Goal: Task Accomplishment & Management: Use online tool/utility

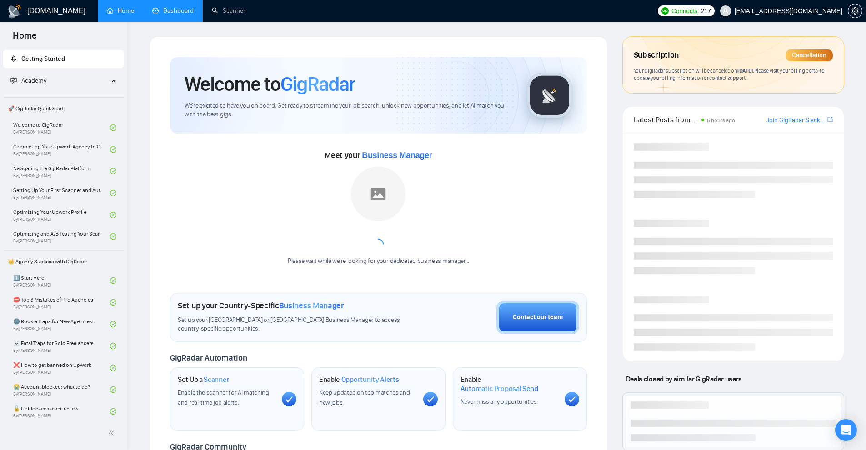
click at [173, 15] on link "Dashboard" at bounding box center [172, 11] width 41 height 8
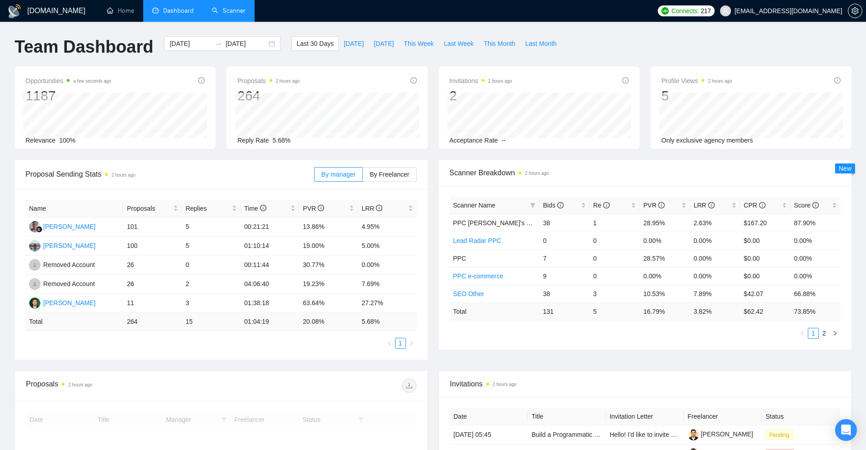
click at [241, 15] on link "Scanner" at bounding box center [229, 11] width 34 height 8
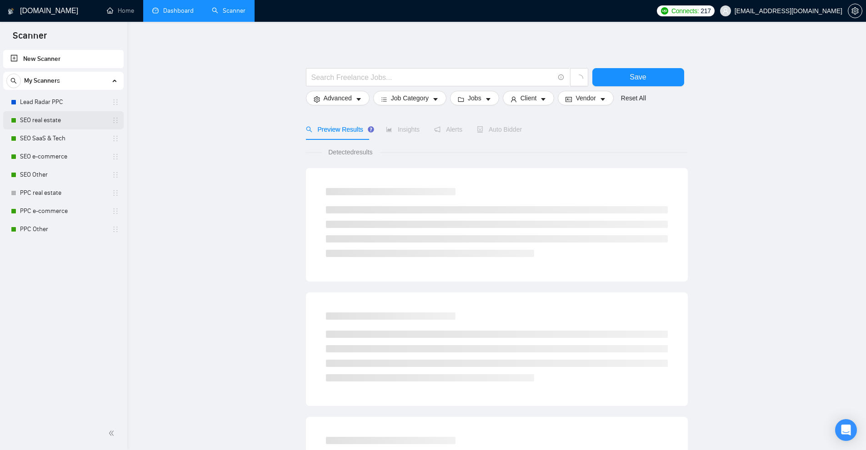
drag, startPoint x: 64, startPoint y: 101, endPoint x: 53, endPoint y: 129, distance: 30.0
click at [64, 101] on link "Lead Radar PPC" at bounding box center [63, 102] width 86 height 18
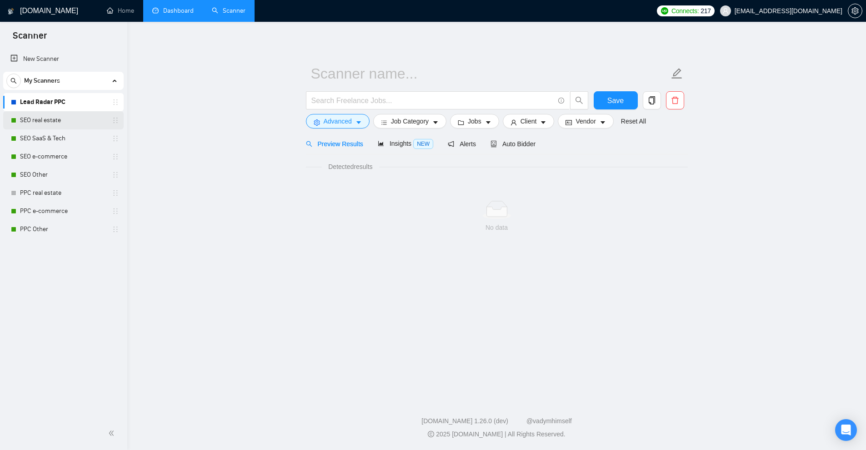
click at [53, 129] on link "SEO real estate" at bounding box center [63, 120] width 86 height 18
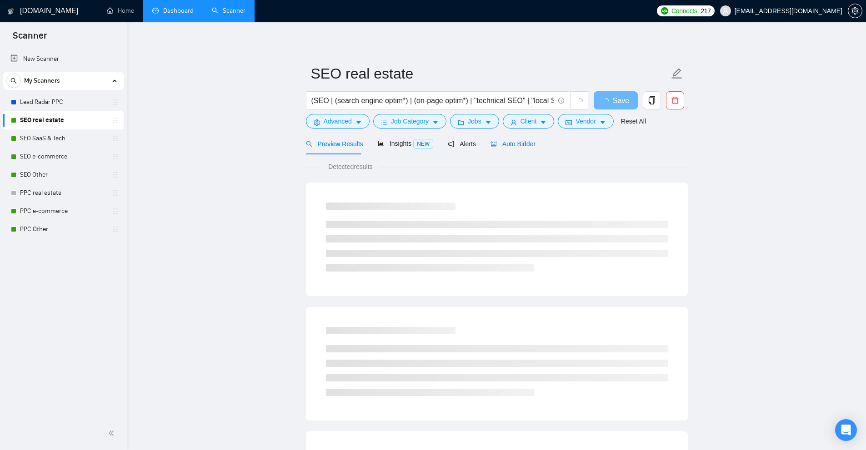
click at [530, 143] on span "Auto Bidder" at bounding box center [512, 143] width 45 height 7
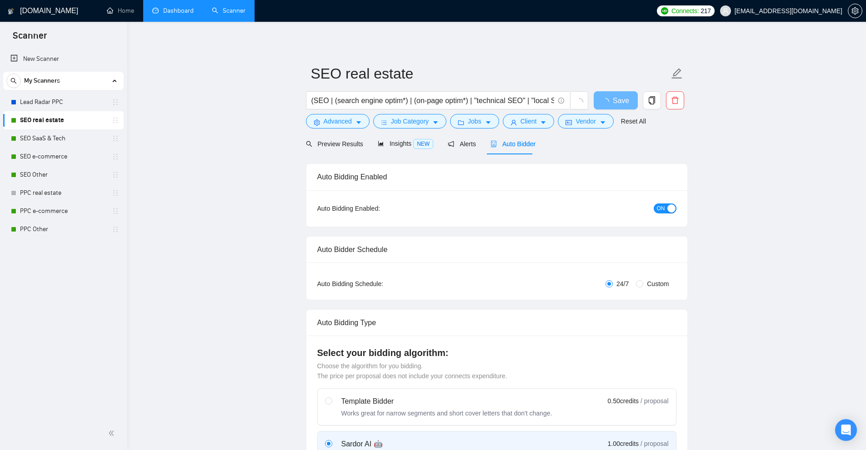
checkbox input "true"
click at [396, 142] on span "Insights NEW" at bounding box center [413, 143] width 55 height 7
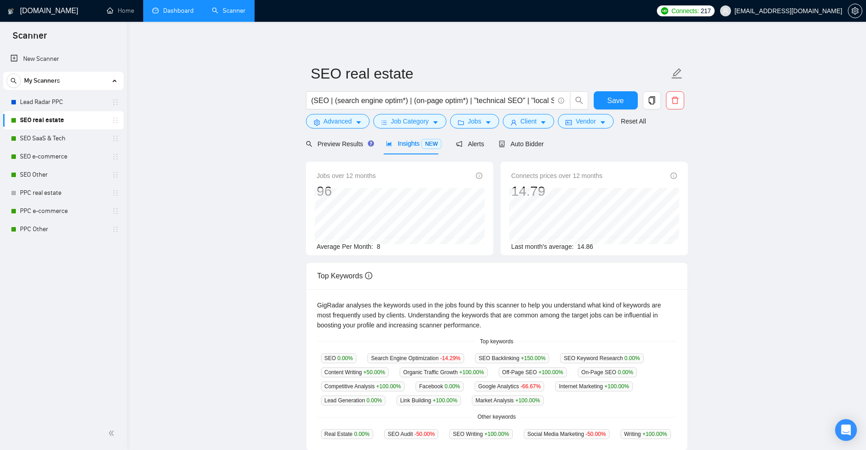
click at [401, 247] on div "Jobs over 12 months 96 Nov 2024 7 Average Per Month: 8" at bounding box center [399, 211] width 165 height 81
click at [421, 124] on span "Job Category" at bounding box center [410, 121] width 38 height 10
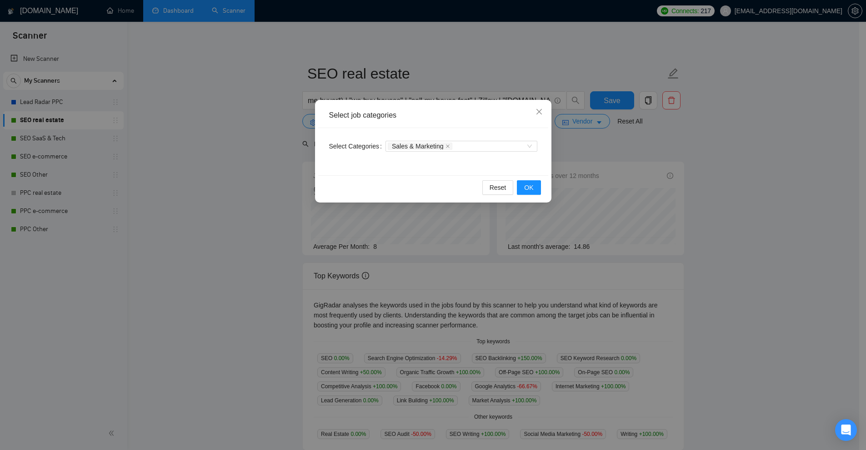
click at [615, 152] on div "Select job categories Select Categories Sales & Marketing Reset OK" at bounding box center [433, 225] width 866 height 450
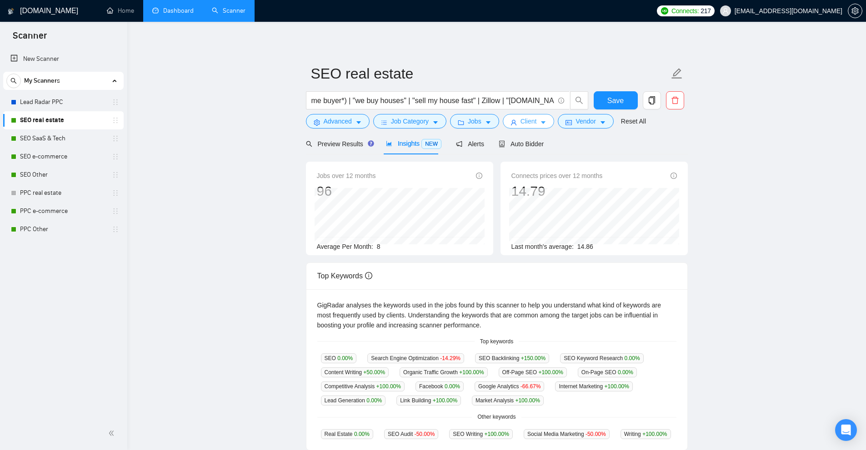
click at [542, 124] on icon "caret-down" at bounding box center [543, 122] width 6 height 6
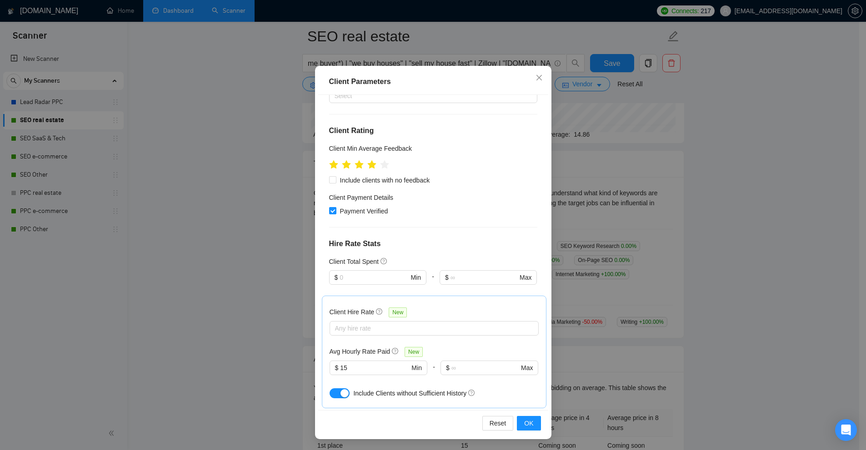
scroll to position [0, 0]
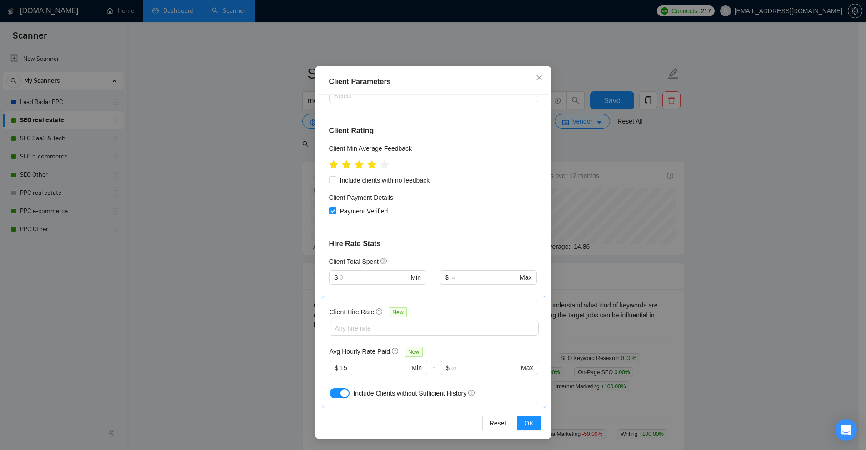
click at [627, 294] on div "Client Parameters Client Location Include Client Countries United States United…" at bounding box center [433, 225] width 866 height 450
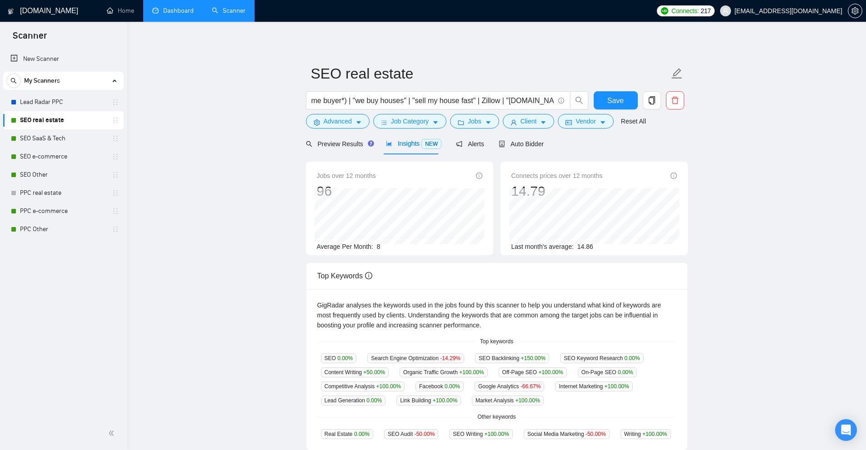
drag, startPoint x: 376, startPoint y: 245, endPoint x: 406, endPoint y: 247, distance: 30.0
click at [394, 247] on div "Average Per Month: 8" at bounding box center [399, 247] width 165 height 10
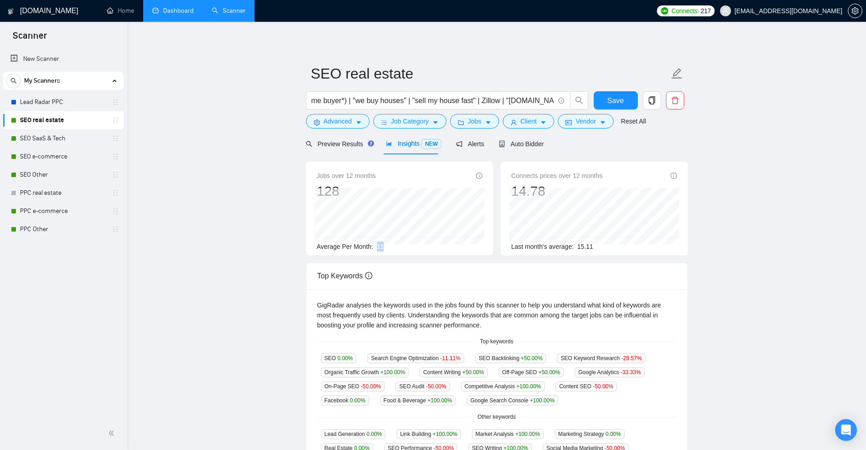
drag, startPoint x: 383, startPoint y: 242, endPoint x: 376, endPoint y: 245, distance: 7.9
click at [376, 245] on div "Average Per Month: 11" at bounding box center [399, 247] width 165 height 10
drag, startPoint x: 45, startPoint y: 233, endPoint x: 480, endPoint y: 51, distance: 471.5
click at [45, 233] on link "PPC Other" at bounding box center [63, 229] width 86 height 18
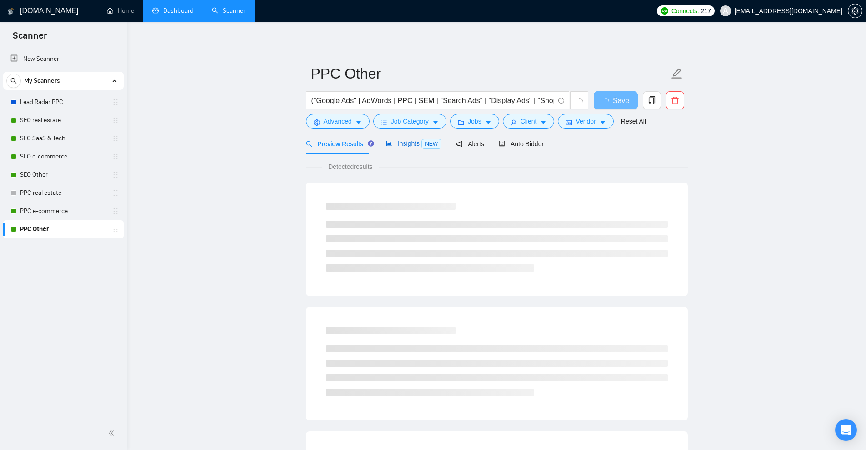
click at [408, 143] on span "Insights NEW" at bounding box center [413, 143] width 55 height 7
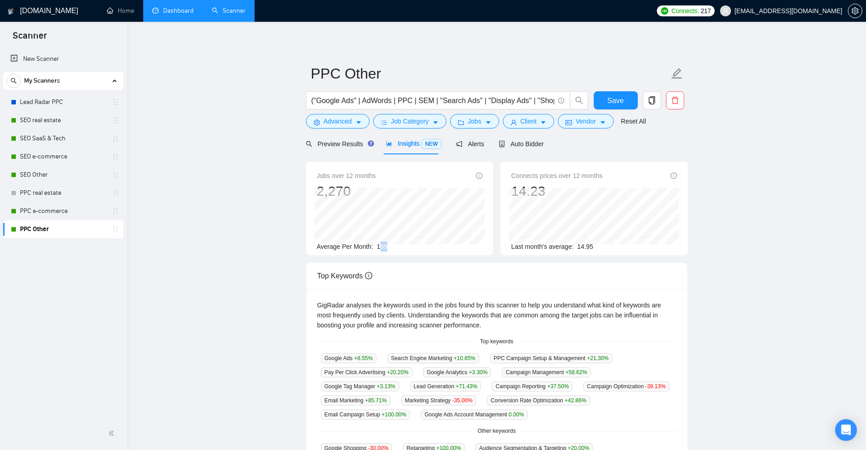
click at [377, 244] on span "189" at bounding box center [382, 246] width 10 height 7
click at [528, 145] on span "Auto Bidder" at bounding box center [520, 143] width 45 height 7
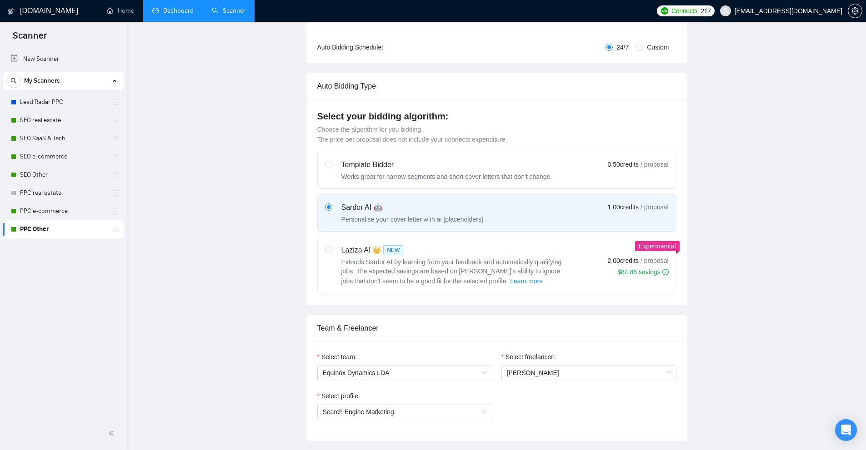
scroll to position [10, 0]
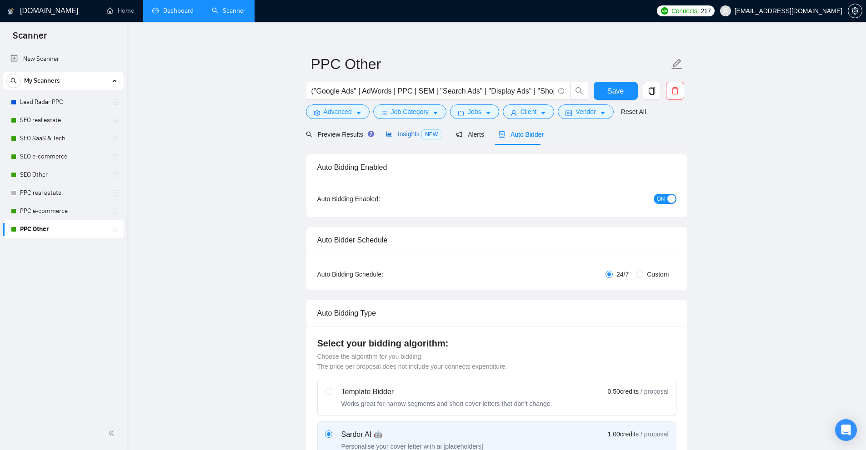
click at [398, 135] on span "Insights NEW" at bounding box center [413, 133] width 55 height 7
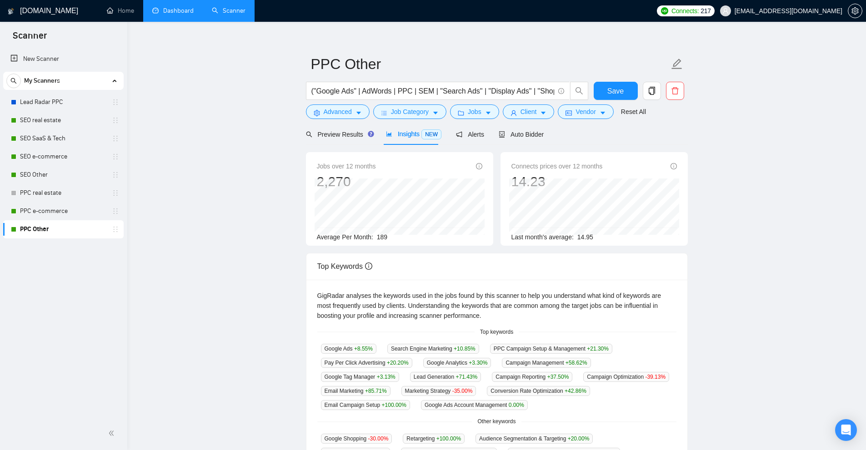
click at [383, 236] on span "189" at bounding box center [382, 237] width 10 height 7
drag, startPoint x: 374, startPoint y: 236, endPoint x: 390, endPoint y: 236, distance: 15.9
click at [390, 236] on div "Average Per Month: 189" at bounding box center [399, 237] width 165 height 10
copy span "189"
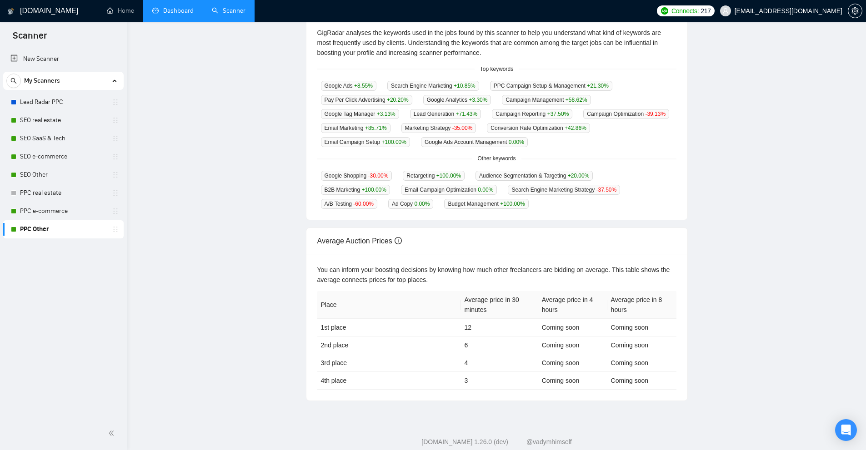
scroll to position [297, 0]
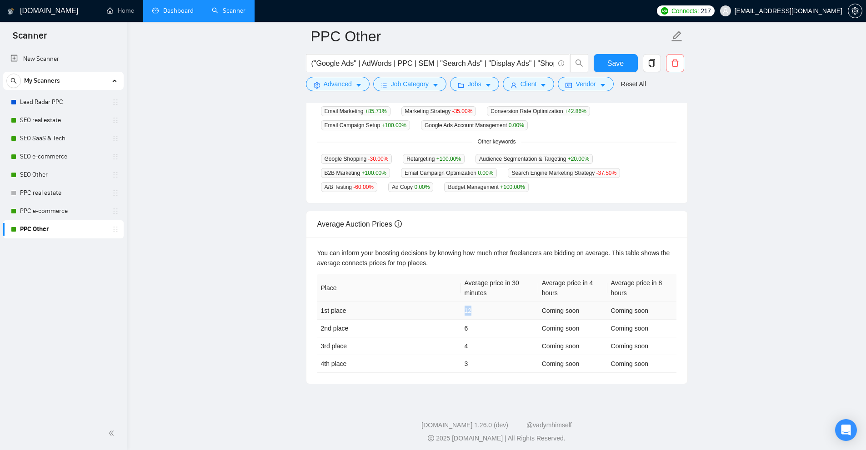
drag, startPoint x: 456, startPoint y: 310, endPoint x: 473, endPoint y: 307, distance: 17.0
click at [473, 307] on tr "1st place 12 Coming soon Coming soon" at bounding box center [496, 311] width 359 height 18
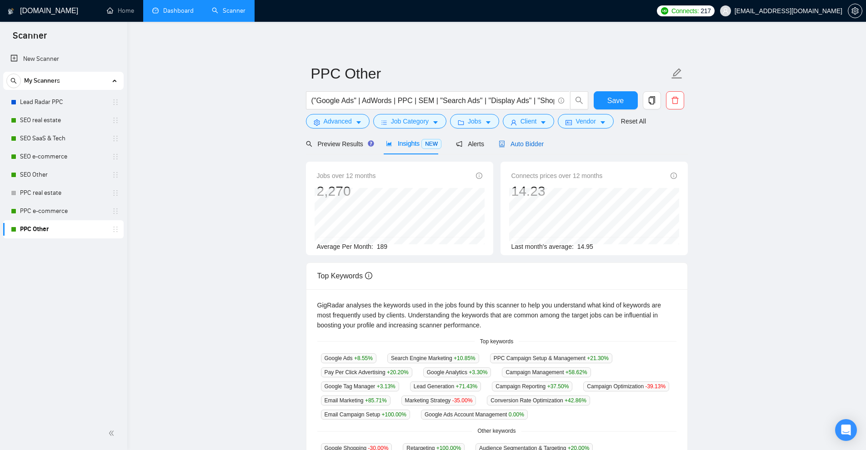
click at [508, 144] on span "Auto Bidder" at bounding box center [520, 143] width 45 height 7
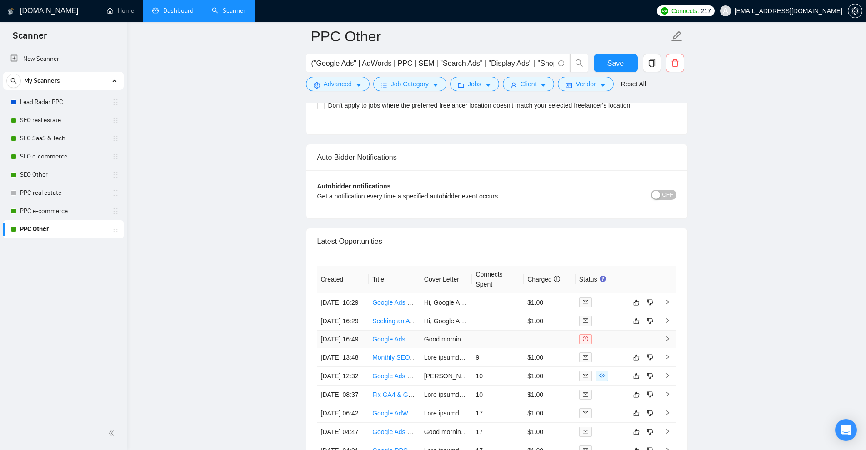
scroll to position [2319, 0]
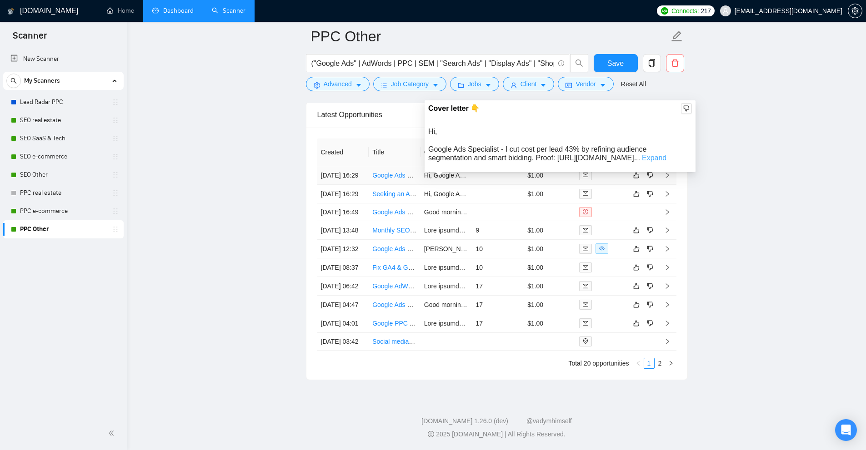
click at [642, 154] on link "Expand" at bounding box center [654, 158] width 25 height 8
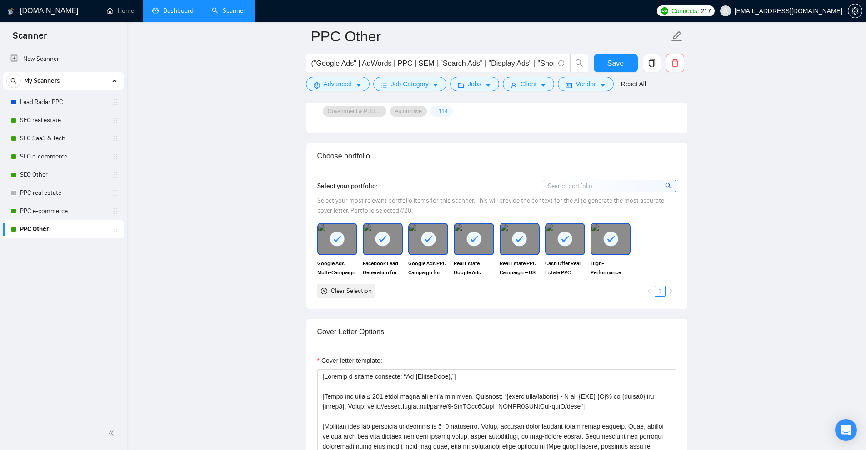
scroll to position [820, 0]
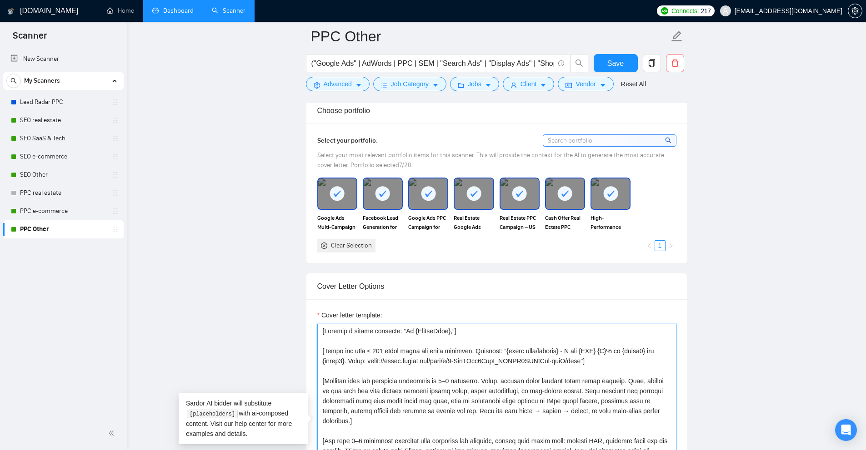
drag, startPoint x: 460, startPoint y: 330, endPoint x: 287, endPoint y: 327, distance: 172.7
drag, startPoint x: 326, startPoint y: 349, endPoint x: 612, endPoint y: 361, distance: 286.5
click at [612, 361] on textarea "Cover letter template:" at bounding box center [496, 426] width 359 height 204
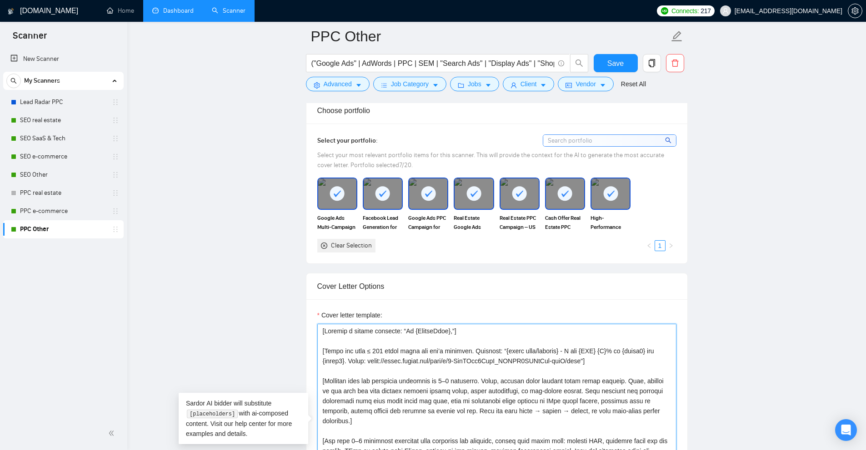
drag, startPoint x: 632, startPoint y: 360, endPoint x: 324, endPoint y: 354, distance: 308.6
click at [324, 354] on textarea "Cover letter template:" at bounding box center [496, 426] width 359 height 204
click at [331, 353] on textarea "Cover letter template:" at bounding box center [496, 426] width 359 height 204
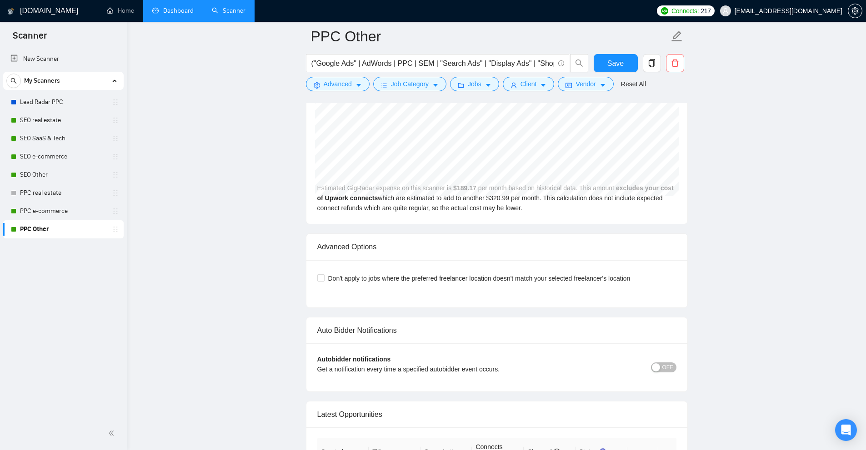
scroll to position [2046, 0]
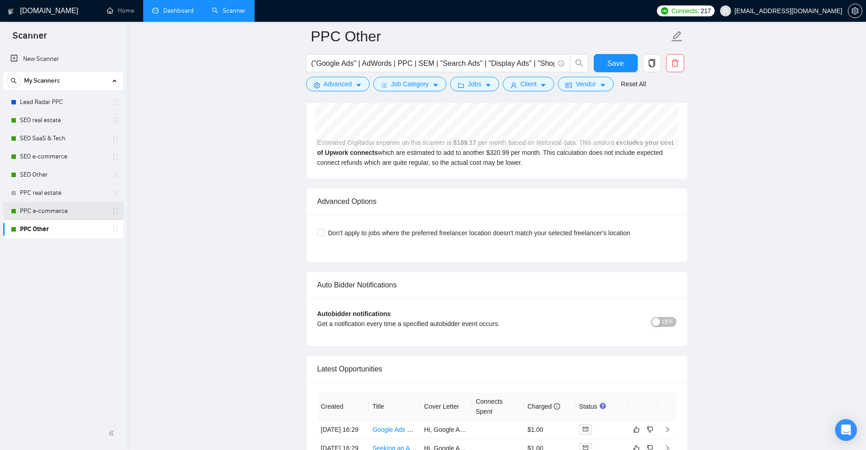
click at [47, 209] on link "PPC e-commerce" at bounding box center [63, 211] width 86 height 18
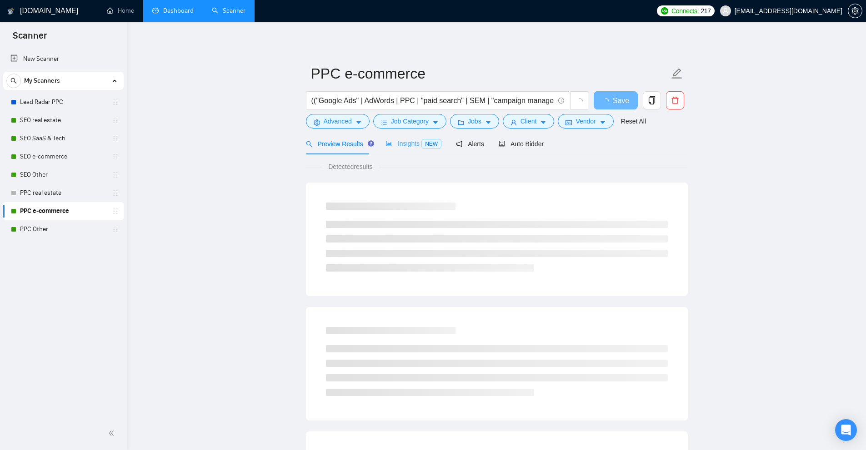
click at [435, 150] on div "Insights NEW" at bounding box center [413, 143] width 55 height 21
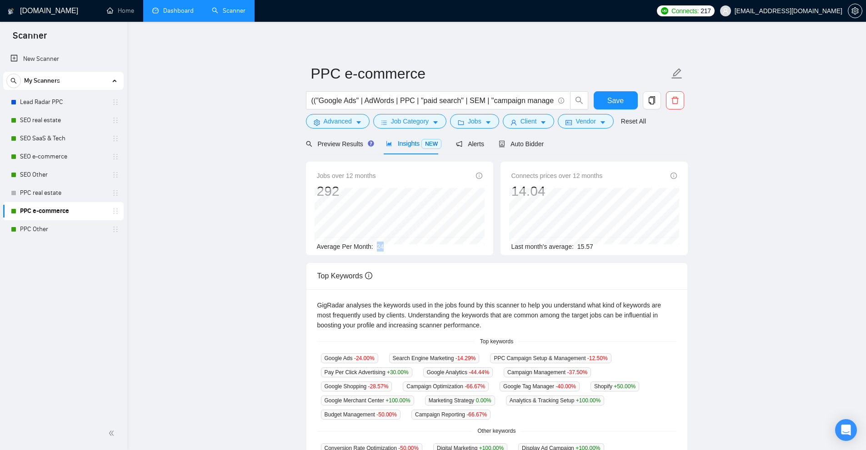
drag, startPoint x: 372, startPoint y: 242, endPoint x: 399, endPoint y: 246, distance: 27.1
click at [399, 246] on div "Average Per Month: 24" at bounding box center [399, 247] width 165 height 10
click at [521, 146] on span "Auto Bidder" at bounding box center [520, 143] width 45 height 7
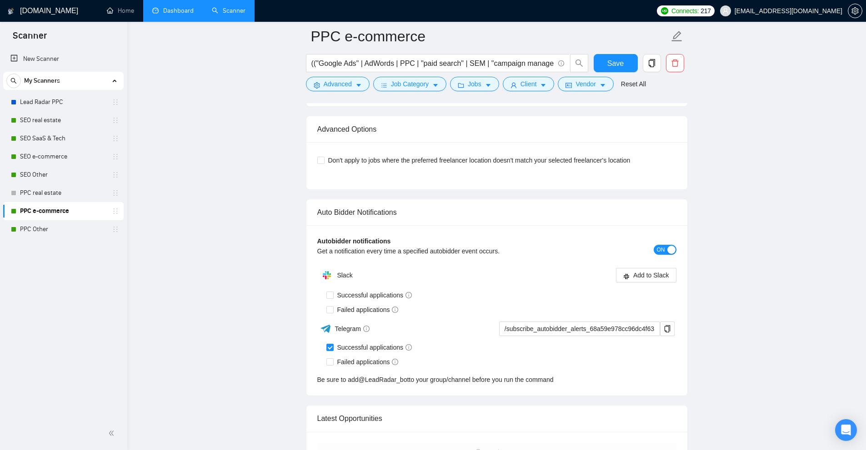
scroll to position [2222, 0]
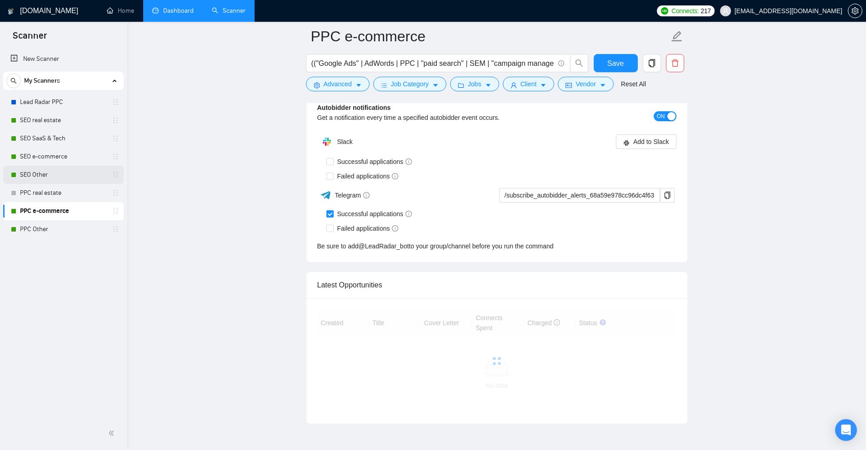
click at [40, 171] on link "SEO Other" at bounding box center [63, 175] width 86 height 18
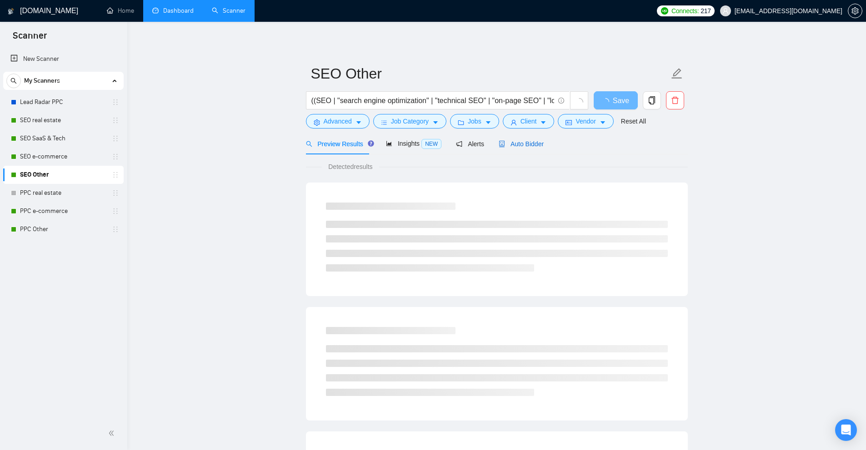
click at [526, 141] on span "Auto Bidder" at bounding box center [520, 143] width 45 height 7
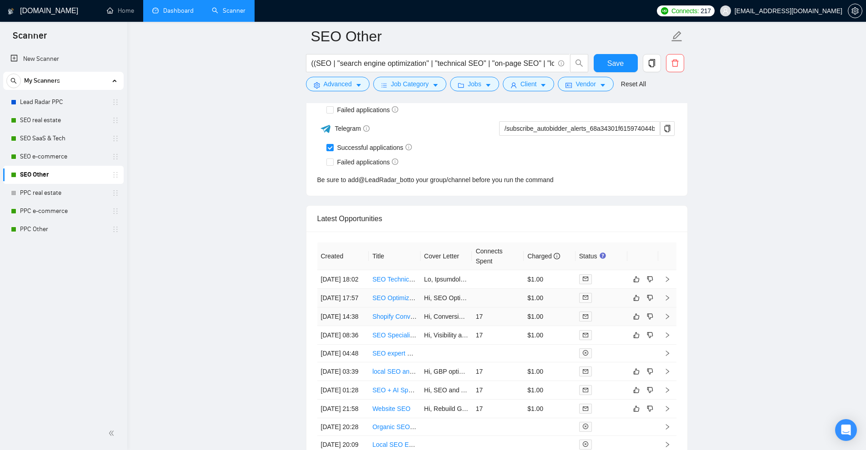
scroll to position [2335, 0]
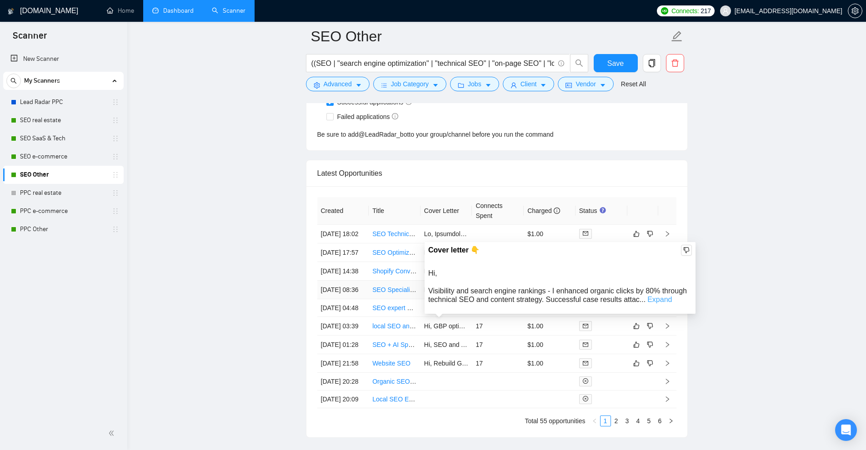
click at [647, 299] on link "Expand" at bounding box center [659, 300] width 25 height 8
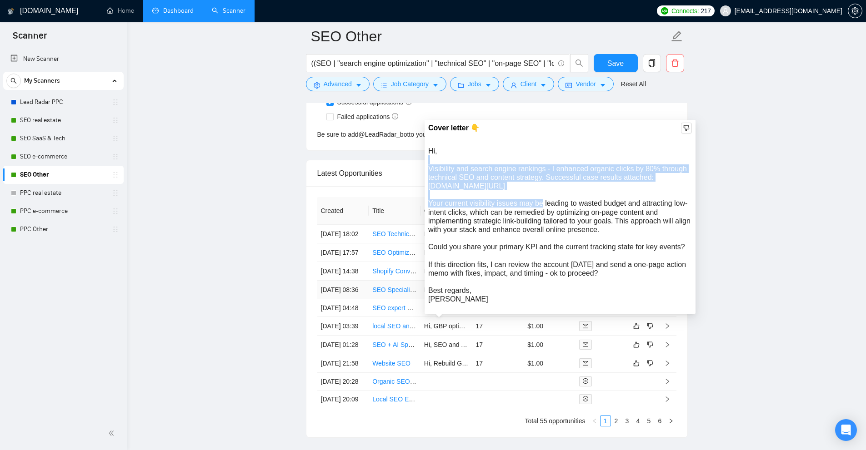
drag, startPoint x: 601, startPoint y: 173, endPoint x: 655, endPoint y: 188, distance: 56.0
click at [655, 188] on div "Hi, Visibility and search engine rankings - I enhanced organic clicks by 80% th…" at bounding box center [560, 225] width 264 height 157
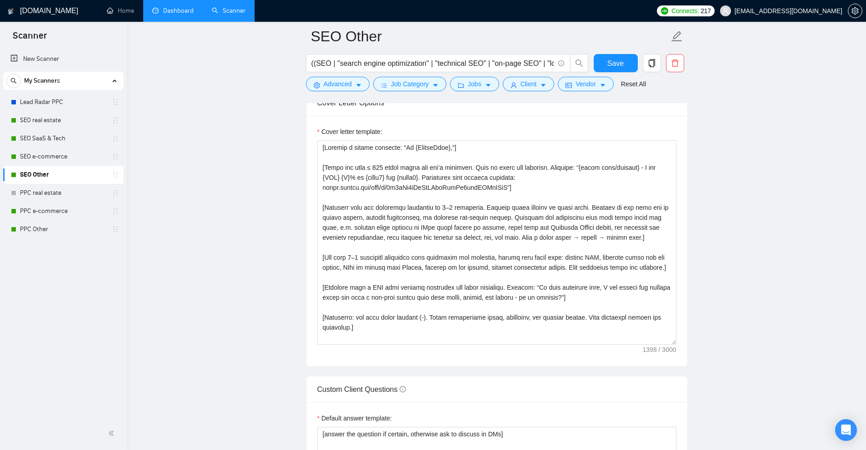
scroll to position [836, 0]
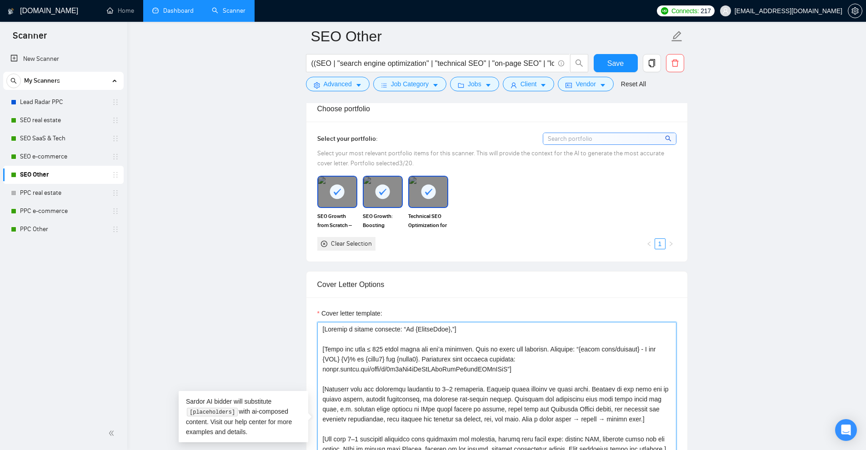
drag, startPoint x: 325, startPoint y: 348, endPoint x: 617, endPoint y: 347, distance: 291.7
click at [617, 347] on textarea "Cover letter template:" at bounding box center [496, 424] width 359 height 204
click at [632, 348] on textarea "Cover letter template:" at bounding box center [496, 424] width 359 height 204
drag, startPoint x: 636, startPoint y: 350, endPoint x: 598, endPoint y: 351, distance: 37.7
click at [599, 351] on textarea "Cover letter template:" at bounding box center [496, 424] width 359 height 204
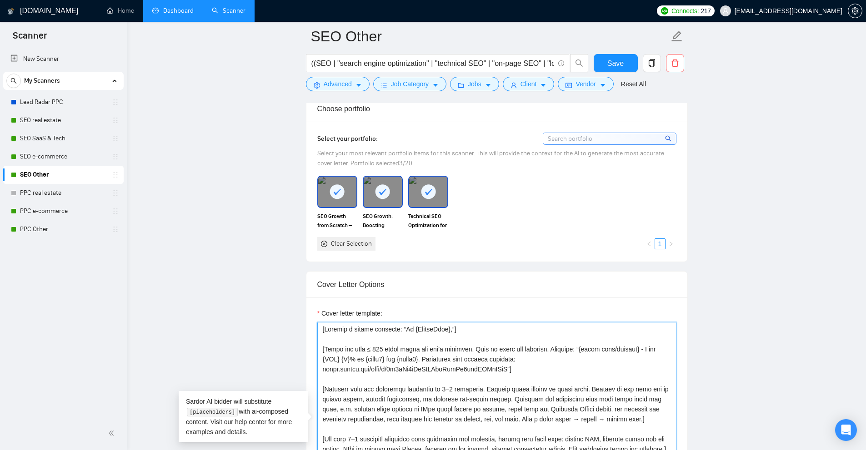
click at [592, 351] on textarea "Cover letter template:" at bounding box center [496, 424] width 359 height 204
click at [583, 350] on textarea "Cover letter template:" at bounding box center [496, 424] width 359 height 204
drag, startPoint x: 579, startPoint y: 350, endPoint x: 646, endPoint y: 350, distance: 66.3
click at [636, 350] on textarea "Cover letter template:" at bounding box center [496, 424] width 359 height 204
drag, startPoint x: 644, startPoint y: 349, endPoint x: 611, endPoint y: 359, distance: 34.2
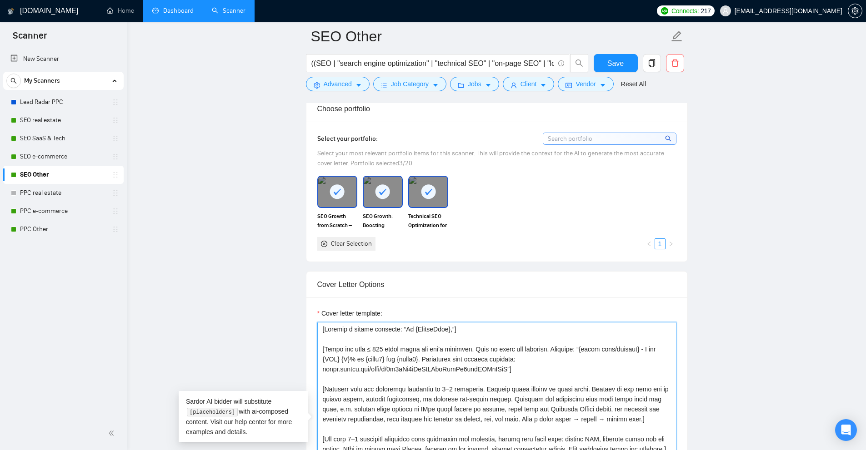
click at [611, 359] on textarea "Cover letter template:" at bounding box center [496, 424] width 359 height 204
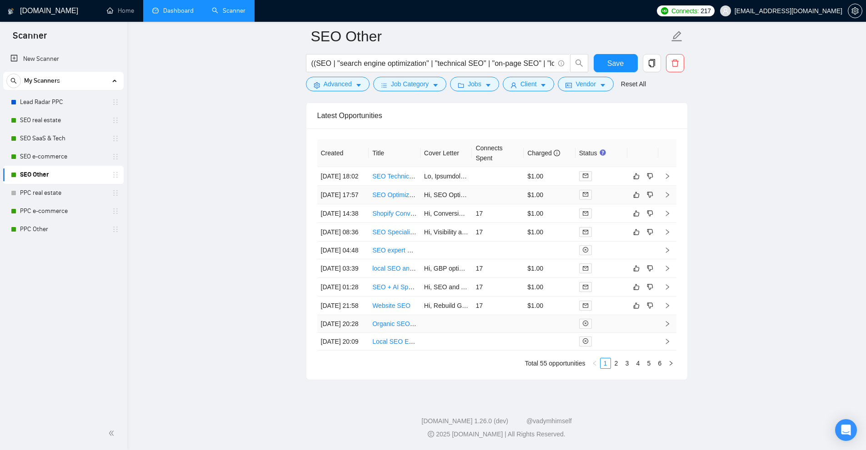
scroll to position [2304, 0]
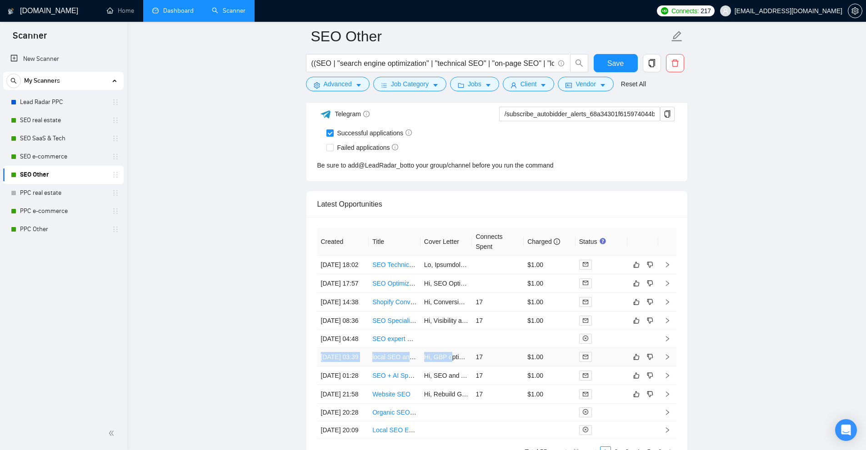
click at [452, 404] on tbody "28 Aug, 2025 18:02 SEO Technical Specialist Needed to Fix Indexing Issues & Res…" at bounding box center [496, 348] width 359 height 184
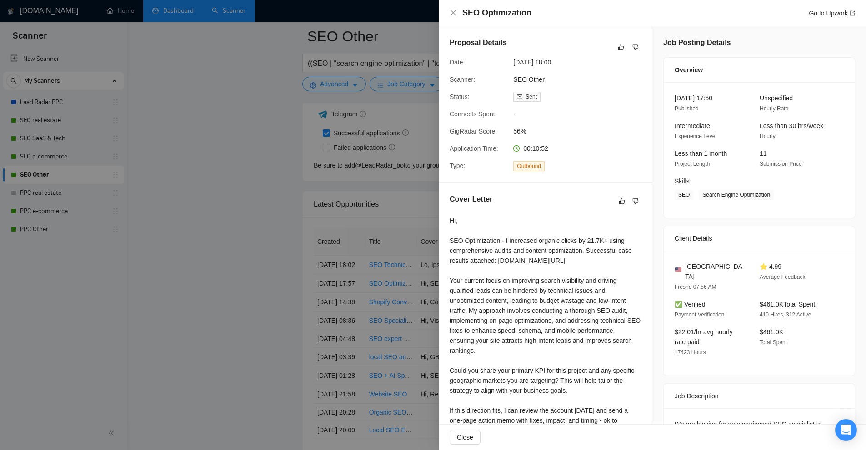
click at [464, 240] on div "Hi, SEO Optimization - I increased organic clicks by 21.7K+ using comprehensive…" at bounding box center [544, 341] width 191 height 250
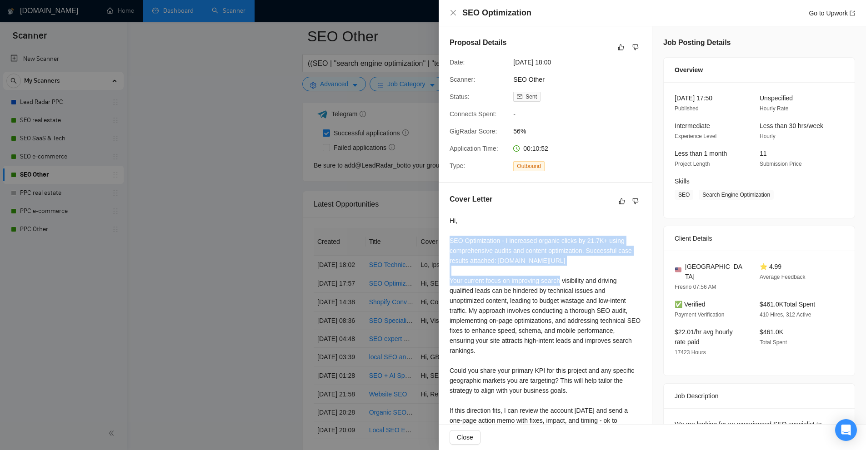
drag, startPoint x: 464, startPoint y: 240, endPoint x: 465, endPoint y: 254, distance: 13.2
click at [464, 252] on div "Hi, SEO Optimization - I increased organic clicks by 21.7K+ using comprehensive…" at bounding box center [544, 341] width 191 height 250
click at [465, 254] on div "Hi, SEO Optimization - I increased organic clicks by 21.7K+ using comprehensive…" at bounding box center [544, 341] width 191 height 250
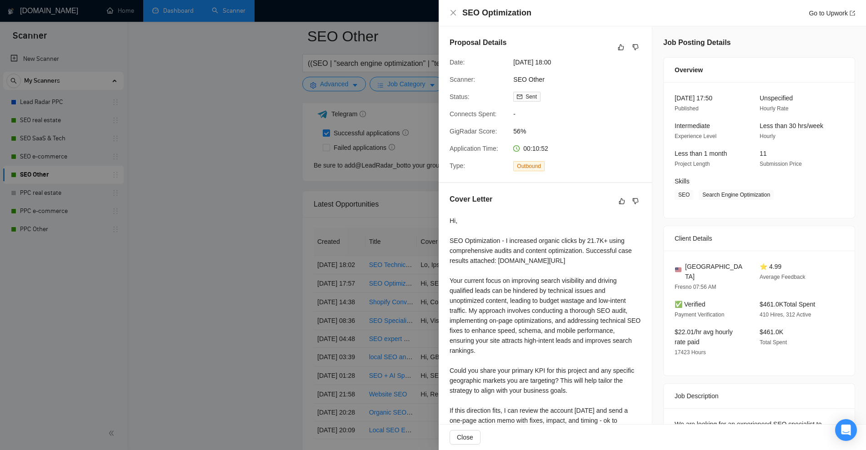
click at [473, 274] on div "Hi, SEO Optimization - I increased organic clicks by 21.7K+ using comprehensive…" at bounding box center [544, 341] width 191 height 250
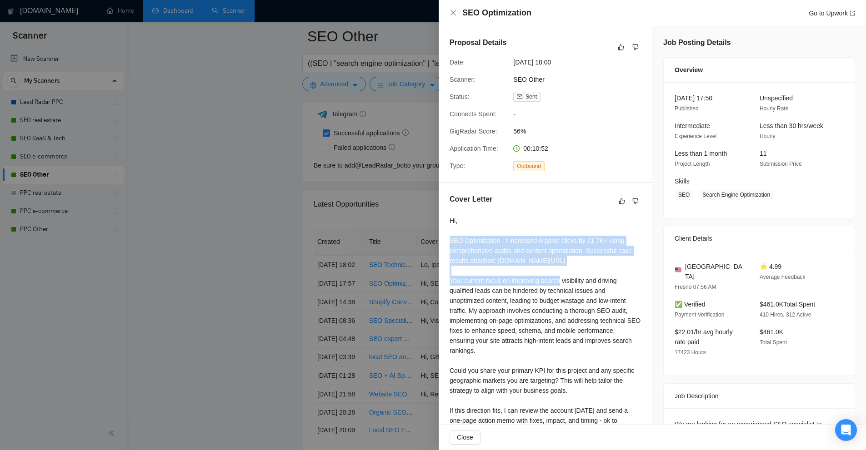
click at [473, 274] on div "Hi, SEO Optimization - I increased organic clicks by 21.7K+ using comprehensive…" at bounding box center [544, 341] width 191 height 250
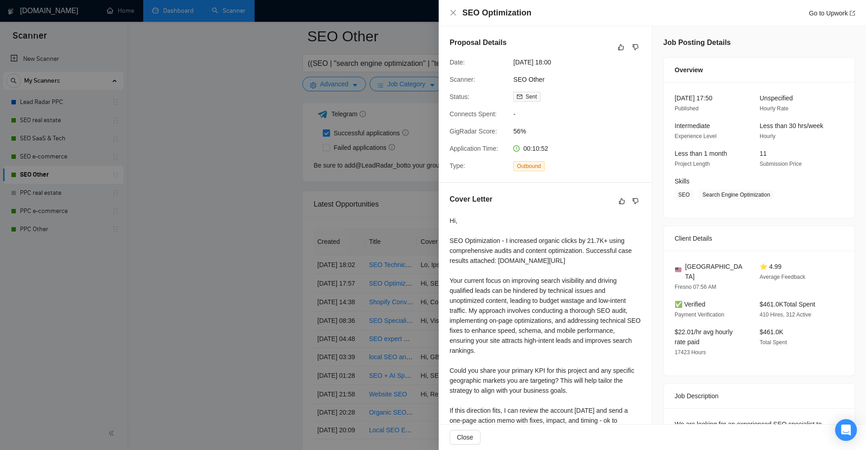
click at [493, 295] on div "Hi, SEO Optimization - I increased organic clicks by 21.7K+ using comprehensive…" at bounding box center [544, 341] width 191 height 250
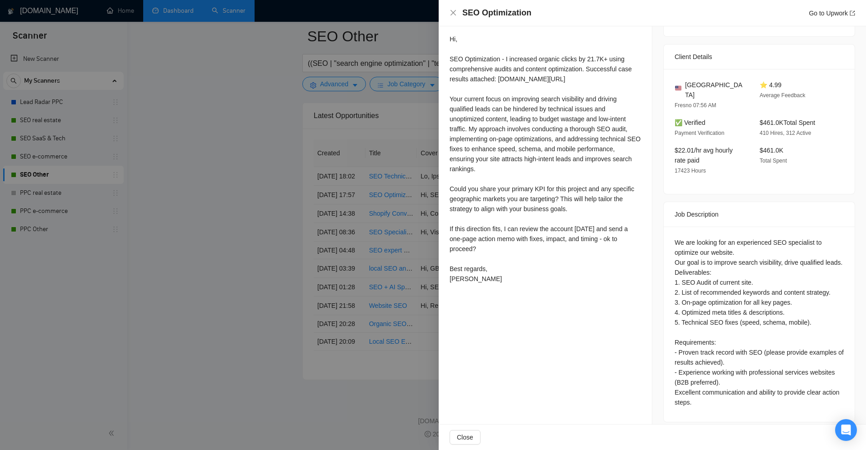
click at [390, 229] on div at bounding box center [433, 225] width 866 height 450
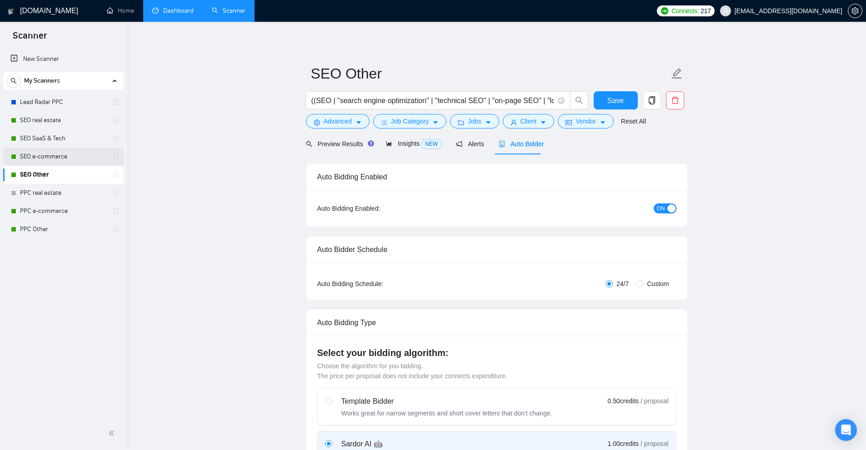
click at [51, 154] on link "SEO e-commerce" at bounding box center [63, 157] width 86 height 18
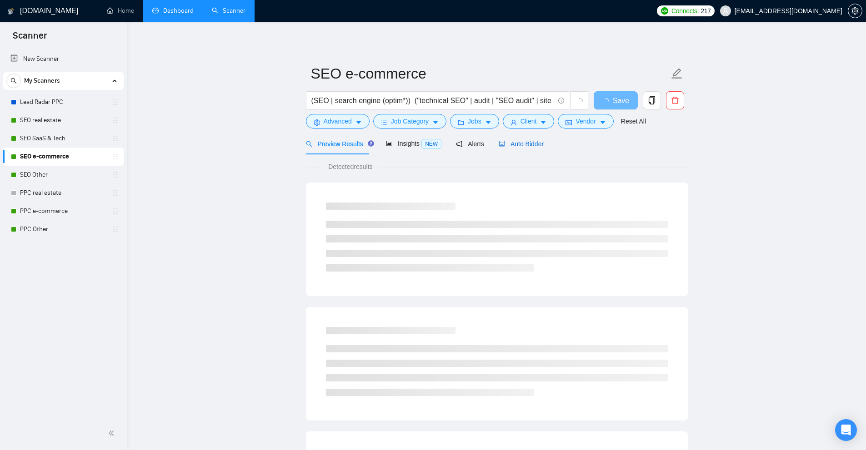
click at [502, 140] on span "Auto Bidder" at bounding box center [520, 143] width 45 height 7
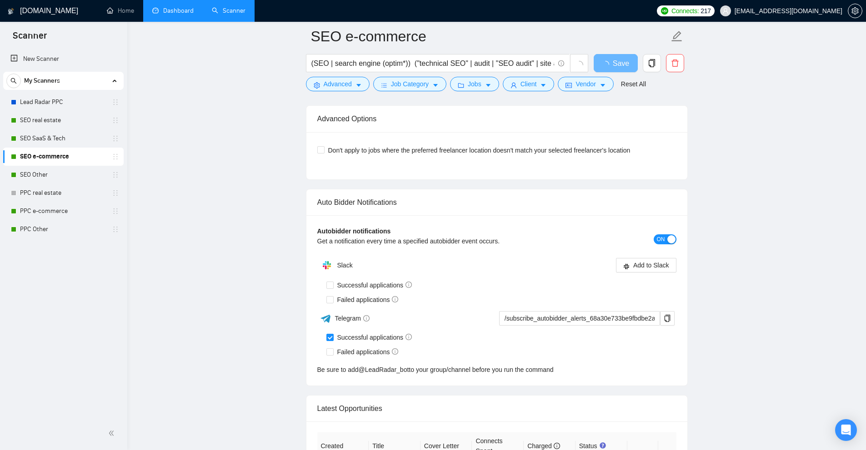
scroll to position [2244, 0]
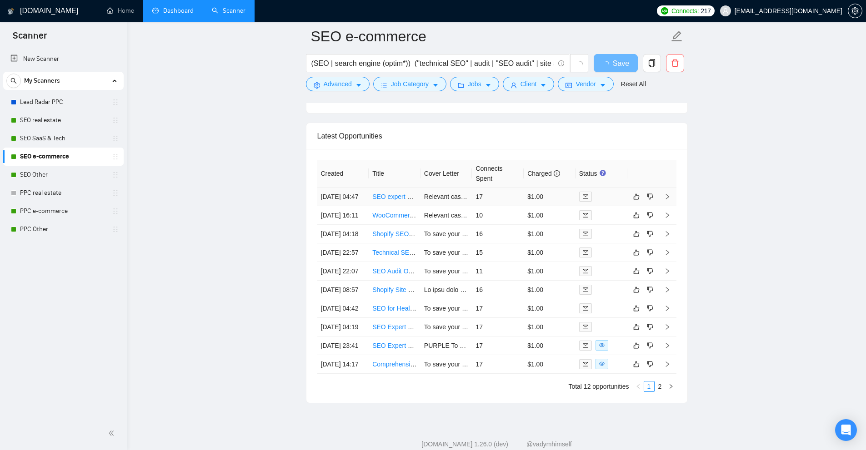
click at [438, 87] on div "Failed applications" at bounding box center [501, 79] width 350 height 15
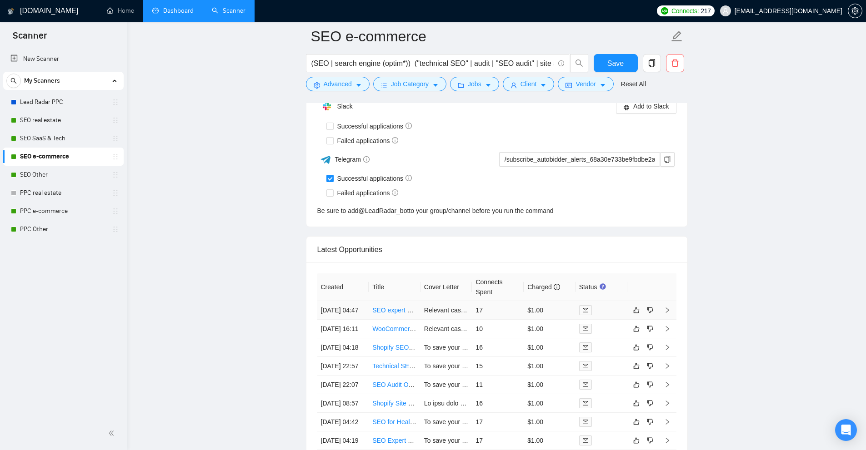
click at [465, 319] on td "Relevant case studies attached upfront: drive.google.com/file/d/1w9qZj6uSoPkVZp…" at bounding box center [446, 310] width 52 height 19
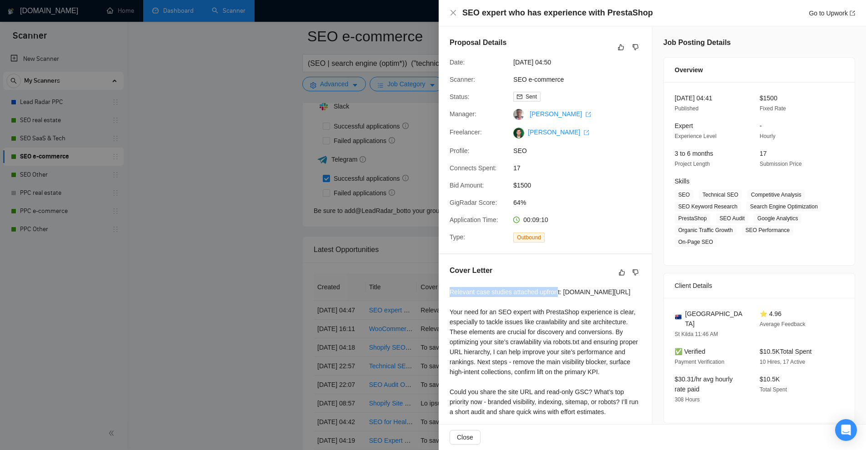
drag, startPoint x: 450, startPoint y: 291, endPoint x: 559, endPoint y: 292, distance: 109.5
click at [558, 292] on div "Relevant case studies attached upfront: drive.google.com/file/d/1w9qZj6uSoPkVZp…" at bounding box center [544, 387] width 191 height 200
click at [560, 292] on div "Relevant case studies attached upfront: drive.google.com/file/d/1w9qZj6uSoPkVZp…" at bounding box center [544, 387] width 191 height 200
drag, startPoint x: 560, startPoint y: 292, endPoint x: 451, endPoint y: 291, distance: 108.6
click at [451, 291] on div "Relevant case studies attached upfront: drive.google.com/file/d/1w9qZj6uSoPkVZp…" at bounding box center [544, 387] width 191 height 200
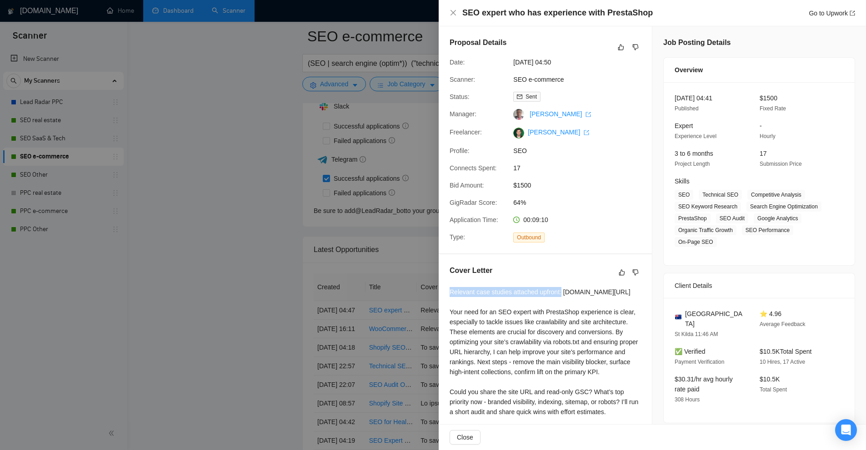
click at [452, 291] on div "Relevant case studies attached upfront: drive.google.com/file/d/1w9qZj6uSoPkVZp…" at bounding box center [544, 387] width 191 height 200
drag, startPoint x: 452, startPoint y: 291, endPoint x: 567, endPoint y: 291, distance: 115.4
click at [566, 291] on div "Relevant case studies attached upfront: drive.google.com/file/d/1w9qZj6uSoPkVZp…" at bounding box center [544, 387] width 191 height 200
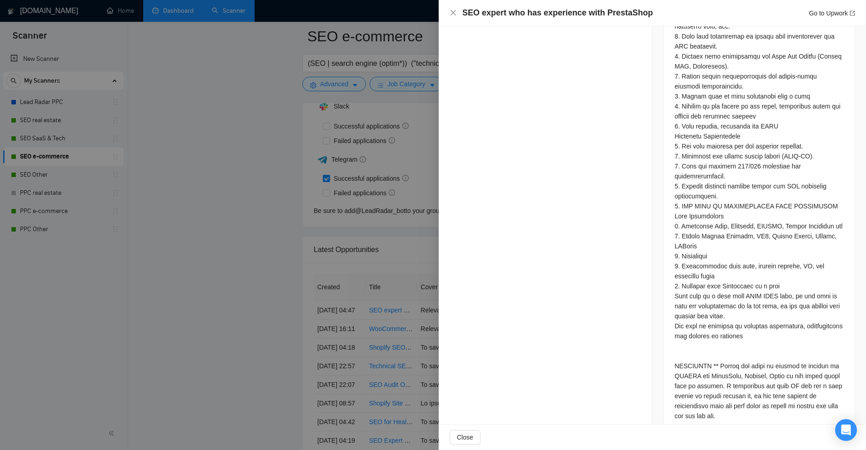
scroll to position [389, 0]
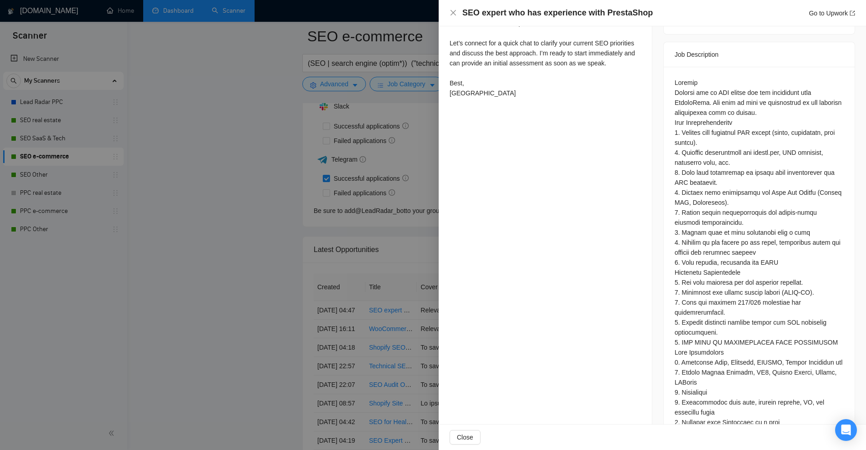
click at [386, 254] on div at bounding box center [433, 225] width 866 height 450
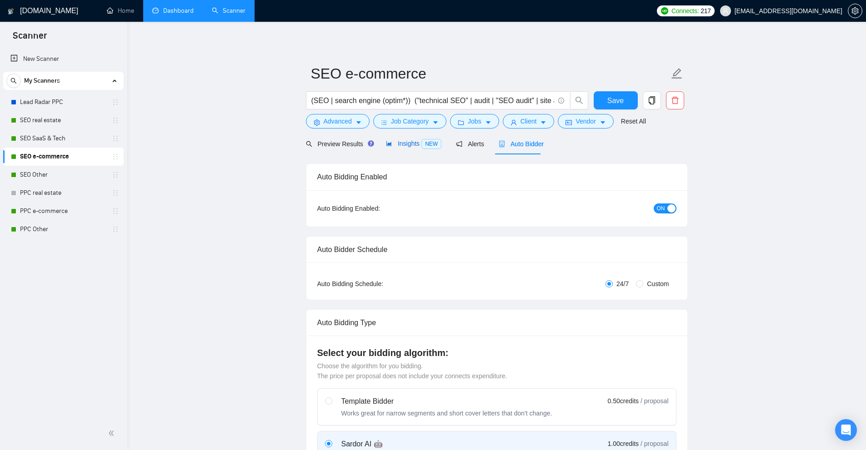
click at [413, 149] on div "Insights NEW" at bounding box center [413, 144] width 55 height 10
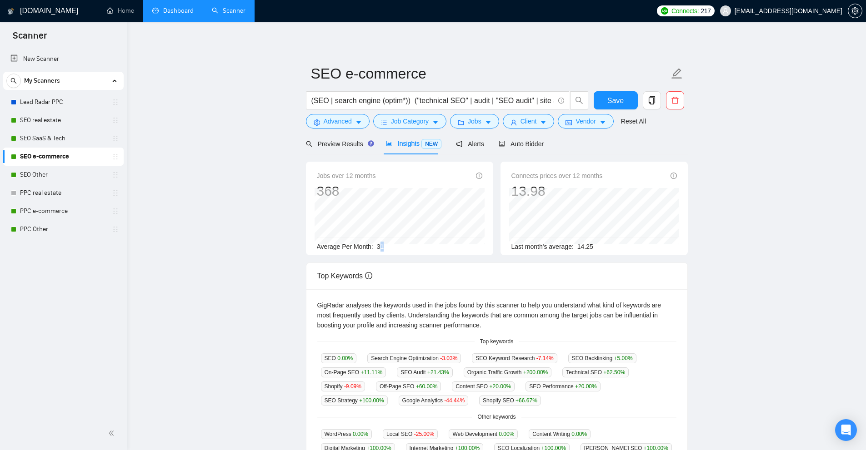
drag, startPoint x: 379, startPoint y: 244, endPoint x: 390, endPoint y: 249, distance: 11.8
click at [390, 249] on div "Average Per Month: 31" at bounding box center [399, 247] width 165 height 10
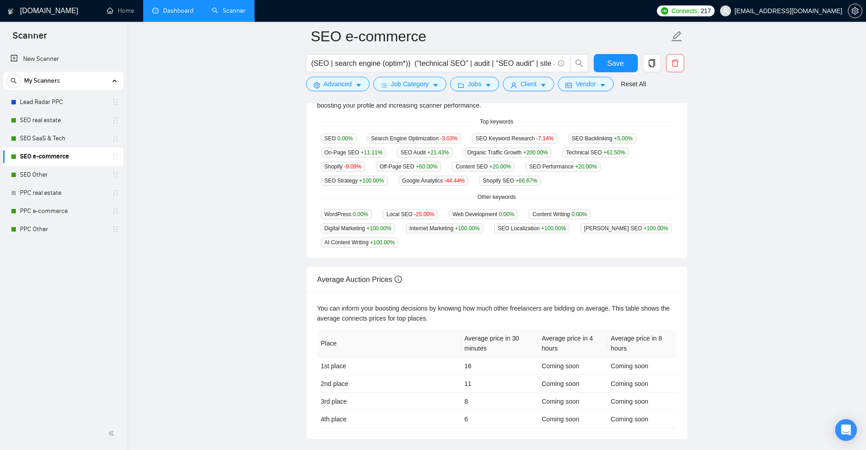
scroll to position [269, 0]
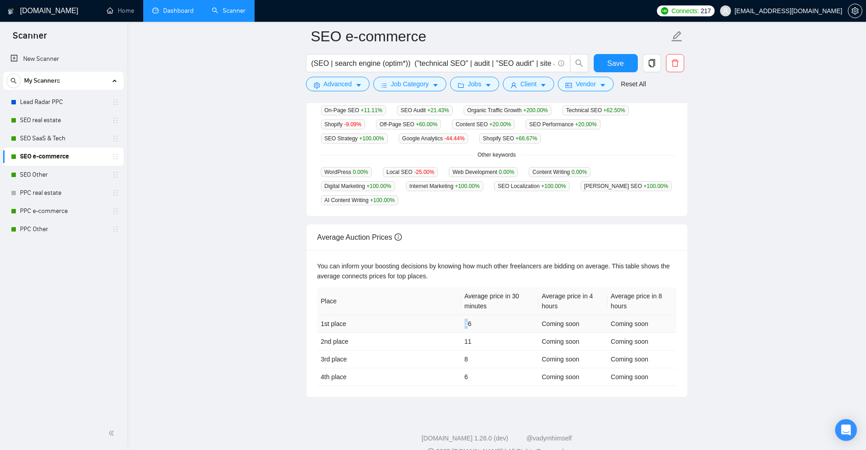
drag, startPoint x: 466, startPoint y: 306, endPoint x: 497, endPoint y: 306, distance: 31.3
click at [494, 315] on td "16" at bounding box center [499, 324] width 77 height 18
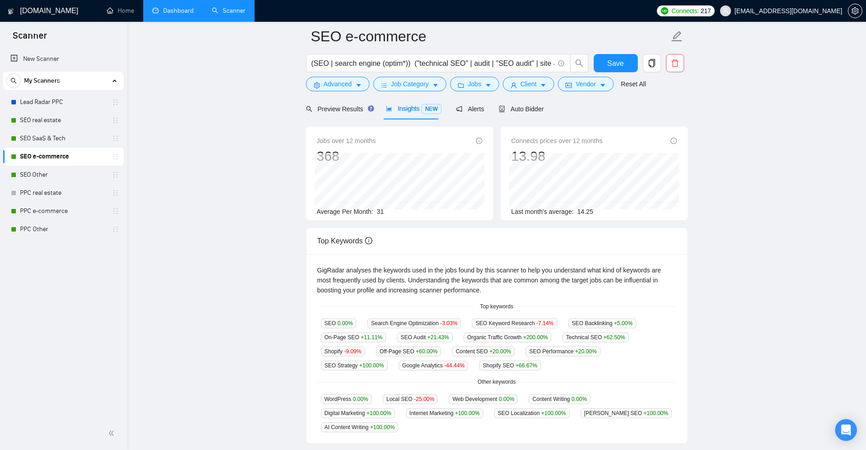
scroll to position [0, 0]
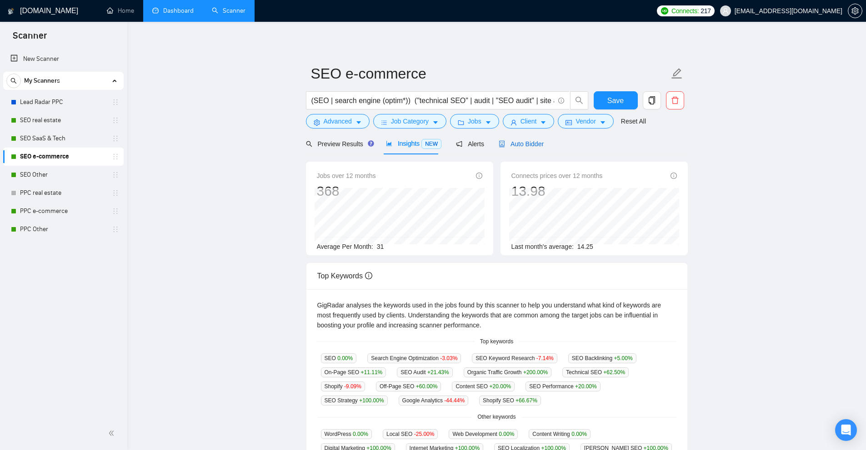
click at [513, 144] on span "Auto Bidder" at bounding box center [520, 143] width 45 height 7
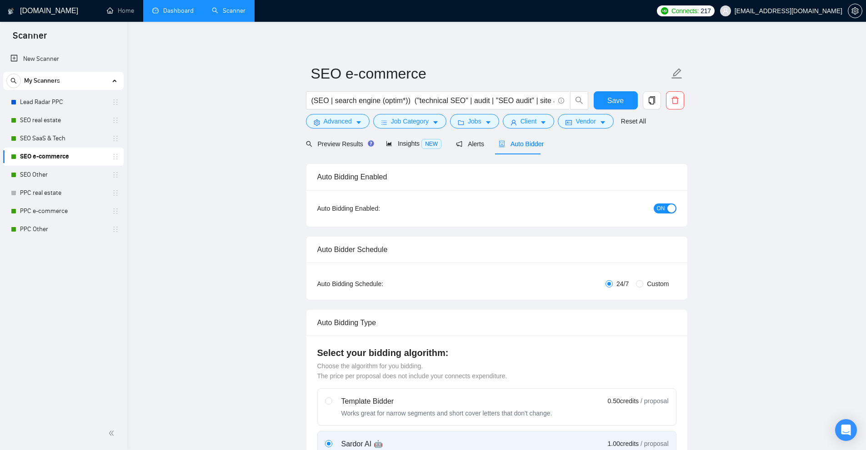
checkbox input "true"
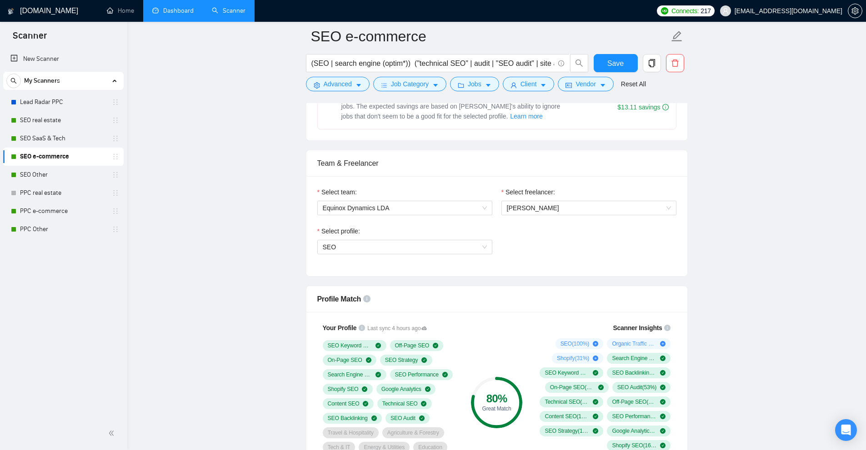
scroll to position [636, 0]
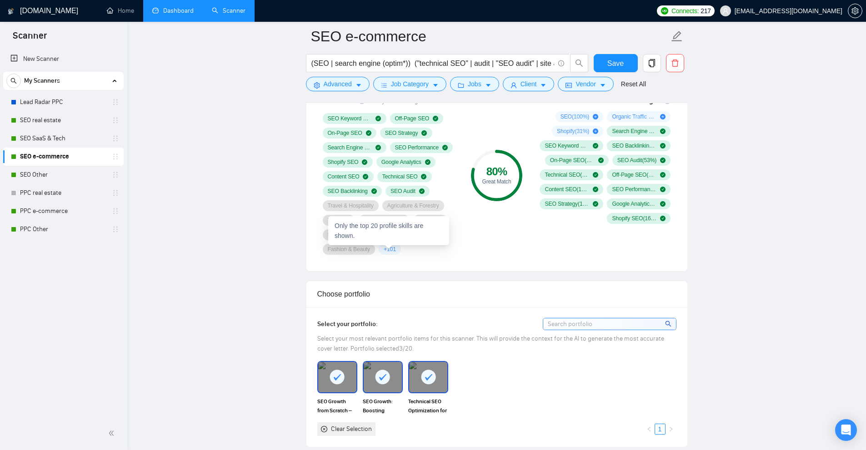
click at [395, 254] on div "+ 101" at bounding box center [389, 249] width 22 height 11
click at [393, 249] on span "+ 101" at bounding box center [389, 249] width 12 height 7
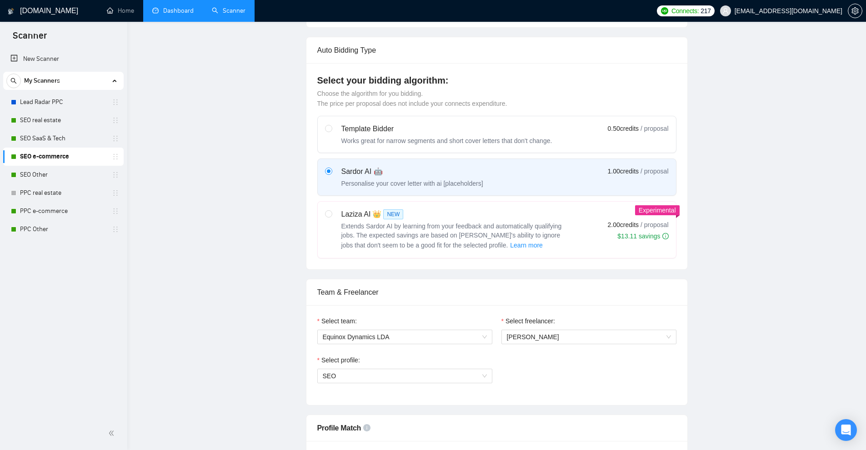
scroll to position [0, 0]
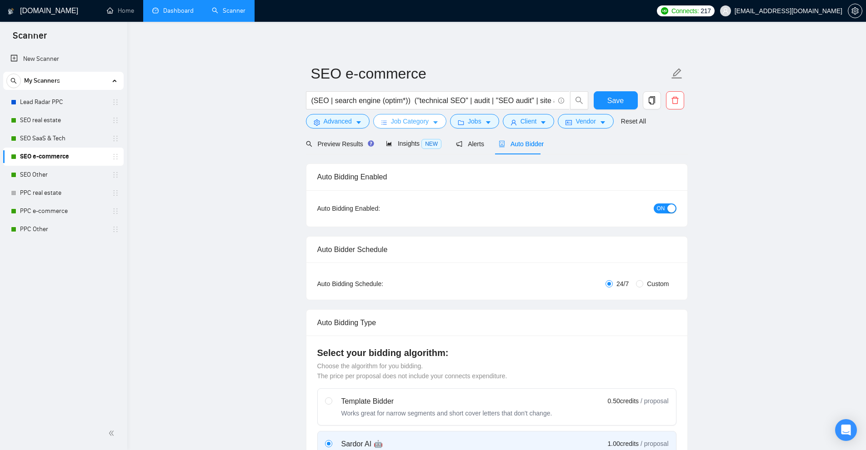
click at [398, 122] on span "Job Category" at bounding box center [410, 121] width 38 height 10
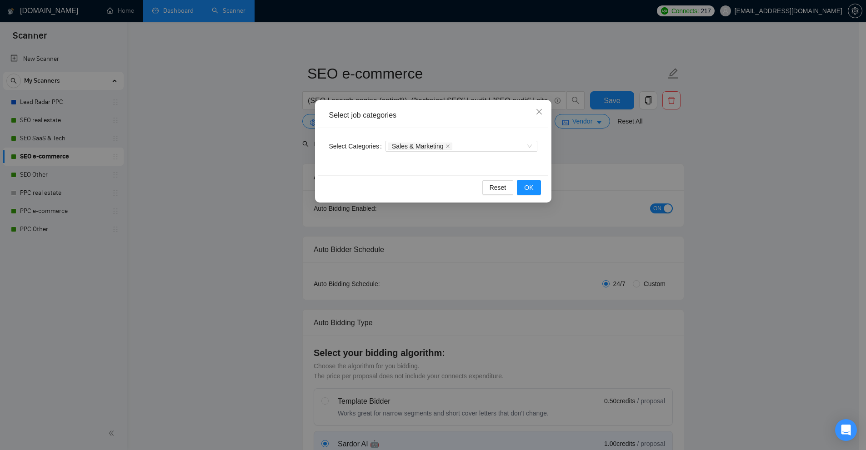
click at [639, 148] on div "Select job categories Select Categories Sales & Marketing Reset OK" at bounding box center [433, 225] width 866 height 450
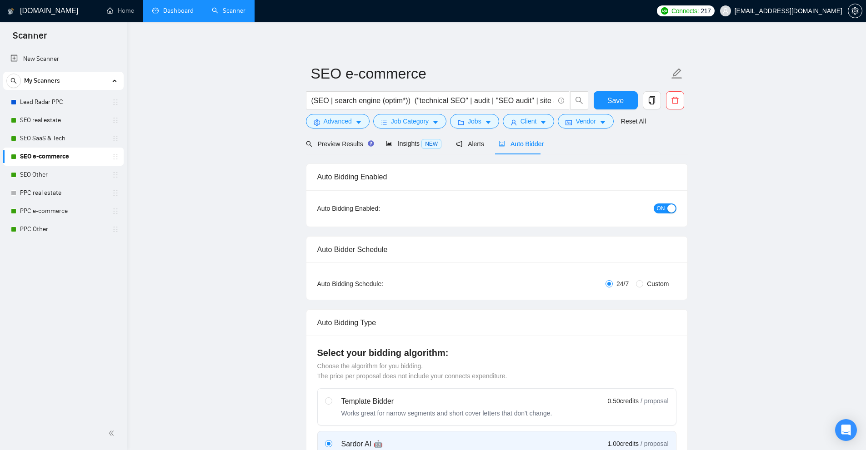
click at [501, 124] on div "Client" at bounding box center [528, 121] width 55 height 15
click at [485, 124] on icon "caret-down" at bounding box center [488, 122] width 6 height 6
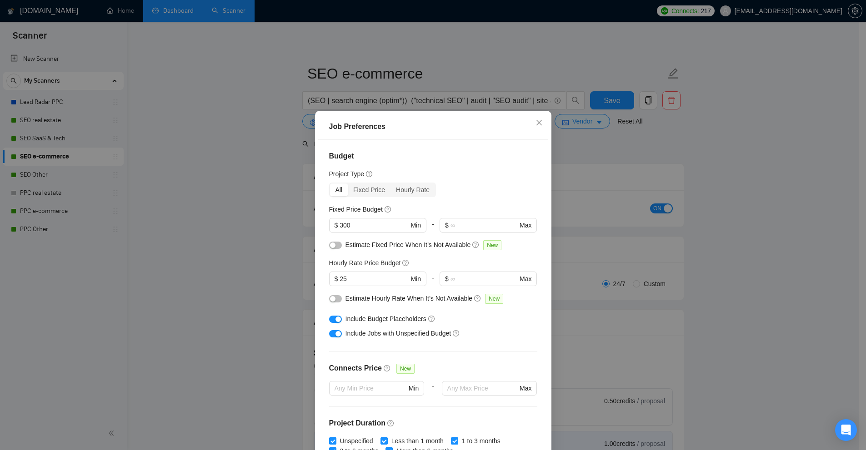
click at [622, 172] on div "Job Preferences Budget Project Type All Fixed Price Hourly Rate Fixed Price Bud…" at bounding box center [433, 225] width 866 height 450
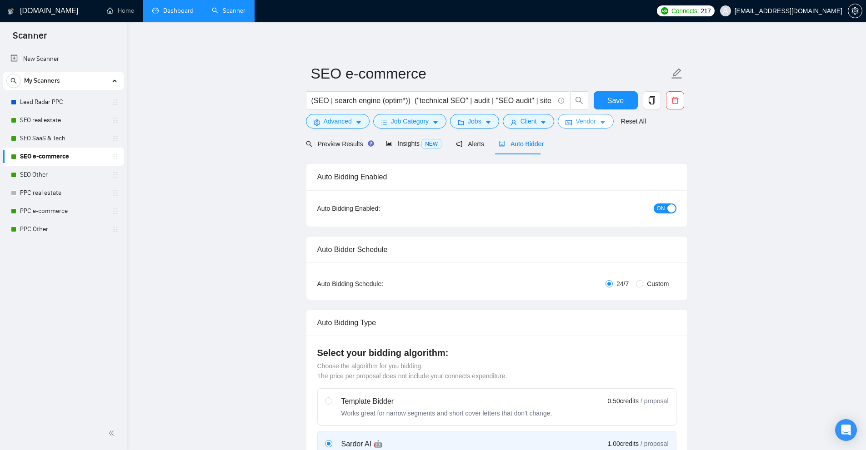
click at [565, 123] on icon "idcard" at bounding box center [568, 122] width 6 height 5
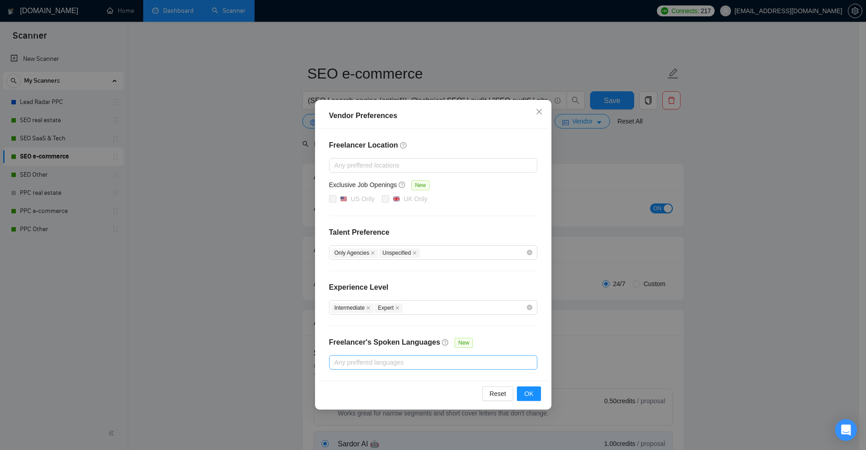
click at [405, 359] on div at bounding box center [428, 362] width 194 height 11
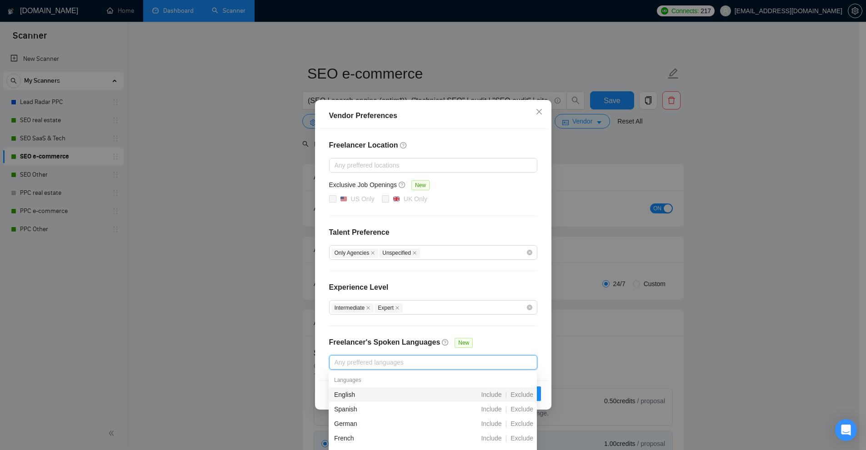
click at [419, 346] on h4 "Freelancer's Spoken Languages" at bounding box center [384, 342] width 111 height 11
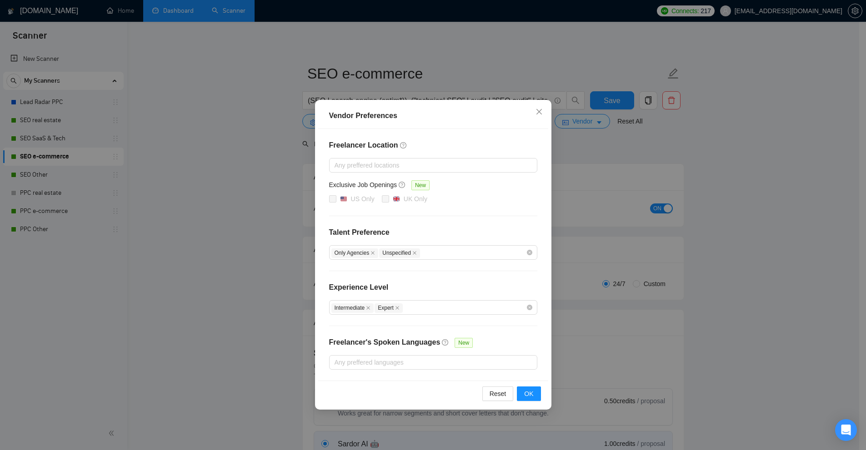
click at [462, 240] on div "Freelancer Location Any preffered locations Exclusive Job Openings New US Only …" at bounding box center [433, 255] width 230 height 252
click at [477, 192] on div "Exclusive Job Openings New" at bounding box center [433, 187] width 208 height 14
click at [620, 182] on div "Vendor Preferences Freelancer Location Any preffered locations Exclusive Job Op…" at bounding box center [433, 225] width 866 height 450
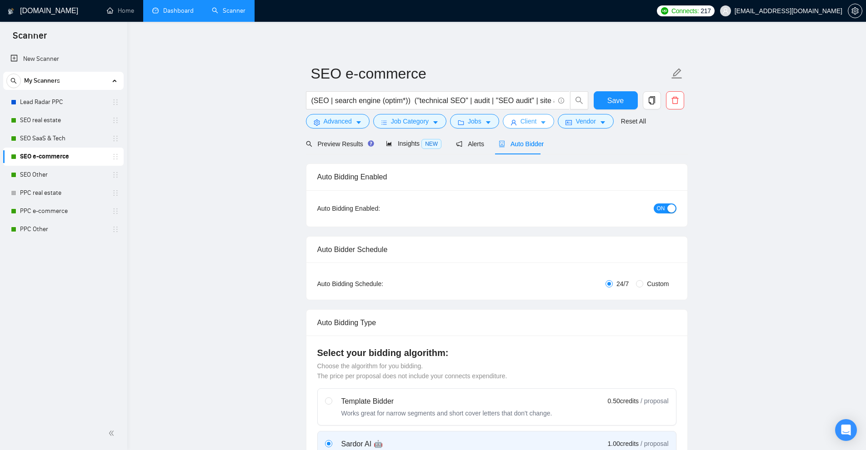
click at [540, 119] on span "caret-down" at bounding box center [543, 122] width 6 height 7
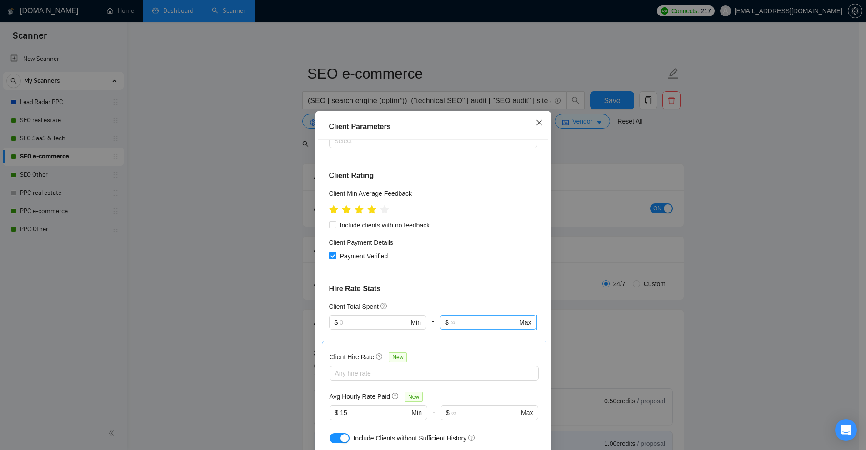
drag, startPoint x: 535, startPoint y: 125, endPoint x: 497, endPoint y: 162, distance: 53.3
click at [498, 162] on div "Client Parameters Client Location Include Client Countries United States United…" at bounding box center [433, 297] width 236 height 373
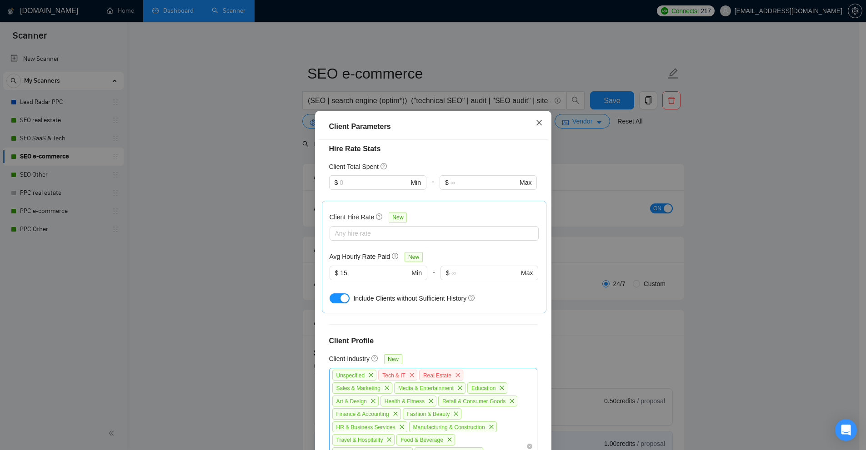
click at [503, 369] on div "Unspecified Tech & IT Real Estate Sales & Marketing Media & Entertainment Educa…" at bounding box center [428, 446] width 194 height 155
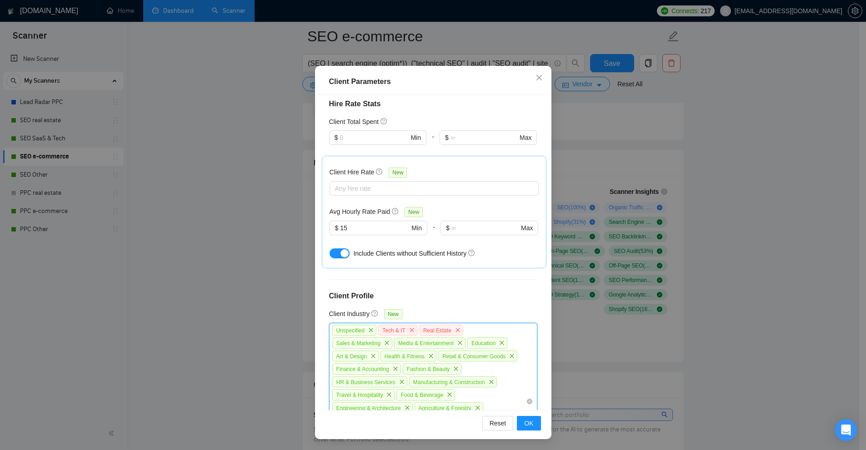
click at [441, 324] on div "Unspecified Tech & IT Real Estate Sales & Marketing Media & Entertainment Educa…" at bounding box center [428, 401] width 194 height 155
click at [445, 324] on div "Unspecified Tech & IT Real Estate Sales & Marketing Media & Entertainment Educa…" at bounding box center [428, 401] width 194 height 155
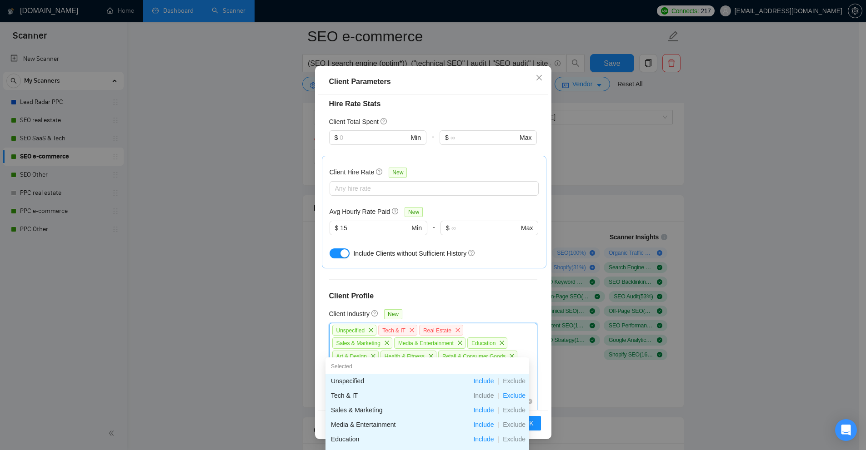
scroll to position [409, 0]
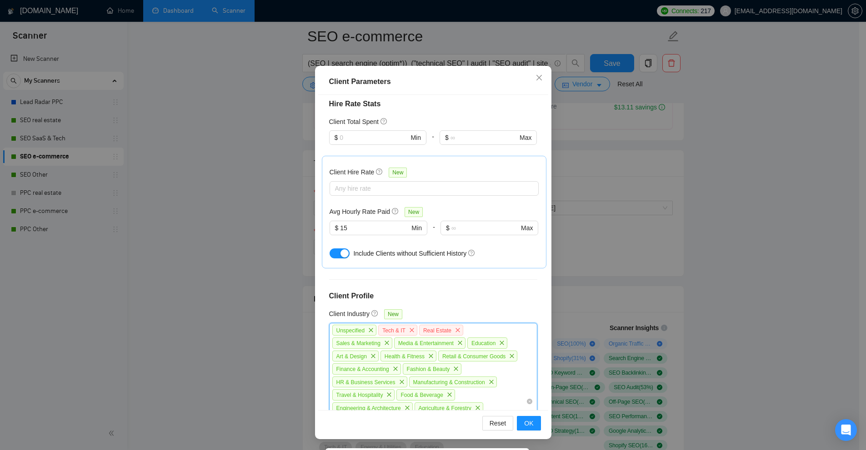
click at [577, 245] on div "Client Parameters Client Location Include Client Countries United States United…" at bounding box center [433, 225] width 866 height 450
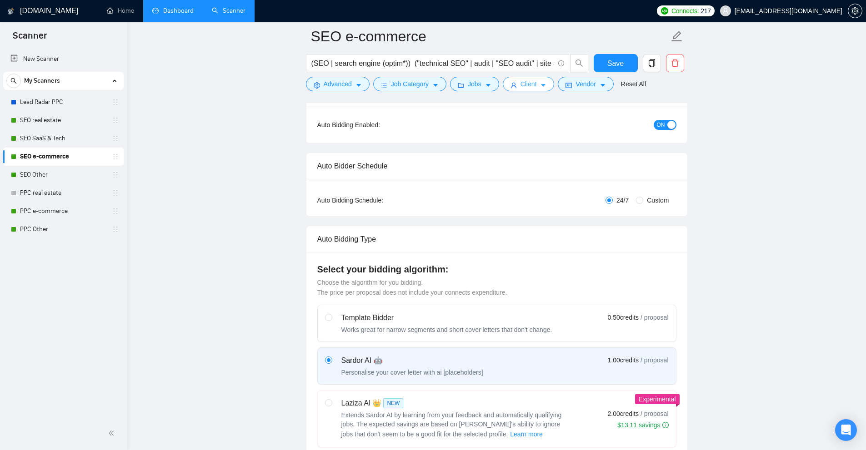
scroll to position [0, 0]
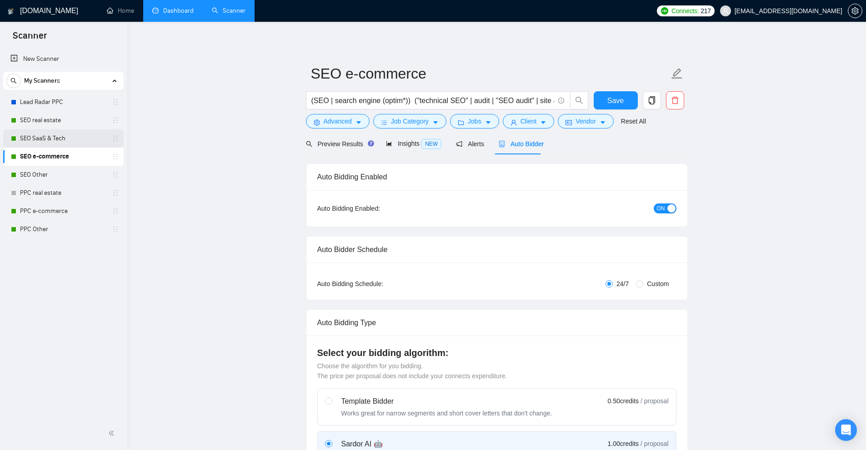
click at [66, 143] on link "SEO SaaS & Tech" at bounding box center [63, 138] width 86 height 18
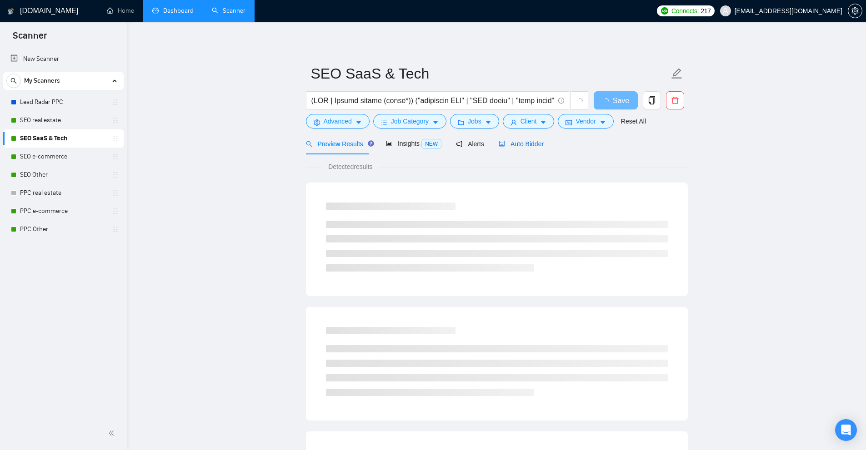
click at [514, 148] on span "Auto Bidder" at bounding box center [520, 143] width 45 height 7
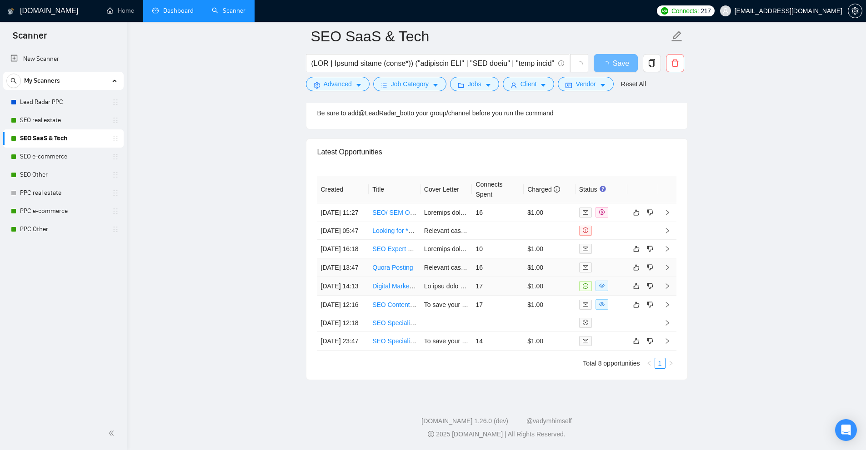
scroll to position [2301, 0]
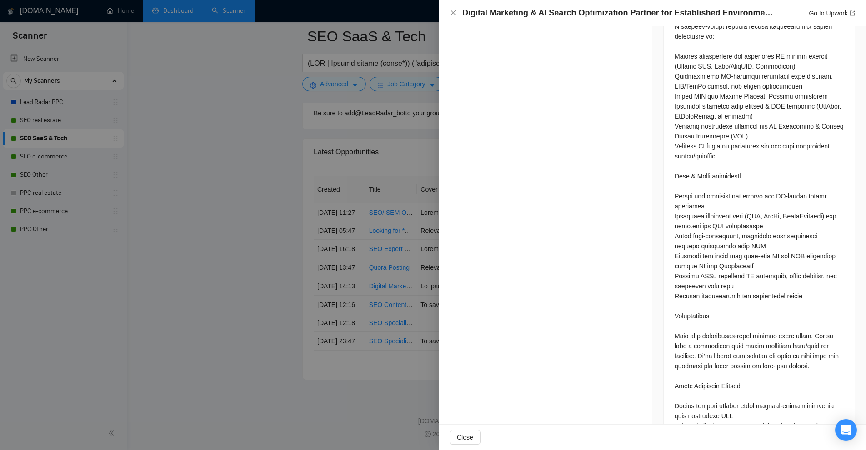
scroll to position [705, 0]
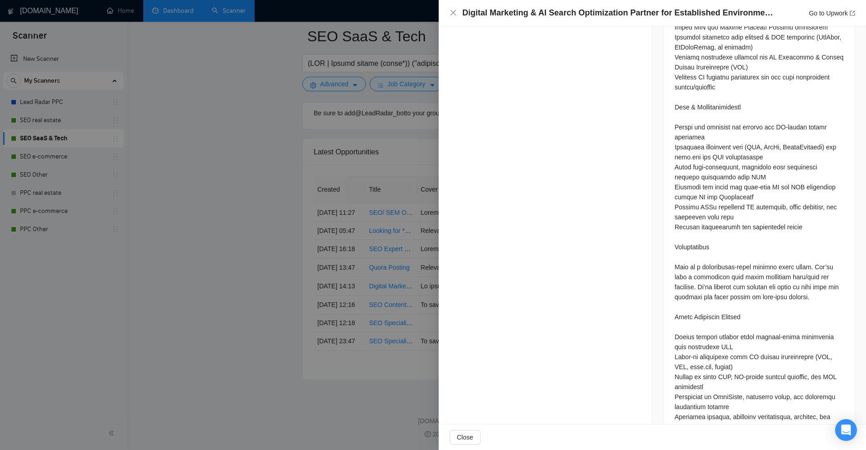
click at [416, 242] on div at bounding box center [433, 225] width 866 height 450
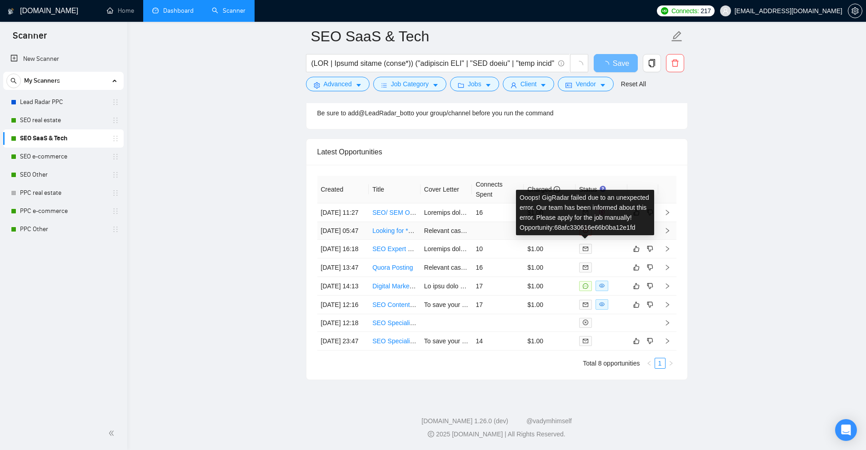
click at [582, 228] on icon "exclamation-circle" at bounding box center [584, 230] width 5 height 5
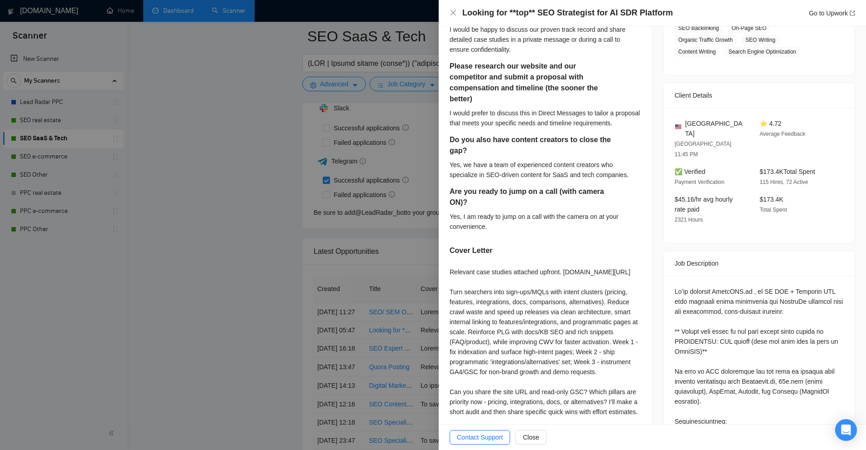
scroll to position [142, 0]
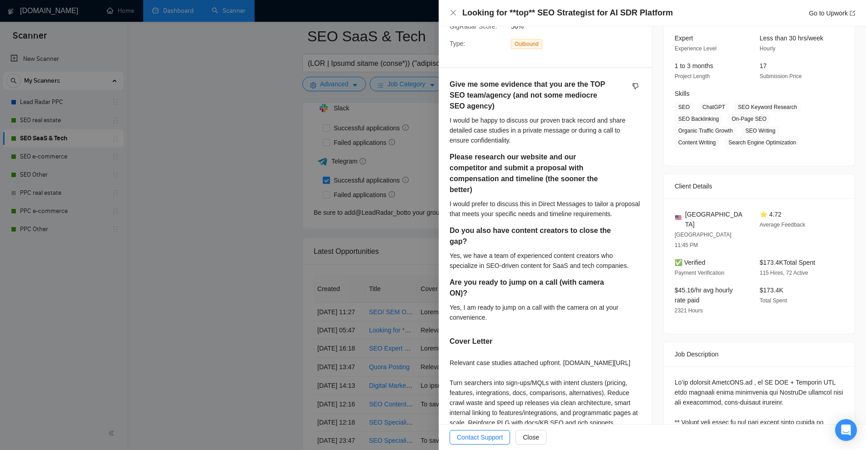
click at [397, 210] on div at bounding box center [433, 225] width 866 height 450
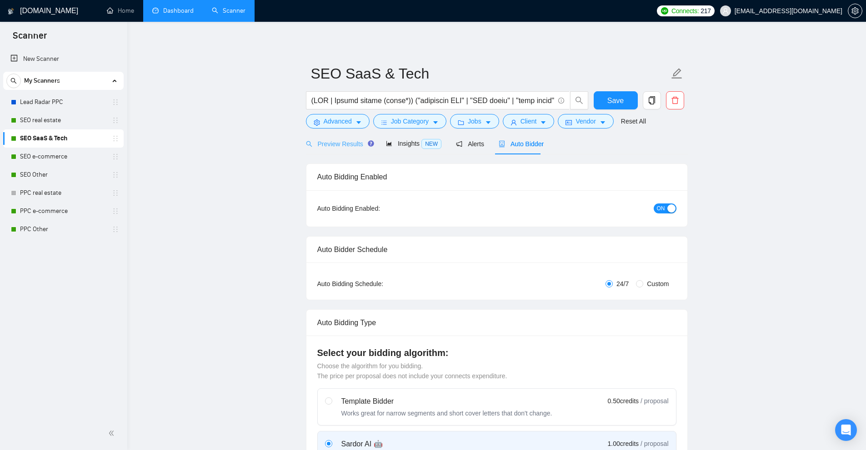
click at [347, 137] on div "Preview Results" at bounding box center [338, 143] width 65 height 21
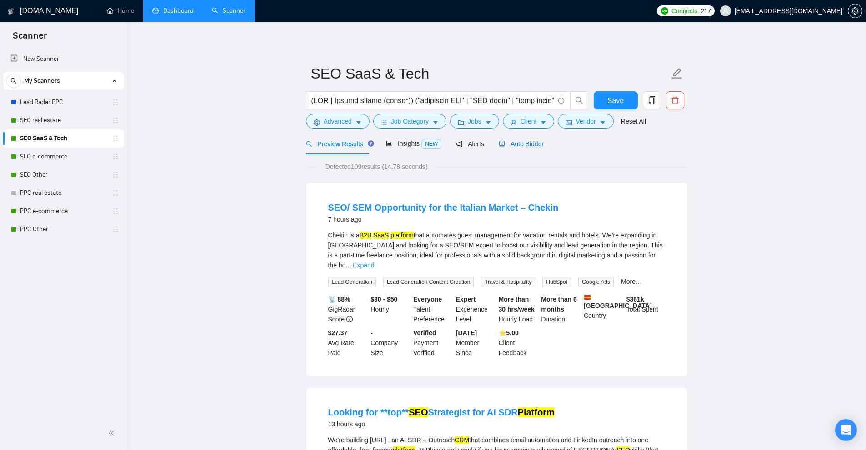
click at [523, 146] on span "Auto Bidder" at bounding box center [520, 143] width 45 height 7
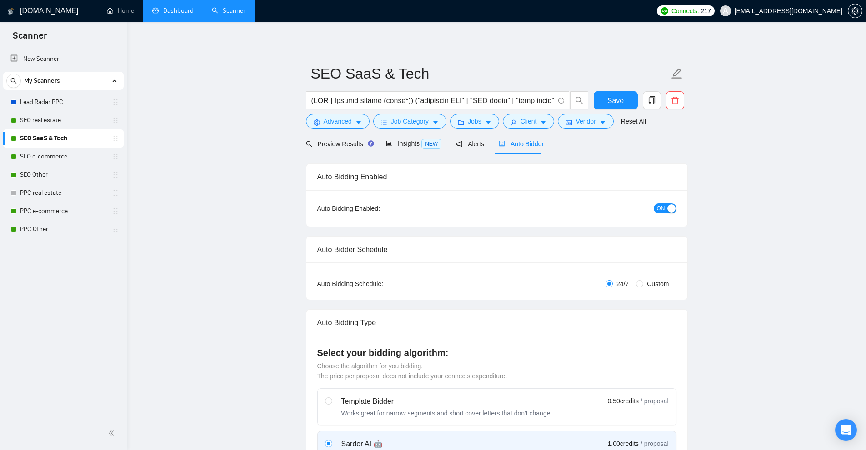
checkbox input "true"
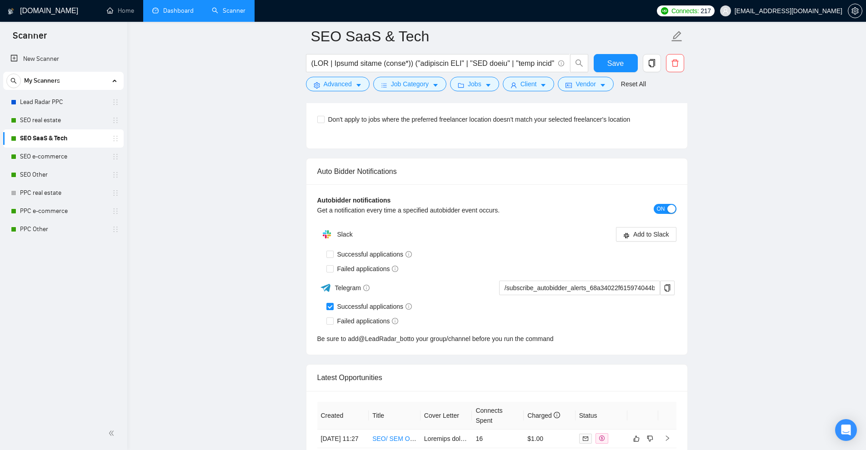
scroll to position [2386, 0]
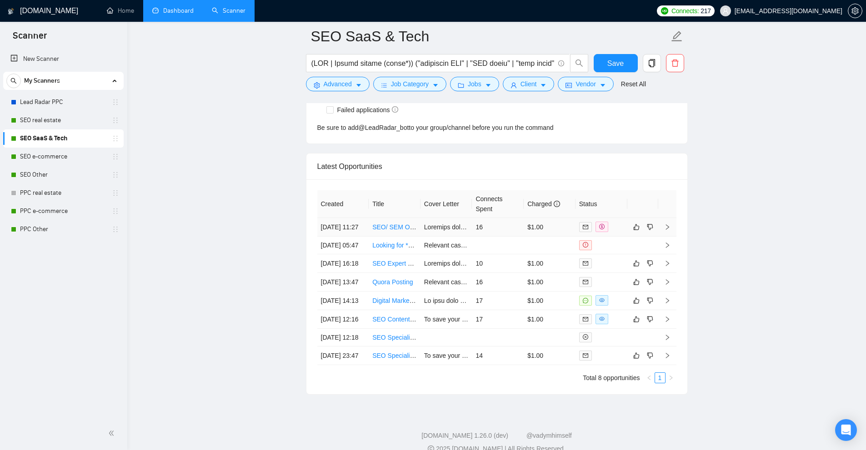
click at [399, 231] on link "SEO/ SEM Opportunity for the Italian Market – Chekin" at bounding box center [448, 227] width 152 height 7
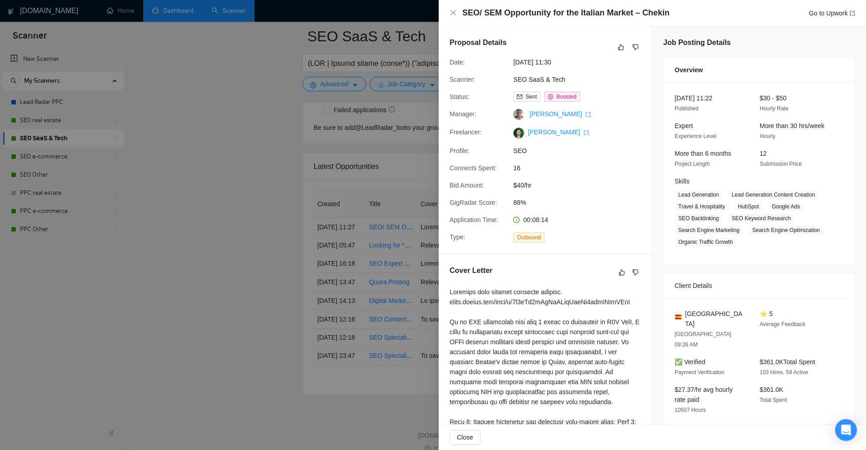
click at [345, 68] on div at bounding box center [433, 225] width 866 height 450
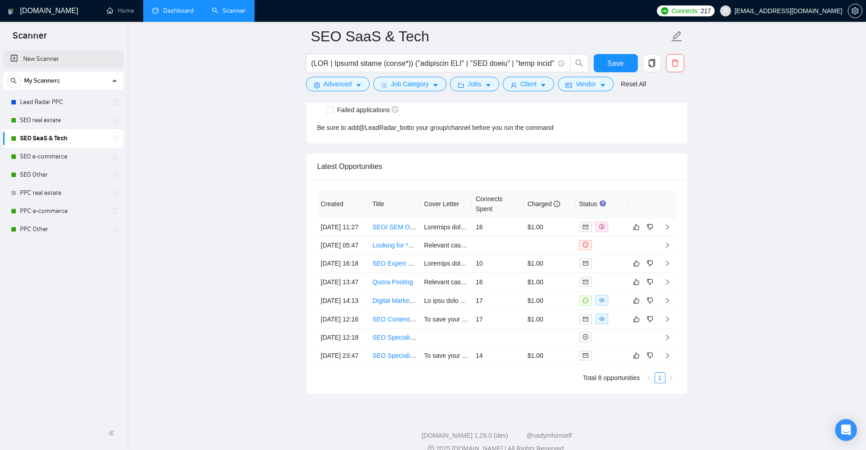
click at [41, 53] on link "New Scanner" at bounding box center [63, 59] width 106 height 18
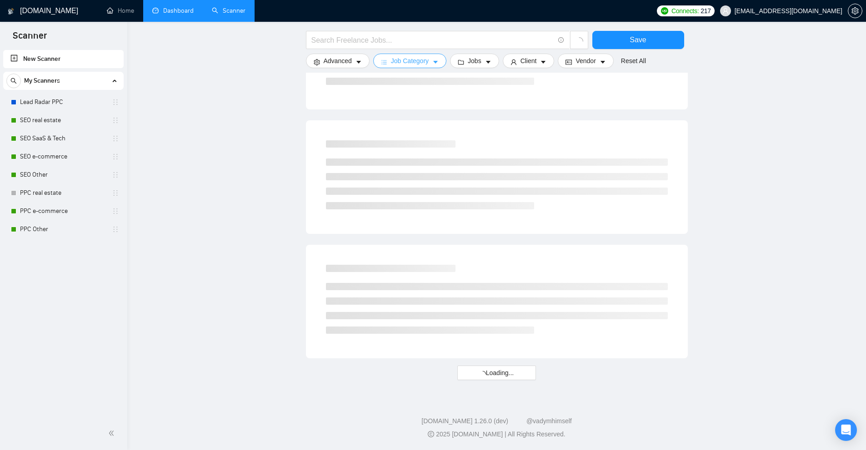
click at [432, 61] on icon "caret-down" at bounding box center [435, 62] width 6 height 6
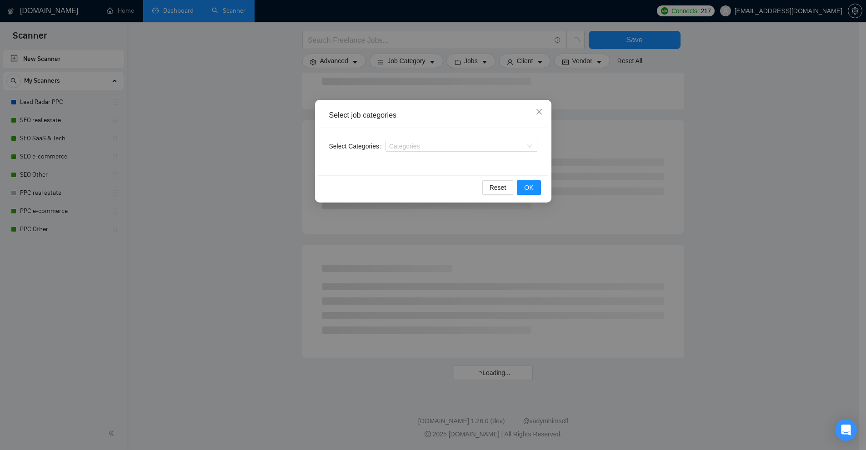
click at [442, 55] on div "Select job categories Select Categories Categories Reset OK" at bounding box center [433, 225] width 866 height 450
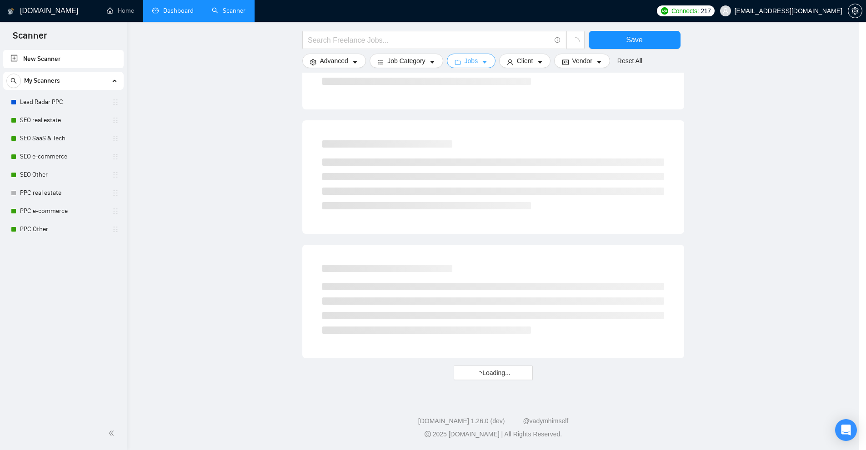
click at [478, 60] on span "Jobs" at bounding box center [471, 61] width 14 height 10
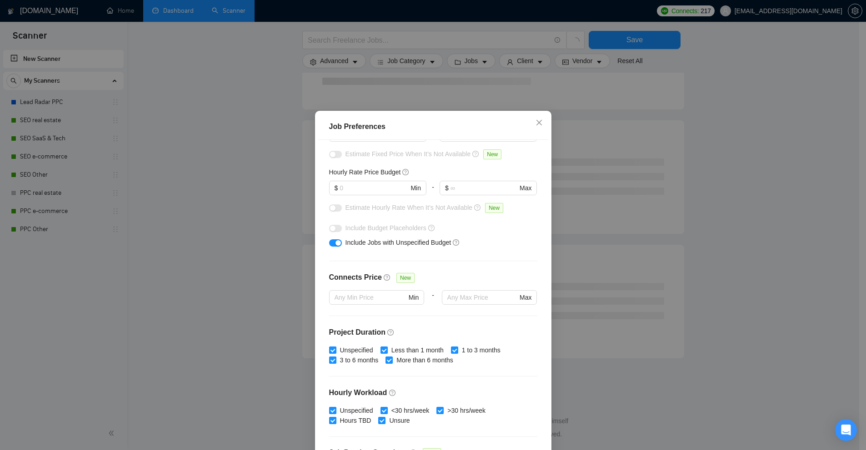
scroll to position [136, 0]
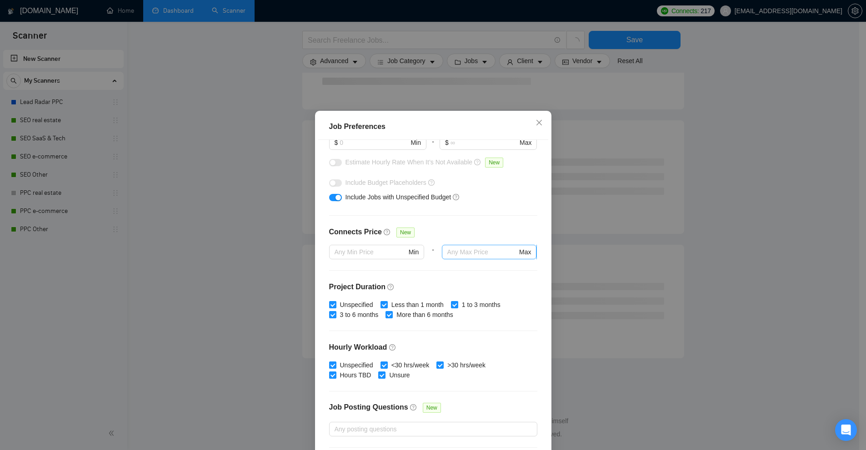
click at [476, 258] on span "Max" at bounding box center [489, 252] width 95 height 15
click at [648, 205] on div "Job Preferences Budget Project Type All Fixed Price Hourly Rate Fixed Price Bud…" at bounding box center [433, 225] width 866 height 450
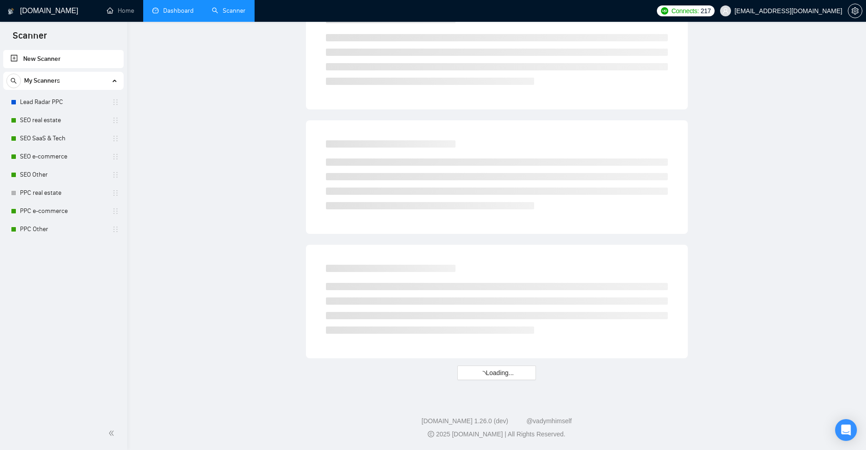
scroll to position [0, 0]
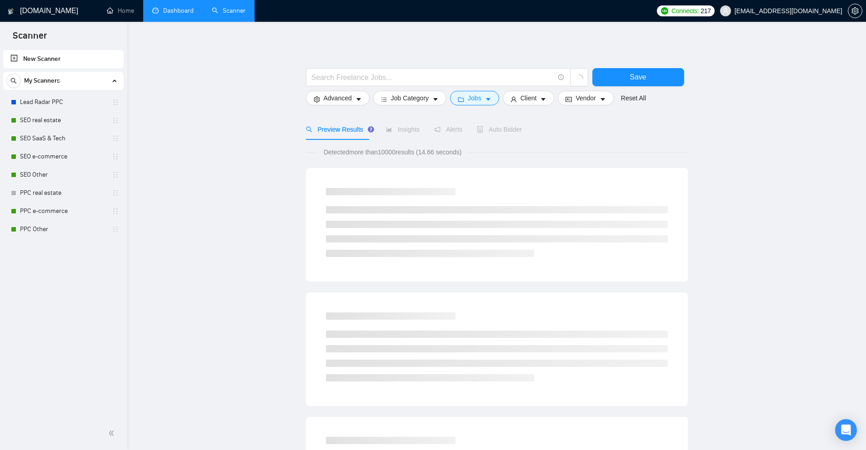
drag, startPoint x: 381, startPoint y: 152, endPoint x: 398, endPoint y: 150, distance: 16.9
click at [398, 150] on span "Detected more than 10000 results (14.66 seconds)" at bounding box center [392, 152] width 151 height 10
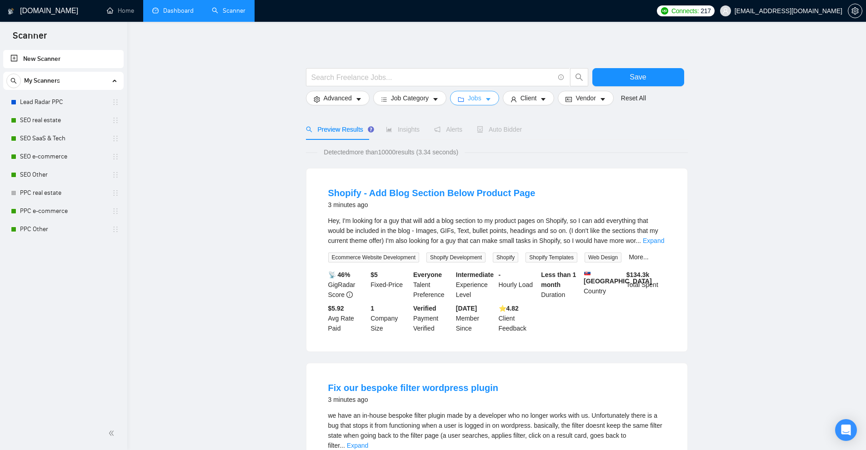
click at [485, 96] on span "caret-down" at bounding box center [488, 99] width 6 height 7
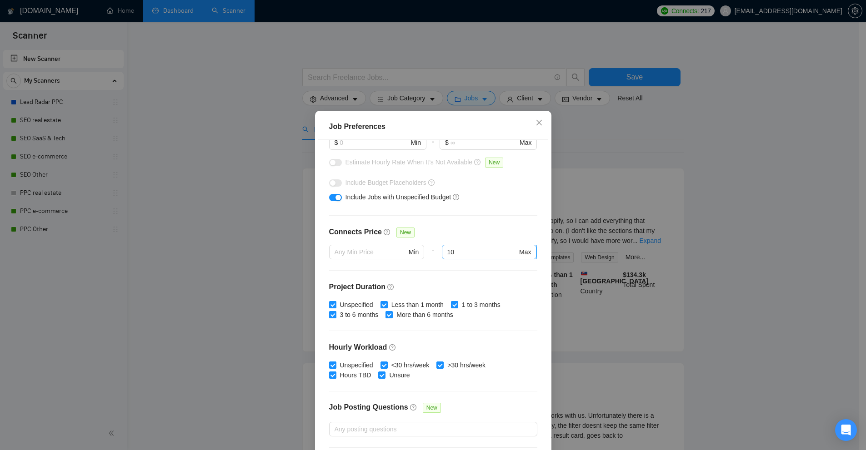
click at [460, 258] on span "10 Max" at bounding box center [489, 252] width 95 height 15
click at [655, 171] on div "Job Preferences Budget Project Type All Fixed Price Hourly Rate Fixed Price Bud…" at bounding box center [433, 225] width 866 height 450
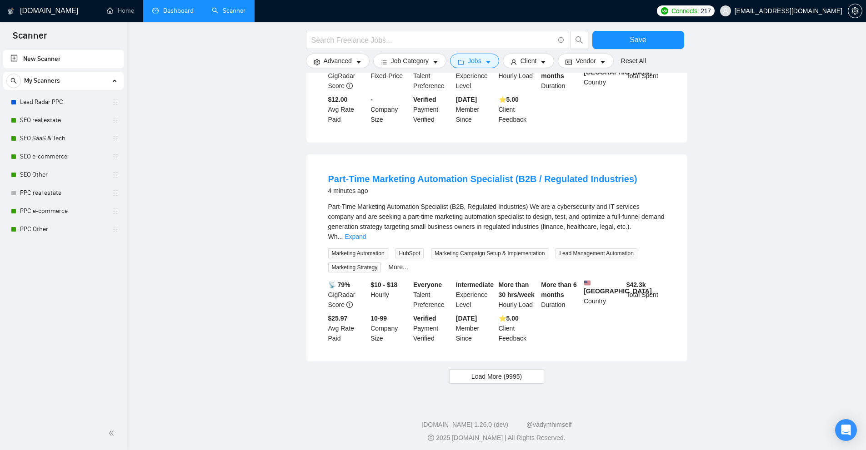
scroll to position [521, 0]
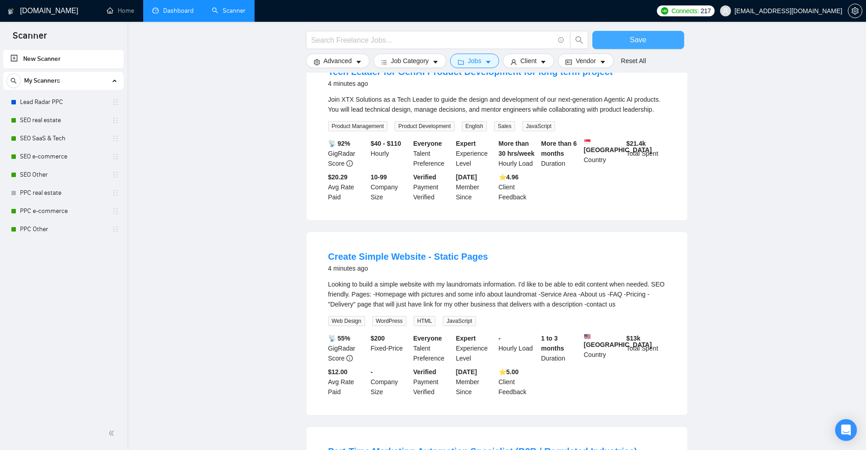
drag, startPoint x: 470, startPoint y: 258, endPoint x: 671, endPoint y: 36, distance: 299.1
click at [465, 61] on button "Jobs" at bounding box center [474, 61] width 49 height 15
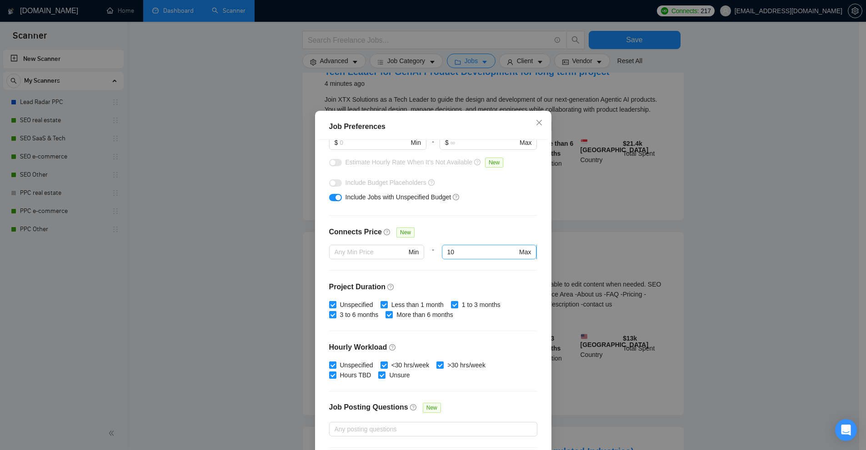
click at [487, 256] on input "10" at bounding box center [482, 252] width 70 height 10
click at [385, 252] on input "text" at bounding box center [370, 252] width 72 height 10
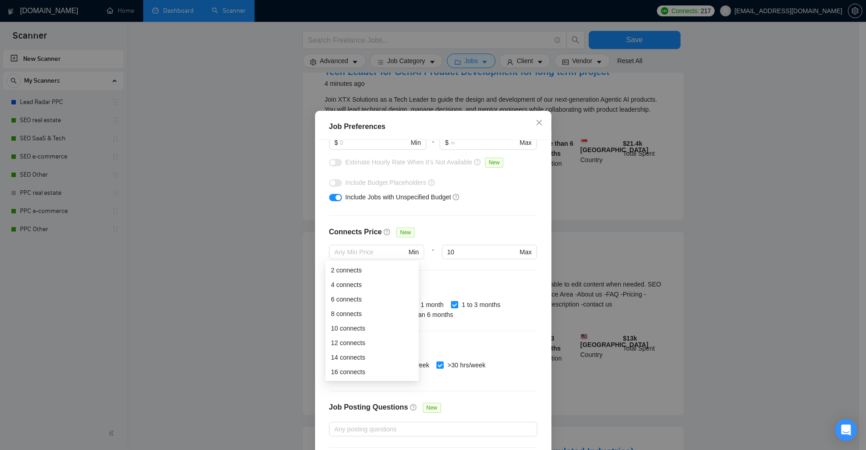
click at [460, 241] on div "Connects Price New" at bounding box center [433, 236] width 208 height 18
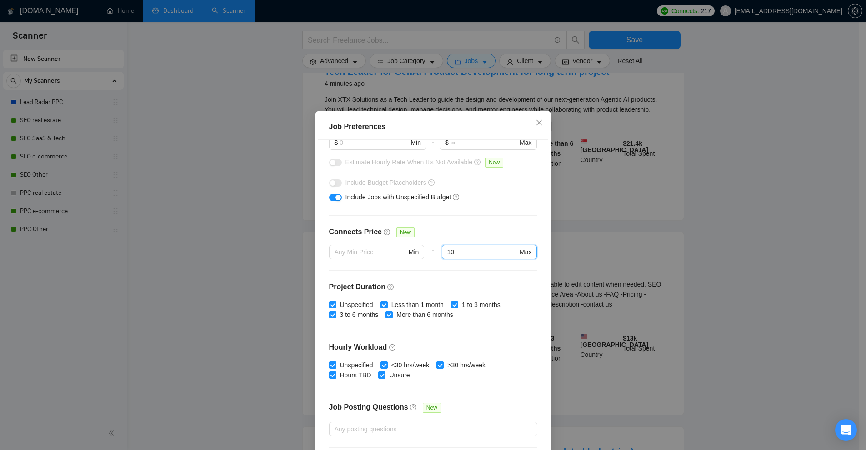
drag, startPoint x: 454, startPoint y: 254, endPoint x: 370, endPoint y: 243, distance: 84.4
click at [370, 243] on div "Connects Price New Min - 10 10 Max" at bounding box center [433, 249] width 208 height 44
type input "9"
click at [603, 130] on div "Job Preferences Budget Project Type All Fixed Price Hourly Rate Fixed Price Bud…" at bounding box center [433, 225] width 866 height 450
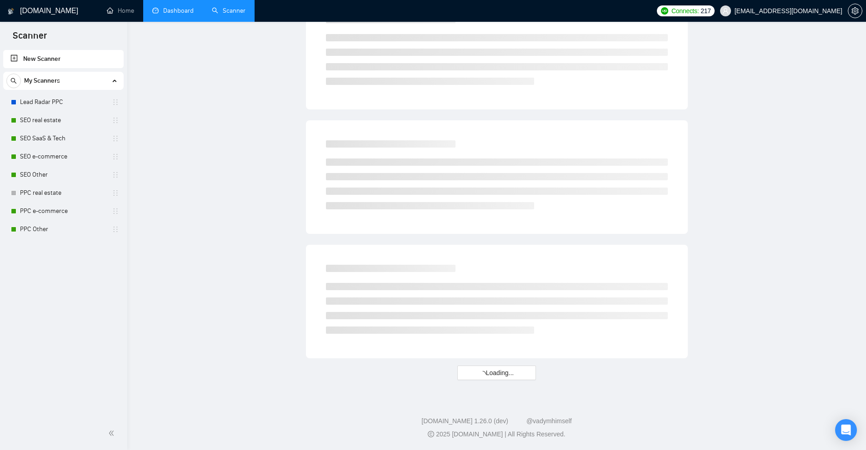
scroll to position [0, 0]
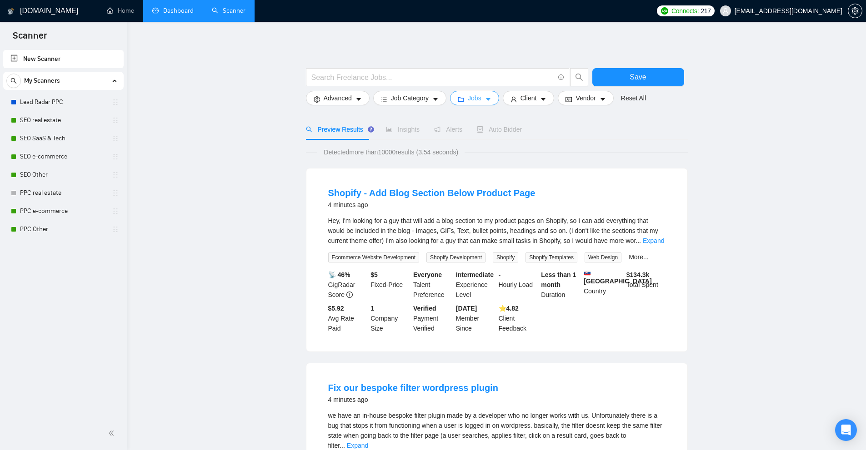
click at [485, 100] on icon "caret-down" at bounding box center [488, 99] width 6 height 6
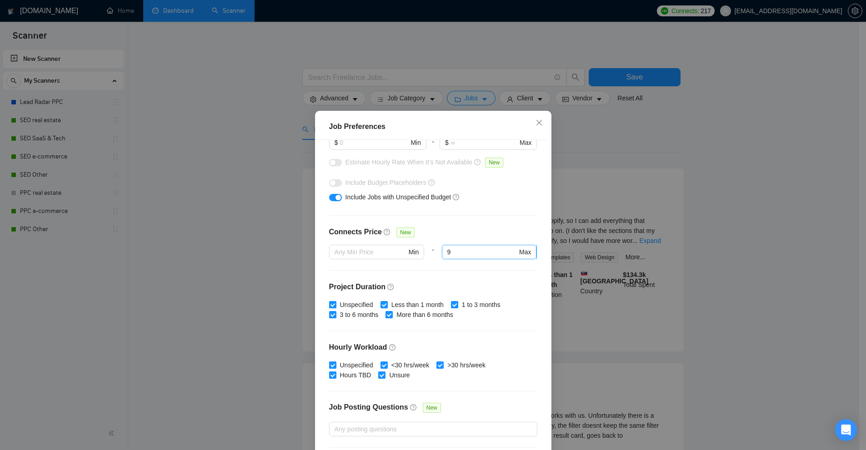
click at [458, 252] on input "9" at bounding box center [482, 252] width 70 height 10
click at [608, 216] on div "Job Preferences Budget Project Type All Fixed Price Hourly Rate Fixed Price Bud…" at bounding box center [433, 225] width 866 height 450
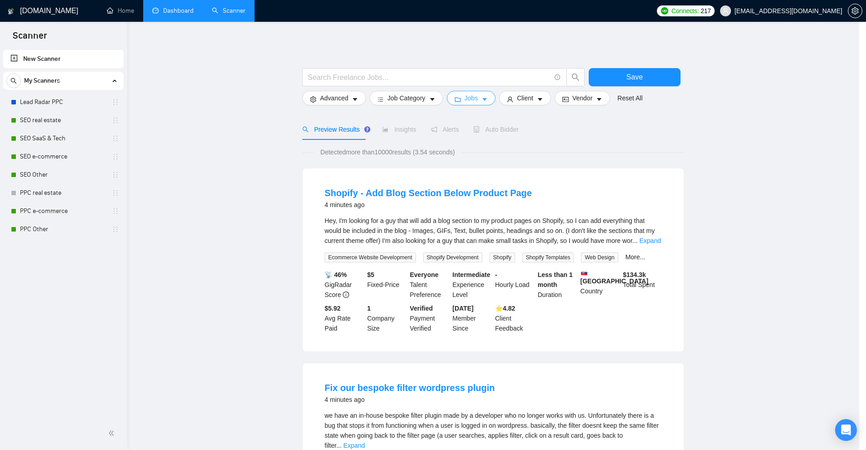
scroll to position [794, 0]
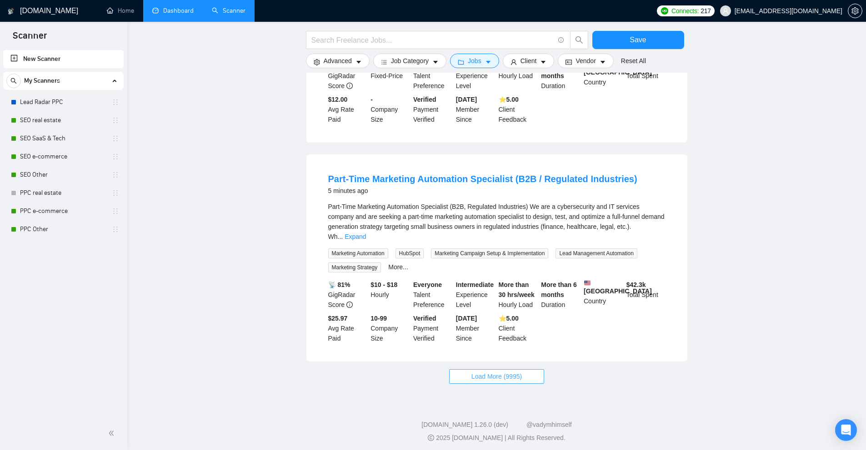
click at [508, 378] on button "Load More (9995)" at bounding box center [496, 376] width 95 height 15
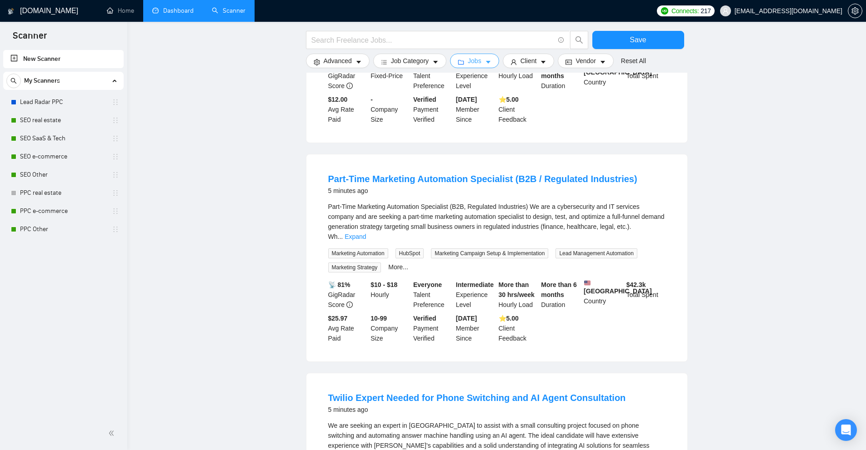
click at [463, 54] on button "Jobs" at bounding box center [474, 61] width 49 height 15
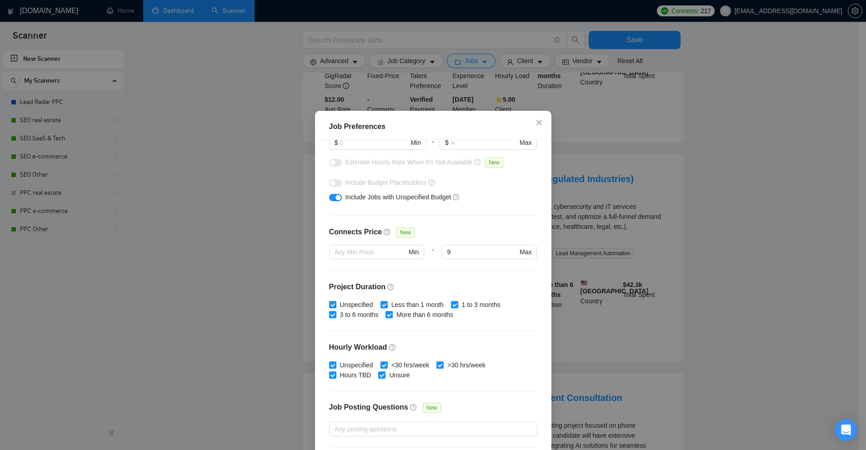
click at [358, 125] on div "Job Preferences" at bounding box center [433, 126] width 208 height 11
drag, startPoint x: 358, startPoint y: 125, endPoint x: 332, endPoint y: 126, distance: 25.9
click at [332, 126] on div "Job Preferences" at bounding box center [433, 126] width 208 height 11
copy div "Job Preferences"
click at [343, 226] on div "Budget Project Type All Fixed Price Hourly Rate Fixed Price Budget $ Min - $ Ma…" at bounding box center [433, 297] width 230 height 315
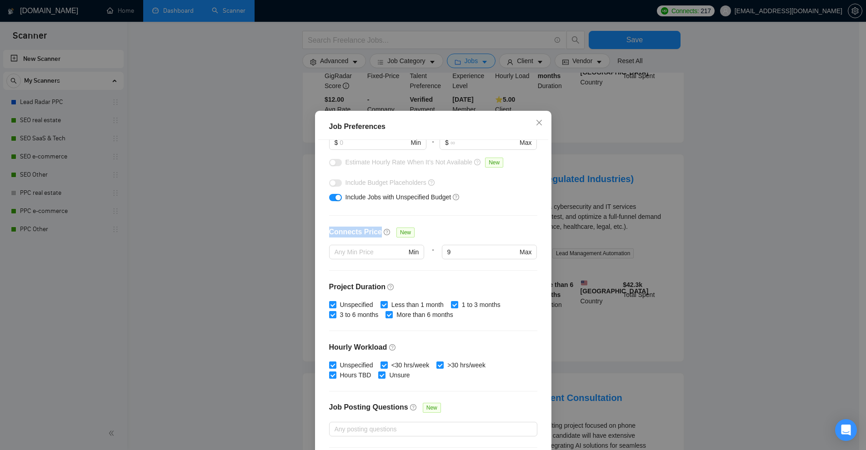
drag, startPoint x: 343, startPoint y: 226, endPoint x: 364, endPoint y: 227, distance: 20.5
click at [364, 227] on div "Budget Project Type All Fixed Price Hourly Rate Fixed Price Budget $ Min - $ Ma…" at bounding box center [433, 297] width 230 height 315
copy h4 "Connects Price"
click at [342, 255] on input "text" at bounding box center [370, 252] width 72 height 10
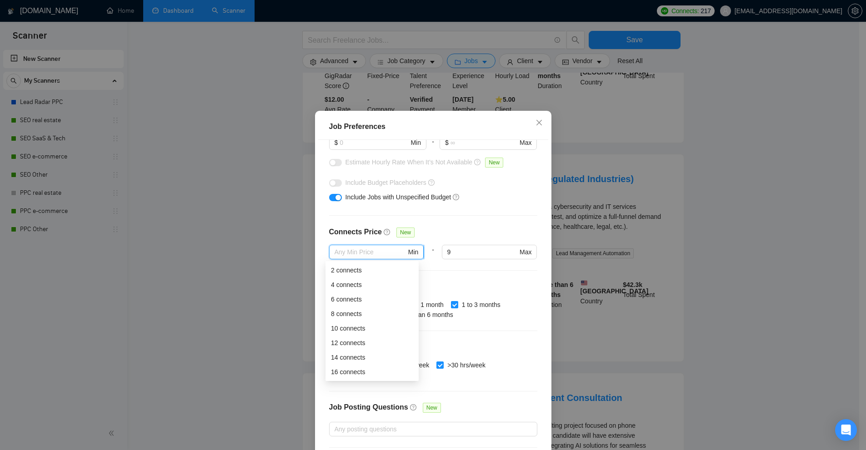
type input "2"
click at [365, 251] on input "text" at bounding box center [370, 252] width 72 height 10
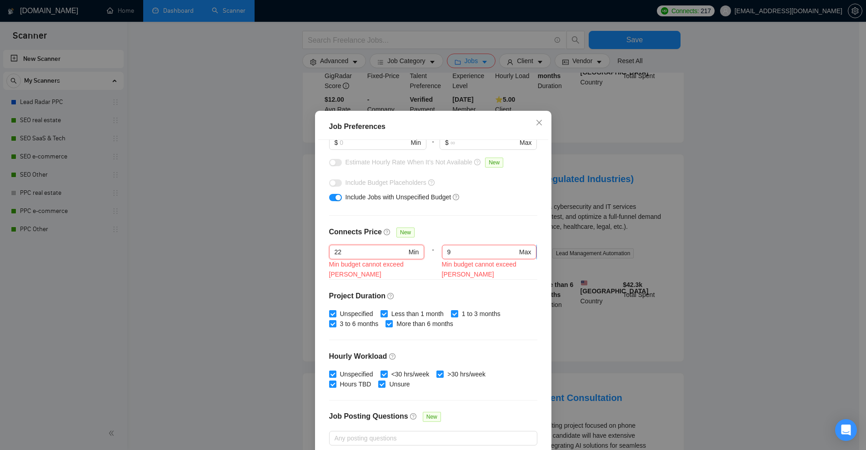
type input "22"
drag, startPoint x: 448, startPoint y: 256, endPoint x: 390, endPoint y: 250, distance: 58.9
click at [390, 250] on div "22 22 Min Min budget cannot exceed Max - 9 Max Min budget cannot exceed Max" at bounding box center [433, 262] width 208 height 35
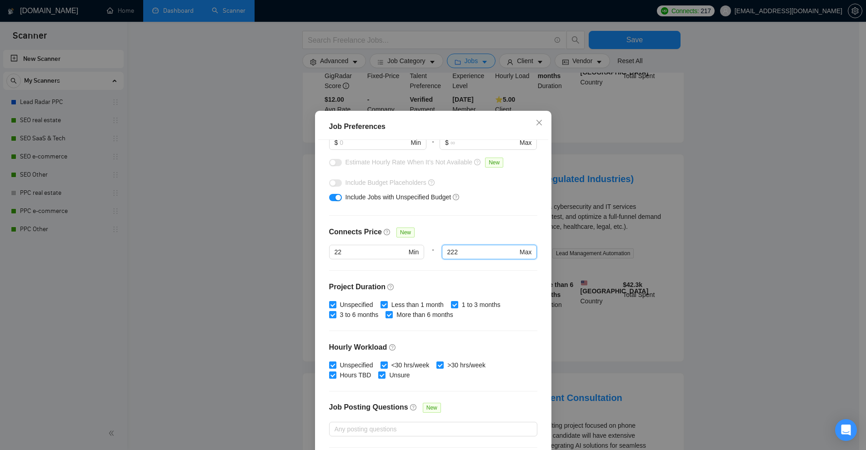
type input "222"
click at [492, 225] on div "Budget Project Type All Fixed Price Hourly Rate Fixed Price Budget $ Min - $ Ma…" at bounding box center [433, 297] width 230 height 315
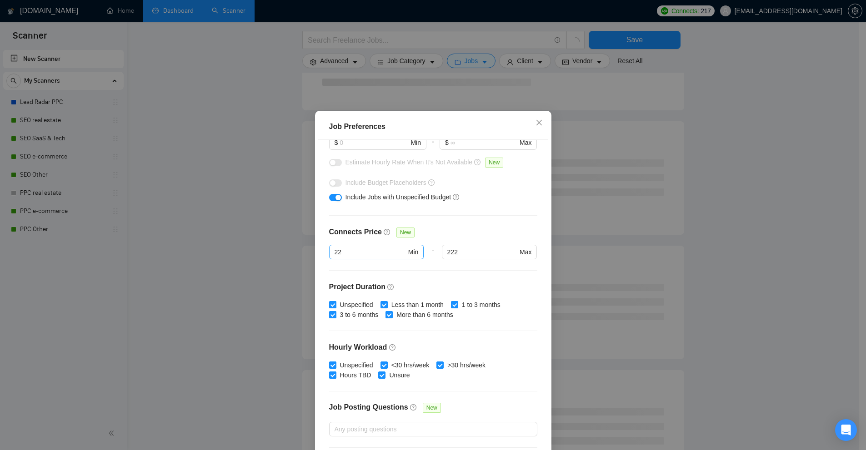
click at [371, 253] on input "22" at bounding box center [370, 252] width 72 height 10
click at [452, 254] on input "222" at bounding box center [482, 252] width 70 height 10
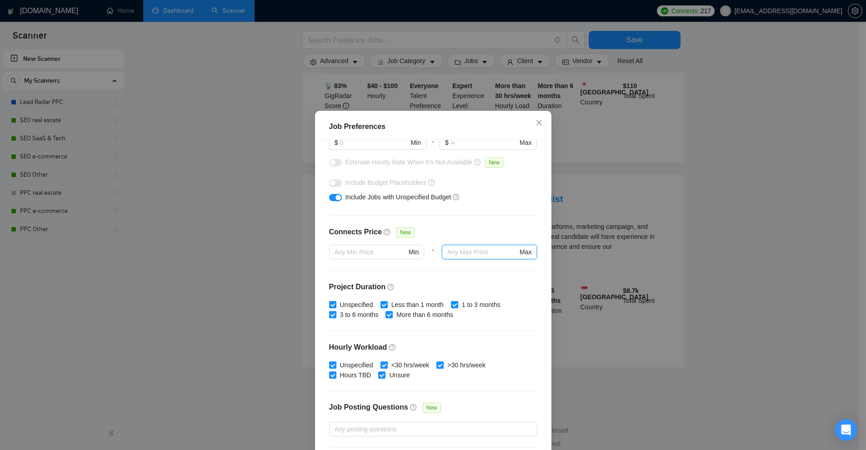
scroll to position [421, 0]
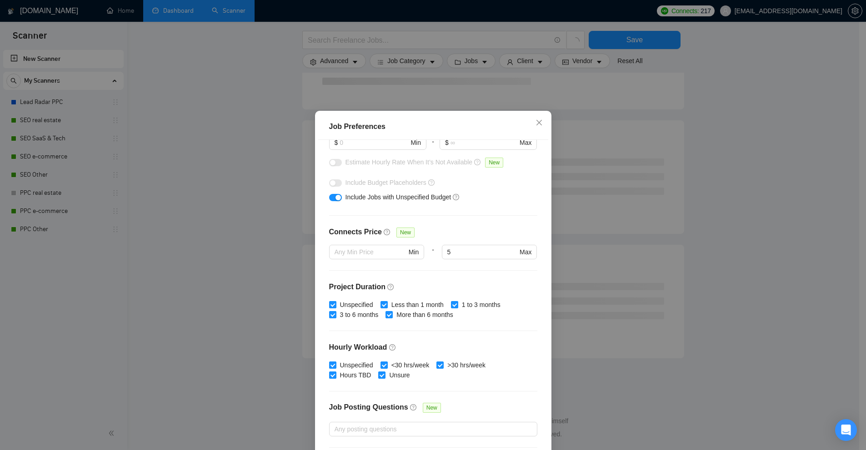
click at [486, 228] on div "Connects Price New" at bounding box center [433, 236] width 208 height 18
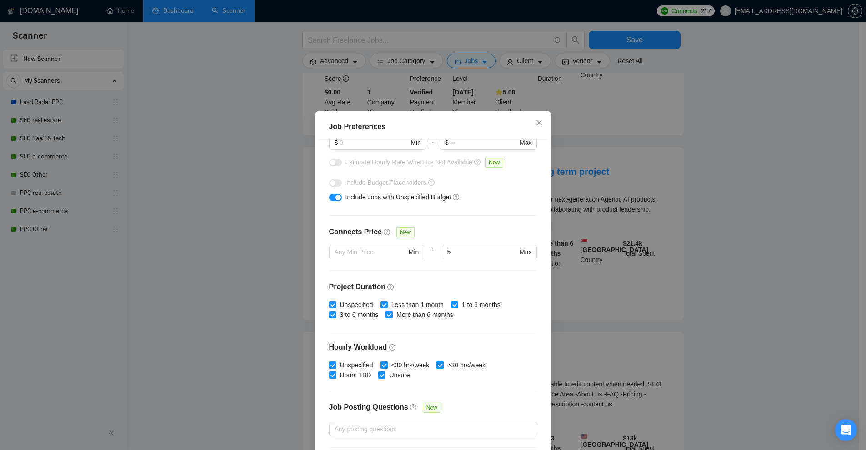
click at [600, 201] on div "Job Preferences Budget Project Type All Fixed Price Hourly Rate Fixed Price Bud…" at bounding box center [433, 225] width 866 height 450
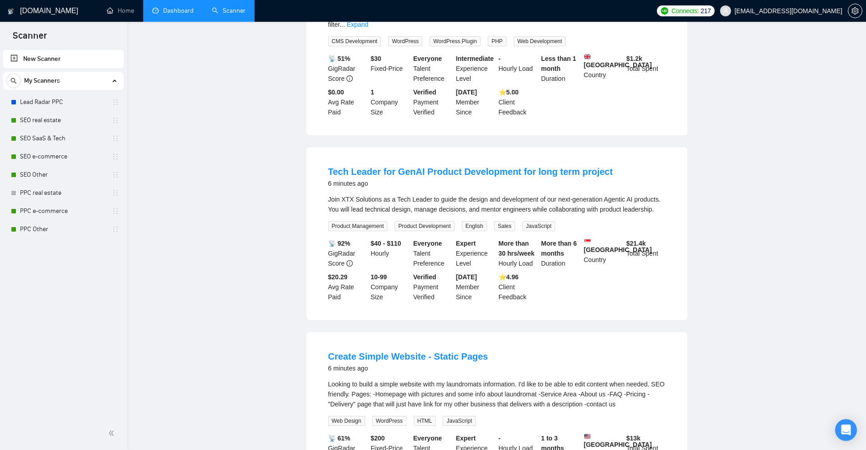
scroll to position [0, 0]
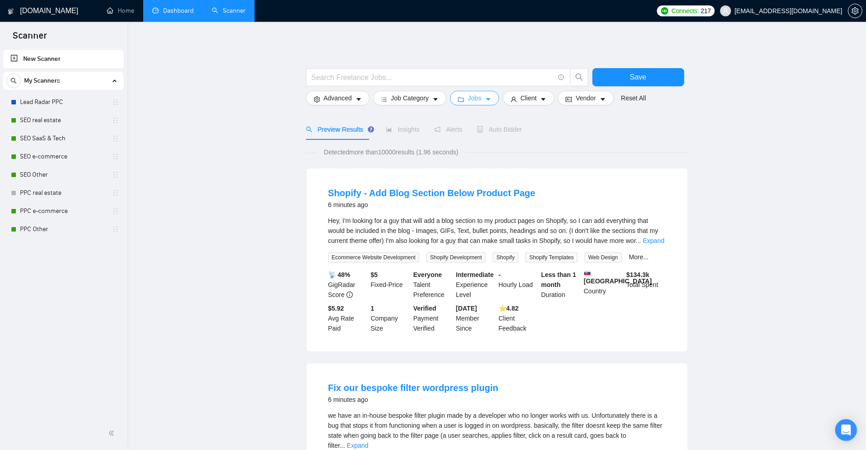
click at [473, 100] on span "Jobs" at bounding box center [475, 98] width 14 height 10
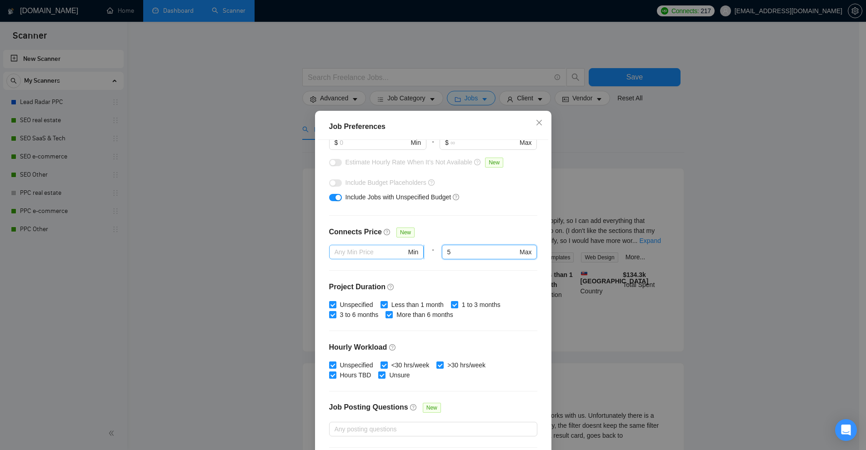
drag, startPoint x: 459, startPoint y: 250, endPoint x: 404, endPoint y: 256, distance: 55.2
click at [406, 256] on div "Min - 5 5 Max" at bounding box center [433, 257] width 208 height 25
click at [635, 193] on div "Job Preferences Budget Project Type All Fixed Price Hourly Rate Fixed Price Bud…" at bounding box center [433, 225] width 866 height 450
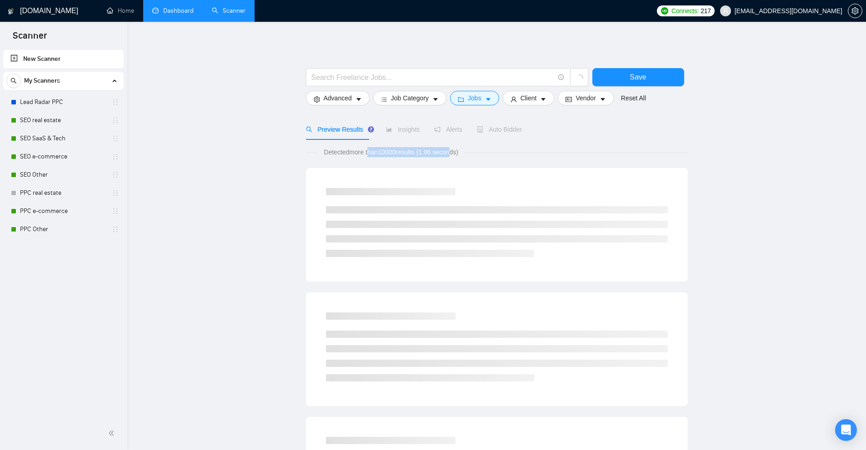
drag, startPoint x: 410, startPoint y: 150, endPoint x: 459, endPoint y: 152, distance: 49.6
click at [453, 152] on span "Detected more than 10000 results (1.96 seconds)" at bounding box center [390, 152] width 147 height 10
click at [461, 152] on span "Detected more than 10000 results (1.96 seconds)" at bounding box center [390, 152] width 147 height 10
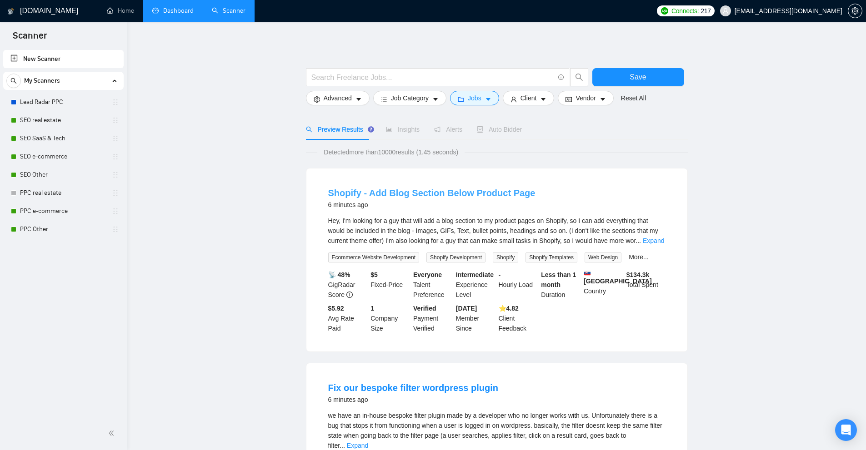
click at [444, 192] on link "Shopify - Add Blog Section Below Product Page" at bounding box center [431, 193] width 207 height 10
click at [469, 101] on span "Jobs" at bounding box center [475, 98] width 14 height 10
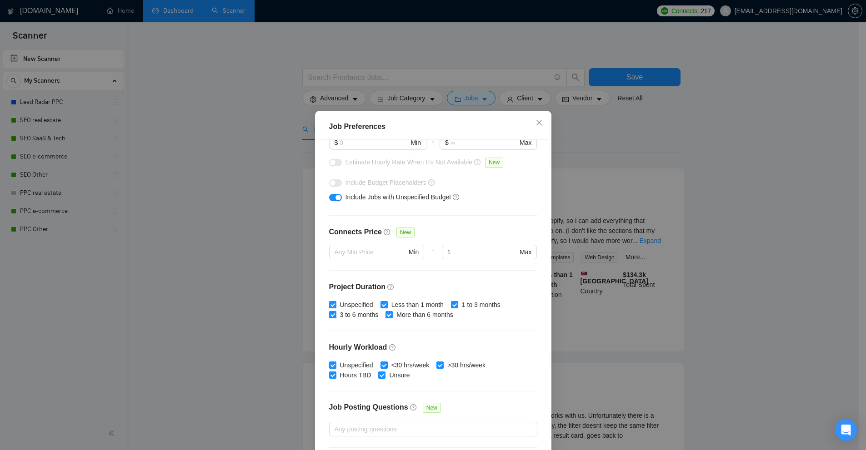
drag, startPoint x: 436, startPoint y: 246, endPoint x: 430, endPoint y: 256, distance: 11.6
click at [425, 249] on div "Min - 1 Max" at bounding box center [433, 257] width 208 height 25
click at [631, 255] on div "Job Preferences Budget Project Type All Fixed Price Hourly Rate Fixed Price Bud…" at bounding box center [433, 225] width 866 height 450
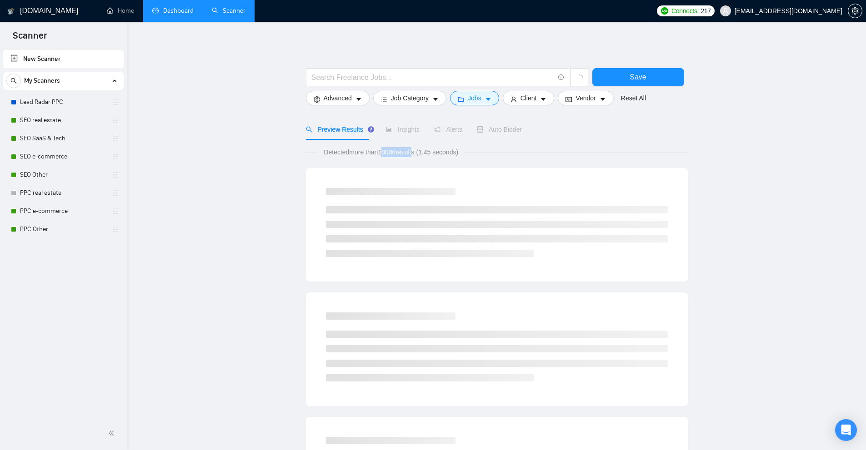
drag, startPoint x: 382, startPoint y: 153, endPoint x: 414, endPoint y: 154, distance: 32.3
click at [414, 154] on span "Detected more than 10000 results (1.45 seconds)" at bounding box center [390, 152] width 147 height 10
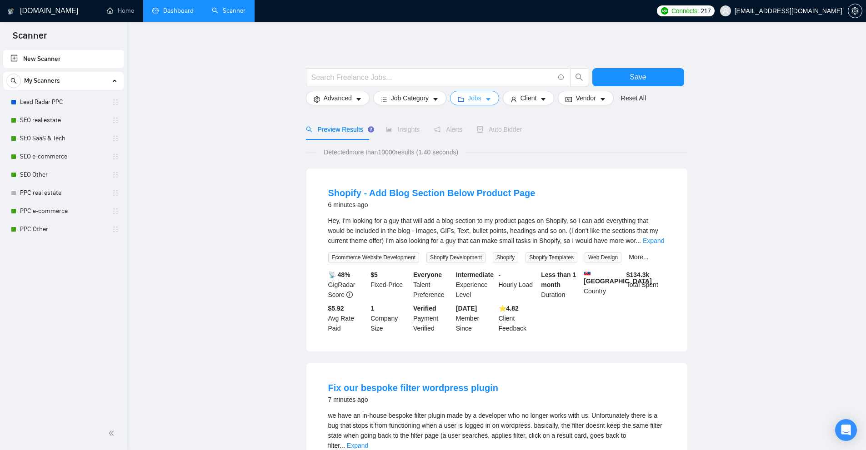
click at [475, 98] on span "Jobs" at bounding box center [475, 98] width 14 height 10
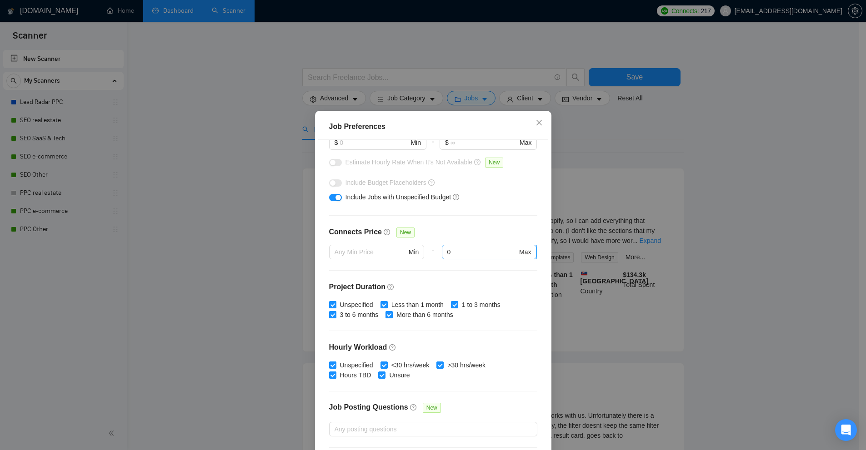
click at [463, 253] on input "0" at bounding box center [482, 252] width 70 height 10
type input "1"
type input "0"
click at [494, 230] on div "Connects Price New" at bounding box center [433, 236] width 208 height 18
click at [583, 237] on div "Job Preferences Budget Project Type All Fixed Price Hourly Rate Fixed Price Bud…" at bounding box center [433, 225] width 866 height 450
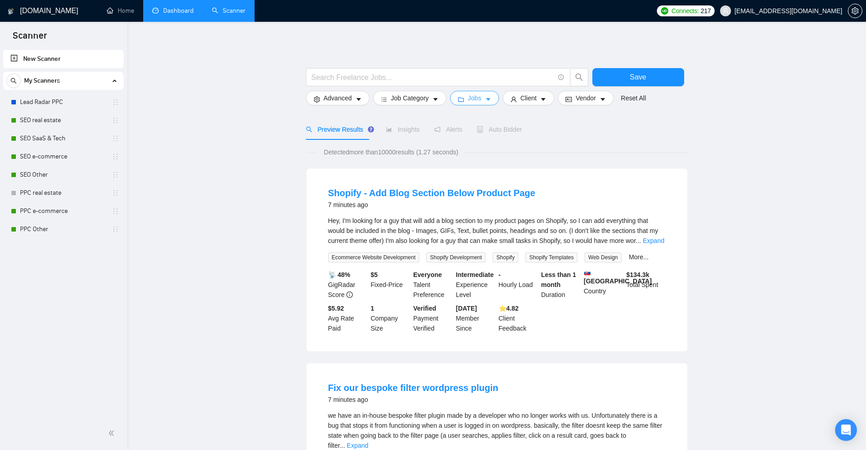
click at [471, 98] on span "Jobs" at bounding box center [475, 98] width 14 height 10
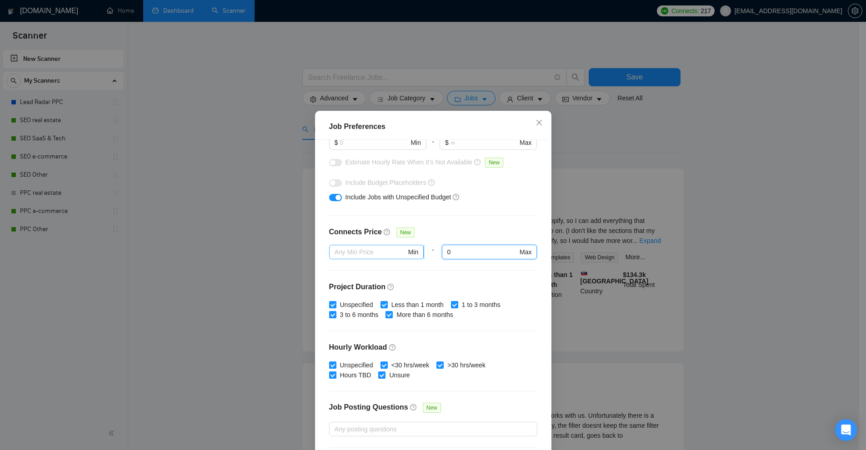
drag, startPoint x: 443, startPoint y: 250, endPoint x: 383, endPoint y: 247, distance: 59.6
click at [389, 246] on div "Min - 0 0 Max" at bounding box center [433, 257] width 208 height 25
click at [517, 219] on div "Budget Project Type All Fixed Price Hourly Rate Fixed Price Budget $ Min - $ Ma…" at bounding box center [433, 297] width 230 height 315
click at [650, 279] on div "Job Preferences Budget Project Type All Fixed Price Hourly Rate Fixed Price Bud…" at bounding box center [433, 225] width 866 height 450
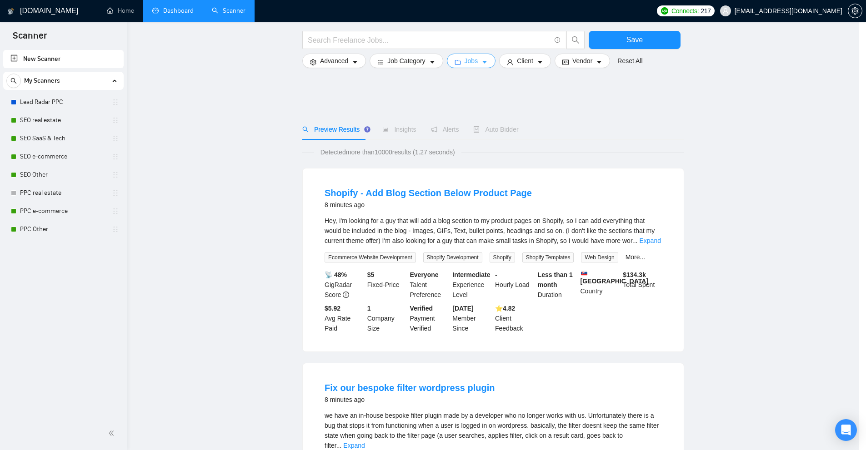
scroll to position [794, 0]
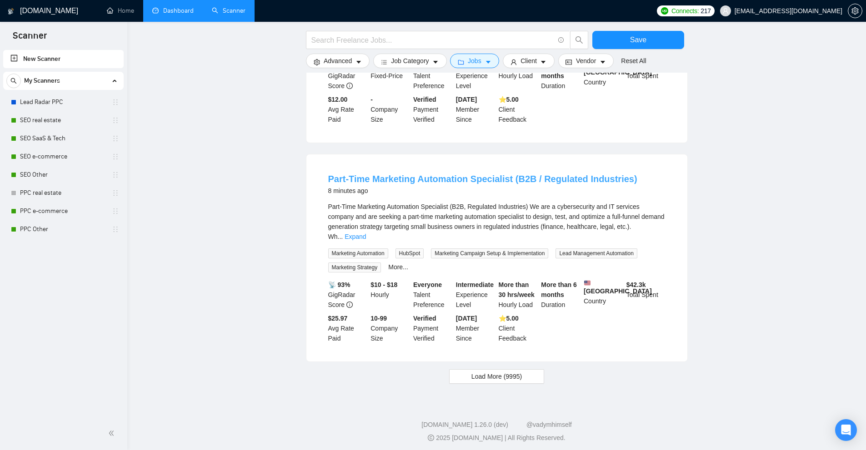
click at [516, 174] on link "Part-Time Marketing Automation Specialist (B2B / Regulated Industries)" at bounding box center [482, 179] width 309 height 10
click at [471, 54] on button "Jobs" at bounding box center [474, 61] width 49 height 15
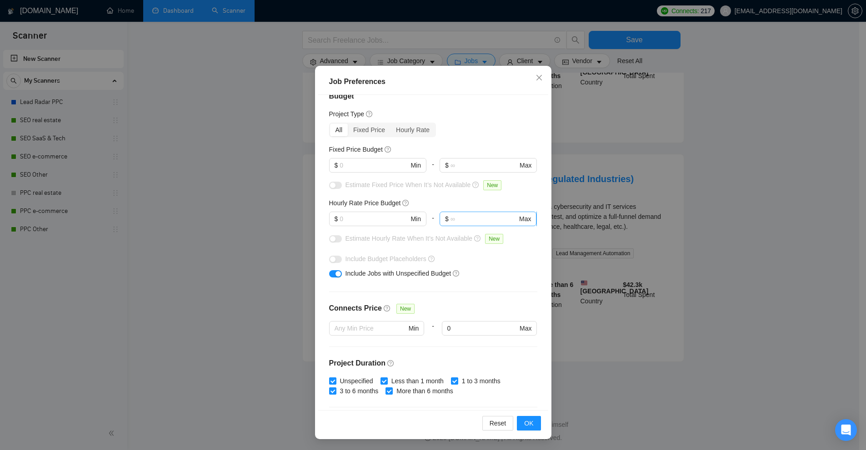
scroll to position [0, 0]
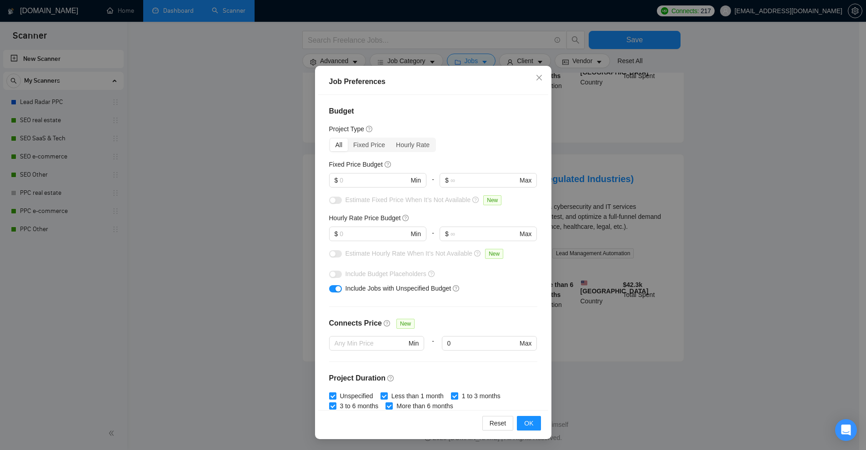
click at [483, 129] on div "Project Type" at bounding box center [433, 129] width 208 height 10
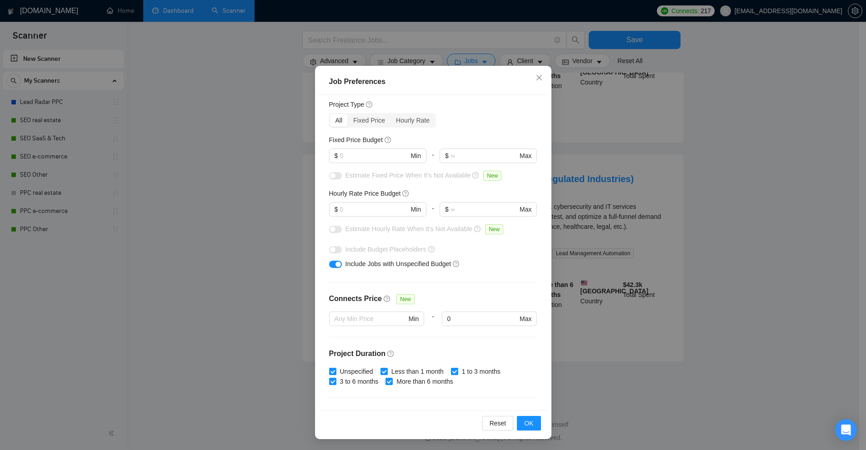
scroll to position [31, 0]
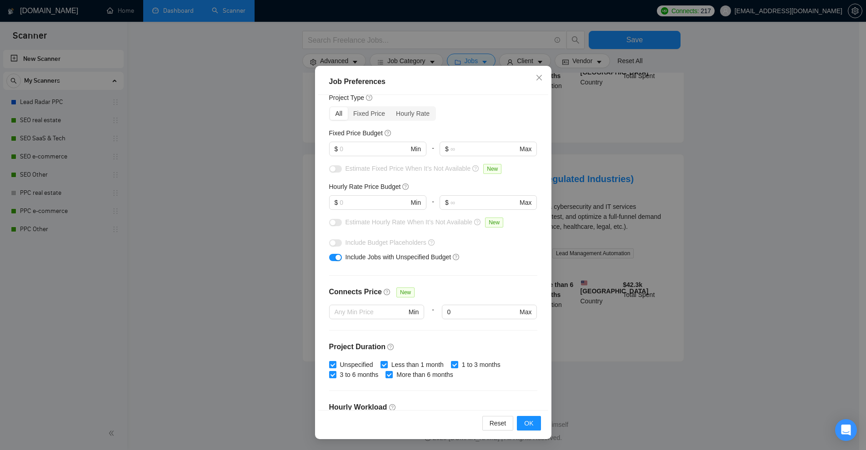
click at [630, 174] on div "Job Preferences Budget Project Type All Fixed Price Hourly Rate Fixed Price Bud…" at bounding box center [433, 225] width 866 height 450
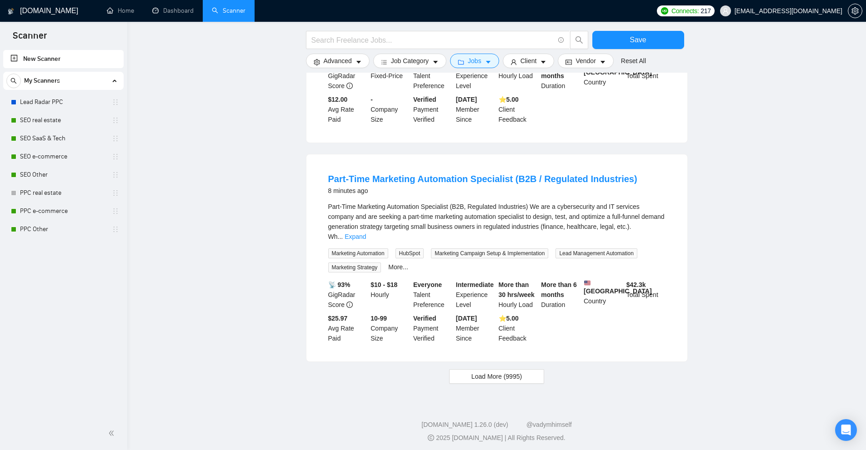
click at [501, 64] on div "Client" at bounding box center [528, 61] width 55 height 15
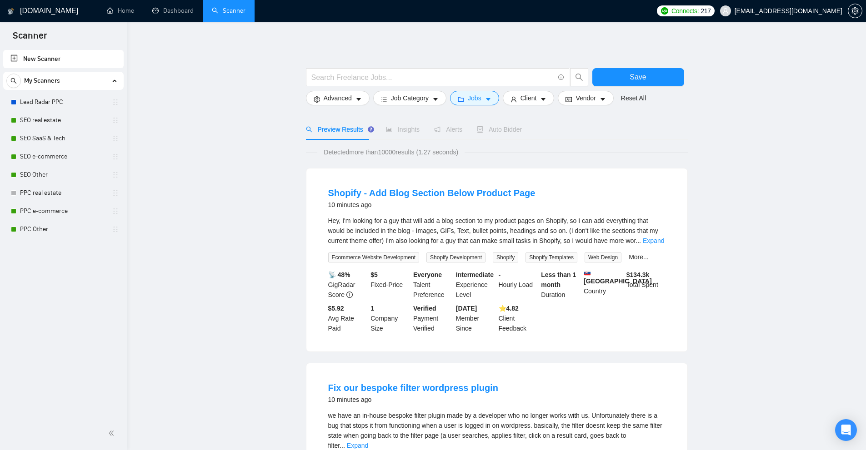
click at [0, 136] on ul "New Scanner My Scanners Lead Radar PPC SEO real estate SEO SaaS & Tech SEO e-co…" at bounding box center [63, 143] width 127 height 190
click at [40, 133] on link "SEO SaaS & Tech" at bounding box center [63, 138] width 86 height 18
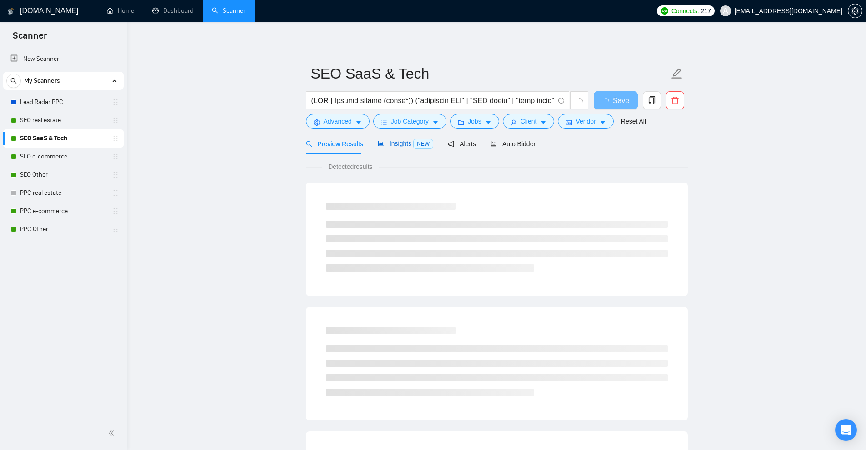
click at [406, 142] on span "Insights NEW" at bounding box center [405, 143] width 55 height 7
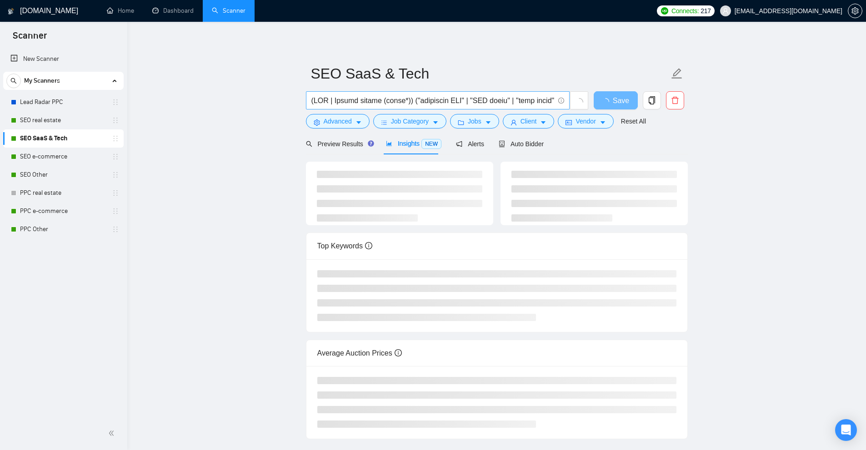
click at [326, 97] on input "text" at bounding box center [432, 100] width 243 height 11
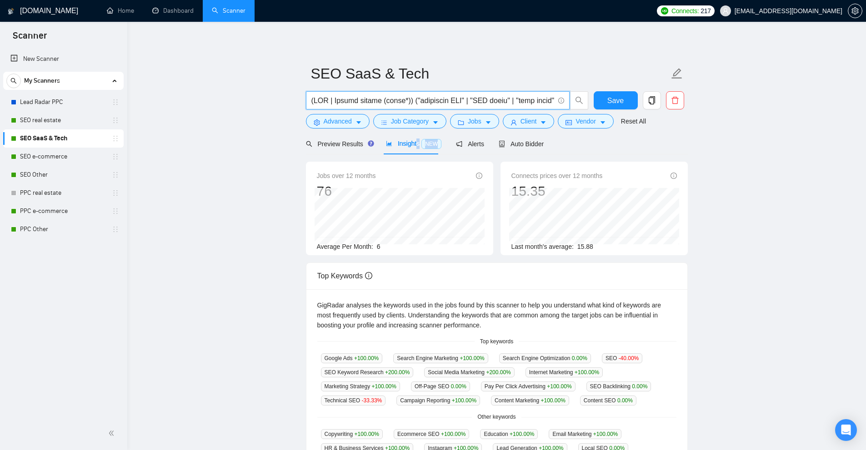
drag, startPoint x: 415, startPoint y: 144, endPoint x: 433, endPoint y: 142, distance: 17.8
click at [433, 142] on span "Insights NEW" at bounding box center [413, 143] width 55 height 7
drag, startPoint x: 376, startPoint y: 249, endPoint x: 385, endPoint y: 249, distance: 9.1
click at [383, 248] on div "Average Per Month: 6" at bounding box center [399, 247] width 165 height 10
click at [515, 145] on span "Auto Bidder" at bounding box center [520, 143] width 45 height 7
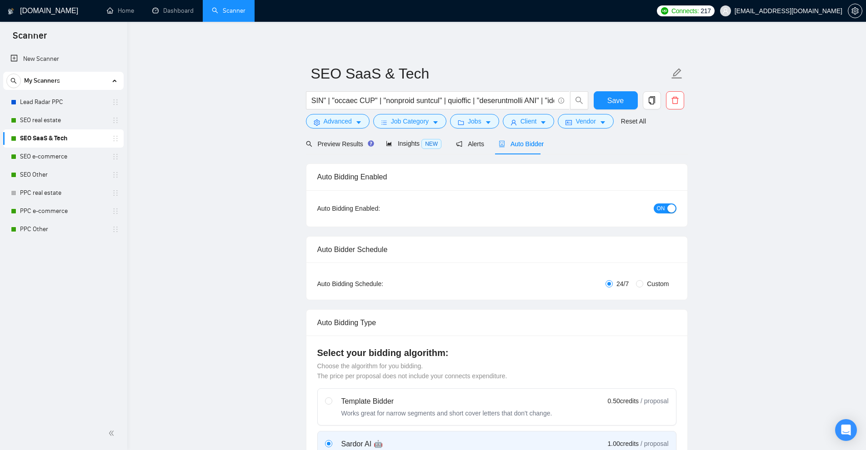
checkbox input "true"
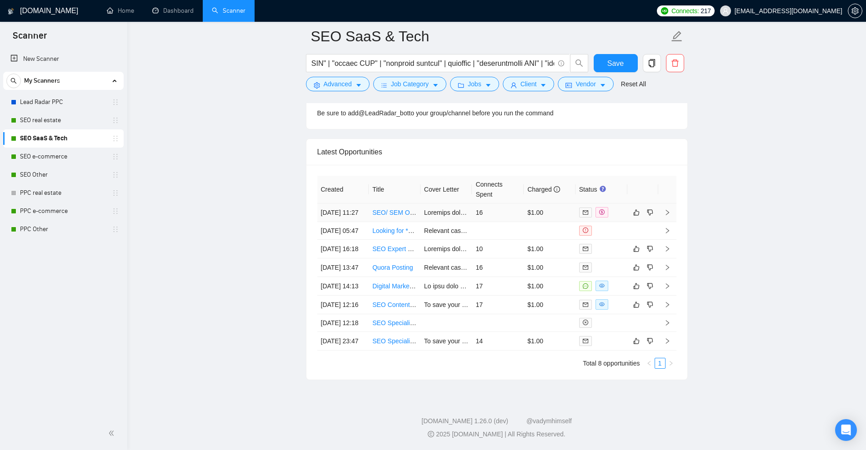
scroll to position [2429, 0]
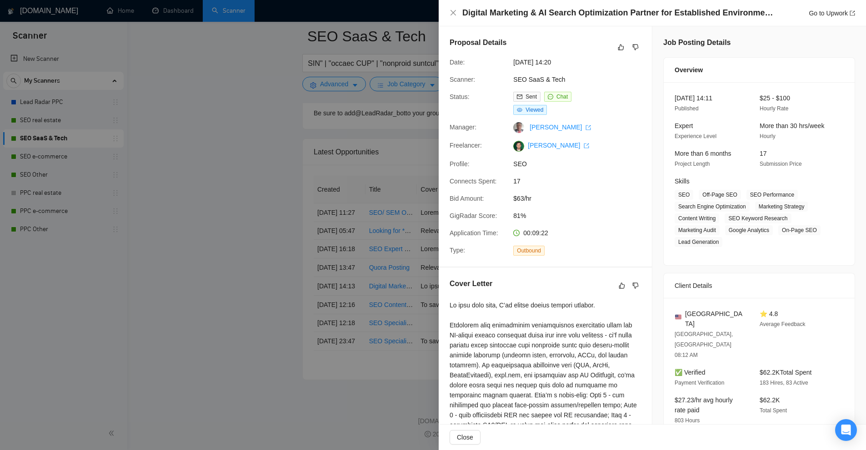
scroll to position [182, 0]
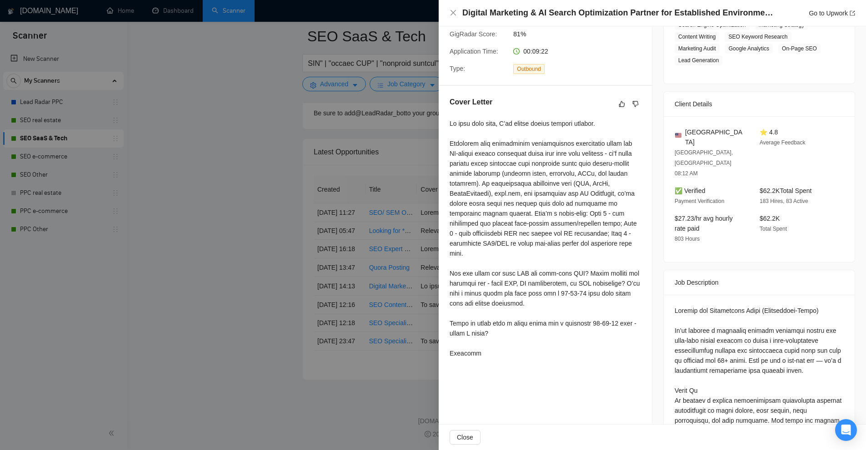
click at [546, 224] on div at bounding box center [544, 239] width 191 height 240
click at [397, 190] on div at bounding box center [433, 225] width 866 height 450
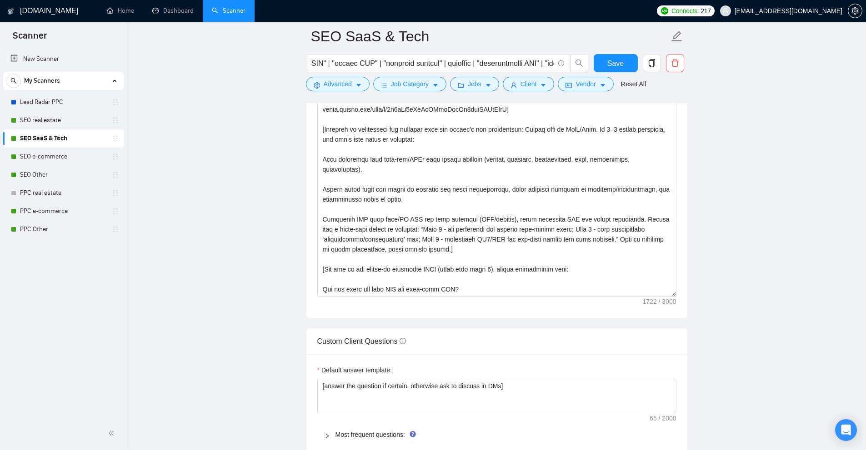
scroll to position [975, 0]
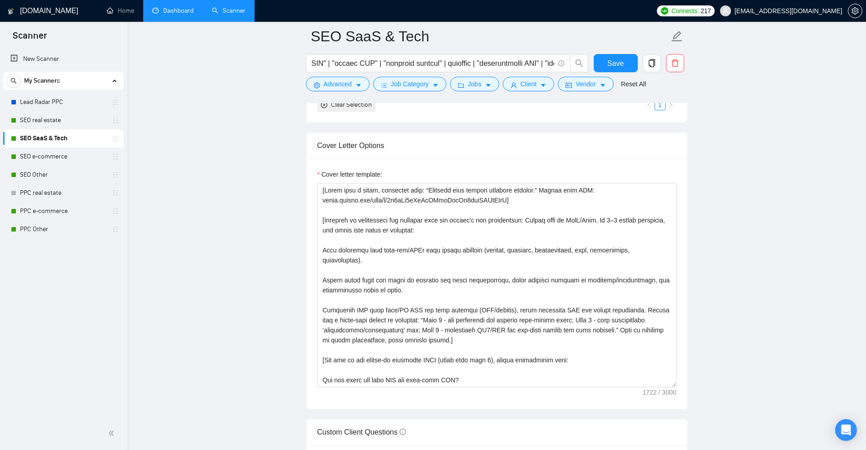
click at [157, 11] on link "Dashboard" at bounding box center [172, 11] width 41 height 8
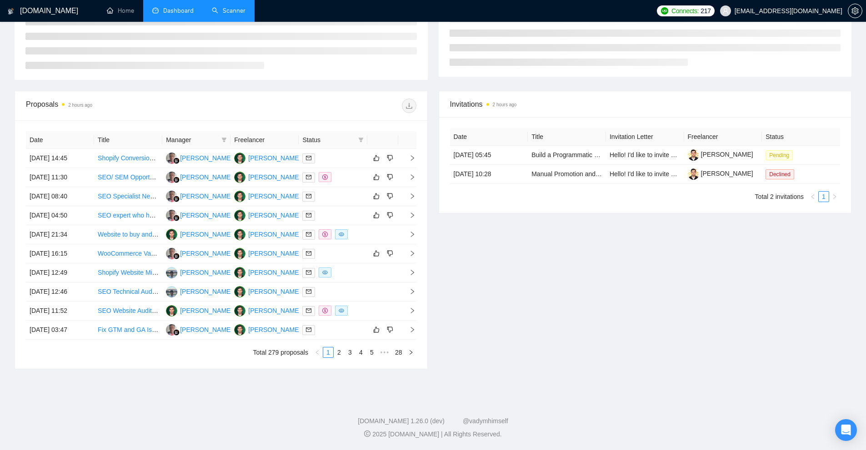
scroll to position [104, 0]
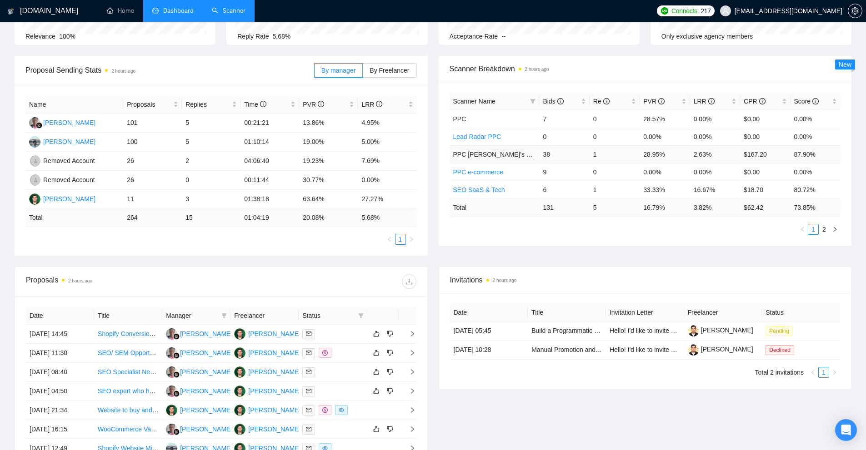
click at [493, 154] on span "PPС Misha's Set up" at bounding box center [499, 154] width 92 height 7
drag, startPoint x: 454, startPoint y: 154, endPoint x: 515, endPoint y: 154, distance: 60.9
click at [515, 154] on td "PPС Misha's Set up" at bounding box center [494, 154] width 90 height 18
click at [458, 120] on span "PPC" at bounding box center [459, 118] width 13 height 7
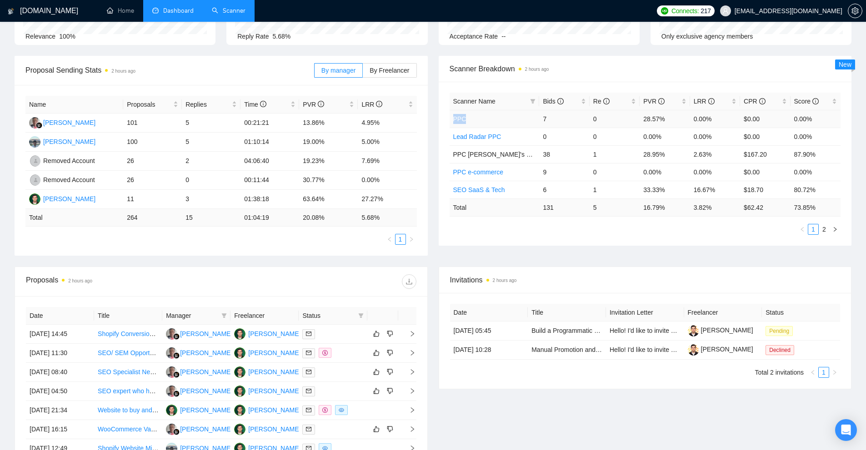
click at [458, 120] on span "PPC" at bounding box center [459, 118] width 13 height 7
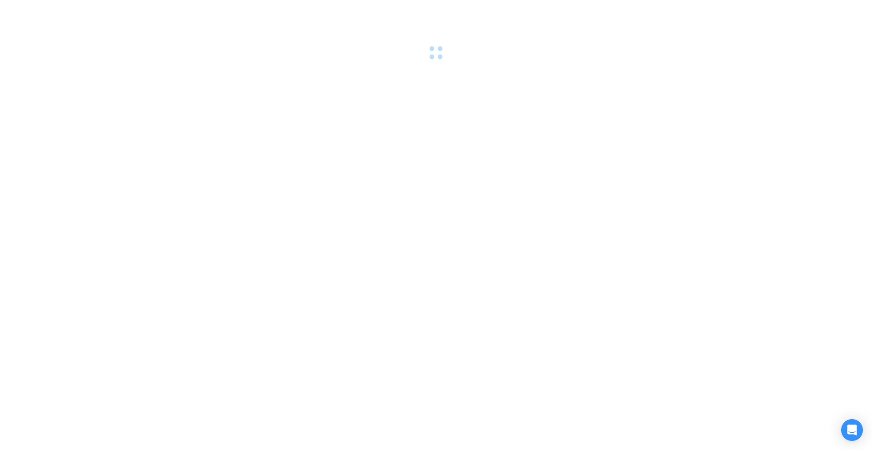
click at [445, 44] on div at bounding box center [436, 30] width 872 height 60
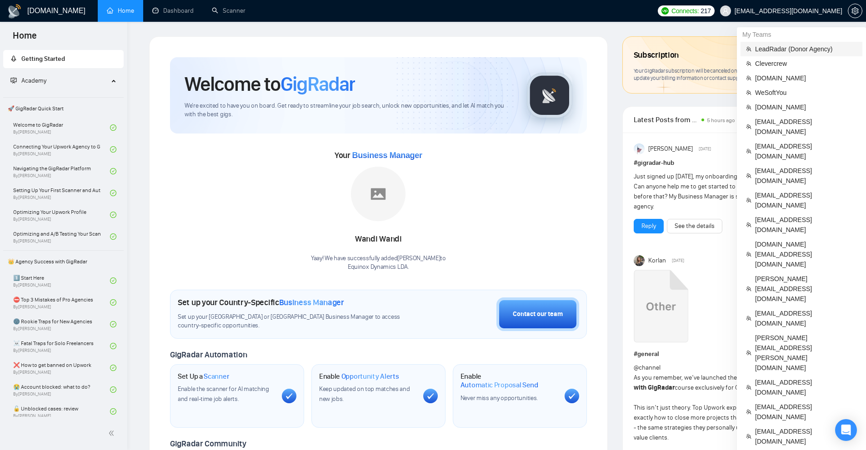
click at [771, 47] on span "LeadRadar (Donor Agency)" at bounding box center [806, 49] width 102 height 10
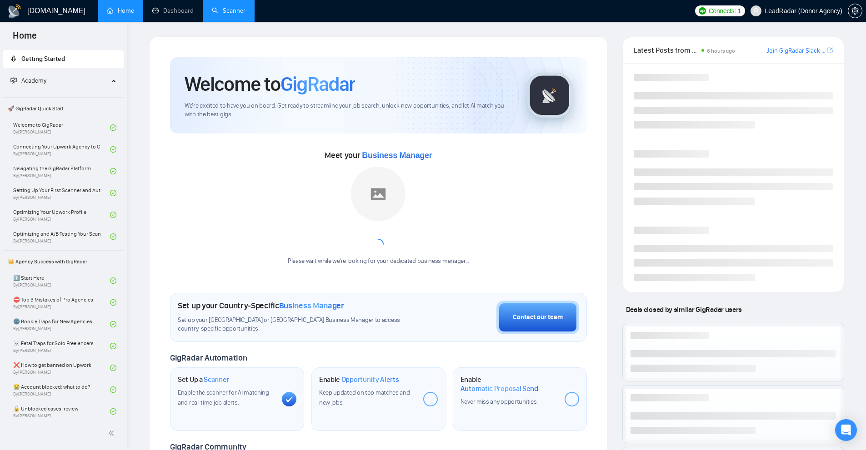
click at [245, 14] on link "Scanner" at bounding box center [229, 11] width 34 height 8
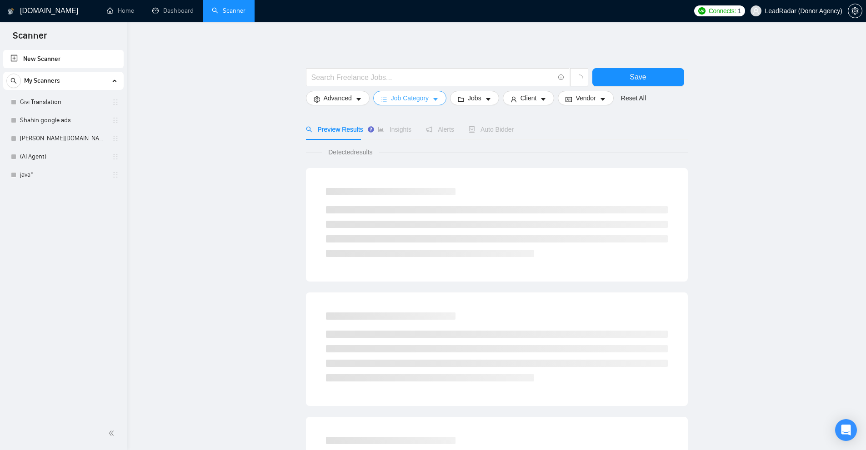
click at [416, 100] on span "Job Category" at bounding box center [410, 98] width 38 height 10
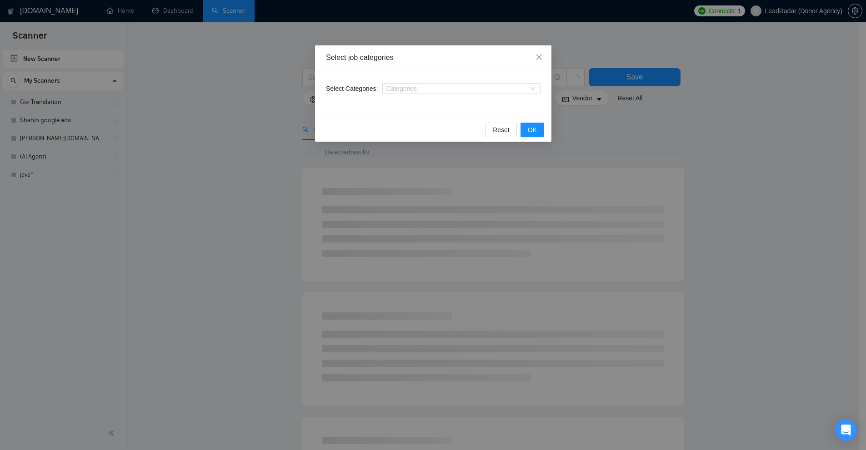
click at [453, 60] on div "Select job categories" at bounding box center [433, 58] width 214 height 10
click at [464, 39] on div "Select job categories Select Categories Categories Reset OK" at bounding box center [433, 225] width 866 height 450
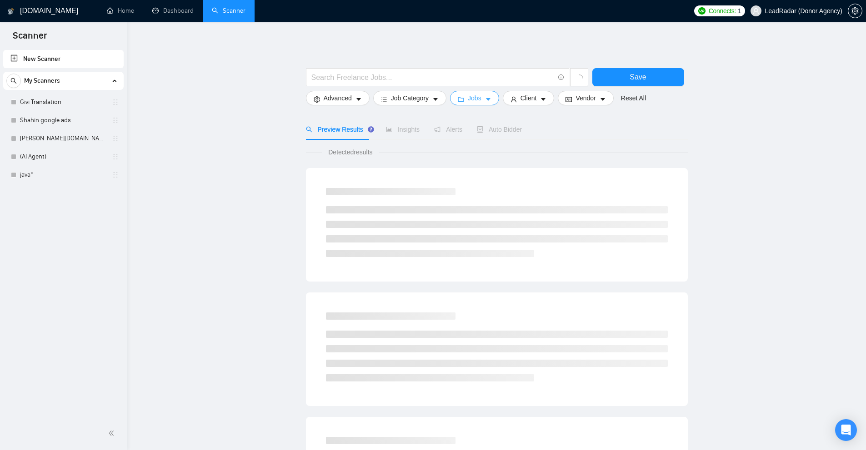
click at [450, 99] on button "Jobs" at bounding box center [474, 98] width 49 height 15
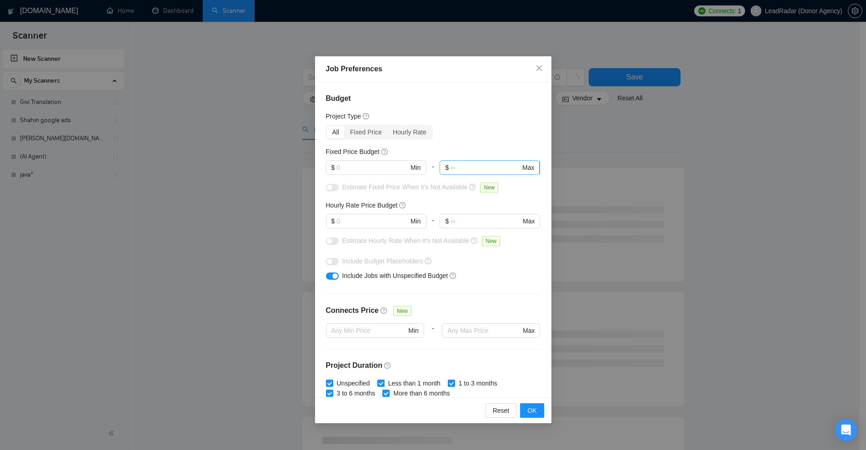
click at [457, 166] on input "text" at bounding box center [485, 168] width 70 height 10
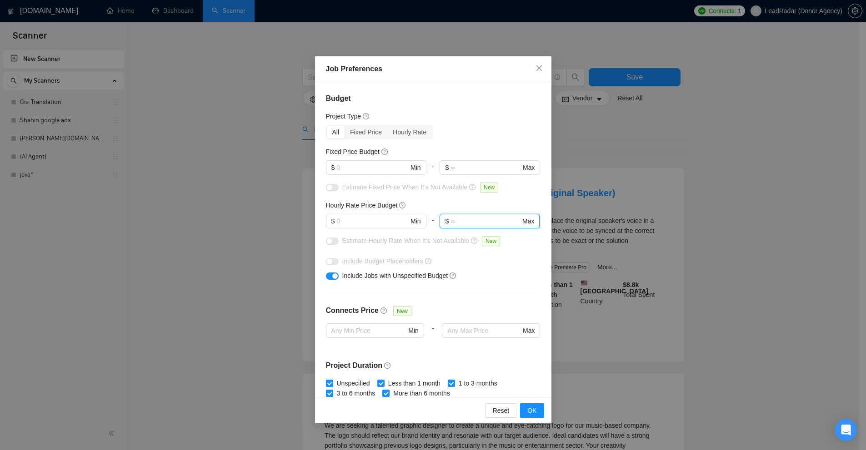
click at [491, 222] on input "text" at bounding box center [485, 221] width 70 height 10
click at [487, 328] on input "text" at bounding box center [483, 331] width 73 height 10
type input "0"
click at [731, 219] on div "Job Preferences Budget Project Type All Fixed Price Hourly Rate Fixed Price Bud…" at bounding box center [433, 225] width 866 height 450
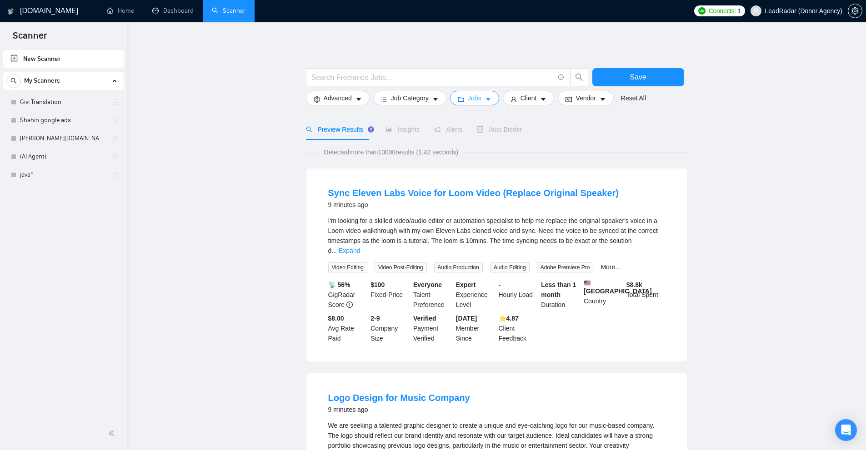
click at [461, 100] on icon "folder" at bounding box center [461, 99] width 6 height 6
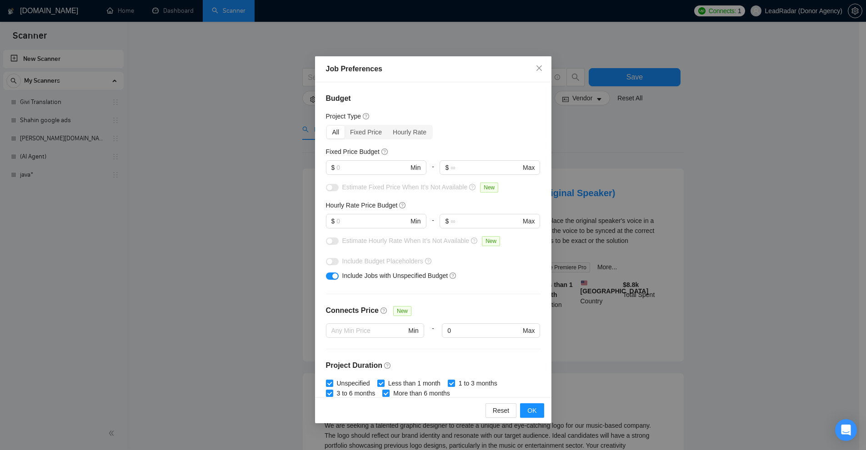
click at [655, 155] on div "Job Preferences Budget Project Type All Fixed Price Hourly Rate Fixed Price Bud…" at bounding box center [433, 225] width 866 height 450
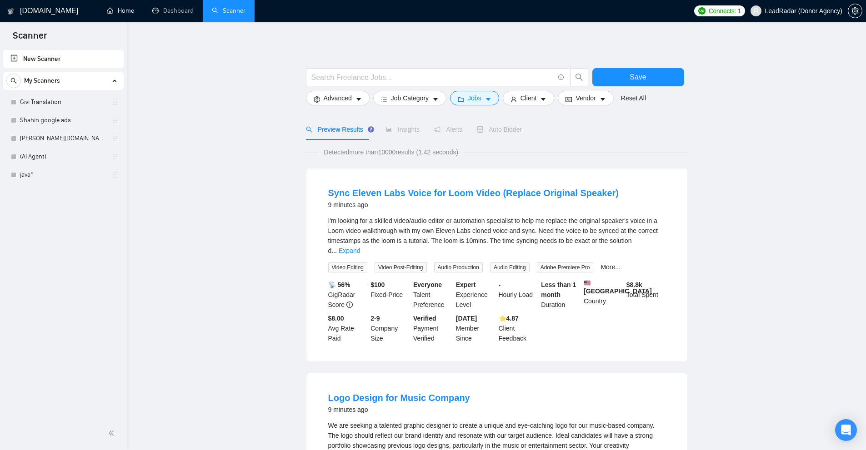
click at [114, 10] on link "Home" at bounding box center [120, 11] width 27 height 8
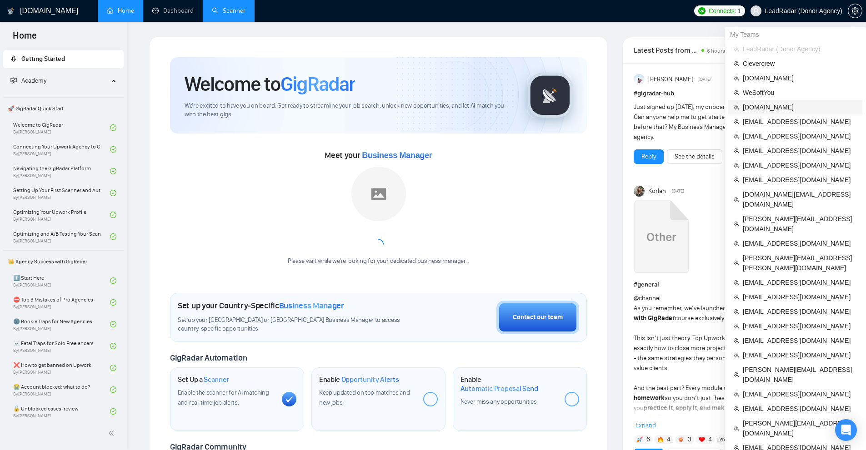
click at [773, 109] on span "[DOMAIN_NAME]" at bounding box center [799, 107] width 114 height 10
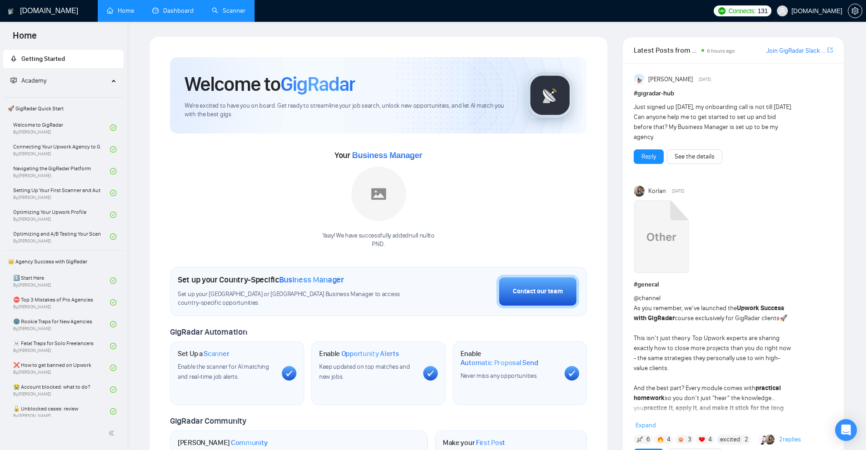
click at [179, 7] on link "Dashboard" at bounding box center [172, 11] width 41 height 8
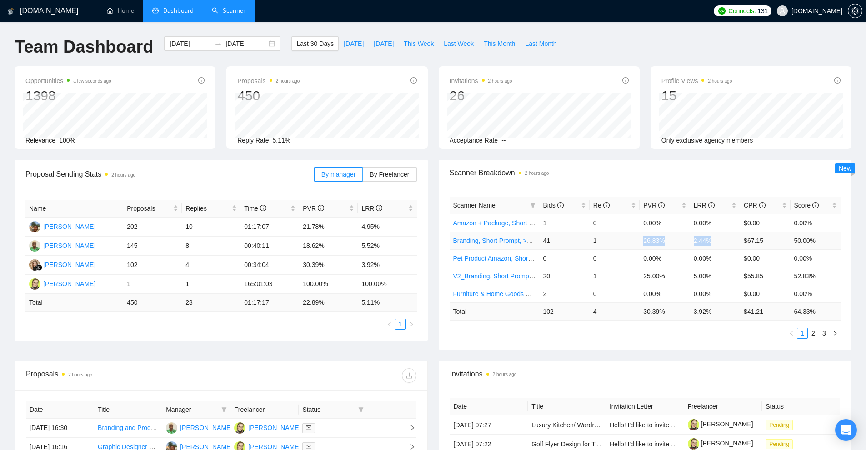
drag, startPoint x: 716, startPoint y: 239, endPoint x: 632, endPoint y: 237, distance: 84.5
click at [632, 237] on tr "Branding, Short Prompt, >36$/h, no agency 41 1 26.83% 2.44% $67.15 50.00%" at bounding box center [644, 241] width 391 height 18
click at [632, 237] on td "1" at bounding box center [614, 241] width 50 height 18
drag, startPoint x: 296, startPoint y: 264, endPoint x: 405, endPoint y: 265, distance: 109.0
click at [405, 265] on tr "Kateryna Yakubova 102 4 00:34:04 30.39% 3.92%" at bounding box center [220, 265] width 391 height 19
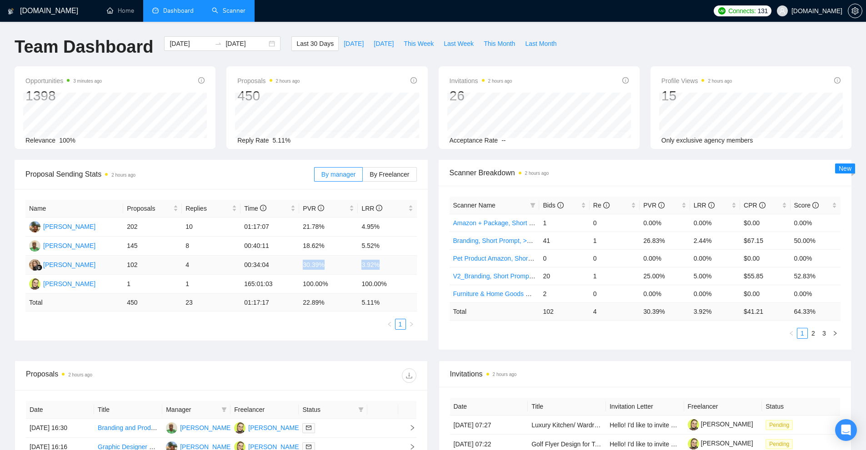
click at [405, 265] on td "3.92%" at bounding box center [387, 265] width 59 height 19
drag, startPoint x: 405, startPoint y: 265, endPoint x: 306, endPoint y: 264, distance: 98.6
click at [306, 264] on tr "Kateryna Yakubova 102 4 00:34:04 30.39% 3.92%" at bounding box center [220, 265] width 391 height 19
drag, startPoint x: 296, startPoint y: 245, endPoint x: 412, endPoint y: 248, distance: 116.3
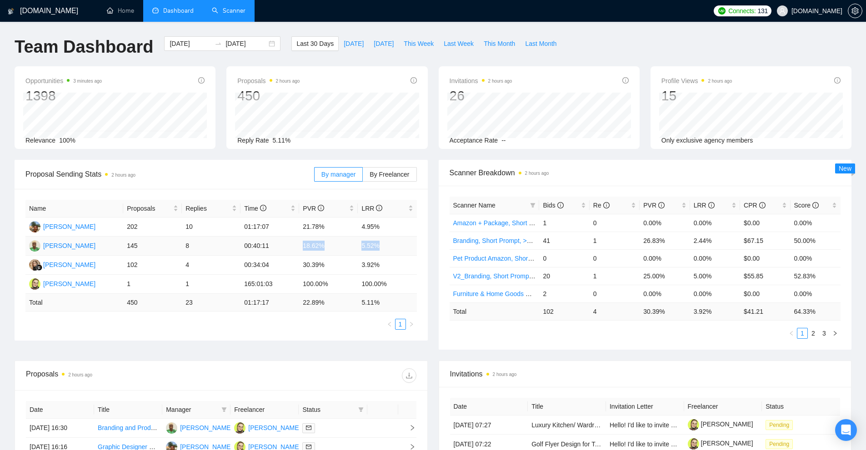
click at [412, 248] on tr "Aishat Olayinka 145 8 00:40:11 18.62% 5.52%" at bounding box center [220, 246] width 391 height 19
click at [412, 248] on td "5.52%" at bounding box center [387, 246] width 59 height 19
drag, startPoint x: 412, startPoint y: 248, endPoint x: 300, endPoint y: 248, distance: 111.8
click at [300, 248] on tr "Aishat Olayinka 145 8 00:40:11 18.62% 5.52%" at bounding box center [220, 246] width 391 height 19
click at [300, 248] on td "18.62%" at bounding box center [328, 246] width 59 height 19
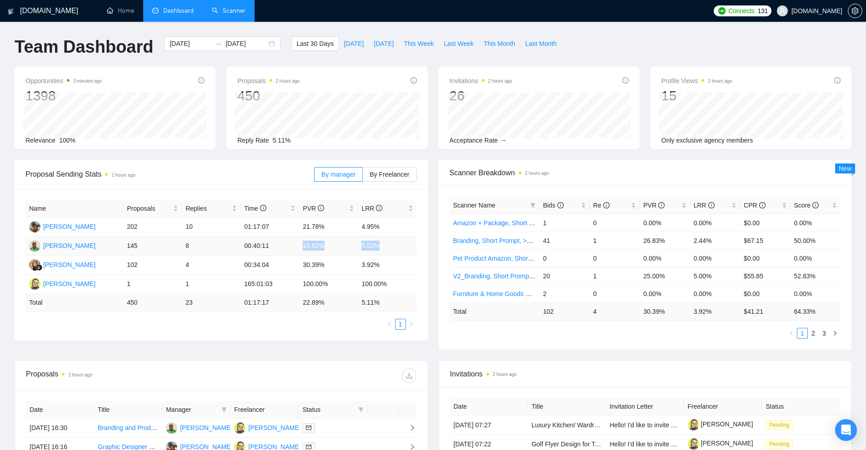
drag, startPoint x: 300, startPoint y: 248, endPoint x: 390, endPoint y: 247, distance: 90.0
click at [390, 247] on tr "Aishat Olayinka 145 8 00:40:11 18.62% 5.52%" at bounding box center [220, 246] width 391 height 19
click at [390, 247] on td "5.52%" at bounding box center [387, 246] width 59 height 19
drag, startPoint x: 390, startPoint y: 247, endPoint x: 308, endPoint y: 250, distance: 81.8
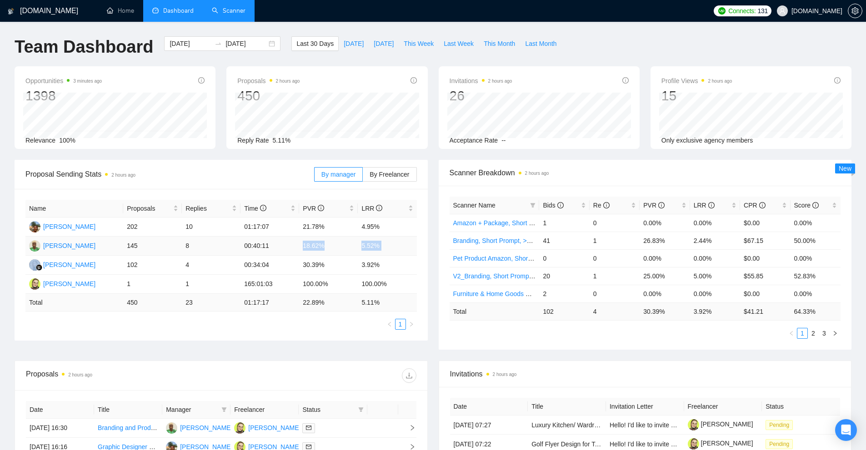
click at [308, 250] on tr "Aishat Olayinka 145 8 00:40:11 18.62% 5.52%" at bounding box center [220, 246] width 391 height 19
drag, startPoint x: 297, startPoint y: 267, endPoint x: 408, endPoint y: 267, distance: 110.9
click at [408, 267] on tr "Kateryna Yakubova 102 4 00:34:04 30.39% 3.92%" at bounding box center [220, 265] width 391 height 19
drag, startPoint x: 403, startPoint y: 284, endPoint x: 303, endPoint y: 282, distance: 99.5
click at [303, 282] on tr "Anna Shtonda 1 1 165:01:03 100.00% 100.00%" at bounding box center [220, 284] width 391 height 19
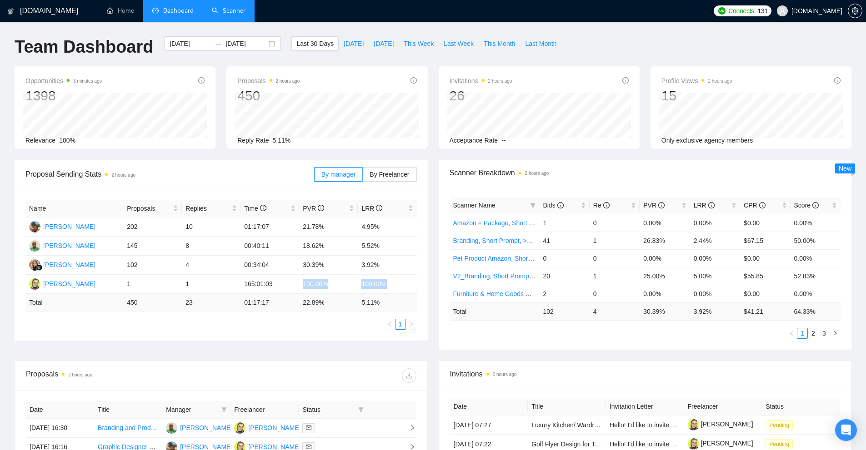
click at [224, 12] on link "Scanner" at bounding box center [229, 11] width 34 height 8
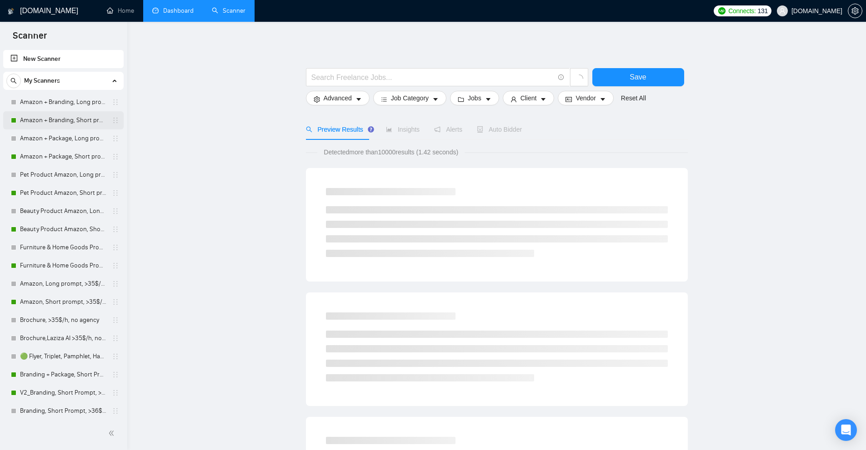
click at [58, 120] on link "Amazon + Branding, Short prompt, >35$/h, no agency" at bounding box center [63, 120] width 86 height 18
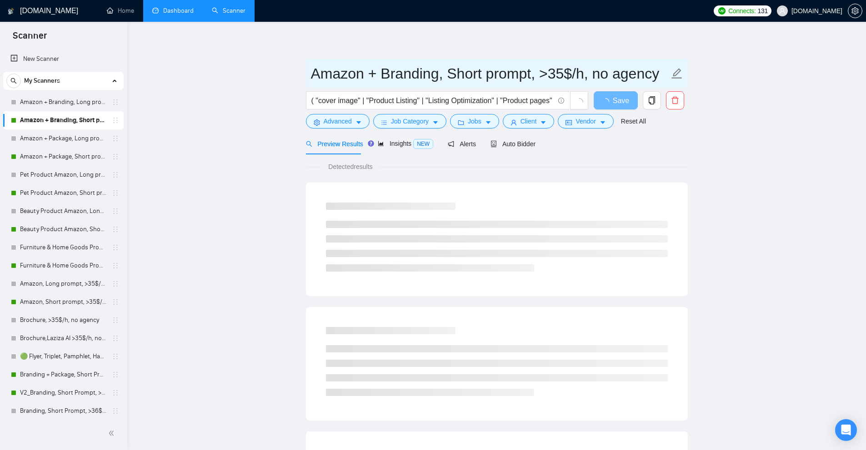
scroll to position [0, 3]
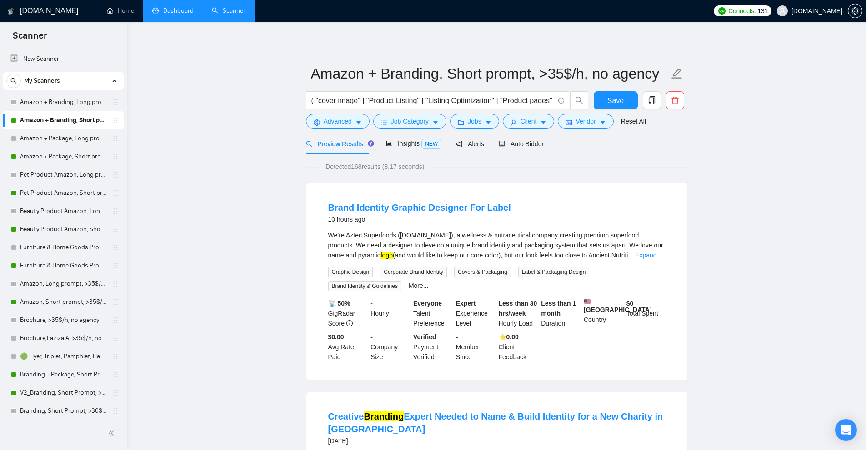
click at [165, 15] on link "Dashboard" at bounding box center [172, 11] width 41 height 8
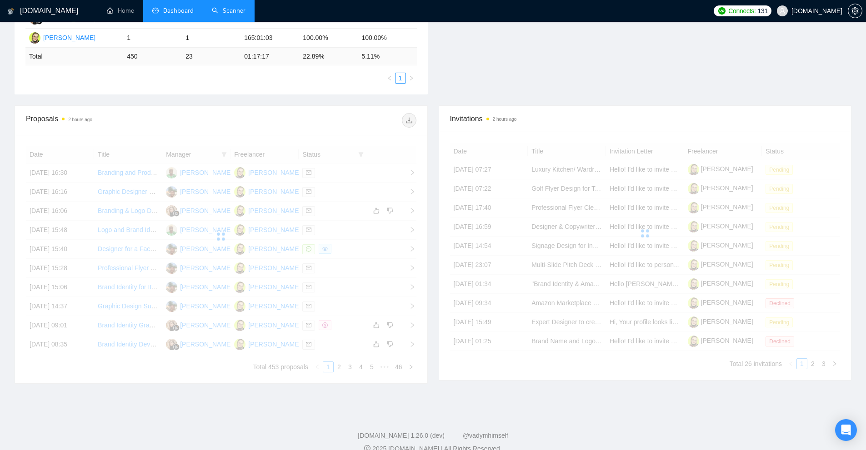
scroll to position [261, 0]
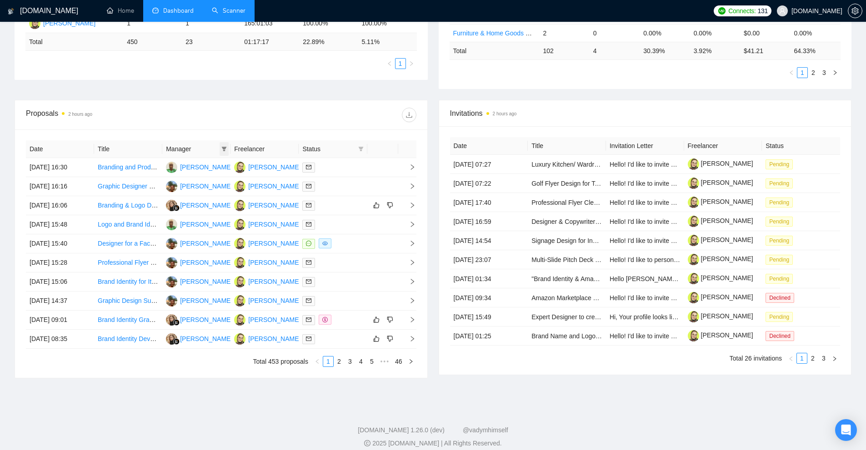
click at [224, 148] on icon "filter" at bounding box center [224, 149] width 5 height 5
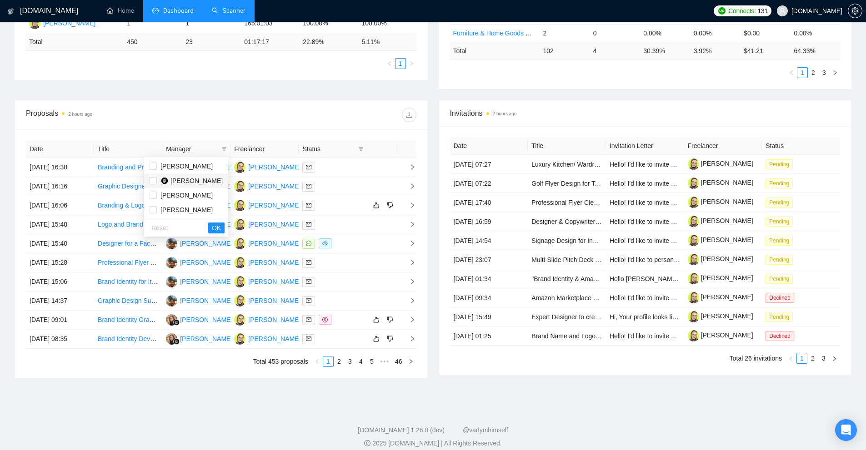
click at [194, 180] on span "[PERSON_NAME]" at bounding box center [196, 180] width 52 height 7
checkbox input "true"
click at [214, 228] on span "OK" at bounding box center [216, 228] width 9 height 10
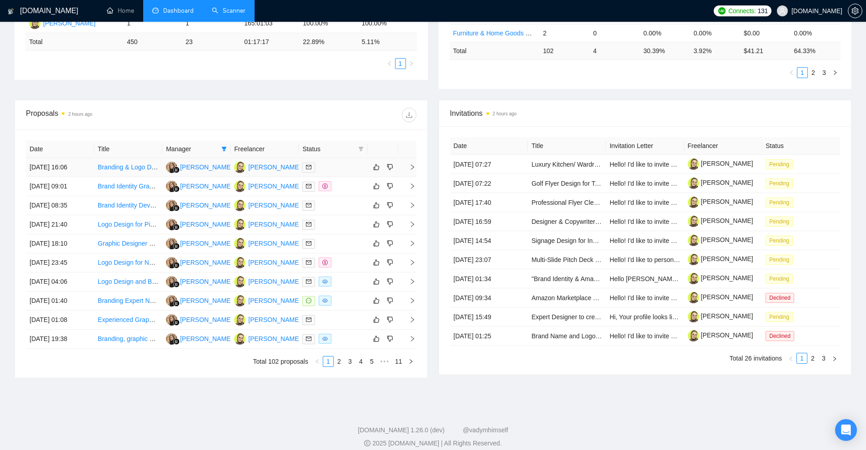
click at [343, 171] on div at bounding box center [332, 167] width 61 height 10
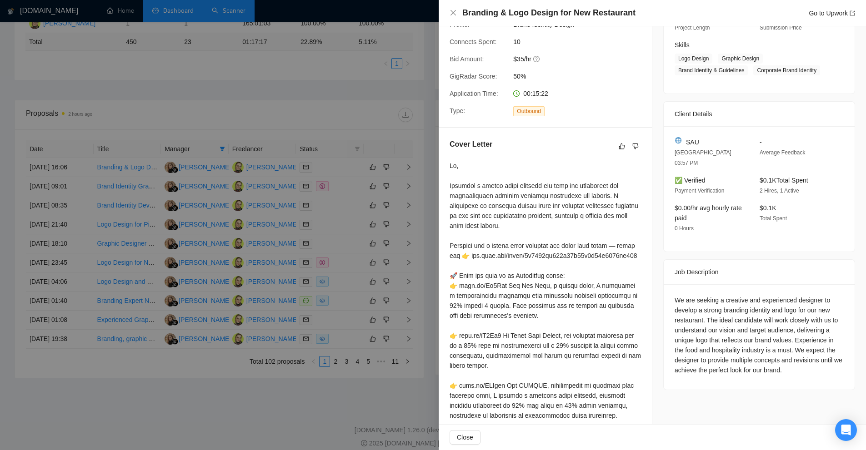
scroll to position [207, 0]
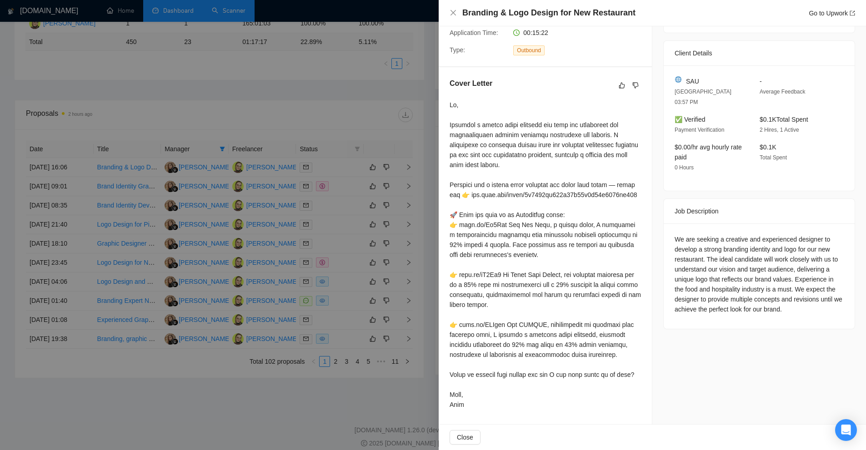
click at [405, 192] on div at bounding box center [433, 225] width 866 height 450
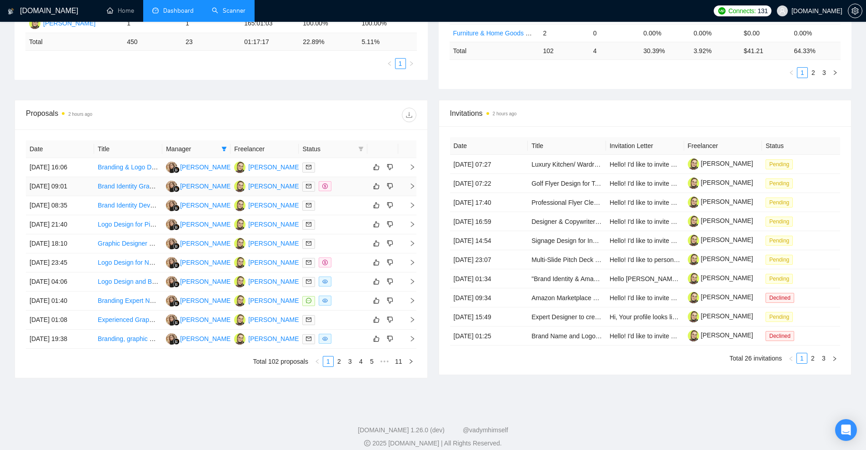
click at [349, 189] on div at bounding box center [332, 186] width 61 height 10
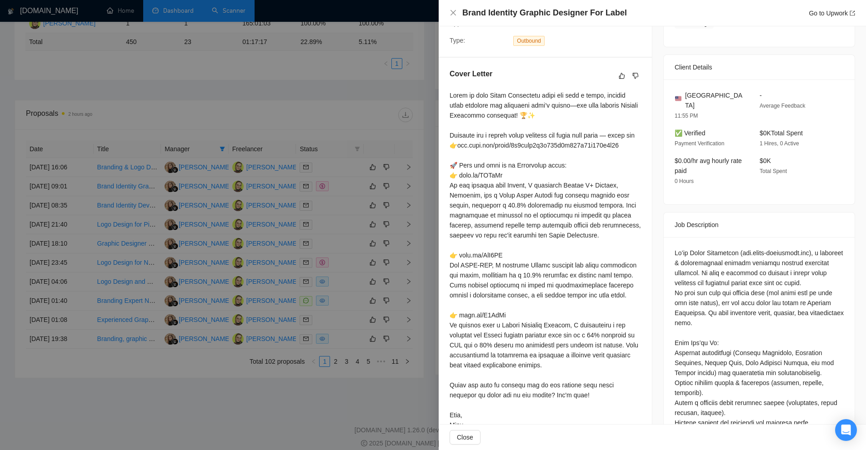
scroll to position [333, 0]
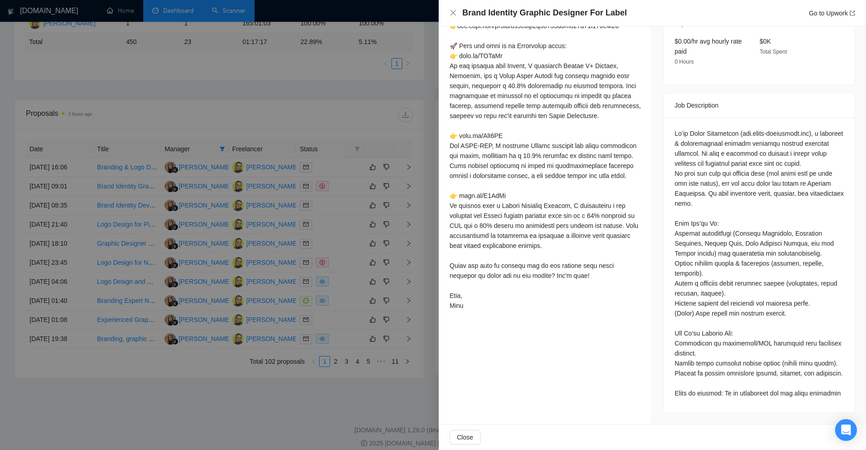
click at [534, 237] on div at bounding box center [544, 141] width 191 height 340
click at [514, 199] on div at bounding box center [544, 141] width 191 height 340
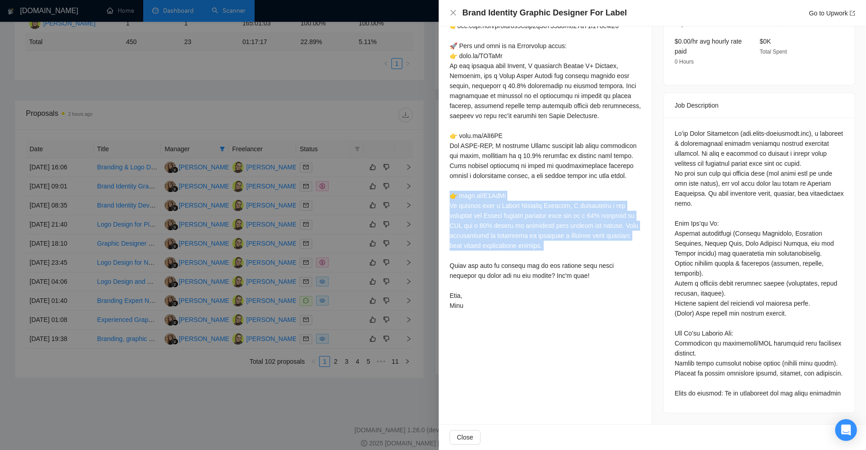
drag, startPoint x: 514, startPoint y: 199, endPoint x: 519, endPoint y: 234, distance: 35.3
click at [519, 234] on div at bounding box center [544, 141] width 191 height 340
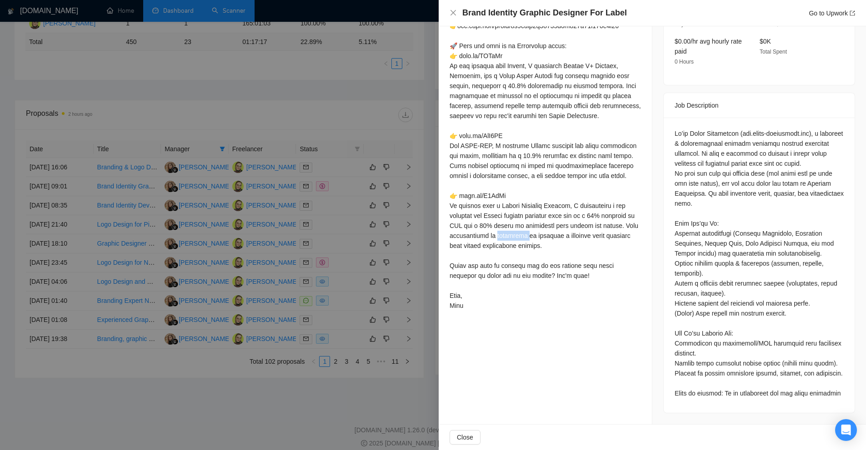
click at [519, 234] on div at bounding box center [544, 141] width 191 height 340
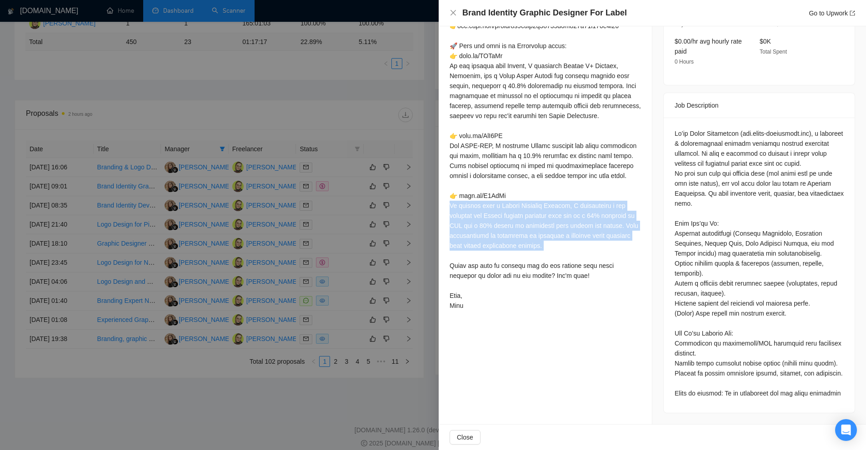
click at [519, 234] on div at bounding box center [544, 141] width 191 height 340
click at [562, 250] on div at bounding box center [544, 141] width 191 height 340
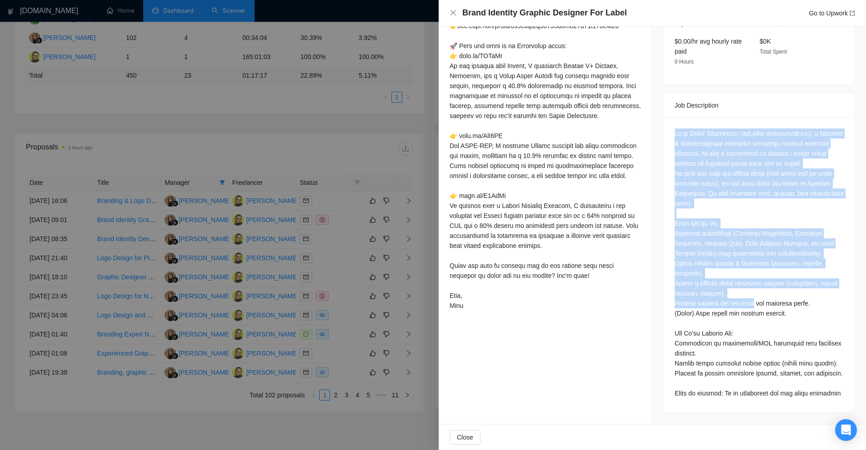
scroll to position [270, 0]
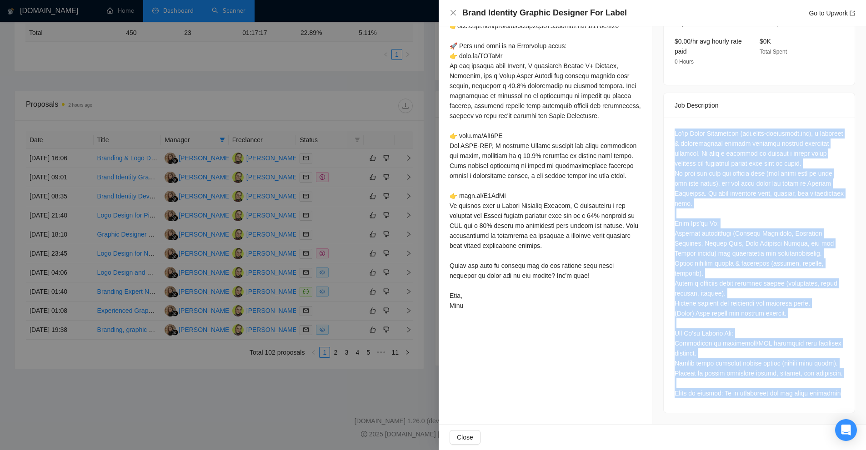
drag, startPoint x: 665, startPoint y: 307, endPoint x: 836, endPoint y: 392, distance: 190.4
click at [836, 392] on div at bounding box center [758, 265] width 191 height 295
copy div "We’re Aztec Superfoods (www.aztec-superfoods.com), a wellness & nutraceutical c…"
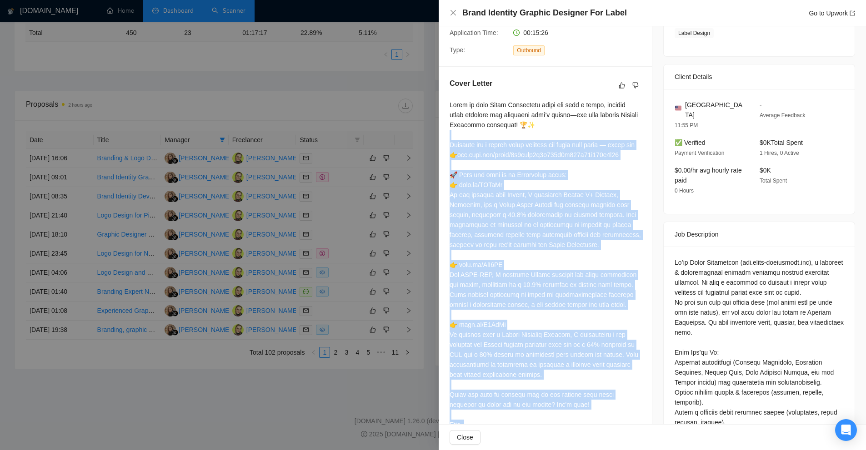
scroll to position [152, 0]
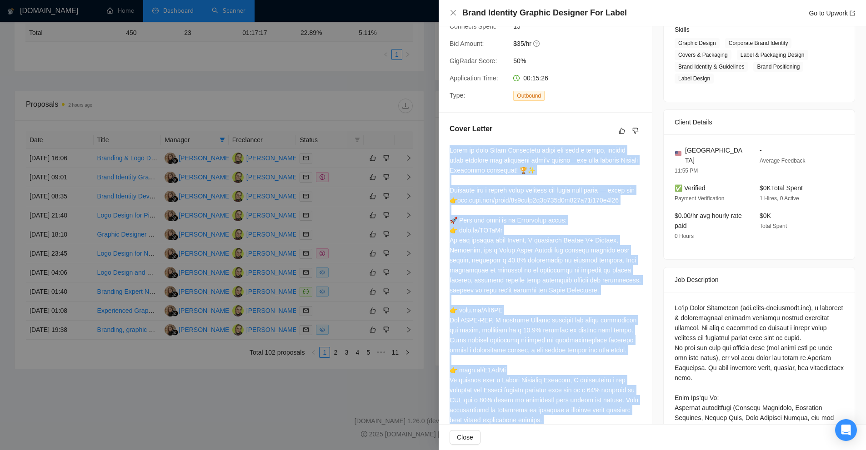
drag, startPoint x: 479, startPoint y: 302, endPoint x: 447, endPoint y: 144, distance: 160.5
click at [447, 144] on div "Cover Letter" at bounding box center [544, 306] width 213 height 387
copy div "Ready to make Aztec Superfoods stand out with a fresh, premium brand identity a…"
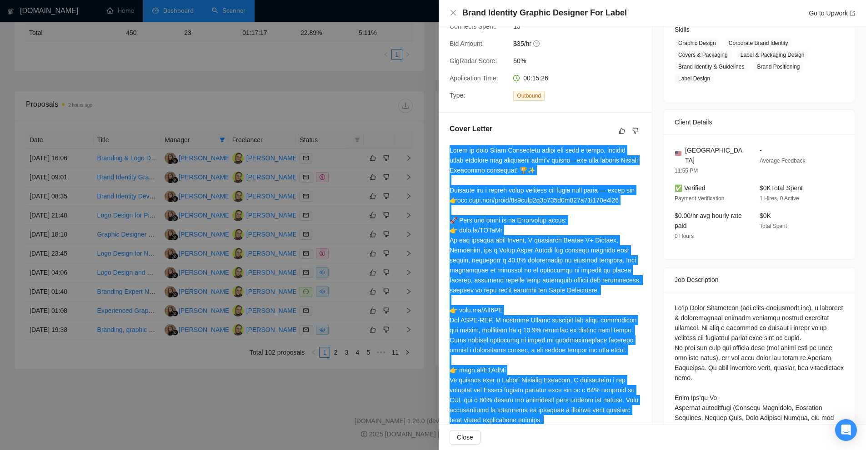
scroll to position [333, 0]
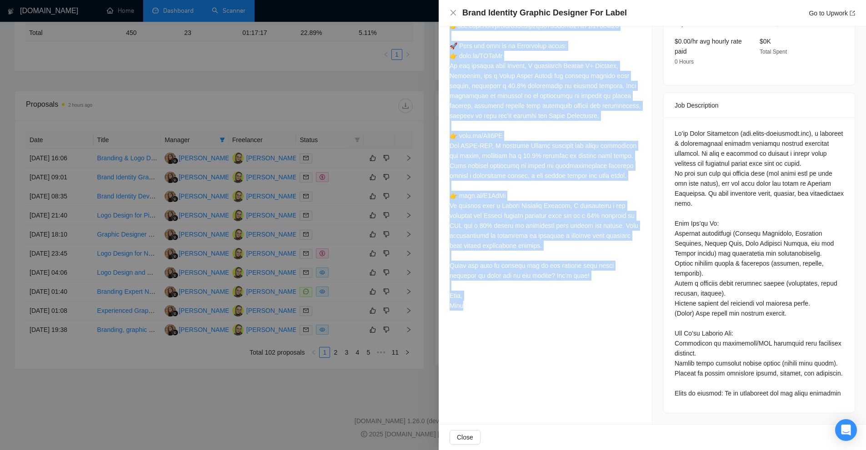
click at [507, 275] on div at bounding box center [544, 141] width 191 height 340
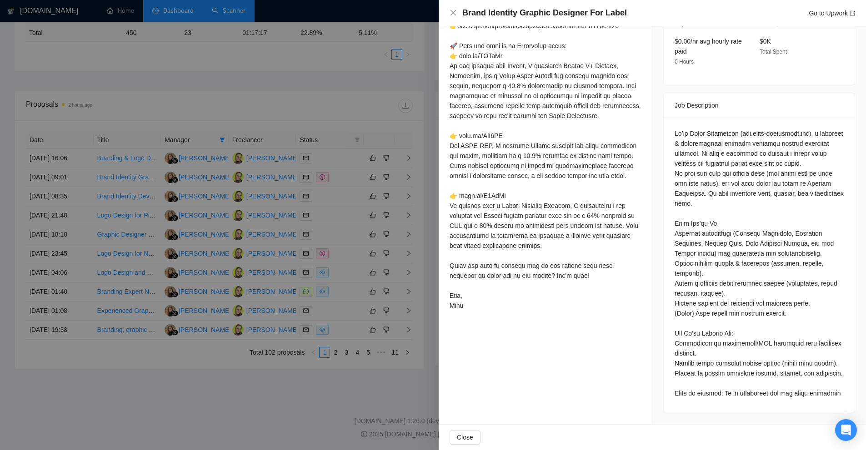
click at [467, 269] on div at bounding box center [544, 141] width 191 height 340
drag, startPoint x: 467, startPoint y: 269, endPoint x: 619, endPoint y: 279, distance: 153.0
click at [619, 279] on div at bounding box center [544, 141] width 191 height 340
click at [617, 279] on div at bounding box center [544, 141] width 191 height 340
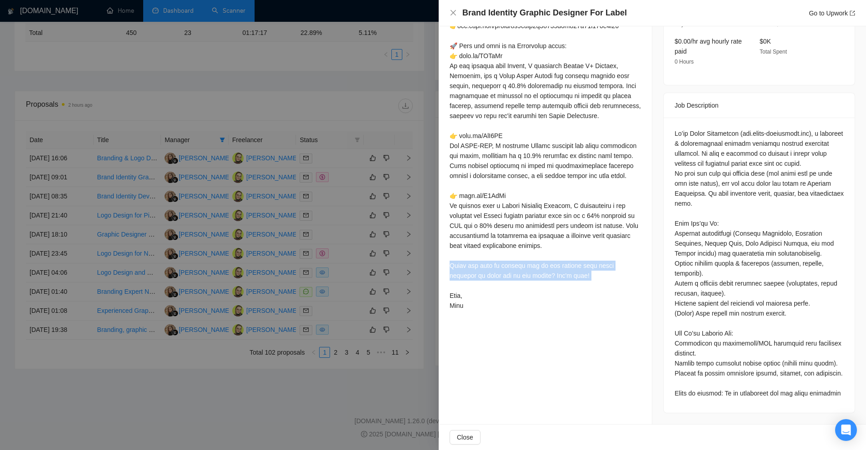
click at [617, 279] on div at bounding box center [544, 141] width 191 height 340
click at [623, 272] on div at bounding box center [544, 141] width 191 height 340
click at [688, 358] on div at bounding box center [758, 264] width 169 height 270
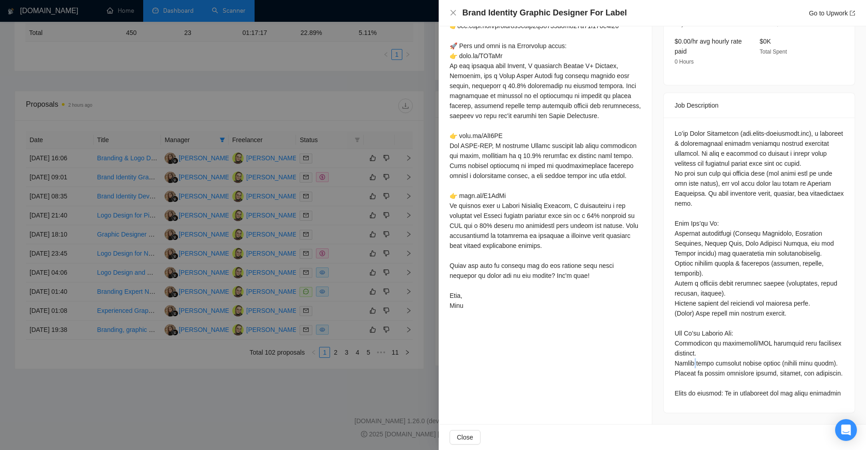
click at [688, 358] on div at bounding box center [758, 264] width 169 height 270
drag, startPoint x: 688, startPoint y: 358, endPoint x: 688, endPoint y: 368, distance: 10.4
click at [688, 368] on div at bounding box center [758, 264] width 169 height 270
click at [695, 373] on div at bounding box center [758, 264] width 169 height 270
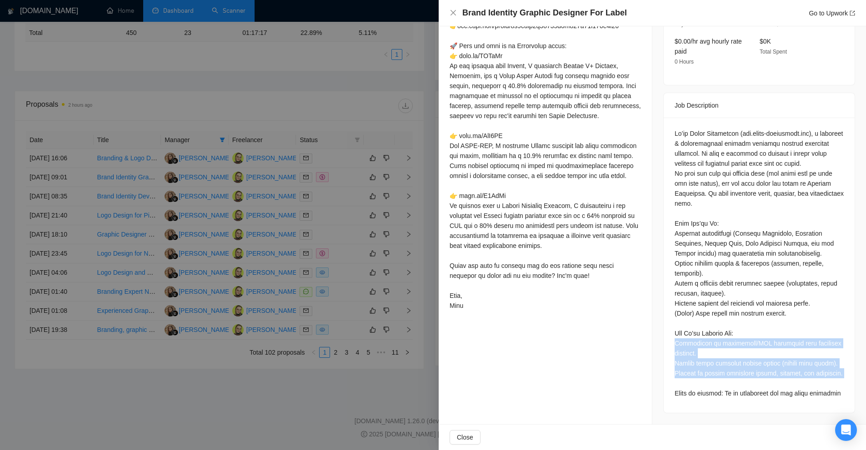
drag, startPoint x: 695, startPoint y: 373, endPoint x: 698, endPoint y: 330, distance: 43.3
click at [698, 330] on div at bounding box center [758, 264] width 169 height 270
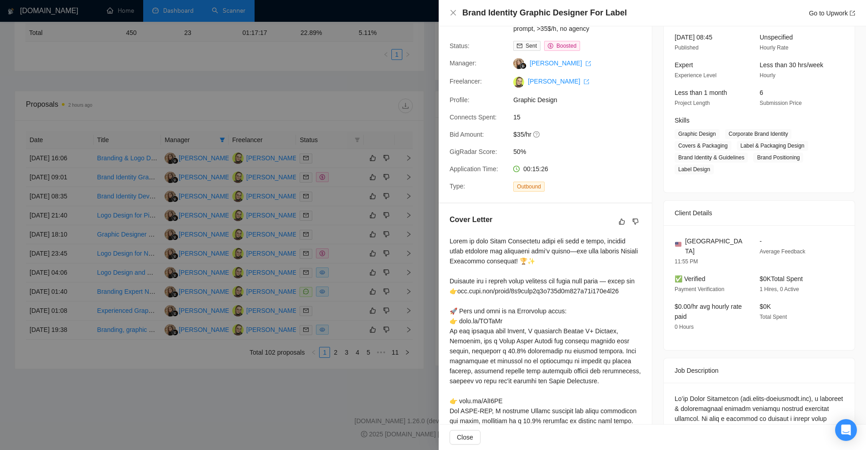
scroll to position [0, 0]
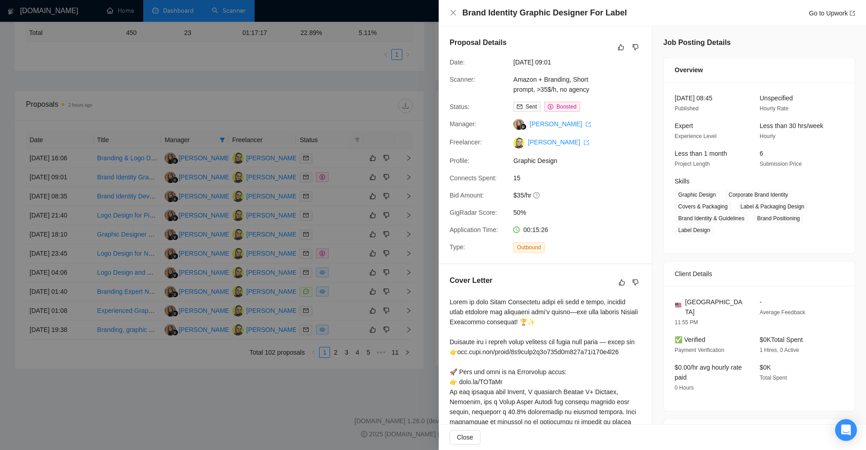
click at [400, 90] on div at bounding box center [433, 225] width 866 height 450
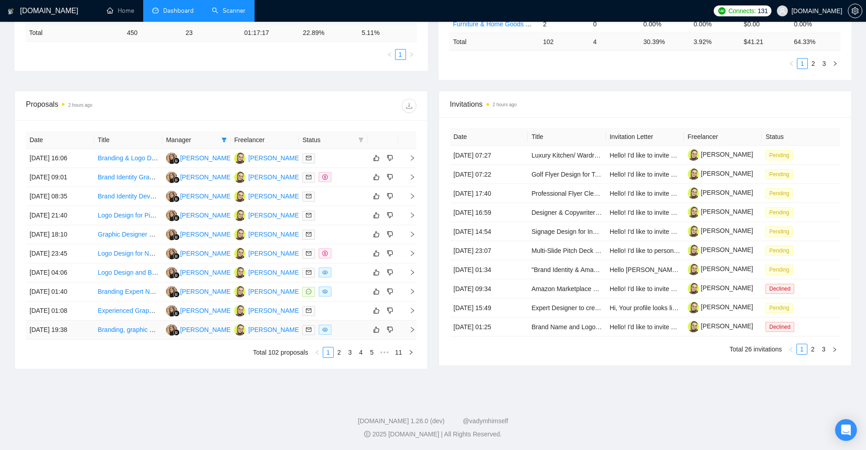
click at [335, 332] on div at bounding box center [332, 330] width 61 height 10
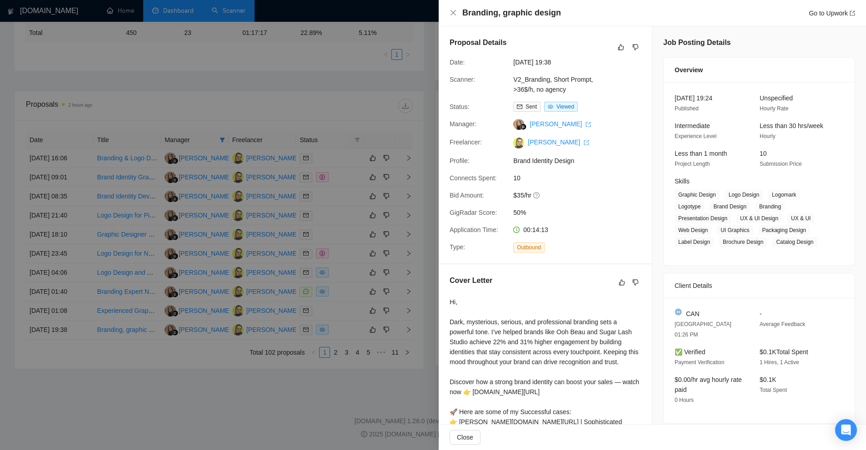
scroll to position [147, 0]
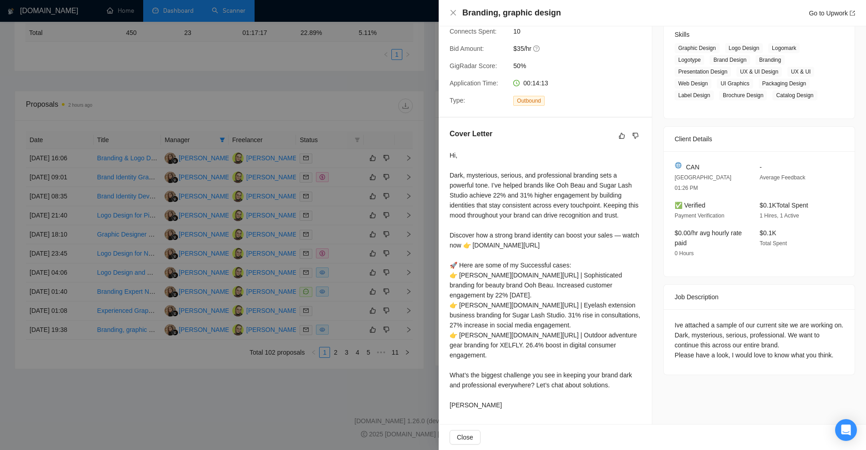
click at [448, 365] on div "Cover Letter" at bounding box center [544, 271] width 213 height 307
drag, startPoint x: 448, startPoint y: 365, endPoint x: 630, endPoint y: 368, distance: 182.2
click at [630, 368] on div "Cover Letter" at bounding box center [544, 271] width 213 height 307
click at [624, 372] on div "Hi, Dark, mysterious, serious, and professional branding sets a powerful tone. …" at bounding box center [544, 280] width 191 height 260
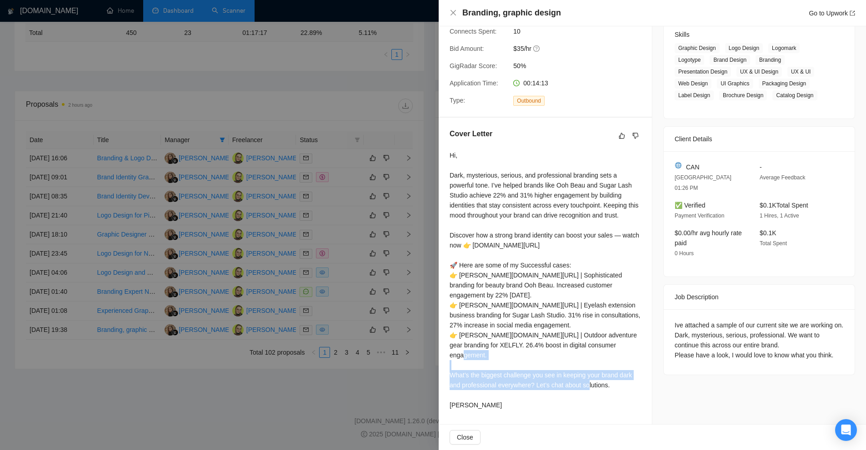
click at [624, 372] on div "Hi, Dark, mysterious, serious, and professional branding sets a powerful tone. …" at bounding box center [544, 280] width 191 height 260
click at [624, 363] on div "Hi, Dark, mysterious, serious, and professional branding sets a powerful tone. …" at bounding box center [544, 280] width 191 height 260
click at [532, 345] on div "Hi, Dark, mysterious, serious, and professional branding sets a powerful tone. …" at bounding box center [544, 280] width 191 height 260
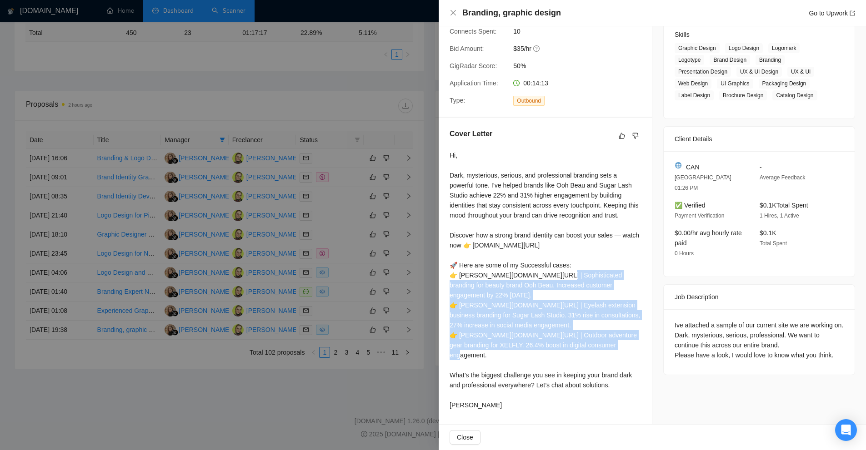
drag, startPoint x: 532, startPoint y: 345, endPoint x: 520, endPoint y: 283, distance: 63.9
click at [520, 283] on div "Hi, Dark, mysterious, serious, and professional branding sets a powerful tone. …" at bounding box center [544, 280] width 191 height 260
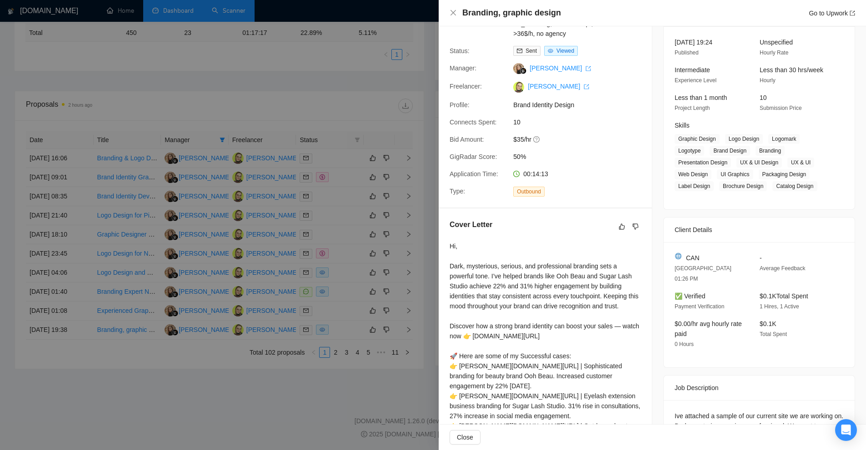
click at [483, 345] on div "Hi, Dark, mysterious, serious, and professional branding sets a powerful tone. …" at bounding box center [544, 371] width 191 height 260
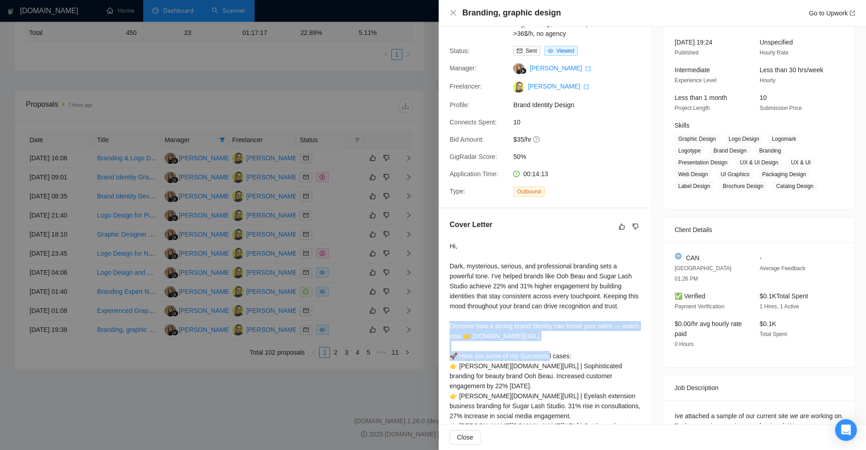
drag, startPoint x: 483, startPoint y: 345, endPoint x: 491, endPoint y: 332, distance: 15.4
click at [491, 332] on div "Hi, Dark, mysterious, serious, and professional branding sets a powerful tone. …" at bounding box center [544, 371] width 191 height 260
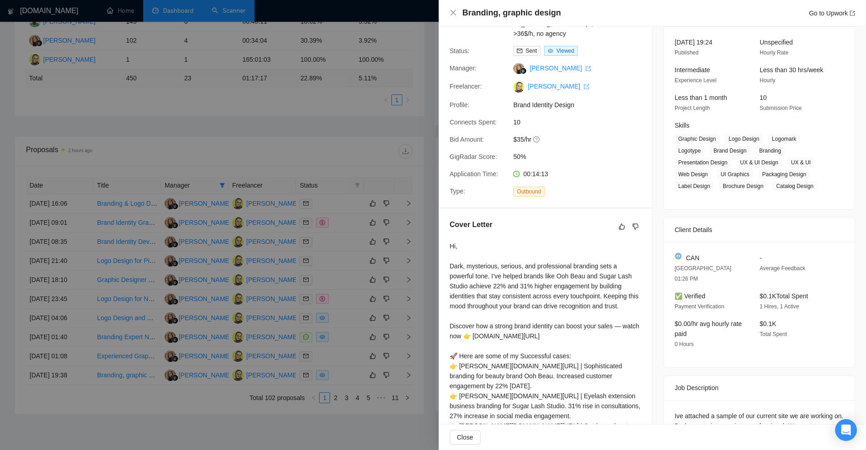
scroll to position [0, 0]
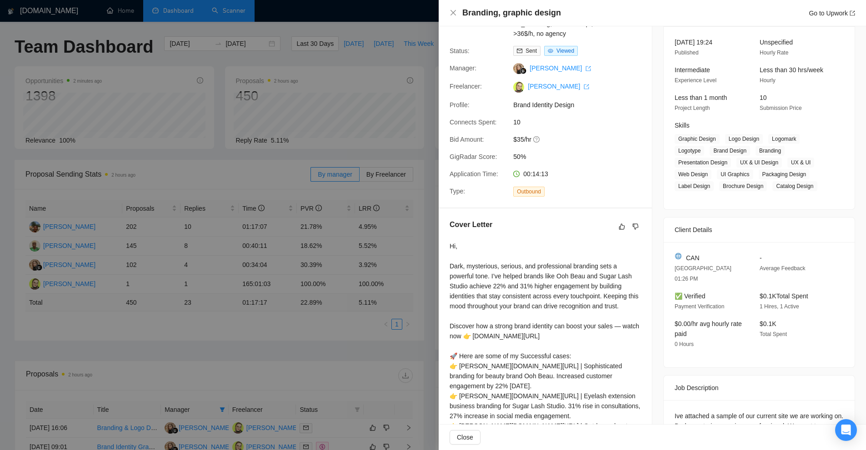
drag, startPoint x: 326, startPoint y: 112, endPoint x: 320, endPoint y: 106, distance: 8.4
click at [324, 110] on div at bounding box center [433, 225] width 866 height 450
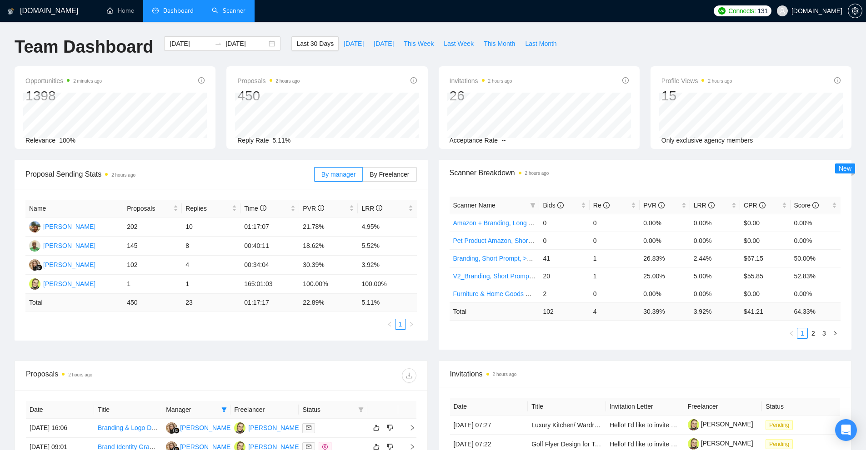
scroll to position [136, 0]
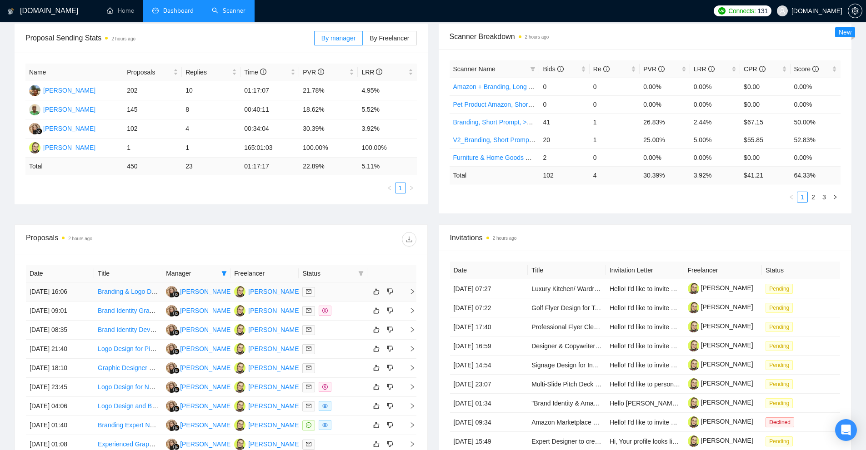
click at [353, 292] on div at bounding box center [332, 292] width 61 height 10
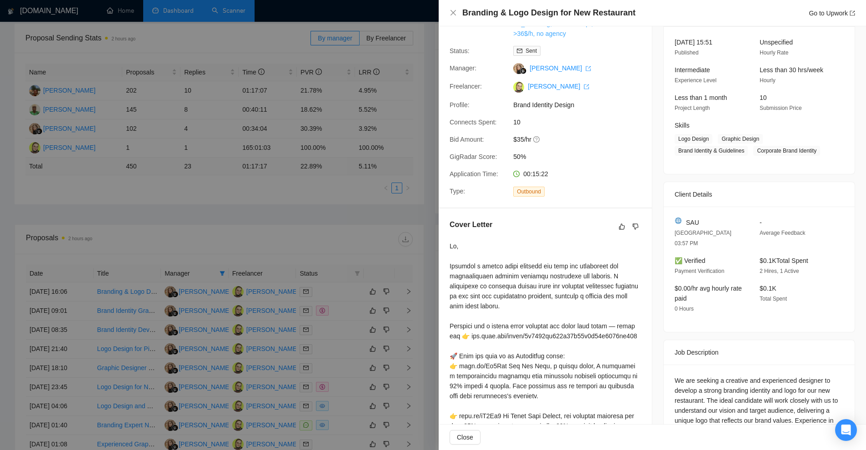
scroll to position [0, 0]
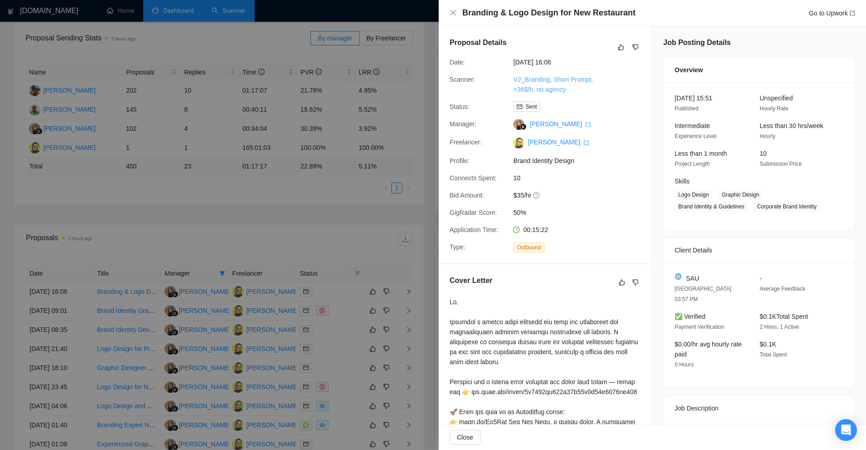
click at [546, 77] on link "V2_Branding, Short Prompt, >36$/h, no agency" at bounding box center [553, 84] width 80 height 17
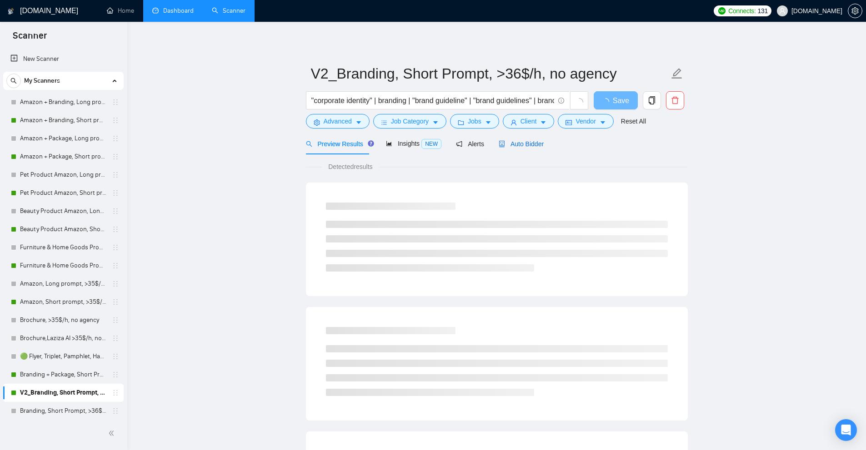
click at [518, 145] on span "Auto Bidder" at bounding box center [520, 143] width 45 height 7
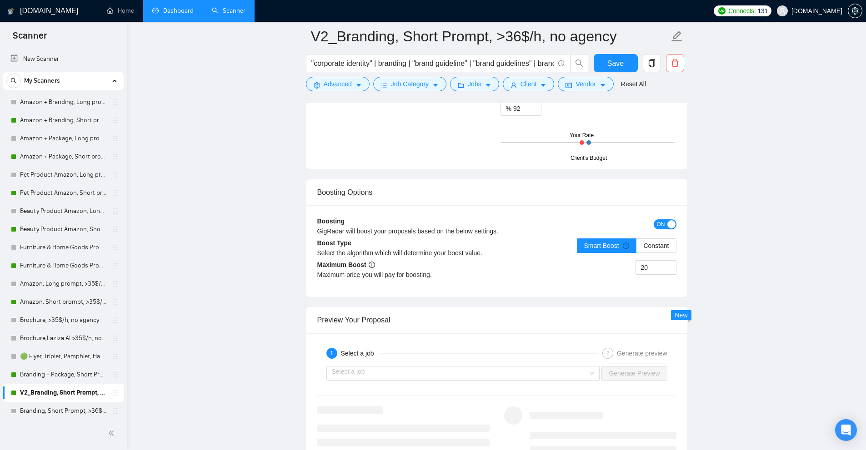
scroll to position [1363, 0]
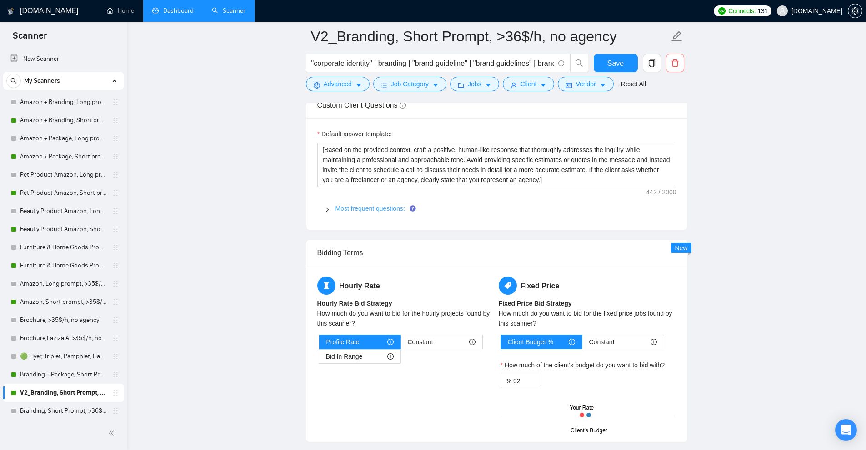
click at [363, 211] on link "Most frequent questions:" at bounding box center [370, 208] width 70 height 7
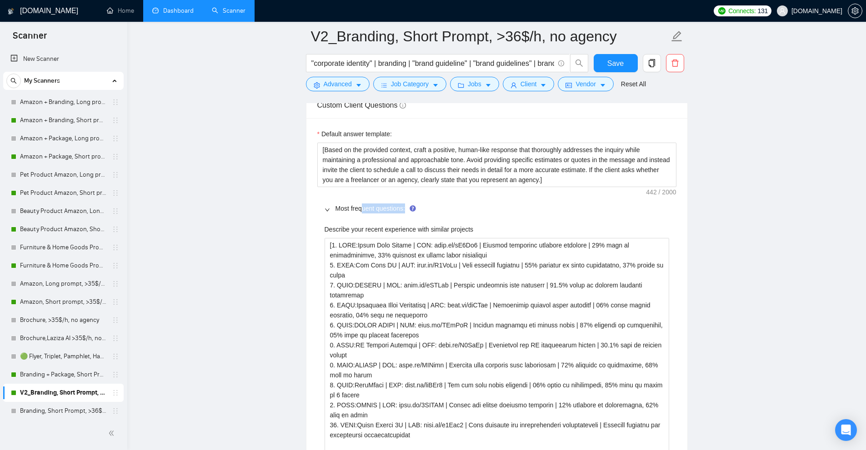
drag, startPoint x: 363, startPoint y: 211, endPoint x: 275, endPoint y: 230, distance: 90.2
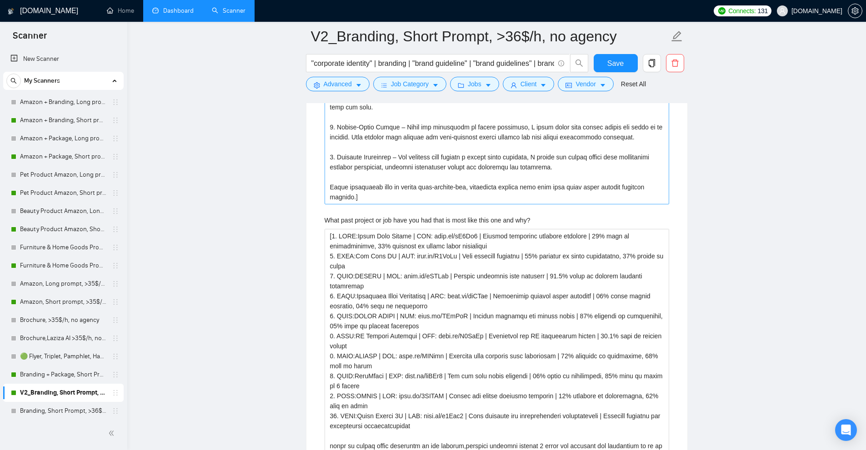
scroll to position [2908, 0]
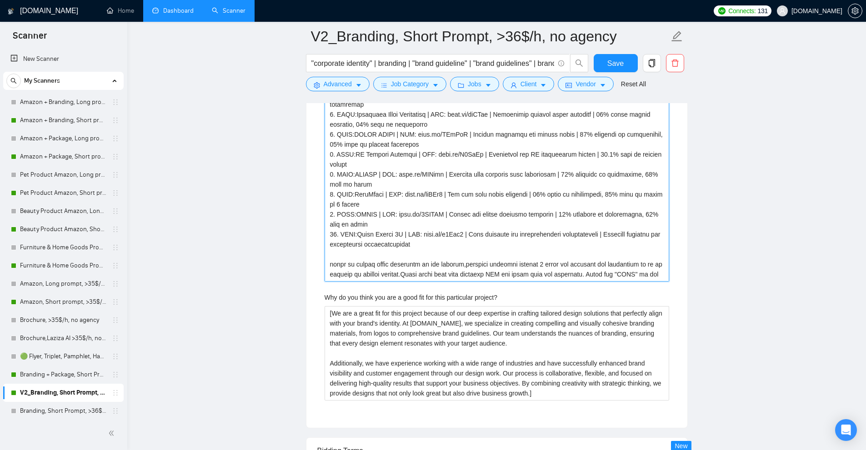
click at [414, 258] on why\? "What past project or job have you had that is most like this one and why?" at bounding box center [496, 164] width 344 height 234
click at [546, 261] on why\? "What past project or job have you had that is most like this one and why?" at bounding box center [496, 164] width 344 height 234
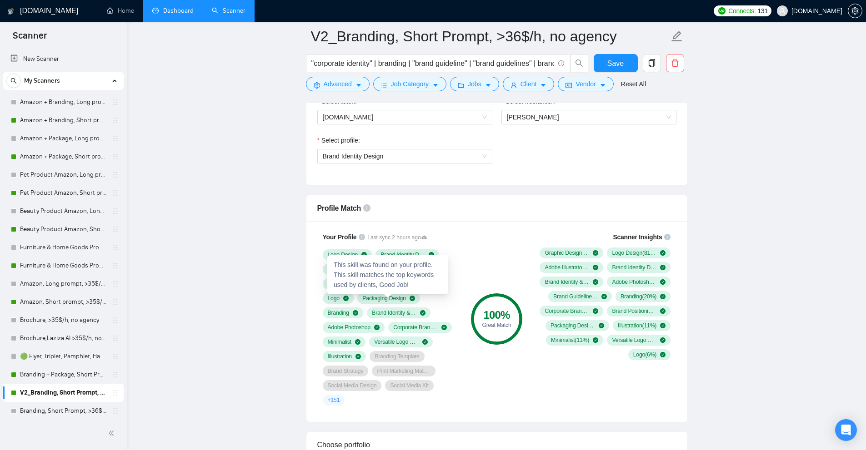
scroll to position [363, 0]
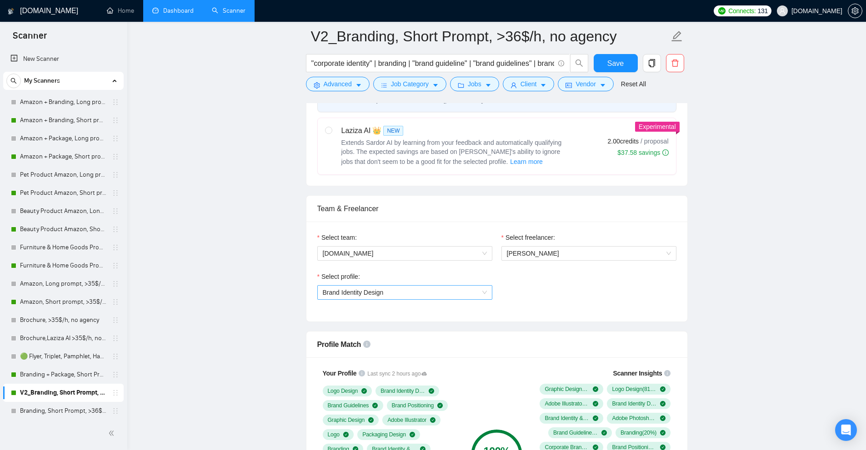
click at [462, 298] on span "Brand Identity Design" at bounding box center [405, 293] width 164 height 14
drag, startPoint x: 567, startPoint y: 294, endPoint x: 479, endPoint y: 223, distance: 112.8
click at [567, 294] on div "Select profile: Brand Identity Design" at bounding box center [497, 291] width 368 height 39
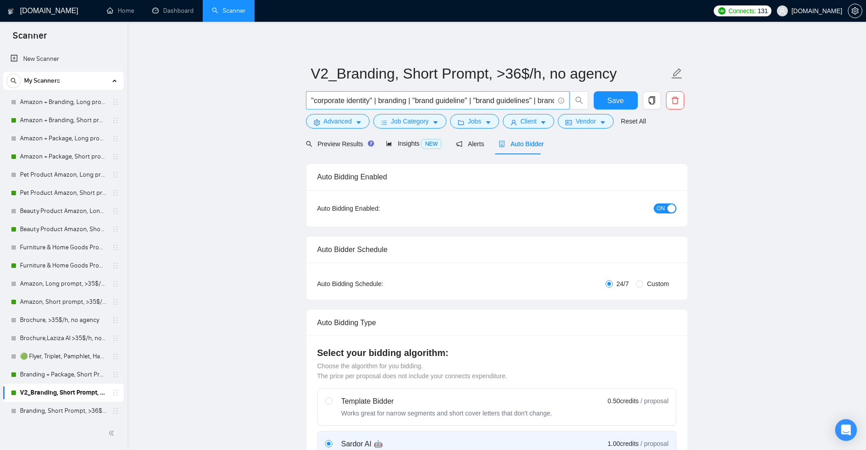
scroll to position [0, 73]
click at [396, 149] on div "Insights NEW" at bounding box center [413, 143] width 55 height 21
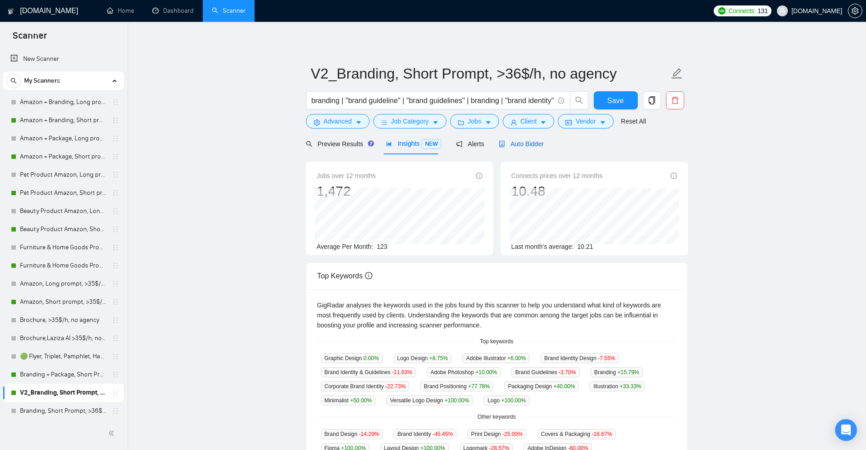
click at [512, 146] on span "Auto Bidder" at bounding box center [520, 143] width 45 height 7
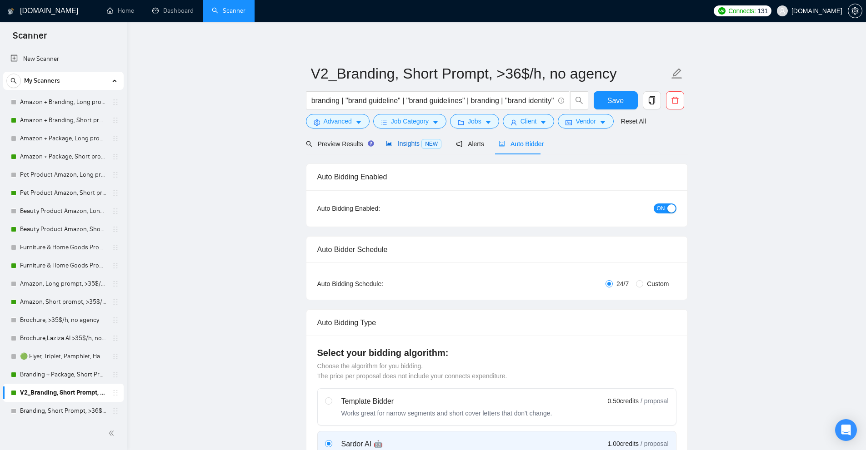
click at [421, 144] on span "NEW" at bounding box center [431, 144] width 20 height 10
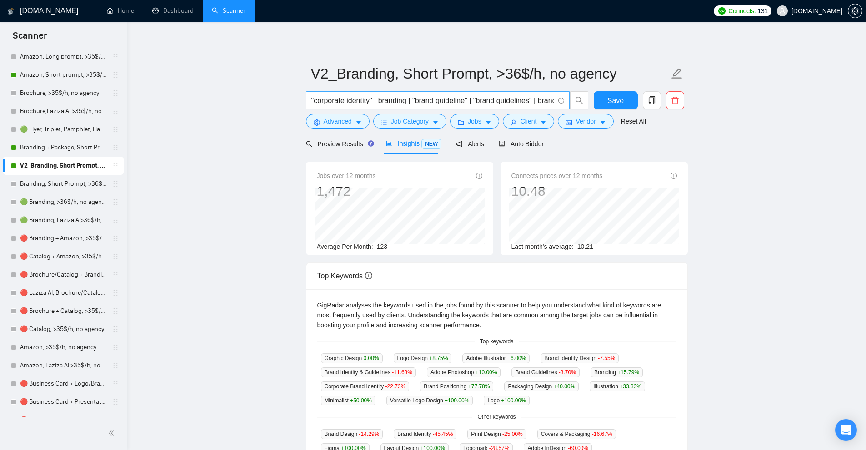
click at [426, 97] on input ""corporate identity" | branding | "brand guideline" | "brand guidelines" | bran…" at bounding box center [432, 100] width 243 height 11
drag, startPoint x: 426, startPoint y: 97, endPoint x: 451, endPoint y: 100, distance: 24.7
click at [451, 100] on input ""corporate identity" | branding | "brand guideline" | "brand guidelines" | bran…" at bounding box center [432, 100] width 243 height 11
click at [342, 100] on input ""corporate identity" | branding | "brand guideline" | "brand guidelines" | bran…" at bounding box center [432, 100] width 243 height 11
drag, startPoint x: 342, startPoint y: 100, endPoint x: 358, endPoint y: 103, distance: 16.8
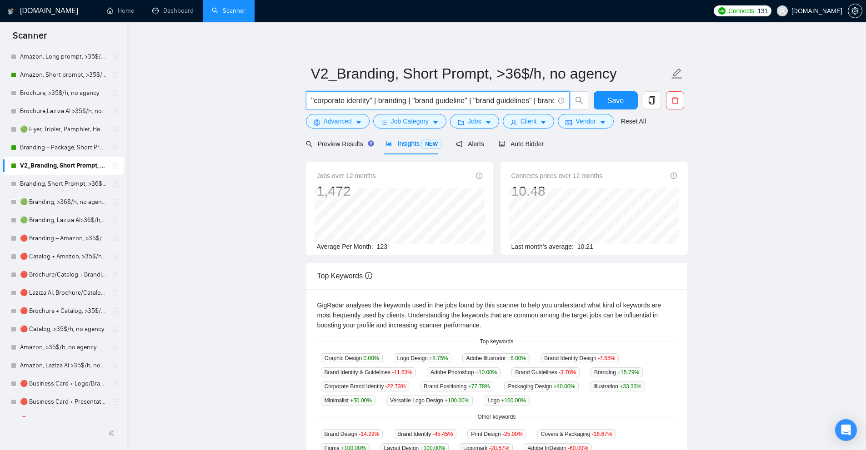
click at [358, 103] on input ""corporate identity" | branding | "brand guideline" | "brand guidelines" | bran…" at bounding box center [432, 100] width 243 height 11
click at [400, 102] on input ""corporate identity" | branding | "brand guideline" | "brand guidelines" | bran…" at bounding box center [432, 100] width 243 height 11
click at [423, 100] on input ""corporate identity" | branding | "brand guideline" | "brand guidelines" | bran…" at bounding box center [432, 100] width 243 height 11
drag, startPoint x: 423, startPoint y: 100, endPoint x: 449, endPoint y: 103, distance: 26.5
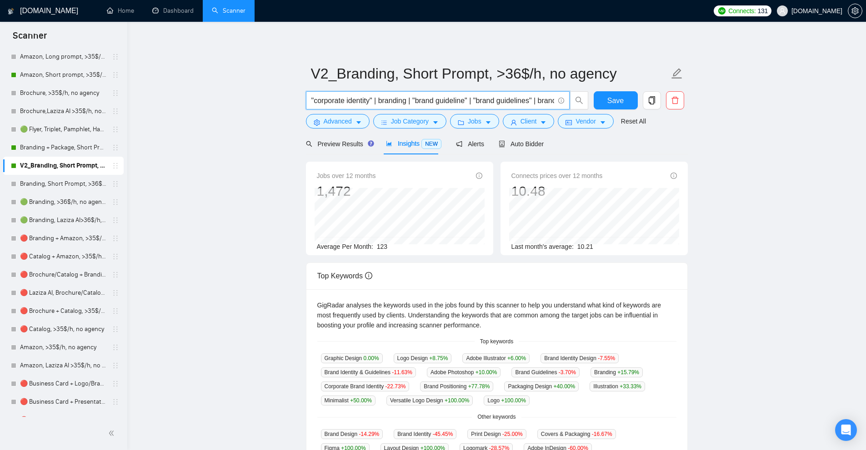
click at [449, 103] on input ""corporate identity" | branding | "brand guideline" | "brand guidelines" | bran…" at bounding box center [432, 100] width 243 height 11
drag, startPoint x: 521, startPoint y: 99, endPoint x: 488, endPoint y: 100, distance: 33.2
click at [488, 100] on input ""corporate identity" | branding | "brand guideline" | "brand guidelines" | bran…" at bounding box center [432, 100] width 243 height 11
drag, startPoint x: 488, startPoint y: 100, endPoint x: 514, endPoint y: 100, distance: 26.4
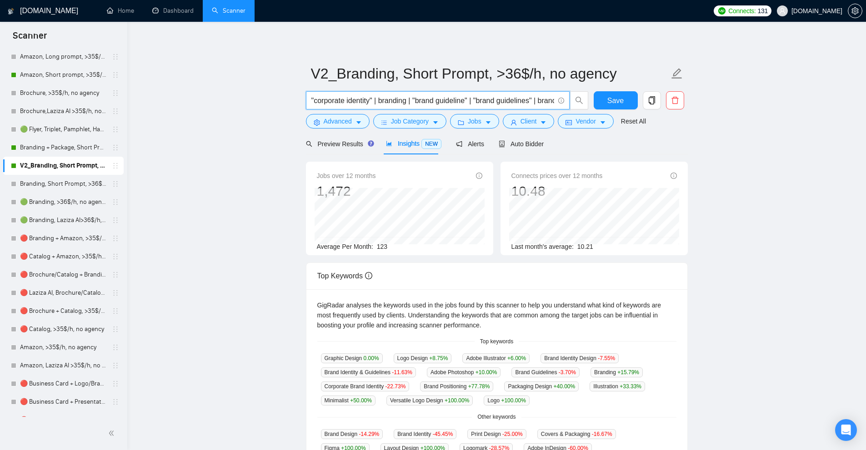
click at [514, 100] on input ""corporate identity" | branding | "brand guideline" | "brand guidelines" | bran…" at bounding box center [432, 100] width 243 height 11
click at [362, 120] on button "Advanced" at bounding box center [338, 121] width 64 height 15
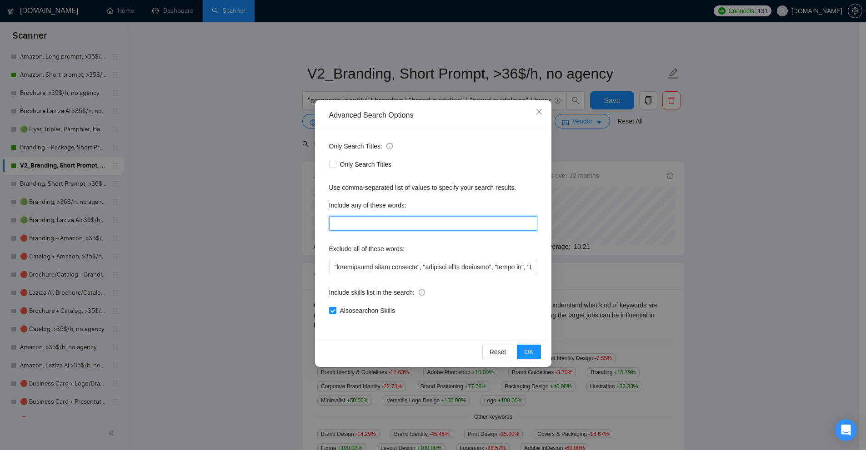
click at [373, 222] on input "text" at bounding box center [433, 223] width 208 height 15
click at [736, 226] on div "Advanced Search Options Only Search Titles: Only Search Titles Use comma-separa…" at bounding box center [433, 225] width 866 height 450
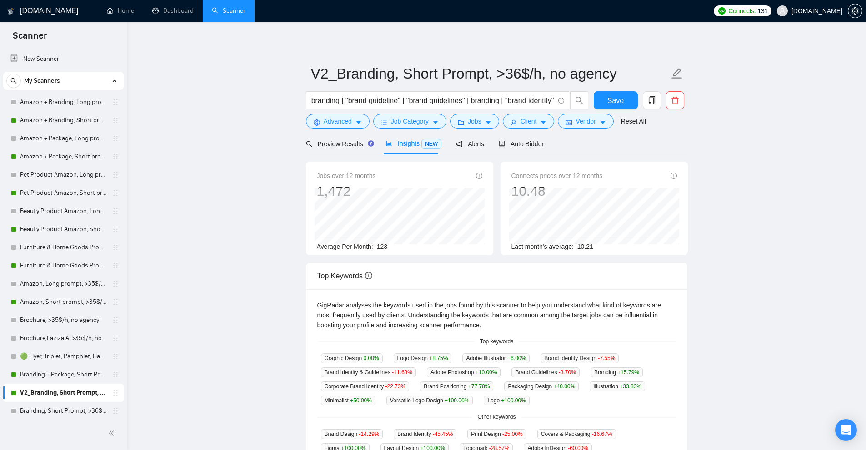
click at [711, 143] on main "V2_Branding, Short Prompt, >36$/h, no agency "corporate identity" | branding | …" at bounding box center [496, 347] width 709 height 623
click at [697, 263] on main "V2_Branding, Short Prompt, >36$/h, no agency "corporate identity" | branding | …" at bounding box center [496, 347] width 709 height 623
click at [550, 125] on button "Client" at bounding box center [528, 121] width 52 height 15
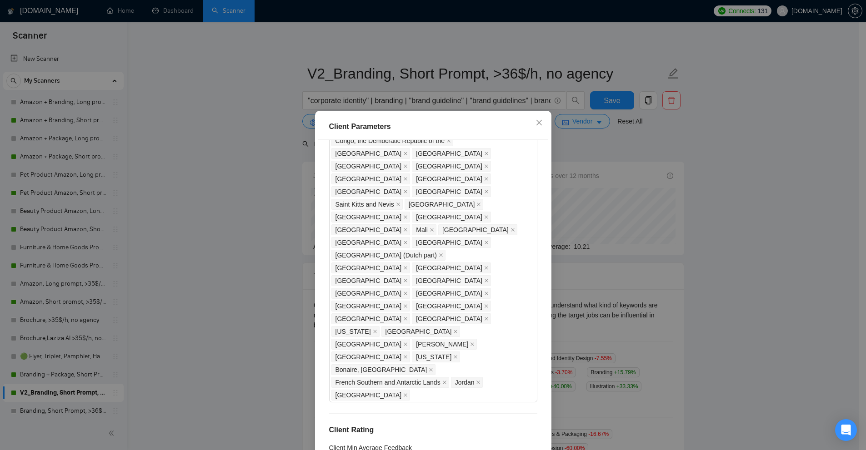
scroll to position [584, 0]
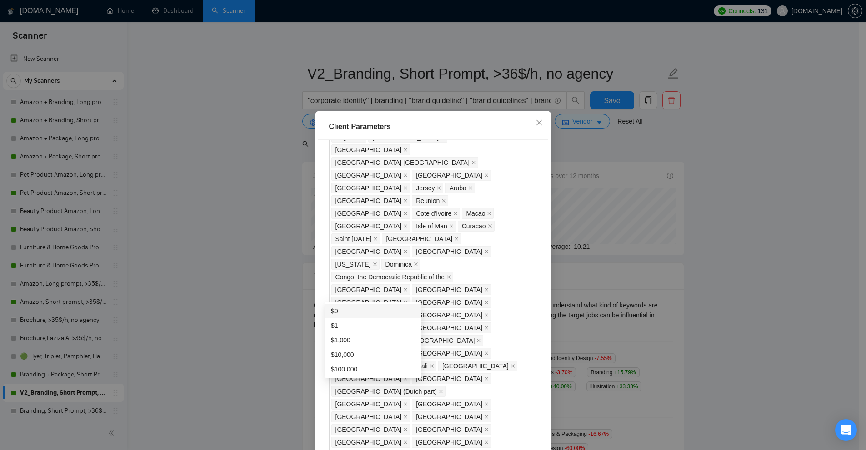
drag, startPoint x: 444, startPoint y: 248, endPoint x: 401, endPoint y: 262, distance: 45.0
click at [444, 248] on div "Client Location Include Client Countries Select Exclude Client Countries Macedo…" at bounding box center [433, 297] width 230 height 315
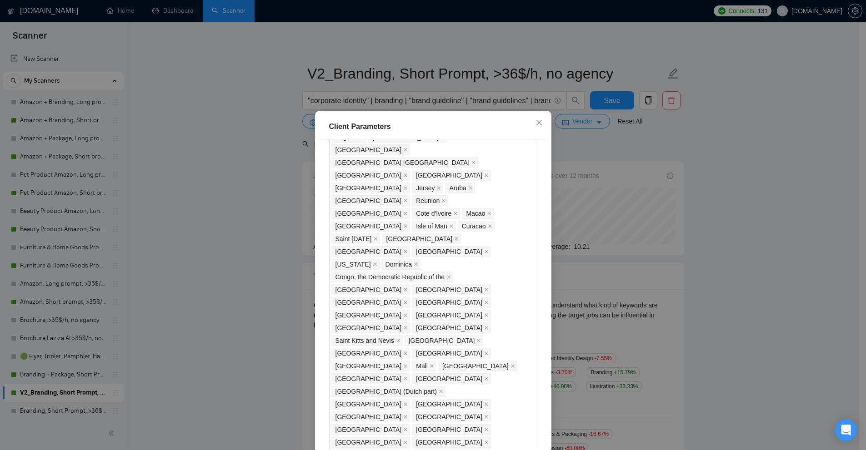
click at [209, 160] on div "Client Parameters Client Location Include Client Countries Select Exclude Clien…" at bounding box center [433, 225] width 866 height 450
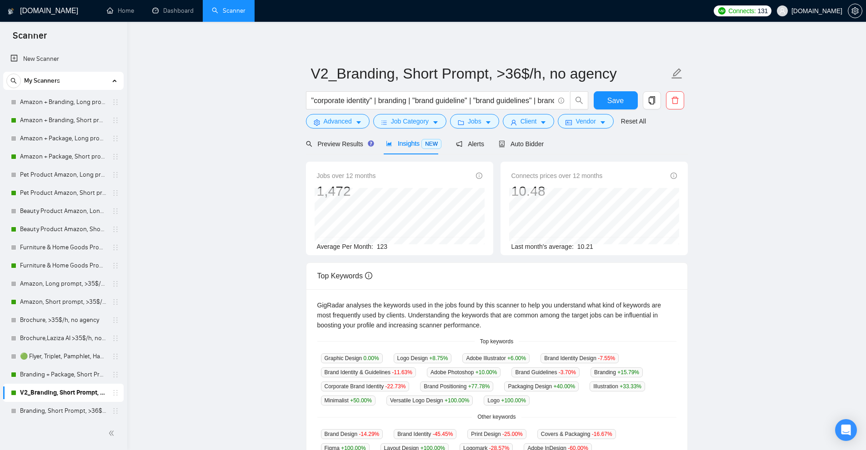
click at [73, 65] on link "New Scanner" at bounding box center [63, 59] width 106 height 18
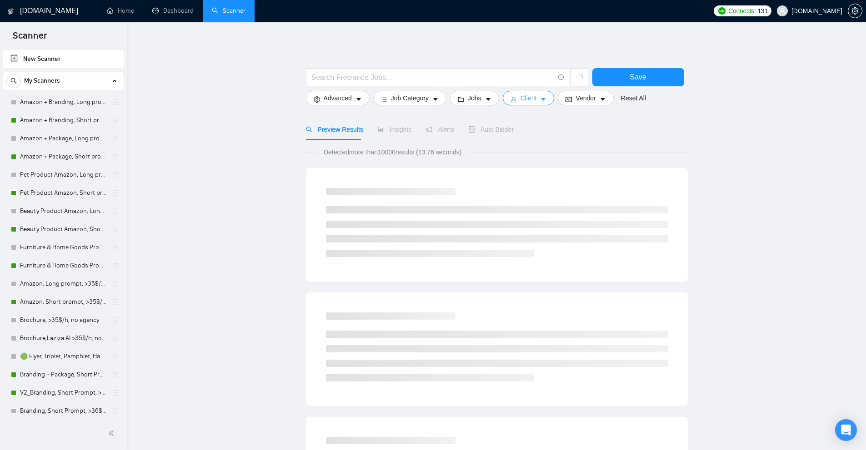
click at [521, 100] on span "Client" at bounding box center [528, 98] width 16 height 10
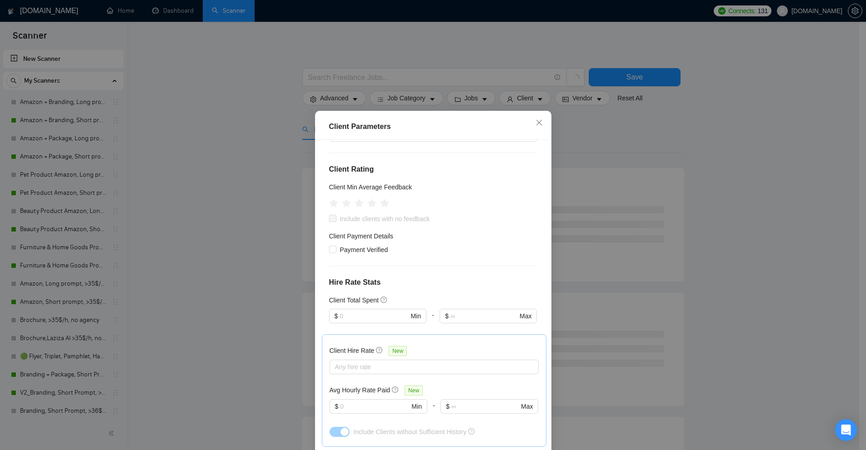
scroll to position [136, 0]
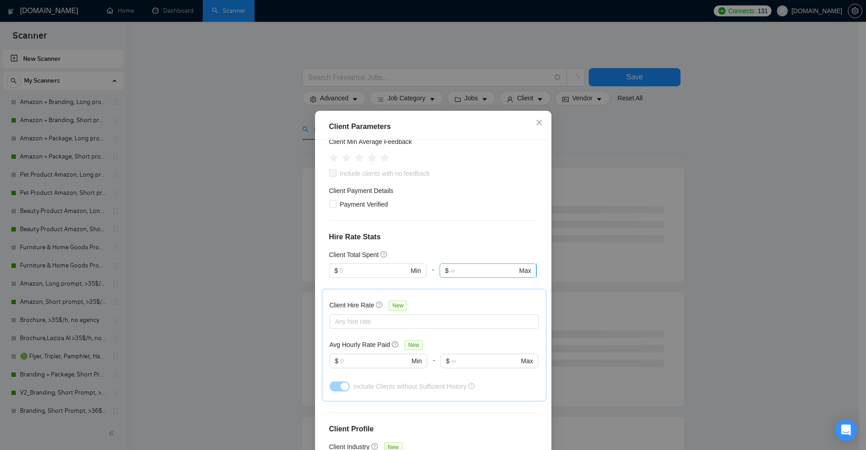
click at [489, 277] on span "$ Max" at bounding box center [487, 271] width 97 height 15
type input "0"
click at [617, 263] on div "Client Parameters Client Location Include Client Countries Select Exclude Clien…" at bounding box center [433, 225] width 866 height 450
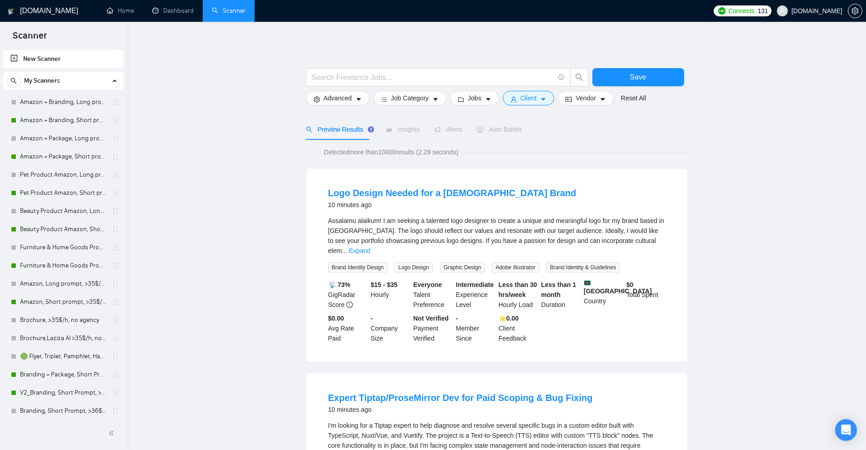
click at [644, 262] on div "Assalamu alaikum! I am seeking a talented logo designer to create a unique and …" at bounding box center [496, 244] width 337 height 57
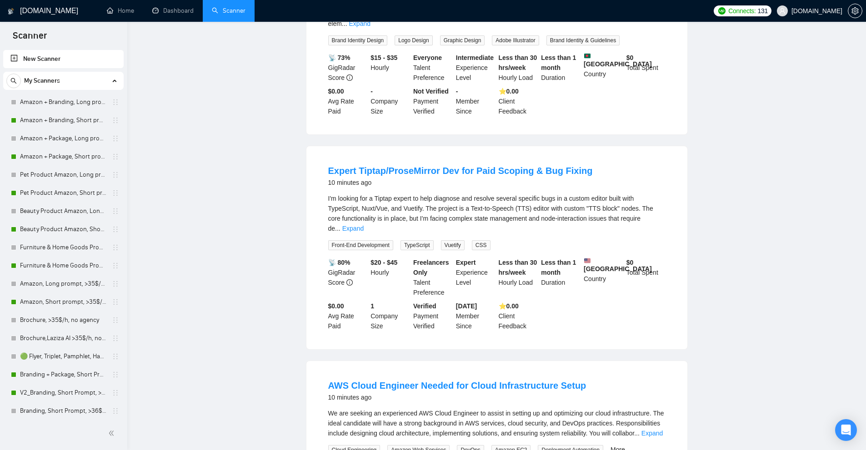
scroll to position [0, 0]
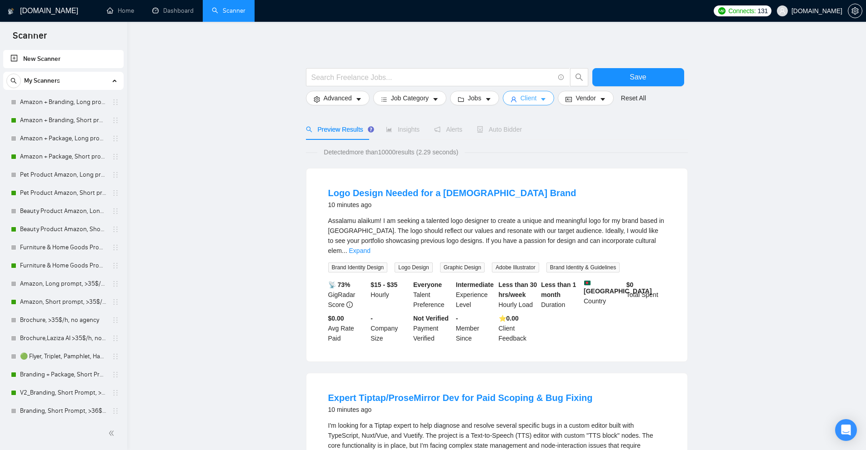
click at [528, 94] on button "Client" at bounding box center [528, 98] width 52 height 15
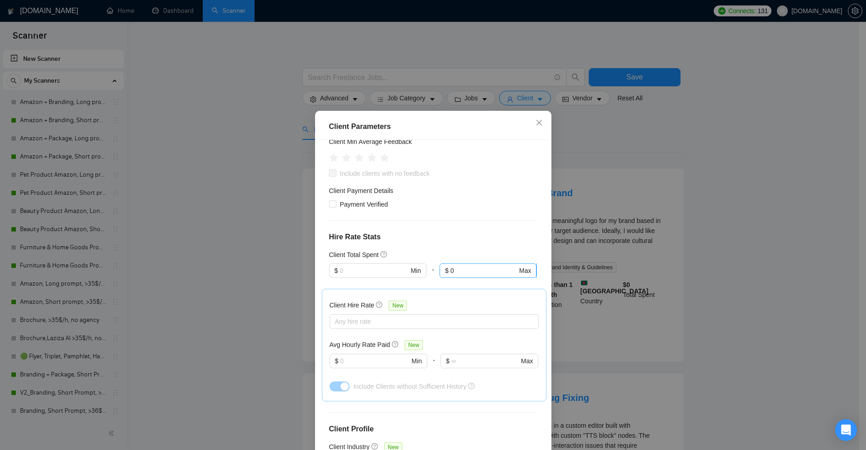
click at [458, 264] on span "$ 0 Max" at bounding box center [487, 271] width 97 height 15
click at [458, 270] on input "0" at bounding box center [483, 271] width 67 height 10
click at [382, 268] on input "text" at bounding box center [373, 271] width 69 height 10
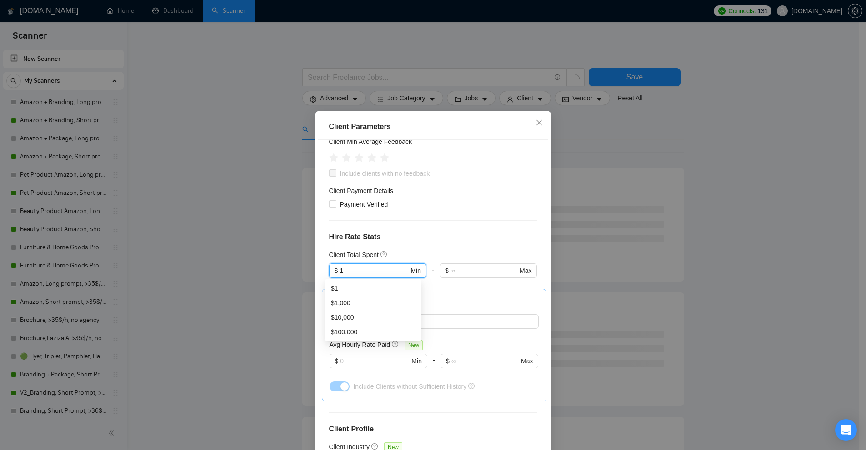
type input "1"
click at [682, 254] on div "Client Parameters Client Location Include Client Countries Select Exclude Clien…" at bounding box center [433, 225] width 866 height 450
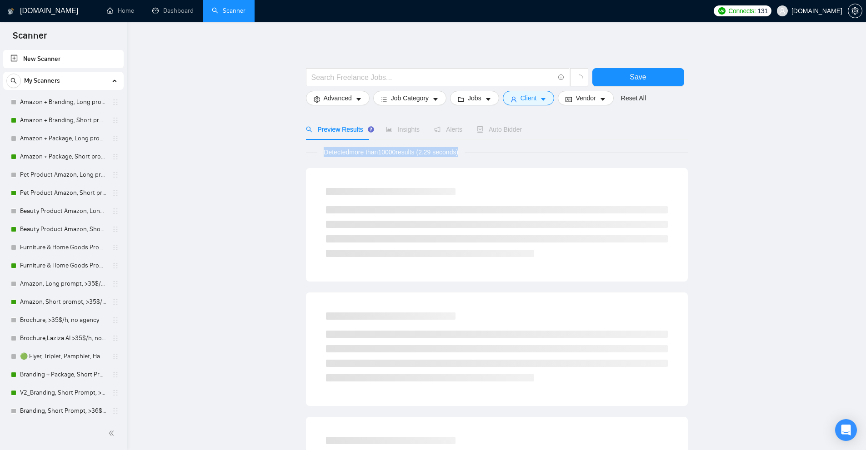
drag, startPoint x: 453, startPoint y: 153, endPoint x: 498, endPoint y: 158, distance: 44.8
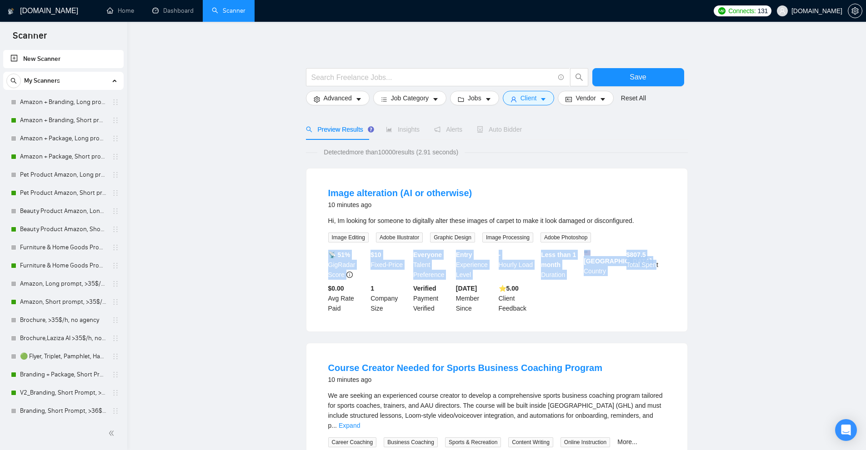
drag, startPoint x: 616, startPoint y: 242, endPoint x: 666, endPoint y: 283, distance: 64.3
click at [660, 278] on li "Image alteration (AI or otherwise) 10 minutes ago Hi, Im looking for someone to…" at bounding box center [496, 249] width 359 height 141
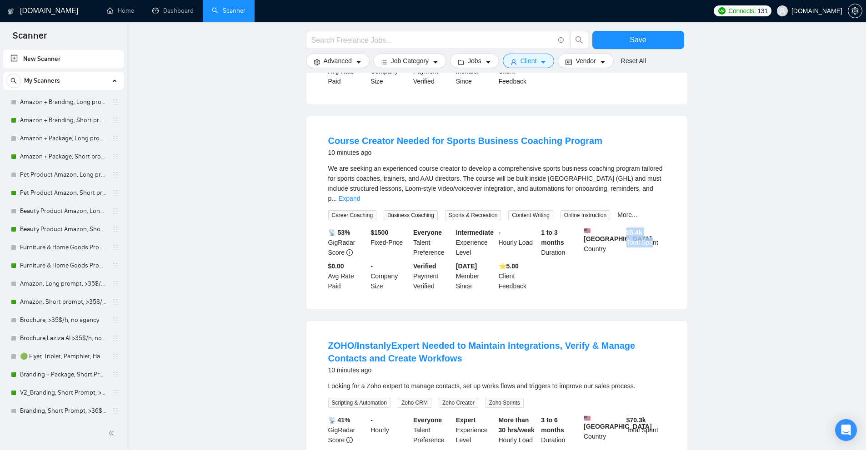
drag, startPoint x: 624, startPoint y: 221, endPoint x: 662, endPoint y: 243, distance: 43.8
click at [657, 237] on div "$ 5.4k Total Spent" at bounding box center [645, 243] width 43 height 30
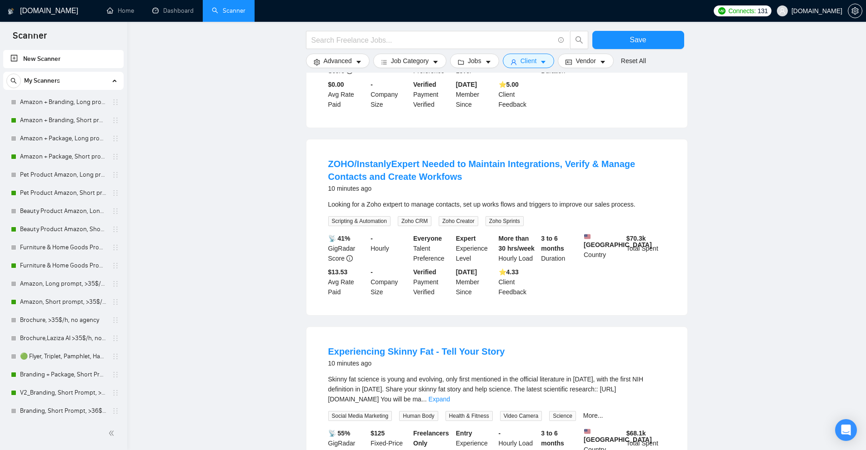
scroll to position [454, 0]
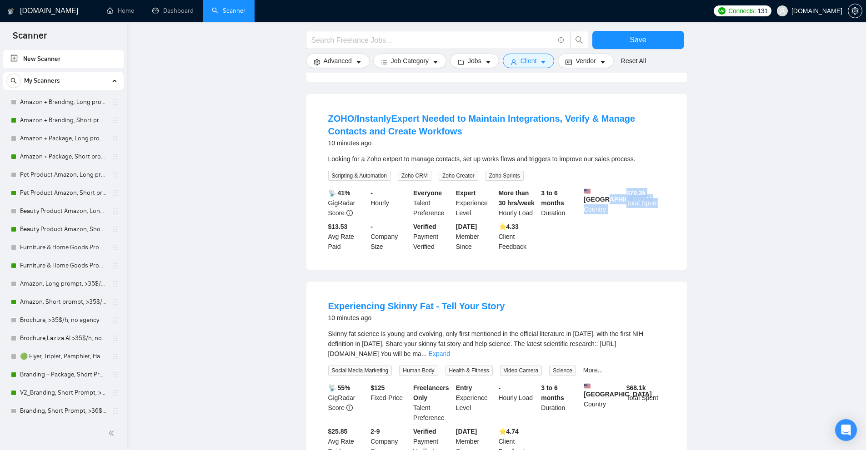
drag, startPoint x: 613, startPoint y: 185, endPoint x: 678, endPoint y: 226, distance: 76.8
click at [678, 226] on div "ZOHO/InstanlyExpert Needed to Maintain Integrations, Verify & Manage Contacts a…" at bounding box center [496, 182] width 381 height 176
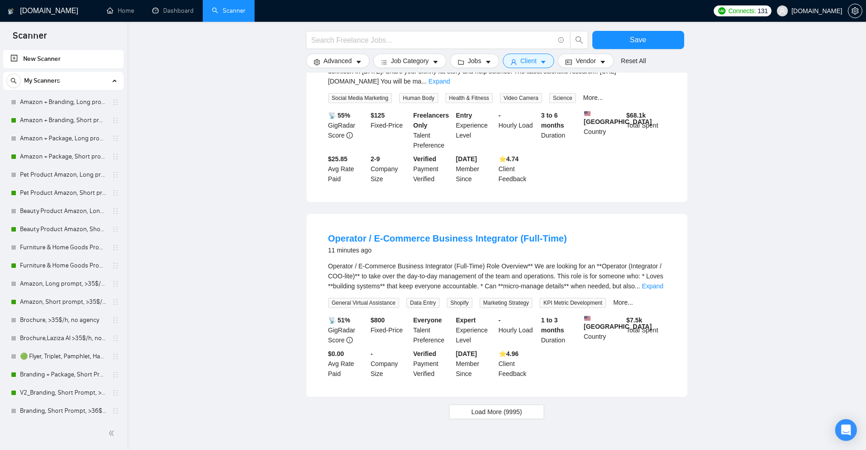
scroll to position [760, 0]
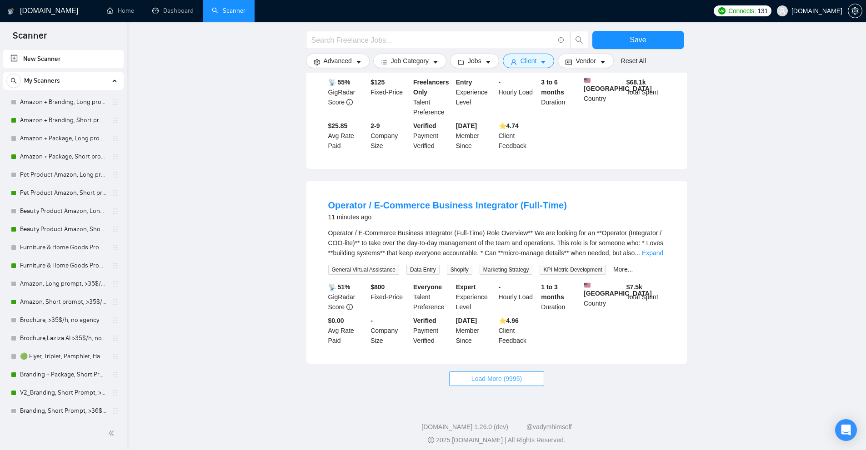
click at [512, 374] on span "Load More (9995)" at bounding box center [496, 379] width 50 height 10
drag, startPoint x: 619, startPoint y: 285, endPoint x: 656, endPoint y: 298, distance: 38.4
click at [657, 299] on div "📡 51% GigRadar Score $ 800 Fixed-Price Everyone Talent Preference Expert Experi…" at bounding box center [496, 314] width 341 height 64
click at [653, 294] on div "$ 7.5k Total Spent" at bounding box center [645, 297] width 43 height 30
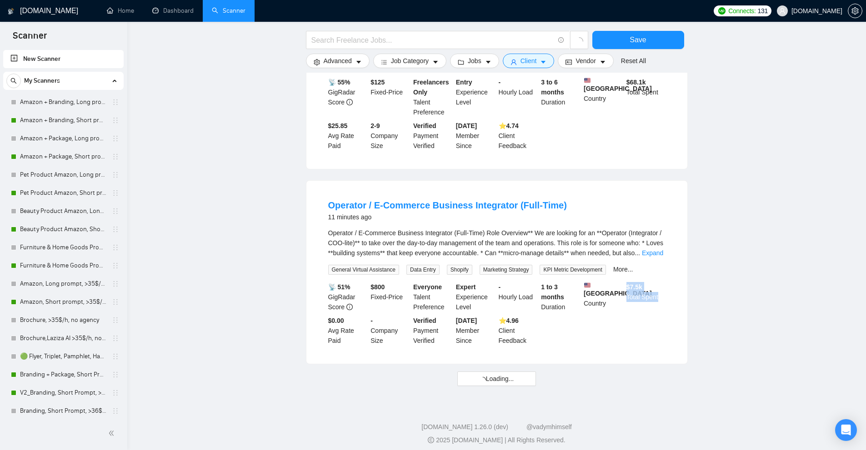
drag, startPoint x: 653, startPoint y: 294, endPoint x: 639, endPoint y: 276, distance: 23.0
click at [639, 282] on div "$ 7.5k Total Spent" at bounding box center [645, 297] width 43 height 30
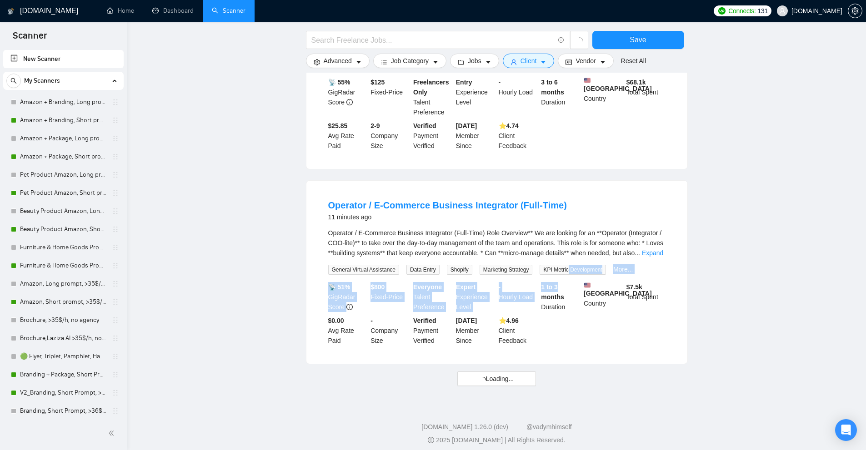
click at [572, 297] on li "Operator / E-Commerce Business Integrator (Full-Time) 11 minutes ago Operator /…" at bounding box center [496, 272] width 359 height 161
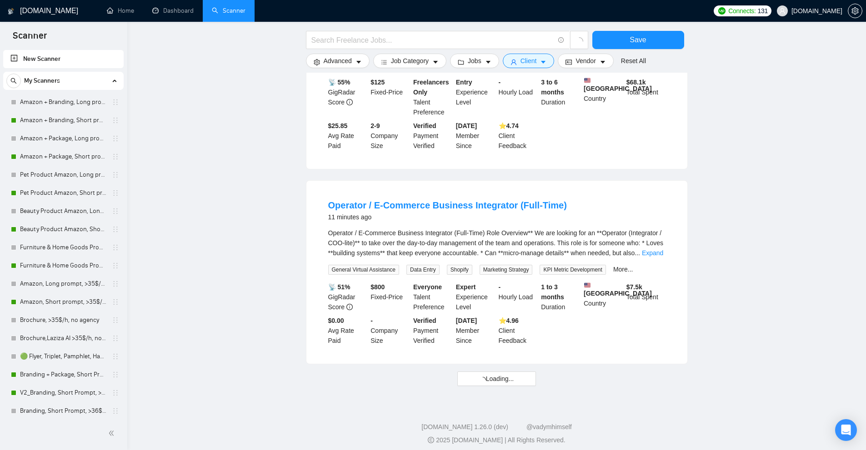
click at [649, 282] on div "$ 7.5k Total Spent" at bounding box center [645, 297] width 43 height 30
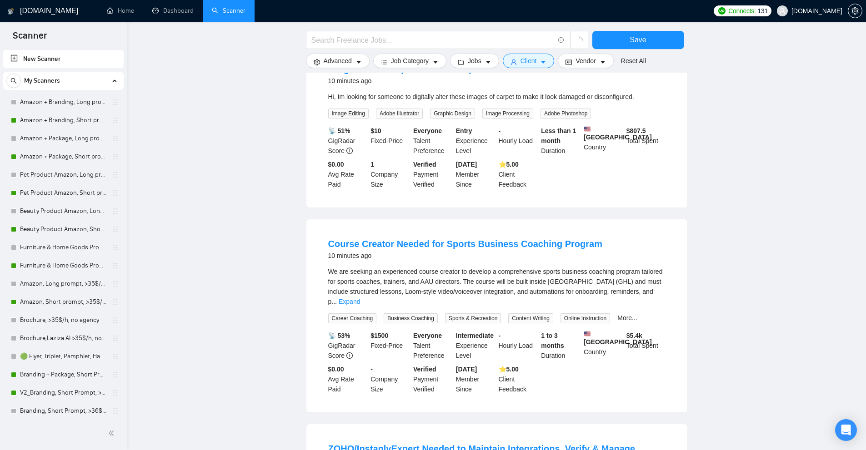
scroll to position [0, 0]
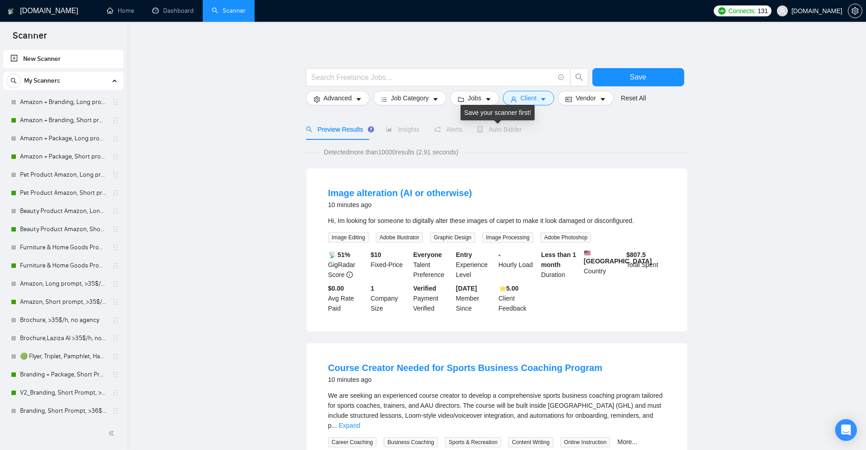
click at [518, 108] on div "Save your scanner first!" at bounding box center [497, 112] width 74 height 15
click at [520, 100] on span "Client" at bounding box center [528, 98] width 16 height 10
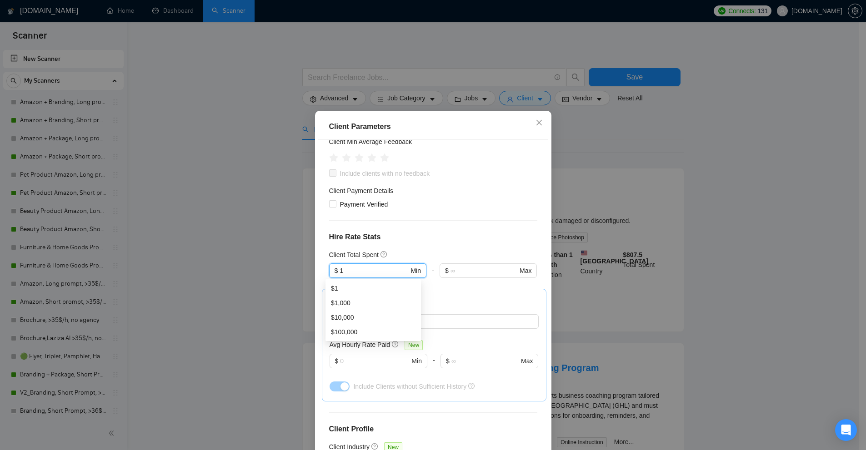
drag, startPoint x: 358, startPoint y: 269, endPoint x: 303, endPoint y: 264, distance: 55.2
click at [292, 264] on div "Client Parameters Client Location Include Client Countries Select Exclude Clien…" at bounding box center [433, 225] width 866 height 450
click at [737, 217] on div "Client Parameters Client Location Include Client Countries Select Exclude Clien…" at bounding box center [433, 225] width 866 height 450
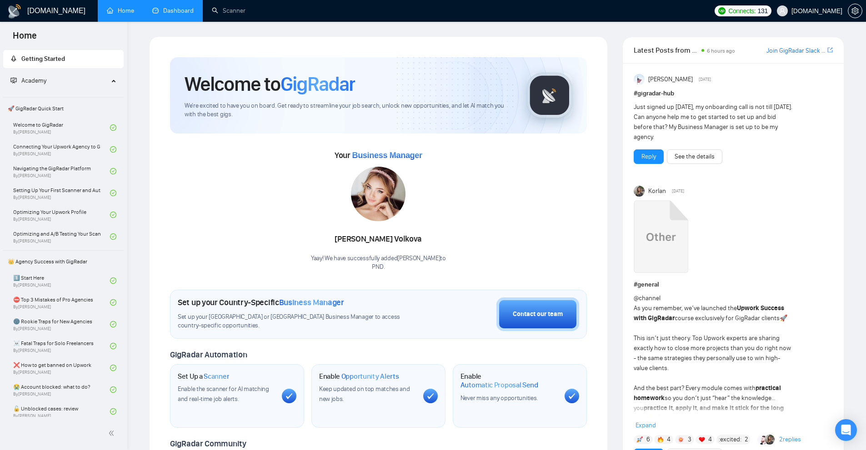
click at [191, 15] on link "Dashboard" at bounding box center [172, 11] width 41 height 8
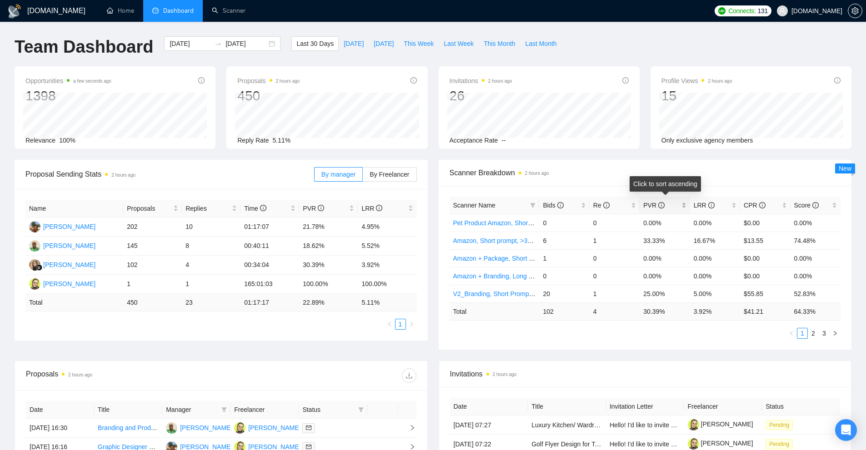
click at [682, 207] on div "PVR" at bounding box center [664, 205] width 43 height 10
click at [683, 207] on div "PVR" at bounding box center [664, 205] width 43 height 10
click at [520, 224] on link "Beauty Product Amazon, Short prompt, >35$/h, no agency" at bounding box center [535, 222] width 164 height 7
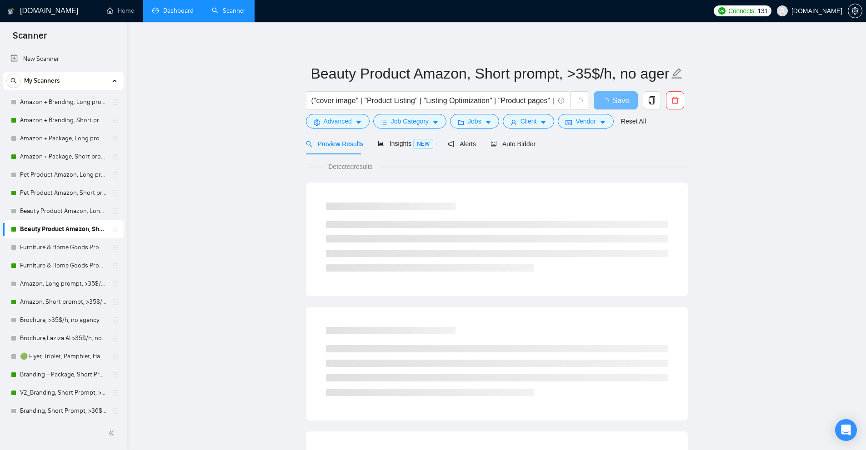
drag, startPoint x: 517, startPoint y: 150, endPoint x: 538, endPoint y: 144, distance: 22.7
click at [517, 150] on div "Auto Bidder" at bounding box center [512, 143] width 45 height 21
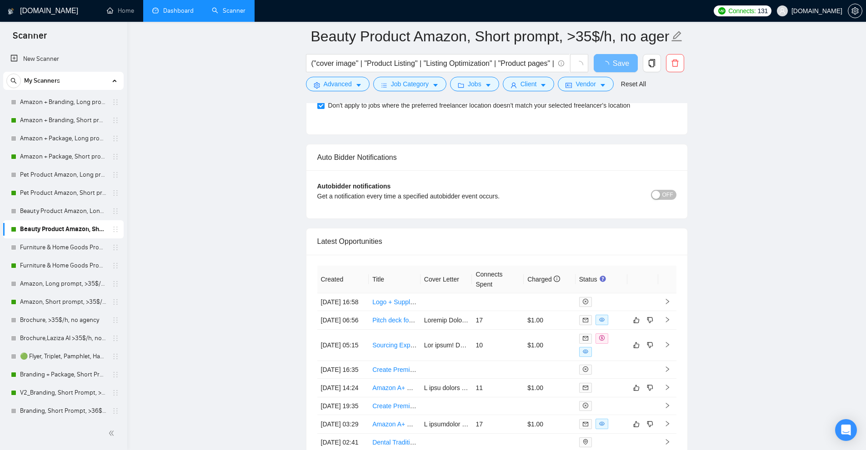
scroll to position [2151, 0]
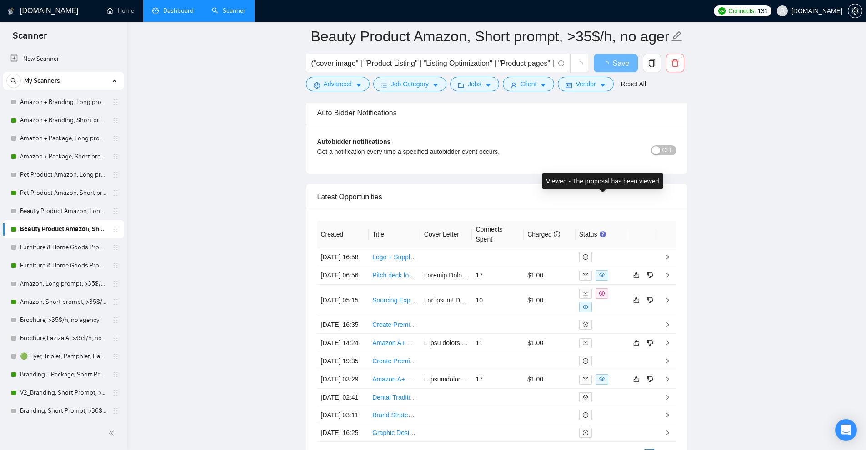
click at [529, 206] on div "Latest Opportunities" at bounding box center [496, 197] width 359 height 26
click at [507, 285] on td "17" at bounding box center [498, 275] width 52 height 19
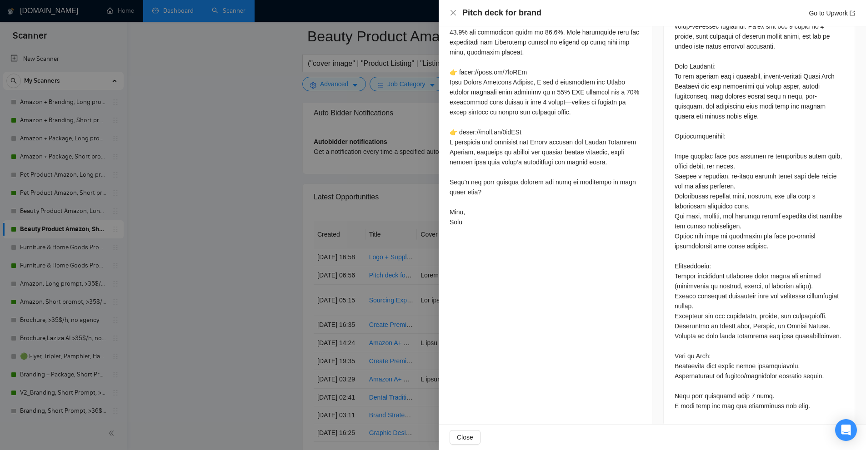
scroll to position [2329, 0]
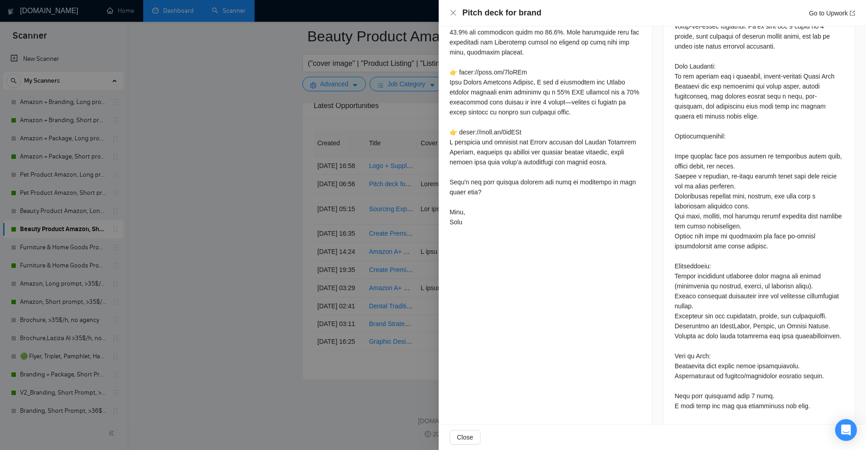
click at [196, 204] on div at bounding box center [433, 225] width 866 height 450
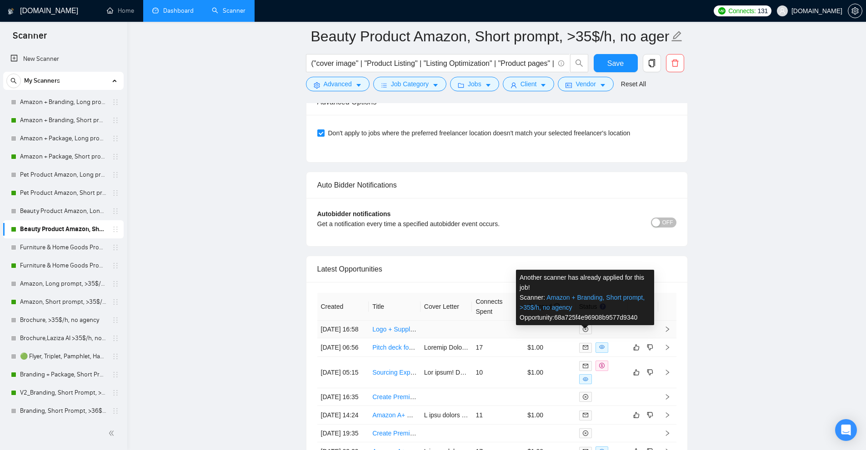
scroll to position [2329, 0]
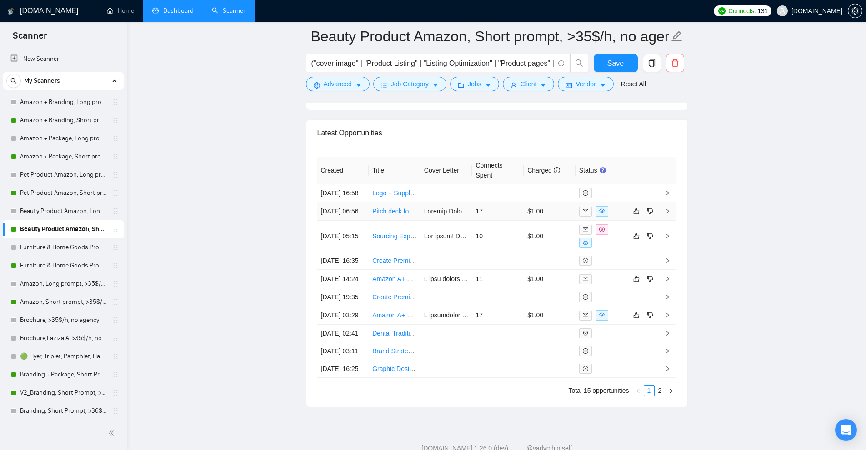
click at [515, 221] on td "17" at bounding box center [498, 211] width 52 height 19
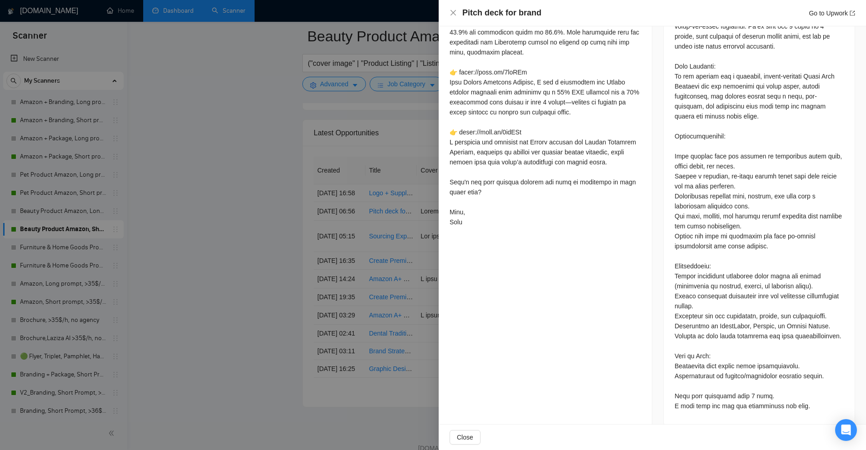
scroll to position [223, 0]
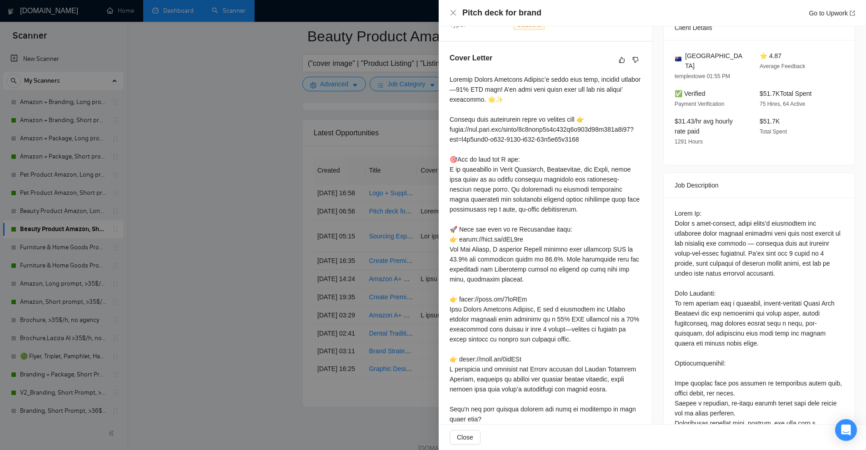
click at [370, 21] on div at bounding box center [433, 225] width 866 height 450
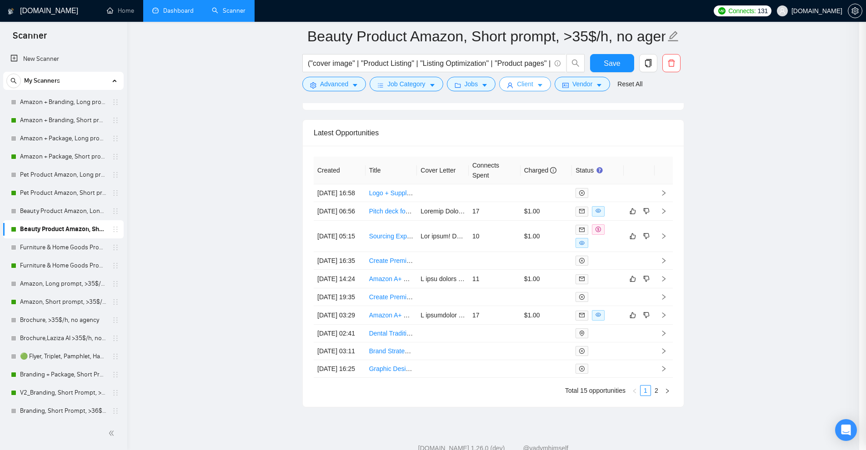
click at [521, 82] on span "Client" at bounding box center [525, 84] width 16 height 10
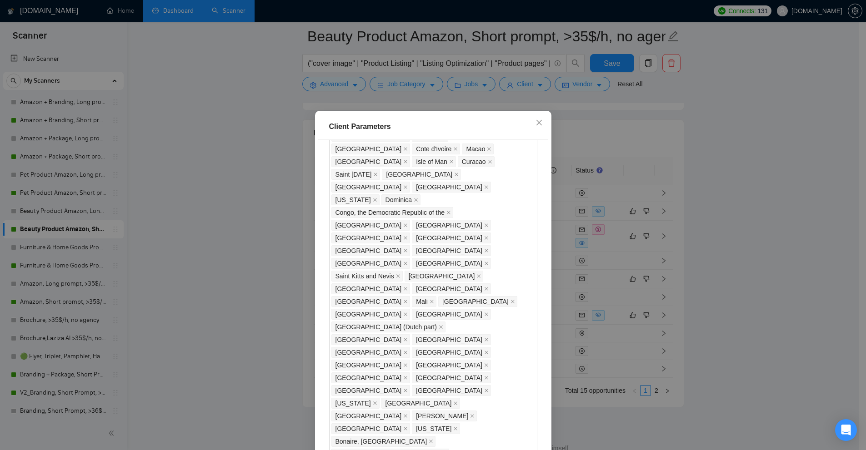
scroll to position [721, 0]
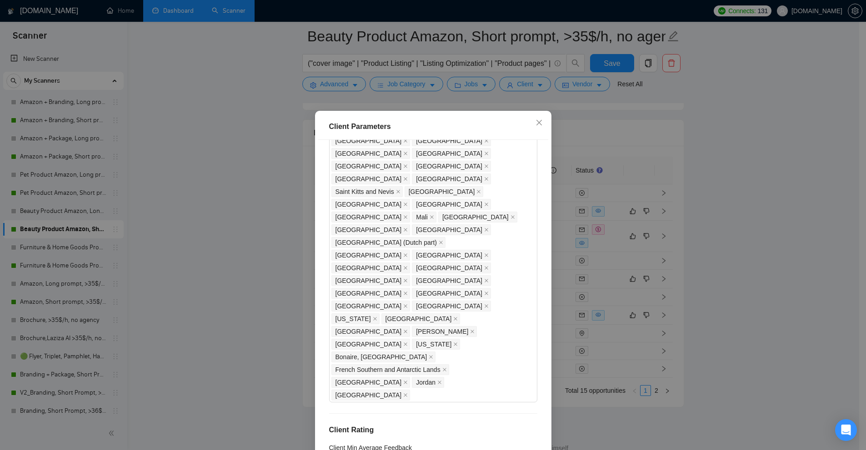
click at [640, 194] on div "Client Parameters Client Location Include Client Countries Select Exclude Clien…" at bounding box center [433, 225] width 866 height 450
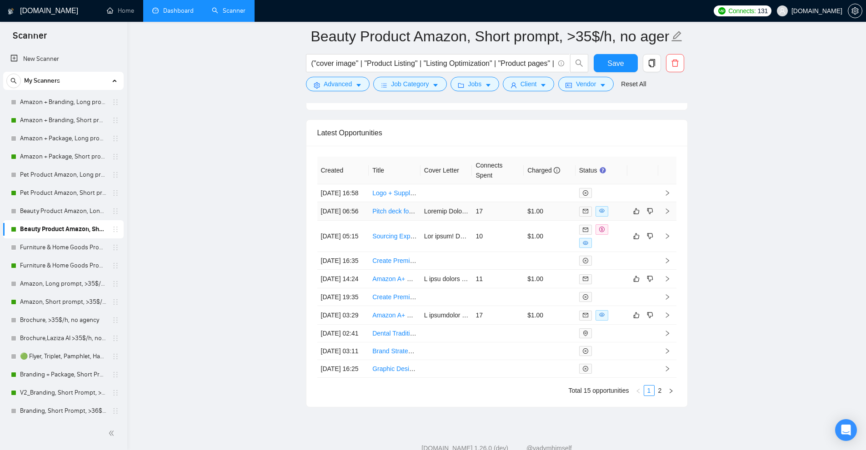
click at [525, 221] on td "$1.00" at bounding box center [549, 211] width 52 height 19
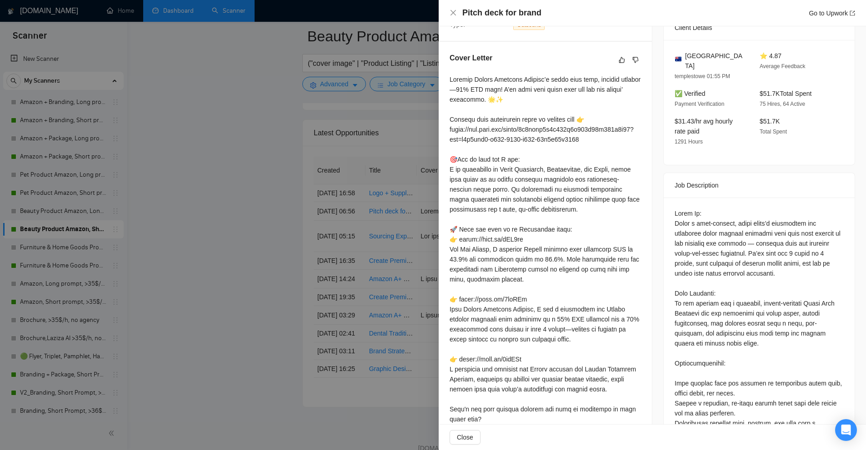
scroll to position [450, 0]
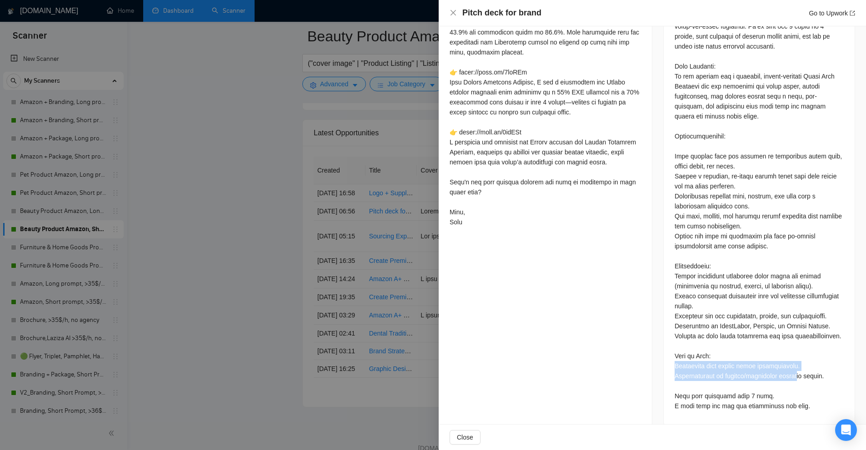
drag, startPoint x: 672, startPoint y: 352, endPoint x: 793, endPoint y: 374, distance: 123.0
click at [797, 368] on div at bounding box center [758, 197] width 191 height 455
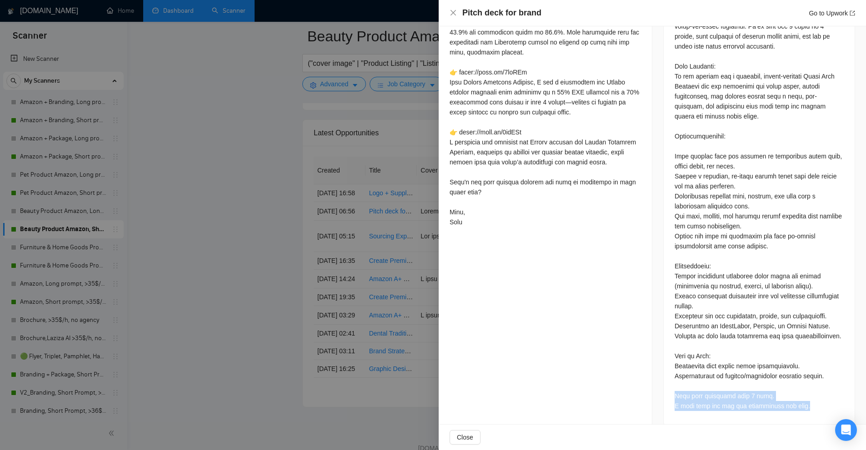
drag, startPoint x: 804, startPoint y: 397, endPoint x: 670, endPoint y: 383, distance: 134.3
click at [670, 383] on div at bounding box center [758, 197] width 191 height 455
click at [752, 374] on div at bounding box center [758, 196] width 169 height 430
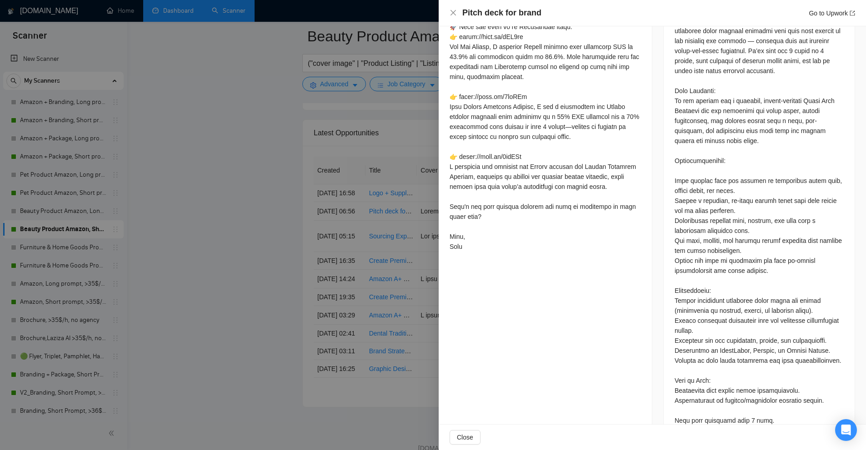
scroll to position [424, 0]
click at [759, 386] on div at bounding box center [758, 222] width 169 height 430
drag, startPoint x: 759, startPoint y: 386, endPoint x: 760, endPoint y: 381, distance: 5.0
click at [760, 381] on div at bounding box center [758, 222] width 169 height 430
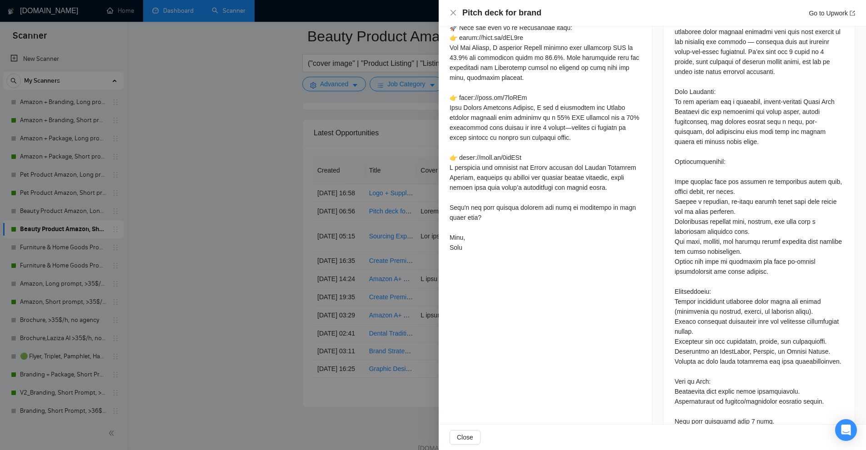
click at [727, 346] on div at bounding box center [758, 222] width 169 height 430
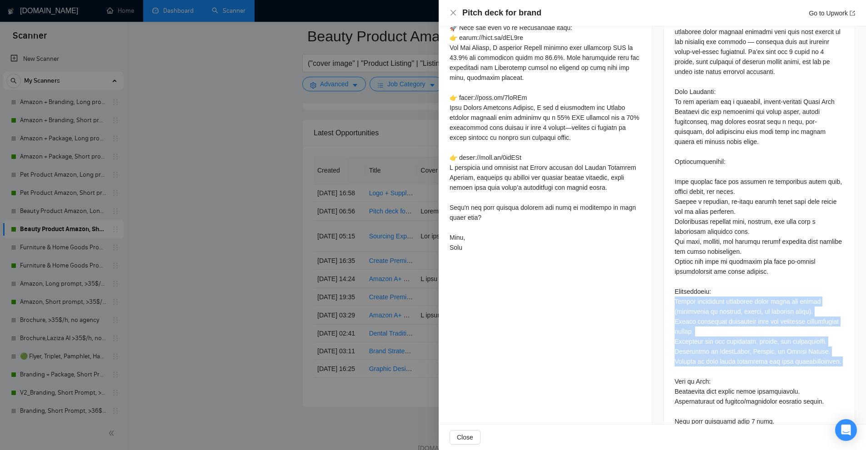
drag, startPoint x: 727, startPoint y: 346, endPoint x: 716, endPoint y: 297, distance: 50.3
click at [716, 297] on div at bounding box center [758, 222] width 169 height 430
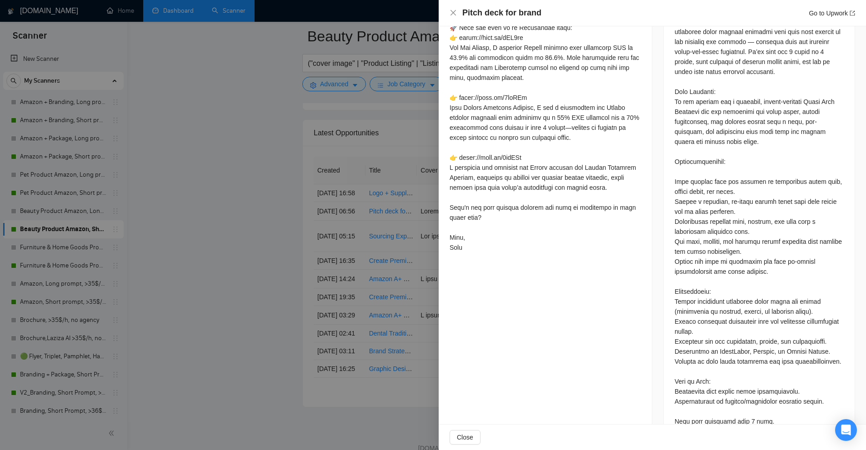
click at [704, 259] on div at bounding box center [758, 222] width 169 height 430
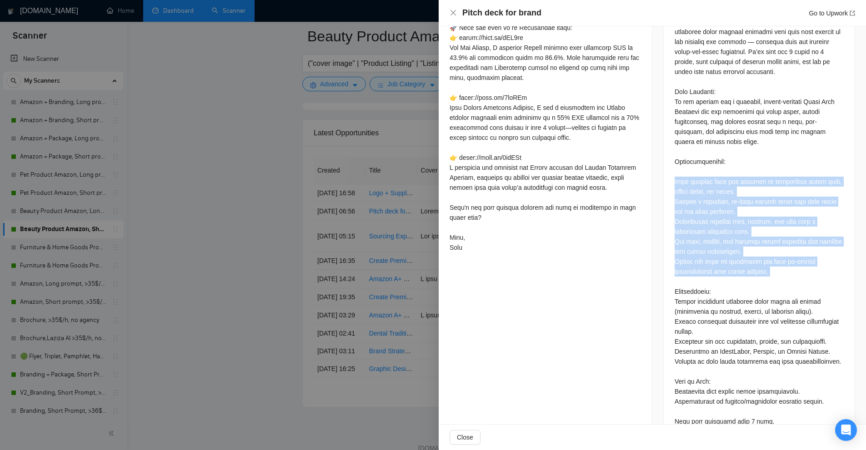
drag, startPoint x: 704, startPoint y: 259, endPoint x: 698, endPoint y: 179, distance: 81.1
click at [698, 179] on div at bounding box center [758, 222] width 169 height 430
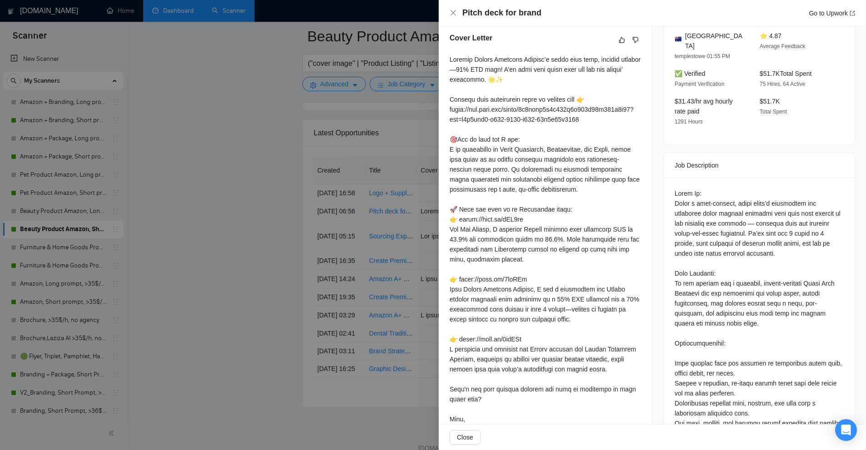
click at [697, 279] on div at bounding box center [758, 404] width 169 height 430
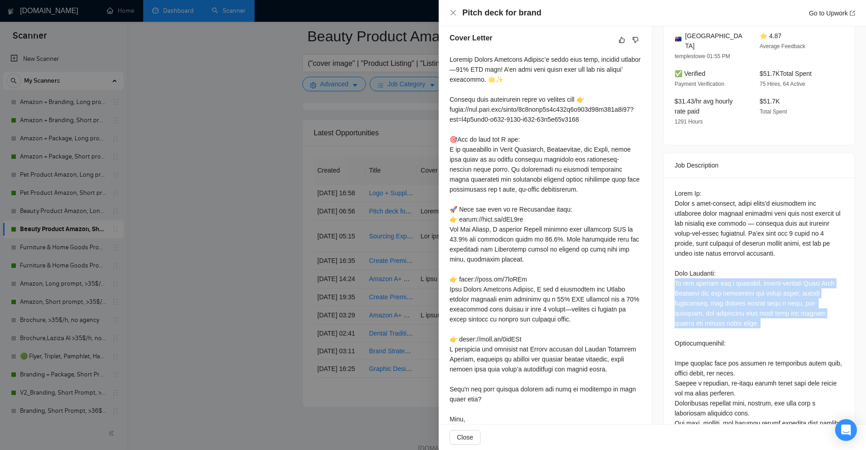
click at [697, 279] on div at bounding box center [758, 404] width 169 height 430
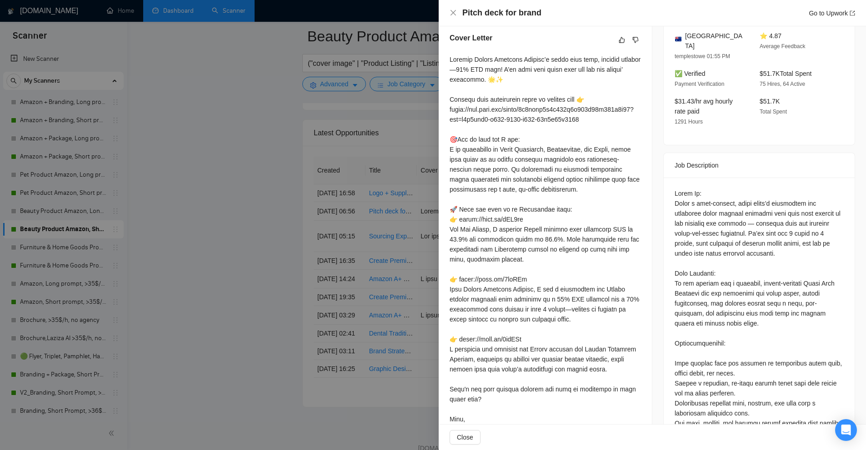
click at [694, 226] on div at bounding box center [758, 404] width 169 height 430
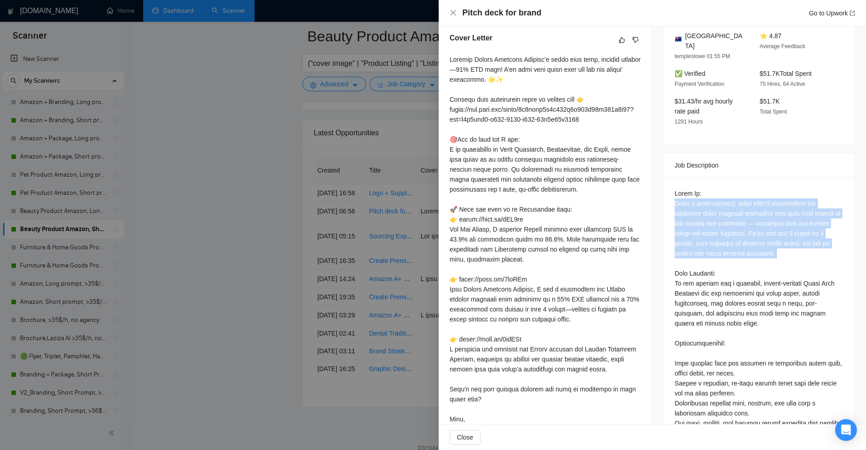
click at [694, 226] on div at bounding box center [758, 404] width 169 height 430
click at [693, 226] on div at bounding box center [758, 404] width 169 height 430
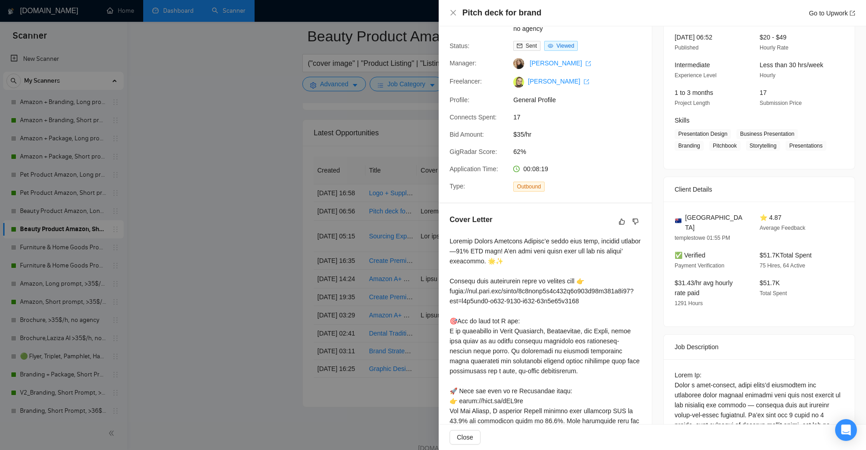
click at [695, 235] on span "templestowe 01:55 PM" at bounding box center [701, 238] width 55 height 6
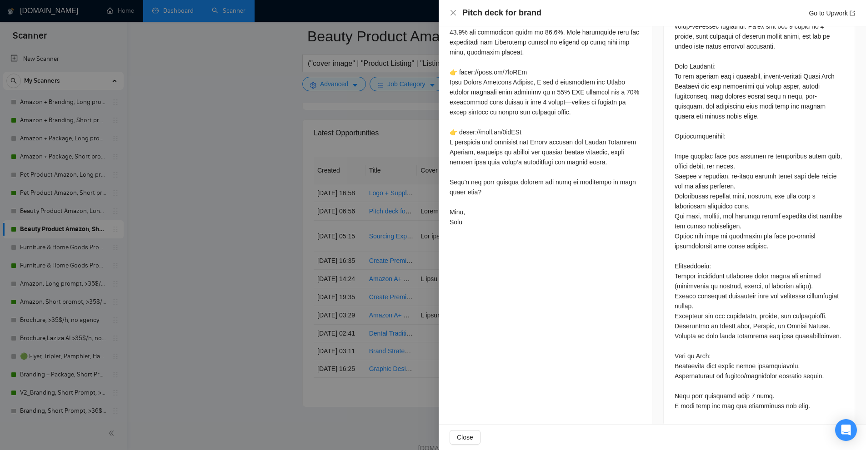
scroll to position [2443, 0]
click at [698, 202] on div at bounding box center [758, 196] width 169 height 430
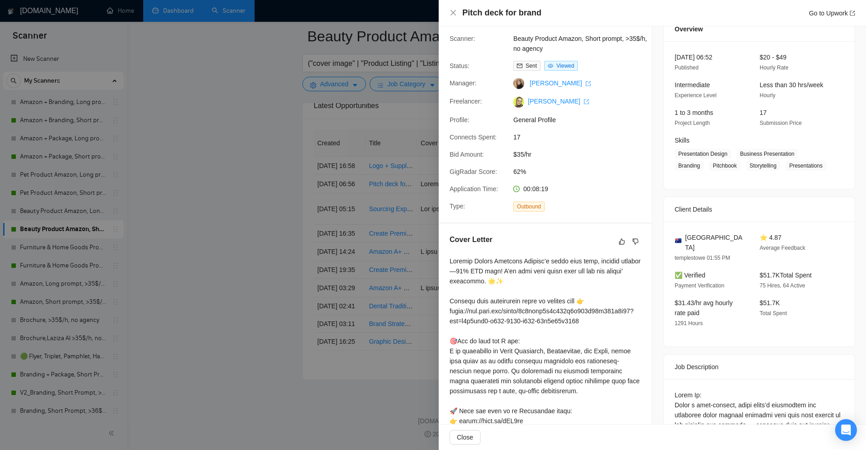
scroll to position [0, 0]
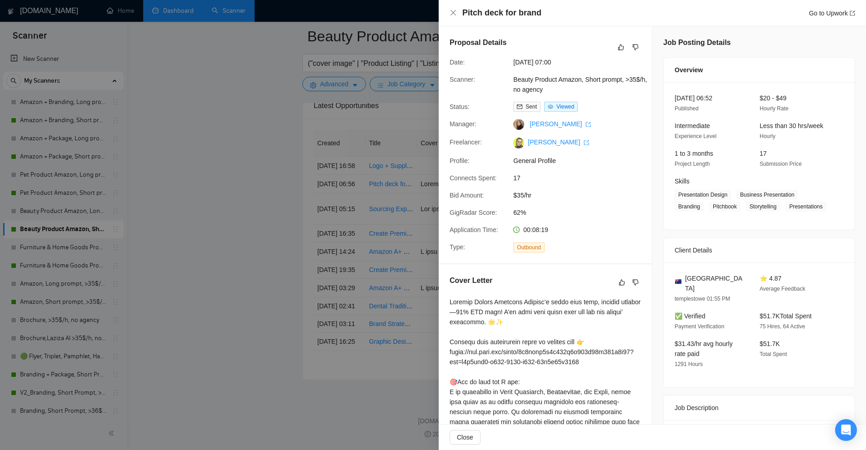
click at [337, 124] on div at bounding box center [433, 225] width 866 height 450
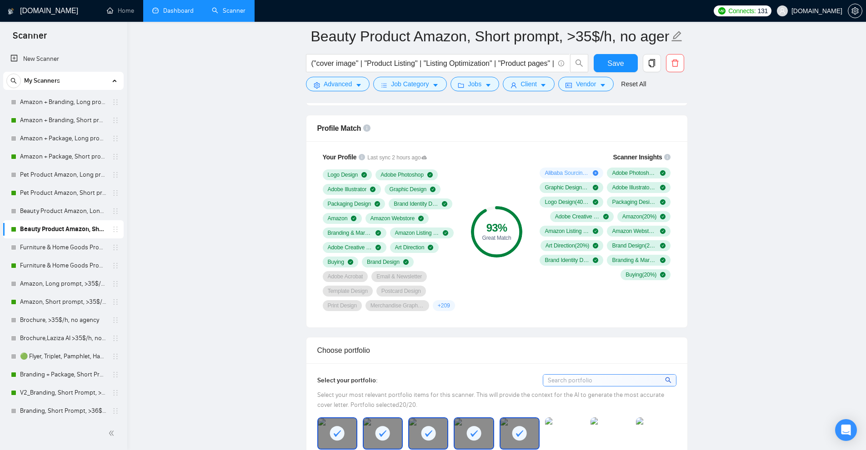
scroll to position [307, 0]
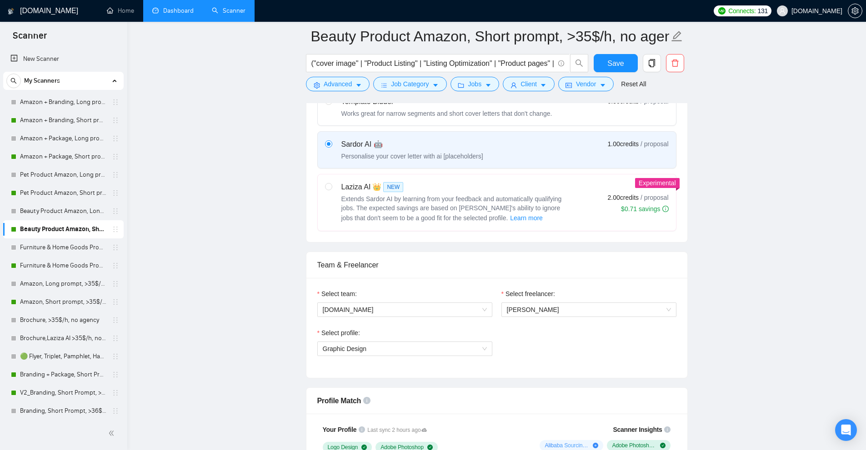
click at [473, 92] on form "Beauty Product Amazon, Short prompt, >35$/h, no agency ("cover image" | "Produc…" at bounding box center [497, 59] width 382 height 74
click at [476, 85] on span "Jobs" at bounding box center [475, 84] width 14 height 10
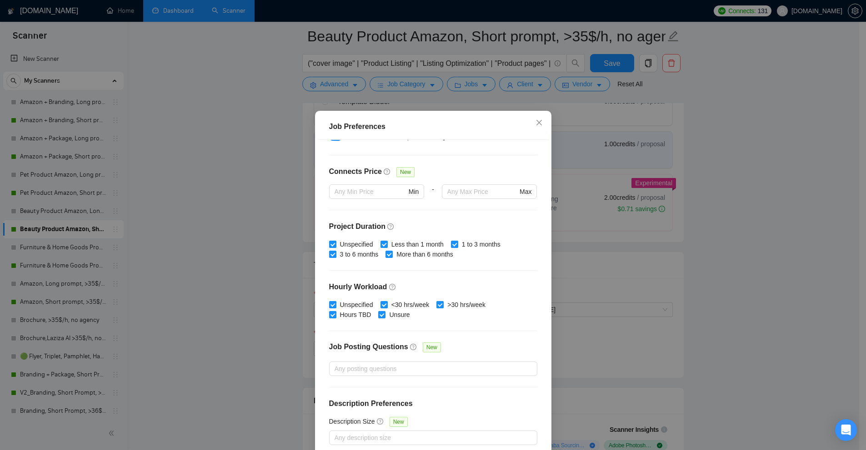
scroll to position [45, 0]
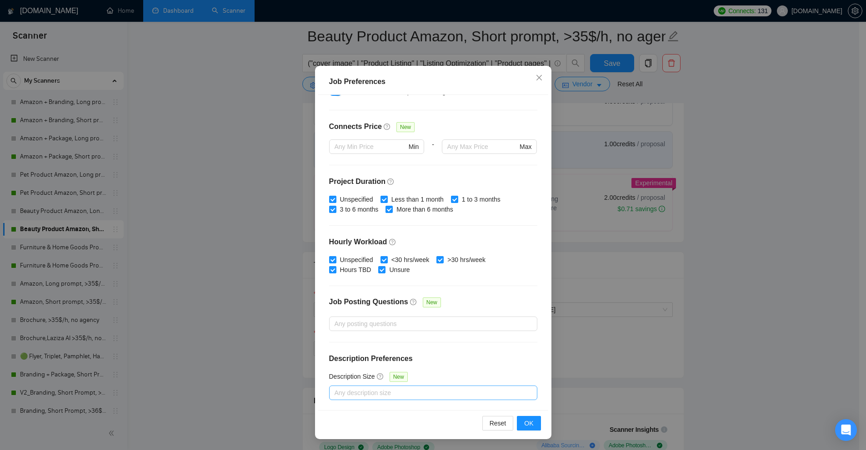
click at [479, 394] on div at bounding box center [428, 393] width 194 height 11
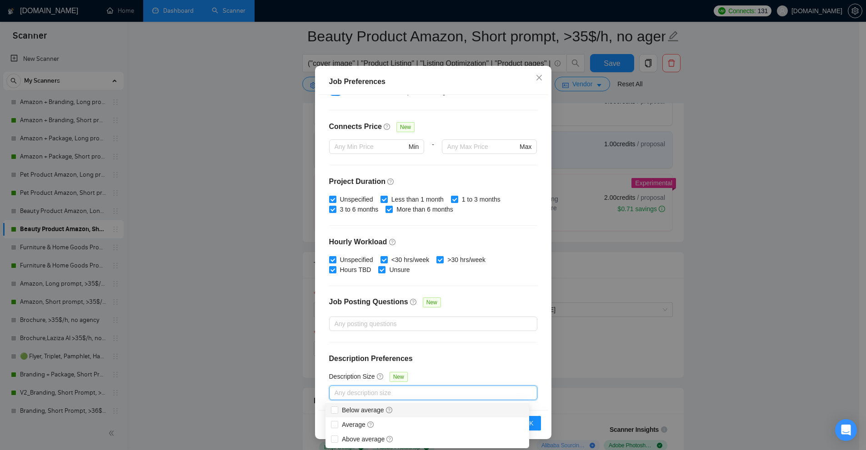
click at [364, 408] on span "Below average" at bounding box center [367, 410] width 51 height 7
click at [337, 408] on input "Below average" at bounding box center [334, 410] width 6 height 6
checkbox input "true"
click at [737, 261] on div "Job Preferences Budget Project Type All Fixed Price Hourly Rate Fixed Price Bud…" at bounding box center [433, 225] width 866 height 450
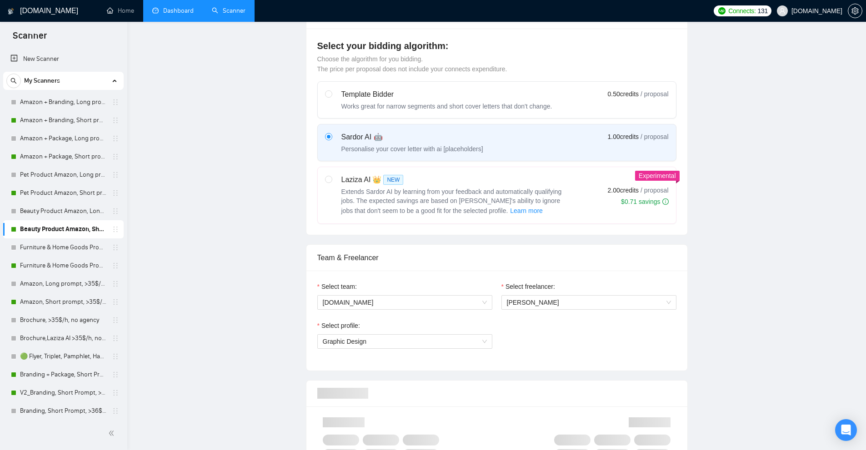
scroll to position [0, 0]
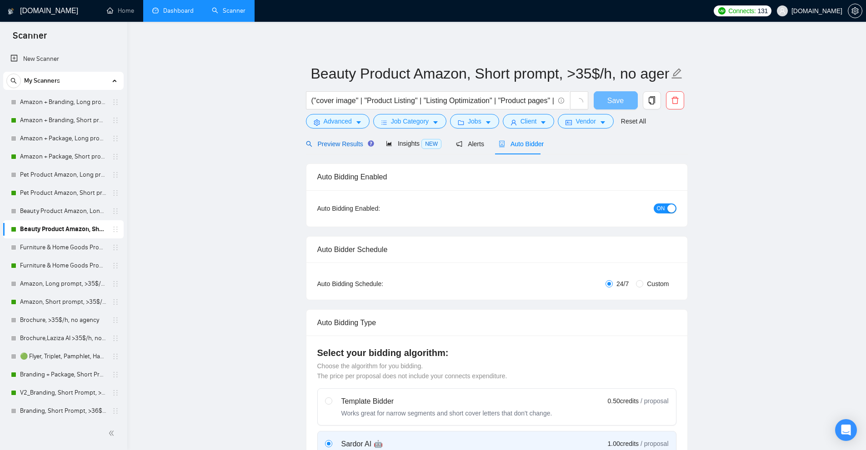
click at [333, 144] on span "Preview Results" at bounding box center [338, 143] width 65 height 7
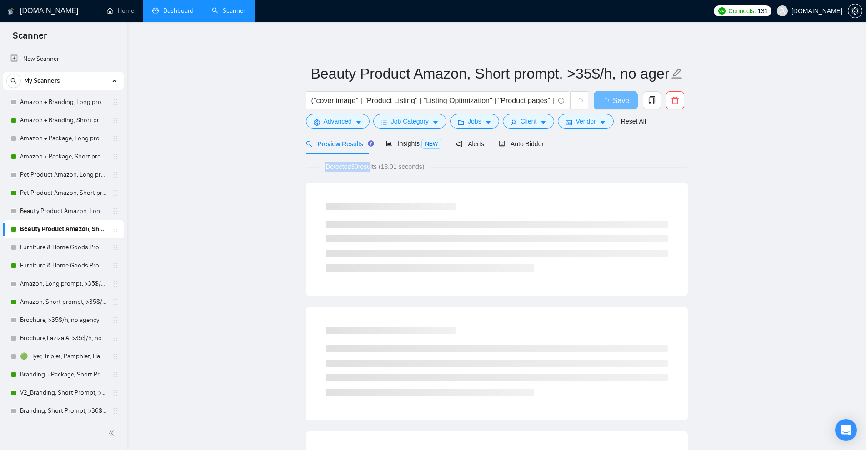
drag, startPoint x: 318, startPoint y: 166, endPoint x: 392, endPoint y: 168, distance: 73.6
click at [389, 168] on div "Detected 30 results (13.01 seconds)" at bounding box center [497, 167] width 382 height 10
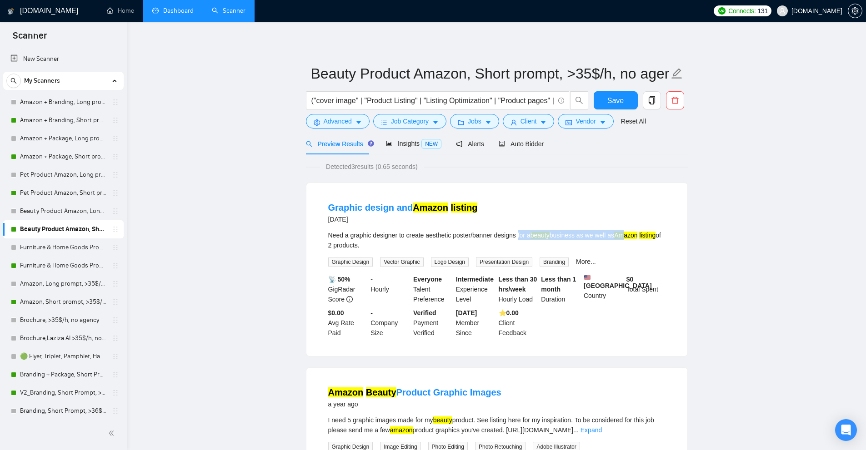
drag, startPoint x: 516, startPoint y: 237, endPoint x: 624, endPoint y: 239, distance: 108.2
click at [624, 239] on div "Need a graphic designer to create aesthetic poster/banner designs for a beauty …" at bounding box center [496, 240] width 337 height 20
click at [36, 97] on link "Amazon + Branding, Long prompt, >35$/h, no agency" at bounding box center [63, 102] width 86 height 18
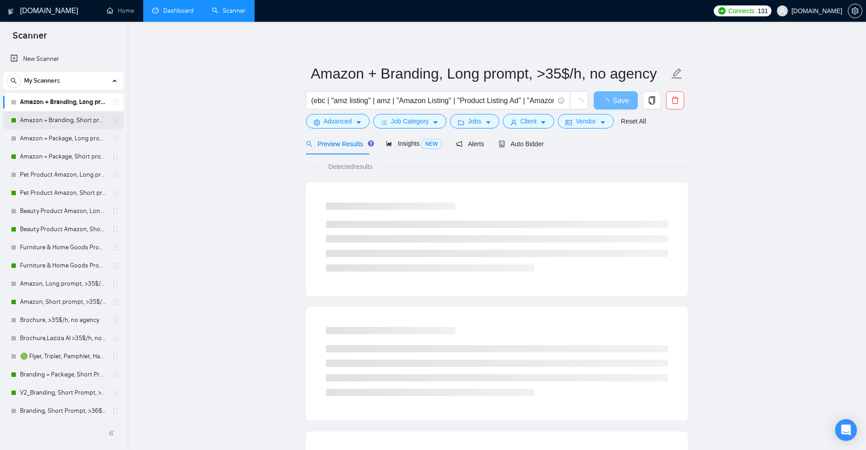
click at [57, 118] on link "Amazon + Branding, Short prompt, >35$/h, no agency" at bounding box center [63, 120] width 86 height 18
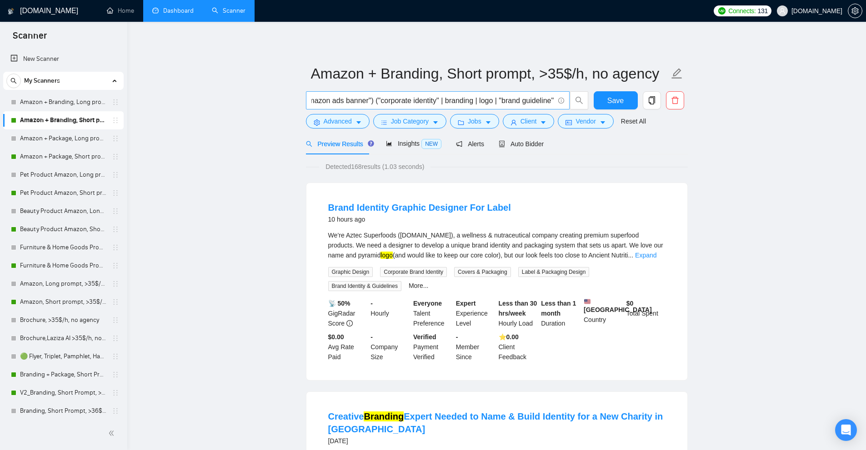
scroll to position [0, 1162]
click at [55, 227] on link "Beauty Product Amazon, Short prompt, >35$/h, no agency" at bounding box center [63, 229] width 86 height 18
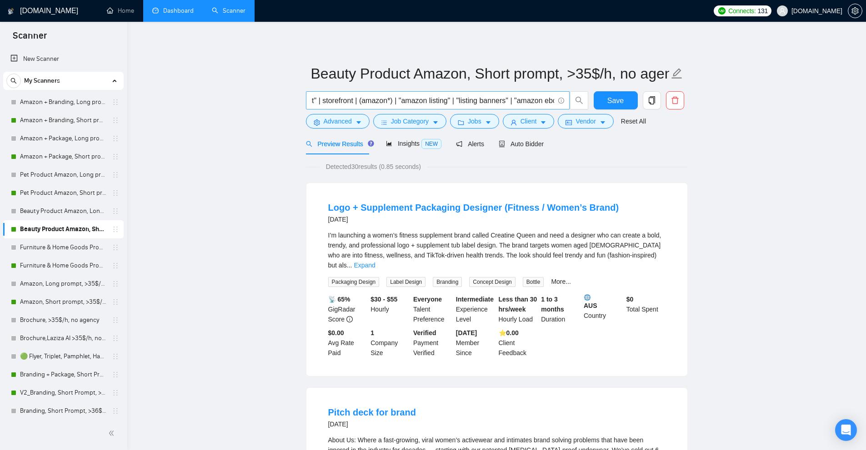
scroll to position [0, 863]
click at [166, 9] on link "Dashboard" at bounding box center [172, 11] width 41 height 8
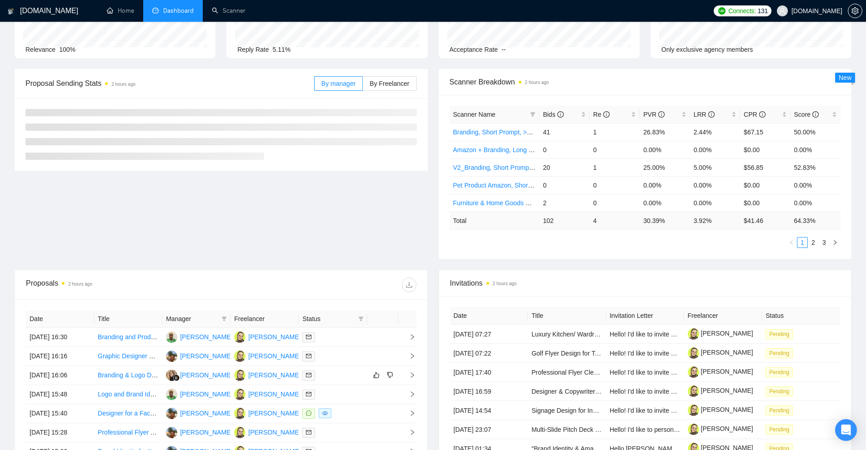
scroll to position [227, 0]
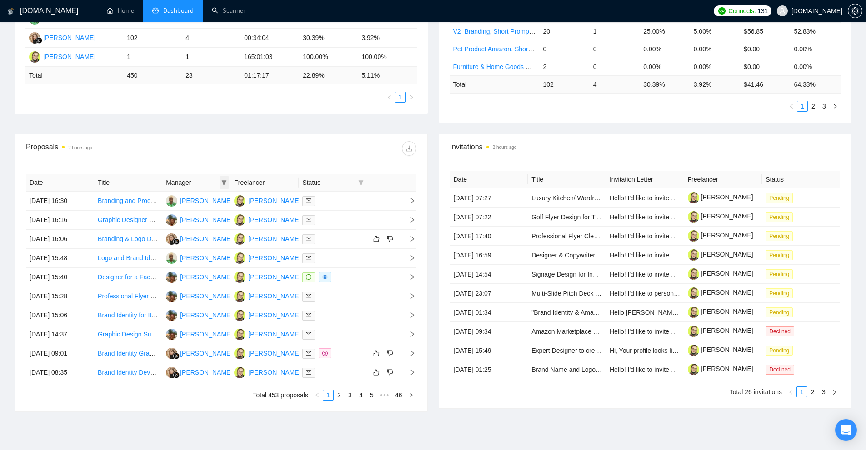
click at [222, 180] on icon "filter" at bounding box center [223, 182] width 5 height 5
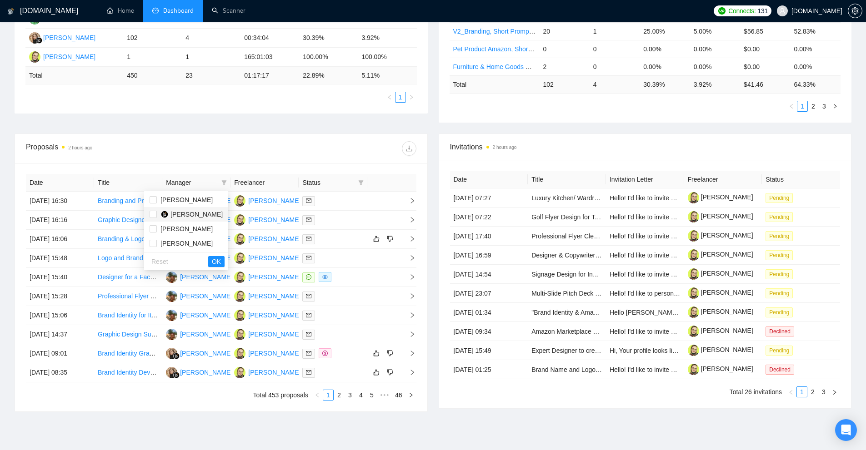
click at [179, 216] on span "[PERSON_NAME]" at bounding box center [196, 214] width 52 height 7
checkbox input "true"
click at [216, 264] on span "OK" at bounding box center [216, 262] width 9 height 10
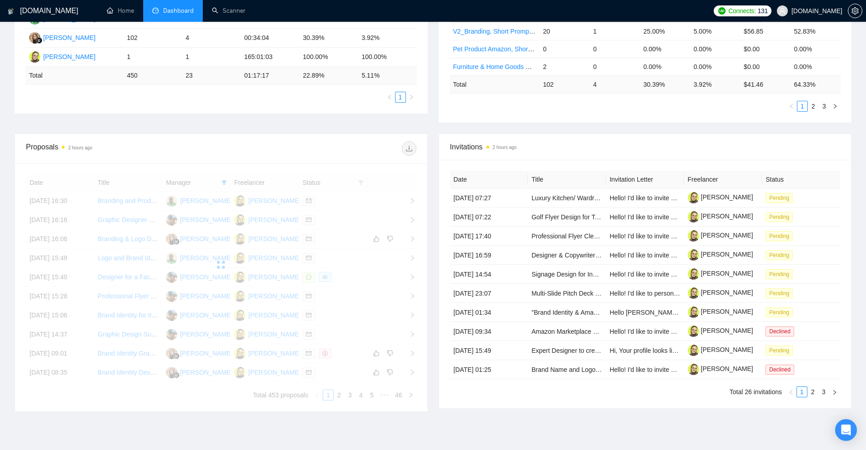
scroll to position [91, 0]
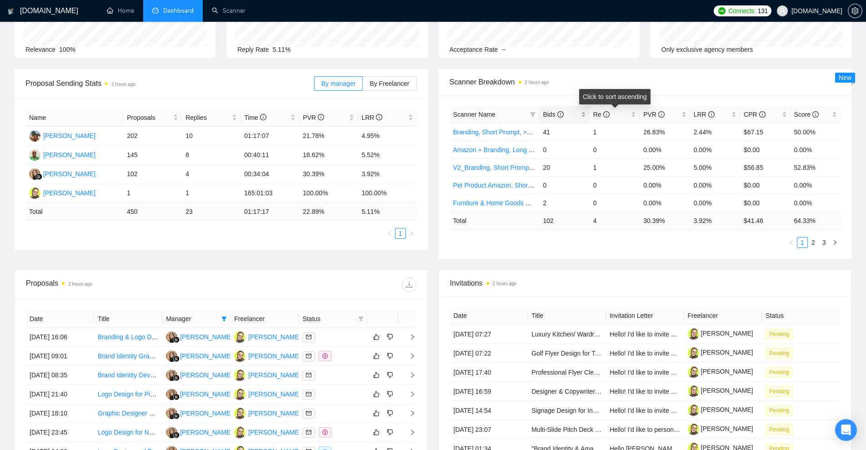
click at [563, 114] on span "Bids" at bounding box center [560, 114] width 36 height 10
click at [574, 114] on span "Bids" at bounding box center [560, 114] width 36 height 10
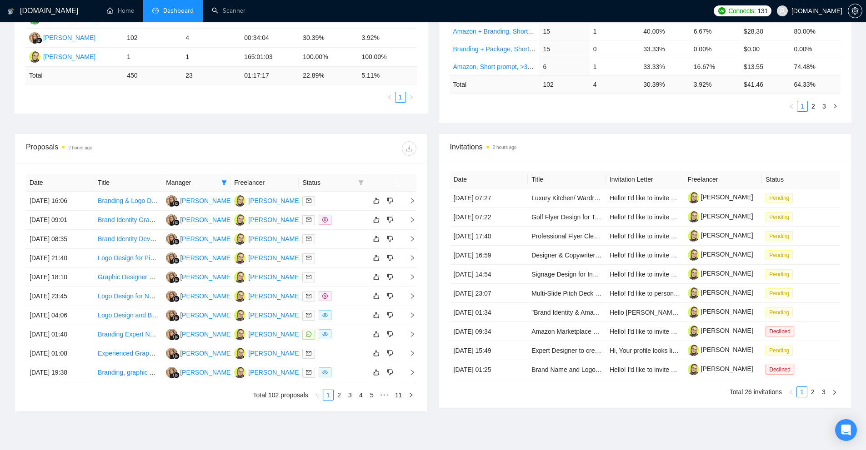
scroll to position [270, 0]
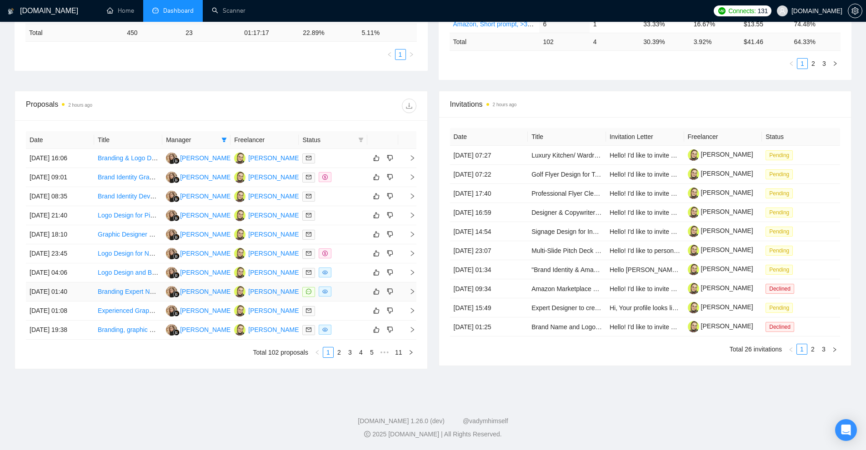
click at [342, 292] on div at bounding box center [332, 292] width 61 height 10
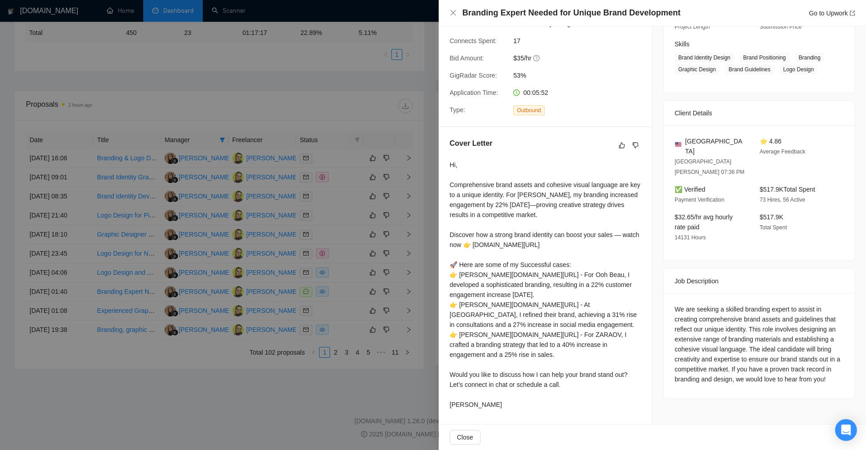
scroll to position [101, 0]
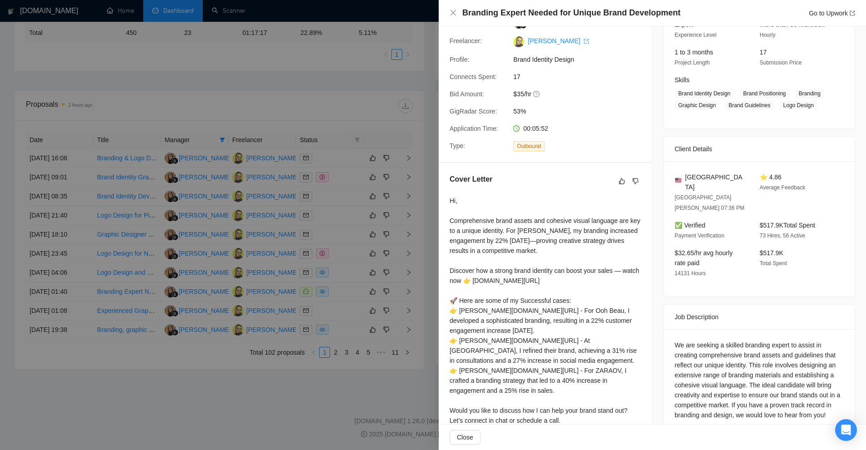
click at [331, 220] on div at bounding box center [433, 225] width 866 height 450
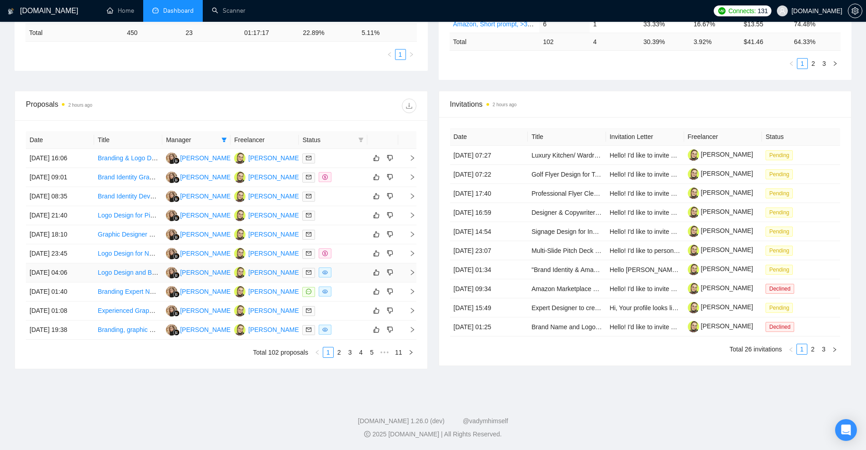
click at [341, 273] on div at bounding box center [332, 273] width 61 height 10
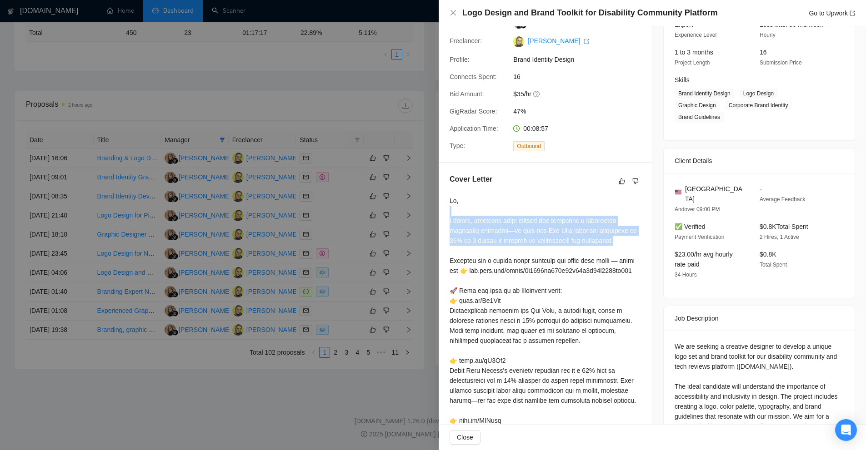
drag, startPoint x: 447, startPoint y: 217, endPoint x: 526, endPoint y: 250, distance: 85.7
click at [526, 250] on div "Cover Letter" at bounding box center [544, 356] width 213 height 387
click at [526, 250] on div at bounding box center [544, 366] width 191 height 340
drag, startPoint x: 519, startPoint y: 257, endPoint x: 461, endPoint y: 218, distance: 69.7
click at [463, 218] on div at bounding box center [544, 366] width 191 height 340
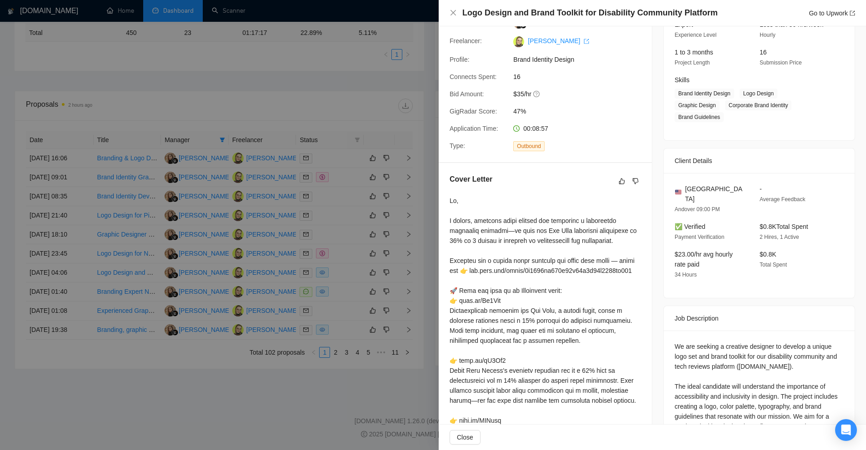
click at [461, 218] on div at bounding box center [544, 366] width 191 height 340
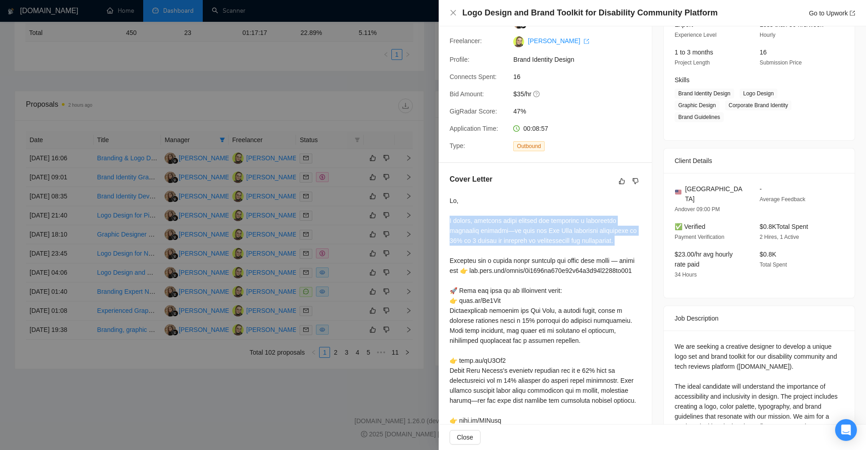
click at [461, 218] on div at bounding box center [544, 366] width 191 height 340
click at [541, 252] on div at bounding box center [544, 366] width 191 height 340
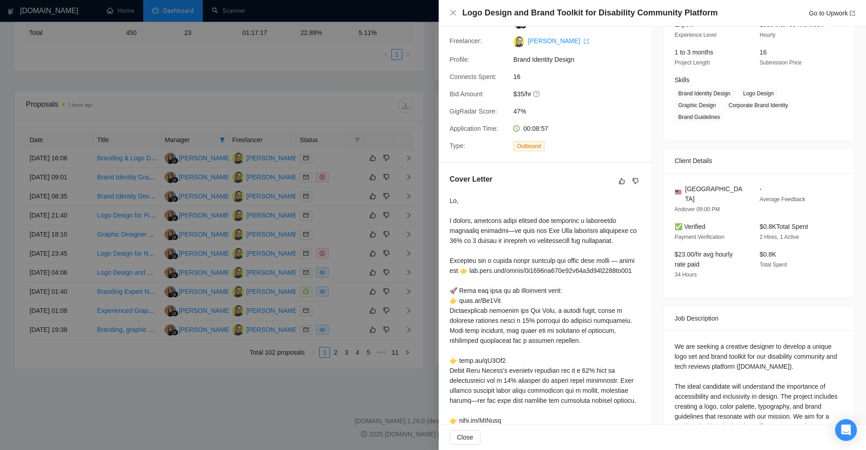
scroll to position [192, 0]
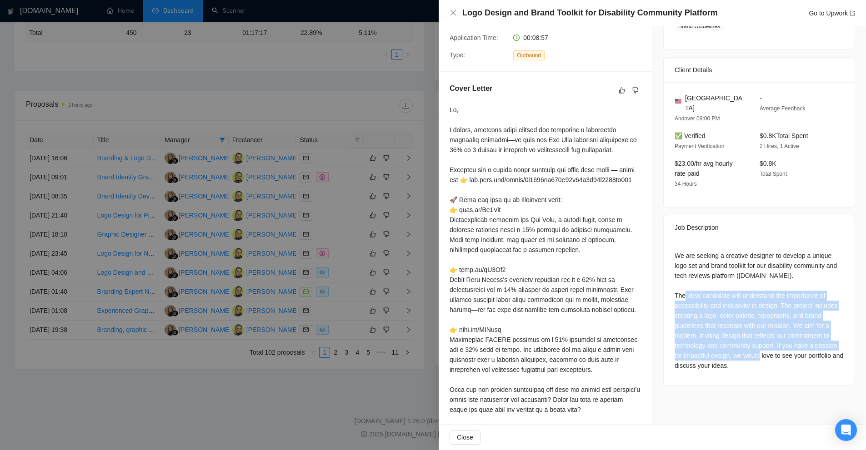
drag, startPoint x: 677, startPoint y: 272, endPoint x: 750, endPoint y: 337, distance: 97.5
click at [750, 337] on div "We are seeking a creative designer to develop a unique logo set and brand toolk…" at bounding box center [758, 312] width 191 height 145
click at [751, 337] on div "We are seeking a creative designer to develop a unique logo set and brand toolk…" at bounding box center [758, 311] width 169 height 120
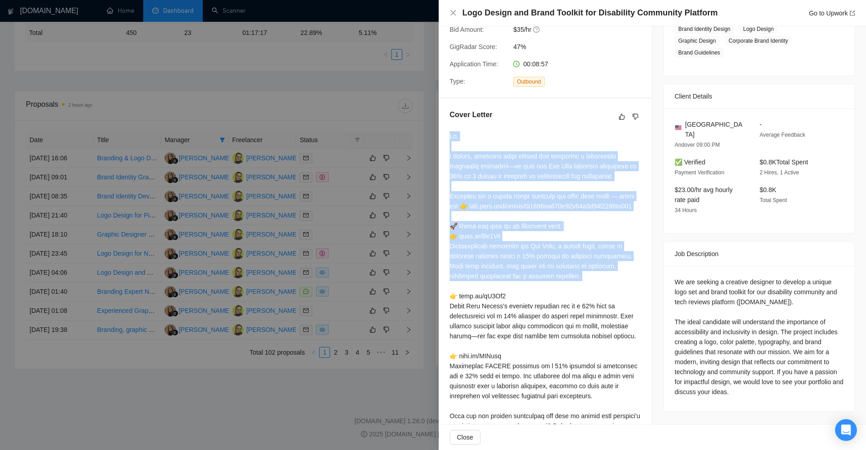
scroll to position [257, 0]
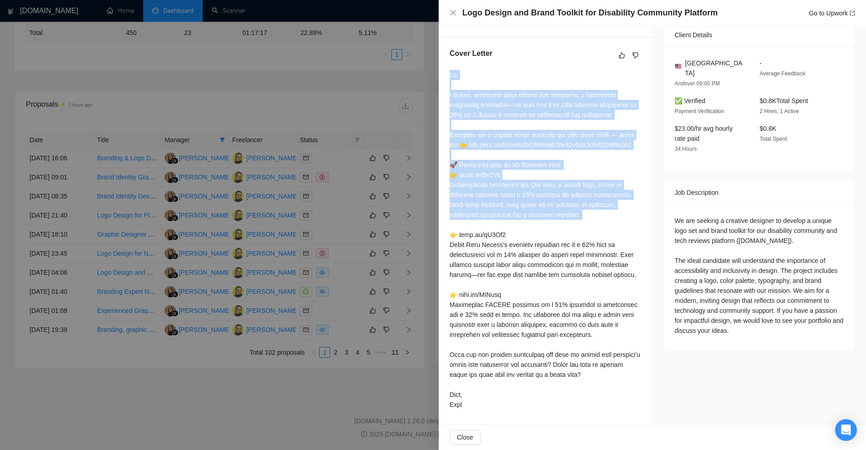
drag, startPoint x: 449, startPoint y: 134, endPoint x: 517, endPoint y: 216, distance: 106.2
click at [517, 216] on div "Cover Letter" at bounding box center [544, 230] width 213 height 387
drag, startPoint x: 661, startPoint y: 163, endPoint x: 783, endPoint y: 288, distance: 174.1
click at [783, 288] on div "We are seeking a creative designer to develop a unique logo set and brand toolk…" at bounding box center [758, 277] width 191 height 145
click at [719, 216] on div "We are seeking a creative designer to develop a unique logo set and brand toolk…" at bounding box center [758, 276] width 169 height 120
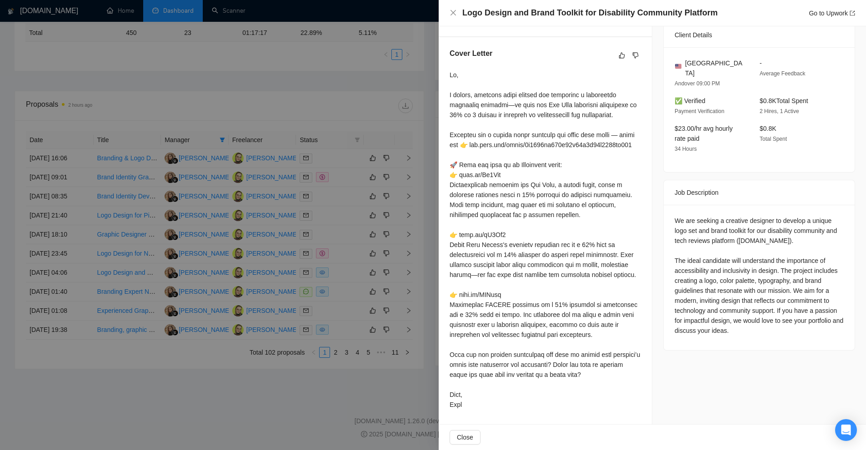
click at [721, 216] on div "We are seeking a creative designer to develop a unique logo set and brand toolk…" at bounding box center [758, 276] width 169 height 120
drag, startPoint x: 721, startPoint y: 186, endPoint x: 717, endPoint y: 234, distance: 47.8
click at [717, 234] on div "We are seeking a creative designer to develop a unique logo set and brand toolk…" at bounding box center [758, 276] width 169 height 120
copy div "We are seeking a creative designer to develop a unique logo set and brand toolk…"
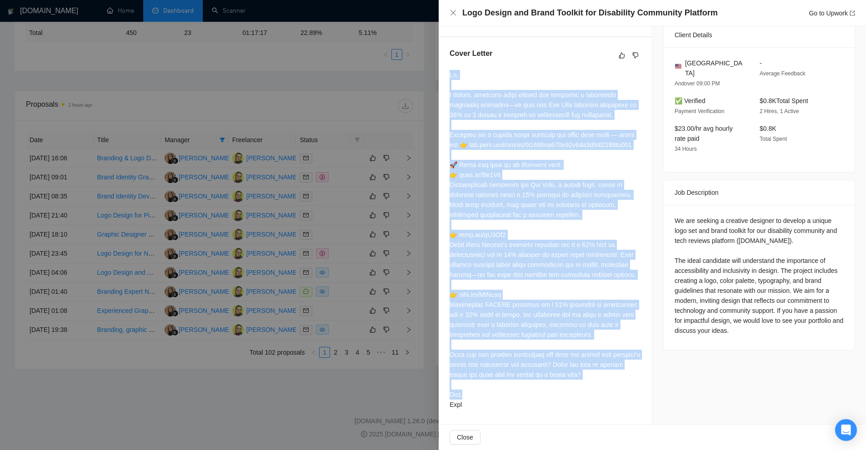
drag, startPoint x: 448, startPoint y: 50, endPoint x: 561, endPoint y: 399, distance: 367.0
click at [561, 399] on div "Cover Letter" at bounding box center [544, 230] width 213 height 387
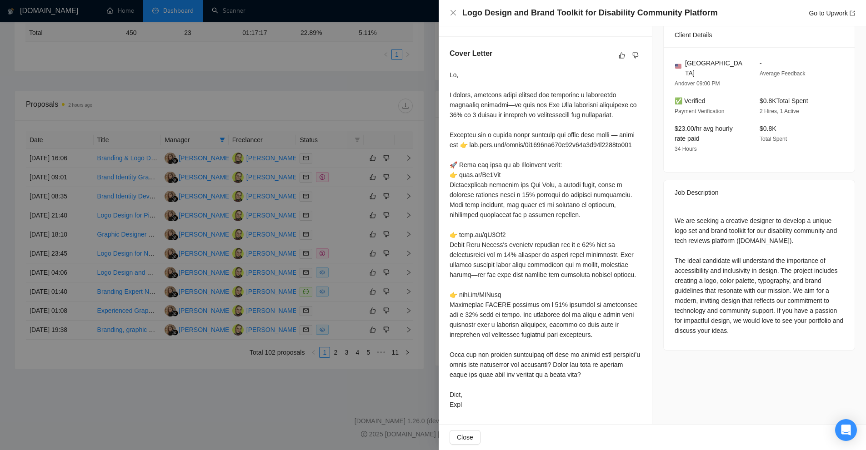
click at [521, 408] on div at bounding box center [544, 240] width 191 height 340
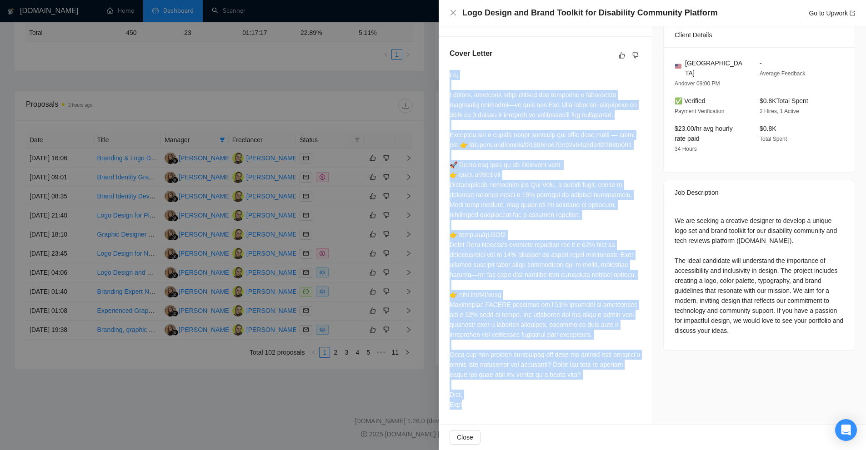
drag, startPoint x: 493, startPoint y: 407, endPoint x: 447, endPoint y: 38, distance: 372.3
click at [447, 38] on div "Cover Letter" at bounding box center [544, 230] width 213 height 387
copy div "Hi, A modern, inviting brand toolkit can transform a disability community platf…"
click at [612, 151] on div at bounding box center [544, 240] width 191 height 340
click at [590, 129] on div at bounding box center [544, 240] width 191 height 340
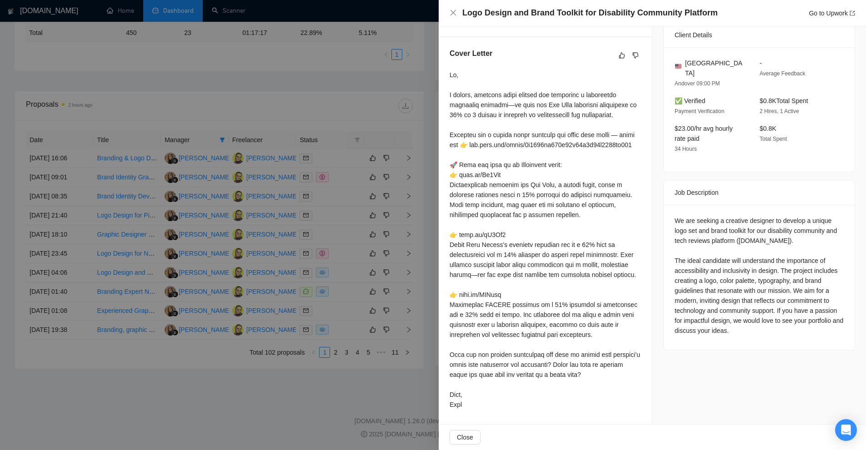
click at [356, 48] on div at bounding box center [433, 225] width 866 height 450
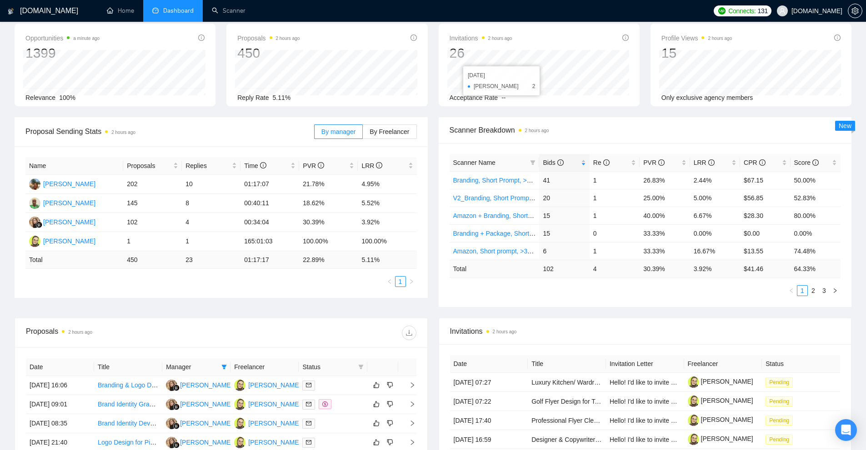
scroll to position [0, 0]
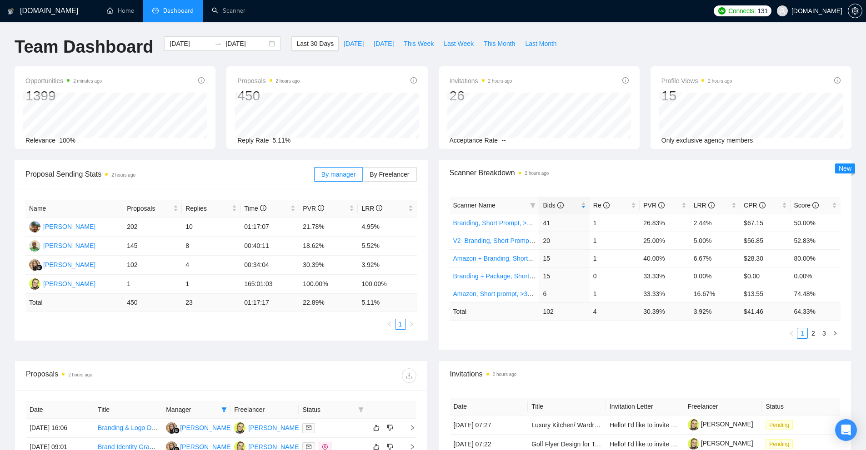
click at [552, 364] on div "Invitations 2 hours ago" at bounding box center [645, 374] width 390 height 26
click at [749, 156] on div "Opportunities 2 minutes ago 1399 Relevance 100% Proposals 2 hours ago 450 Reply…" at bounding box center [432, 113] width 847 height 94
click at [731, 155] on div "Opportunities 3 minutes ago 1399 Relevance 100% Proposals 2 hours ago 450 Reply…" at bounding box center [432, 113] width 847 height 94
click at [570, 149] on div "Opportunities 3 minutes ago 1399 Relevance 100% Proposals 2 hours ago 450 Reply…" at bounding box center [432, 113] width 847 height 94
click at [583, 370] on span "Invitations 2 hours ago" at bounding box center [645, 373] width 390 height 11
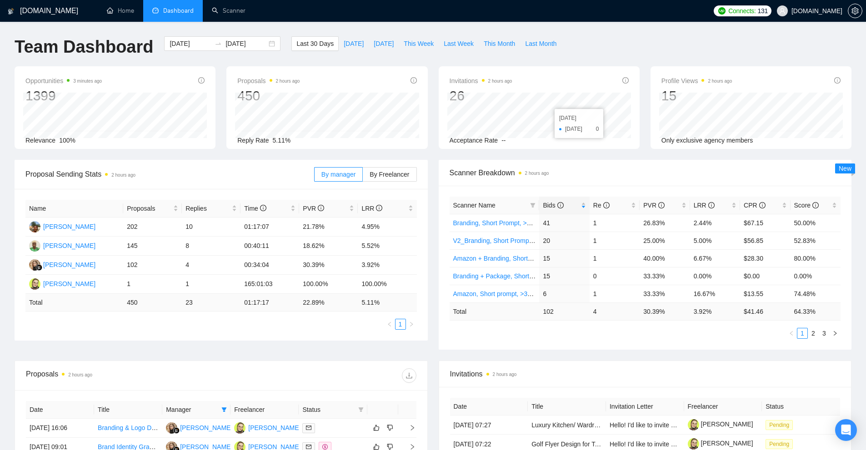
click at [668, 176] on span "Scanner Breakdown 2 hours ago" at bounding box center [644, 172] width 391 height 11
click at [535, 58] on div "Last 30 Days Today Yesterday This Week Last Week This Month Last Month" at bounding box center [426, 51] width 281 height 30
click at [561, 353] on div "Proposal Sending Stats 2 hours ago By manager By Freelancer Name Proposals Repl…" at bounding box center [432, 260] width 847 height 201
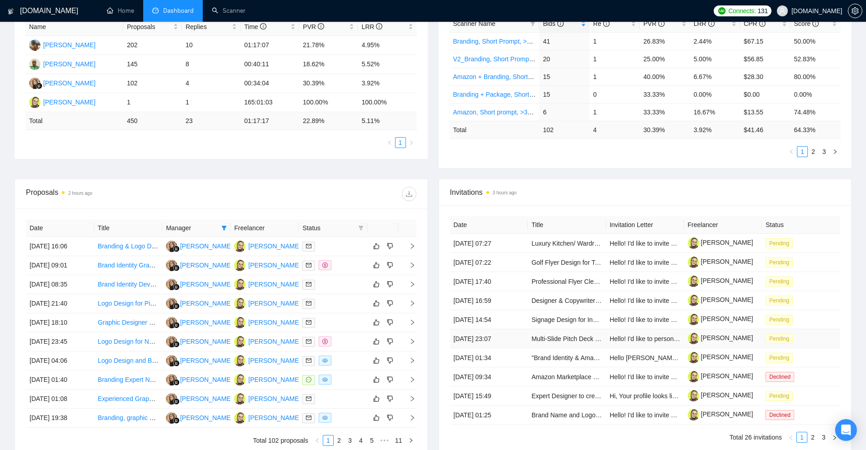
drag, startPoint x: 452, startPoint y: 246, endPoint x: 513, endPoint y: 332, distance: 105.6
click at [513, 332] on tbody "26 Aug, 2025 07:27 Luxury Kitchen/ Wardrobe Catalog designer Hello! I'd like to…" at bounding box center [645, 329] width 390 height 191
click at [513, 332] on td "[DATE] 23:07" at bounding box center [489, 338] width 78 height 19
click at [536, 300] on link "Designer & Copywriter for Premium Lender Booklet" at bounding box center [603, 300] width 144 height 7
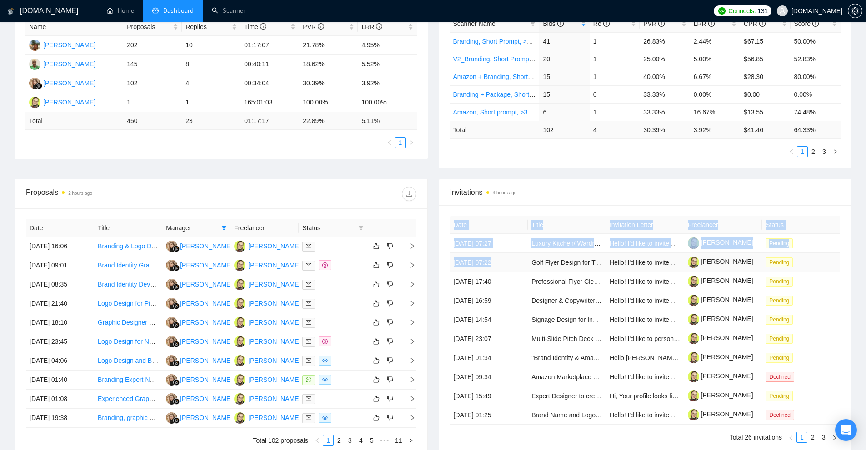
drag, startPoint x: 448, startPoint y: 239, endPoint x: 491, endPoint y: 269, distance: 52.7
click at [491, 269] on div "Date Title Invitation Letter Freelancer Status 26 Aug, 2025 07:27 Luxury Kitche…" at bounding box center [645, 329] width 412 height 249
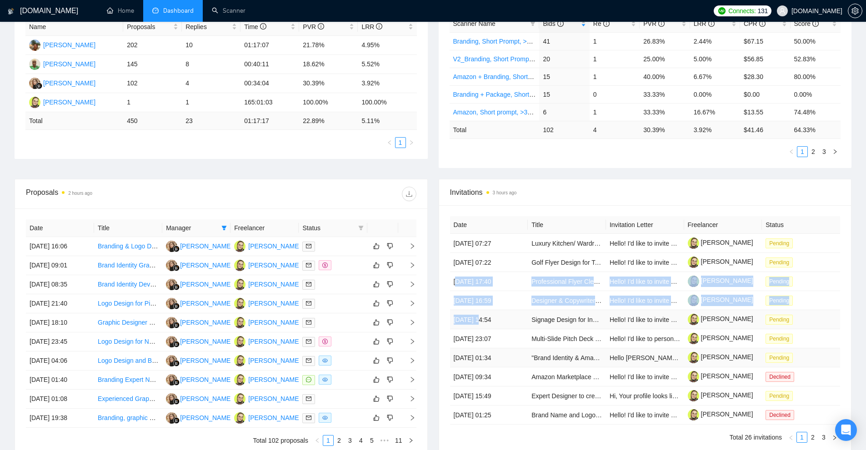
drag, startPoint x: 457, startPoint y: 281, endPoint x: 480, endPoint y: 351, distance: 73.3
click at [477, 326] on tbody "26 Aug, 2025 07:27 Luxury Kitchen/ Wardrobe Catalog designer Hello! I'd like to…" at bounding box center [645, 329] width 390 height 191
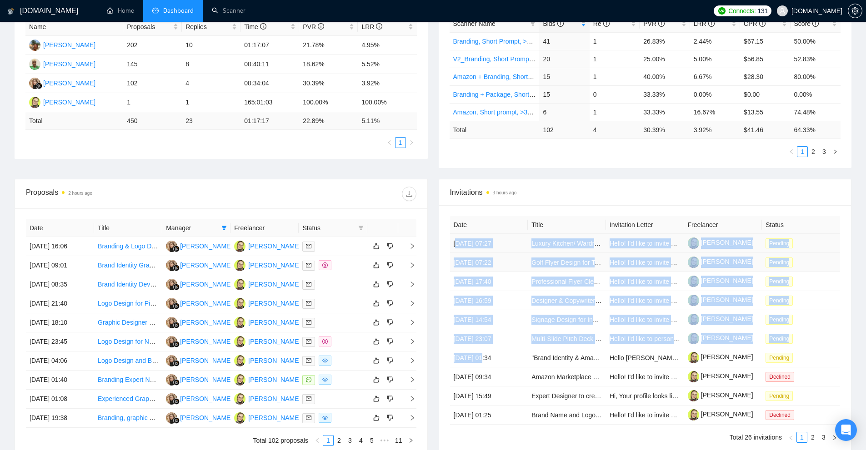
drag, startPoint x: 475, startPoint y: 345, endPoint x: 456, endPoint y: 250, distance: 96.9
click at [456, 250] on tbody "26 Aug, 2025 07:27 Luxury Kitchen/ Wardrobe Catalog designer Hello! I'd like to…" at bounding box center [645, 329] width 390 height 191
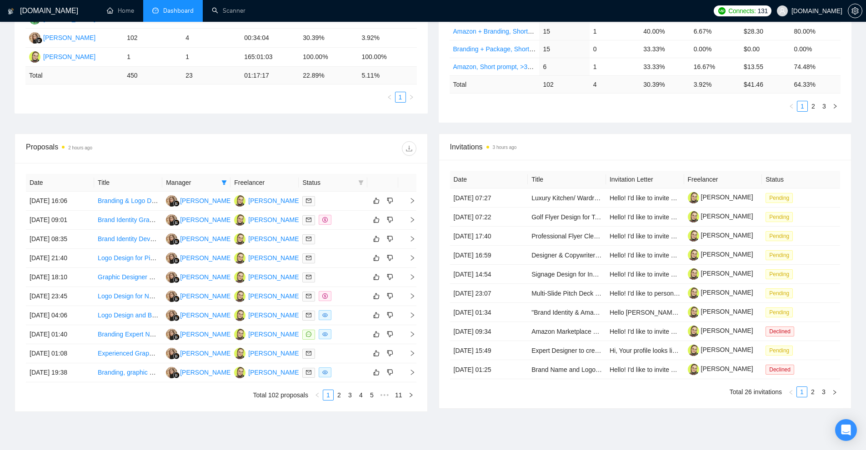
click at [442, 398] on div "Date Title Invitation Letter Freelancer Status 26 Aug, 2025 07:27 Luxury Kitche…" at bounding box center [645, 284] width 412 height 249
click at [363, 181] on icon "filter" at bounding box center [360, 182] width 5 height 5
click at [339, 340] on td at bounding box center [333, 334] width 68 height 19
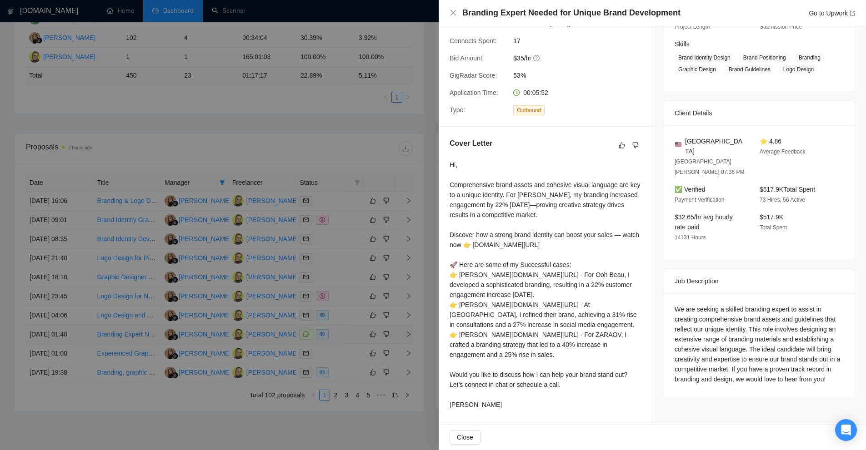
scroll to position [147, 0]
click at [364, 323] on div at bounding box center [433, 225] width 866 height 450
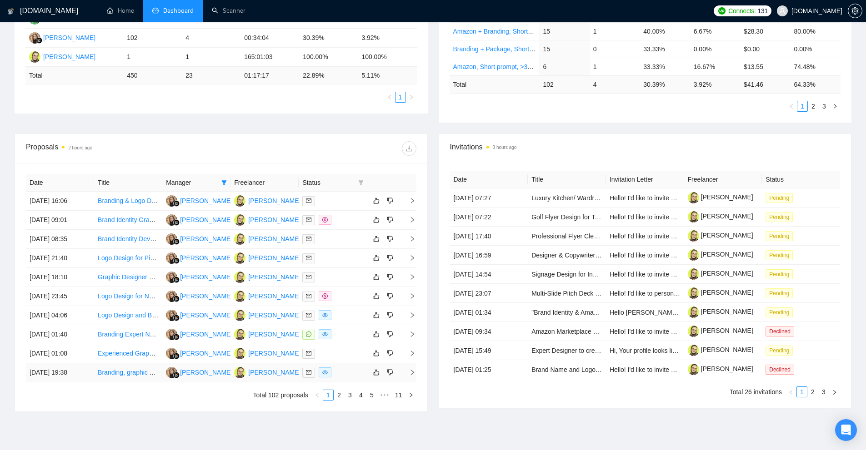
click at [339, 374] on div at bounding box center [332, 373] width 61 height 10
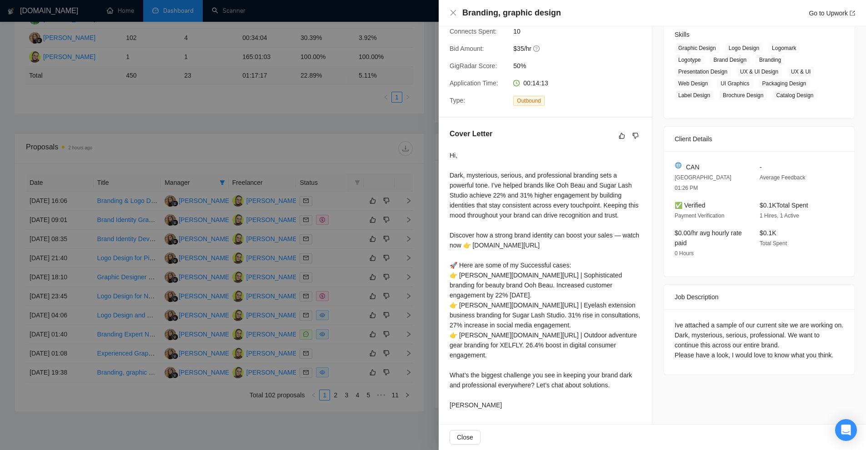
click at [338, 303] on div at bounding box center [433, 225] width 866 height 450
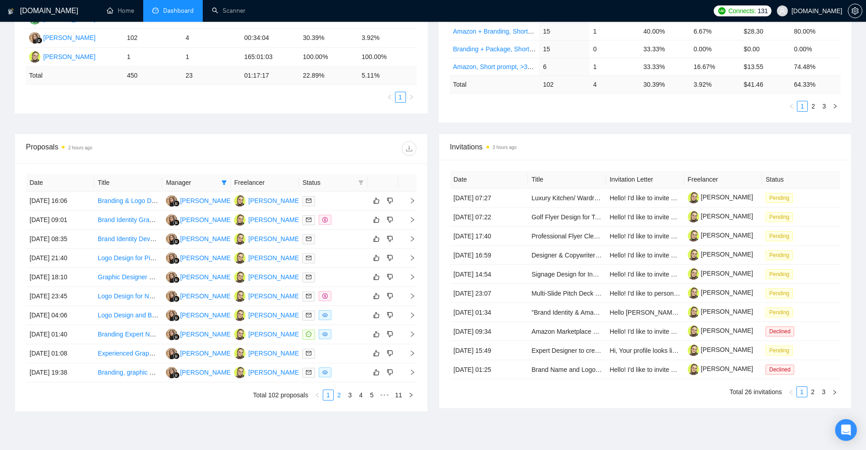
click at [337, 395] on link "2" at bounding box center [339, 395] width 10 height 10
click at [340, 200] on div at bounding box center [332, 201] width 61 height 10
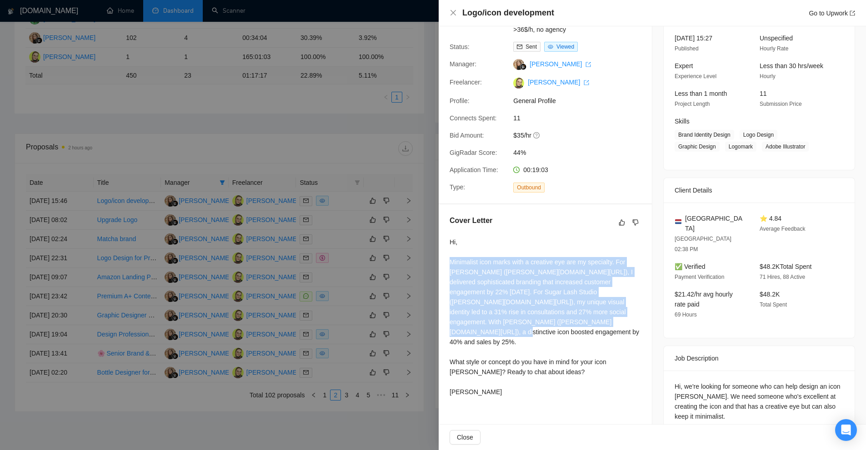
drag, startPoint x: 474, startPoint y: 277, endPoint x: 534, endPoint y: 323, distance: 75.9
click at [534, 323] on div "Cover Letter Hi, Minimalist icon marks with a creative eye are my specialty. Fo…" at bounding box center [544, 307] width 213 height 207
click at [534, 323] on div "Hi, Minimalist icon marks with a creative eye are my specialty. For [PERSON_NAM…" at bounding box center [544, 317] width 191 height 160
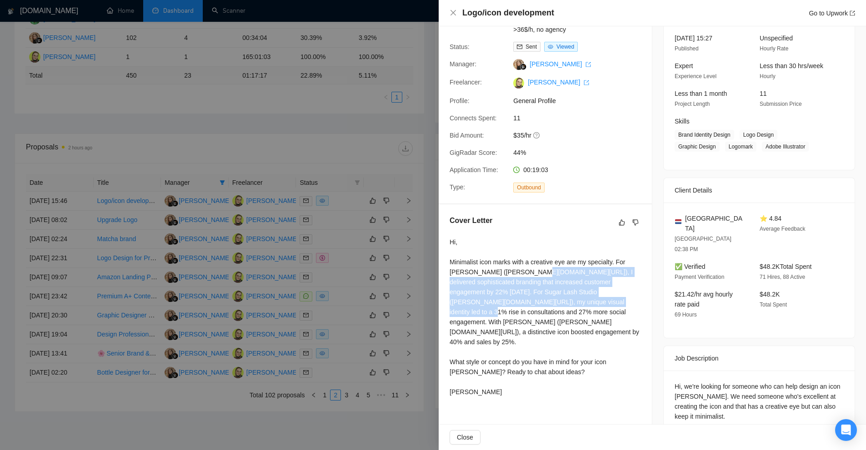
drag, startPoint x: 512, startPoint y: 270, endPoint x: 542, endPoint y: 324, distance: 61.7
click at [537, 307] on div "Hi, Minimalist icon marks with a creative eye are my specialty. For [PERSON_NAM…" at bounding box center [544, 317] width 191 height 160
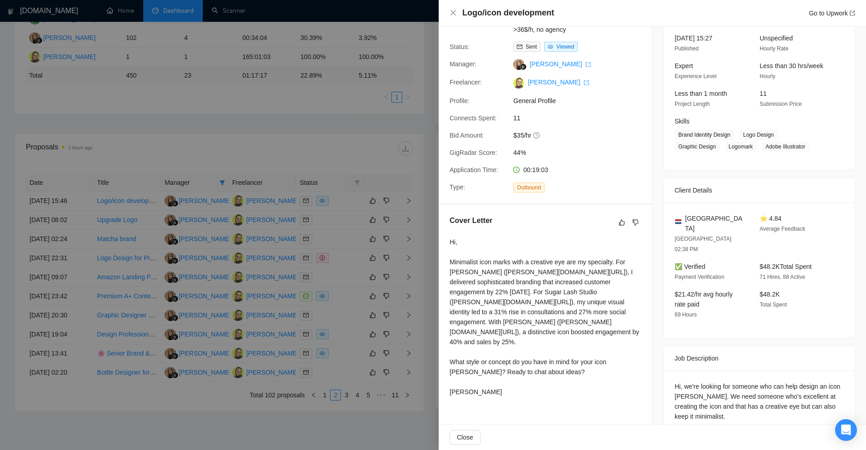
click at [544, 333] on div "Hi, Minimalist icon marks with a creative eye are my specialty. For [PERSON_NAM…" at bounding box center [544, 317] width 191 height 160
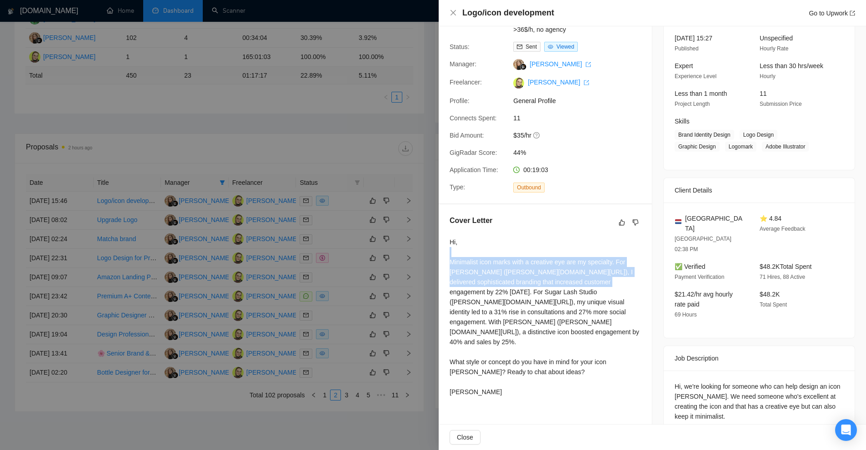
drag, startPoint x: 614, startPoint y: 257, endPoint x: 562, endPoint y: 274, distance: 54.6
click at [575, 281] on div "Hi, Minimalist icon marks with a creative eye are my specialty. For [PERSON_NAM…" at bounding box center [544, 317] width 191 height 160
click at [562, 274] on div "Hi, Minimalist icon marks with a creative eye are my specialty. For [PERSON_NAM…" at bounding box center [544, 317] width 191 height 160
drag, startPoint x: 618, startPoint y: 261, endPoint x: 618, endPoint y: 276, distance: 15.0
click at [624, 272] on div "Hi, Minimalist icon marks with a creative eye are my specialty. For [PERSON_NAM…" at bounding box center [544, 317] width 191 height 160
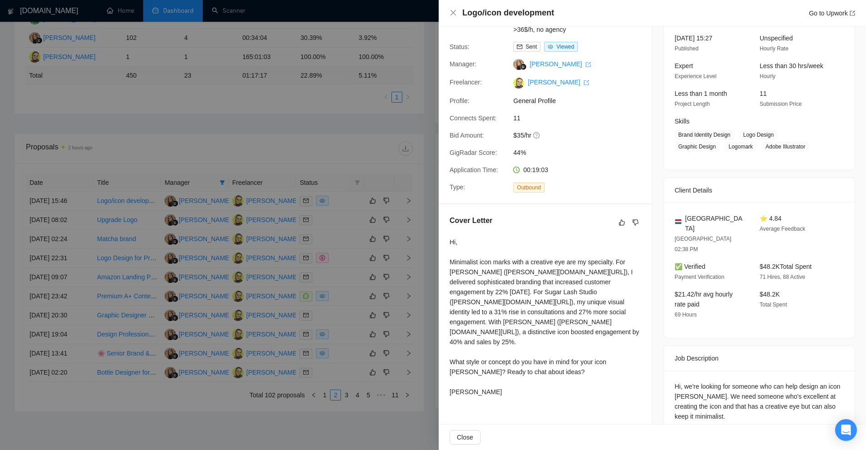
click at [587, 288] on div "Hi, Minimalist icon marks with a creative eye are my specialty. For [PERSON_NAM…" at bounding box center [544, 317] width 191 height 160
drag, startPoint x: 602, startPoint y: 280, endPoint x: 604, endPoint y: 286, distance: 6.2
click at [603, 286] on div "Hi, Minimalist icon marks with a creative eye are my specialty. For [PERSON_NAM…" at bounding box center [544, 317] width 191 height 160
click at [314, 191] on div at bounding box center [433, 225] width 866 height 450
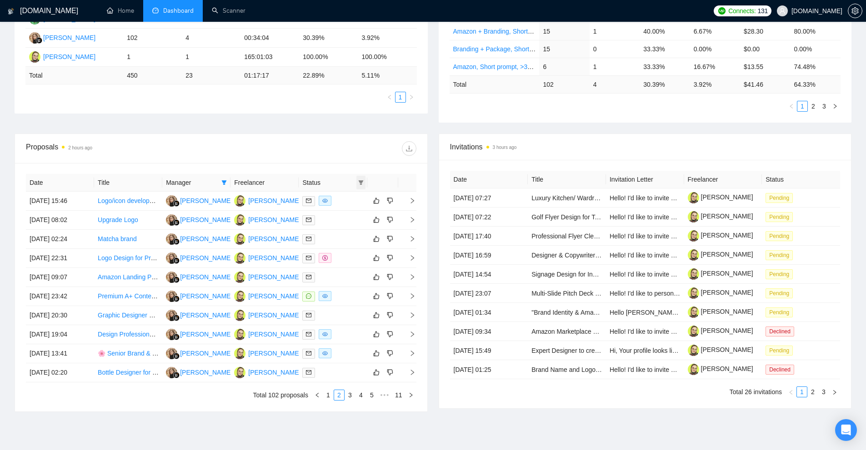
click at [361, 177] on span at bounding box center [360, 183] width 9 height 14
click at [344, 199] on span "Chat" at bounding box center [338, 200] width 44 height 10
click at [340, 204] on span "Chat" at bounding box center [338, 200] width 44 height 10
checkbox input "false"
click at [337, 216] on span "Sent" at bounding box center [331, 214] width 17 height 7
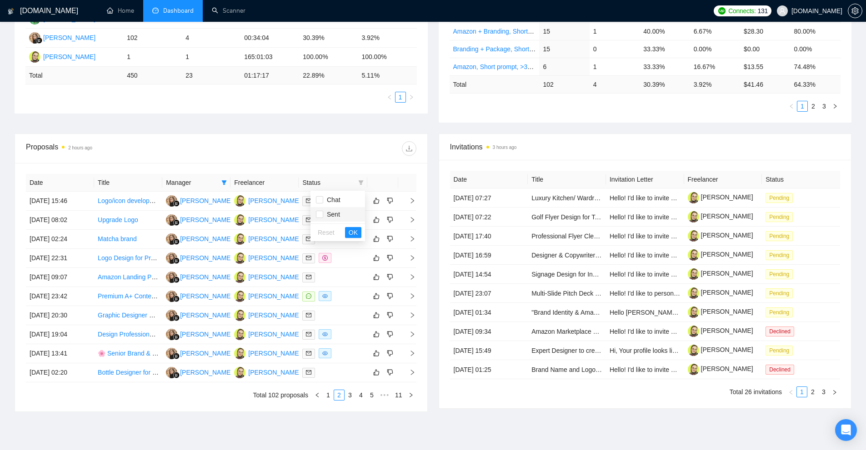
checkbox input "true"
click at [354, 231] on span "OK" at bounding box center [352, 233] width 9 height 10
click at [348, 395] on link "3" at bounding box center [350, 395] width 10 height 10
click at [330, 393] on link "1" at bounding box center [328, 395] width 10 height 10
click at [320, 236] on div at bounding box center [332, 239] width 61 height 10
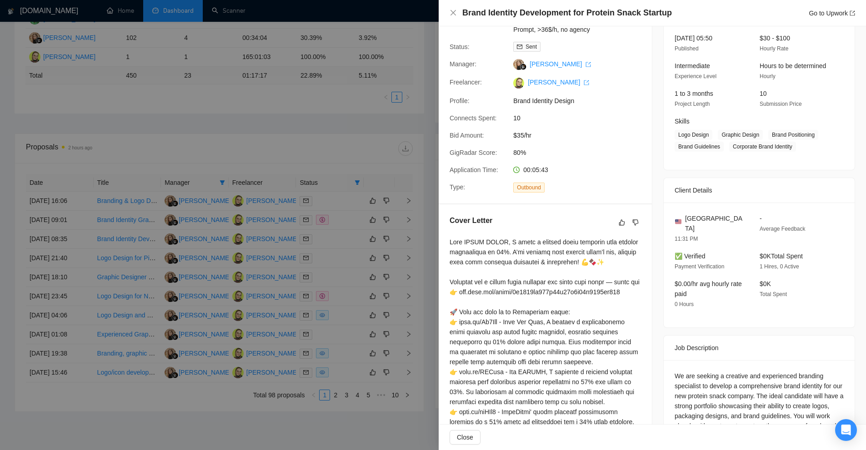
click at [328, 245] on div at bounding box center [433, 225] width 866 height 450
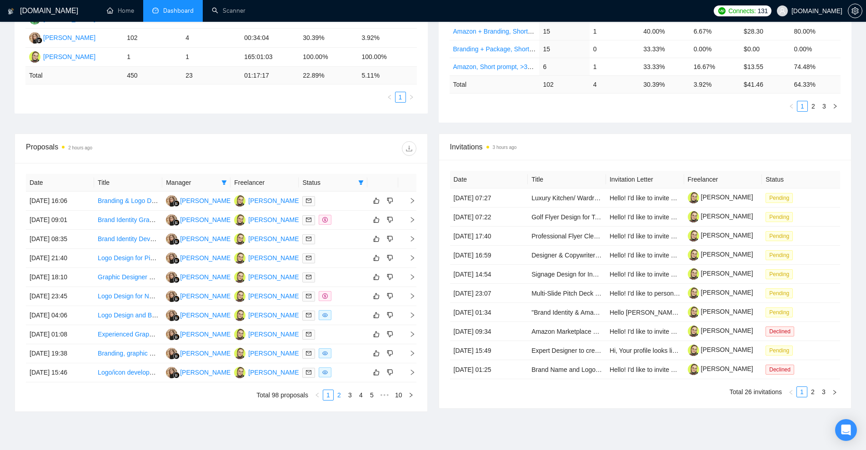
click at [335, 397] on link "2" at bounding box center [339, 395] width 10 height 10
click at [348, 397] on link "3" at bounding box center [350, 395] width 10 height 10
click at [336, 224] on div at bounding box center [332, 220] width 61 height 10
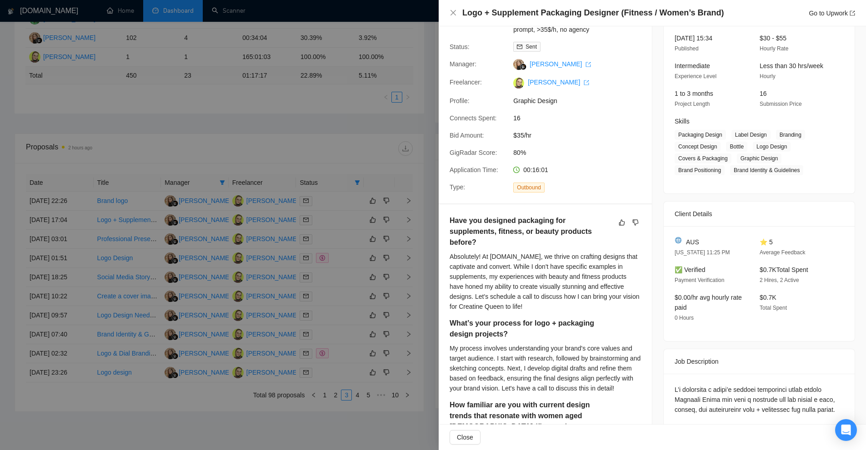
drag, startPoint x: 370, startPoint y: 198, endPoint x: 342, endPoint y: 282, distance: 88.4
click at [370, 199] on div at bounding box center [433, 225] width 866 height 450
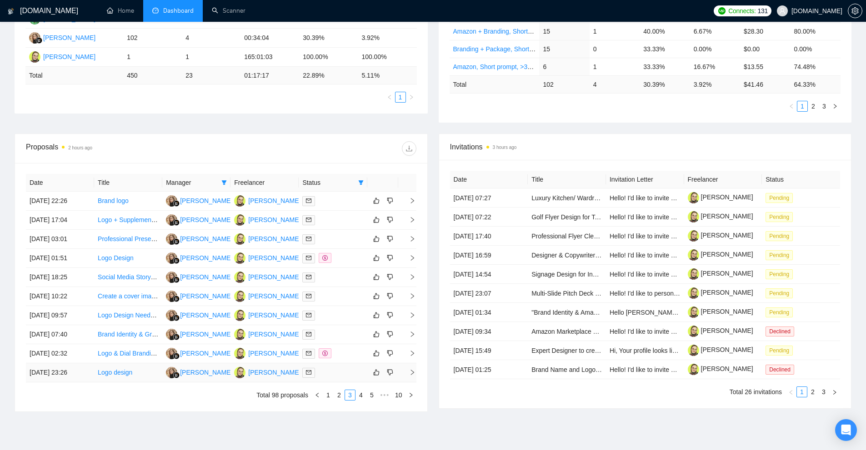
click at [348, 370] on div at bounding box center [332, 373] width 61 height 10
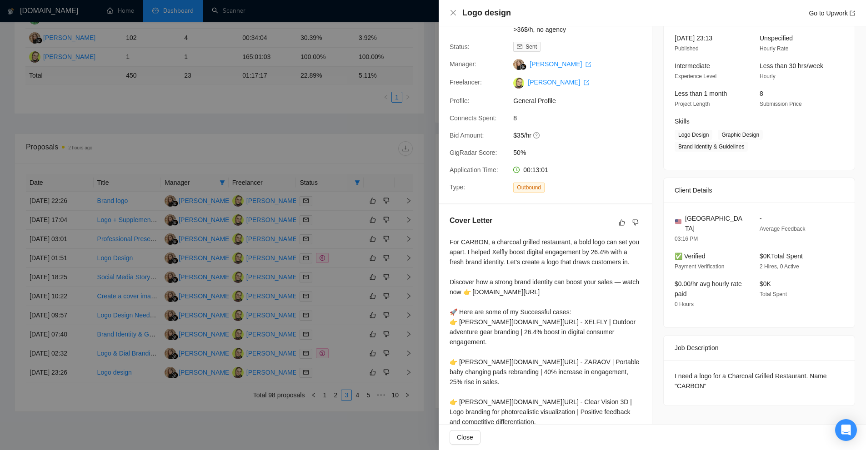
click at [323, 93] on div at bounding box center [433, 225] width 866 height 450
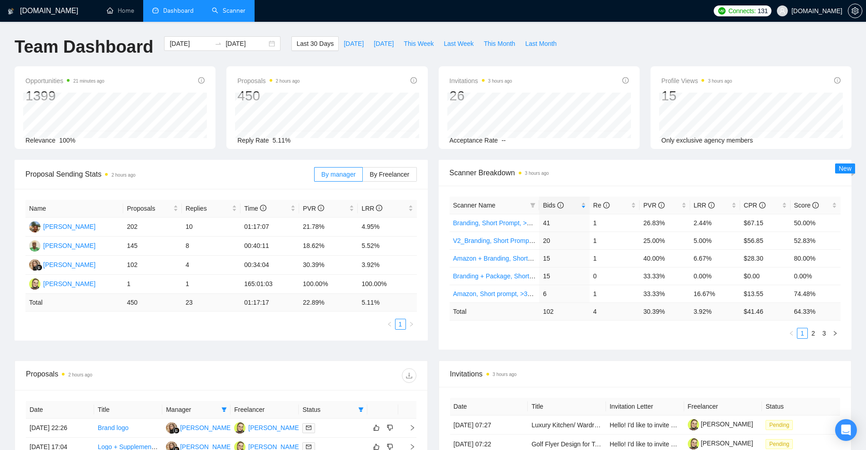
click at [223, 7] on link "Scanner" at bounding box center [229, 11] width 34 height 8
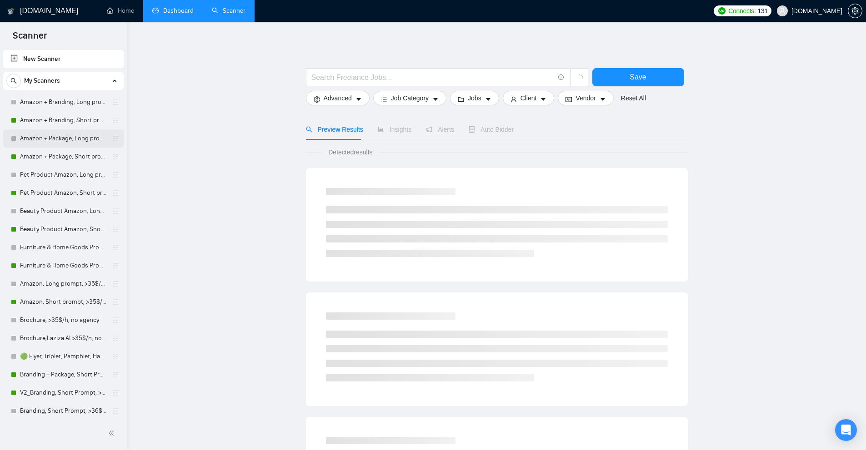
click at [46, 130] on link "Amazon + Package, Long prompt, >35$/h, no agency" at bounding box center [63, 138] width 86 height 18
click at [56, 120] on link "Amazon + Branding, Short prompt, >35$/h, no agency" at bounding box center [63, 120] width 86 height 18
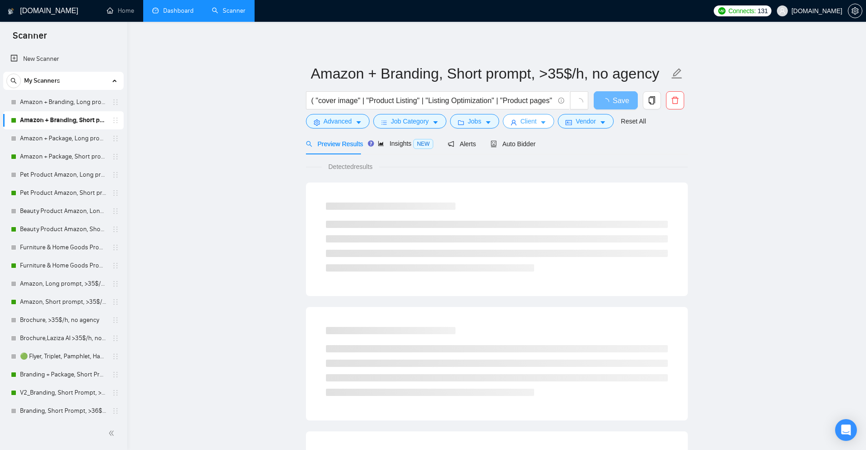
click at [523, 121] on span "Client" at bounding box center [528, 121] width 16 height 10
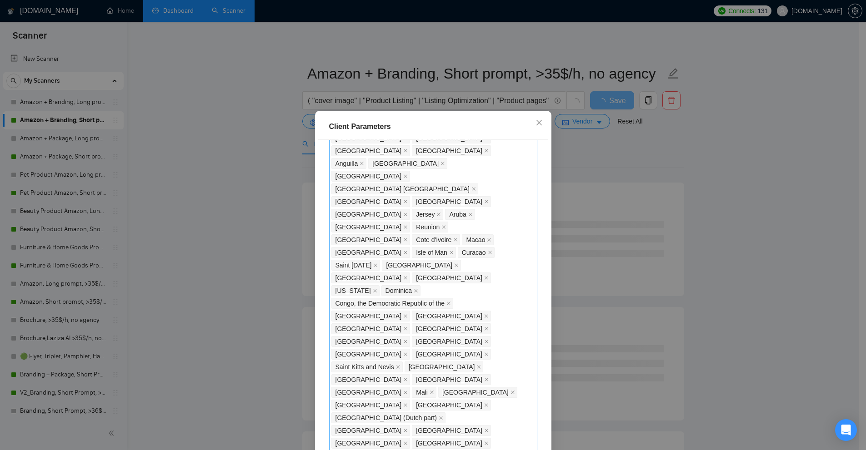
scroll to position [721, 0]
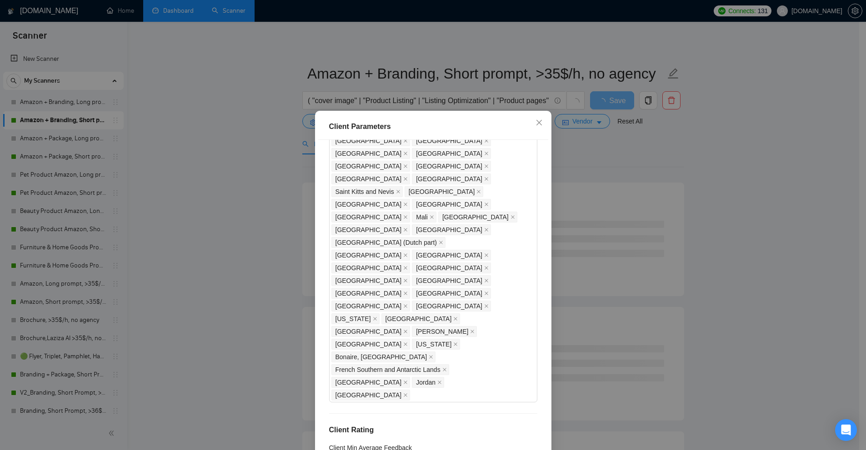
drag, startPoint x: 468, startPoint y: 220, endPoint x: 468, endPoint y: 210, distance: 10.5
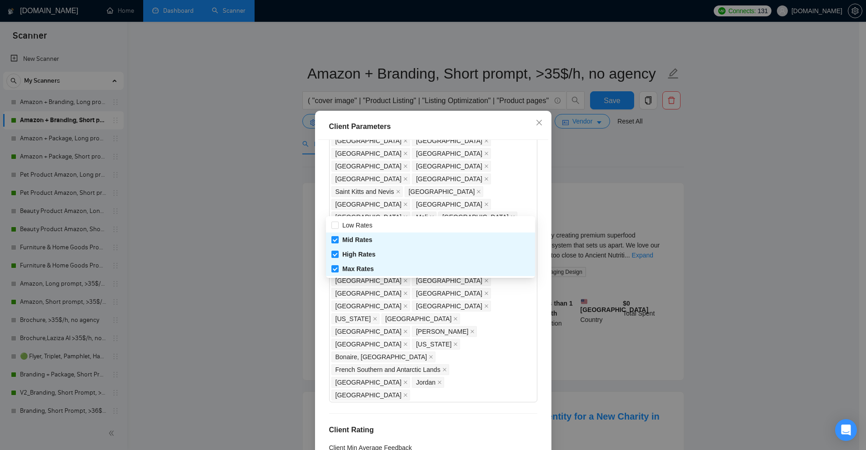
click at [337, 239] on input "Mid Rates" at bounding box center [334, 239] width 6 height 6
checkbox input "false"
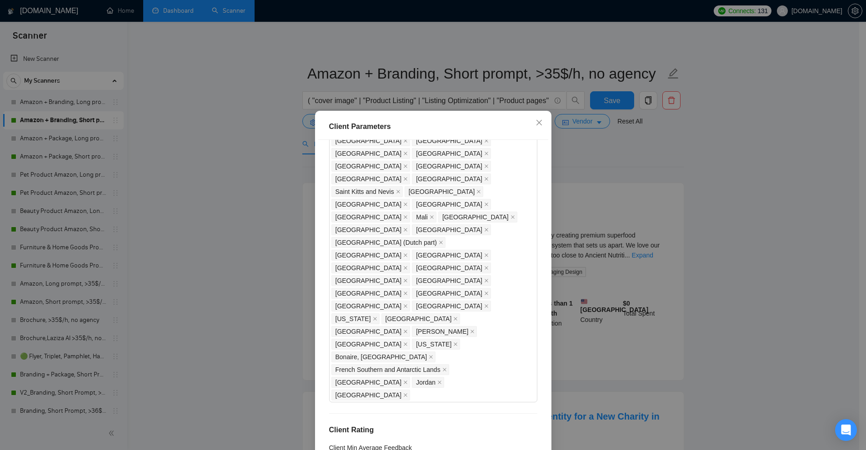
click at [579, 185] on div "Client Parameters Client Location Include Client Countries Select Exclude Clien…" at bounding box center [433, 225] width 866 height 450
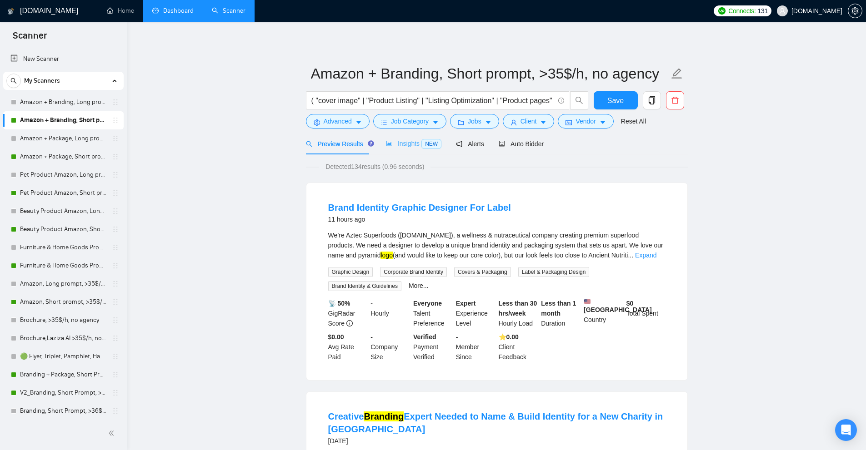
click at [408, 154] on div "Insights NEW" at bounding box center [413, 143] width 55 height 21
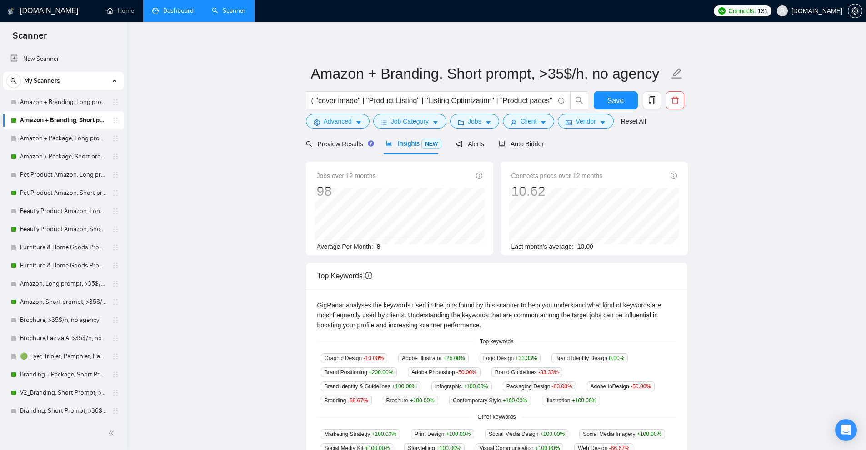
click at [410, 146] on span "Insights NEW" at bounding box center [413, 143] width 55 height 7
click at [529, 147] on span "Auto Bidder" at bounding box center [520, 143] width 45 height 7
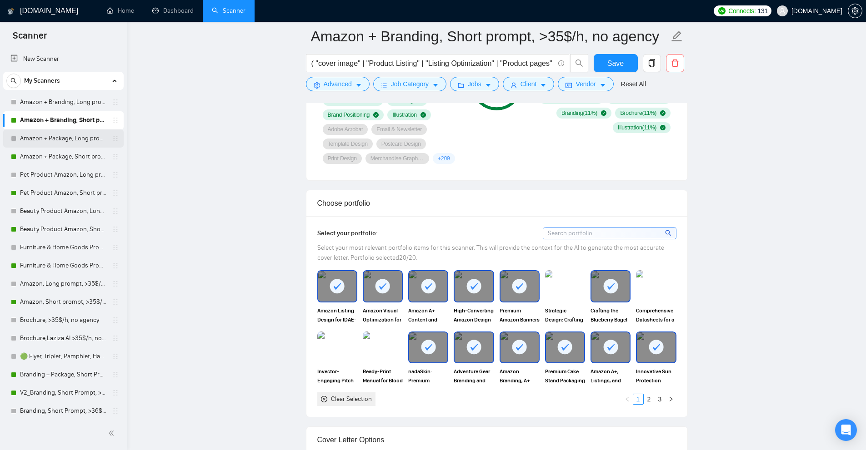
scroll to position [591, 0]
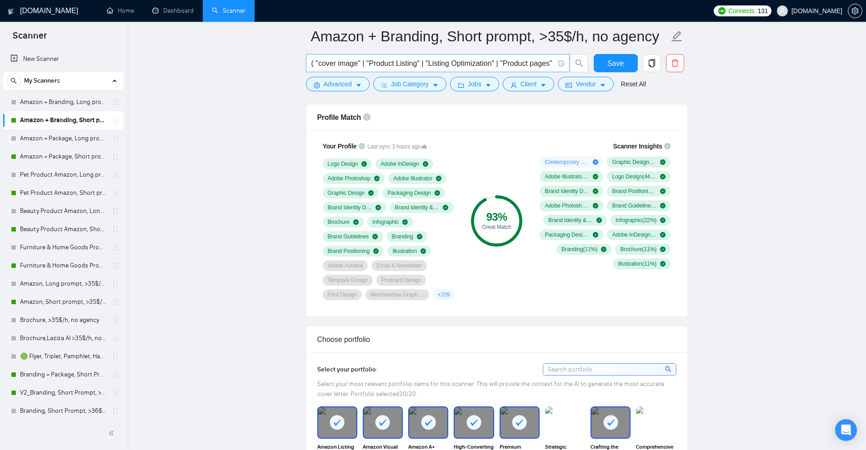
click at [45, 227] on link "Beauty Product Amazon, Short prompt, >35$/h, no agency" at bounding box center [63, 229] width 86 height 18
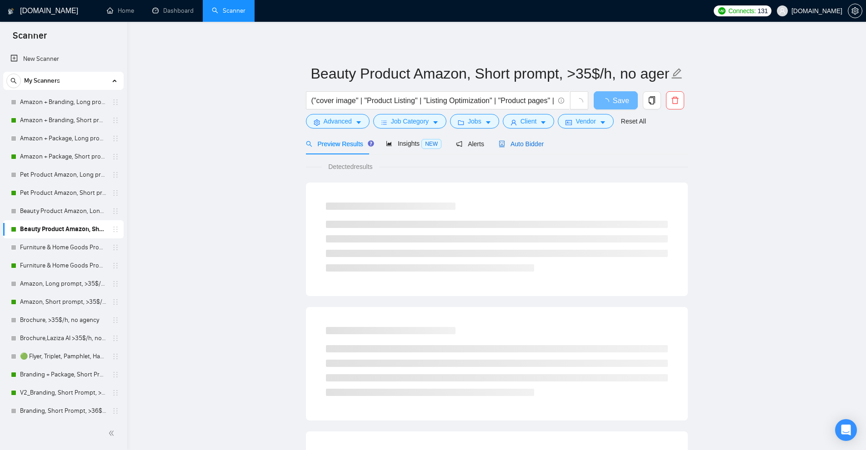
click at [524, 143] on span "Auto Bidder" at bounding box center [520, 143] width 45 height 7
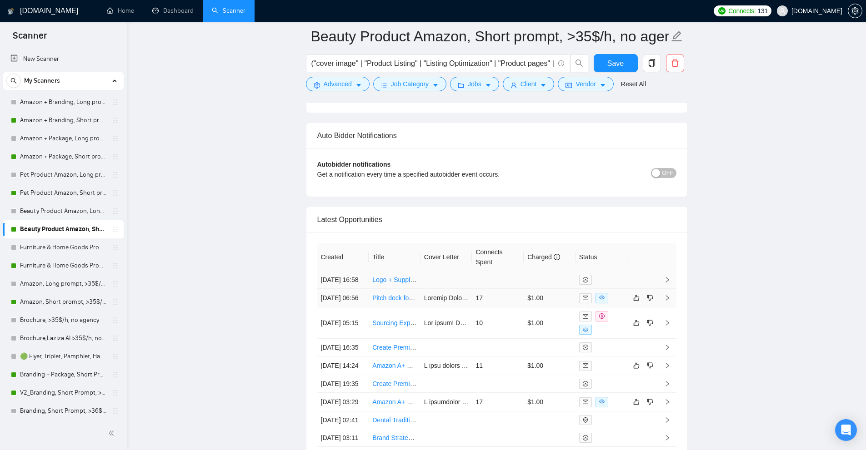
scroll to position [2288, 0]
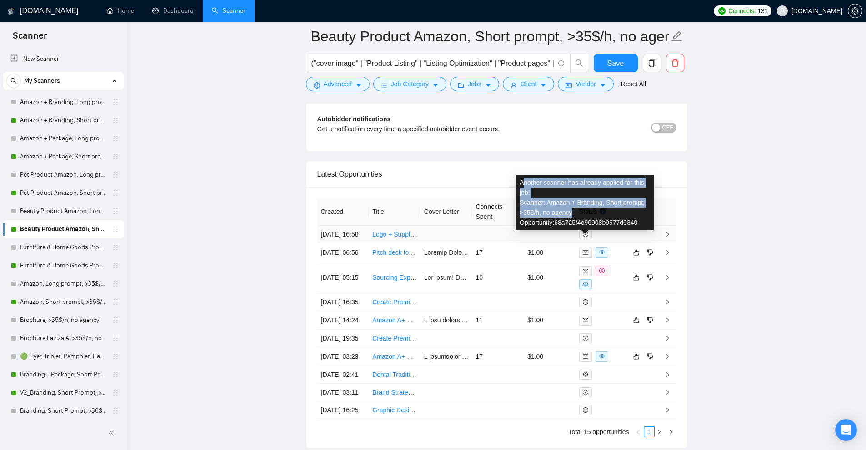
drag, startPoint x: 532, startPoint y: 186, endPoint x: 629, endPoint y: 213, distance: 100.9
click at [629, 213] on div "Another scanner has already applied for this job! Scanner: Amazon + Branding, S…" at bounding box center [585, 202] width 138 height 55
click at [623, 216] on div "Another scanner has already applied for this job! Scanner: Amazon + Branding, S…" at bounding box center [585, 202] width 138 height 55
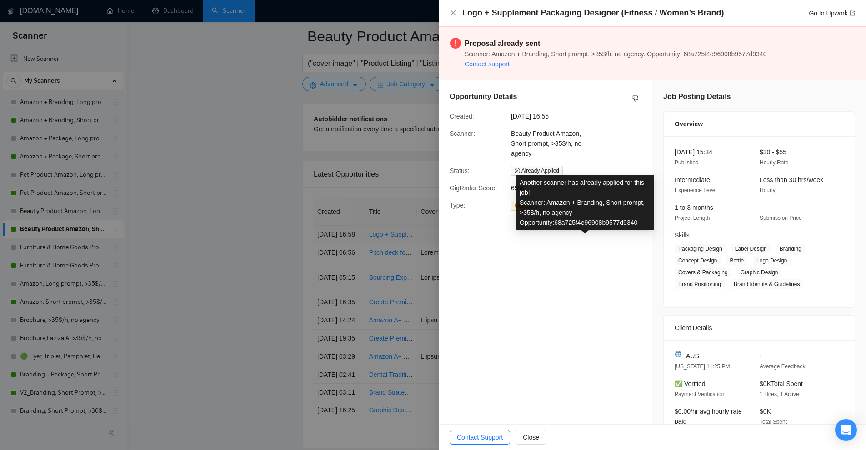
click at [349, 213] on div at bounding box center [433, 225] width 866 height 450
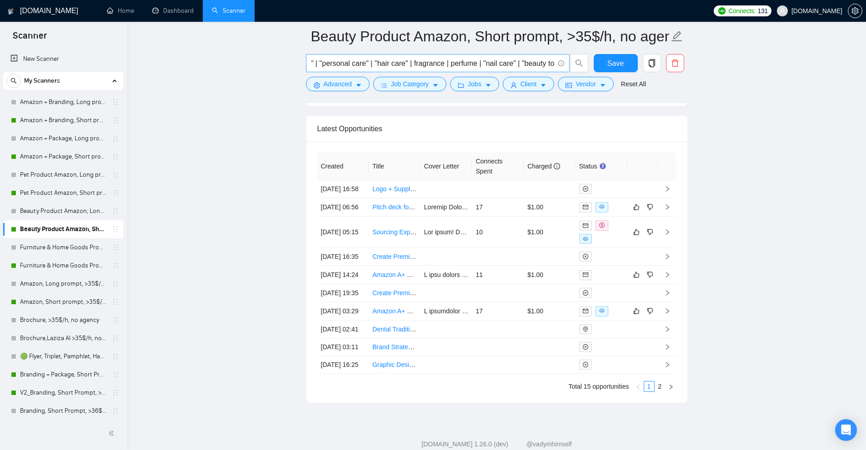
scroll to position [0, 1545]
click at [33, 117] on link "Amazon + Branding, Short prompt, >35$/h, no agency" at bounding box center [63, 120] width 86 height 18
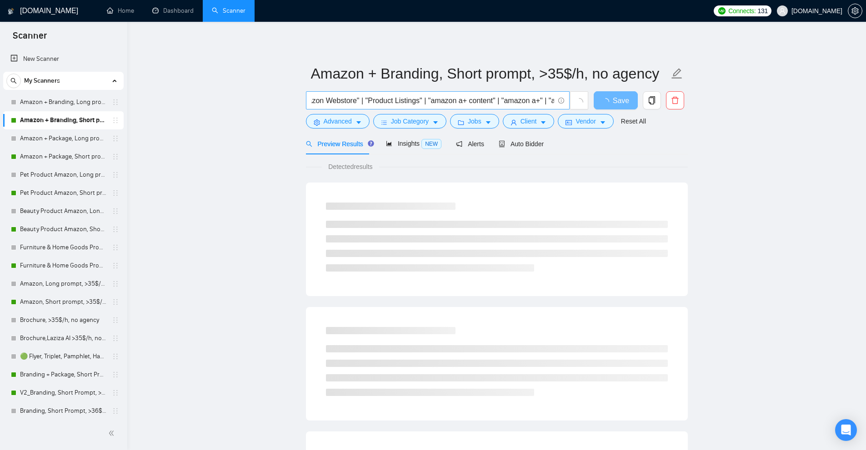
scroll to position [0, 844]
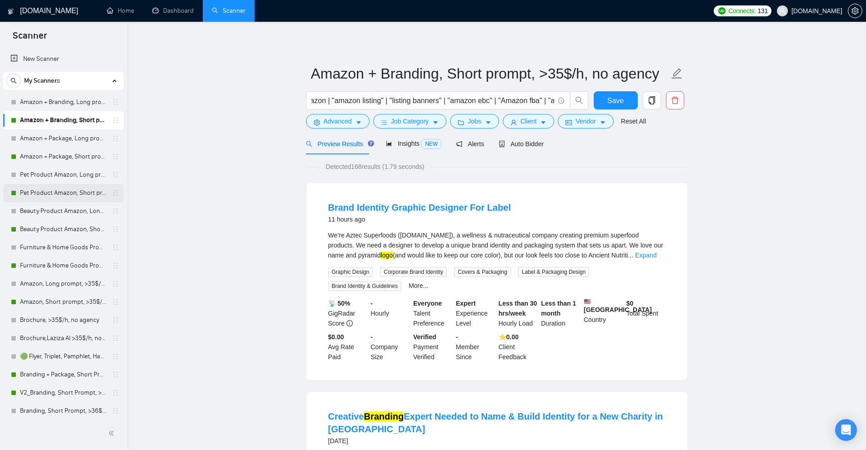
click at [39, 189] on link "Pet Product Amazon, Short prompt, >35$/h, no agency" at bounding box center [63, 193] width 86 height 18
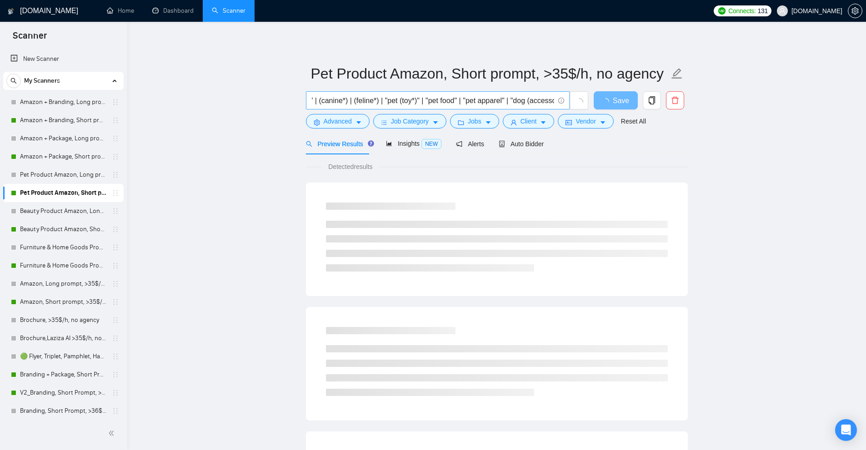
scroll to position [0, 1946]
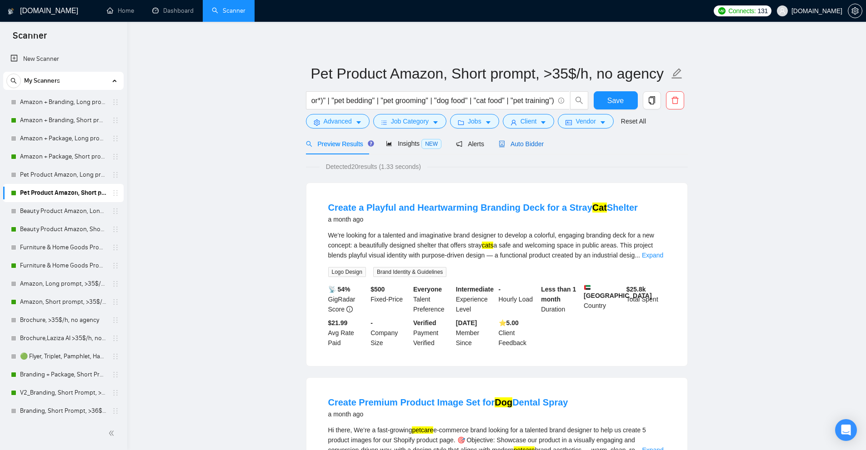
click at [511, 147] on span "Auto Bidder" at bounding box center [520, 143] width 45 height 7
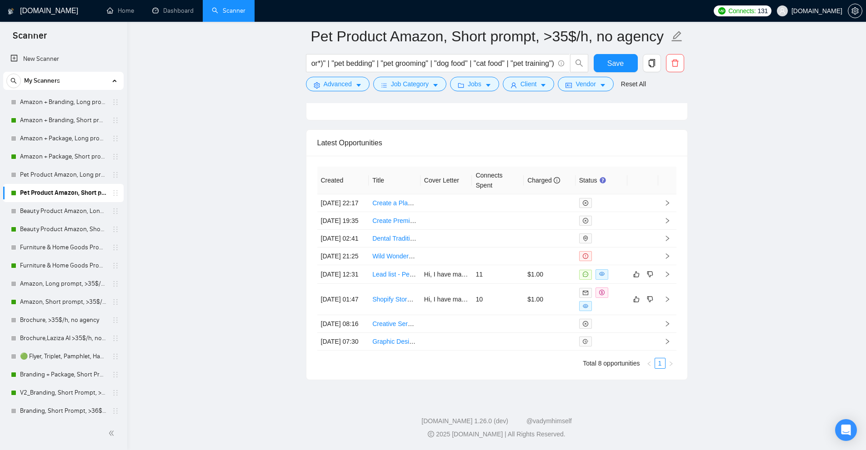
scroll to position [2373, 0]
click at [458, 315] on td at bounding box center [446, 324] width 52 height 18
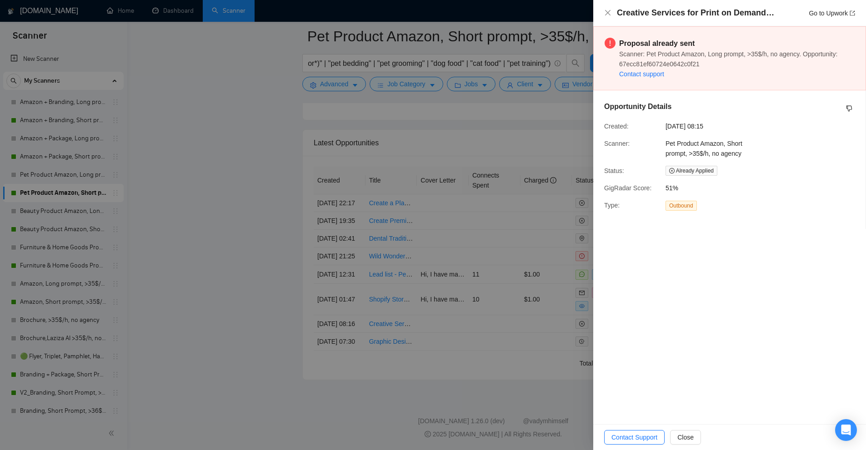
click at [480, 71] on div at bounding box center [433, 225] width 866 height 450
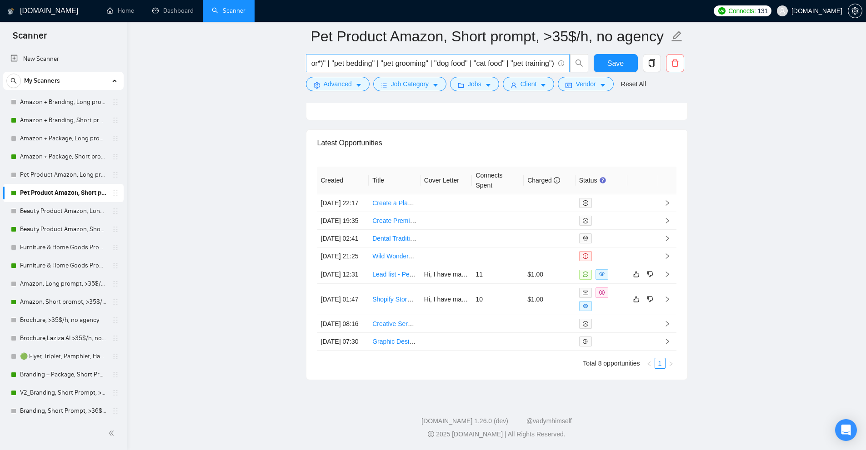
scroll to position [0, 1901]
click at [372, 65] on input "( "cover image" | "Product Listing" | "Listing Optimization" | "Product pages" …" at bounding box center [432, 63] width 243 height 11
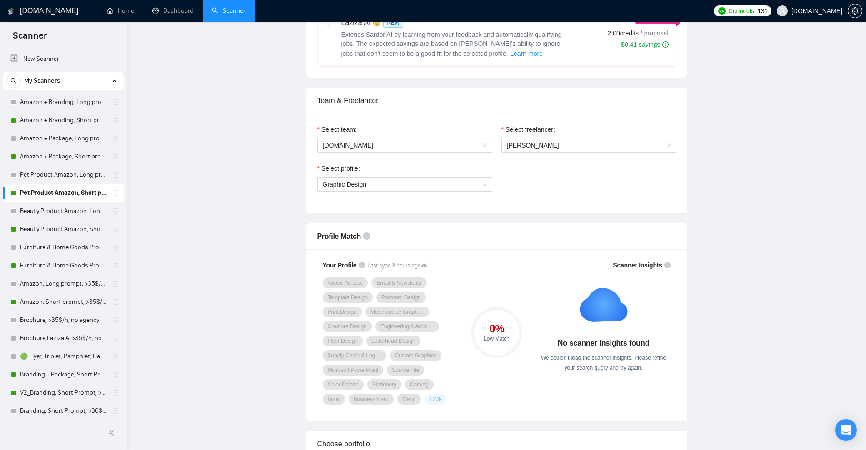
scroll to position [0, 0]
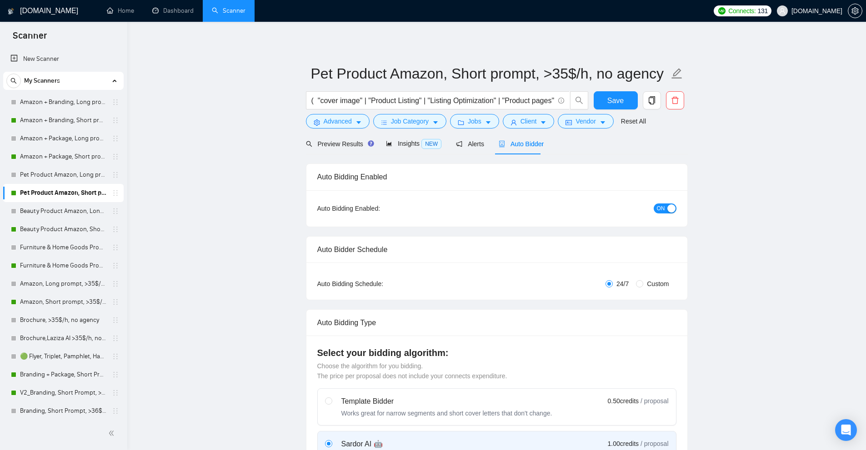
click at [410, 142] on span "Insights NEW" at bounding box center [413, 143] width 55 height 7
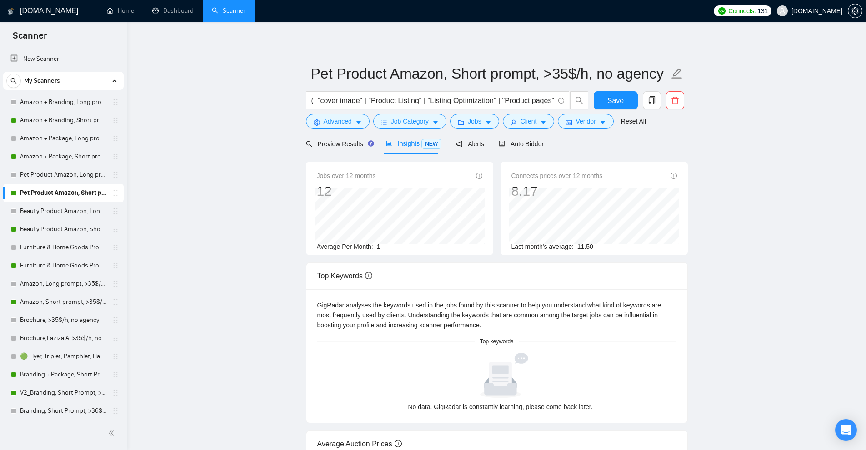
click at [383, 240] on div "Jobs over 12 months 12 Jan 2025 1 Average Per Month: 1" at bounding box center [399, 211] width 165 height 81
click at [517, 143] on span "Auto Bidder" at bounding box center [520, 143] width 45 height 7
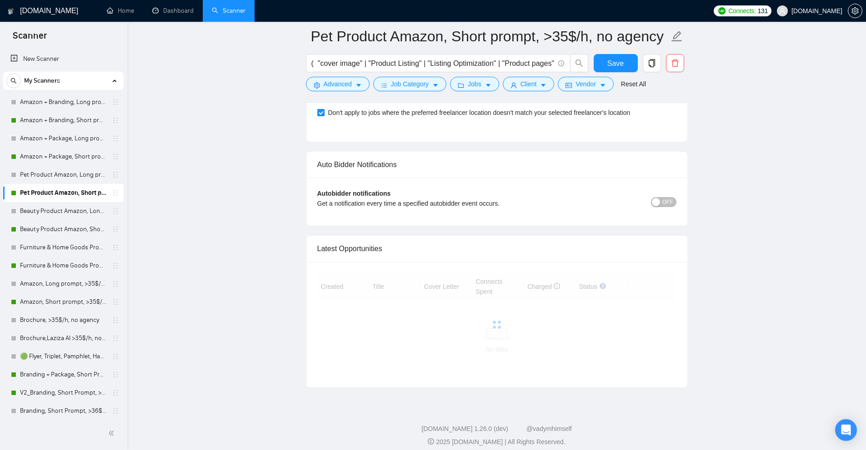
scroll to position [2085, 0]
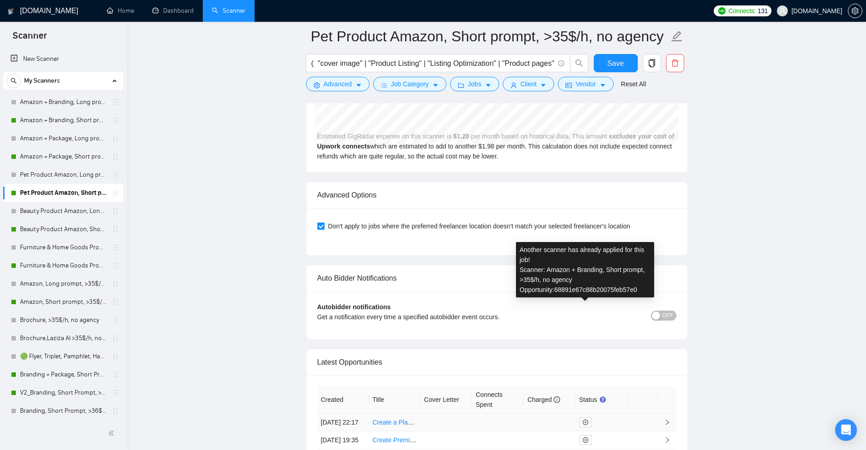
click at [583, 274] on div "Another scanner has already applied for this job! Scanner: Amazon + Branding, S…" at bounding box center [585, 269] width 138 height 55
click at [583, 270] on link "Amazon + Branding, Short prompt, >35$/h, no agency" at bounding box center [581, 274] width 125 height 17
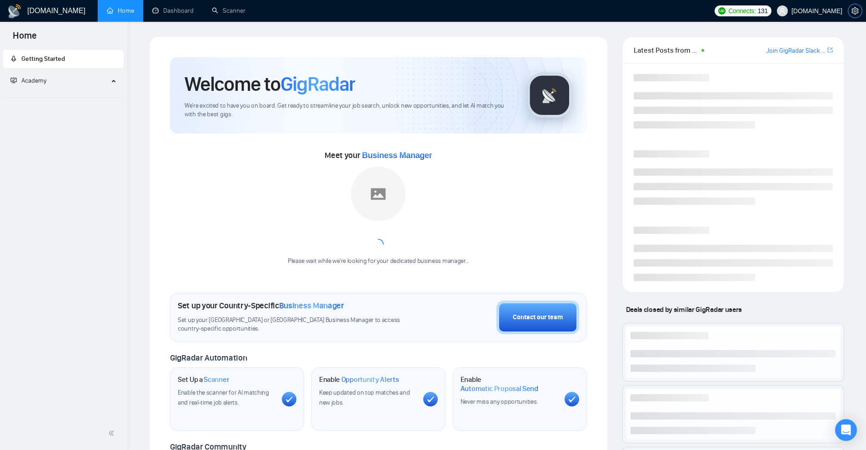
click at [853, 10] on icon "setting" at bounding box center [854, 10] width 7 height 7
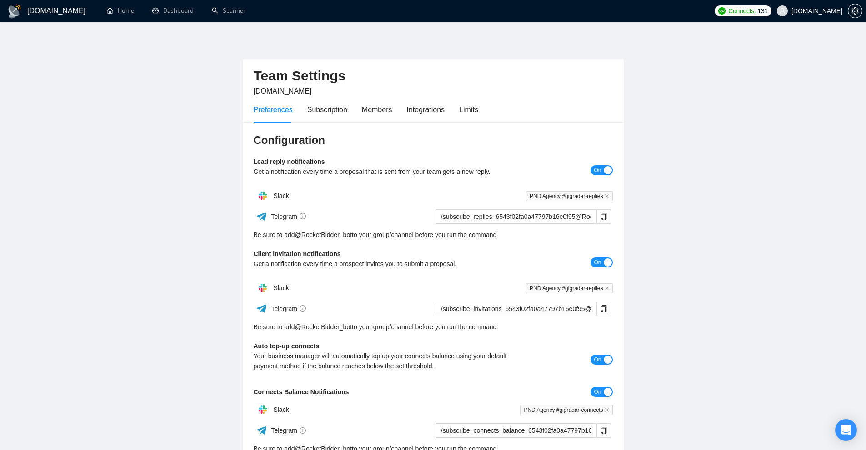
click at [457, 108] on div "Preferences Subscription Members Integrations Limits" at bounding box center [366, 110] width 224 height 26
click at [460, 124] on div "Configuration Lead reply notifications Get a notification every time a proposal…" at bounding box center [433, 318] width 381 height 393
click at [473, 107] on div "Limits" at bounding box center [468, 109] width 19 height 11
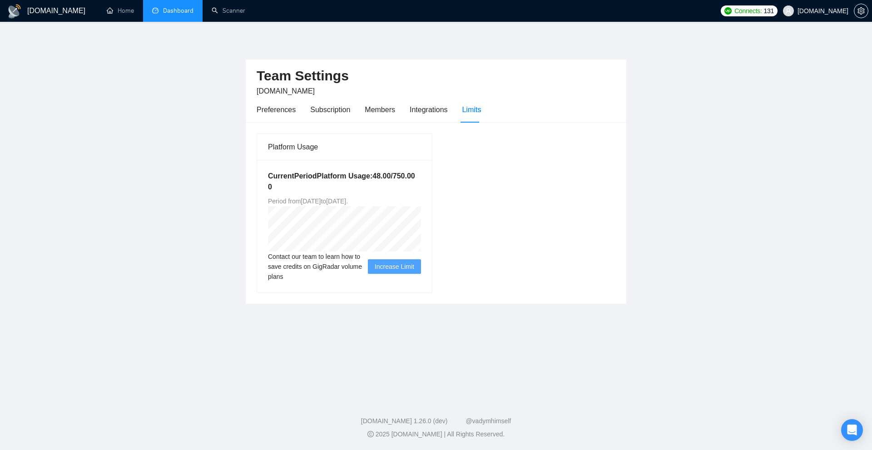
click at [178, 7] on link "Dashboard" at bounding box center [172, 11] width 41 height 8
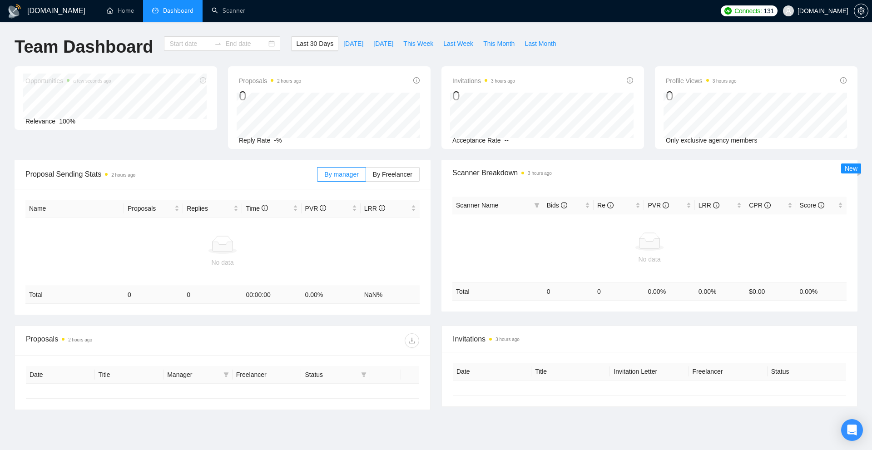
type input "[DATE]"
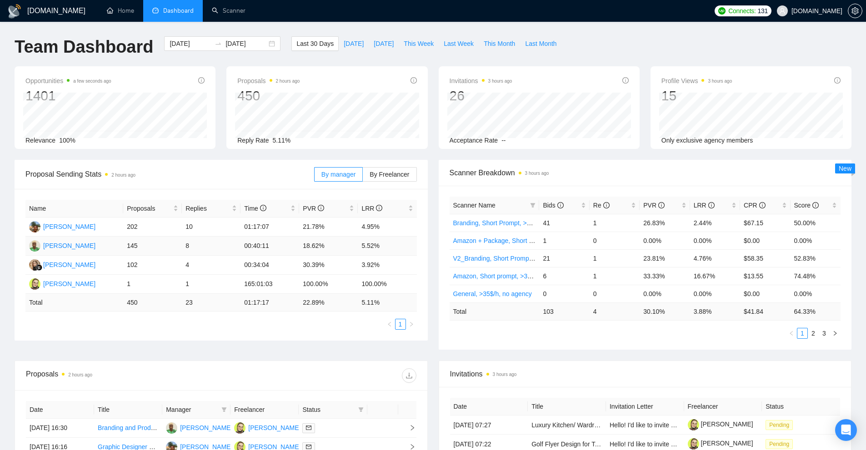
scroll to position [227, 0]
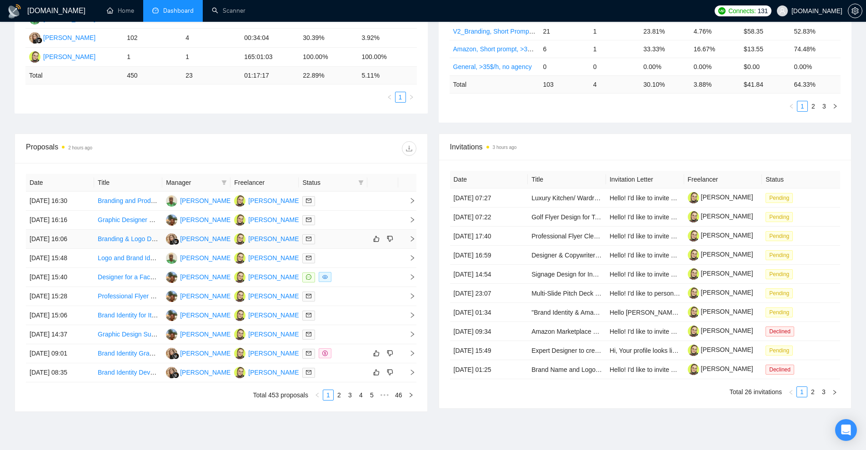
click at [336, 241] on div at bounding box center [332, 239] width 61 height 10
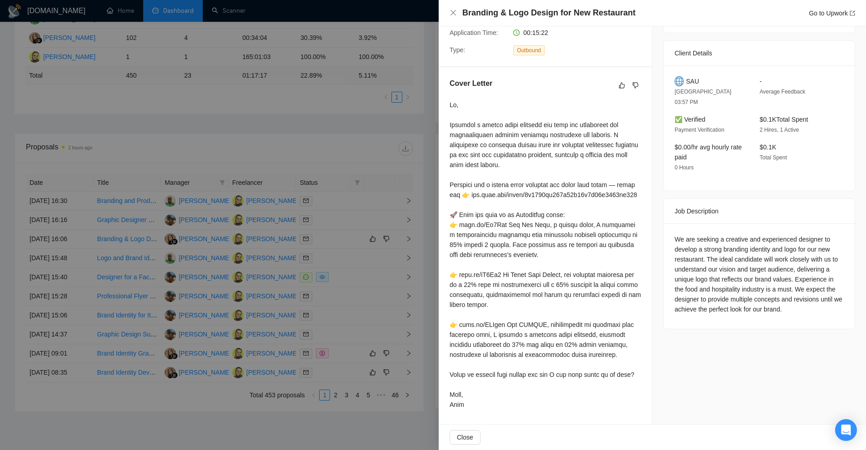
scroll to position [0, 0]
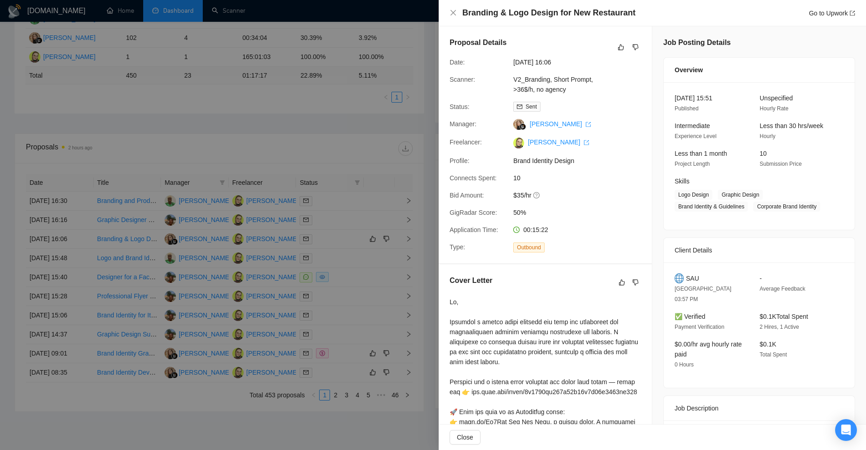
click at [333, 99] on div at bounding box center [433, 225] width 866 height 450
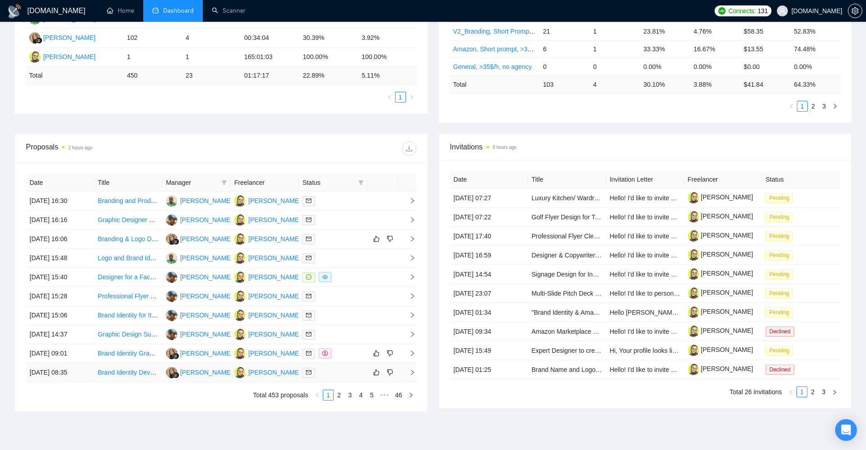
drag, startPoint x: 339, startPoint y: 400, endPoint x: 377, endPoint y: 367, distance: 50.2
click at [340, 400] on li "2" at bounding box center [338, 395] width 11 height 11
click at [344, 235] on div at bounding box center [332, 239] width 61 height 10
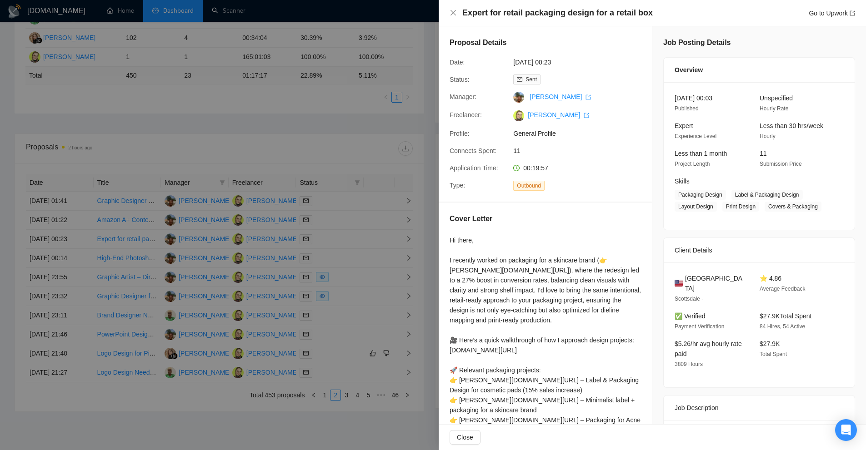
click at [204, 101] on div at bounding box center [433, 225] width 866 height 450
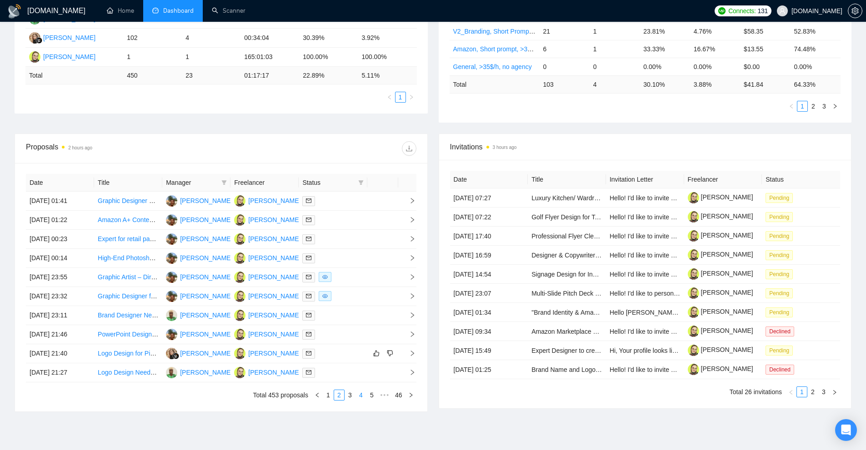
click at [359, 398] on link "4" at bounding box center [361, 395] width 10 height 10
click at [352, 279] on div at bounding box center [332, 277] width 61 height 10
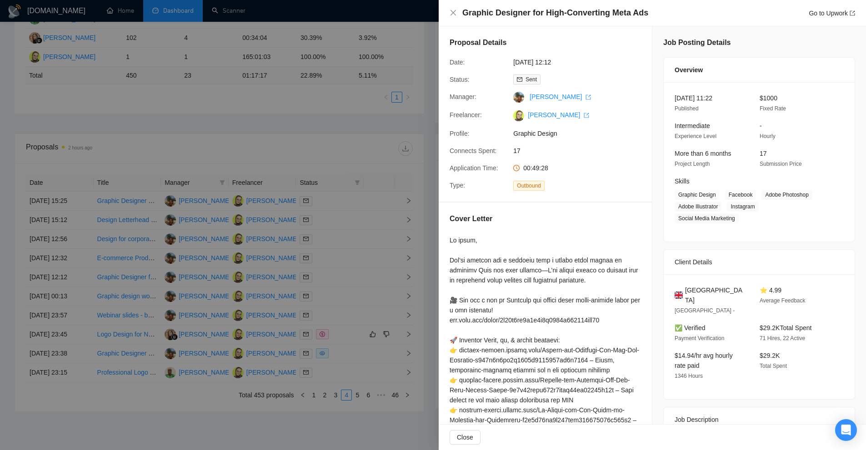
click at [359, 128] on div at bounding box center [433, 225] width 866 height 450
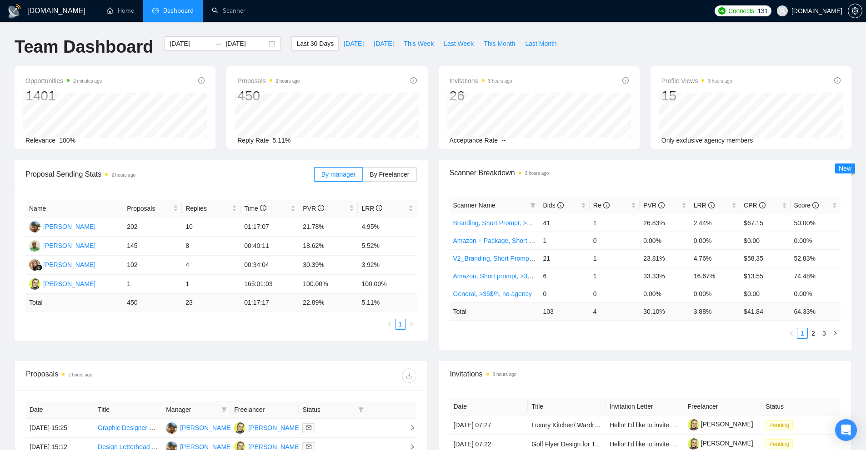
scroll to position [270, 0]
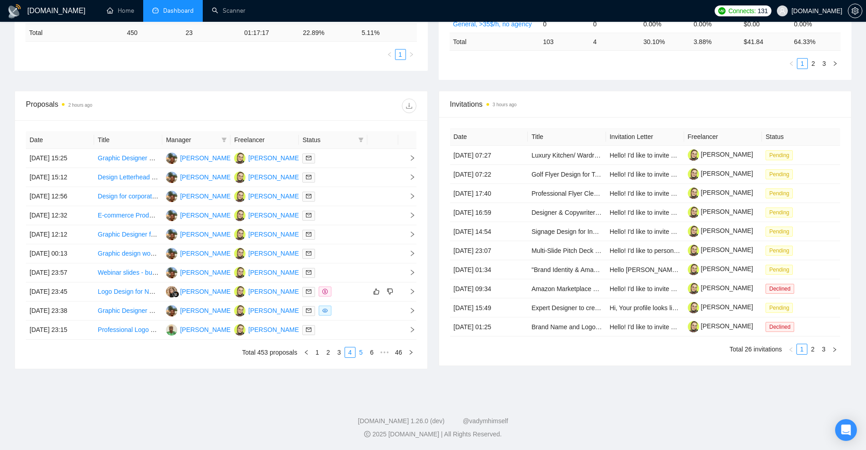
click at [365, 353] on link "5" at bounding box center [361, 353] width 10 height 10
click at [344, 188] on td at bounding box center [333, 196] width 68 height 19
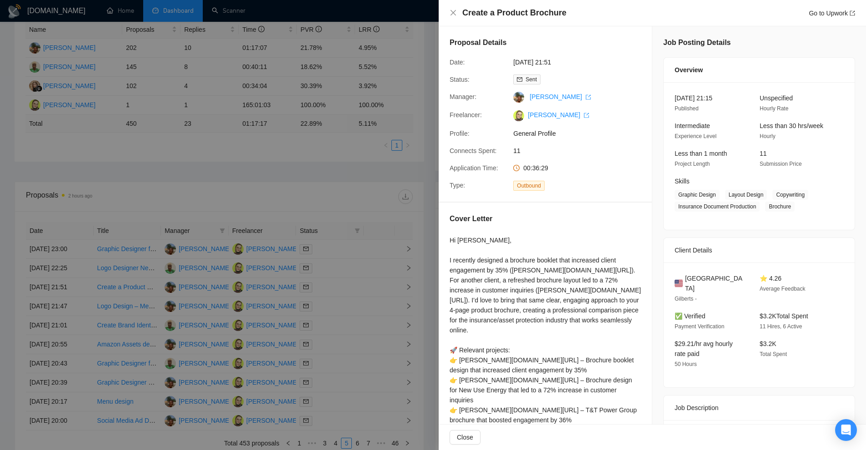
scroll to position [0, 0]
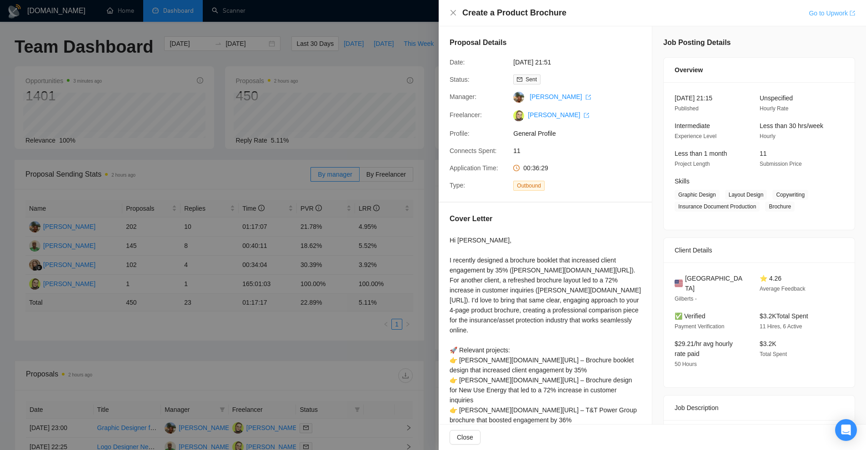
click at [808, 15] on link "Go to Upwork" at bounding box center [831, 13] width 46 height 7
click at [380, 179] on div at bounding box center [433, 225] width 866 height 450
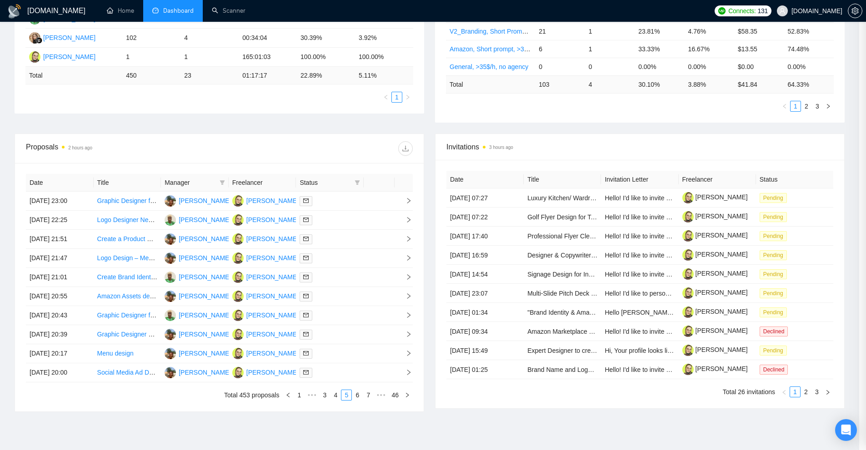
scroll to position [270, 0]
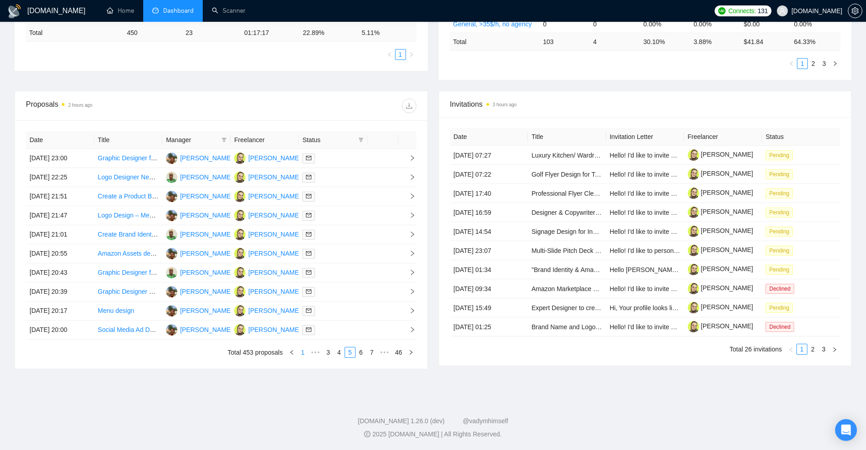
click at [303, 353] on link "1" at bounding box center [303, 353] width 10 height 10
click at [339, 353] on link "2" at bounding box center [339, 353] width 10 height 10
click at [341, 256] on div at bounding box center [332, 254] width 61 height 10
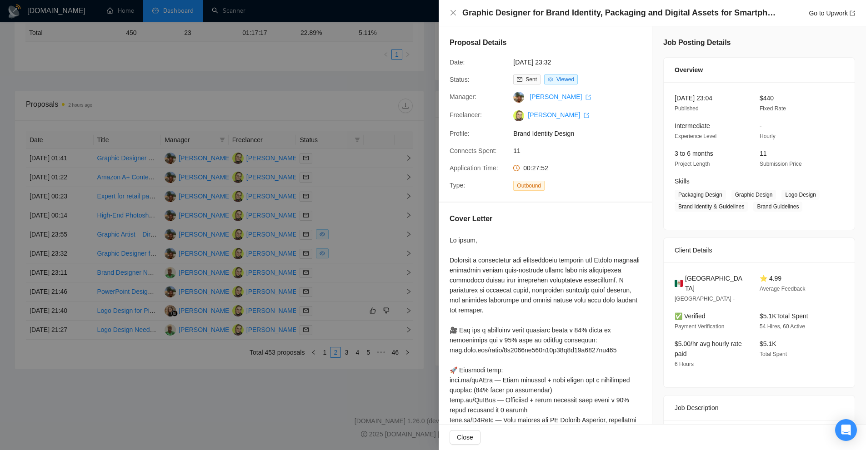
click at [341, 250] on div at bounding box center [433, 225] width 866 height 450
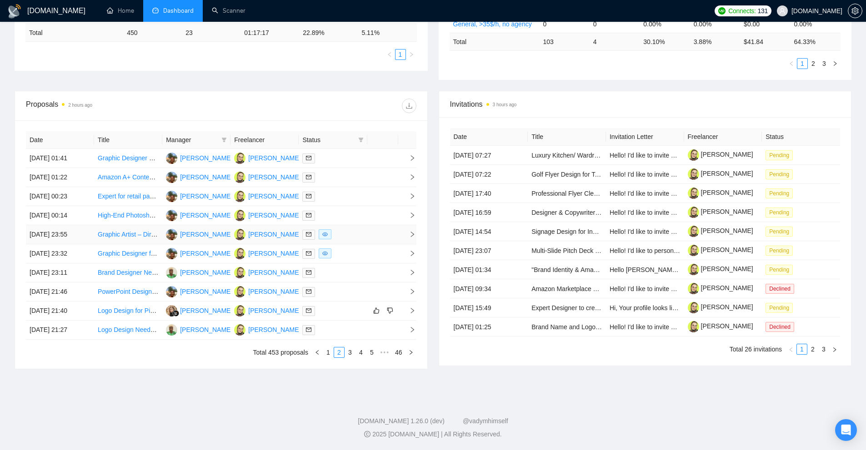
click at [346, 234] on div at bounding box center [332, 234] width 61 height 10
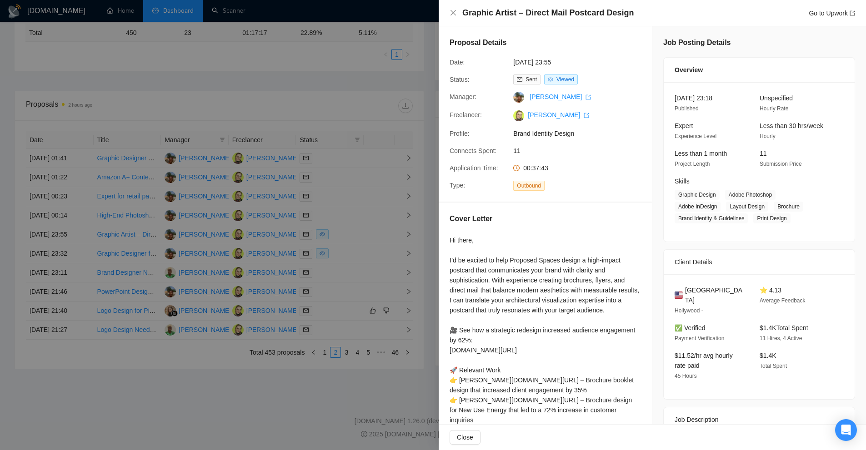
click at [346, 234] on div at bounding box center [433, 225] width 866 height 450
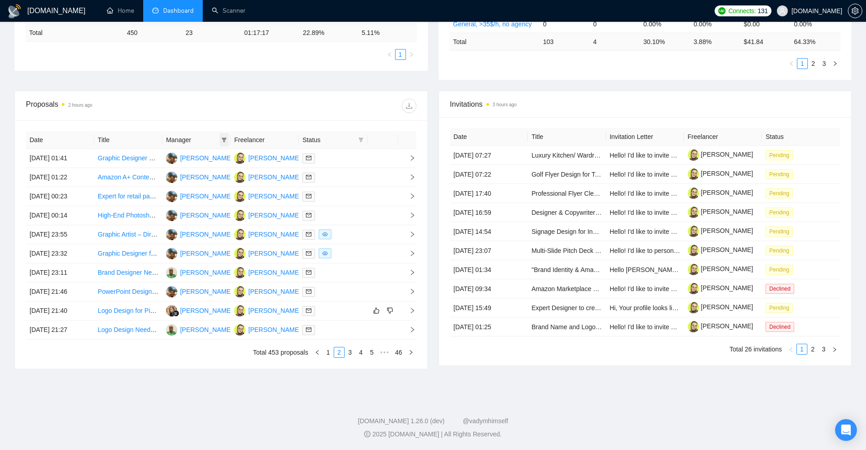
click at [222, 139] on span at bounding box center [223, 140] width 9 height 14
click at [194, 152] on li "[PERSON_NAME]" at bounding box center [186, 157] width 83 height 15
checkbox input "true"
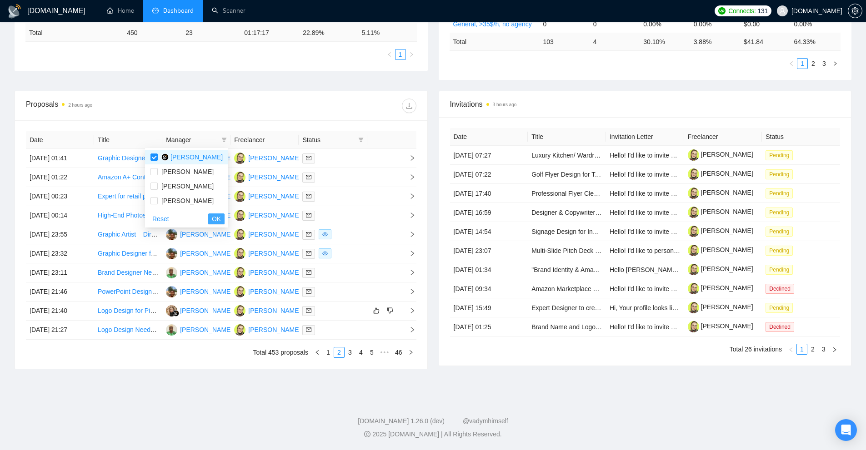
click at [215, 221] on span "OK" at bounding box center [216, 219] width 9 height 10
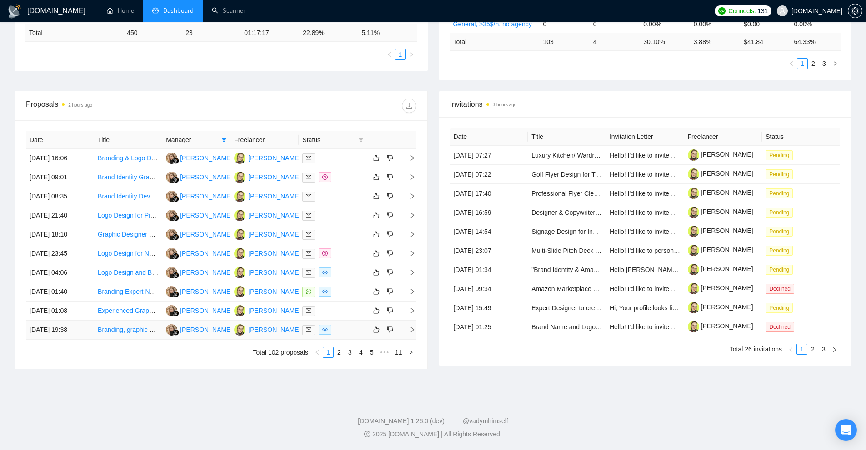
click at [352, 333] on div at bounding box center [332, 330] width 61 height 10
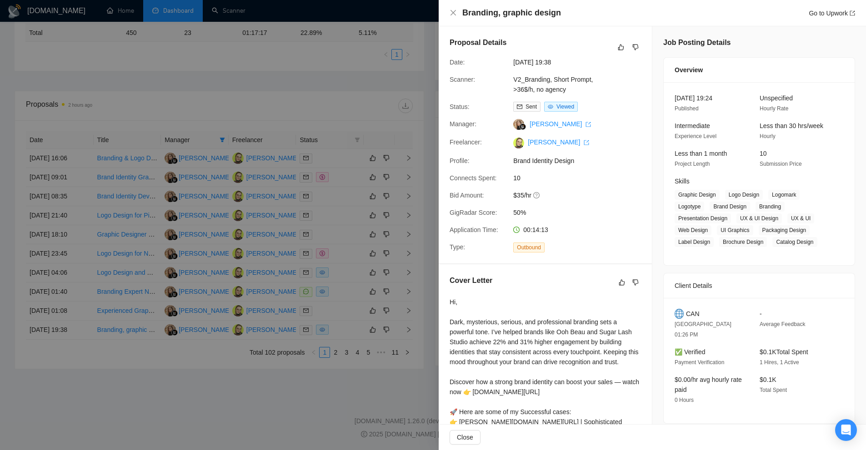
scroll to position [91, 0]
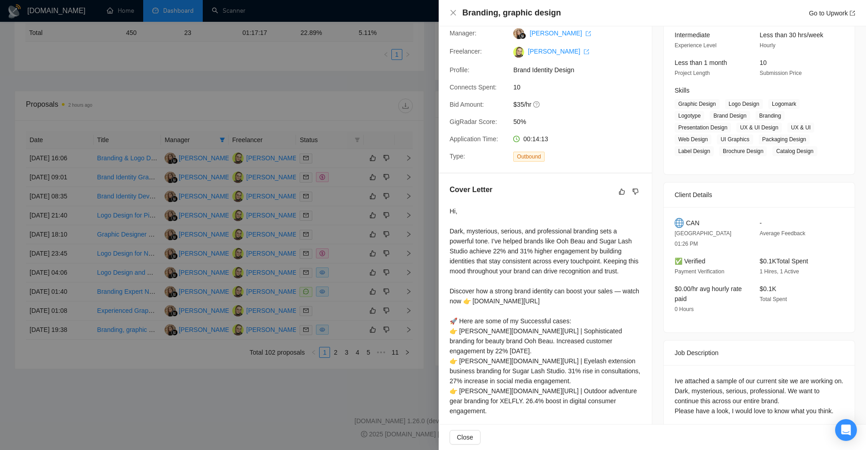
click at [361, 284] on div at bounding box center [433, 225] width 866 height 450
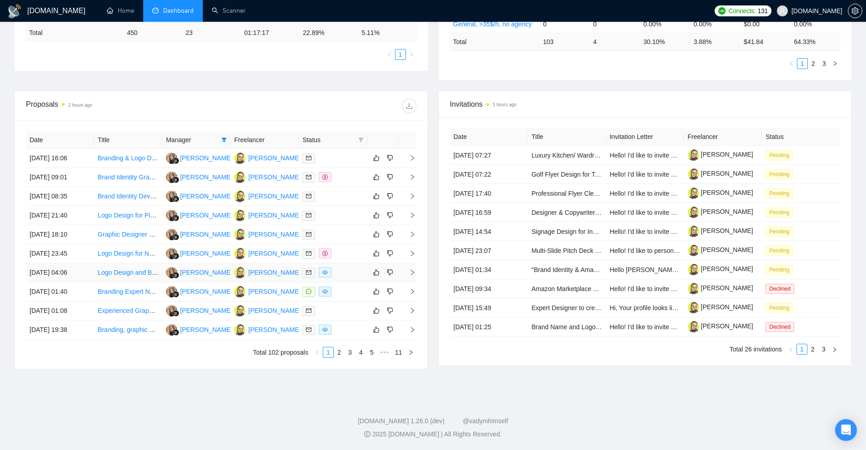
click at [347, 264] on td at bounding box center [333, 273] width 68 height 19
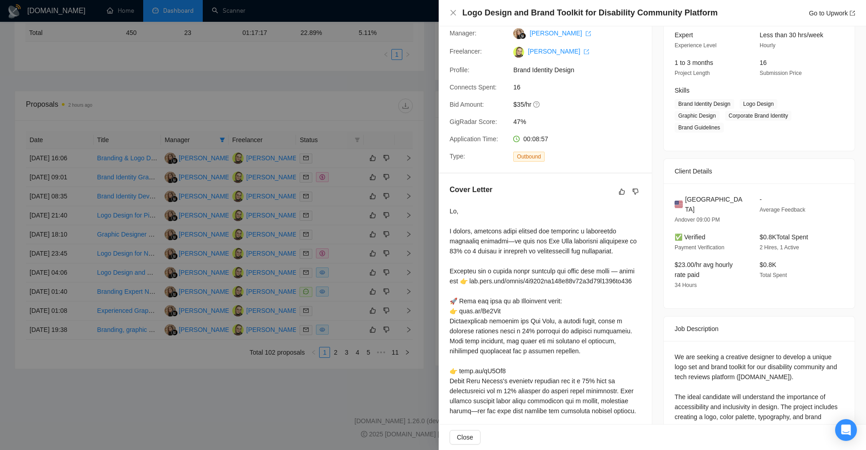
click at [343, 267] on div at bounding box center [433, 225] width 866 height 450
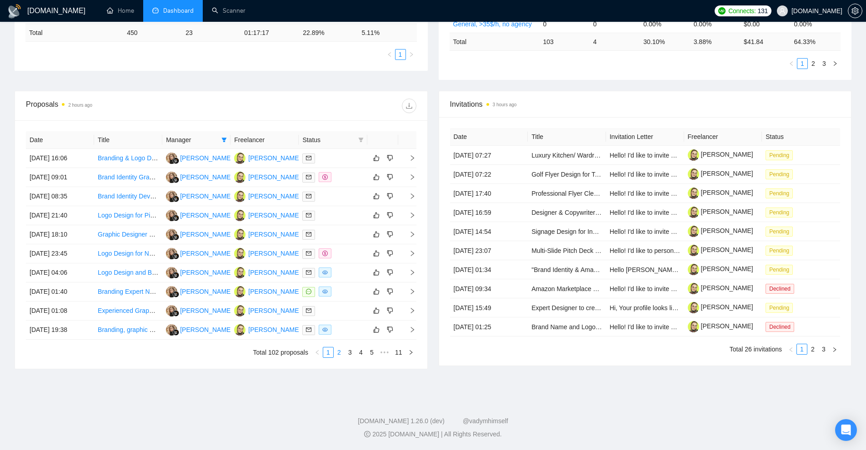
click at [343, 357] on link "2" at bounding box center [339, 353] width 10 height 10
click at [344, 290] on div at bounding box center [332, 292] width 61 height 10
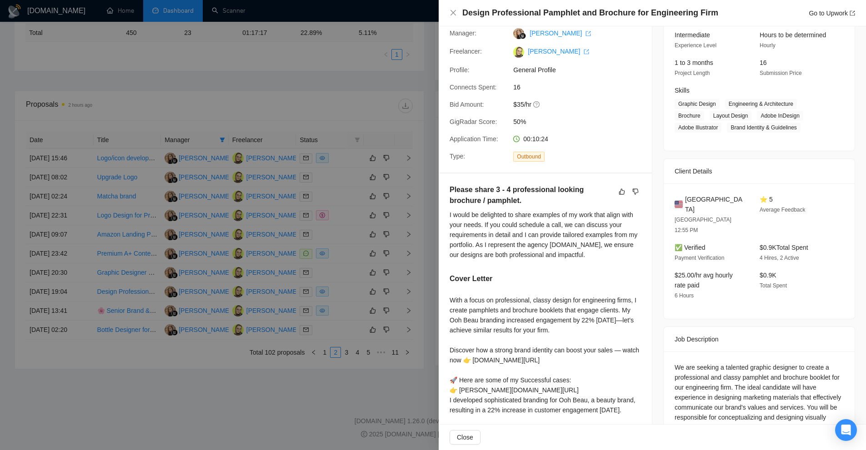
scroll to position [273, 0]
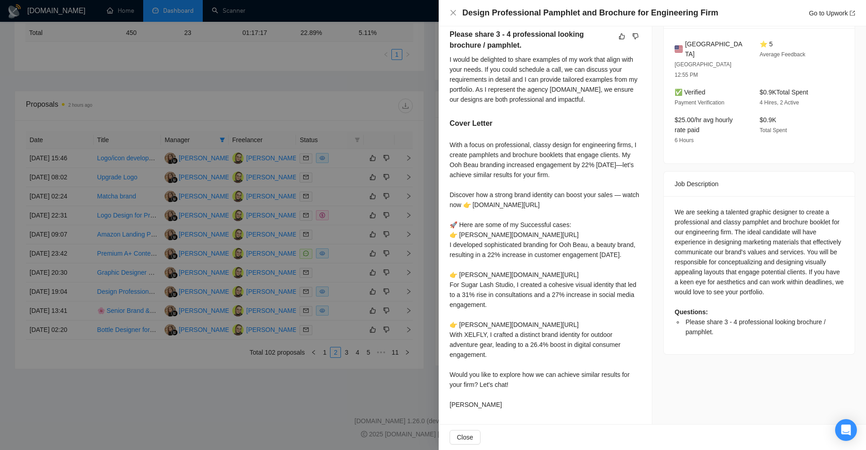
click at [368, 251] on div at bounding box center [433, 225] width 866 height 450
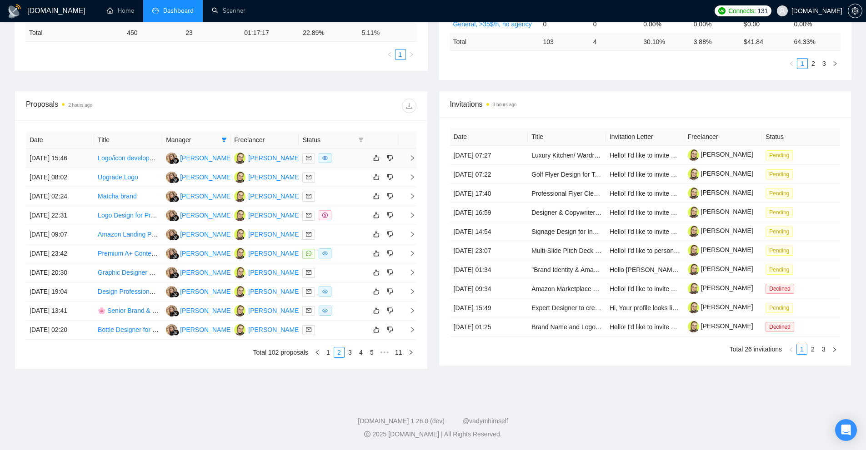
click at [345, 156] on div at bounding box center [332, 158] width 61 height 10
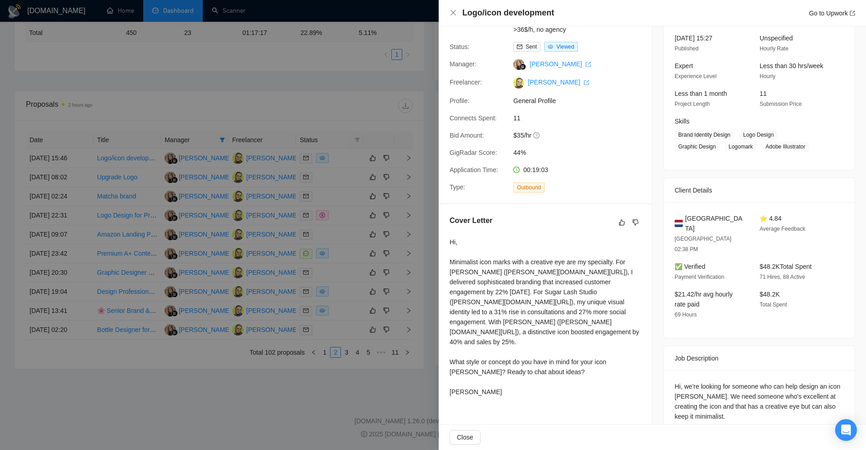
scroll to position [0, 0]
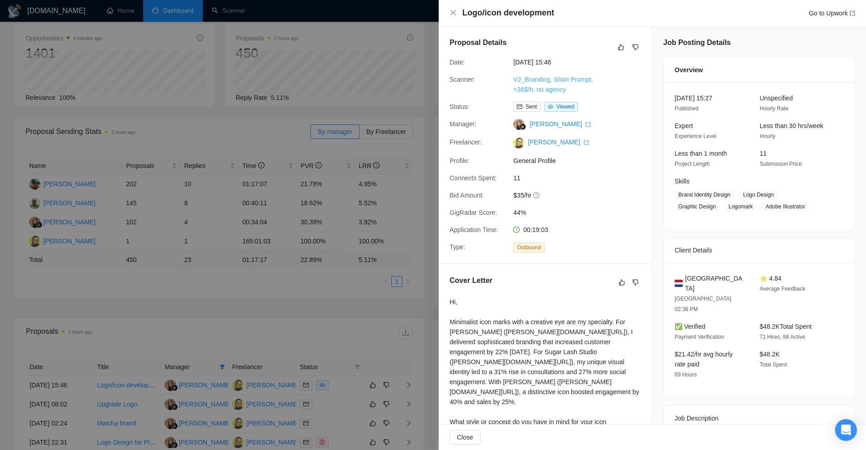
click at [536, 81] on link "V2_Branding, Short Prompt, >36$/h, no agency" at bounding box center [553, 84] width 80 height 17
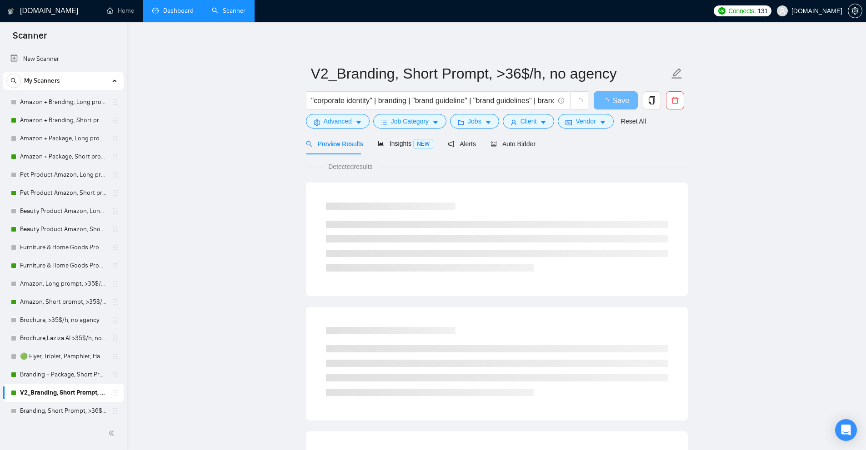
click at [516, 151] on div "Auto Bidder" at bounding box center [512, 143] width 45 height 21
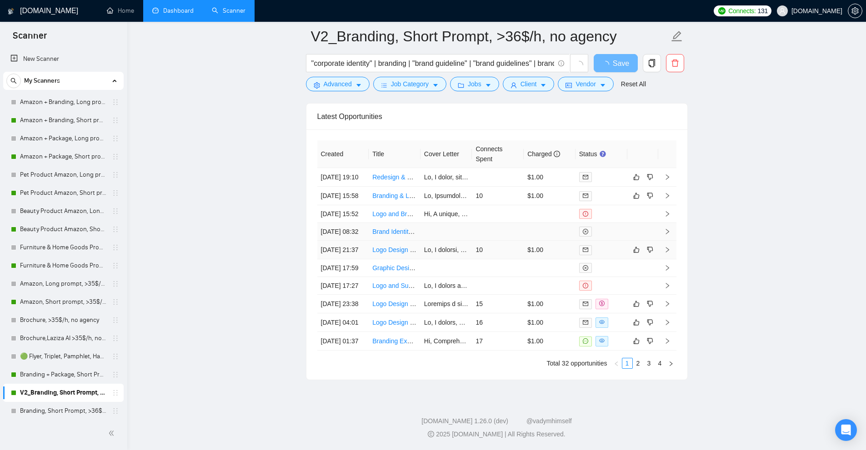
scroll to position [2235, 0]
click at [479, 180] on td at bounding box center [498, 177] width 52 height 19
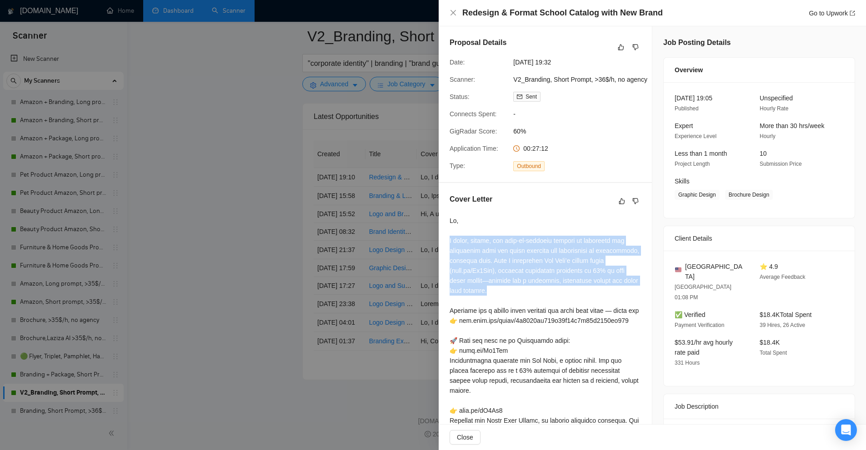
drag, startPoint x: 450, startPoint y: 246, endPoint x: 542, endPoint y: 297, distance: 104.5
click at [542, 297] on div at bounding box center [544, 386] width 191 height 340
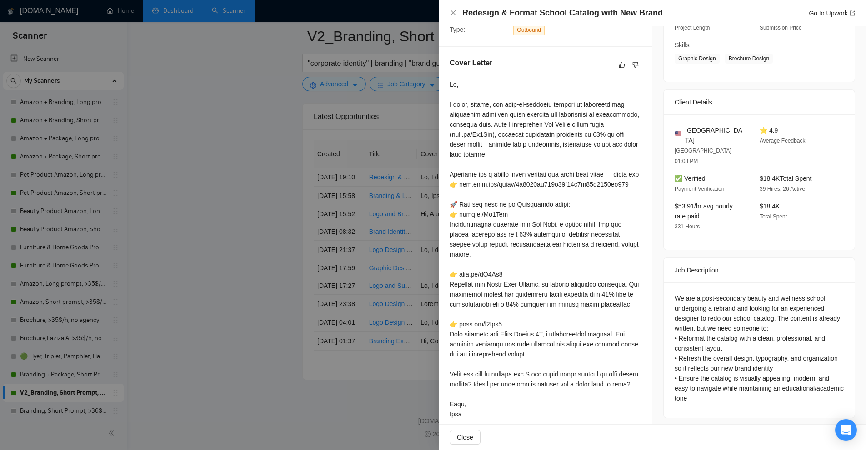
drag, startPoint x: 398, startPoint y: 306, endPoint x: 490, endPoint y: 323, distance: 94.1
click at [395, 306] on div at bounding box center [433, 225] width 866 height 450
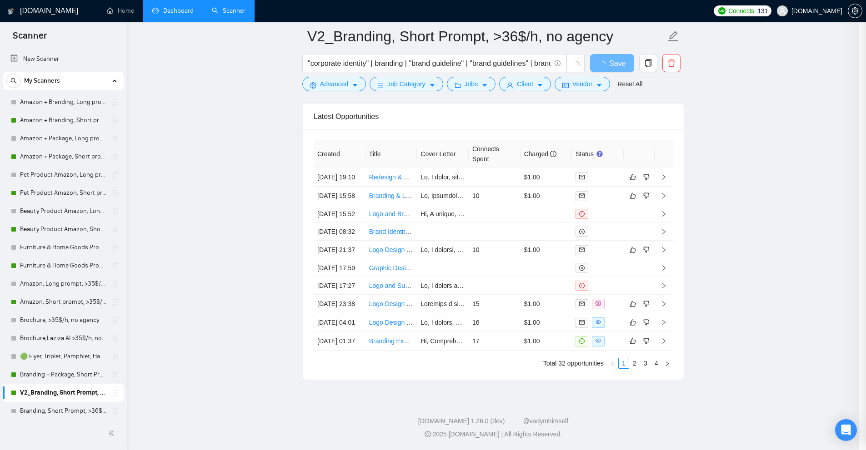
scroll to position [175, 0]
click at [490, 351] on td "17" at bounding box center [498, 341] width 52 height 19
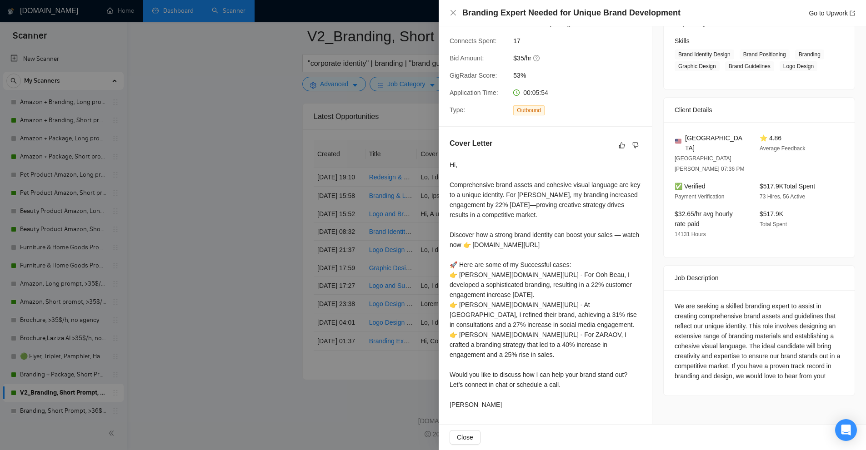
click at [393, 265] on div at bounding box center [433, 225] width 866 height 450
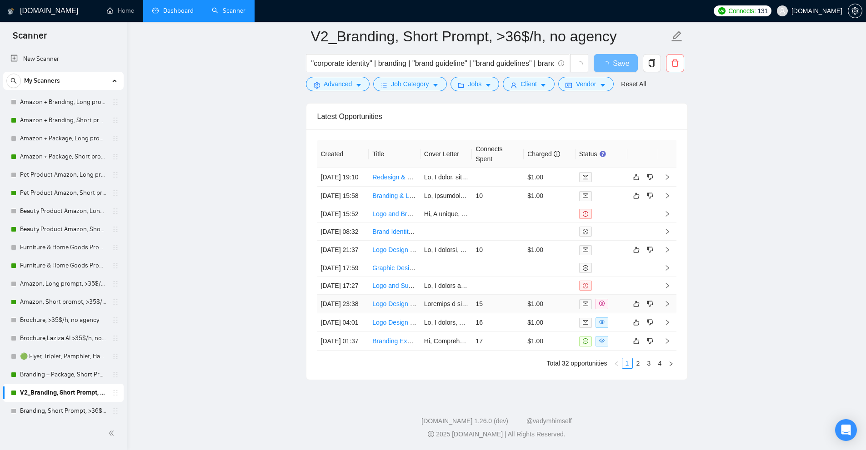
click at [484, 313] on td "15" at bounding box center [498, 304] width 52 height 19
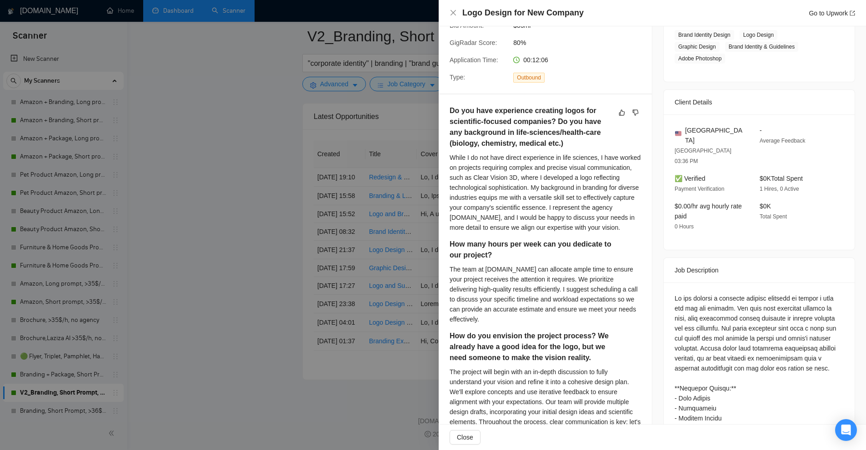
click at [404, 268] on div at bounding box center [433, 225] width 866 height 450
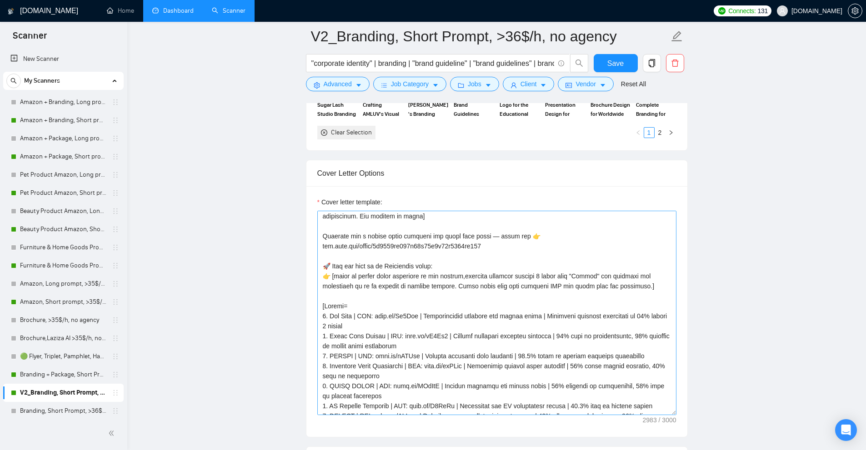
scroll to position [227, 0]
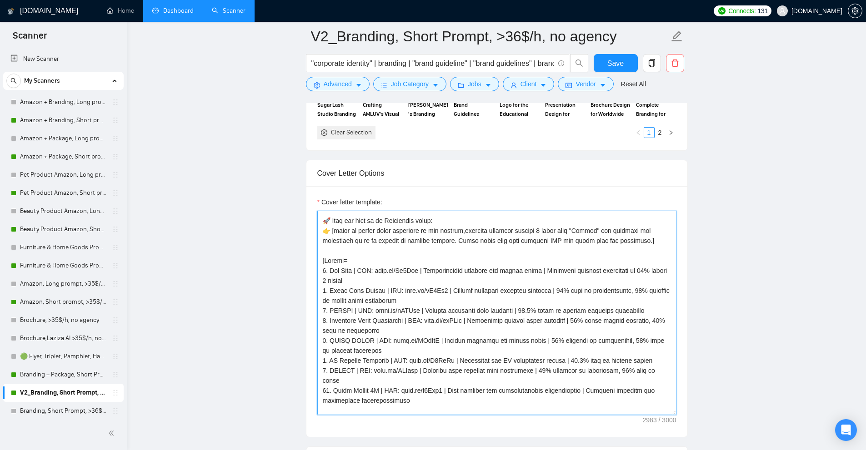
click at [408, 284] on textarea "Cover letter template:" at bounding box center [496, 313] width 359 height 204
click at [403, 253] on textarea "Cover letter template:" at bounding box center [496, 313] width 359 height 204
drag, startPoint x: 648, startPoint y: 241, endPoint x: 335, endPoint y: 226, distance: 312.9
click at [335, 226] on textarea "Cover letter template:" at bounding box center [496, 313] width 359 height 204
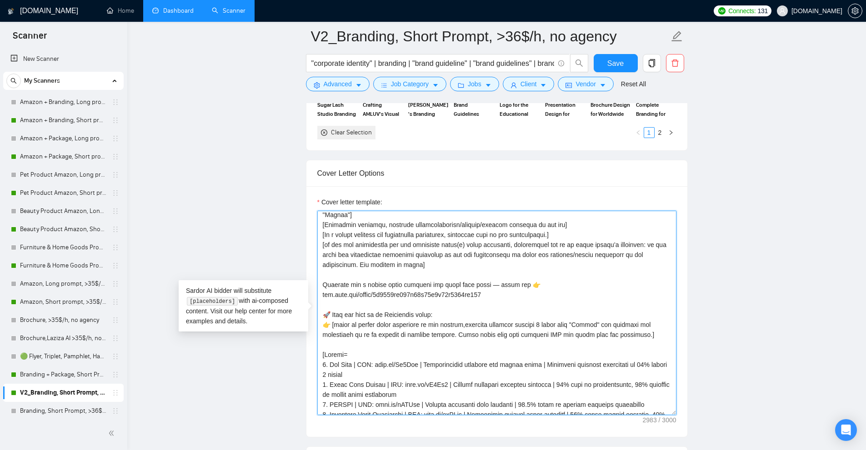
scroll to position [128, 0]
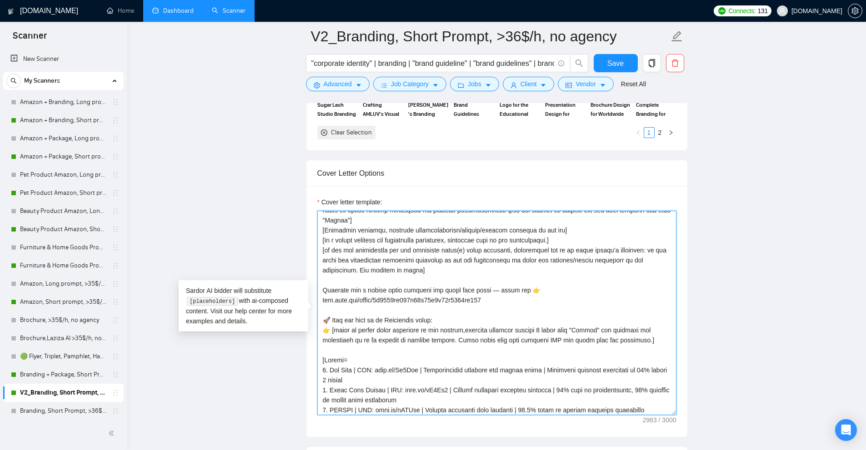
drag, startPoint x: 455, startPoint y: 223, endPoint x: 399, endPoint y: 343, distance: 132.1
click at [327, 319] on textarea "Cover letter template:" at bounding box center [496, 313] width 359 height 204
click at [399, 343] on textarea "Cover letter template:" at bounding box center [496, 313] width 359 height 204
click at [342, 335] on textarea "Cover letter template:" at bounding box center [496, 313] width 359 height 204
drag, startPoint x: 342, startPoint y: 335, endPoint x: 544, endPoint y: 336, distance: 201.7
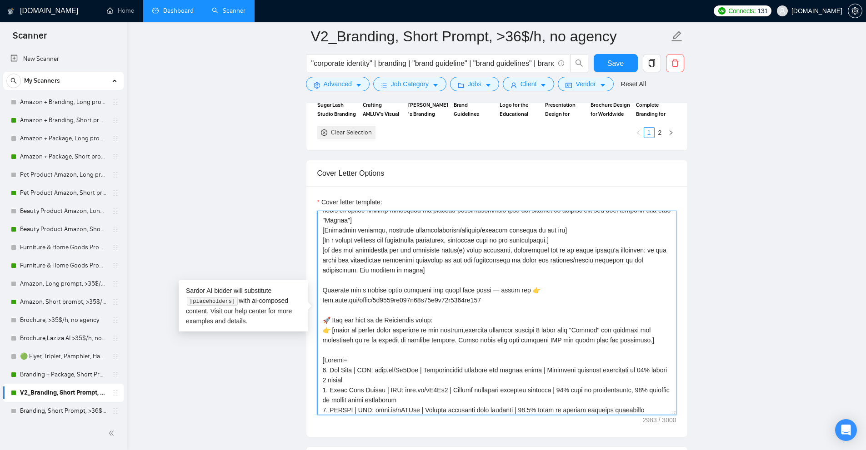
click at [526, 336] on textarea "Cover letter template:" at bounding box center [496, 313] width 359 height 204
click at [559, 337] on textarea "Cover letter template:" at bounding box center [496, 313] width 359 height 204
click at [632, 342] on textarea "Cover letter template:" at bounding box center [496, 313] width 359 height 204
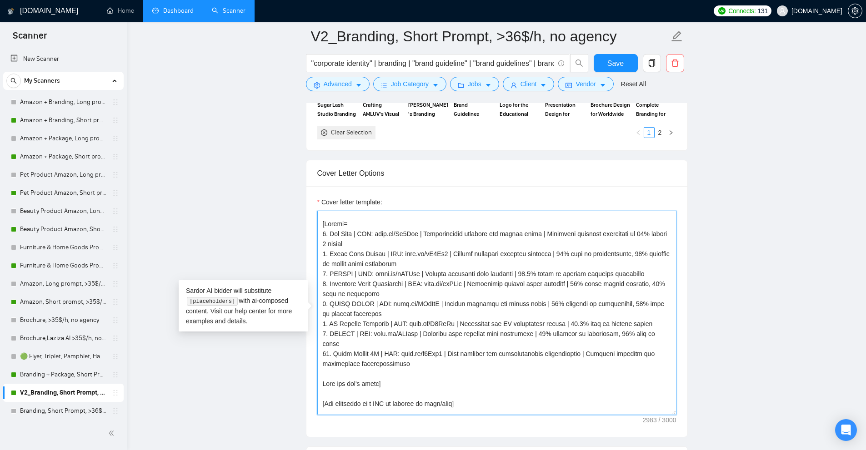
click at [343, 242] on textarea "Cover letter template:" at bounding box center [496, 313] width 359 height 204
drag, startPoint x: 343, startPoint y: 242, endPoint x: 353, endPoint y: 353, distance: 112.2
click at [353, 353] on textarea "Cover letter template:" at bounding box center [496, 313] width 359 height 204
click at [368, 342] on textarea "Cover letter template:" at bounding box center [496, 313] width 359 height 204
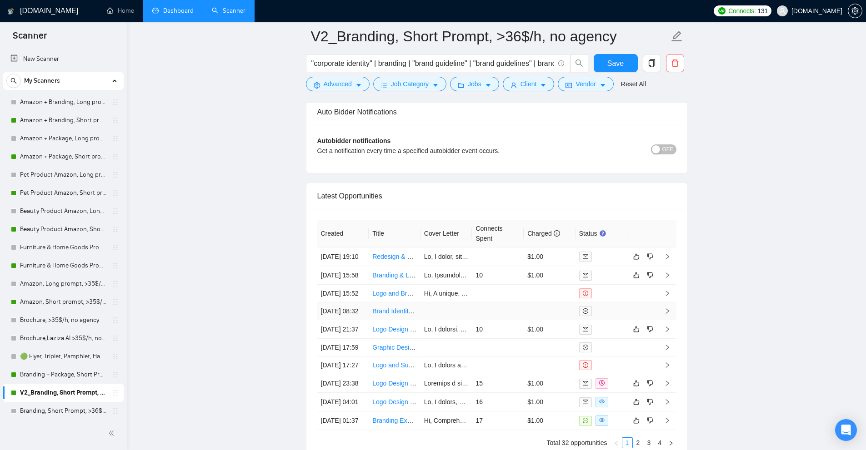
scroll to position [2454, 0]
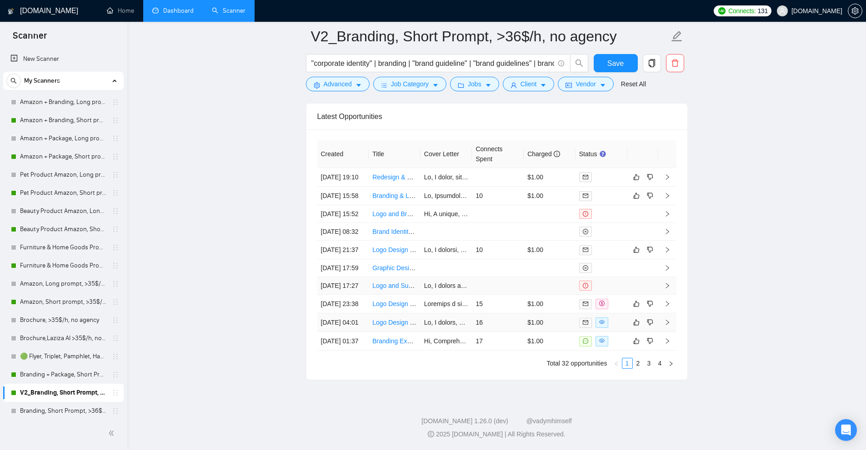
click at [503, 313] on td "16" at bounding box center [498, 322] width 52 height 19
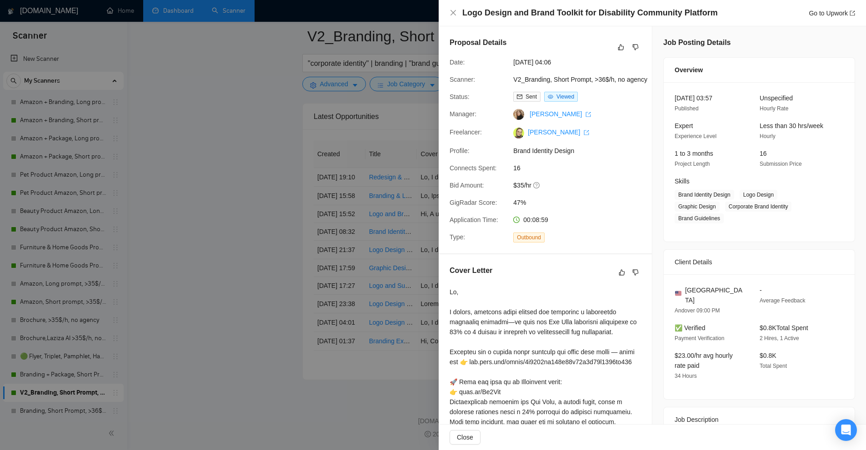
scroll to position [227, 0]
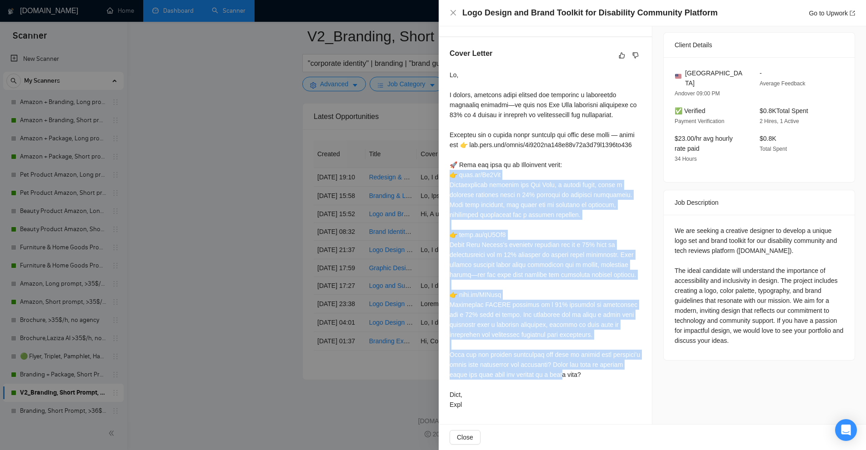
drag, startPoint x: 448, startPoint y: 197, endPoint x: 580, endPoint y: 401, distance: 242.6
click at [582, 404] on div "Cover Letter" at bounding box center [544, 230] width 213 height 387
click at [580, 401] on div at bounding box center [544, 240] width 191 height 340
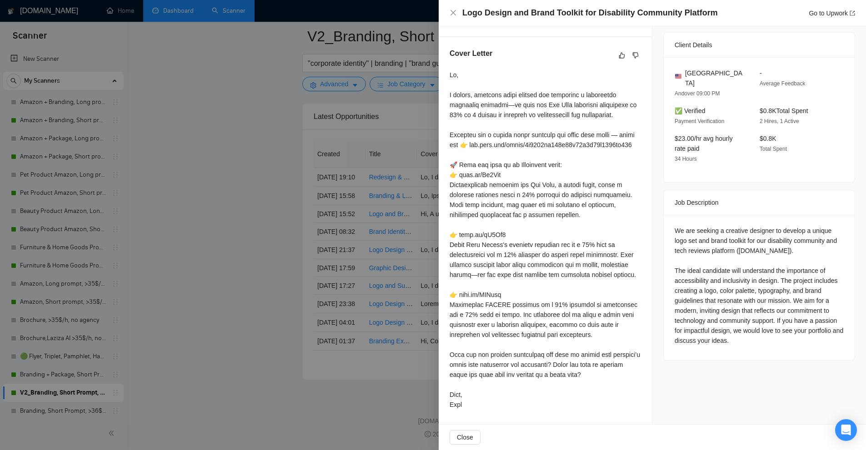
click at [332, 245] on div at bounding box center [433, 225] width 866 height 450
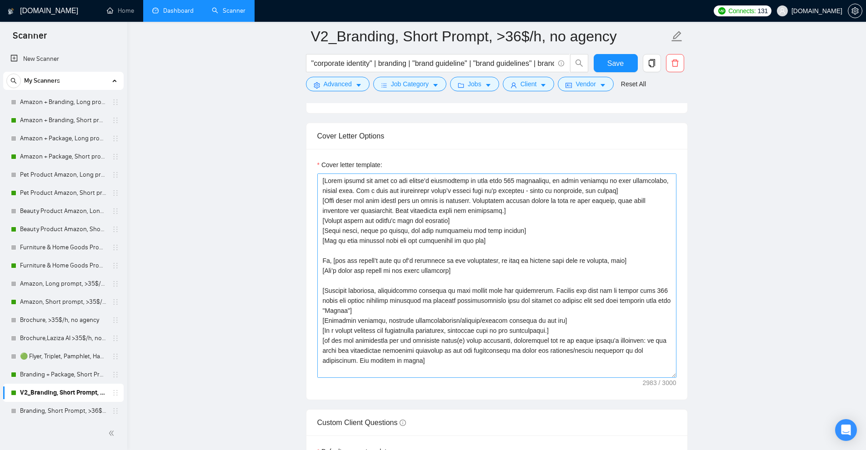
scroll to position [1000, 0]
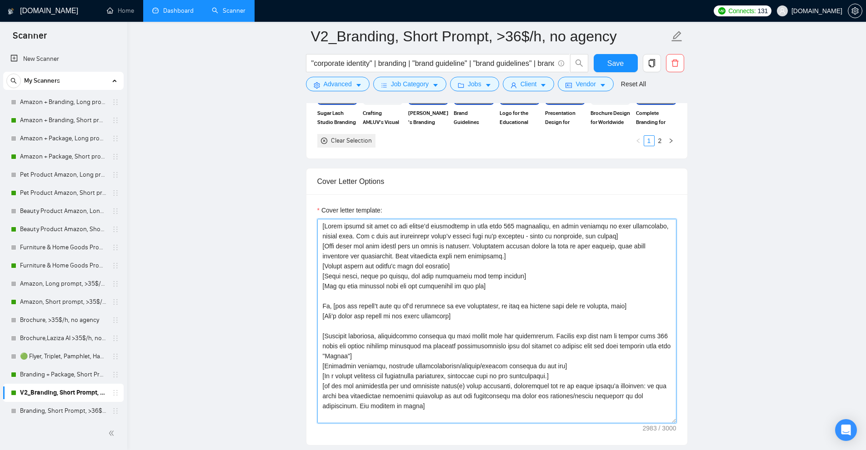
click at [432, 327] on textarea "Cover letter template:" at bounding box center [496, 321] width 359 height 204
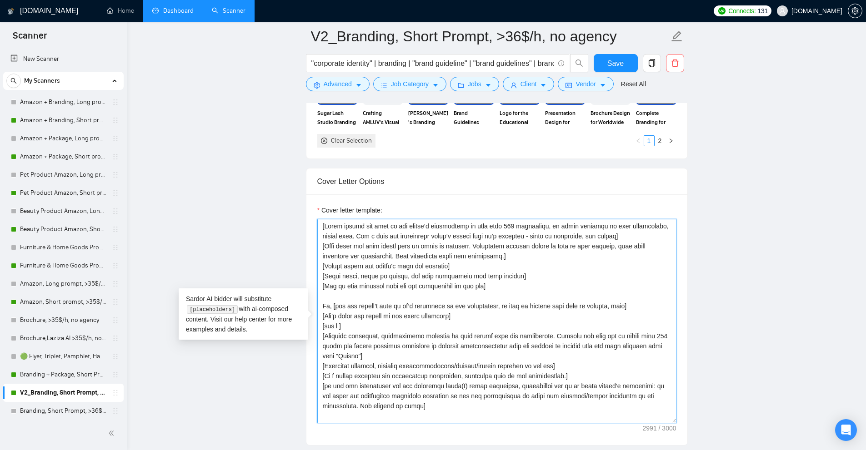
type textarea "[Lorem ipsumd sit amet co adi elitse’d eiusmodtemp in utla etdo 541 magnaaliqu,…"
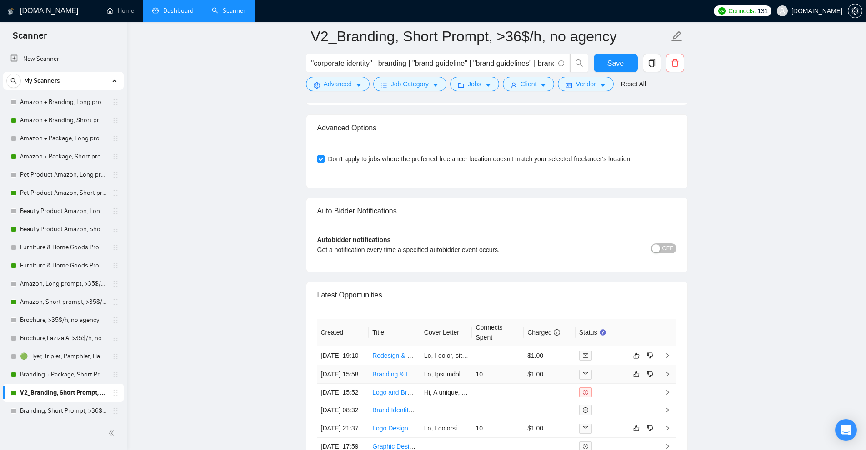
scroll to position [2363, 0]
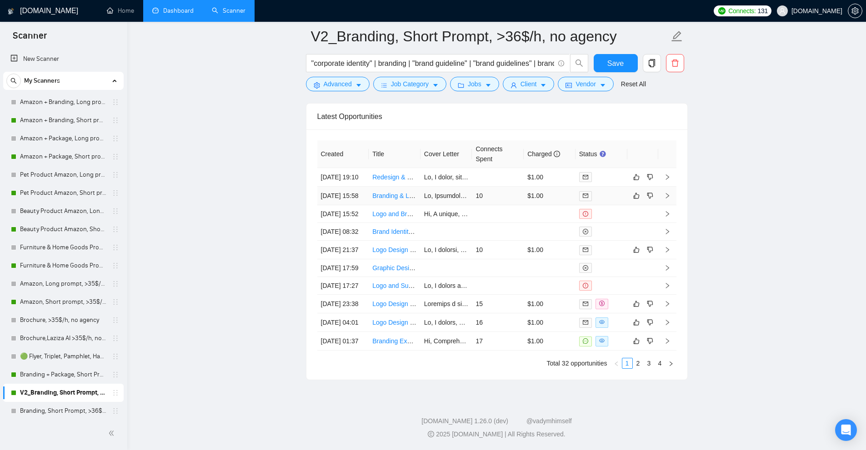
click at [516, 198] on td "10" at bounding box center [498, 196] width 52 height 19
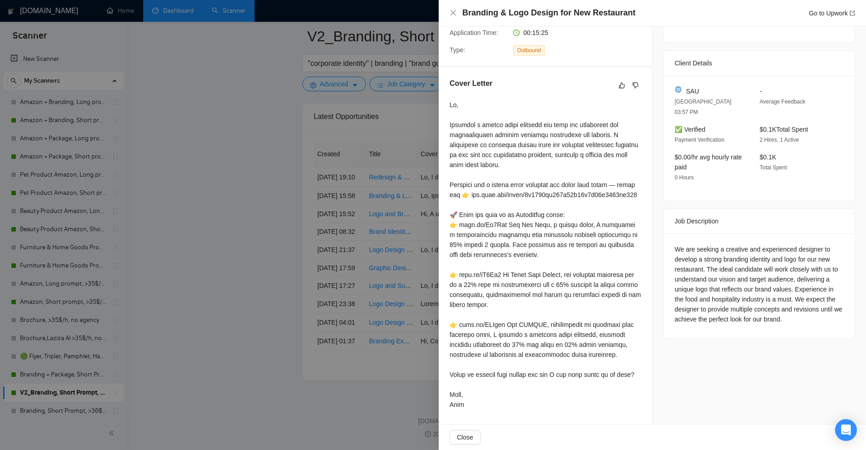
scroll to position [207, 0]
click at [403, 173] on div at bounding box center [433, 225] width 866 height 450
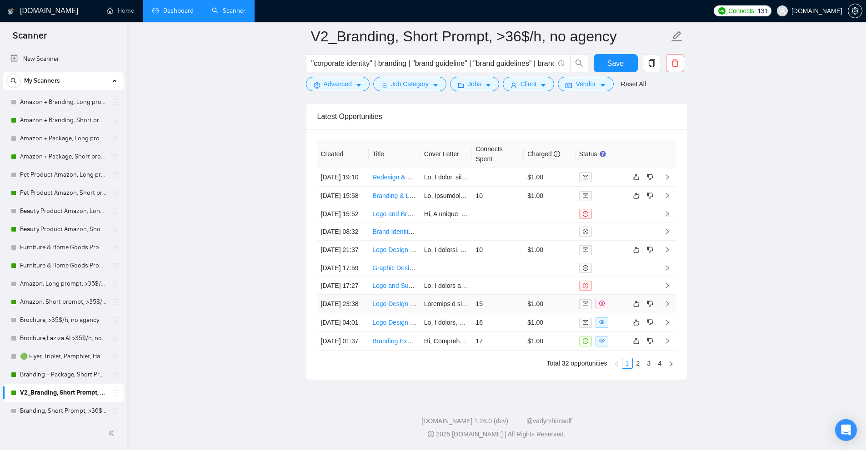
click at [507, 313] on td "15" at bounding box center [498, 304] width 52 height 19
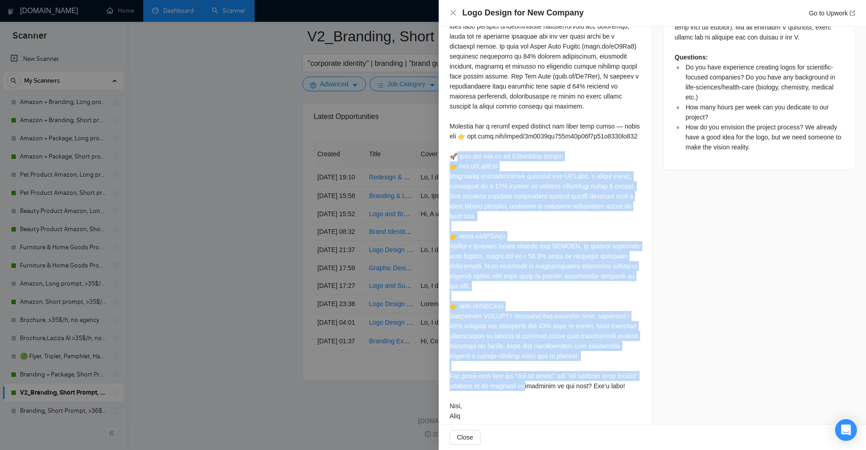
scroll to position [702, 0]
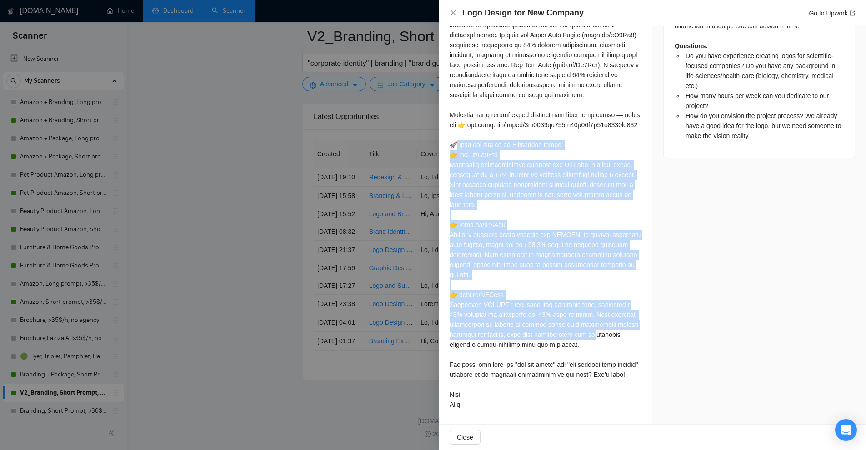
drag, startPoint x: 455, startPoint y: 188, endPoint x: 613, endPoint y: 336, distance: 217.3
click at [613, 336] on div at bounding box center [544, 190] width 191 height 440
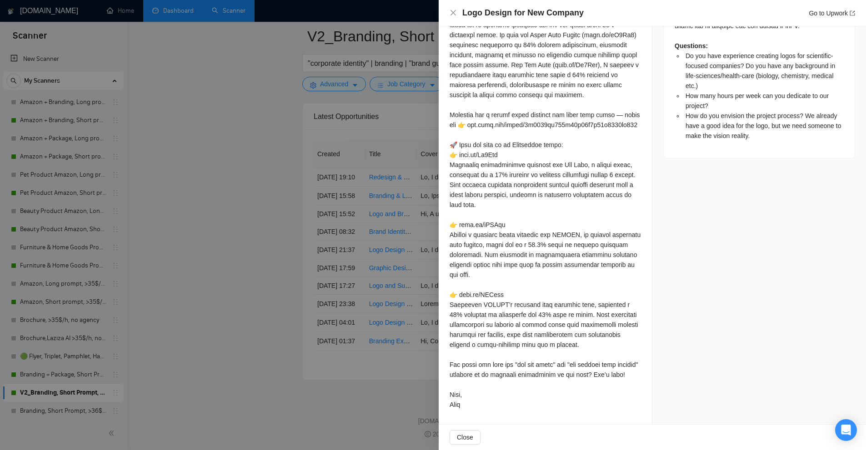
click at [600, 343] on div at bounding box center [544, 190] width 191 height 440
click at [316, 302] on div at bounding box center [433, 225] width 866 height 450
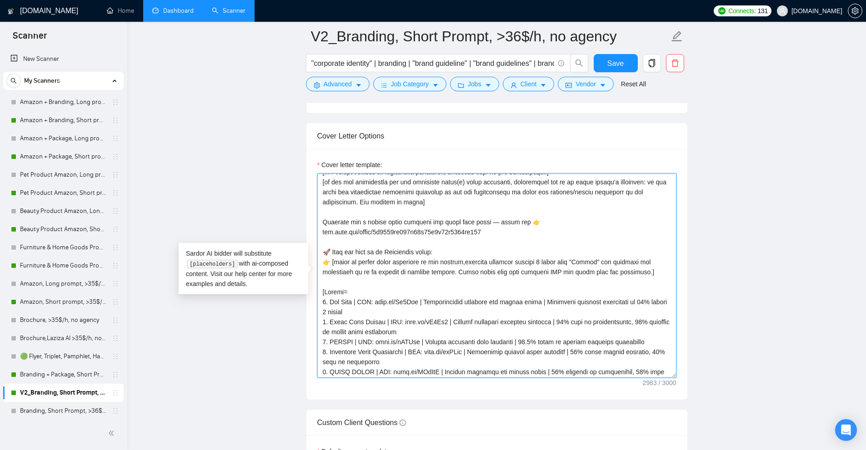
scroll to position [164, 0]
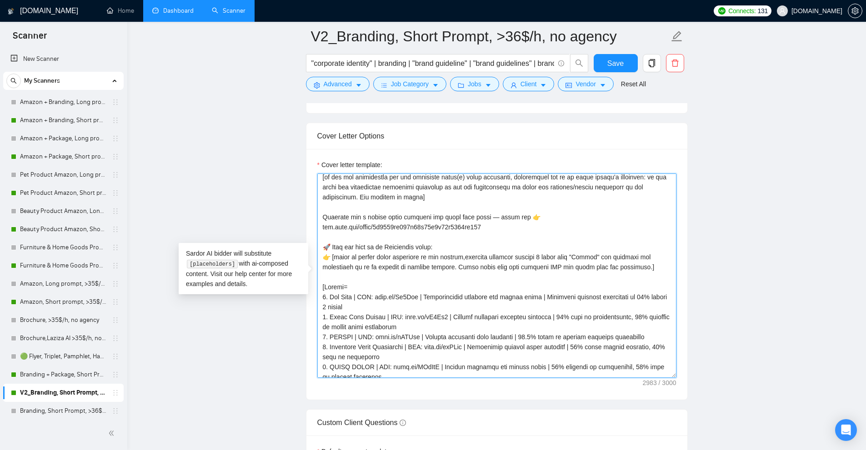
drag, startPoint x: 632, startPoint y: 267, endPoint x: 529, endPoint y: 269, distance: 102.7
click at [527, 269] on textarea "Cover letter template:" at bounding box center [496, 276] width 359 height 204
click at [531, 269] on textarea "Cover letter template:" at bounding box center [496, 276] width 359 height 204
drag, startPoint x: 531, startPoint y: 263, endPoint x: 469, endPoint y: 263, distance: 61.8
click at [469, 263] on textarea "Cover letter template:" at bounding box center [496, 276] width 359 height 204
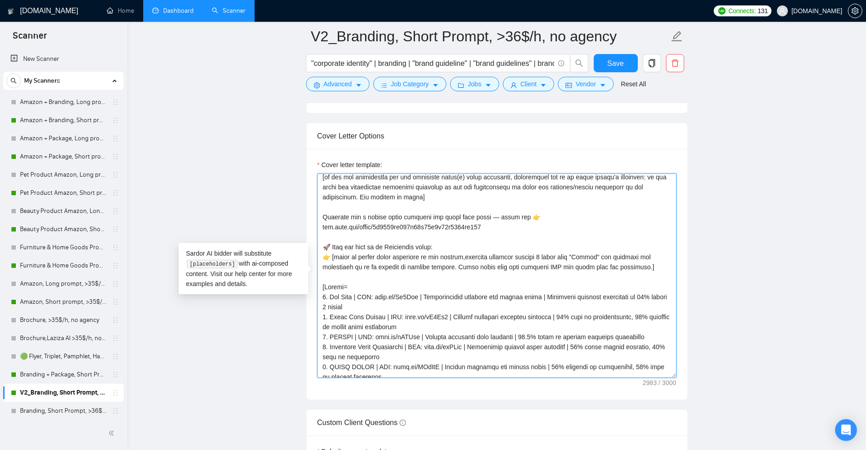
click at [425, 265] on textarea "Cover letter template:" at bounding box center [496, 276] width 359 height 204
drag, startPoint x: 461, startPoint y: 270, endPoint x: 626, endPoint y: 269, distance: 164.5
click at [626, 269] on textarea "Cover letter template:" at bounding box center [496, 276] width 359 height 204
click at [632, 270] on textarea "Cover letter template:" at bounding box center [496, 276] width 359 height 204
drag, startPoint x: 331, startPoint y: 254, endPoint x: 637, endPoint y: 267, distance: 305.6
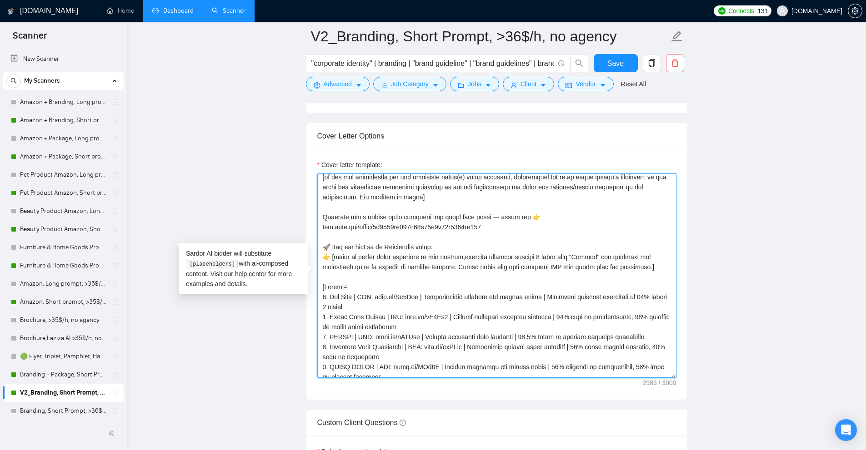
click at [637, 267] on textarea "Cover letter template:" at bounding box center [496, 276] width 359 height 204
drag, startPoint x: 636, startPoint y: 264, endPoint x: 307, endPoint y: 254, distance: 329.6
click at [444, 241] on textarea "Cover letter template:" at bounding box center [496, 276] width 359 height 204
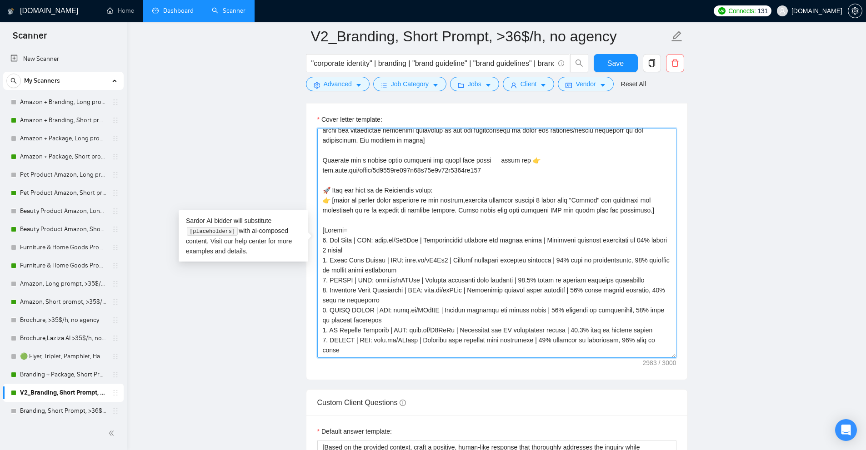
scroll to position [166, 0]
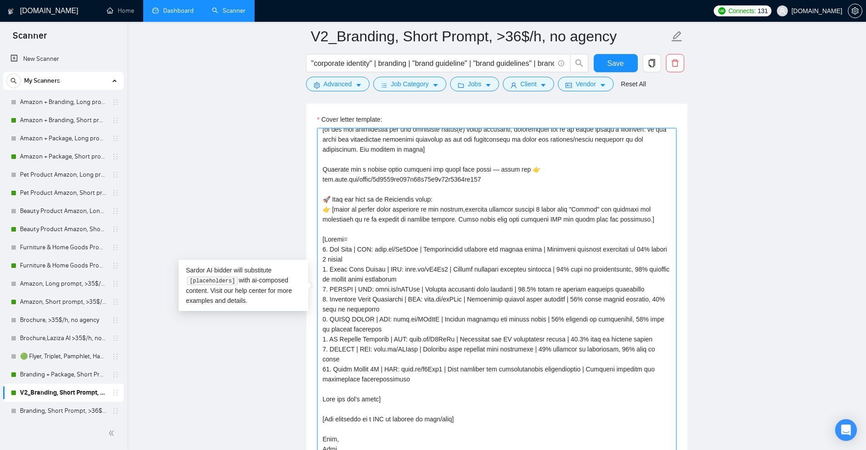
drag, startPoint x: 674, startPoint y: 331, endPoint x: 682, endPoint y: 450, distance: 119.3
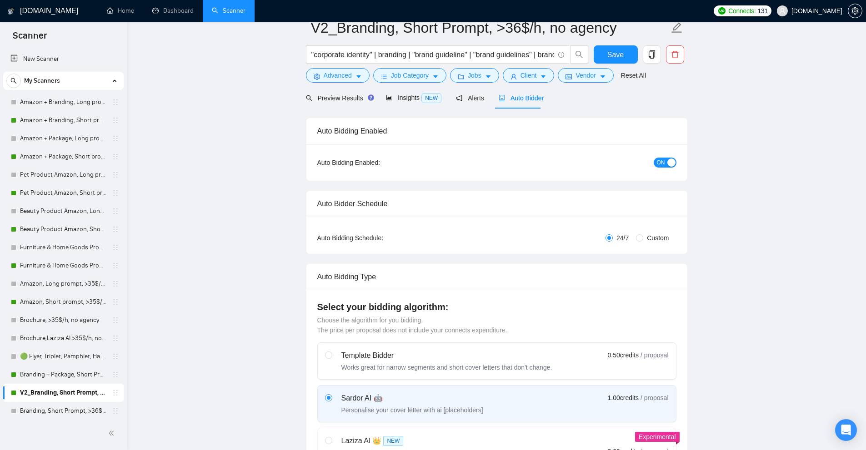
scroll to position [0, 0]
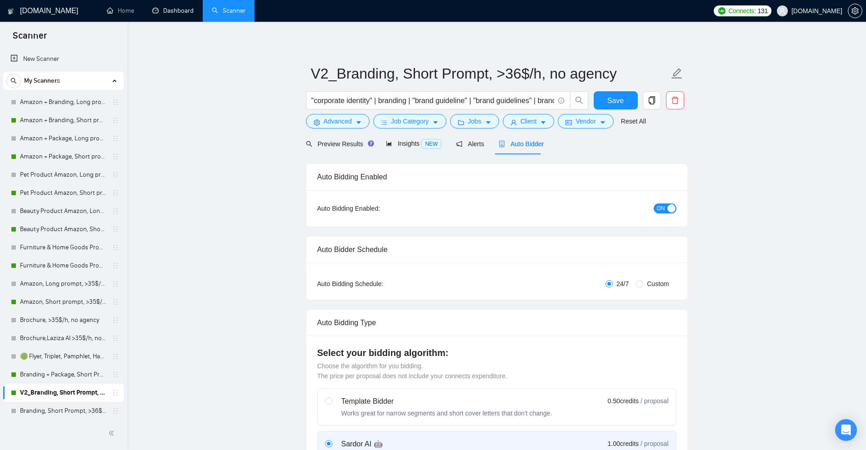
drag, startPoint x: 174, startPoint y: 7, endPoint x: 469, endPoint y: 54, distance: 298.9
click at [174, 7] on link "Dashboard" at bounding box center [172, 11] width 41 height 8
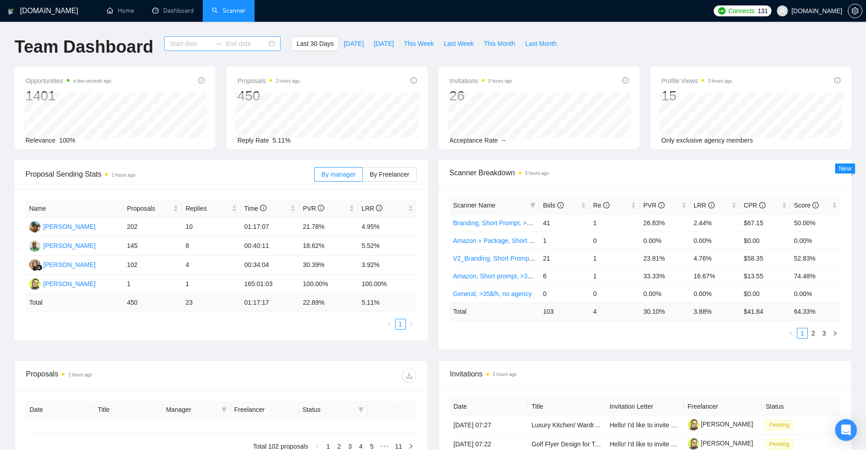
type input "[DATE]"
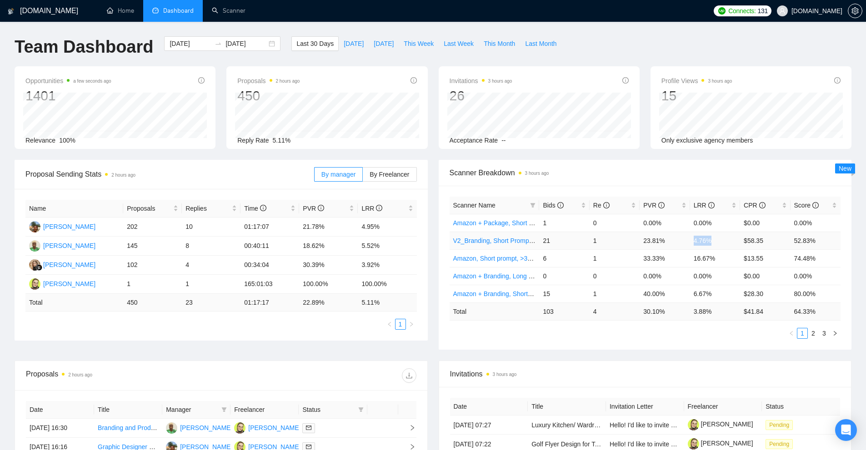
drag, startPoint x: 715, startPoint y: 239, endPoint x: 689, endPoint y: 332, distance: 95.9
click at [722, 242] on td "4.76%" at bounding box center [715, 241] width 50 height 18
drag, startPoint x: 721, startPoint y: 313, endPoint x: 703, endPoint y: 311, distance: 18.4
click at [702, 311] on td "3.88 %" at bounding box center [715, 312] width 50 height 18
click at [687, 312] on td "30.10 %" at bounding box center [664, 312] width 50 height 18
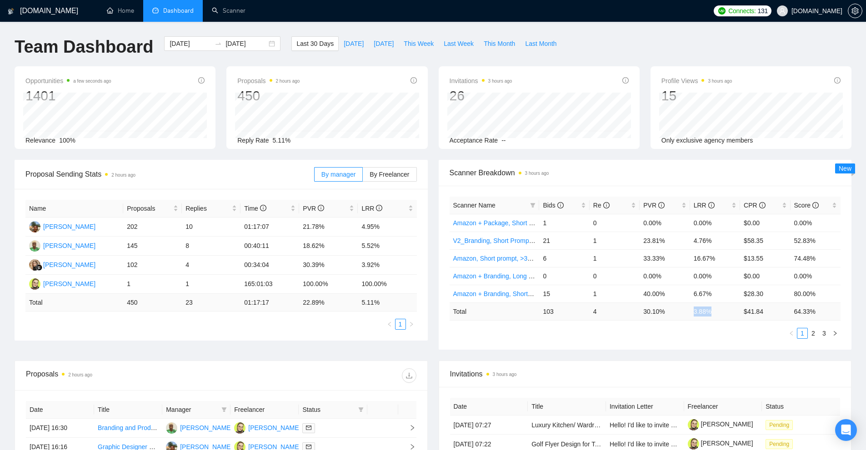
drag, startPoint x: 726, startPoint y: 313, endPoint x: 658, endPoint y: 304, distance: 68.8
click at [670, 309] on tr "Total 103 4 30.10 % 3.88 % $ 41.84 64.33 %" at bounding box center [644, 312] width 391 height 18
click at [565, 206] on span "Bids" at bounding box center [560, 205] width 36 height 10
click at [577, 202] on span "Bids" at bounding box center [560, 205] width 36 height 10
drag, startPoint x: 688, startPoint y: 220, endPoint x: 714, endPoint y: 226, distance: 26.6
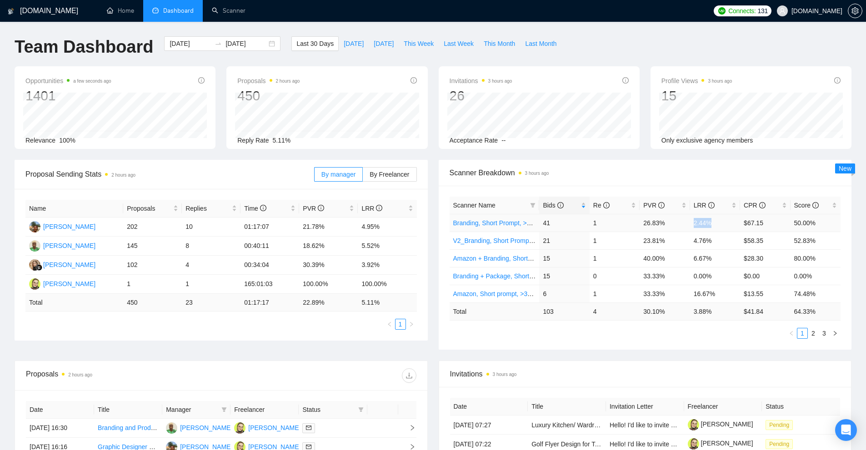
click at [714, 225] on tr "Branding, Short Prompt, >36$/h, no agency 41 1 26.83% 2.44% $67.15 50.00%" at bounding box center [644, 223] width 391 height 18
drag, startPoint x: 687, startPoint y: 244, endPoint x: 719, endPoint y: 245, distance: 32.7
click at [719, 245] on tr "V2_Branding, Short Prompt, >36$/h, no agency 21 1 23.81% 4.76% $58.35 52.83%" at bounding box center [644, 241] width 391 height 18
drag, startPoint x: 695, startPoint y: 293, endPoint x: 730, endPoint y: 295, distance: 35.5
click at [730, 295] on td "16.67%" at bounding box center [715, 294] width 50 height 18
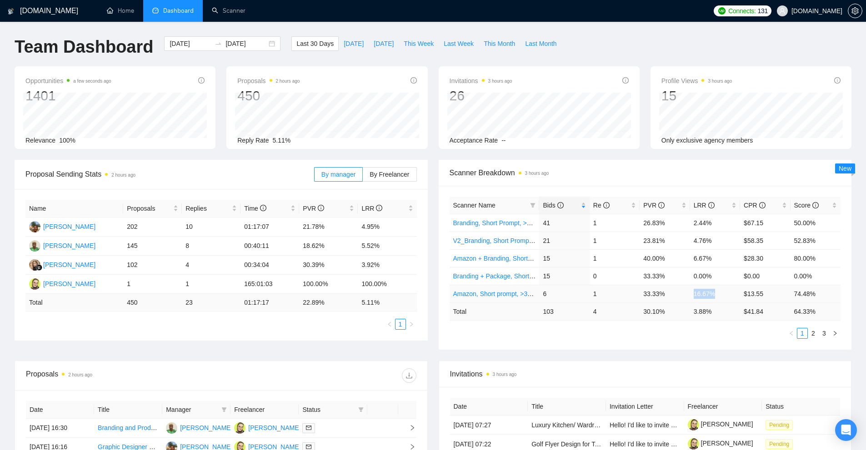
click at [699, 299] on td "16.67%" at bounding box center [715, 294] width 50 height 18
drag, startPoint x: 685, startPoint y: 310, endPoint x: 717, endPoint y: 316, distance: 33.3
click at [717, 316] on tr "Total 103 4 30.10 % 3.88 % $ 41.84 64.33 %" at bounding box center [644, 312] width 391 height 18
click at [717, 316] on td "3.88 %" at bounding box center [715, 312] width 50 height 18
drag, startPoint x: 717, startPoint y: 316, endPoint x: 687, endPoint y: 314, distance: 31.0
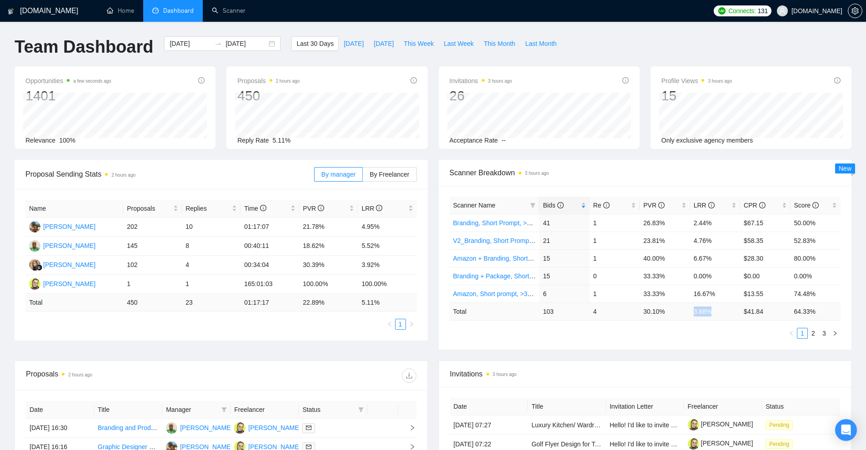
click at [687, 314] on tr "Total 103 4 30.10 % 3.88 % $ 41.84 64.33 %" at bounding box center [644, 312] width 391 height 18
click at [245, 10] on link "Scanner" at bounding box center [229, 11] width 34 height 8
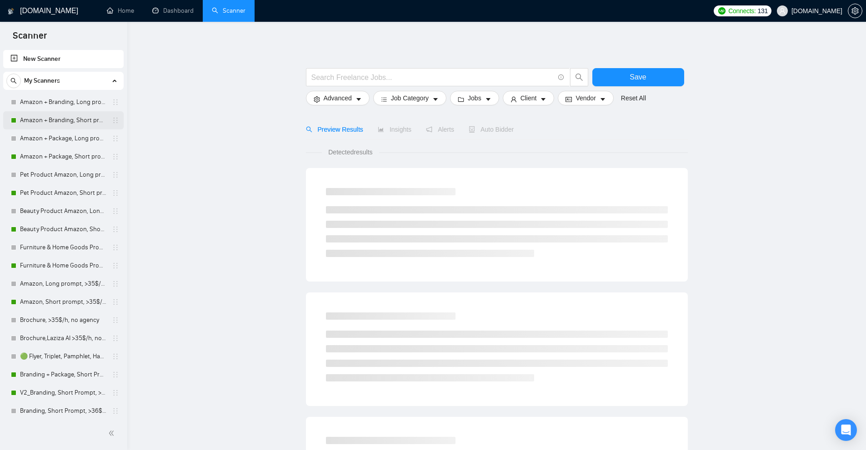
click at [83, 126] on link "Amazon + Branding, Short prompt, >35$/h, no agency" at bounding box center [63, 120] width 86 height 18
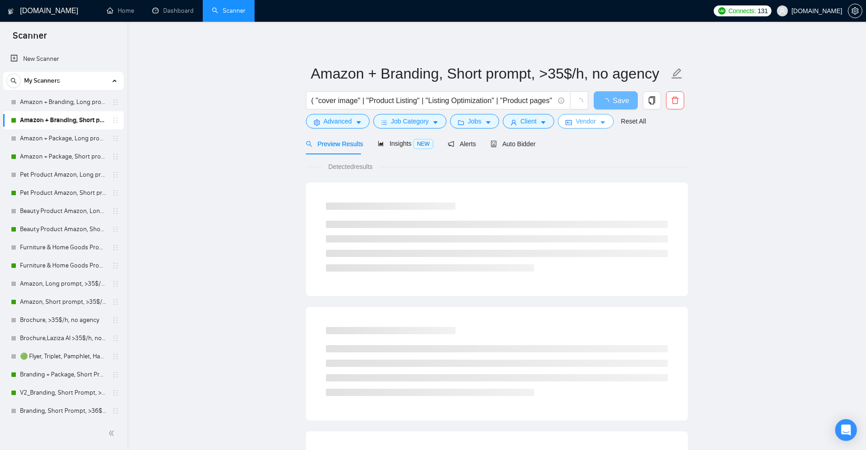
click at [575, 121] on span "Vendor" at bounding box center [585, 121] width 20 height 10
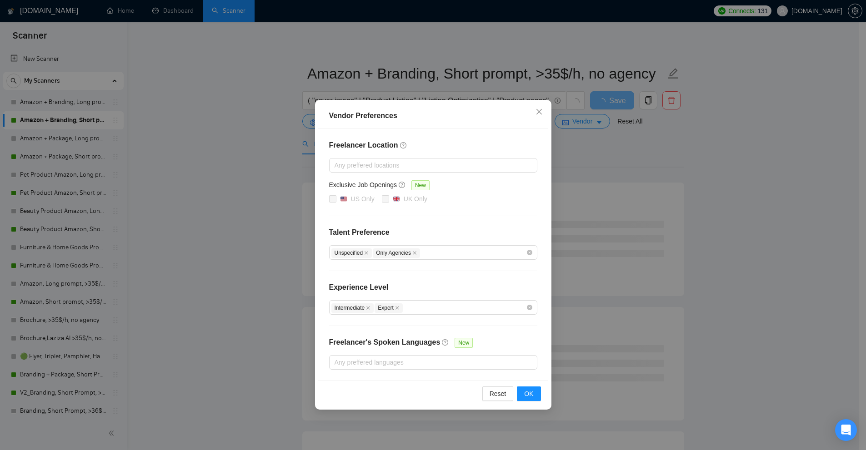
click at [641, 142] on div "Vendor Preferences Freelancer Location Any preffered locations Exclusive Job Op…" at bounding box center [433, 225] width 866 height 450
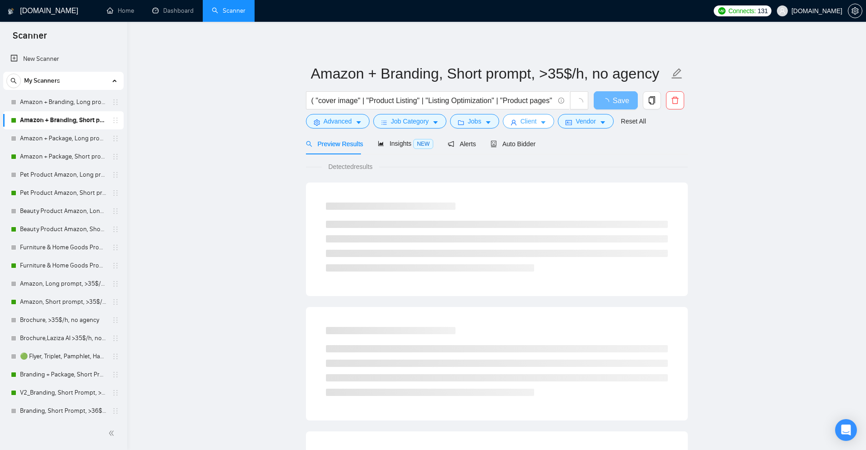
click at [522, 115] on button "Client" at bounding box center [528, 121] width 52 height 15
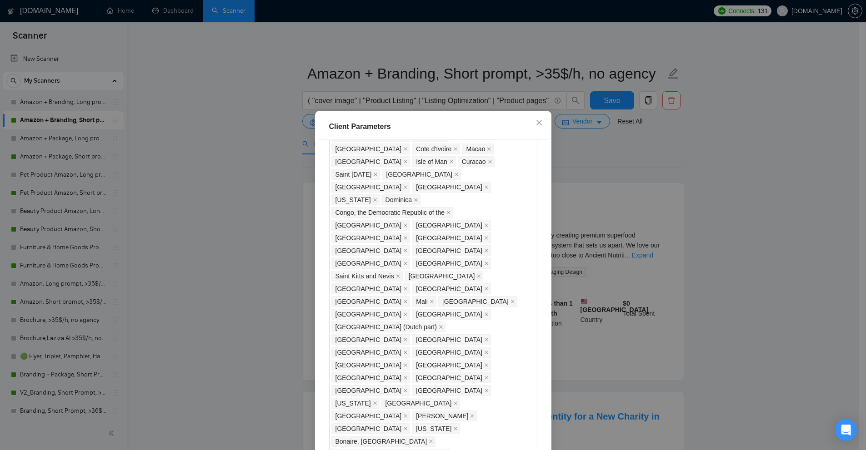
scroll to position [682, 0]
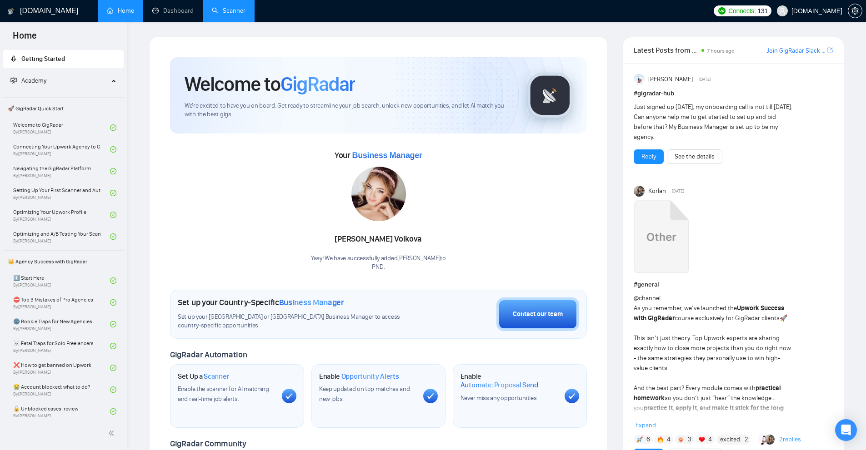
click at [234, 15] on link "Scanner" at bounding box center [229, 11] width 34 height 8
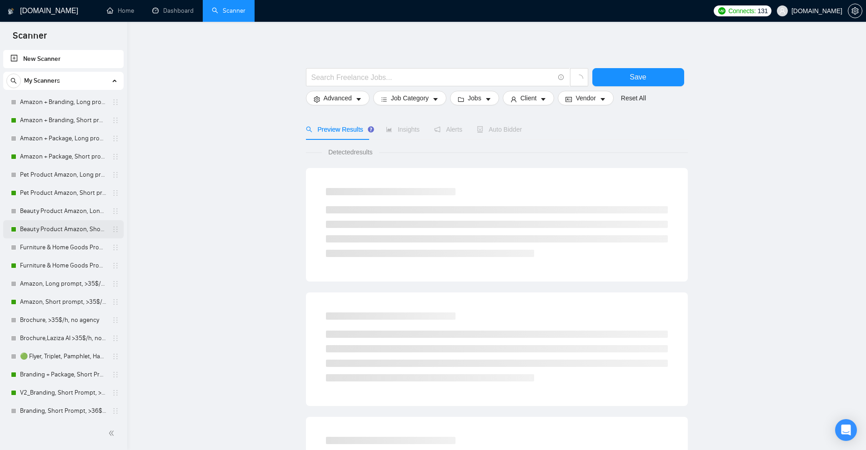
click at [38, 230] on link "Beauty Product Amazon, Short prompt, >35$/h, no agency" at bounding box center [63, 229] width 86 height 18
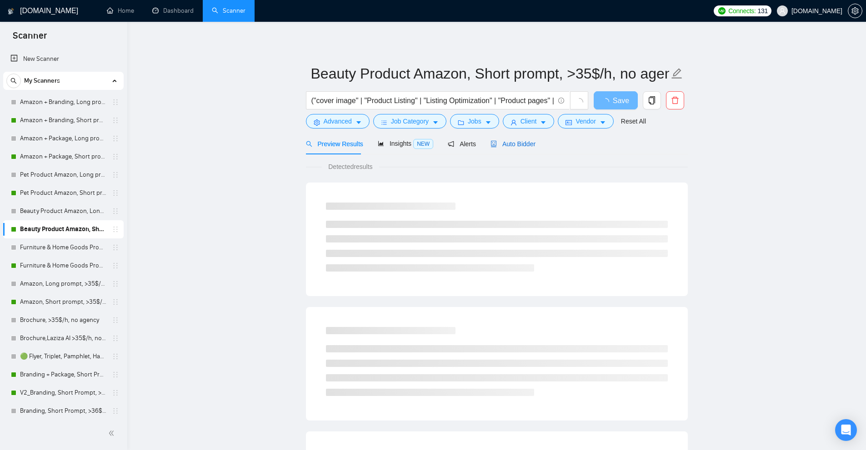
click at [502, 144] on span "Auto Bidder" at bounding box center [512, 143] width 45 height 7
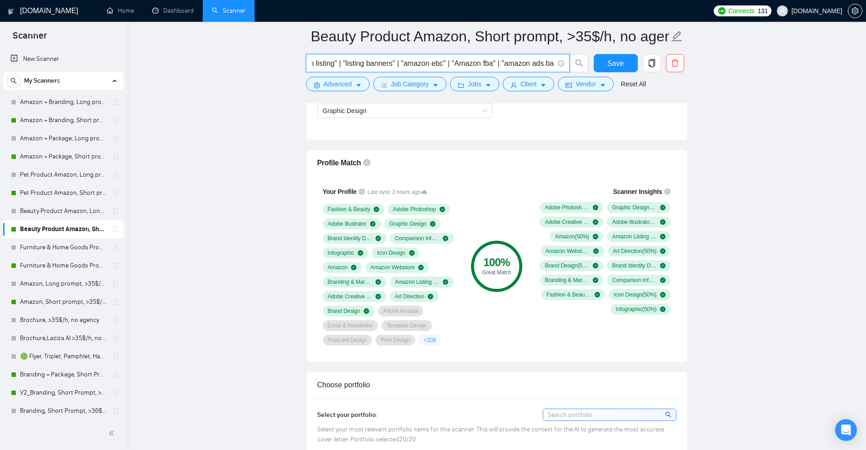
scroll to position [0, 2257]
drag, startPoint x: 527, startPoint y: 66, endPoint x: 844, endPoint y: 74, distance: 316.3
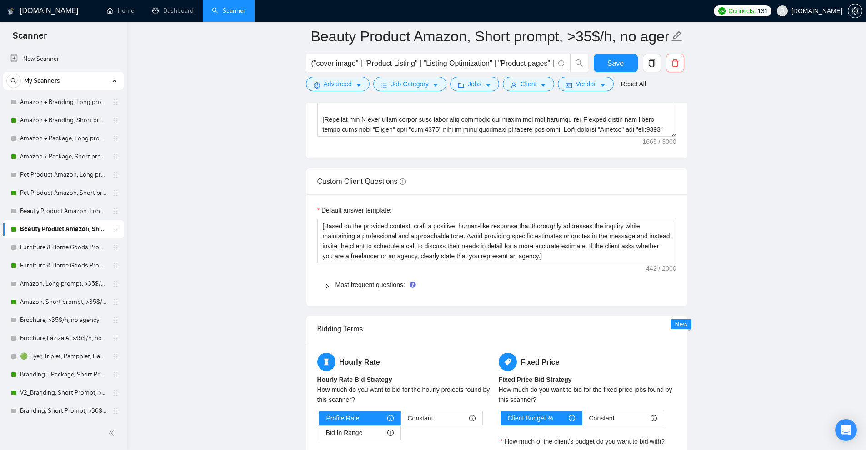
scroll to position [1045, 0]
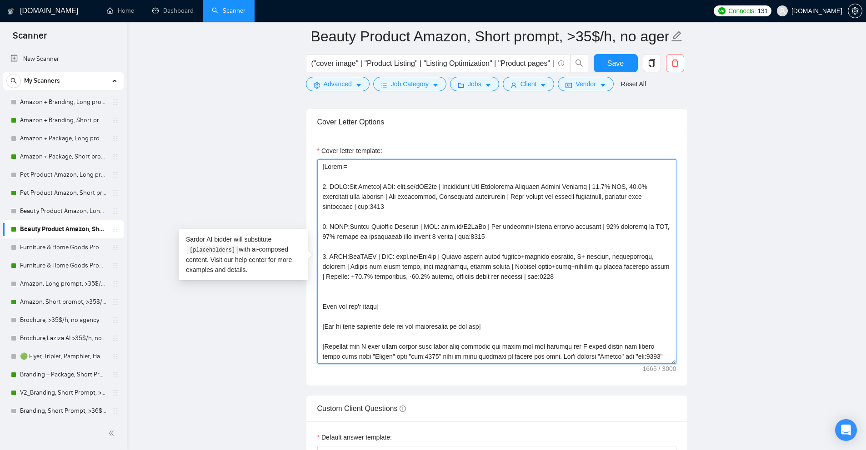
drag, startPoint x: 569, startPoint y: 273, endPoint x: 293, endPoint y: 197, distance: 286.0
click at [293, 197] on main "Beauty Product Amazon, Short prompt, >35$/h, no agency ("cover image" | "Produc…" at bounding box center [496, 341] width 709 height 2700
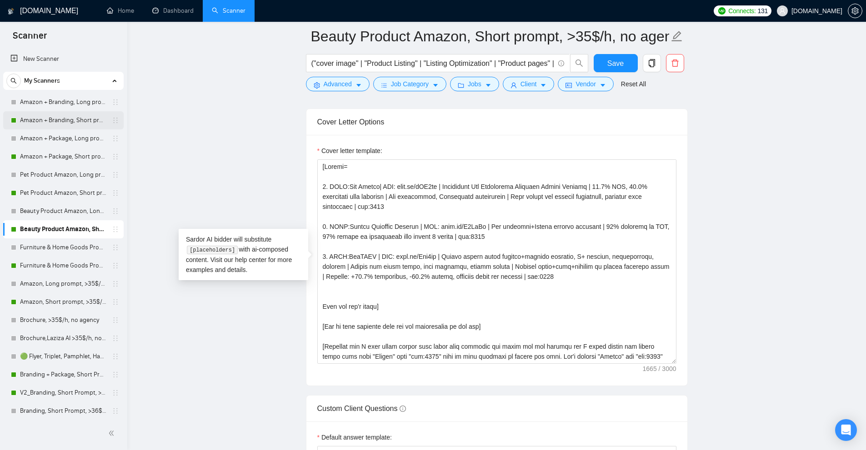
click at [46, 118] on link "Amazon + Branding, Short prompt, >35$/h, no agency" at bounding box center [63, 120] width 86 height 18
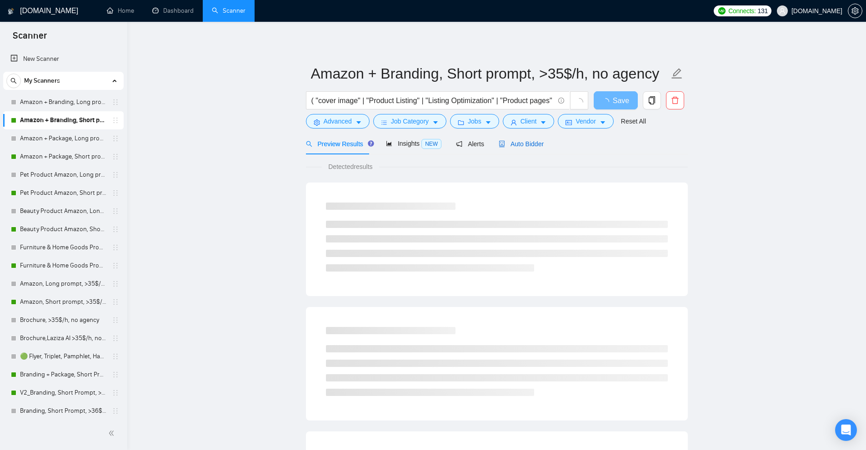
click at [526, 144] on span "Auto Bidder" at bounding box center [520, 143] width 45 height 7
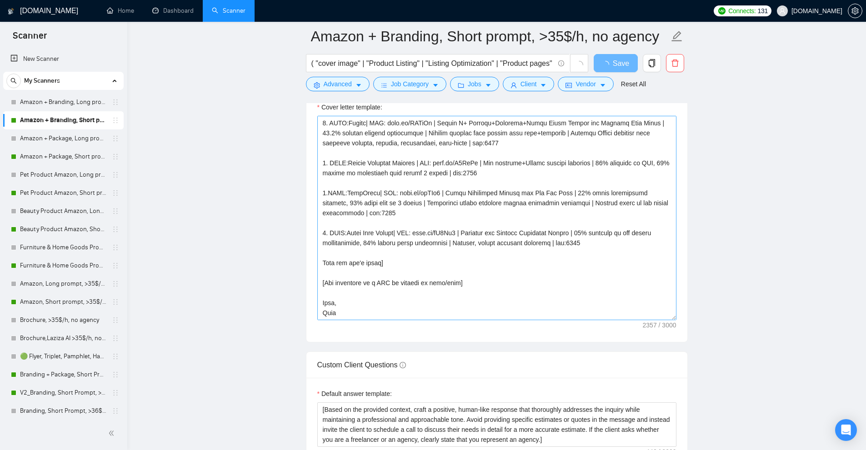
scroll to position [224, 0]
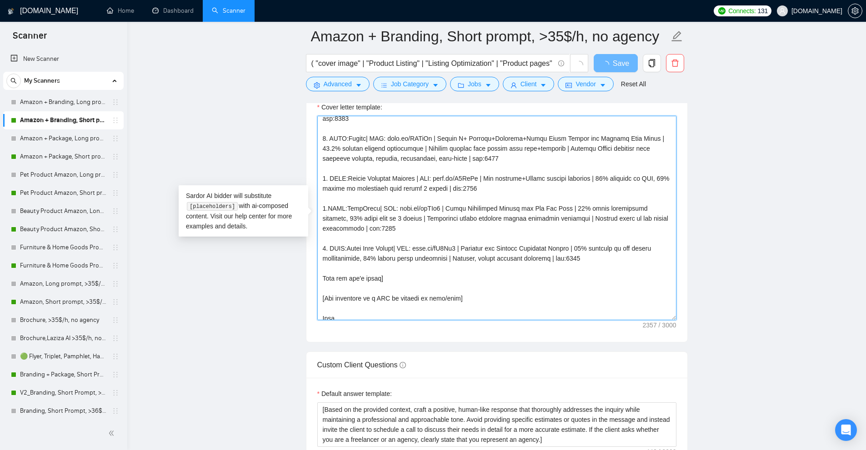
drag, startPoint x: 362, startPoint y: 294, endPoint x: 338, endPoint y: 152, distance: 143.9
click at [338, 152] on textarea "Cover letter template:" at bounding box center [496, 218] width 359 height 204
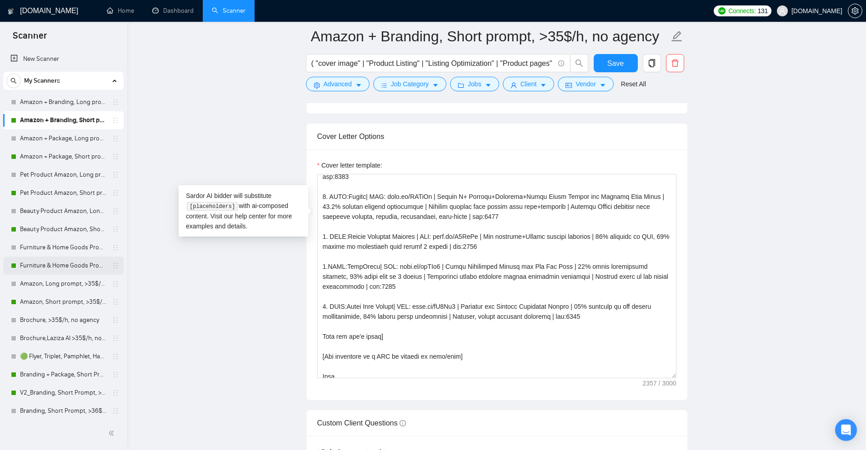
click at [50, 263] on link "Furniture & Home Goods Product Amazon, Short prompt, >35$/h, no agency" at bounding box center [63, 266] width 86 height 18
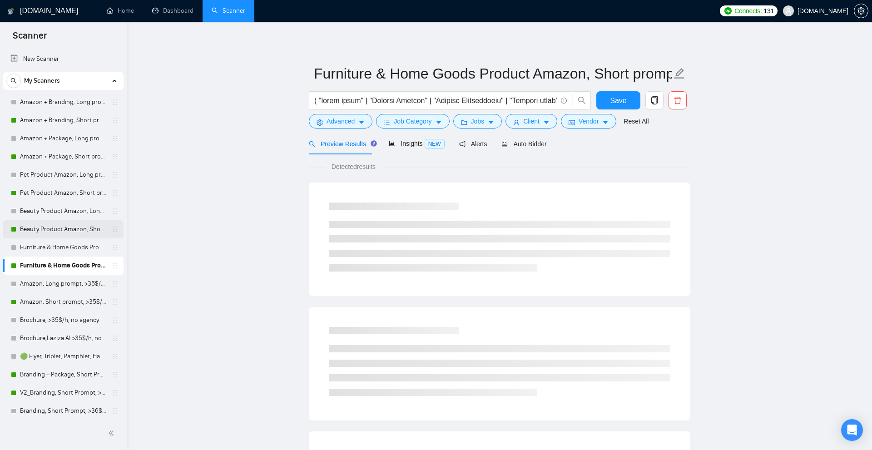
click at [63, 230] on link "Beauty Product Amazon, Short prompt, >35$/h, no agency" at bounding box center [63, 229] width 86 height 18
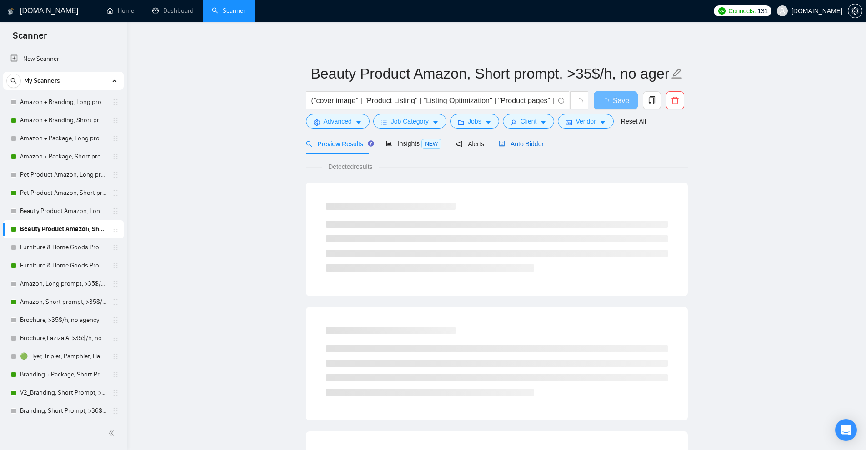
click at [540, 148] on div "Auto Bidder" at bounding box center [520, 144] width 45 height 10
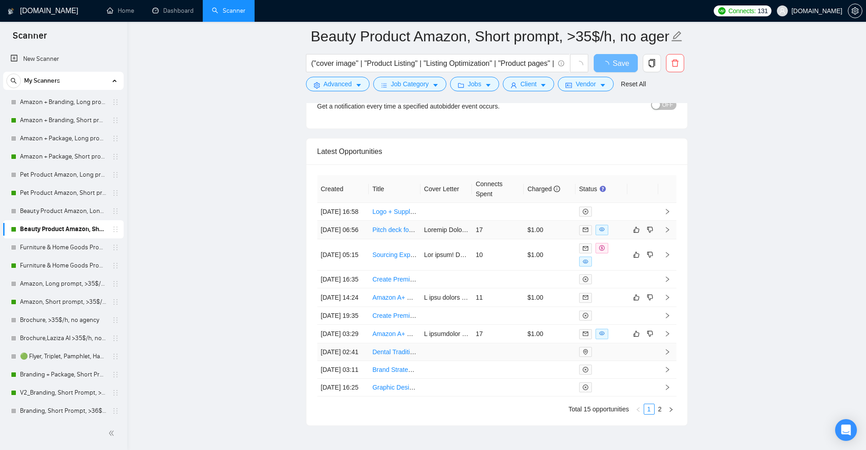
scroll to position [2329, 0]
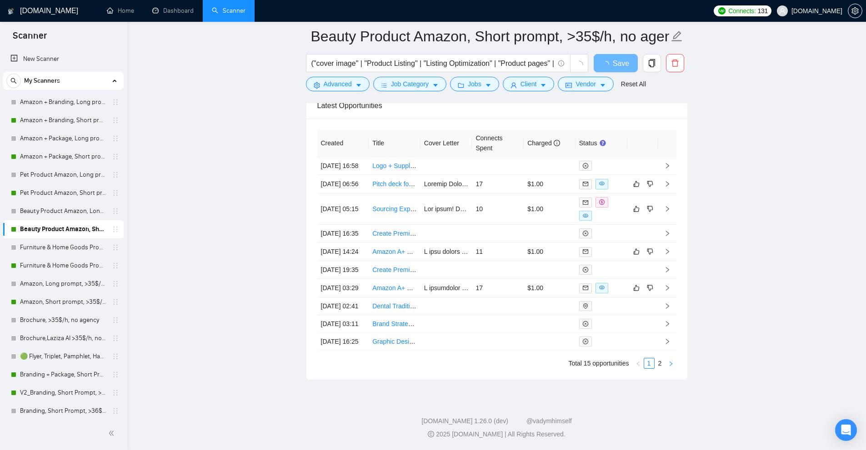
click at [672, 366] on icon "right" at bounding box center [670, 363] width 5 height 5
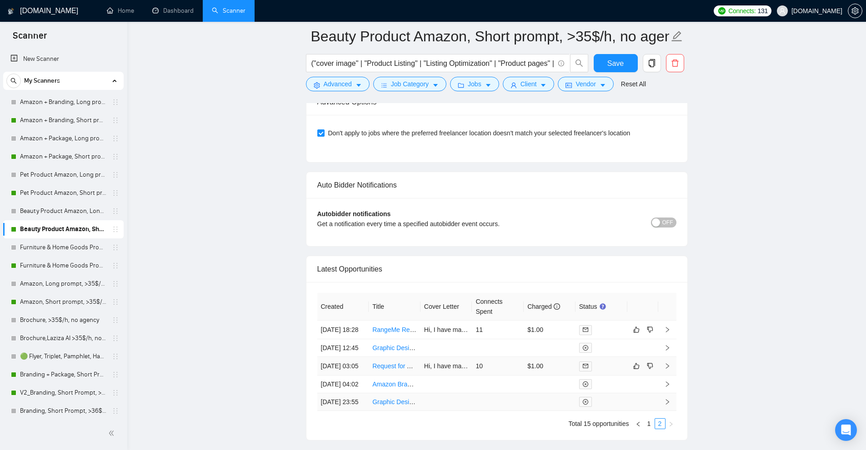
scroll to position [2301, 0]
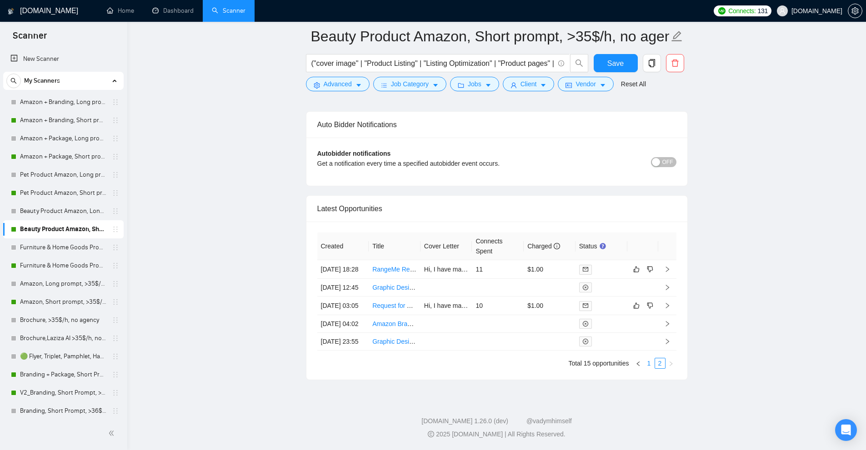
click at [646, 362] on link "1" at bounding box center [649, 363] width 10 height 10
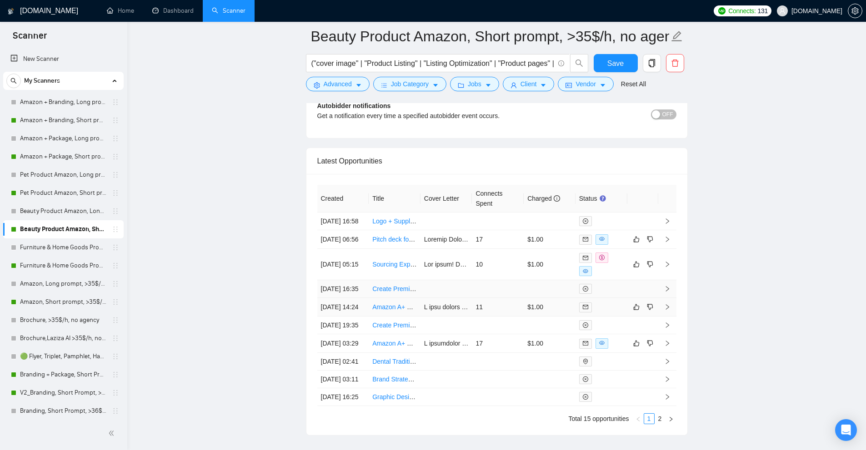
scroll to position [2392, 0]
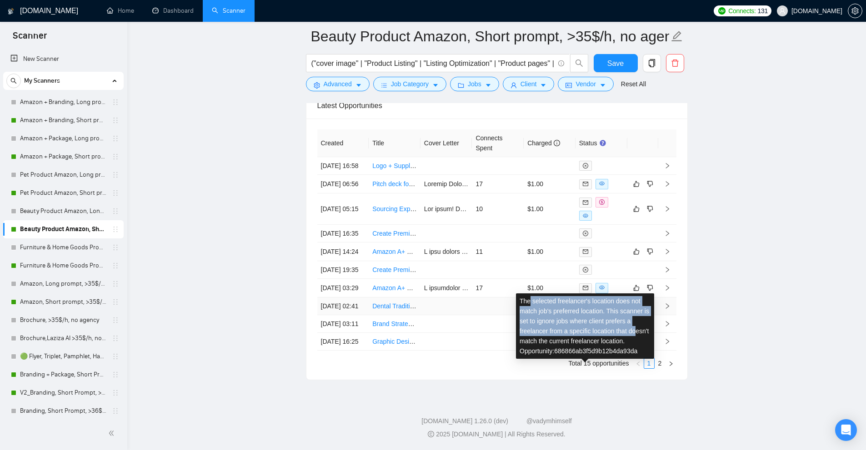
drag, startPoint x: 528, startPoint y: 266, endPoint x: 637, endPoint y: 293, distance: 112.4
click at [637, 294] on div "The selected freelancer's location does not match job's preferred location. Thi…" at bounding box center [585, 326] width 138 height 65
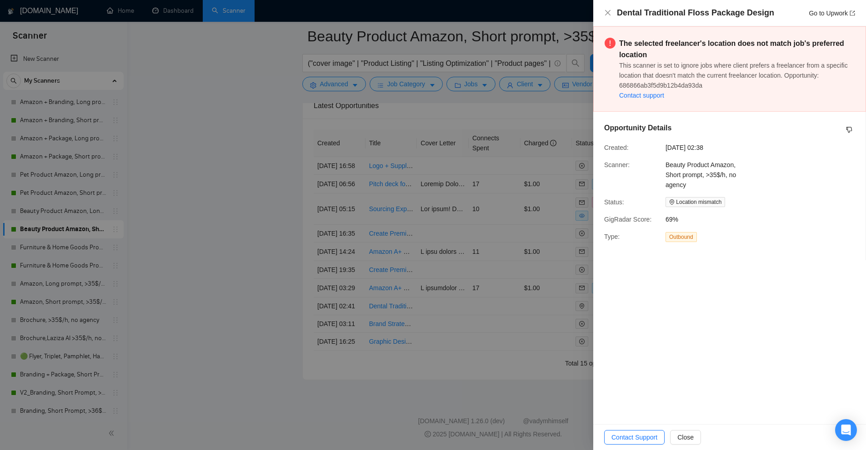
click at [504, 148] on div at bounding box center [433, 225] width 866 height 450
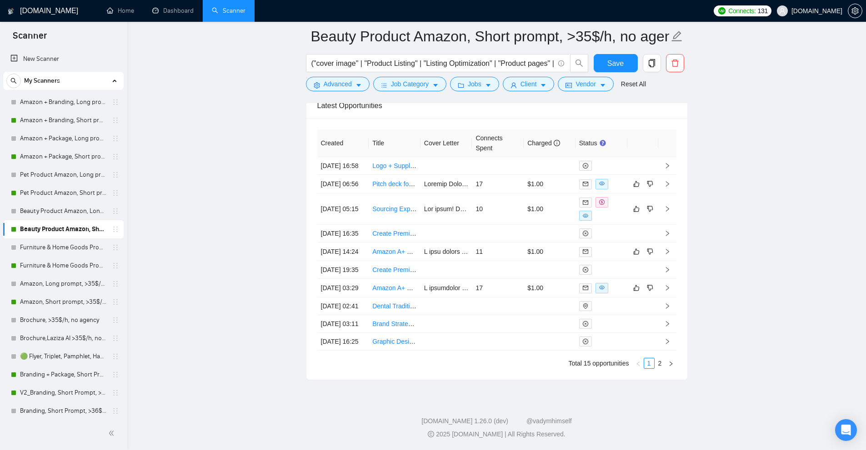
click at [673, 380] on div "Created Title Cover Letter Connects Spent Charged Status [DATE] 16:58 Logo + Su…" at bounding box center [496, 249] width 381 height 261
click at [672, 366] on icon "right" at bounding box center [670, 364] width 3 height 5
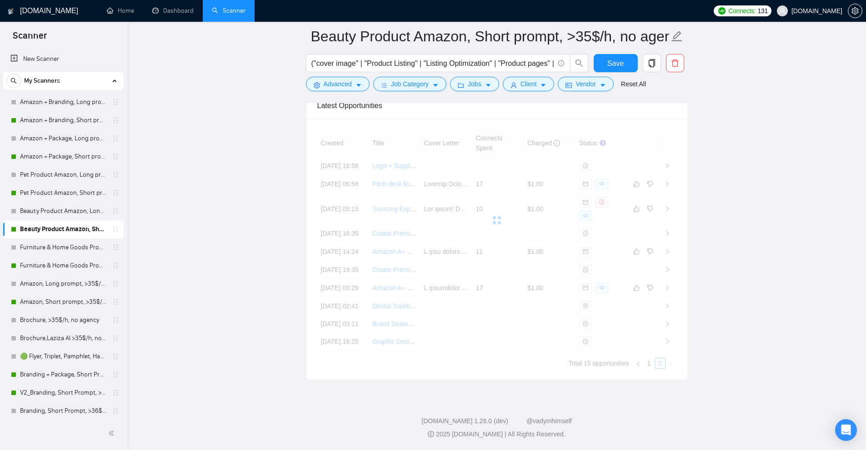
scroll to position [2301, 0]
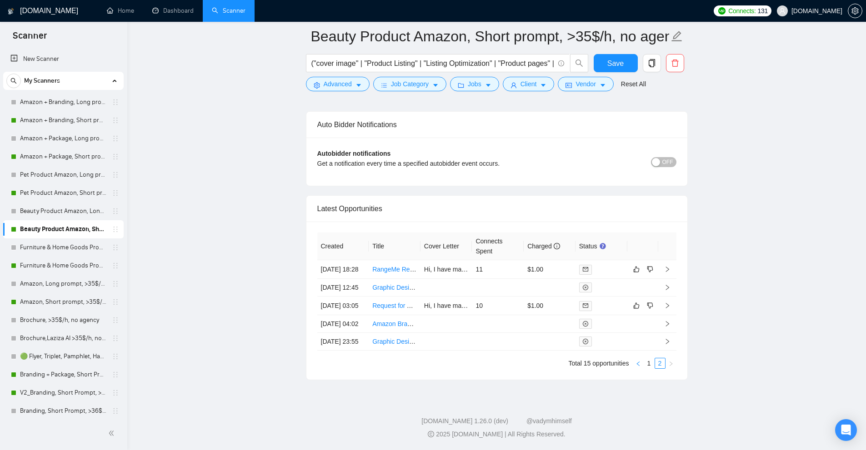
click at [641, 367] on button "button" at bounding box center [637, 363] width 11 height 11
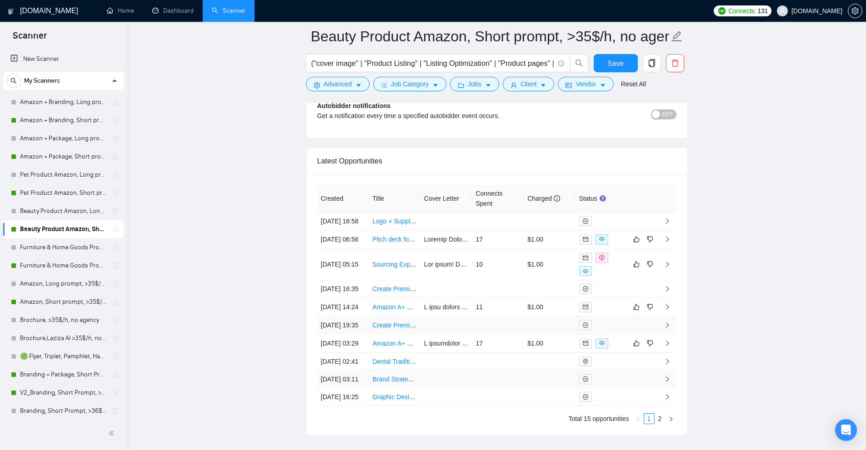
scroll to position [2392, 0]
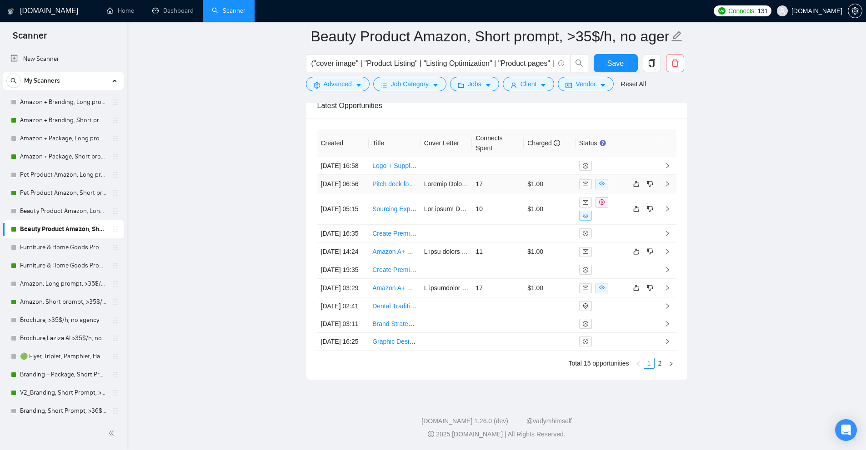
click at [616, 179] on div at bounding box center [601, 184] width 45 height 10
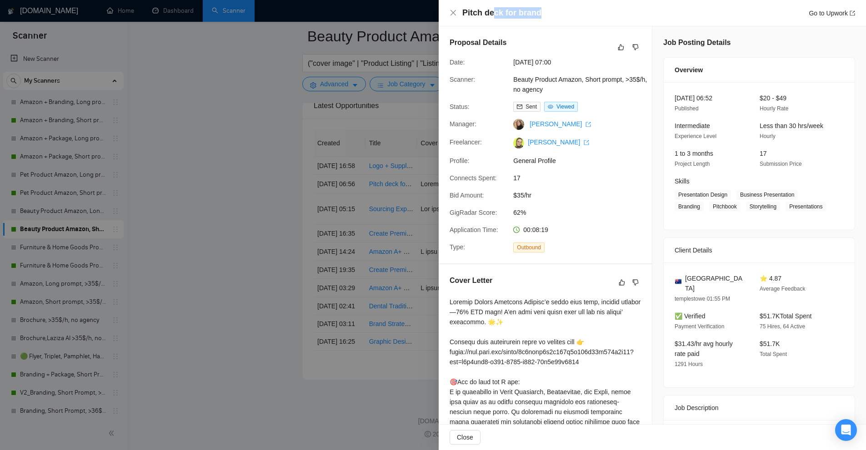
drag, startPoint x: 496, startPoint y: 18, endPoint x: 590, endPoint y: 35, distance: 95.9
click at [545, 15] on div "Pitch deck for brand Go to Upwork" at bounding box center [658, 12] width 393 height 11
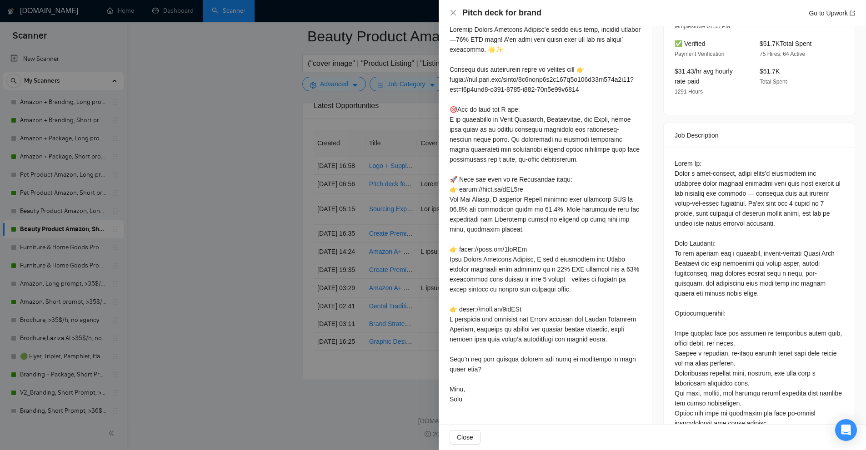
click at [743, 217] on div at bounding box center [758, 374] width 169 height 430
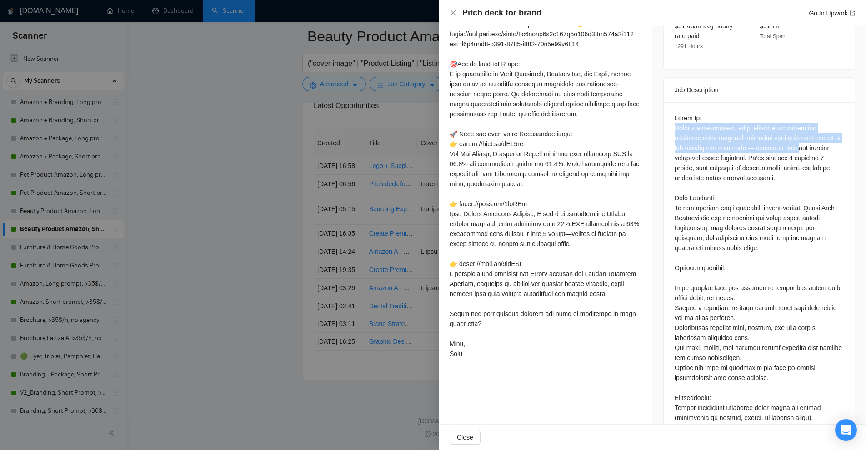
drag, startPoint x: 672, startPoint y: 116, endPoint x: 792, endPoint y: 135, distance: 121.4
click at [792, 135] on div at bounding box center [758, 328] width 169 height 430
click at [799, 160] on div at bounding box center [758, 328] width 169 height 430
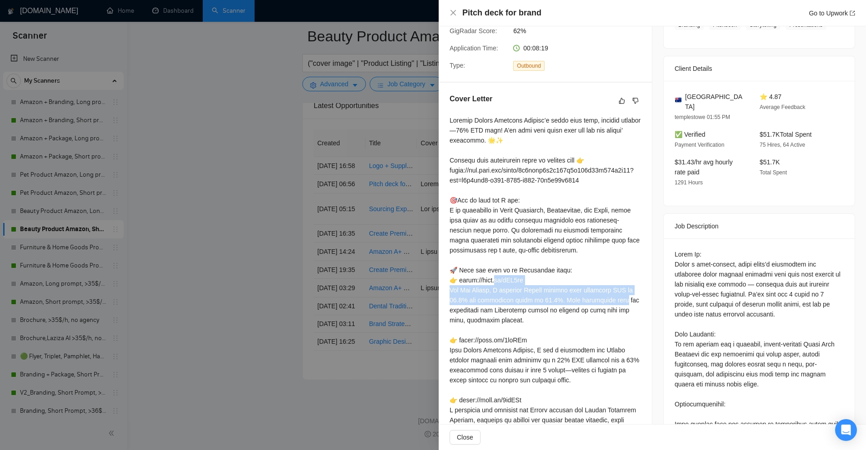
drag, startPoint x: 453, startPoint y: 284, endPoint x: 579, endPoint y: 299, distance: 127.7
click at [574, 298] on div at bounding box center [544, 305] width 191 height 380
click at [585, 301] on div at bounding box center [544, 305] width 191 height 380
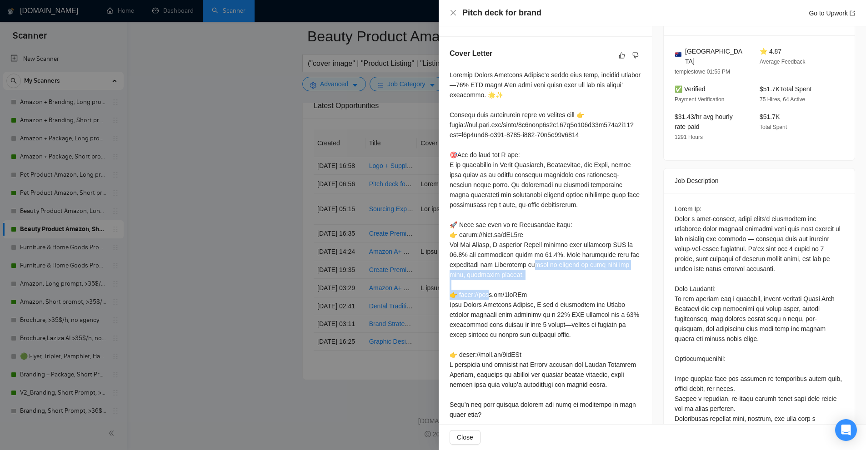
drag, startPoint x: 484, startPoint y: 264, endPoint x: 578, endPoint y: 274, distance: 94.7
click at [578, 274] on div at bounding box center [544, 260] width 191 height 380
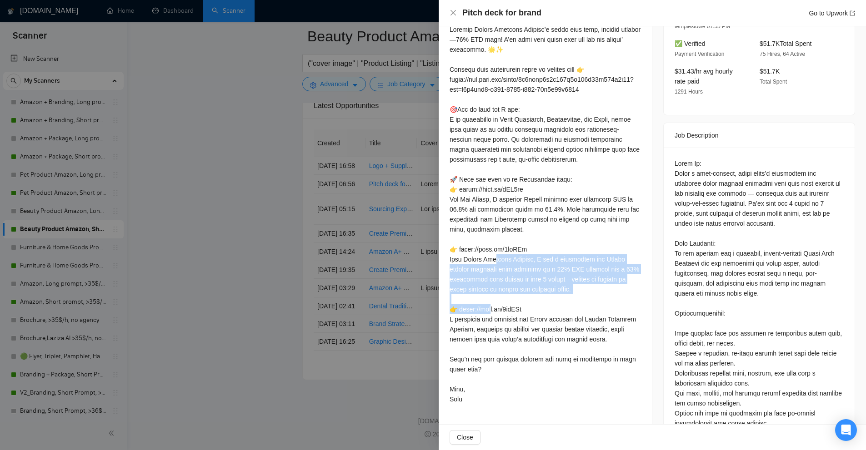
drag, startPoint x: 592, startPoint y: 291, endPoint x: 583, endPoint y: 250, distance: 42.3
click at [583, 250] on div at bounding box center [544, 215] width 191 height 380
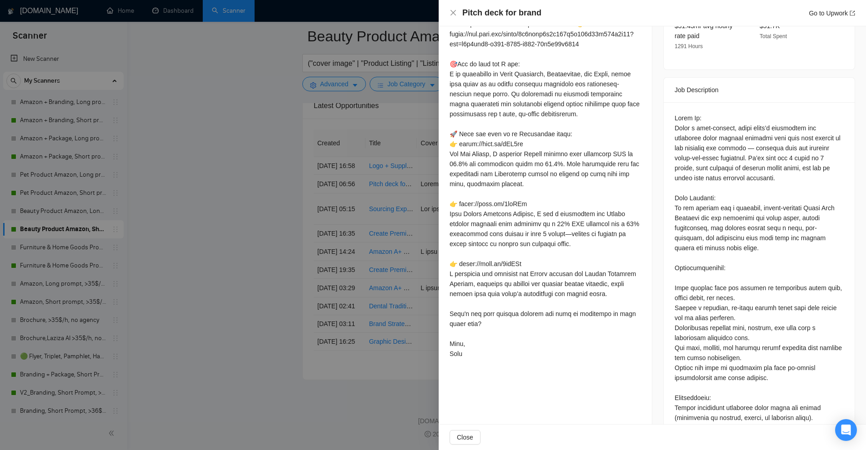
click at [584, 267] on div at bounding box center [544, 169] width 191 height 380
drag, startPoint x: 565, startPoint y: 246, endPoint x: 468, endPoint y: 240, distance: 97.4
click at [468, 240] on div at bounding box center [544, 169] width 191 height 380
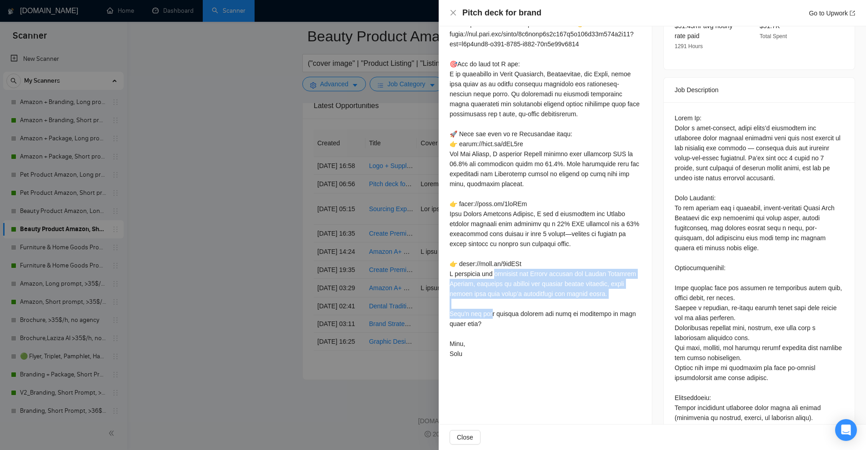
drag, startPoint x: 447, startPoint y: 274, endPoint x: 545, endPoint y: 301, distance: 101.9
click at [545, 301] on div "Cover Letter" at bounding box center [544, 159] width 213 height 427
click at [545, 301] on div at bounding box center [544, 169] width 191 height 380
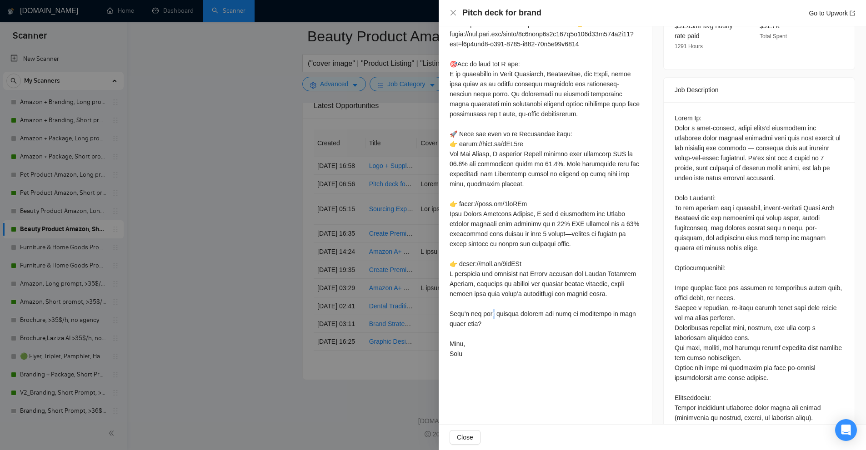
click at [545, 301] on div at bounding box center [544, 169] width 191 height 380
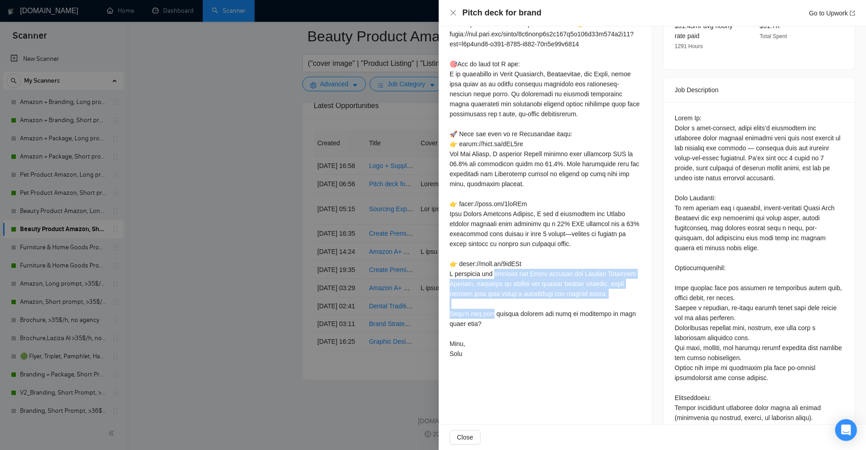
click at [545, 301] on div at bounding box center [544, 169] width 191 height 380
click at [504, 284] on div at bounding box center [544, 169] width 191 height 380
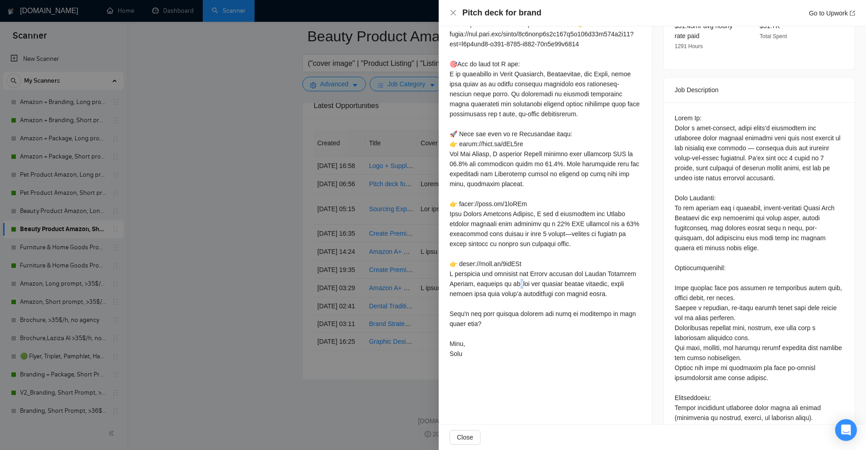
click at [504, 284] on div at bounding box center [544, 169] width 191 height 380
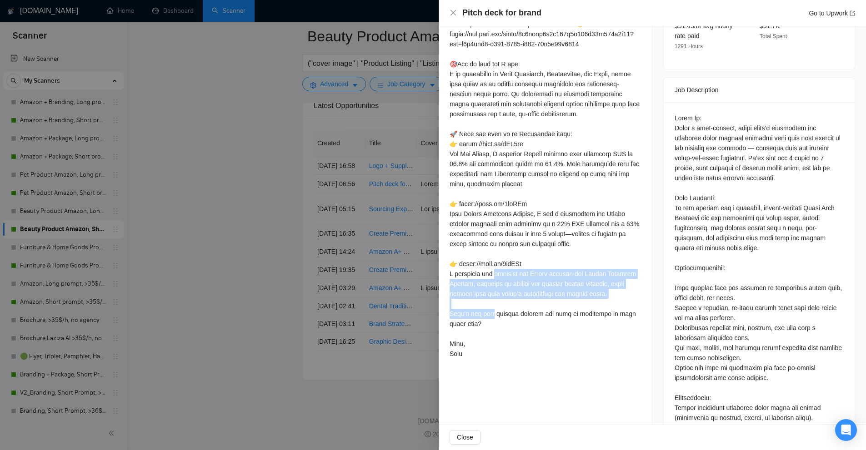
click at [504, 284] on div at bounding box center [544, 169] width 191 height 380
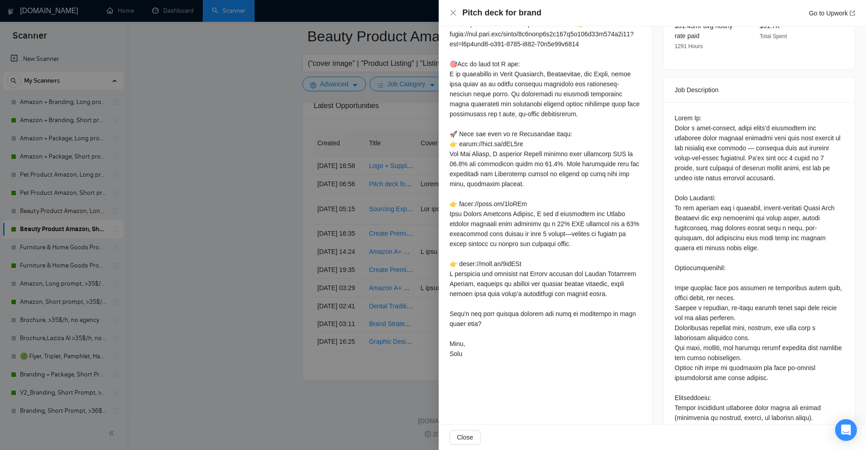
click at [513, 215] on div at bounding box center [544, 169] width 191 height 380
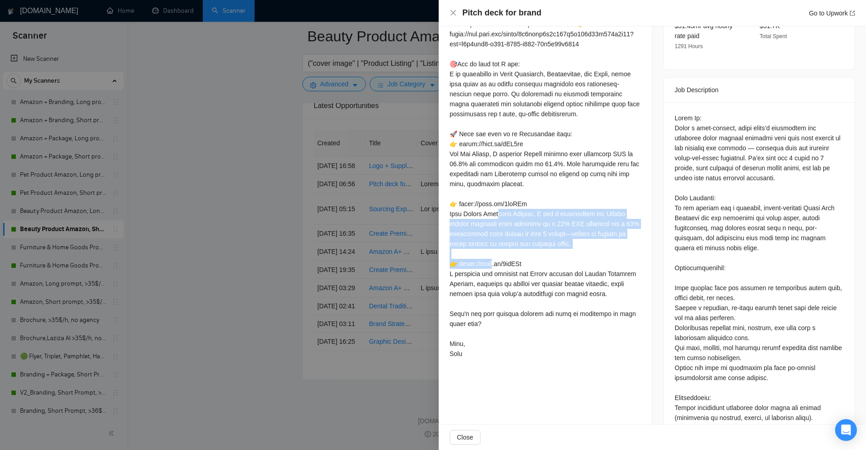
click at [513, 215] on div at bounding box center [544, 169] width 191 height 380
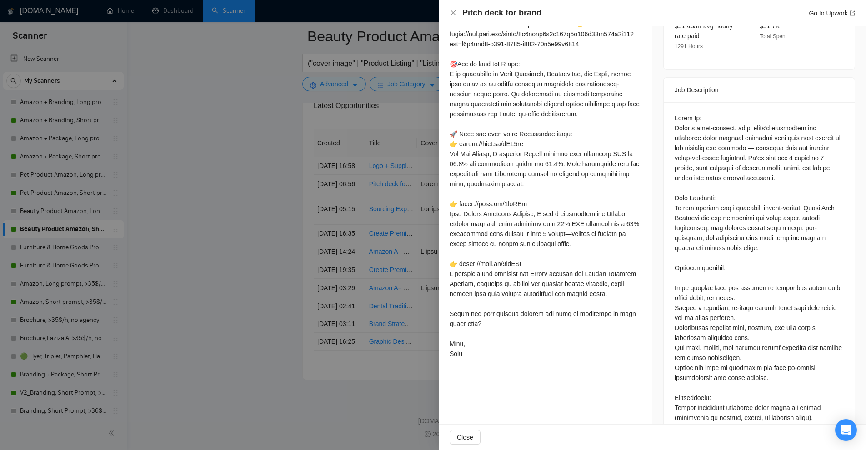
scroll to position [363, 0]
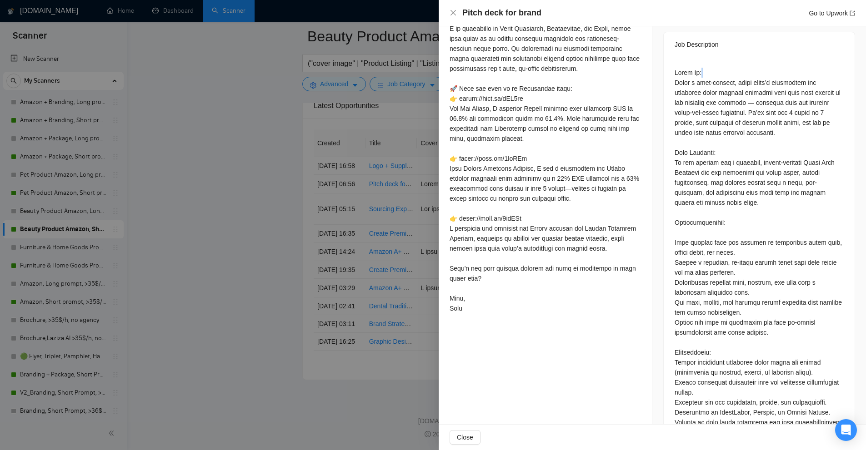
drag, startPoint x: 670, startPoint y: 67, endPoint x: 806, endPoint y: 64, distance: 136.3
click at [806, 64] on div at bounding box center [758, 284] width 191 height 455
click at [796, 68] on div at bounding box center [758, 283] width 169 height 430
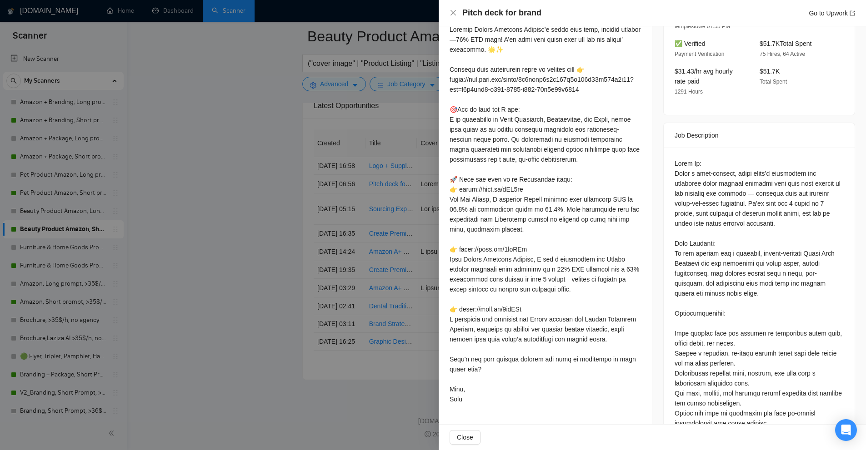
click at [464, 186] on div at bounding box center [544, 215] width 191 height 380
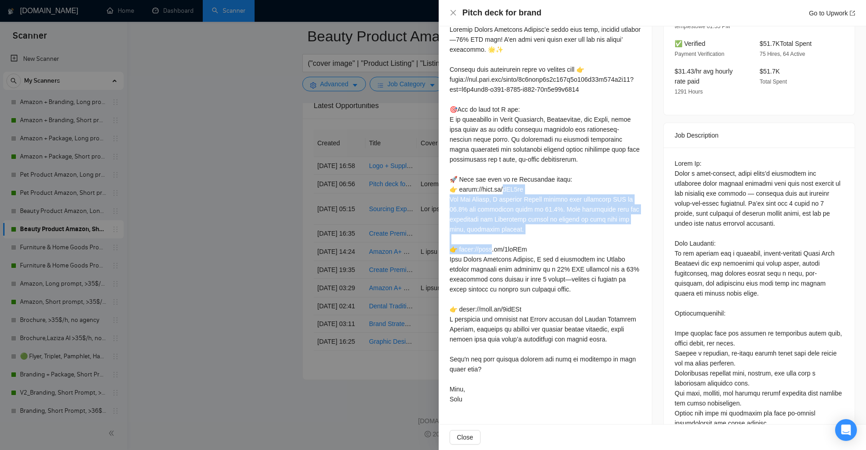
drag, startPoint x: 464, startPoint y: 186, endPoint x: 573, endPoint y: 229, distance: 117.4
click at [573, 229] on div at bounding box center [544, 215] width 191 height 380
drag, startPoint x: 573, startPoint y: 229, endPoint x: 475, endPoint y: 170, distance: 114.8
click at [475, 170] on div at bounding box center [544, 215] width 191 height 380
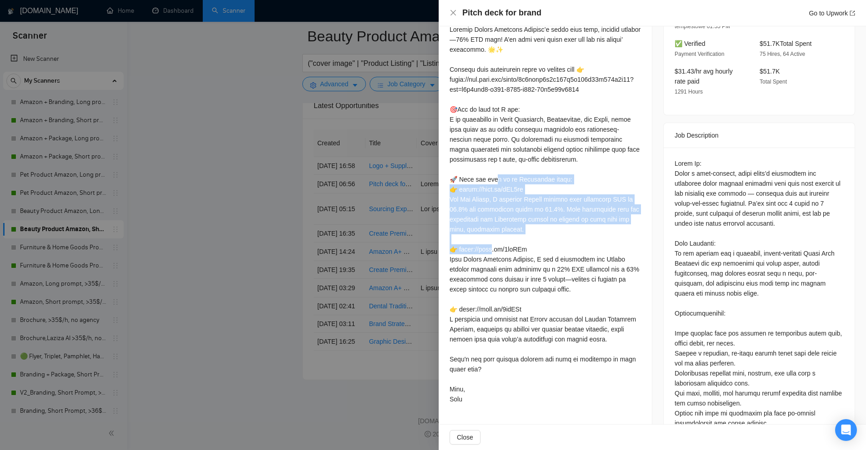
scroll to position [182, 0]
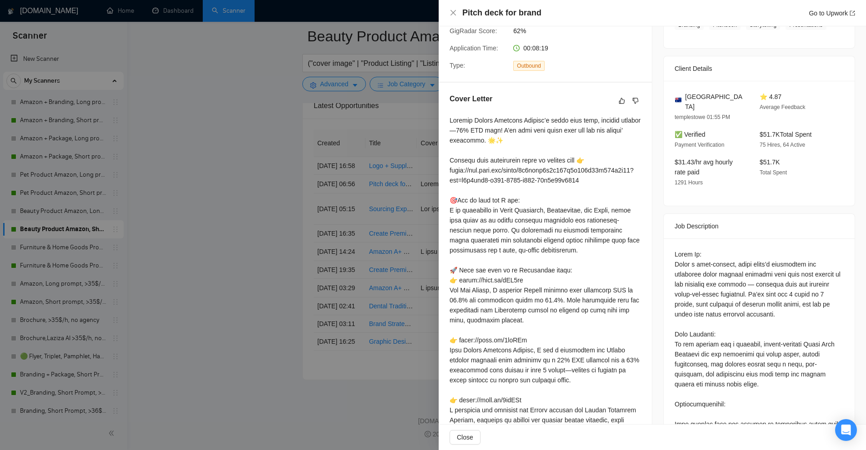
click at [524, 250] on div at bounding box center [544, 305] width 191 height 380
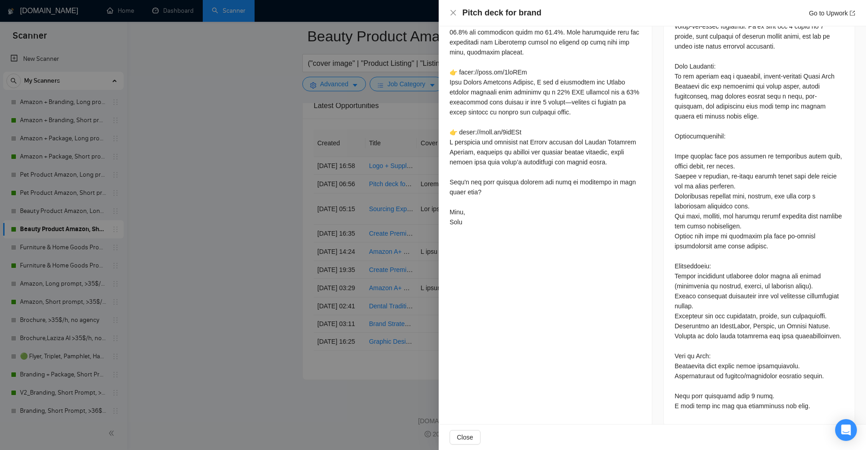
scroll to position [2443, 0]
click at [449, 222] on div at bounding box center [544, 37] width 191 height 380
click at [413, 183] on div at bounding box center [433, 225] width 866 height 450
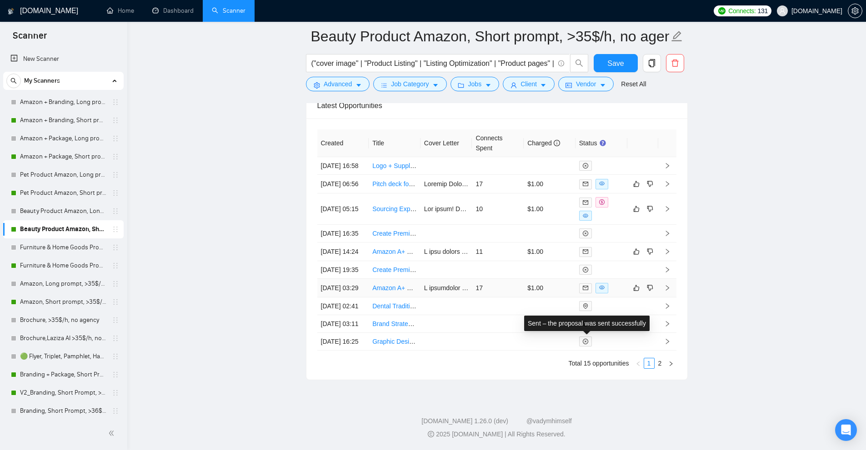
click at [612, 283] on div at bounding box center [601, 288] width 45 height 10
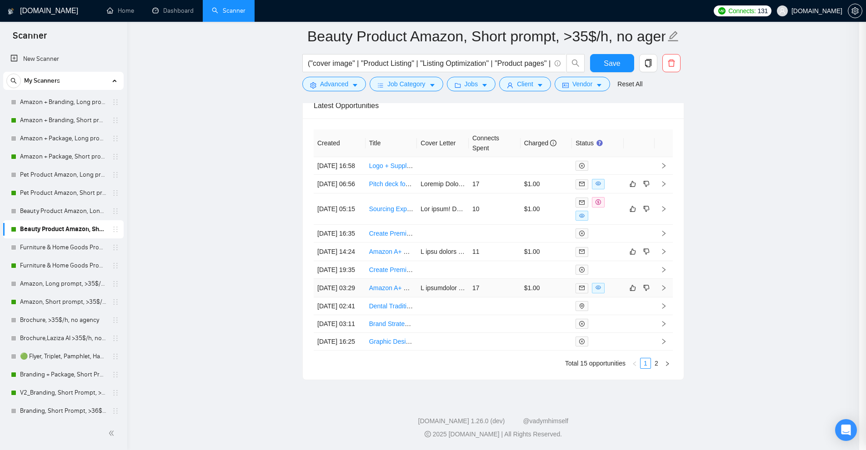
scroll to position [267, 0]
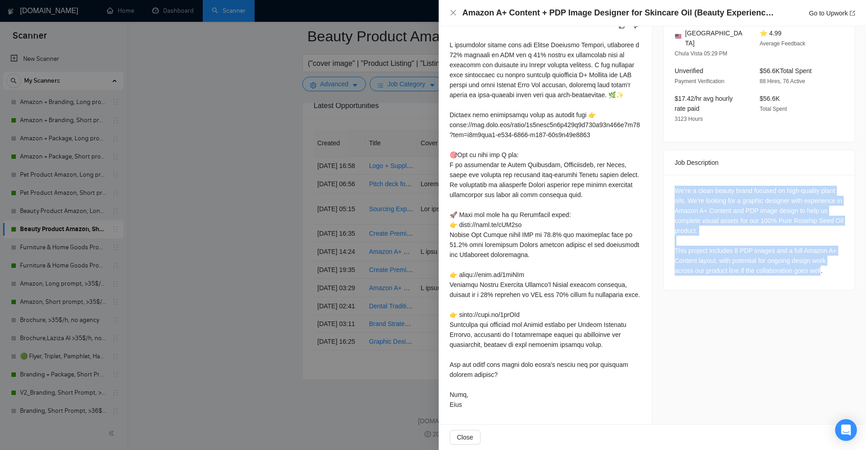
drag, startPoint x: 669, startPoint y: 168, endPoint x: 818, endPoint y: 248, distance: 169.1
click at [818, 248] on div "We’re a clean beauty brand focused on high-quality plant oils. We’re looking fo…" at bounding box center [758, 232] width 191 height 115
click at [818, 248] on div "We’re a clean beauty brand focused on high-quality plant oils. We’re looking fo…" at bounding box center [758, 231] width 169 height 90
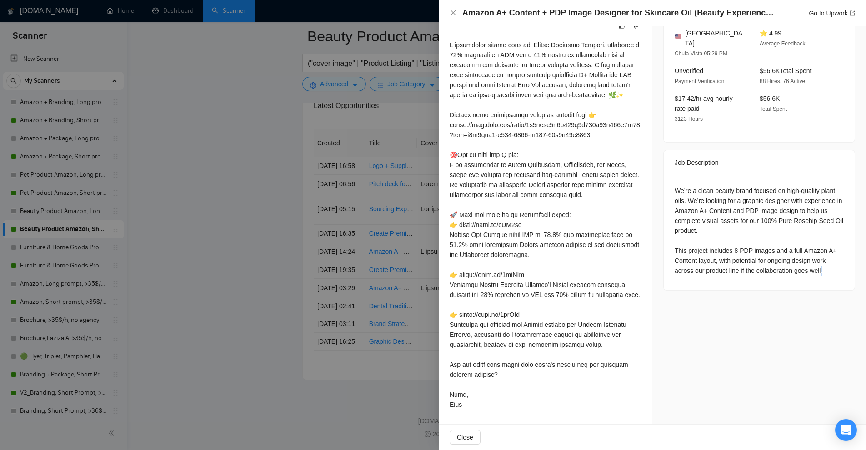
click at [818, 248] on div "We’re a clean beauty brand focused on high-quality plant oils. We’re looking fo…" at bounding box center [758, 231] width 169 height 90
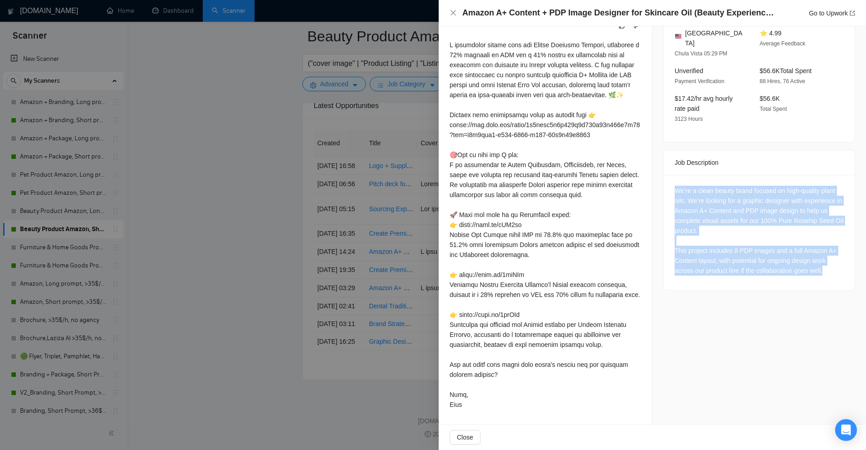
drag, startPoint x: 818, startPoint y: 248, endPoint x: 745, endPoint y: 172, distance: 105.7
click at [745, 186] on div "We’re a clean beauty brand focused on high-quality plant oils. We’re looking fo…" at bounding box center [758, 231] width 169 height 90
click at [705, 209] on div "We’re a clean beauty brand focused on high-quality plant oils. We’re looking fo…" at bounding box center [758, 231] width 169 height 90
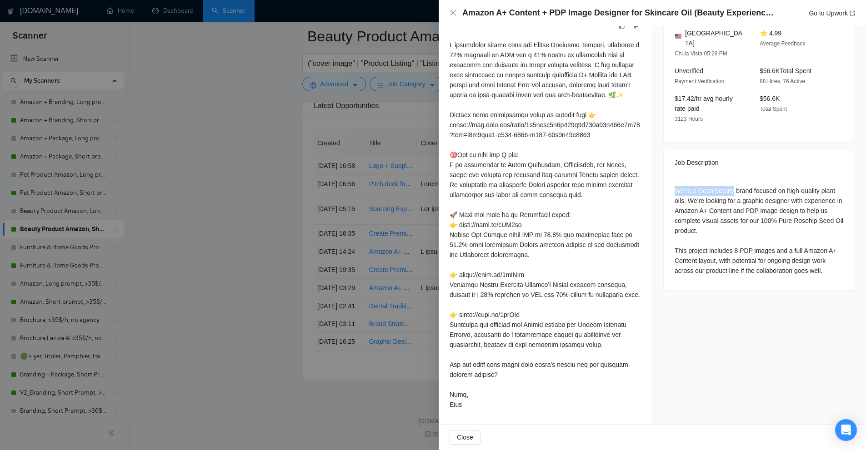
drag, startPoint x: 665, startPoint y: 162, endPoint x: 728, endPoint y: 169, distance: 63.6
click at [728, 175] on div "We’re a clean beauty brand focused on high-quality plant oils. We’re looking fo…" at bounding box center [758, 232] width 191 height 115
click at [719, 234] on div "We’re a clean beauty brand focused on high-quality plant oils. We’re looking fo…" at bounding box center [758, 231] width 169 height 90
drag, startPoint x: 828, startPoint y: 11, endPoint x: 808, endPoint y: 14, distance: 19.7
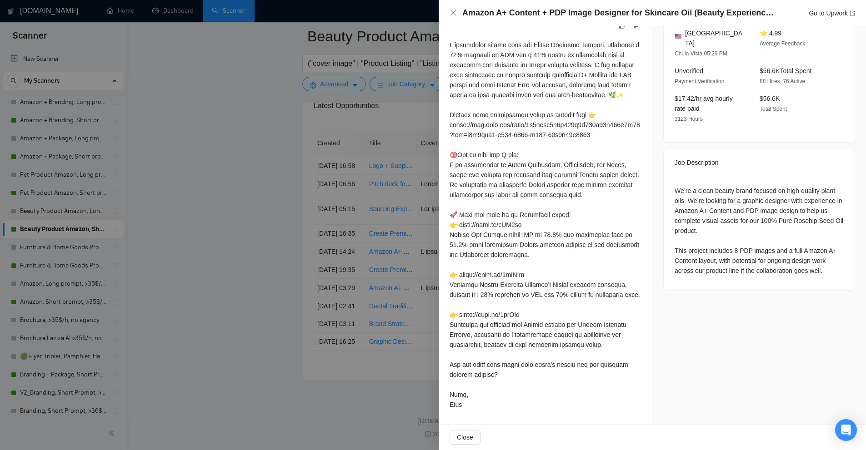
scroll to position [40, 0]
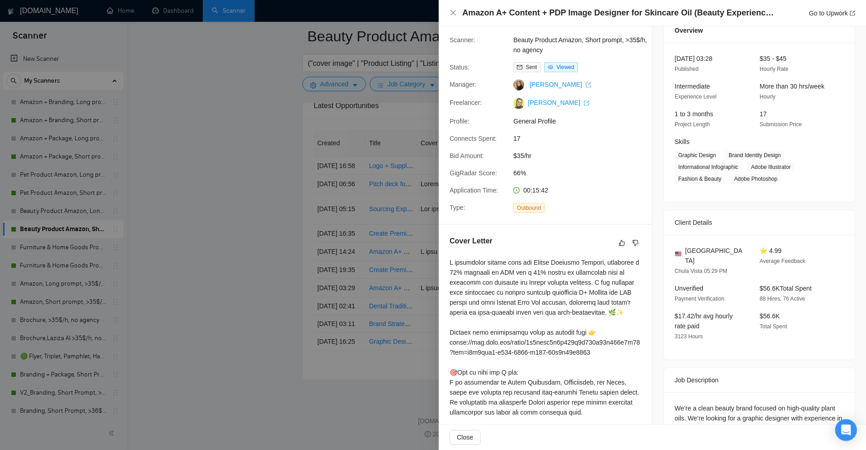
click at [363, 158] on div at bounding box center [433, 225] width 866 height 450
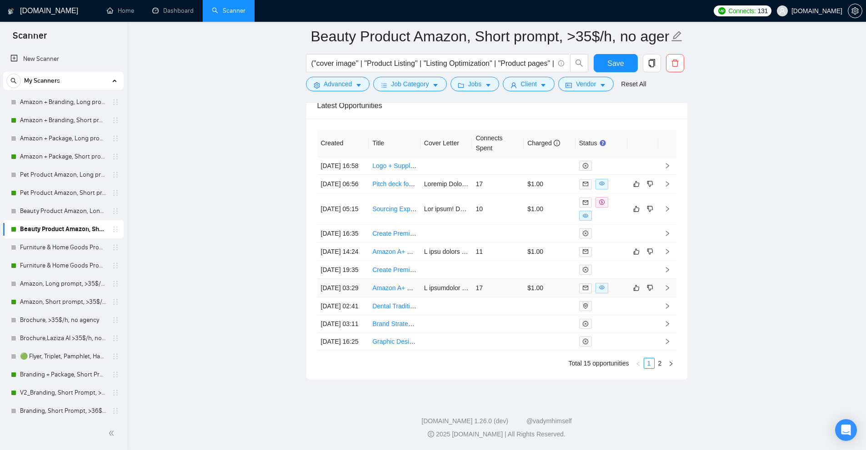
click at [558, 279] on td "$1.00" at bounding box center [549, 288] width 52 height 19
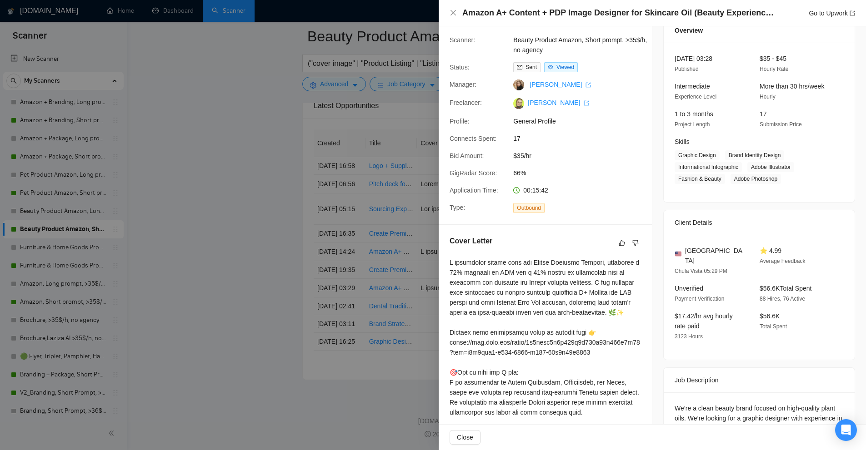
click at [376, 194] on div at bounding box center [433, 225] width 866 height 450
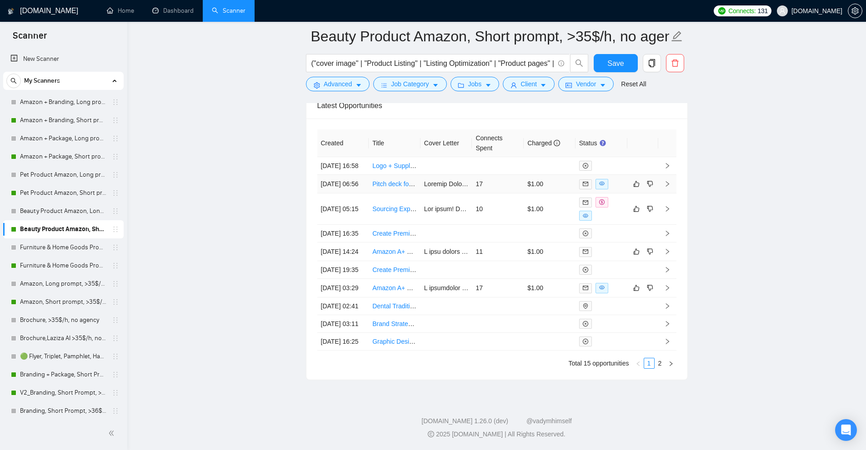
click at [522, 175] on td "17" at bounding box center [498, 184] width 52 height 19
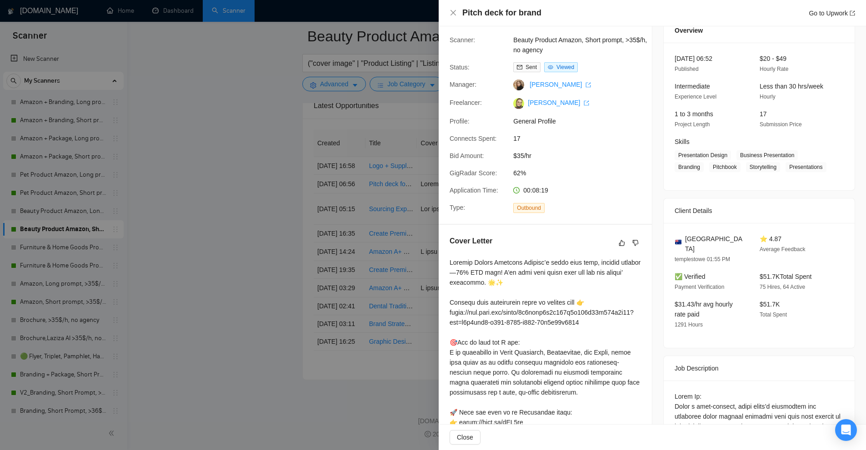
scroll to position [176, 0]
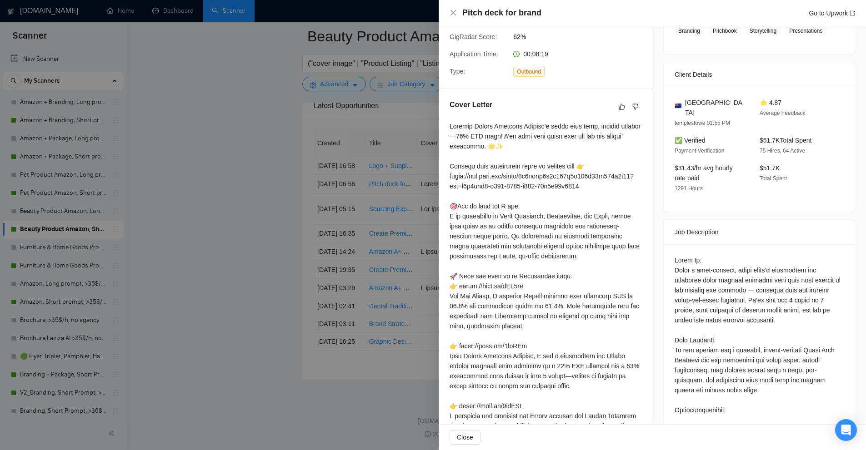
click at [419, 231] on div at bounding box center [433, 225] width 866 height 450
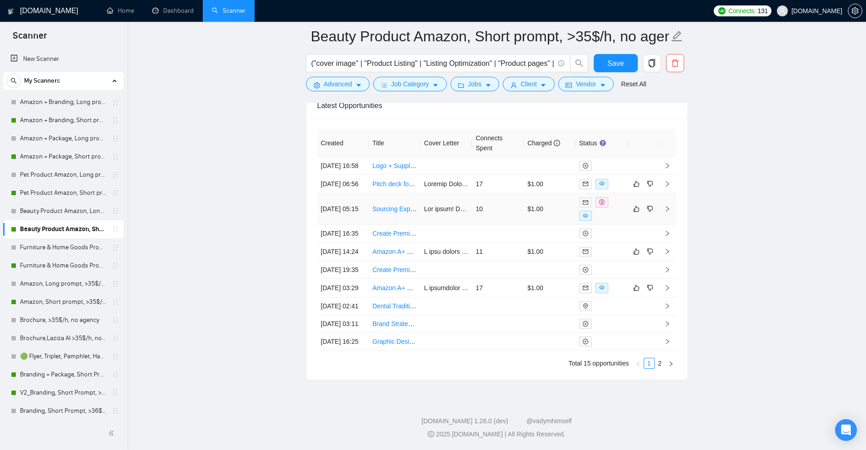
click at [510, 194] on td "10" at bounding box center [498, 209] width 52 height 31
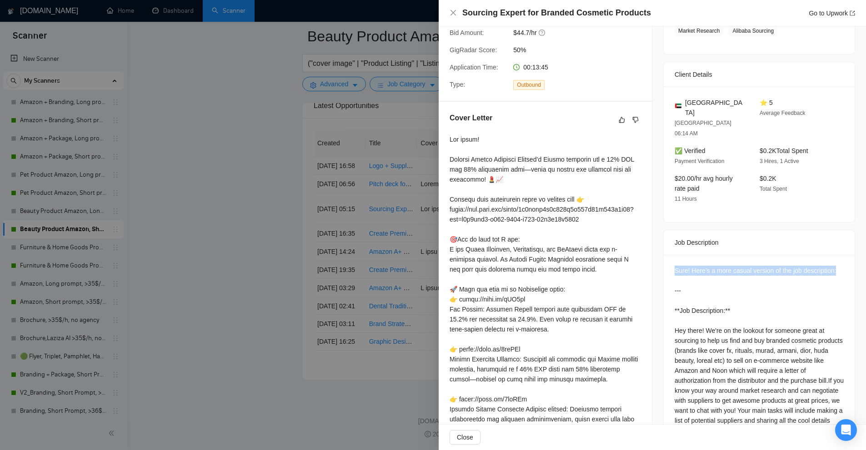
drag, startPoint x: 772, startPoint y: 261, endPoint x: 844, endPoint y: 255, distance: 72.0
click at [844, 255] on div "Sure! Here’s a more casual version of the job description: --- **Job Descriptio…" at bounding box center [758, 387] width 191 height 265
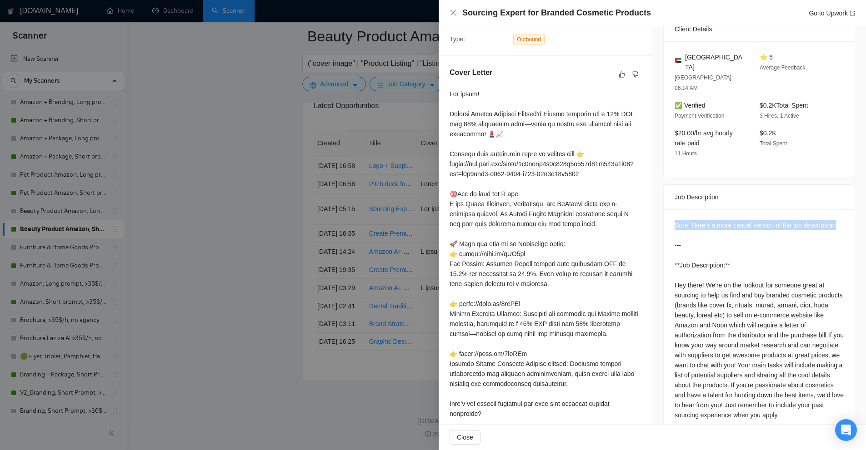
scroll to position [267, 0]
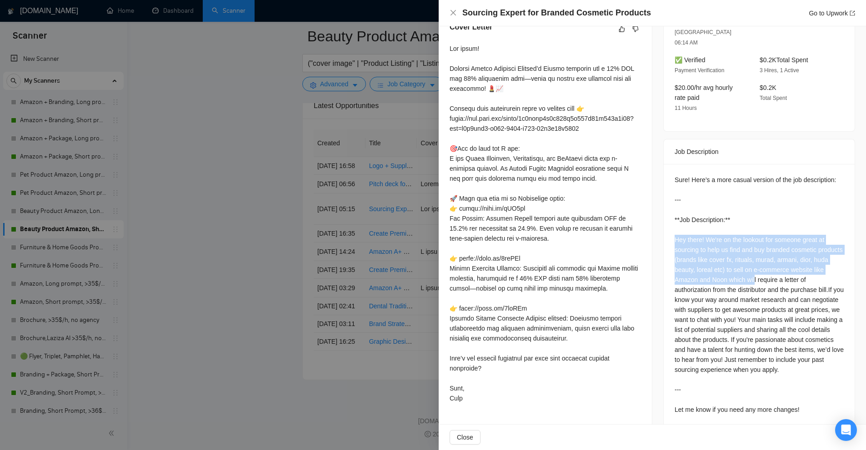
drag, startPoint x: 687, startPoint y: 235, endPoint x: 756, endPoint y: 273, distance: 77.9
click at [753, 267] on div "Sure! Here’s a more casual version of the job description: --- **Job Descriptio…" at bounding box center [758, 296] width 191 height 265
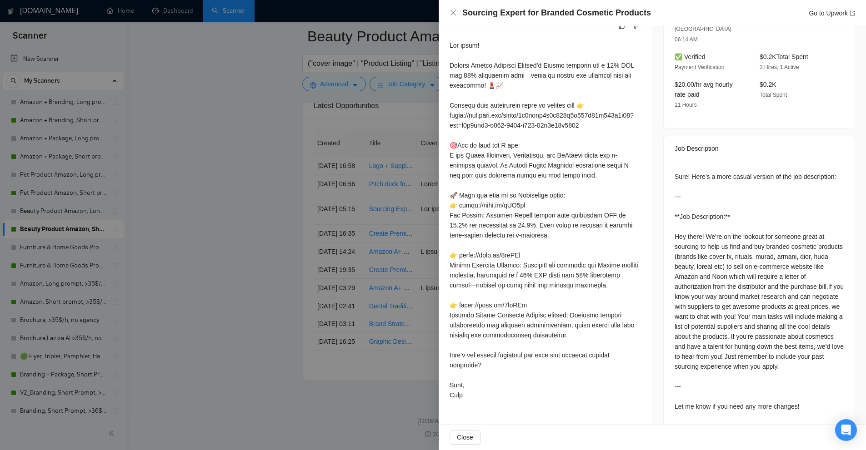
click at [768, 295] on div "Sure! Here’s a more casual version of the job description: --- **Job Descriptio…" at bounding box center [758, 292] width 169 height 240
drag, startPoint x: 716, startPoint y: 337, endPoint x: 668, endPoint y: 277, distance: 76.0
click at [755, 342] on div "Sure! Here’s a more casual version of the job description: --- **Job Descriptio…" at bounding box center [758, 292] width 169 height 240
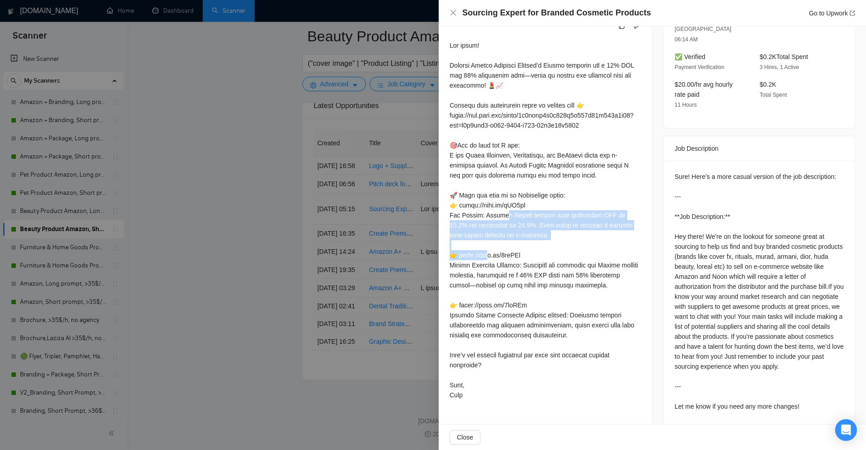
drag, startPoint x: 535, startPoint y: 235, endPoint x: 458, endPoint y: 215, distance: 79.3
click at [458, 215] on div at bounding box center [544, 220] width 191 height 360
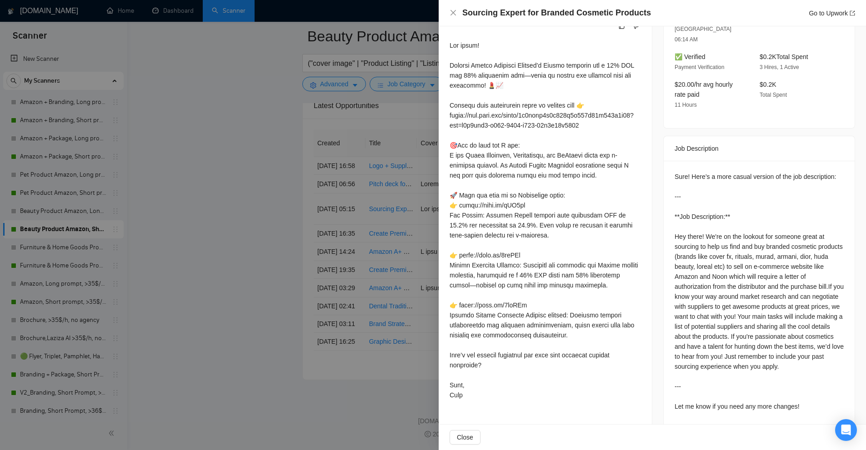
click at [515, 258] on div at bounding box center [544, 220] width 191 height 360
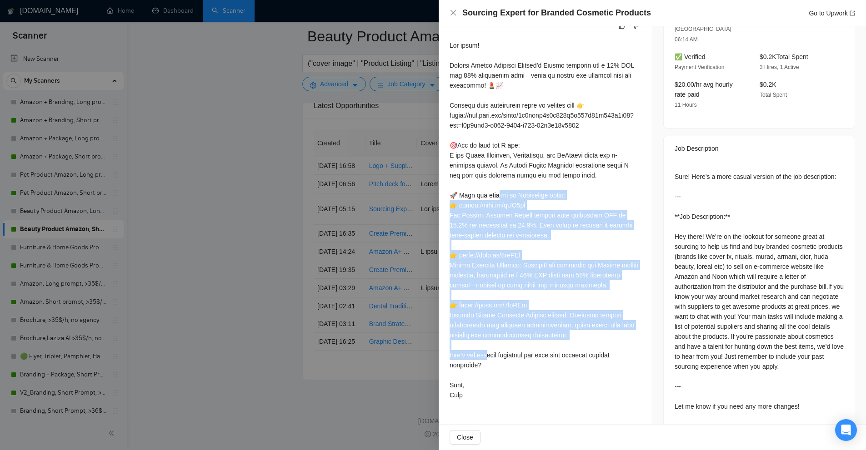
drag, startPoint x: 578, startPoint y: 336, endPoint x: 451, endPoint y: 200, distance: 186.4
click at [451, 200] on div at bounding box center [544, 220] width 191 height 360
click at [485, 224] on div at bounding box center [544, 220] width 191 height 360
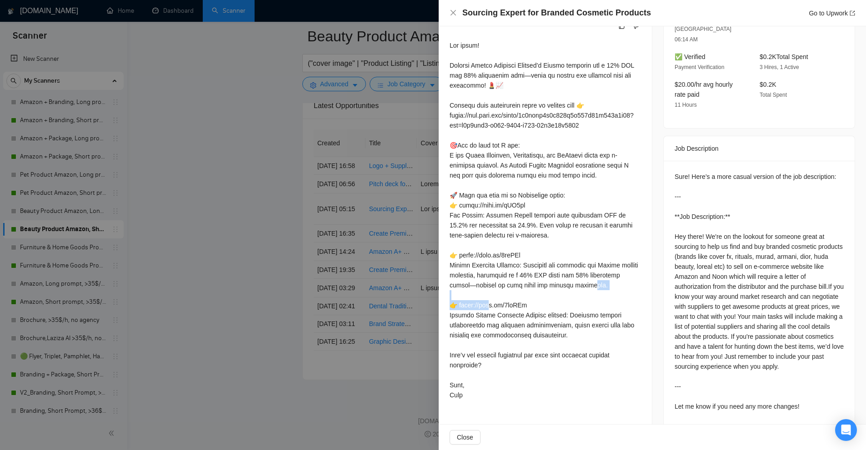
drag, startPoint x: 638, startPoint y: 287, endPoint x: 567, endPoint y: 287, distance: 71.3
click at [567, 287] on div "Cover Letter" at bounding box center [544, 211] width 213 height 407
click at [574, 285] on div at bounding box center [544, 220] width 191 height 360
drag, startPoint x: 597, startPoint y: 287, endPoint x: 624, endPoint y: 292, distance: 27.2
click at [624, 292] on div at bounding box center [544, 220] width 191 height 360
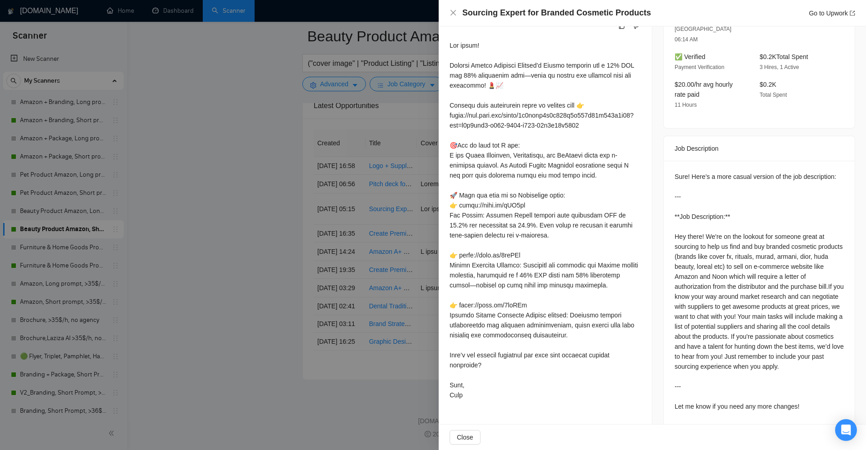
click at [463, 245] on div at bounding box center [544, 220] width 191 height 360
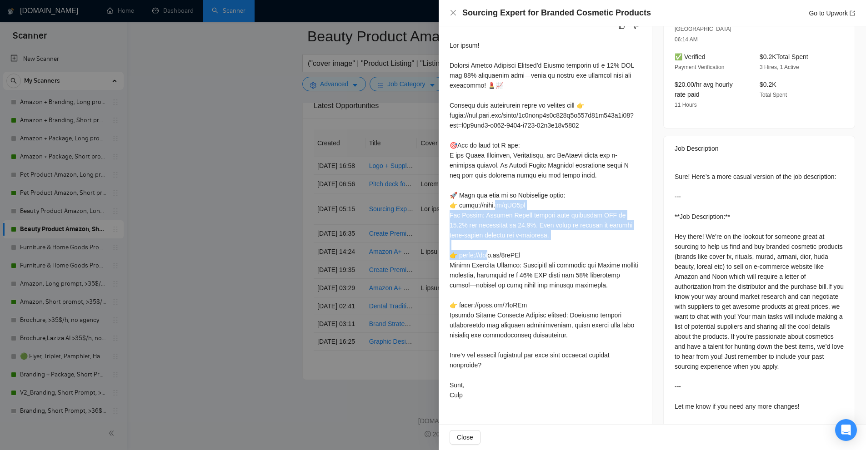
drag, startPoint x: 449, startPoint y: 205, endPoint x: 566, endPoint y: 234, distance: 120.2
click at [566, 234] on div "Cover Letter" at bounding box center [544, 211] width 213 height 407
click at [566, 234] on div at bounding box center [544, 220] width 191 height 360
drag, startPoint x: 566, startPoint y: 234, endPoint x: 444, endPoint y: 201, distance: 125.8
click at [444, 201] on div "Cover Letter" at bounding box center [544, 211] width 213 height 407
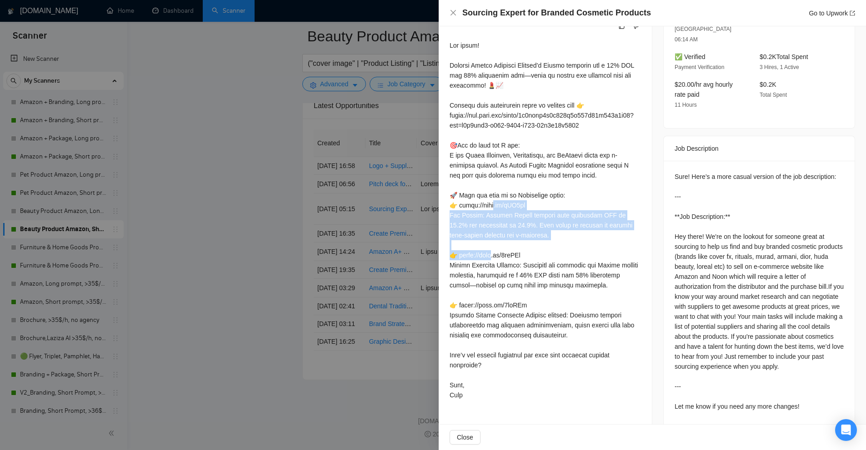
click at [462, 207] on div at bounding box center [544, 220] width 191 height 360
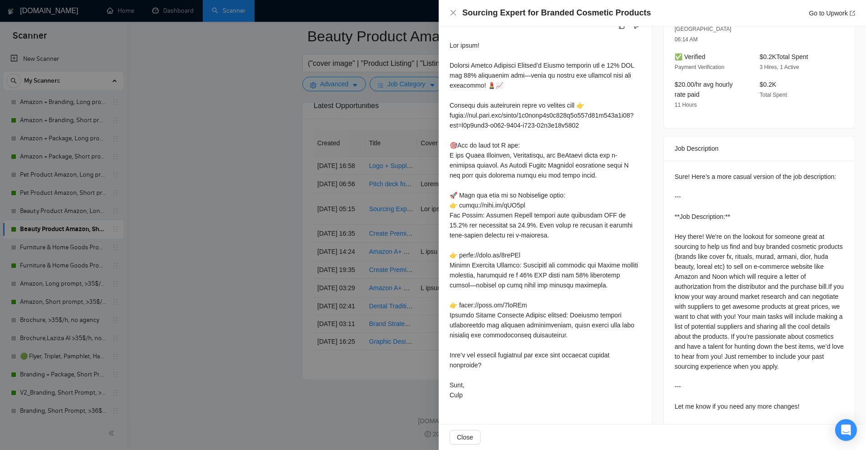
click at [458, 207] on div at bounding box center [544, 220] width 191 height 360
click at [463, 204] on div at bounding box center [544, 220] width 191 height 360
drag, startPoint x: 463, startPoint y: 204, endPoint x: 514, endPoint y: 208, distance: 50.6
click at [514, 208] on div at bounding box center [544, 220] width 191 height 360
drag, startPoint x: 547, startPoint y: 239, endPoint x: 518, endPoint y: 225, distance: 31.1
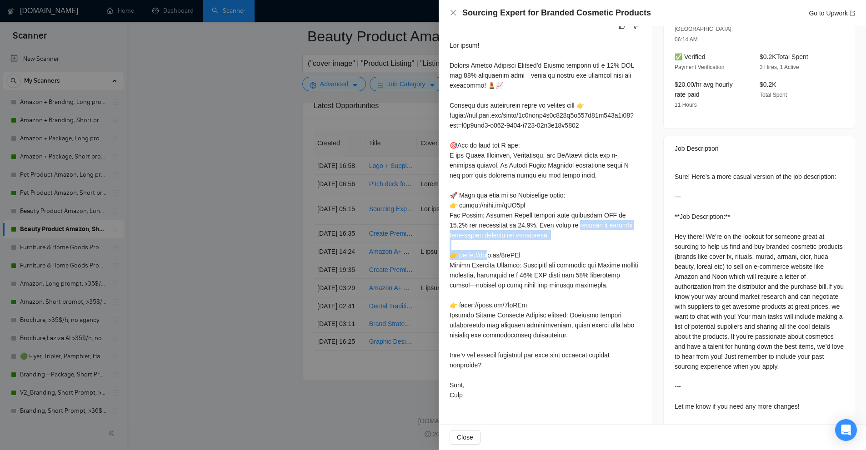
click at [518, 225] on div at bounding box center [544, 220] width 191 height 360
click at [532, 228] on div at bounding box center [544, 220] width 191 height 360
click at [580, 229] on div at bounding box center [544, 220] width 191 height 360
drag, startPoint x: 603, startPoint y: 223, endPoint x: 344, endPoint y: 49, distance: 312.0
click at [497, 218] on div at bounding box center [544, 220] width 191 height 360
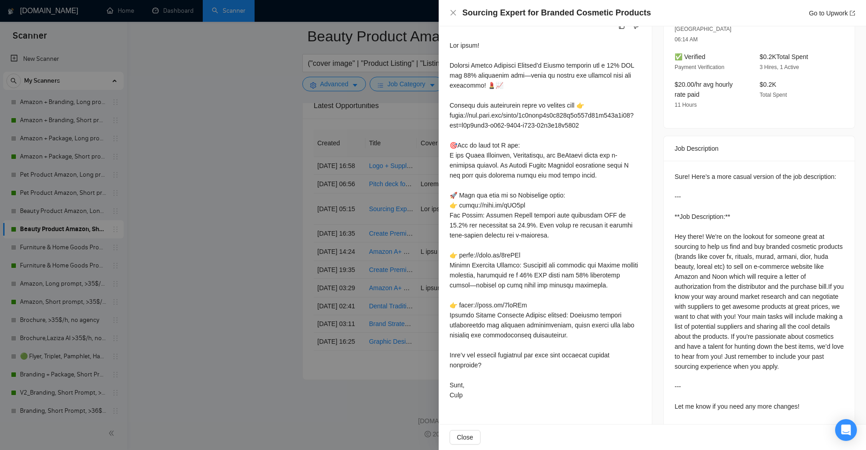
click at [569, 233] on div at bounding box center [544, 220] width 191 height 360
drag, startPoint x: 542, startPoint y: 234, endPoint x: 568, endPoint y: 224, distance: 27.3
click at [516, 212] on div at bounding box center [544, 220] width 191 height 360
click at [571, 224] on div at bounding box center [544, 220] width 191 height 360
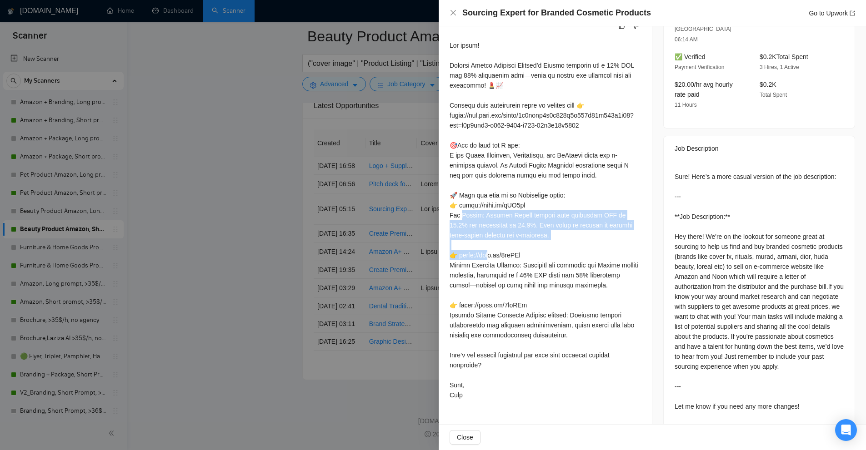
drag, startPoint x: 490, startPoint y: 208, endPoint x: 568, endPoint y: 232, distance: 81.3
click at [568, 232] on div at bounding box center [544, 220] width 191 height 360
click at [520, 219] on div at bounding box center [544, 220] width 191 height 360
drag, startPoint x: 552, startPoint y: 239, endPoint x: 507, endPoint y: 220, distance: 49.0
click at [508, 221] on div at bounding box center [544, 220] width 191 height 360
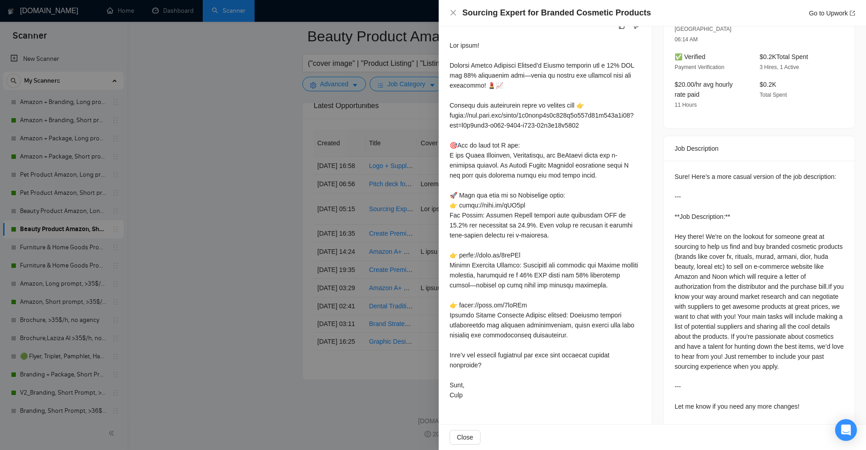
click at [507, 220] on div at bounding box center [544, 220] width 191 height 360
drag, startPoint x: 550, startPoint y: 232, endPoint x: 481, endPoint y: 222, distance: 69.8
click at [481, 222] on div at bounding box center [544, 220] width 191 height 360
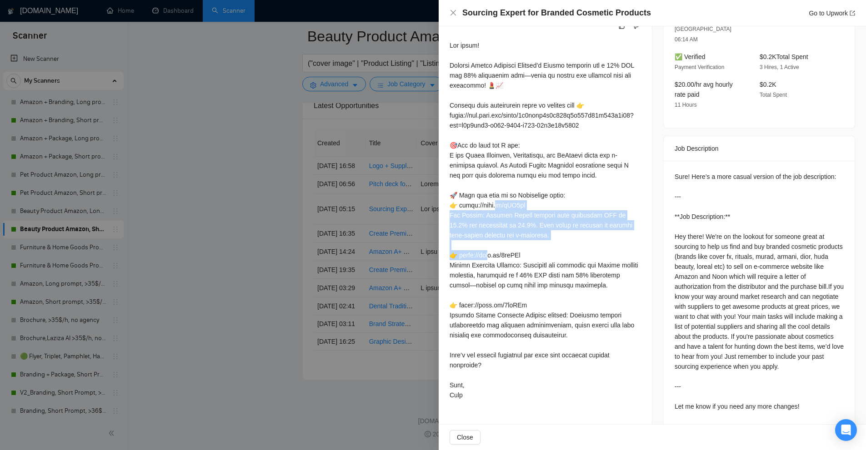
drag, startPoint x: 450, startPoint y: 207, endPoint x: 562, endPoint y: 233, distance: 114.6
click at [562, 233] on div at bounding box center [544, 220] width 191 height 360
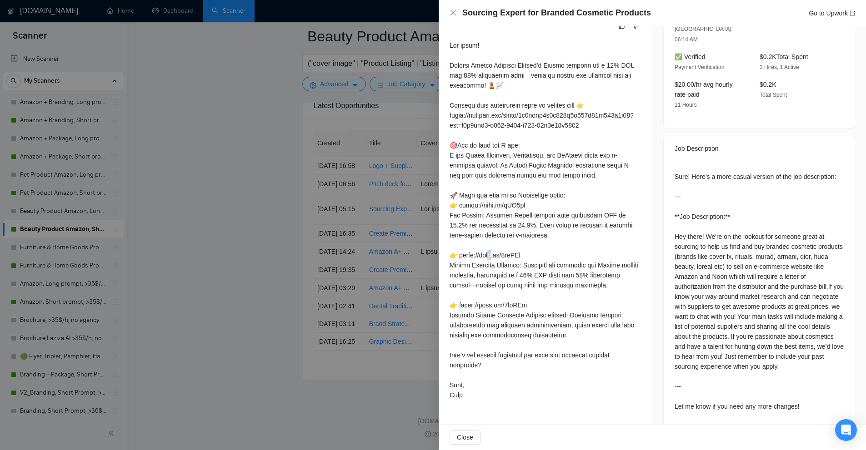
click at [562, 233] on div at bounding box center [544, 220] width 191 height 360
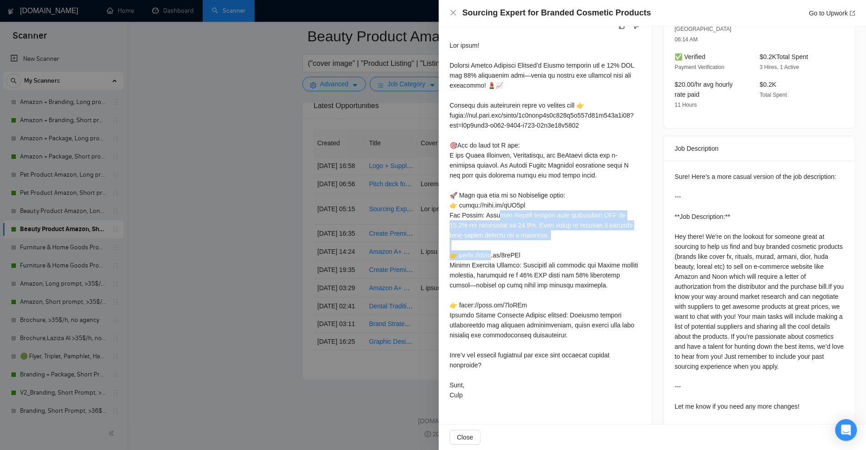
click at [559, 233] on div at bounding box center [544, 220] width 191 height 360
click at [606, 230] on div at bounding box center [544, 220] width 191 height 360
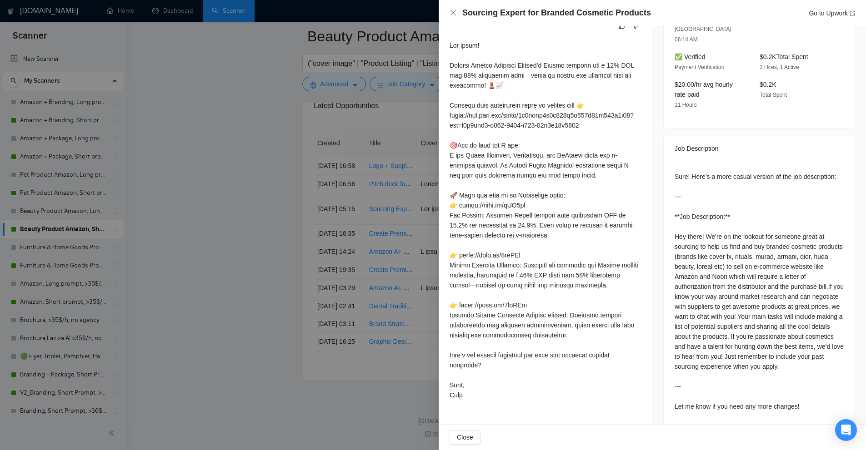
scroll to position [179, 0]
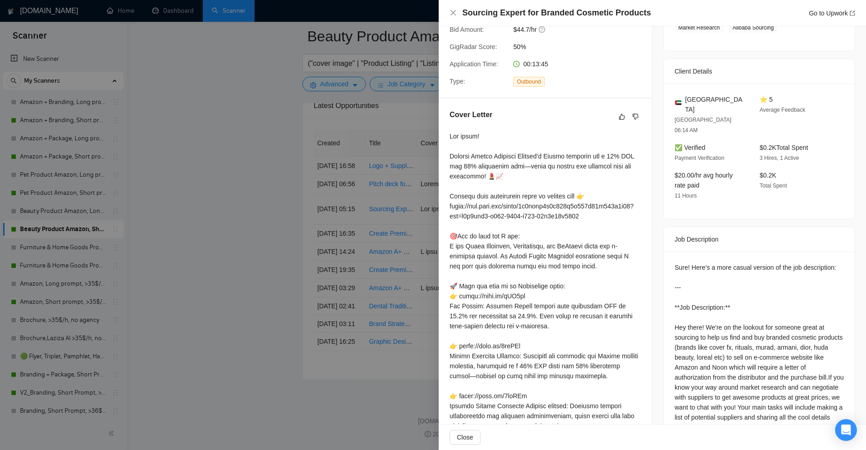
click at [275, 157] on div at bounding box center [433, 225] width 866 height 450
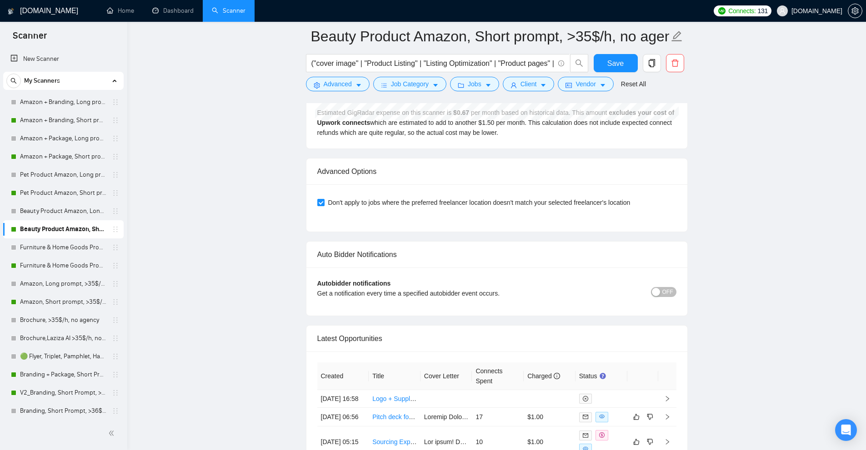
scroll to position [2441, 0]
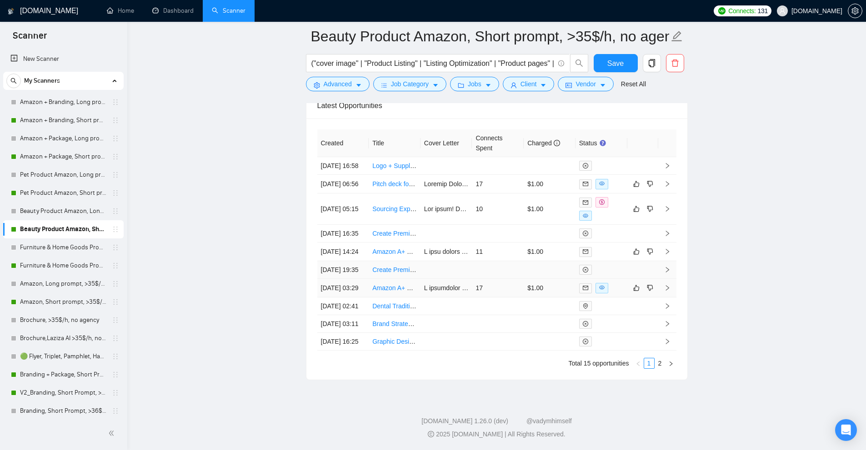
click at [609, 279] on td at bounding box center [601, 288] width 52 height 19
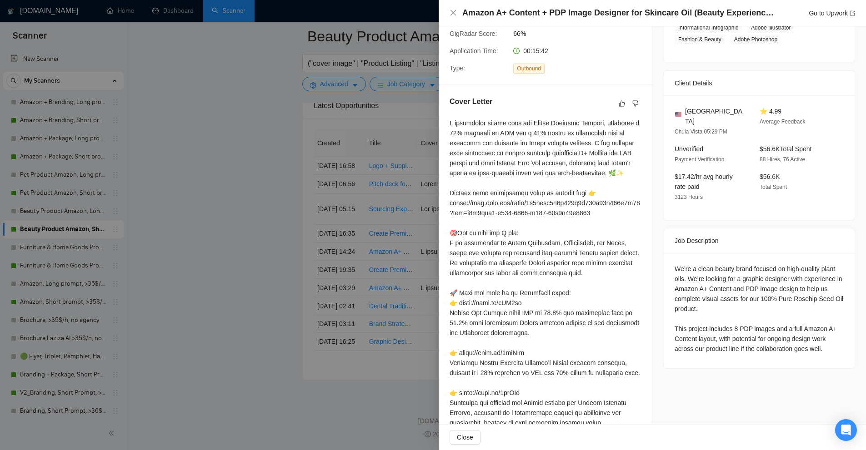
click at [341, 207] on div at bounding box center [433, 225] width 866 height 450
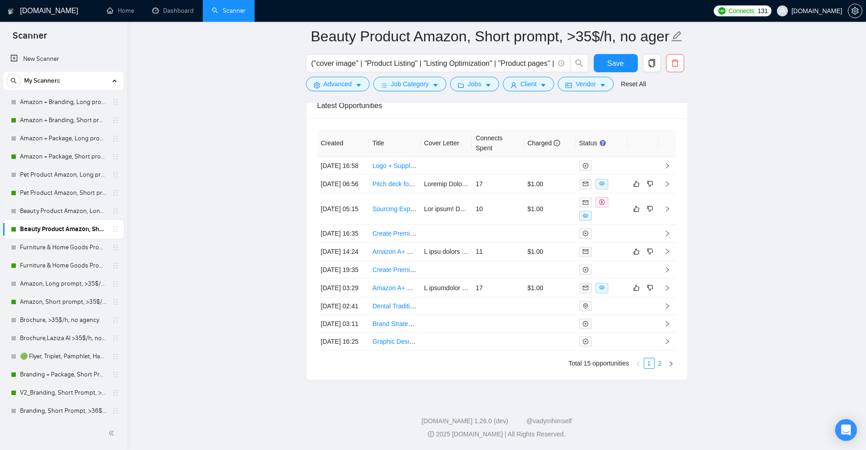
click at [659, 368] on link "2" at bounding box center [660, 363] width 10 height 10
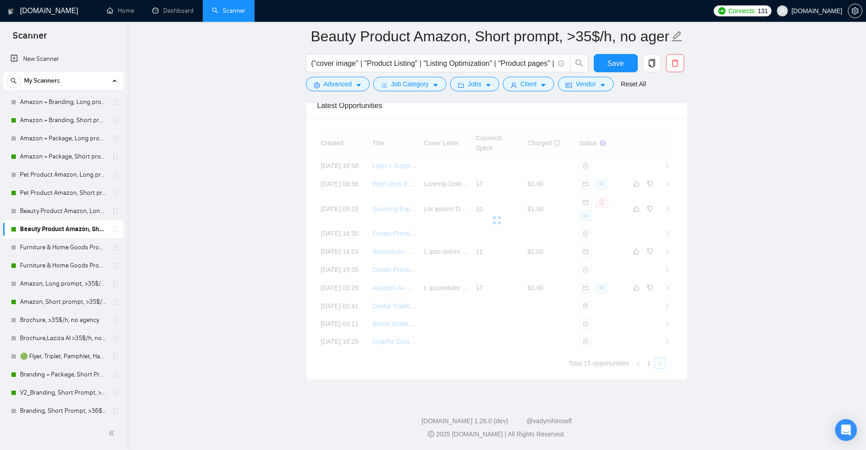
click at [645, 366] on div "Created Title Cover Letter Connects Spent Charged Status [DATE] 16:58 Logo + Su…" at bounding box center [496, 248] width 359 height 239
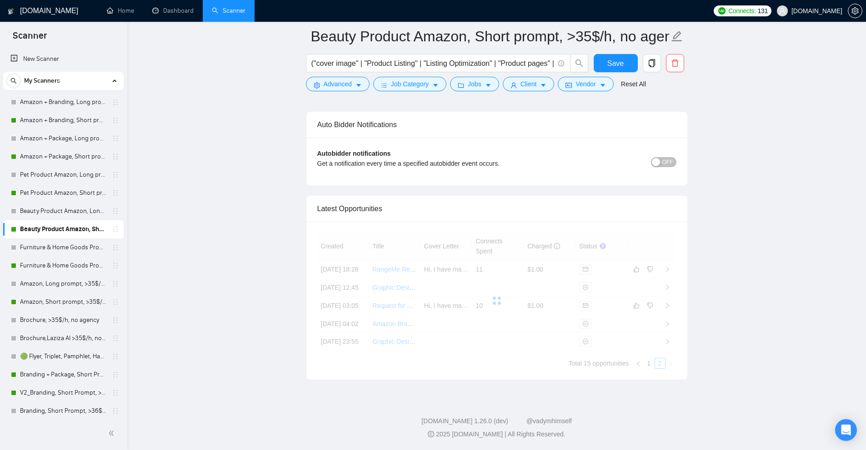
scroll to position [2301, 0]
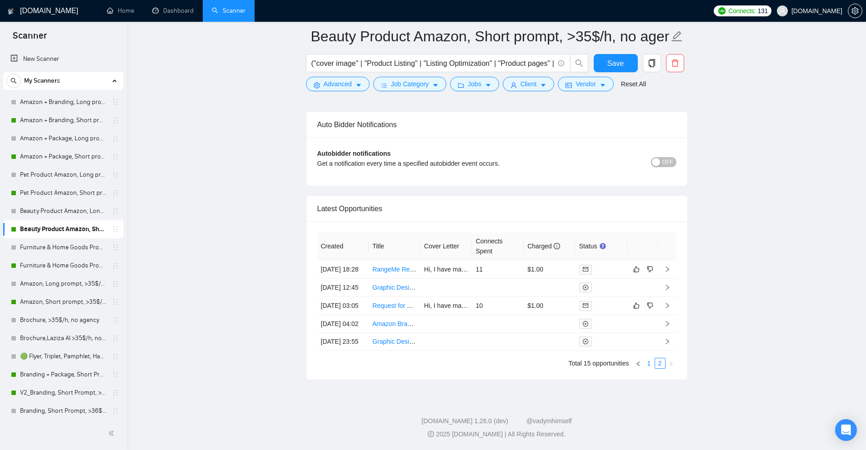
click at [646, 365] on link "1" at bounding box center [649, 363] width 10 height 10
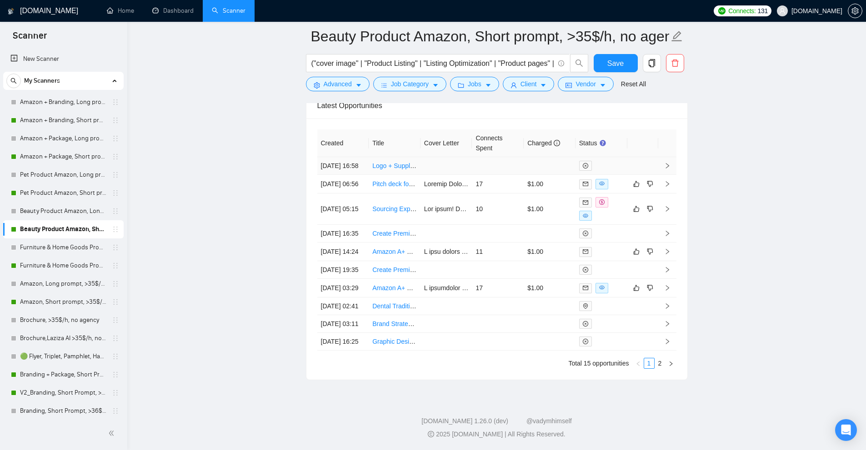
scroll to position [2352, 0]
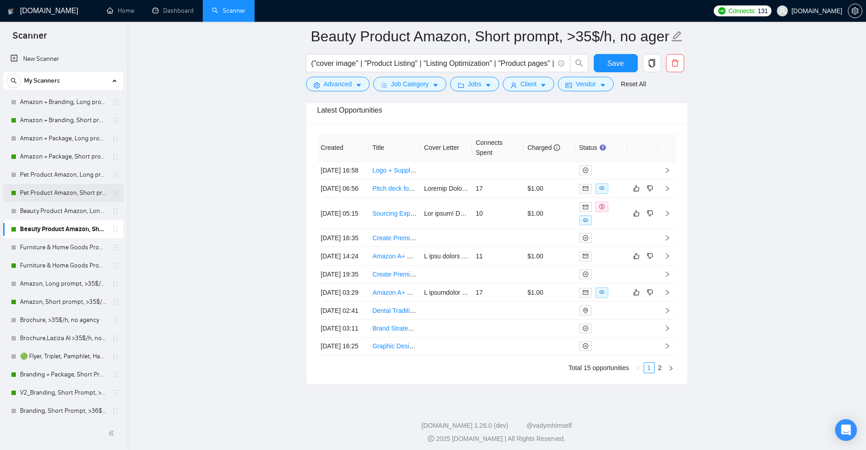
click at [37, 196] on link "Pet Product Amazon, Short prompt, >35$/h, no agency" at bounding box center [63, 193] width 86 height 18
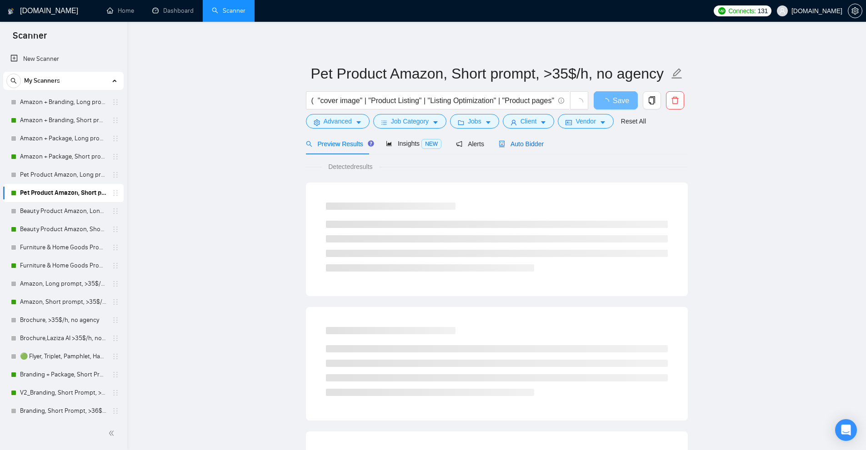
click at [522, 142] on span "Auto Bidder" at bounding box center [520, 143] width 45 height 7
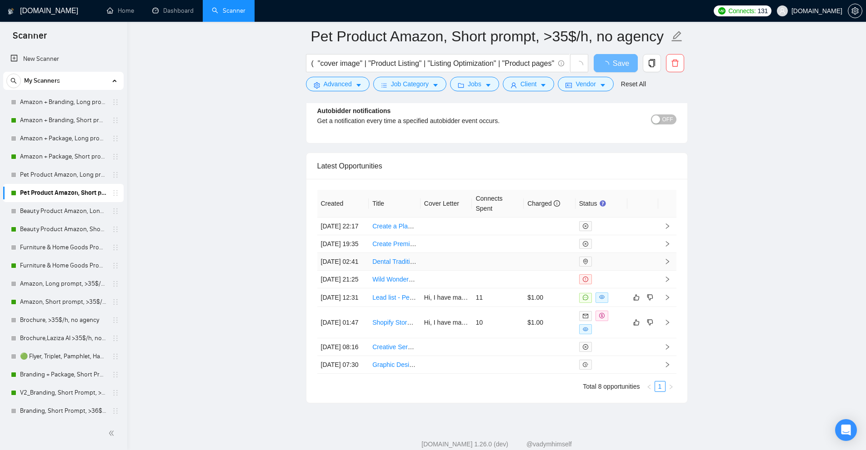
scroll to position [2274, 0]
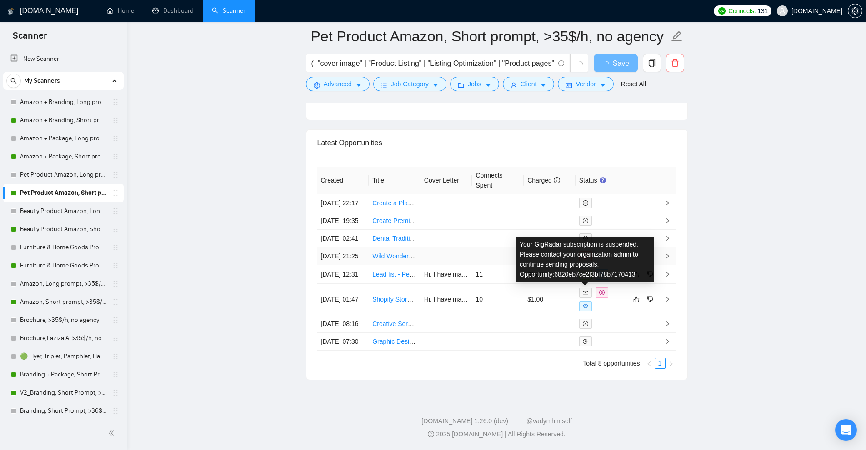
click at [573, 237] on div "Your GigRadar subscription is suspended. Please contact your organization admin…" at bounding box center [585, 259] width 138 height 45
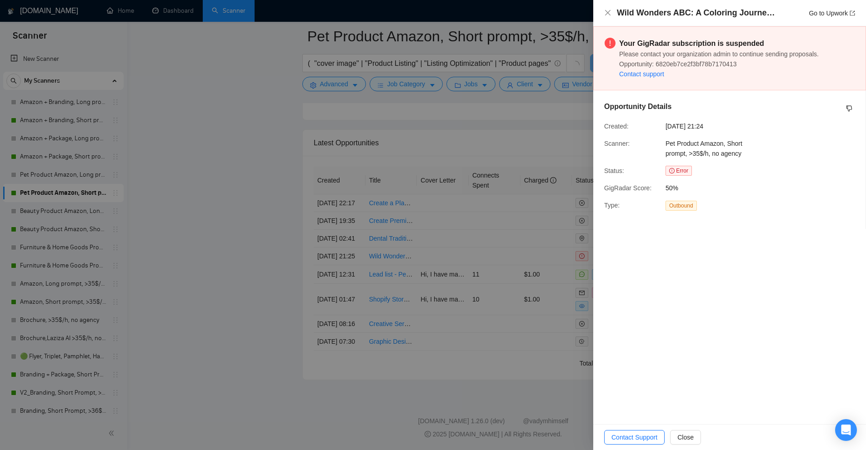
click at [456, 219] on div at bounding box center [433, 225] width 866 height 450
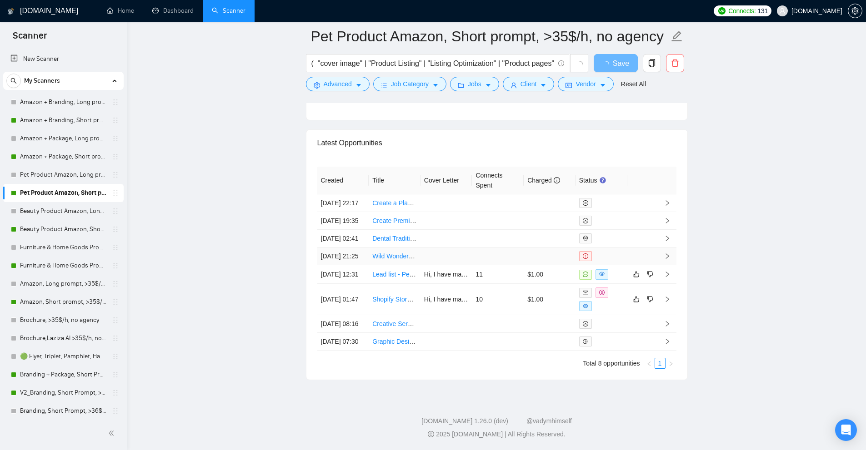
click at [494, 248] on td at bounding box center [498, 257] width 52 height 18
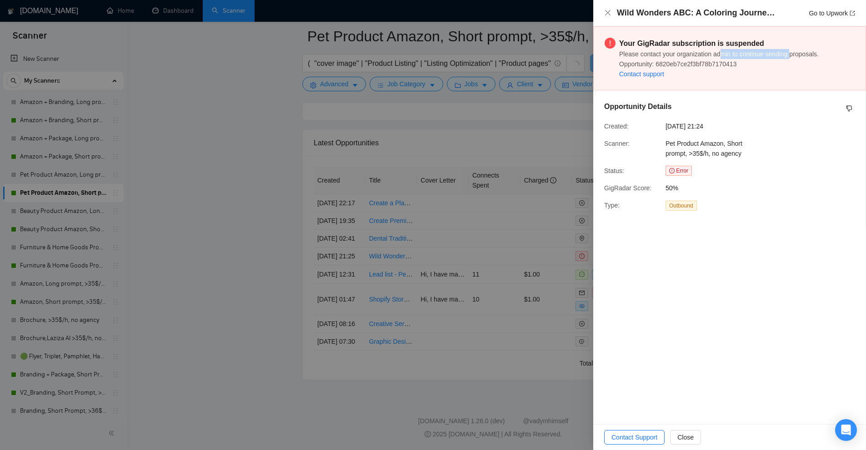
drag, startPoint x: 718, startPoint y: 52, endPoint x: 790, endPoint y: 56, distance: 71.9
click at [790, 56] on span "Please contact your organization admin to continue sending proposals. Opportuni…" at bounding box center [718, 58] width 199 height 17
click at [743, 85] on div "Your GigRadar subscription is suspended Please contact your organization admin …" at bounding box center [729, 58] width 273 height 64
click at [443, 127] on div at bounding box center [433, 225] width 866 height 450
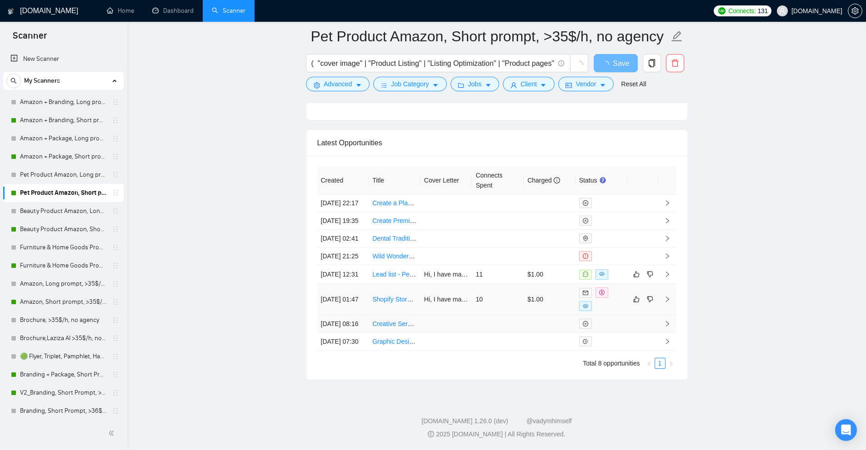
click at [611, 295] on tbody "[DATE] 22:17 Create a Playful and Heartwarming Branding Deck for a Stray Cat Sh…" at bounding box center [496, 272] width 359 height 156
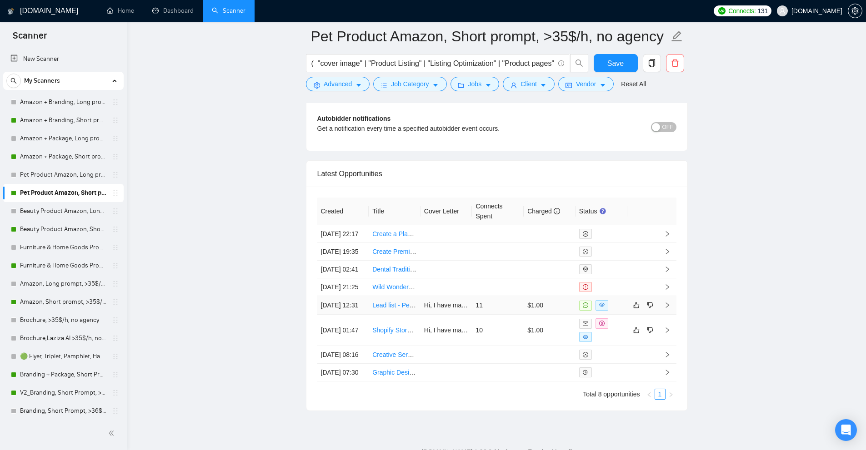
scroll to position [2364, 0]
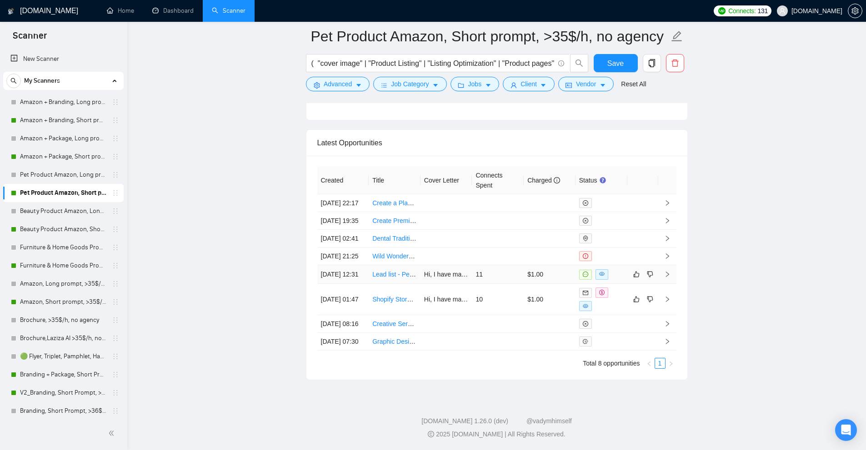
click at [616, 267] on td at bounding box center [601, 274] width 52 height 19
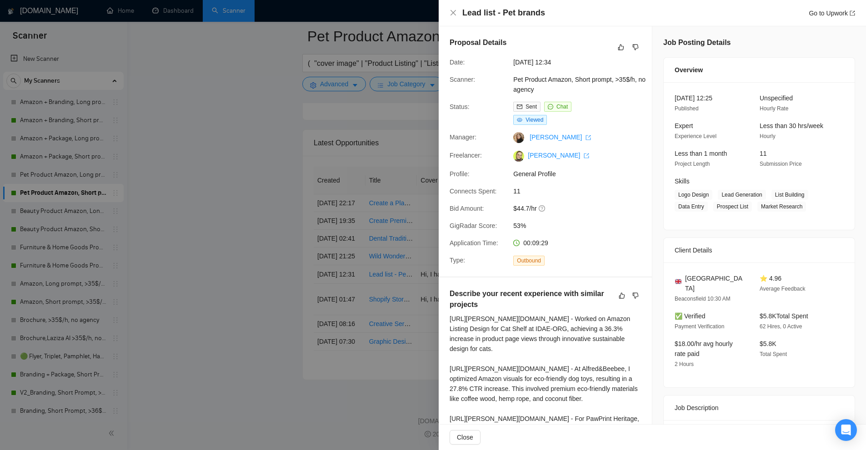
click at [281, 236] on div at bounding box center [433, 225] width 866 height 450
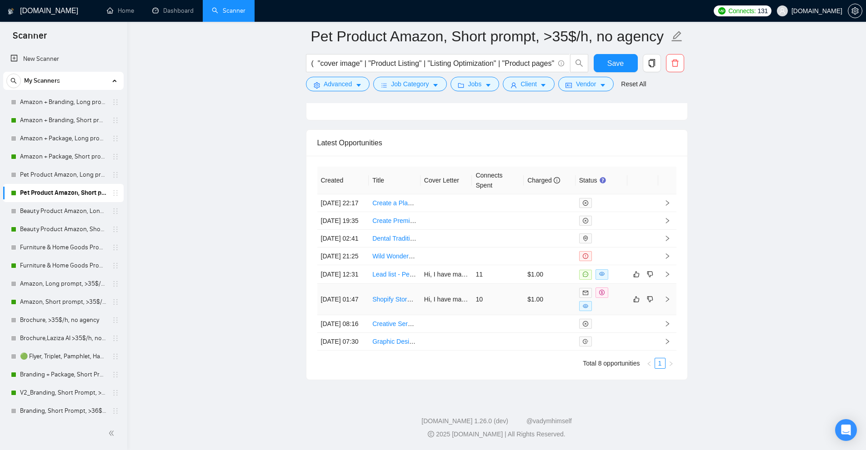
click at [614, 294] on div at bounding box center [601, 300] width 45 height 24
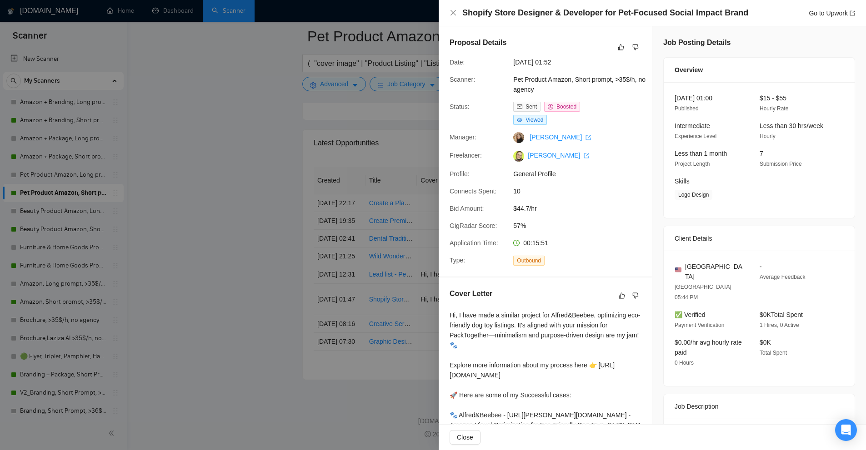
click at [447, 254] on div "Proposal Details Date: [DATE] 01:52 Scanner: Pet Product Amazon, Short prompt, …" at bounding box center [544, 151] width 213 height 250
click at [375, 187] on div at bounding box center [433, 225] width 866 height 450
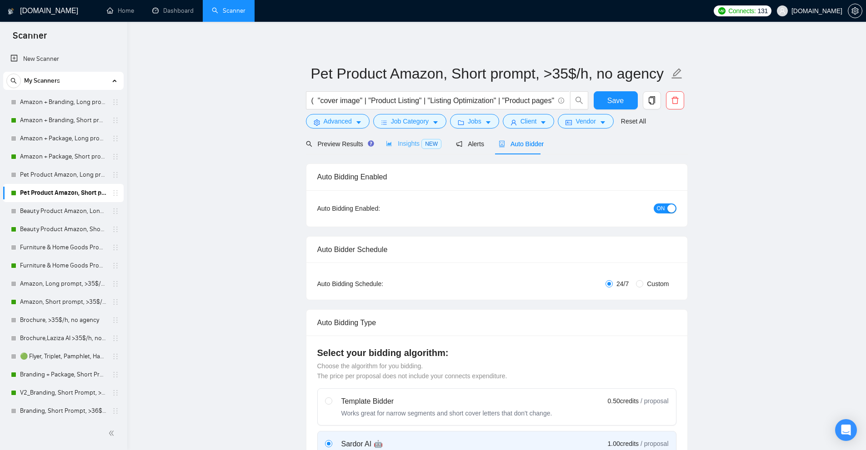
click at [411, 136] on div "Insights NEW" at bounding box center [413, 143] width 55 height 21
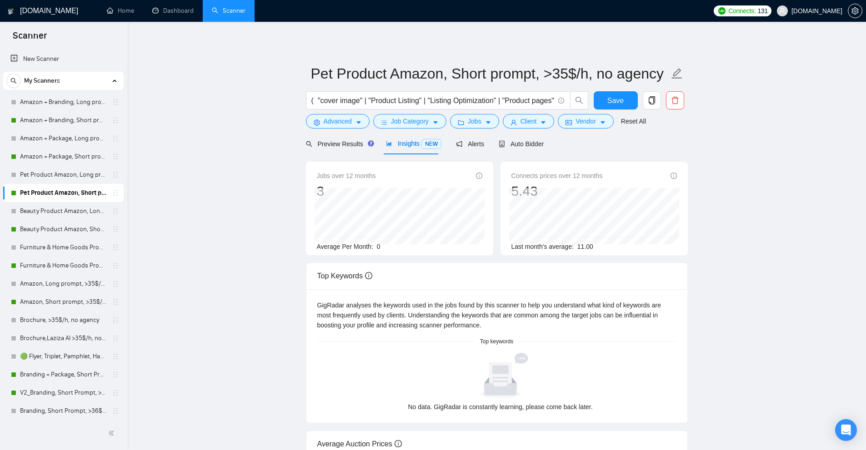
click at [372, 247] on div "Jobs over 12 months [DATE] 0 Average Per Month: 0" at bounding box center [399, 211] width 165 height 81
click at [260, 244] on main "Pet Product Amazon, Short prompt, >35$/h, no agency ( "cover image" | "Product …" at bounding box center [496, 318] width 709 height 564
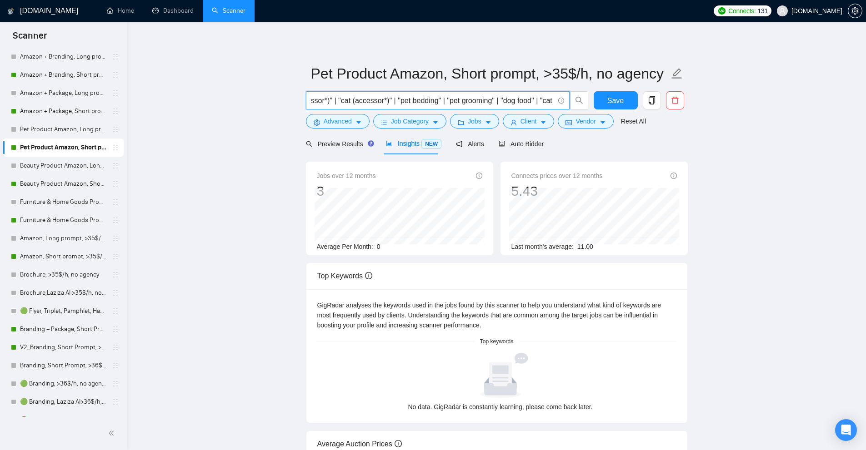
scroll to position [0, 1946]
drag, startPoint x: 522, startPoint y: 101, endPoint x: 769, endPoint y: 111, distance: 246.9
click at [749, 111] on main "Pet Product Amazon, Short prompt, >35$/h, no agency ( "cover image" | "Product …" at bounding box center [496, 318] width 709 height 564
click at [483, 100] on input "( "cover image" | "Product Listing" | "Listing Optimization" | "Product pages" …" at bounding box center [432, 100] width 243 height 11
drag, startPoint x: 483, startPoint y: 100, endPoint x: 491, endPoint y: 102, distance: 8.7
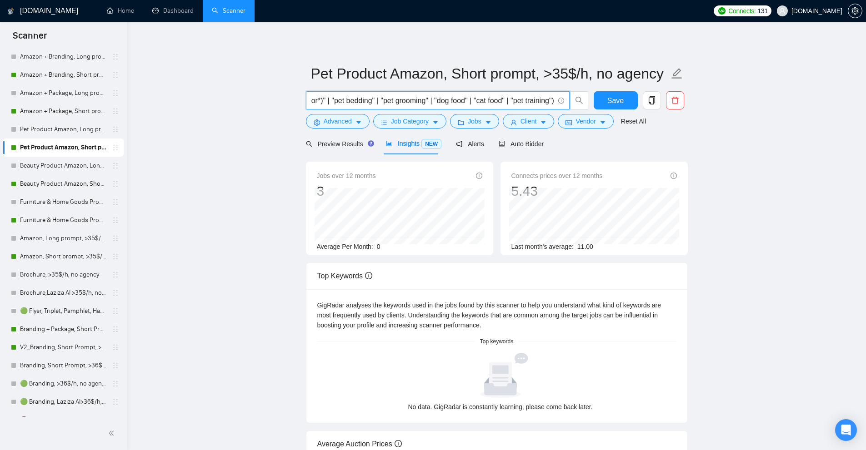
click at [491, 102] on input "( "cover image" | "Product Listing" | "Listing Optimization" | "Product pages" …" at bounding box center [432, 100] width 243 height 11
click at [40, 181] on link "Beauty Product Amazon, Short prompt, >35$/h, no agency" at bounding box center [63, 184] width 86 height 18
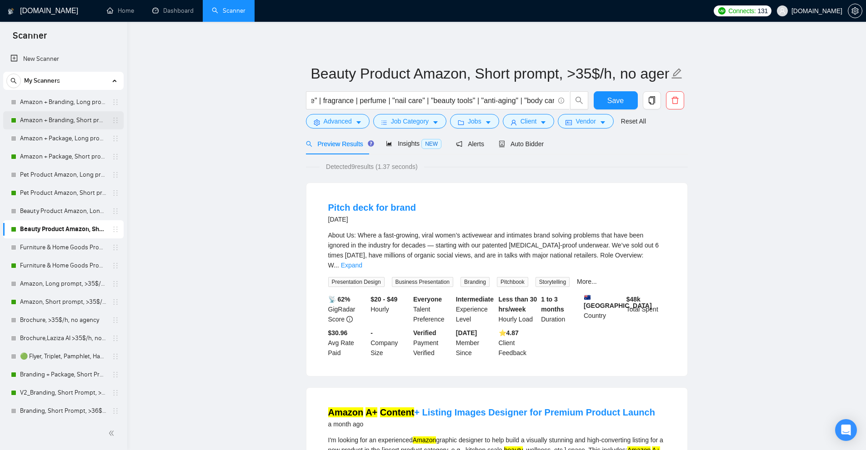
click at [58, 122] on link "Amazon + Branding, Short prompt, >35$/h, no agency" at bounding box center [63, 120] width 86 height 18
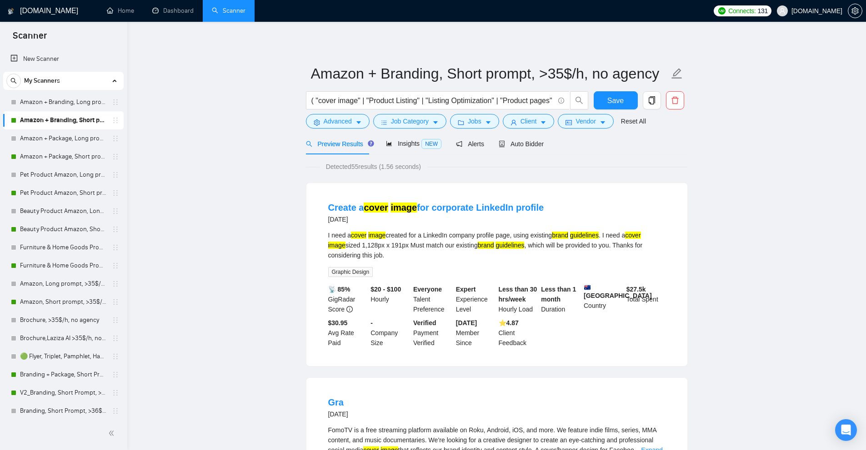
click at [649, 253] on div "I need a cover image created for a LinkedIn company profile page, using existin…" at bounding box center [496, 245] width 337 height 30
click at [55, 122] on link "Amazon + Branding, Short prompt, >35$/h, no agency" at bounding box center [63, 120] width 86 height 18
click at [170, 7] on link "Dashboard" at bounding box center [172, 11] width 41 height 8
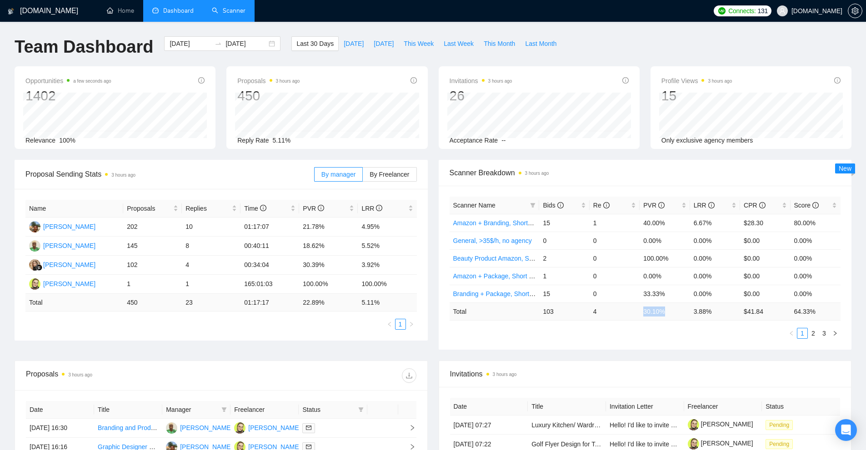
drag, startPoint x: 649, startPoint y: 311, endPoint x: 675, endPoint y: 311, distance: 26.4
click at [675, 311] on td "30.10 %" at bounding box center [664, 312] width 50 height 18
click at [670, 307] on td "30.10 %" at bounding box center [664, 312] width 50 height 18
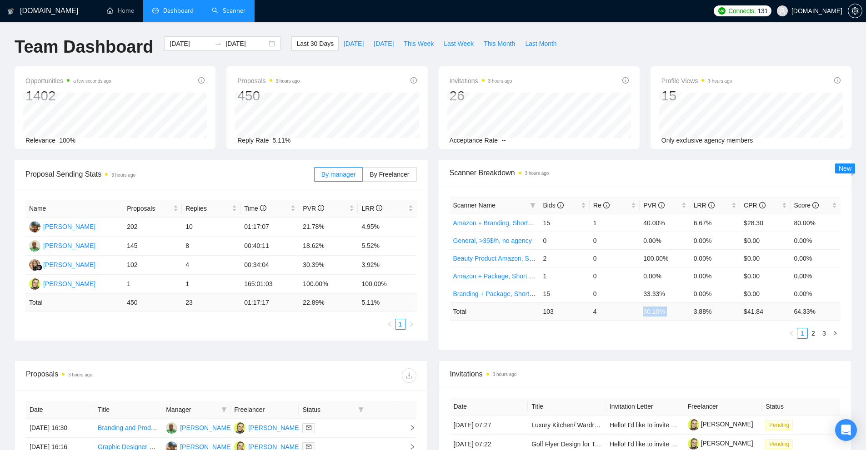
click at [668, 318] on td "30.10 %" at bounding box center [664, 312] width 50 height 18
click at [664, 312] on td "30.10 %" at bounding box center [664, 312] width 50 height 18
drag, startPoint x: 664, startPoint y: 312, endPoint x: 637, endPoint y: 313, distance: 27.3
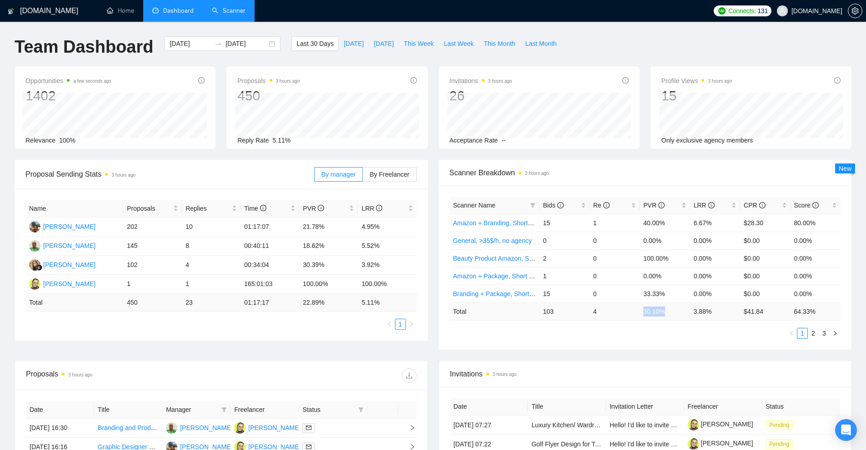
click at [637, 313] on tr "Total 103 4 30.10 % 3.88 % $ 41.84 64.33 %" at bounding box center [644, 312] width 391 height 18
drag, startPoint x: 719, startPoint y: 316, endPoint x: 691, endPoint y: 310, distance: 28.8
click at [682, 313] on tr "Total 103 4 30.10 % 3.88 % $ 41.84 64.33 %" at bounding box center [644, 312] width 391 height 18
click at [691, 310] on td "3.88 %" at bounding box center [715, 312] width 50 height 18
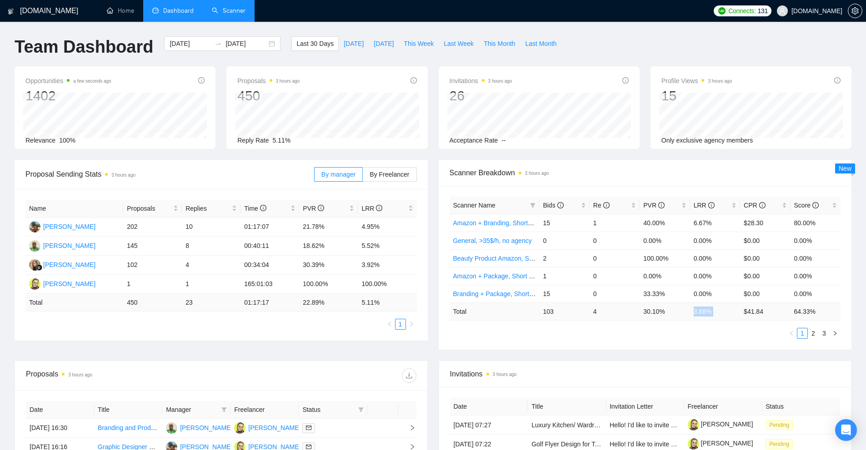
click at [691, 310] on td "3.88 %" at bounding box center [715, 312] width 50 height 18
click at [717, 310] on td "3.88 %" at bounding box center [715, 312] width 50 height 18
drag, startPoint x: 641, startPoint y: 309, endPoint x: 668, endPoint y: 316, distance: 28.5
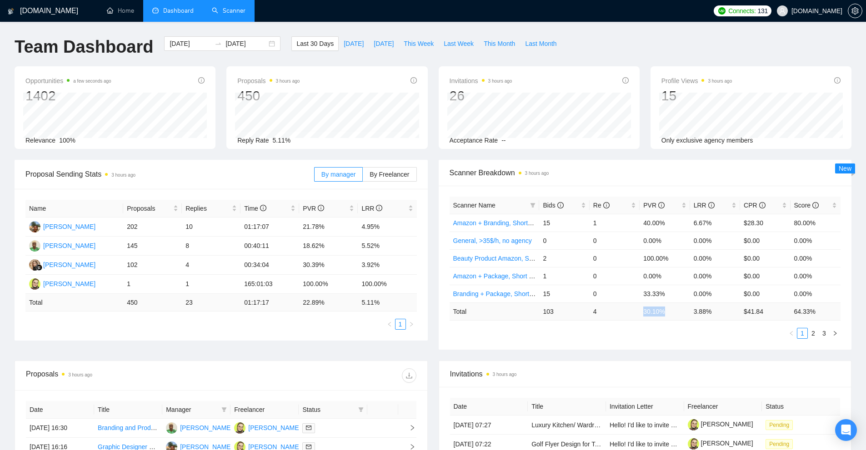
click at [668, 316] on td "30.10 %" at bounding box center [664, 312] width 50 height 18
click at [662, 316] on td "30.10 %" at bounding box center [664, 312] width 50 height 18
drag, startPoint x: 662, startPoint y: 316, endPoint x: 636, endPoint y: 316, distance: 26.8
click at [636, 316] on tr "Total 103 4 30.10 % 3.88 % $ 41.84 64.33 %" at bounding box center [644, 312] width 391 height 18
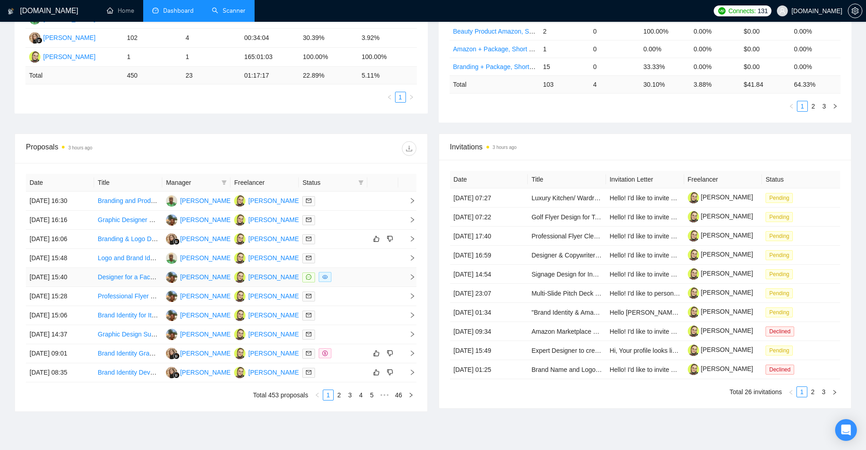
click at [337, 275] on div at bounding box center [332, 277] width 61 height 10
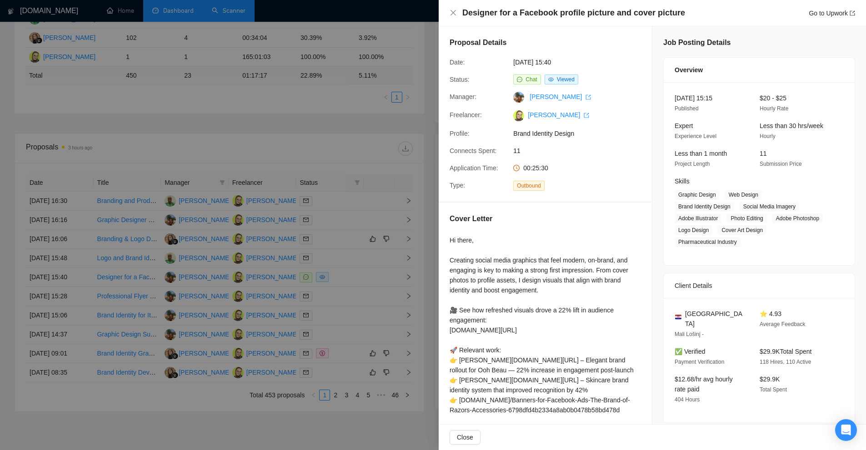
scroll to position [94, 0]
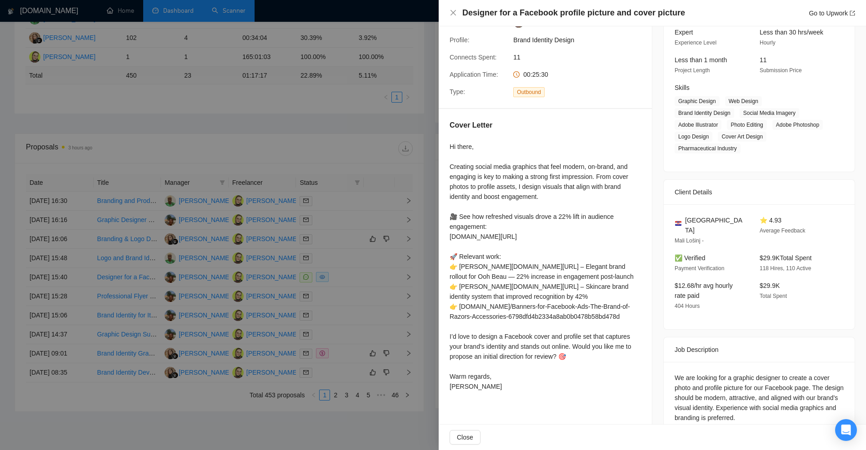
click at [334, 234] on div at bounding box center [433, 225] width 866 height 450
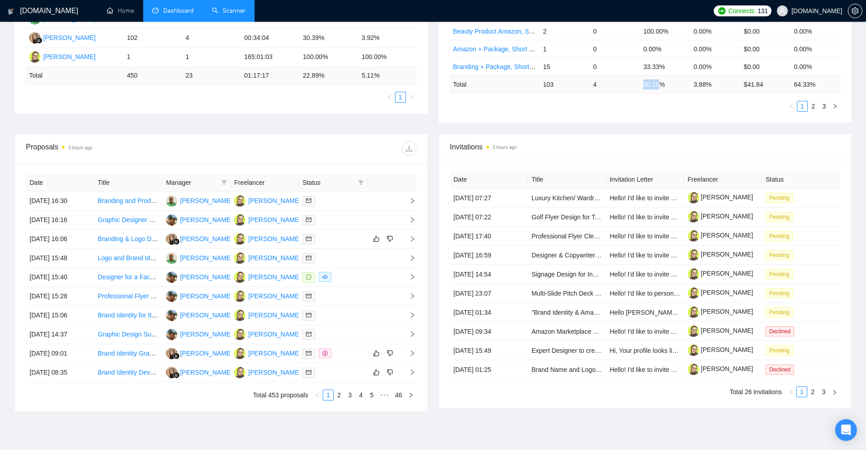
drag, startPoint x: 658, startPoint y: 88, endPoint x: 612, endPoint y: 103, distance: 48.4
click at [619, 89] on tr "Total 103 4 30.10 % 3.88 % $ 41.84 64.33 %" at bounding box center [644, 84] width 391 height 18
click at [525, 177] on th "Date" at bounding box center [489, 180] width 78 height 18
drag, startPoint x: 675, startPoint y: 89, endPoint x: 602, endPoint y: 89, distance: 73.2
click at [602, 89] on tr "Total 103 4 30.10 % 3.88 % $ 41.84 64.33 %" at bounding box center [644, 84] width 391 height 18
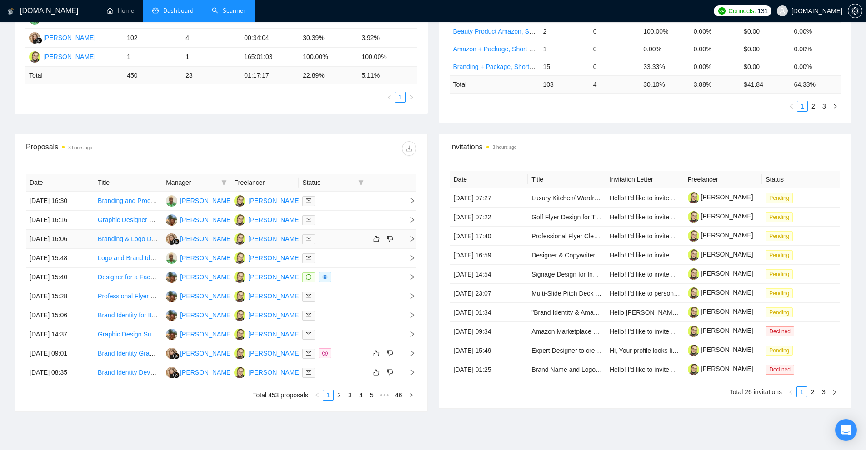
click at [331, 246] on td at bounding box center [333, 239] width 68 height 19
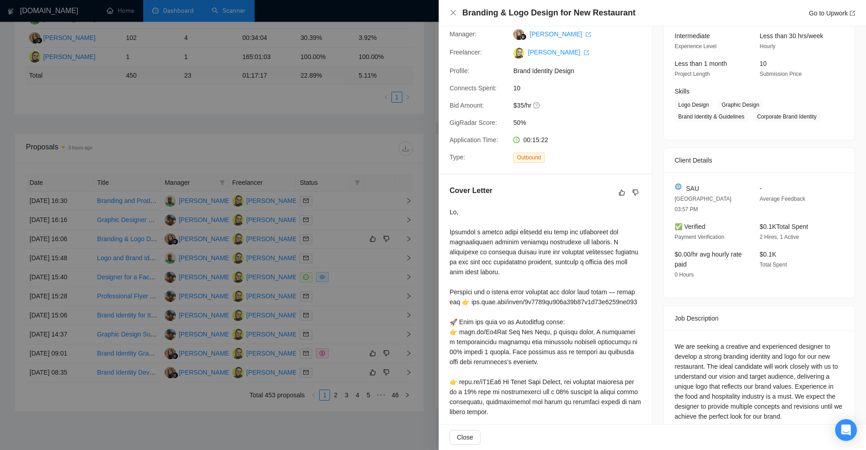
click at [323, 264] on div at bounding box center [433, 225] width 866 height 450
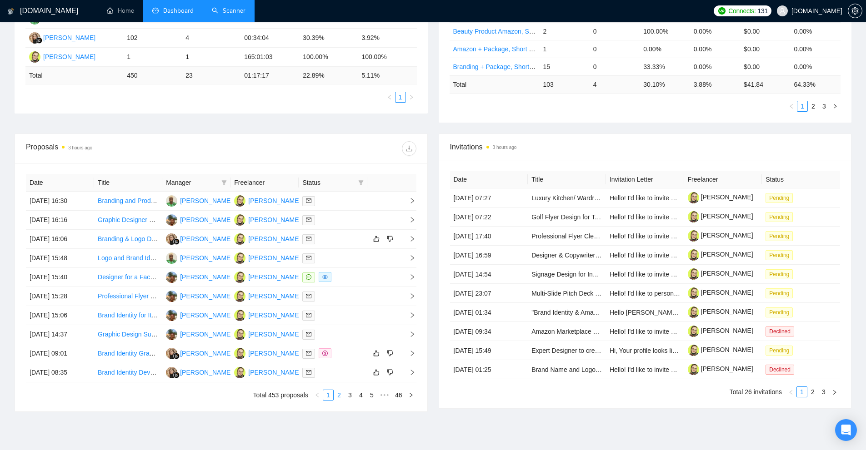
click at [339, 394] on link "2" at bounding box center [339, 395] width 10 height 10
click at [349, 278] on div at bounding box center [332, 277] width 61 height 10
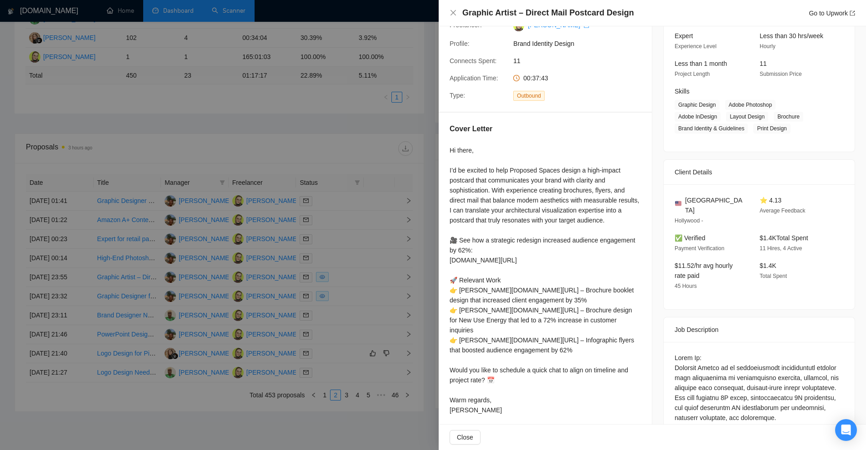
scroll to position [135, 0]
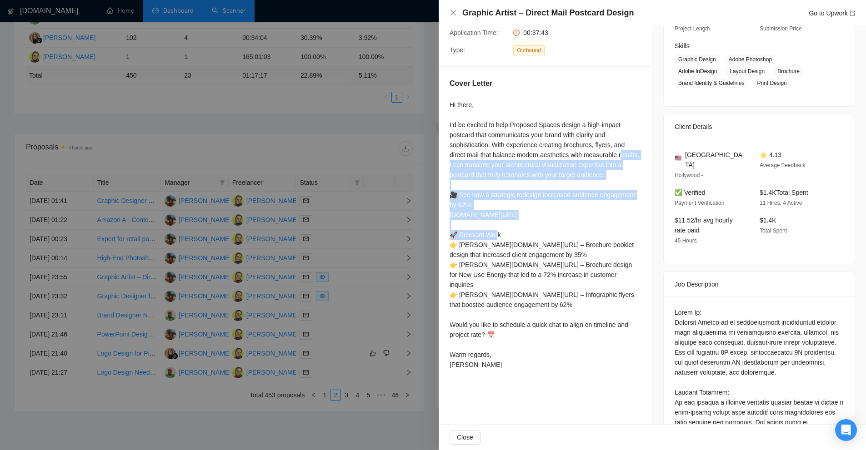
drag, startPoint x: 452, startPoint y: 166, endPoint x: 563, endPoint y: 219, distance: 123.6
click at [563, 219] on div "Hi there, I’d be excited to help Proposed Spaces design a high-impact postcard …" at bounding box center [544, 235] width 191 height 270
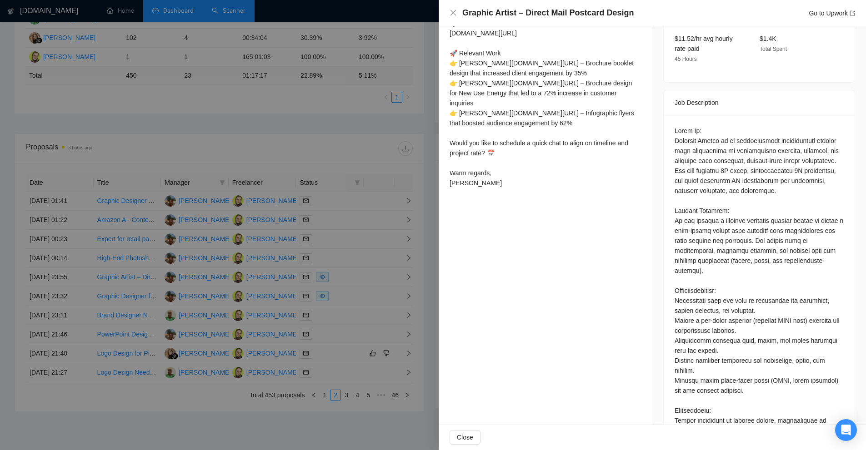
scroll to position [181, 0]
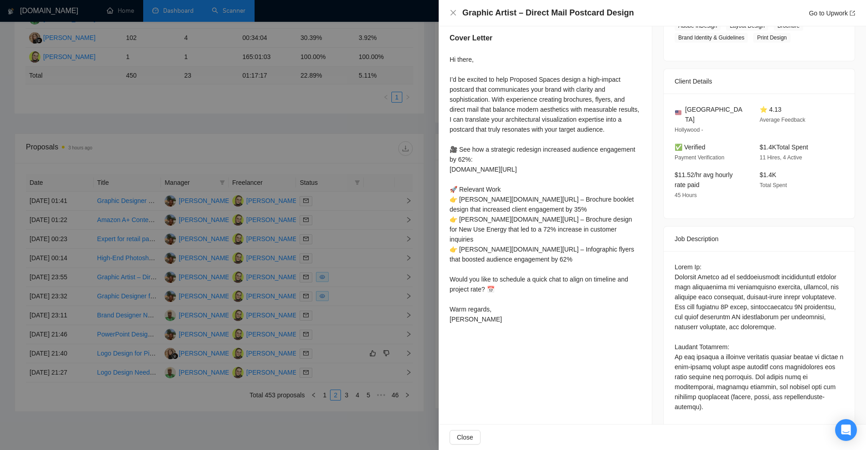
click at [478, 204] on div "Hi there, I’d be excited to help Proposed Spaces design a high-impact postcard …" at bounding box center [544, 190] width 191 height 270
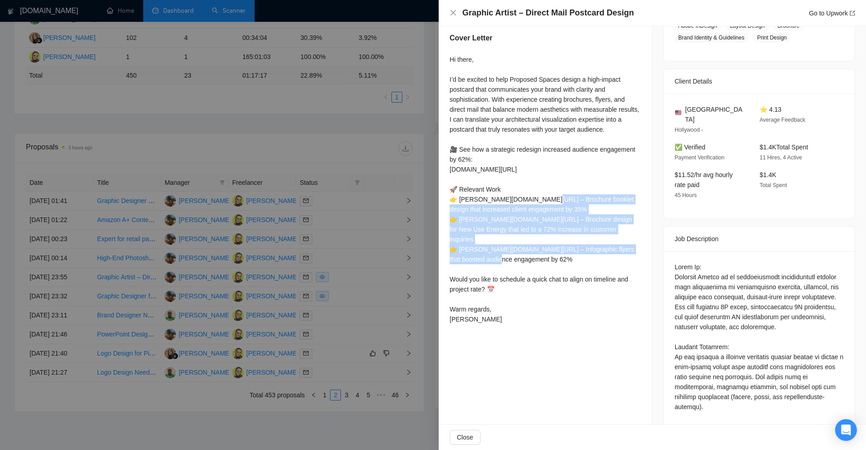
drag, startPoint x: 478, startPoint y: 204, endPoint x: 537, endPoint y: 246, distance: 72.0
click at [537, 246] on div "Hi there, I’d be excited to help Proposed Spaces design a high-impact postcard …" at bounding box center [544, 190] width 191 height 270
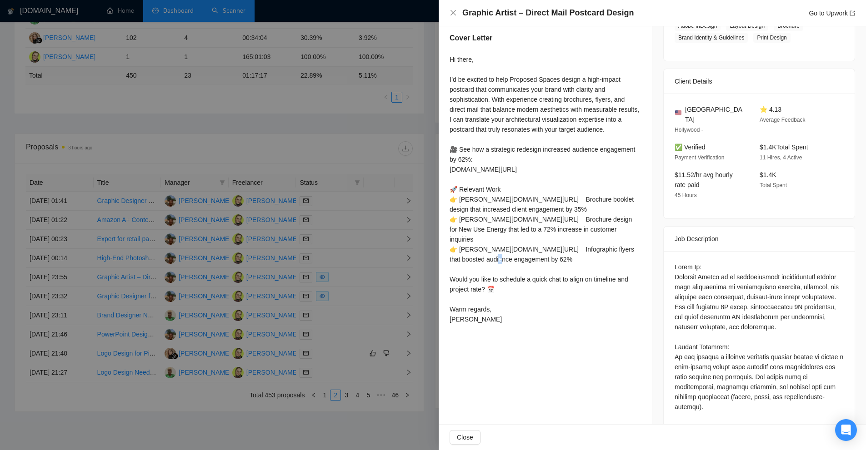
click at [537, 246] on div "Hi there, I’d be excited to help Proposed Spaces design a high-impact postcard …" at bounding box center [544, 190] width 191 height 270
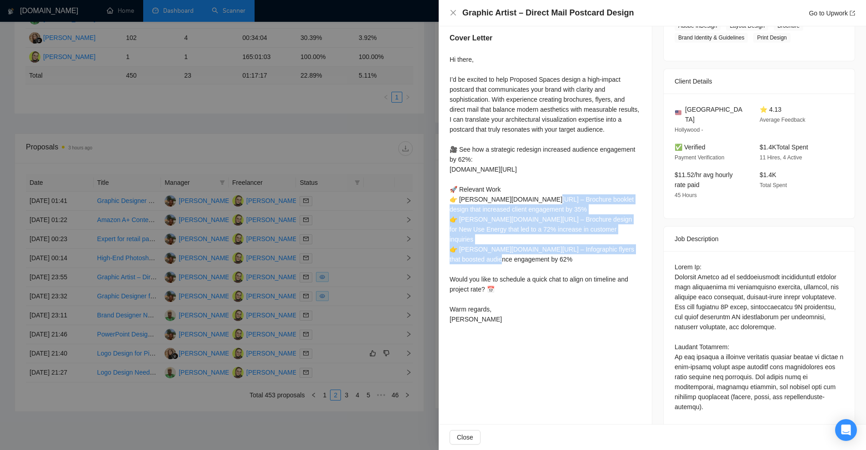
drag, startPoint x: 537, startPoint y: 246, endPoint x: 529, endPoint y: 199, distance: 47.9
click at [529, 199] on div "Hi there, I’d be excited to help Proposed Spaces design a high-impact postcard …" at bounding box center [544, 190] width 191 height 270
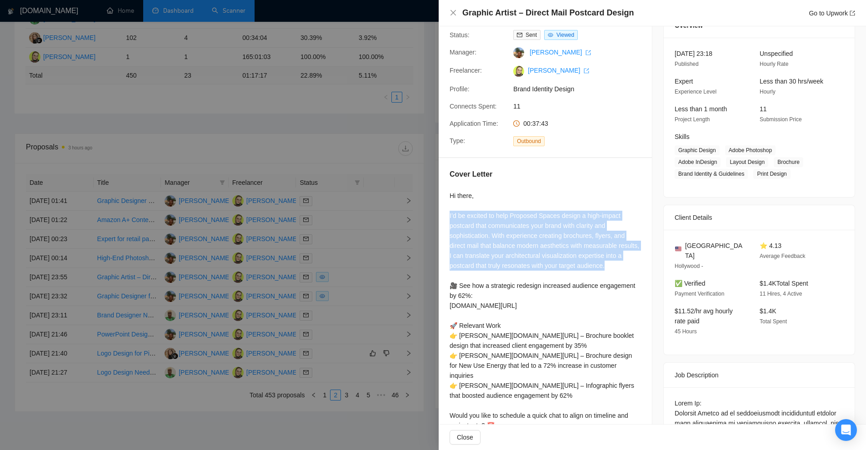
drag, startPoint x: 446, startPoint y: 211, endPoint x: 627, endPoint y: 266, distance: 188.7
click at [627, 266] on div "Cover Letter Hi there, I’d be excited to help Proposed Spaces design a high-imp…" at bounding box center [544, 316] width 213 height 317
click at [627, 266] on div "Hi there, I’d be excited to help Proposed Spaces design a high-impact postcard …" at bounding box center [544, 326] width 191 height 270
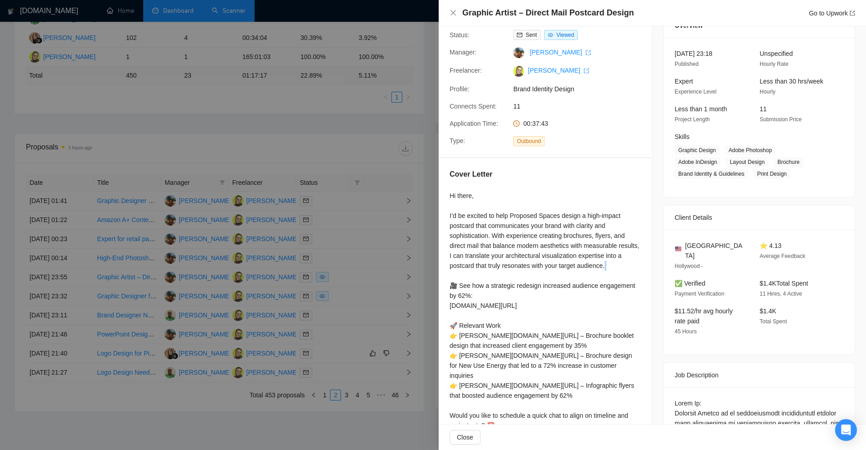
click at [627, 266] on div "Hi there, I’d be excited to help Proposed Spaces design a high-impact postcard …" at bounding box center [544, 326] width 191 height 270
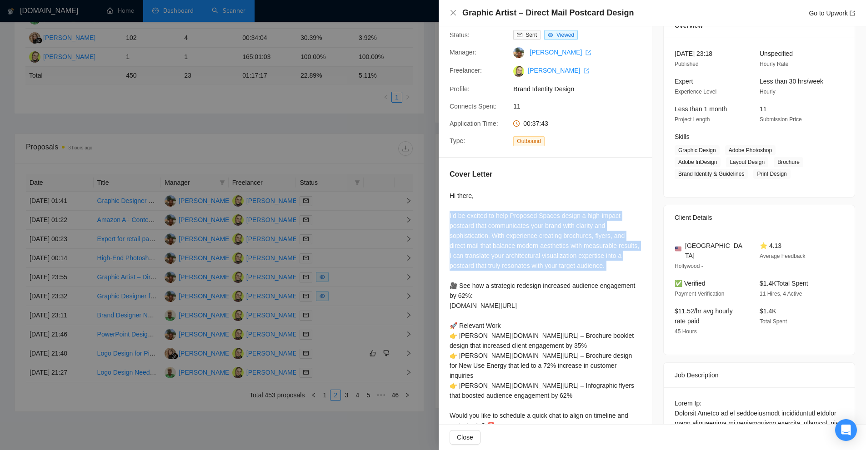
click at [627, 266] on div "Hi there, I’d be excited to help Proposed Spaces design a high-impact postcard …" at bounding box center [544, 326] width 191 height 270
click at [628, 257] on div "Hi there, I’d be excited to help Proposed Spaces design a high-impact postcard …" at bounding box center [544, 326] width 191 height 270
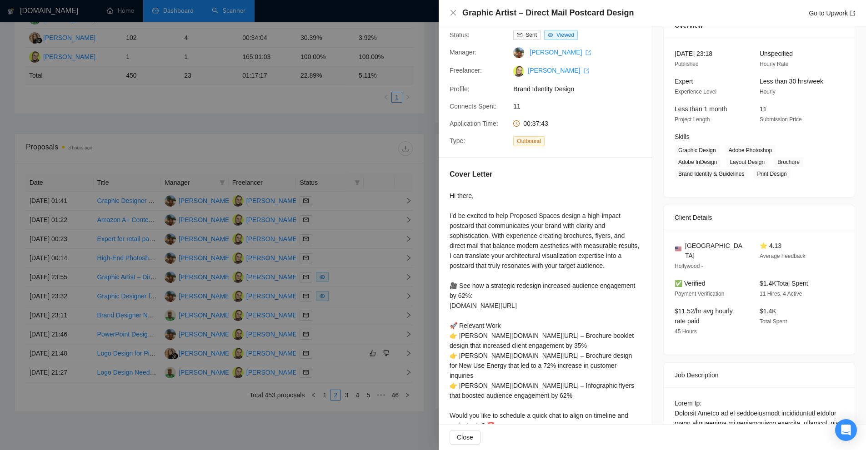
scroll to position [181, 0]
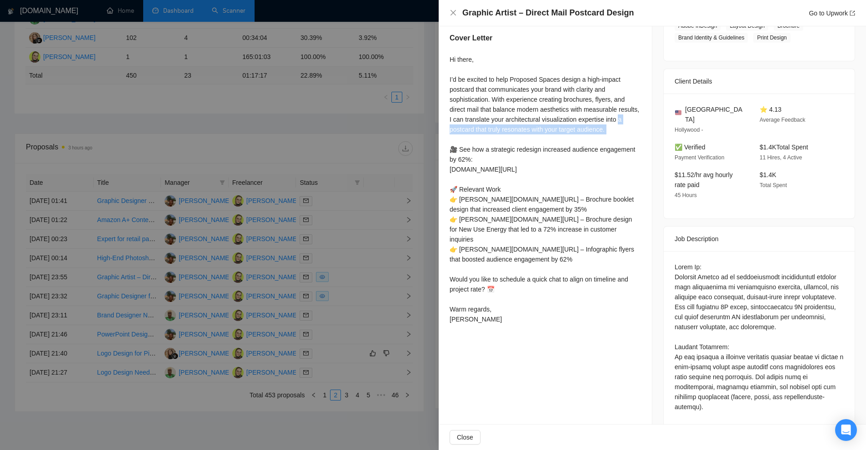
drag, startPoint x: 446, startPoint y: 124, endPoint x: 542, endPoint y: 134, distance: 96.4
click at [542, 134] on div "Cover Letter Hi there, I’d be excited to help Proposed Spaces design a high-imp…" at bounding box center [544, 180] width 213 height 317
click at [542, 134] on div "Hi there, I’d be excited to help Proposed Spaces design a high-impact postcard …" at bounding box center [544, 190] width 191 height 270
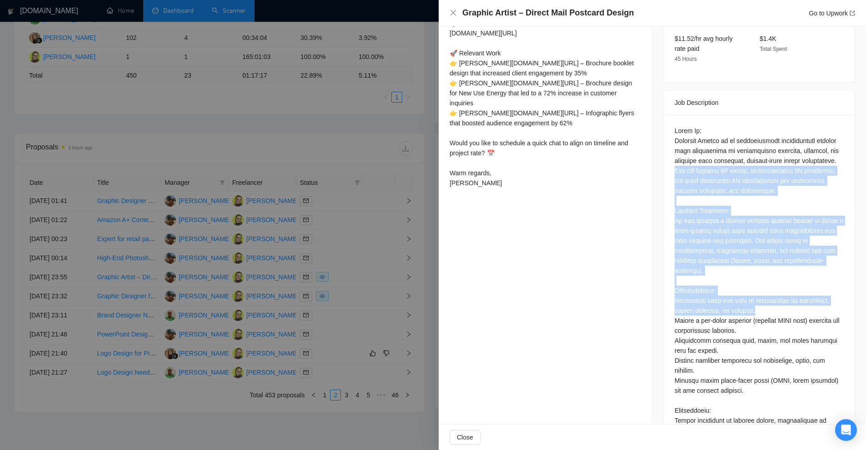
scroll to position [408, 0]
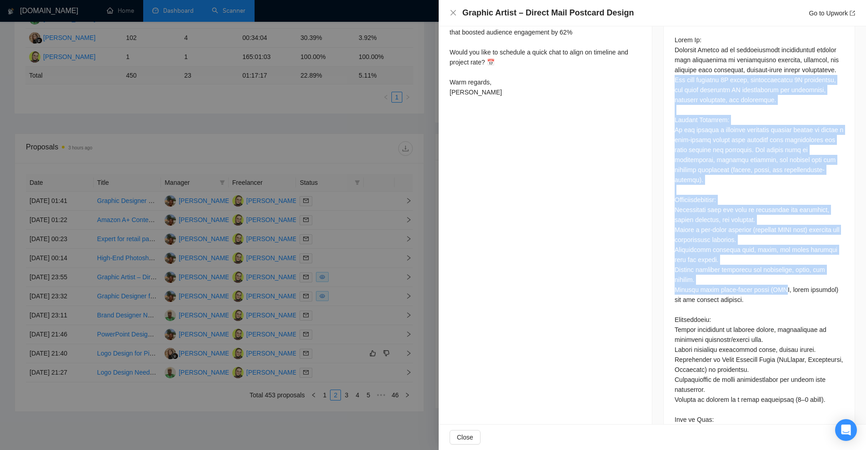
drag, startPoint x: 656, startPoint y: 154, endPoint x: 764, endPoint y: 282, distance: 167.0
click at [766, 280] on div "Job Posting Details Overview [DATE] 23:18 Published Unspecified Hourly Rate Exp…" at bounding box center [759, 134] width 214 height 1032
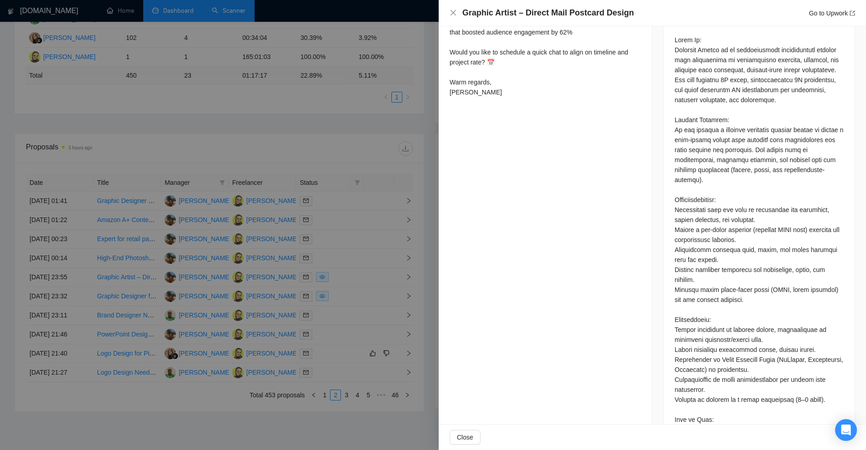
click at [771, 282] on div at bounding box center [758, 330] width 169 height 590
click at [836, 264] on div at bounding box center [758, 331] width 191 height 615
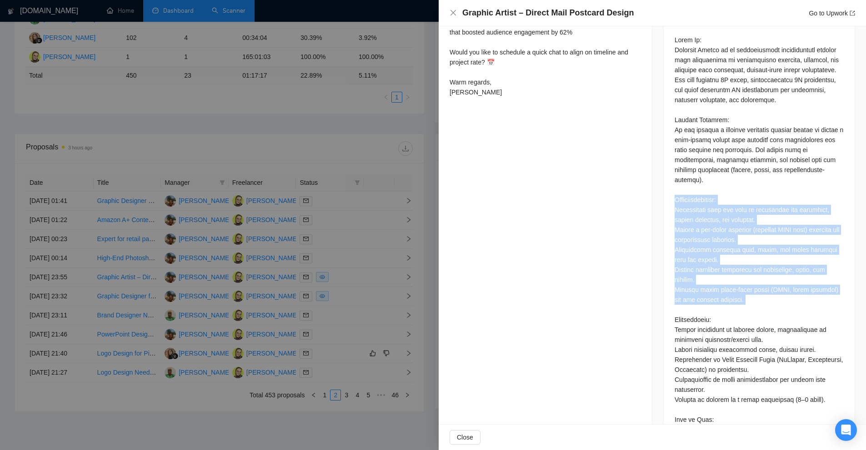
drag, startPoint x: 667, startPoint y: 187, endPoint x: 772, endPoint y: 300, distance: 154.3
click at [772, 300] on div at bounding box center [758, 331] width 191 height 615
click at [772, 300] on div at bounding box center [758, 330] width 169 height 590
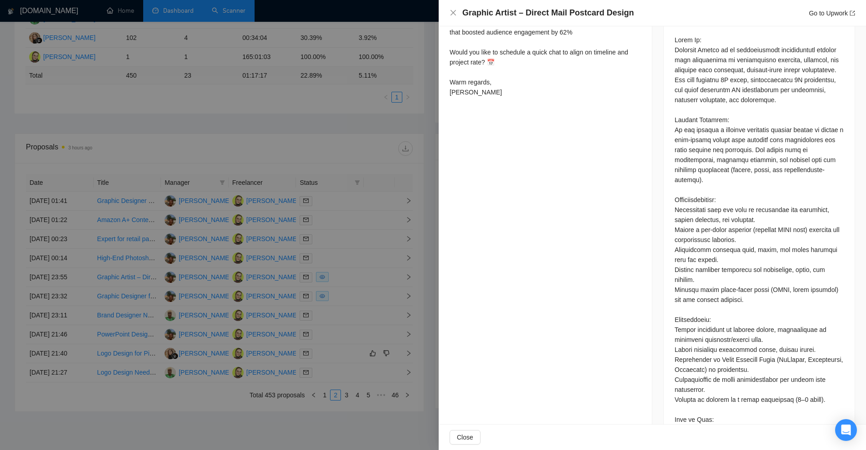
scroll to position [453, 0]
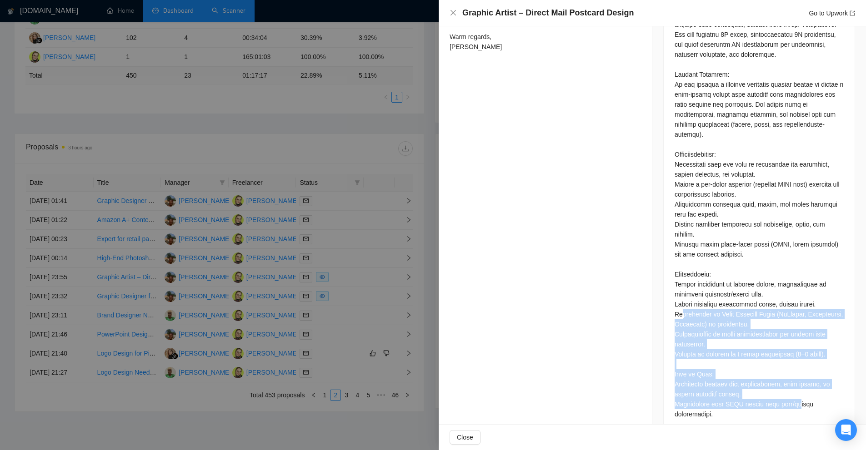
drag, startPoint x: 677, startPoint y: 305, endPoint x: 781, endPoint y: 394, distance: 136.6
click at [781, 394] on div at bounding box center [758, 285] width 169 height 590
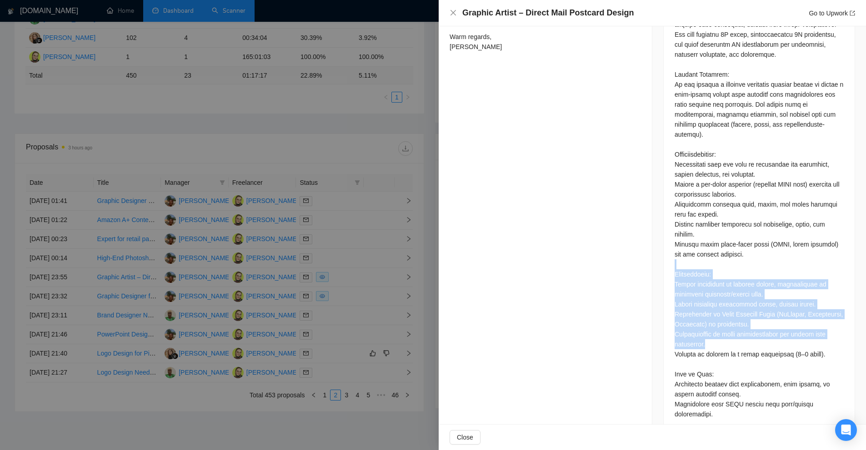
drag, startPoint x: 824, startPoint y: 337, endPoint x: 687, endPoint y: 254, distance: 159.8
click at [687, 254] on div at bounding box center [758, 285] width 169 height 590
click at [669, 254] on div at bounding box center [758, 286] width 191 height 615
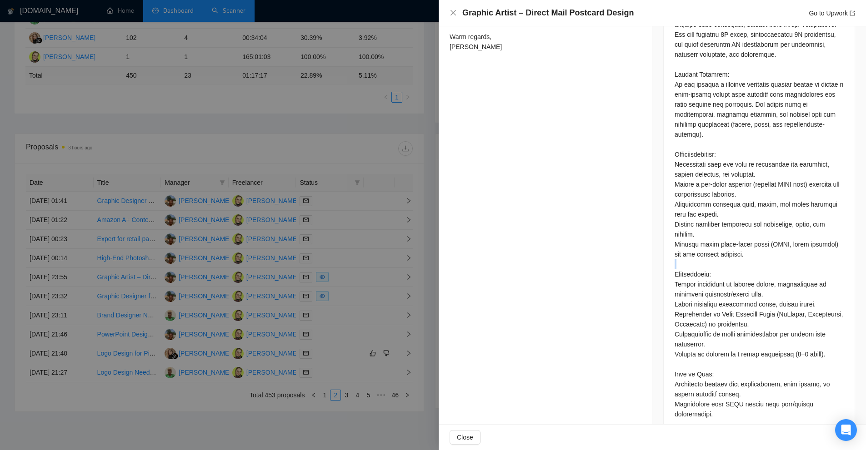
click at [669, 254] on div at bounding box center [758, 286] width 191 height 615
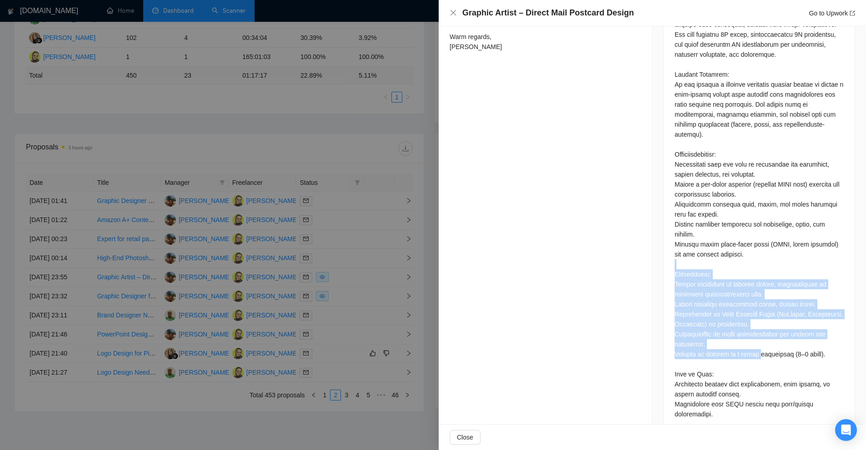
drag, startPoint x: 669, startPoint y: 255, endPoint x: 748, endPoint y: 343, distance: 118.1
click at [748, 343] on div at bounding box center [758, 286] width 191 height 615
click at [748, 343] on div at bounding box center [758, 285] width 169 height 590
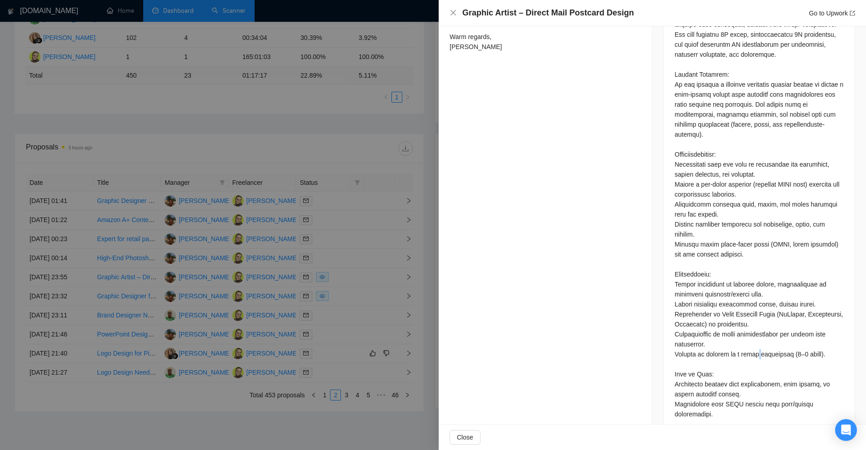
click at [748, 343] on div at bounding box center [758, 285] width 169 height 590
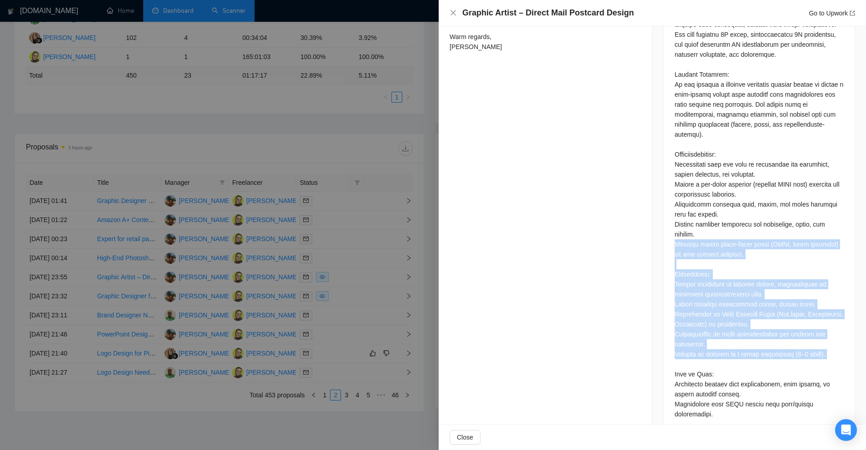
drag, startPoint x: 748, startPoint y: 343, endPoint x: 733, endPoint y: 243, distance: 101.5
click at [733, 243] on div at bounding box center [758, 285] width 169 height 590
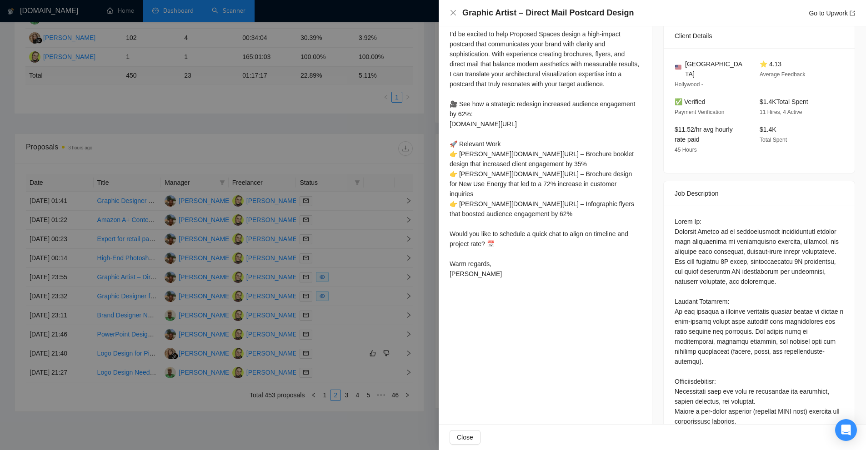
drag, startPoint x: 742, startPoint y: 218, endPoint x: 702, endPoint y: 218, distance: 40.9
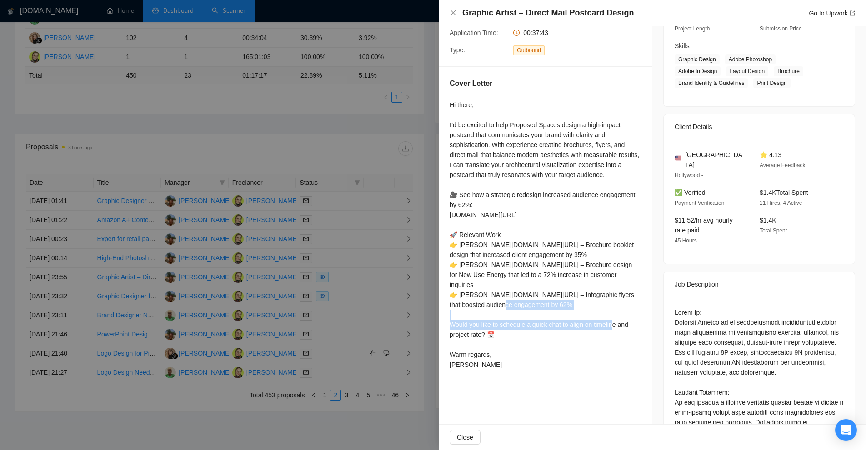
drag, startPoint x: 448, startPoint y: 315, endPoint x: 520, endPoint y: 326, distance: 73.5
click at [520, 326] on div "Cover Letter Hi there, I’d be excited to help Proposed Spaces design a high-imp…" at bounding box center [544, 225] width 213 height 317
click at [520, 326] on div "Hi there, I’d be excited to help Proposed Spaces design a high-impact postcard …" at bounding box center [544, 235] width 191 height 270
click at [455, 313] on div "Hi there, I’d be excited to help Proposed Spaces design a high-impact postcard …" at bounding box center [544, 235] width 191 height 270
drag, startPoint x: 455, startPoint y: 313, endPoint x: 537, endPoint y: 318, distance: 82.4
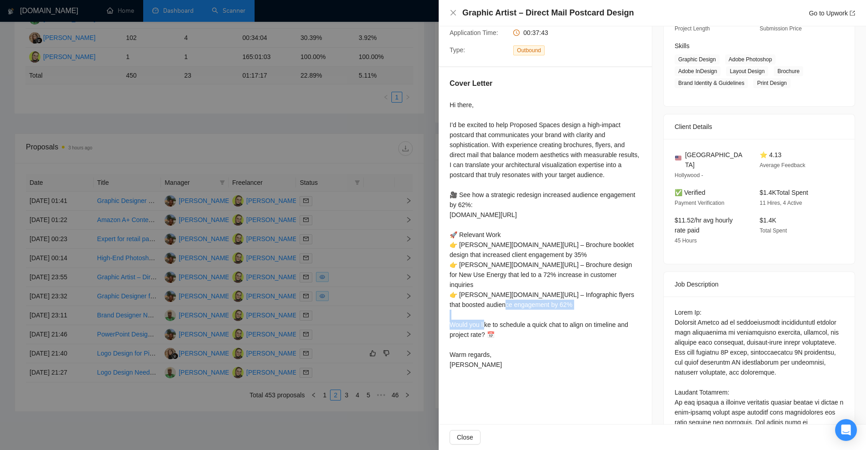
click at [536, 318] on div "Hi there, I’d be excited to help Proposed Spaces design a high-impact postcard …" at bounding box center [544, 235] width 191 height 270
click at [569, 337] on div "Hi there, I’d be excited to help Proposed Spaces design a high-impact postcard …" at bounding box center [544, 235] width 191 height 270
drag, startPoint x: 590, startPoint y: 316, endPoint x: 588, endPoint y: 334, distance: 18.3
click at [588, 334] on div "Hi there, I’d be excited to help Proposed Spaces design a high-impact postcard …" at bounding box center [544, 235] width 191 height 270
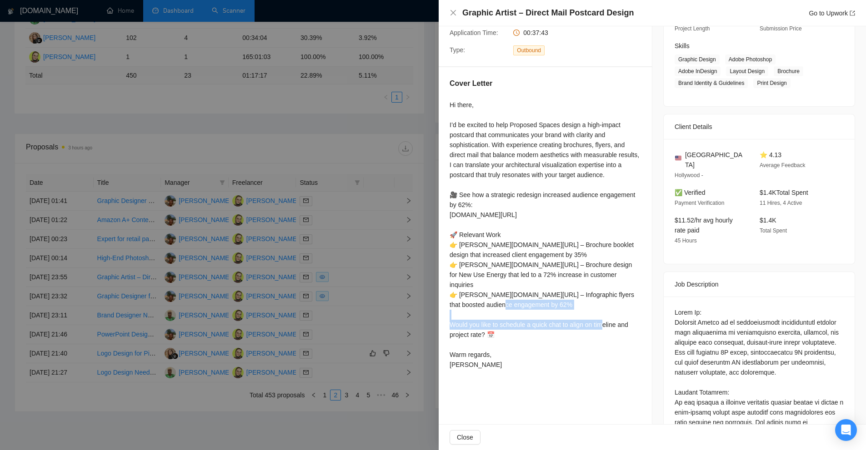
drag, startPoint x: 483, startPoint y: 326, endPoint x: 452, endPoint y: 315, distance: 32.2
click at [452, 315] on div "Hi there, I’d be excited to help Proposed Spaces design a high-impact postcard …" at bounding box center [544, 235] width 191 height 270
click at [537, 336] on div "Hi there, I’d be excited to help Proposed Spaces design a high-impact postcard …" at bounding box center [544, 235] width 191 height 270
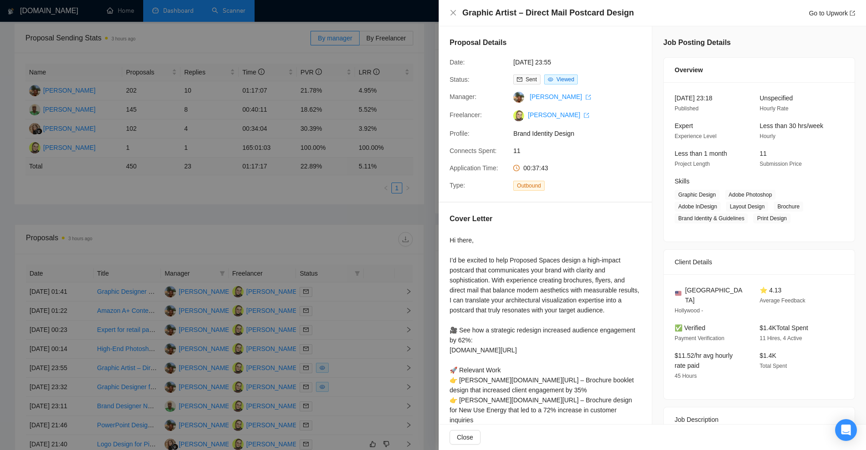
scroll to position [0, 0]
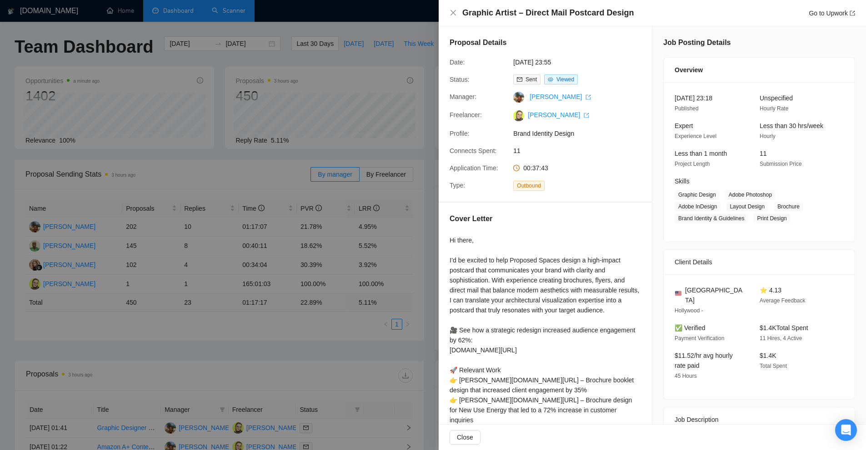
click at [313, 190] on div at bounding box center [433, 225] width 866 height 450
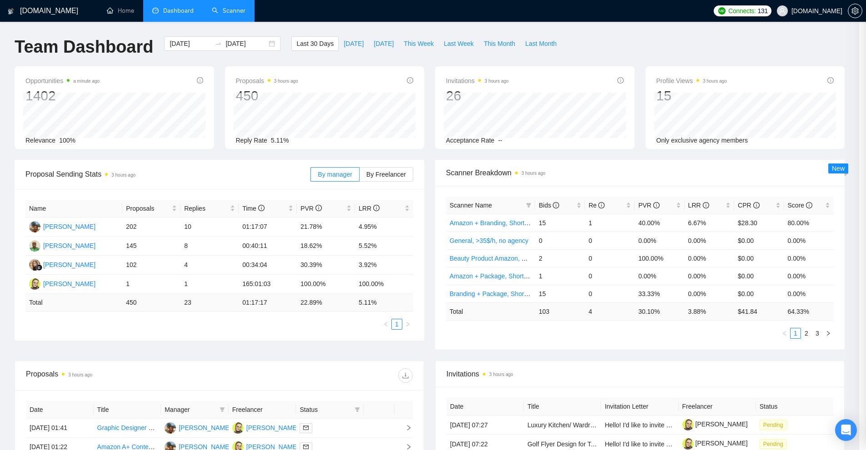
scroll to position [270, 0]
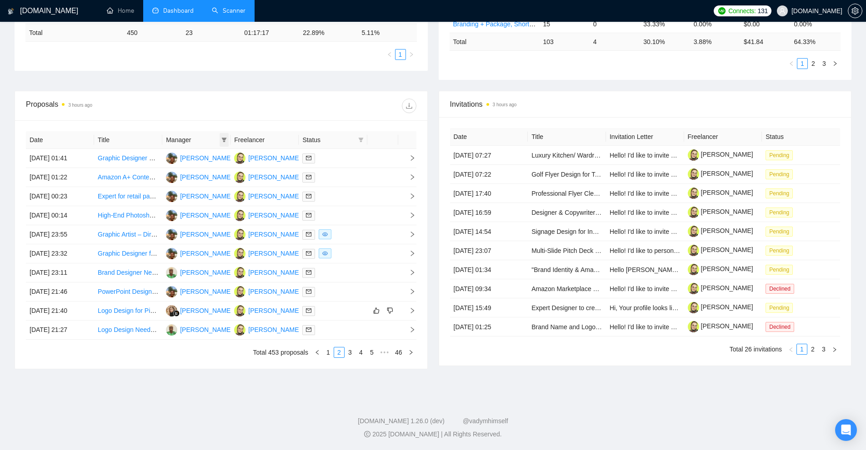
click at [224, 140] on icon "filter" at bounding box center [223, 139] width 5 height 5
click at [183, 158] on span "[PERSON_NAME]" at bounding box center [196, 157] width 52 height 7
checkbox input "true"
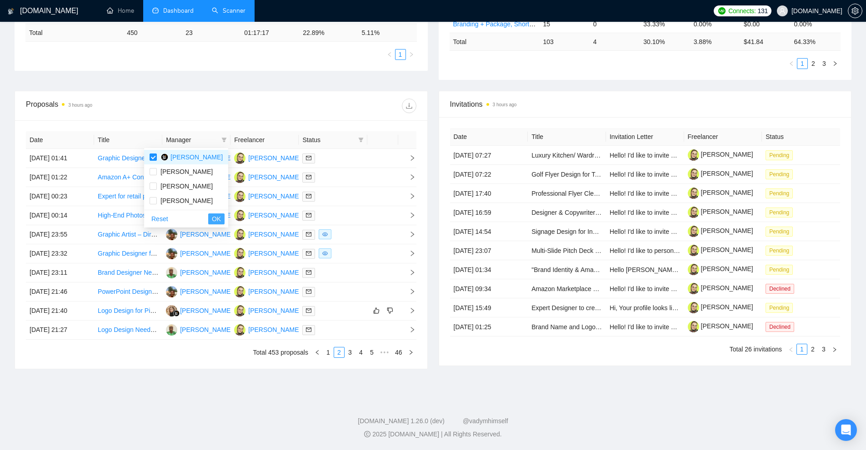
click at [213, 223] on button "OK" at bounding box center [216, 219] width 16 height 11
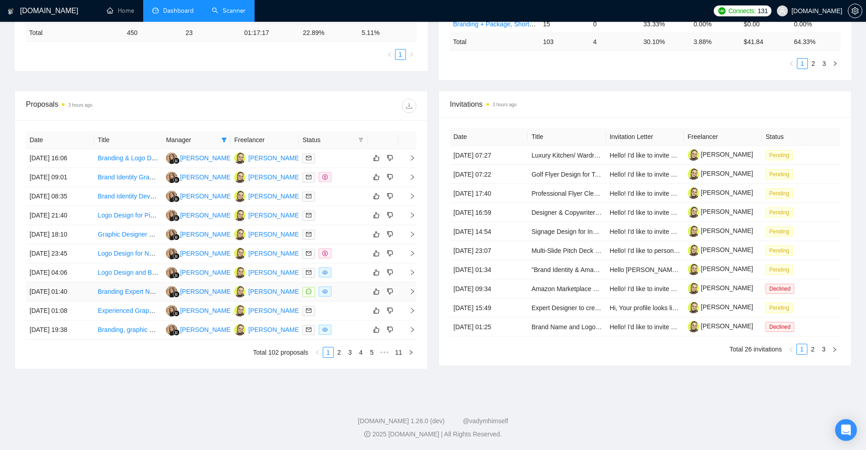
click at [353, 289] on div at bounding box center [332, 292] width 61 height 10
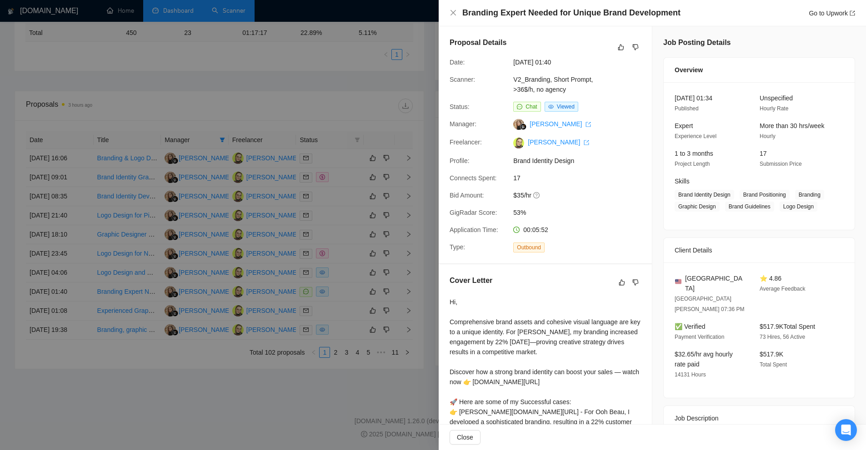
scroll to position [147, 0]
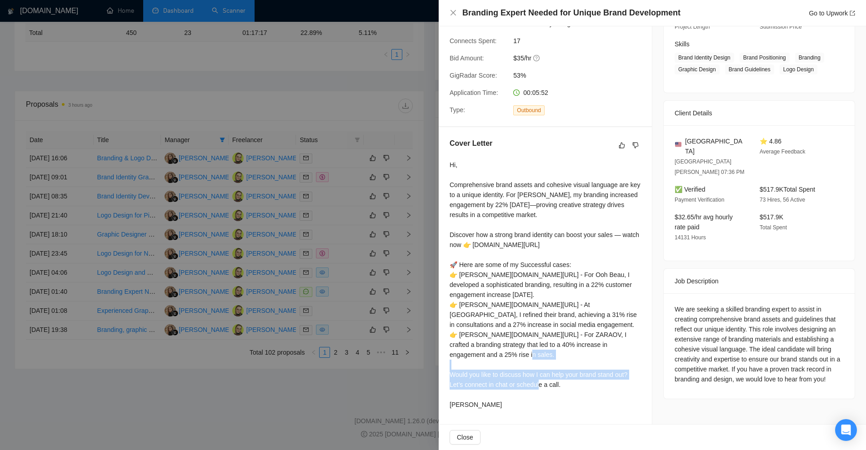
drag, startPoint x: 455, startPoint y: 363, endPoint x: 595, endPoint y: 378, distance: 140.7
click at [595, 378] on div "Hi, Comprehensive brand assets and cohesive visual language are key to a unique…" at bounding box center [544, 285] width 191 height 250
drag, startPoint x: 448, startPoint y: 367, endPoint x: 632, endPoint y: 364, distance: 183.6
click at [632, 364] on div "Cover Letter Hi, Comprehensive brand assets and cohesive visual language are ke…" at bounding box center [544, 275] width 213 height 297
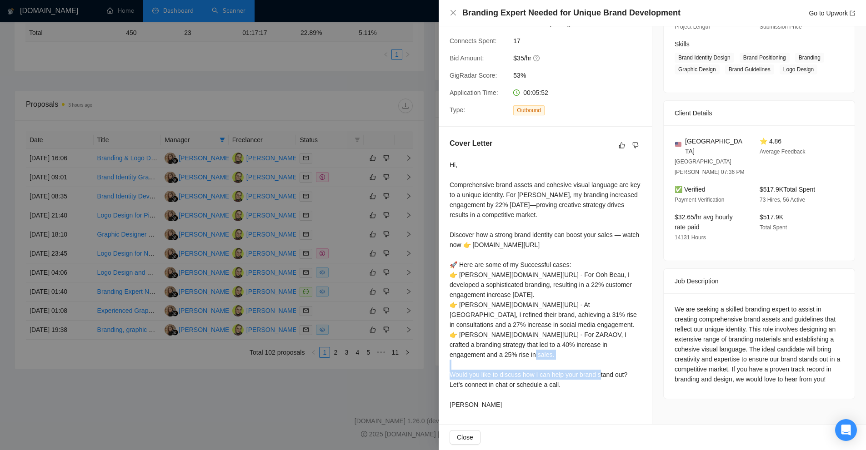
click at [604, 367] on div "Hi, Comprehensive brand assets and cohesive visual language are key to a unique…" at bounding box center [544, 285] width 191 height 250
drag, startPoint x: 627, startPoint y: 364, endPoint x: 444, endPoint y: 362, distance: 183.6
click at [444, 362] on div "Cover Letter Hi, Comprehensive brand assets and cohesive visual language are ke…" at bounding box center [544, 275] width 213 height 297
click at [628, 365] on div "Hi, Comprehensive brand assets and cohesive visual language are key to a unique…" at bounding box center [544, 285] width 191 height 250
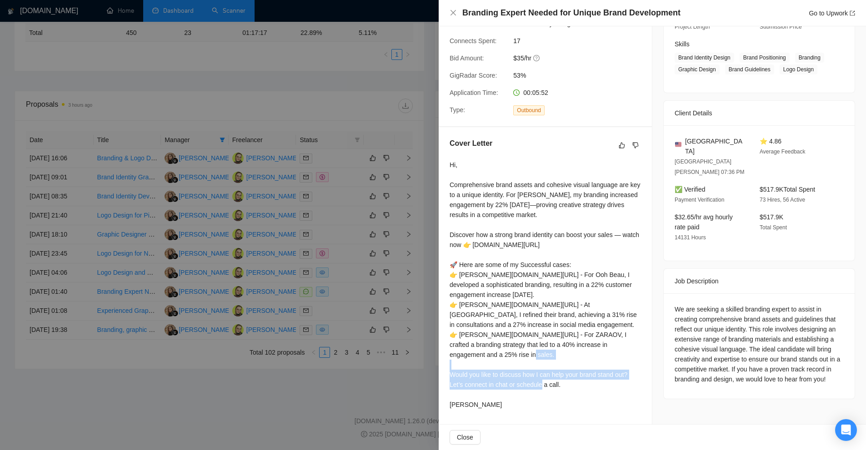
click at [628, 365] on div "Hi, Comprehensive brand assets and cohesive visual language are key to a unique…" at bounding box center [544, 285] width 191 height 250
drag, startPoint x: 628, startPoint y: 365, endPoint x: 450, endPoint y: 367, distance: 178.1
click at [450, 367] on div "Hi, Comprehensive brand assets and cohesive visual language are key to a unique…" at bounding box center [544, 285] width 191 height 250
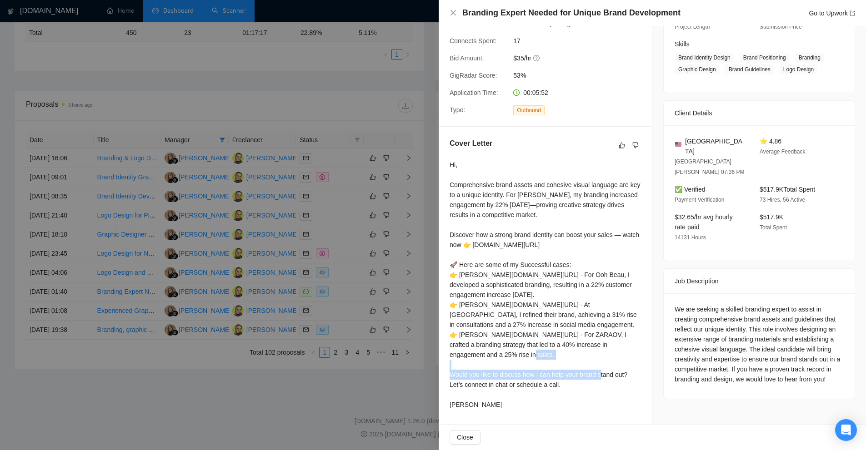
click at [450, 367] on div "Hi, Comprehensive brand assets and cohesive visual language are key to a unique…" at bounding box center [544, 285] width 191 height 250
drag, startPoint x: 450, startPoint y: 367, endPoint x: 621, endPoint y: 361, distance: 170.9
click at [621, 361] on div "Hi, Comprehensive brand assets and cohesive visual language are key to a unique…" at bounding box center [544, 285] width 191 height 250
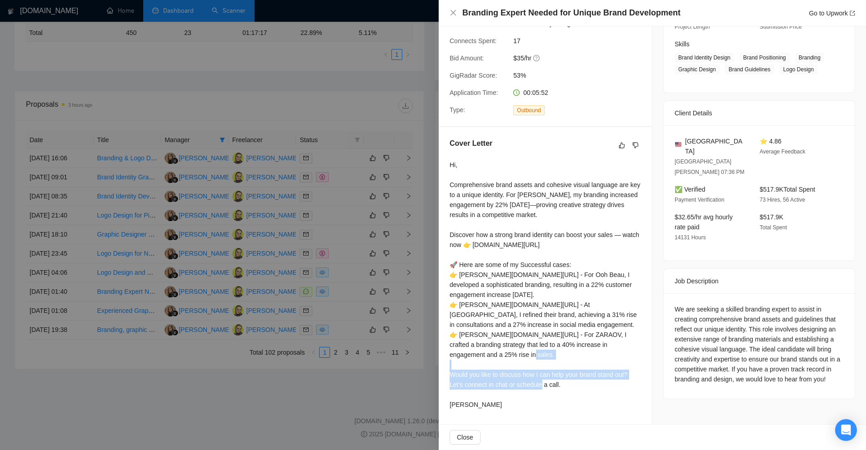
click at [621, 361] on div "Hi, Comprehensive brand assets and cohesive visual language are key to a unique…" at bounding box center [544, 285] width 191 height 250
click at [621, 392] on div "Hi, Comprehensive brand assets and cohesive visual language are key to a unique…" at bounding box center [544, 285] width 191 height 250
drag, startPoint x: 632, startPoint y: 363, endPoint x: 449, endPoint y: 363, distance: 183.1
click at [449, 363] on div "Hi, Comprehensive brand assets and cohesive visual language are key to a unique…" at bounding box center [544, 285] width 191 height 250
click at [509, 352] on div "Hi, Comprehensive brand assets and cohesive visual language are key to a unique…" at bounding box center [544, 285] width 191 height 250
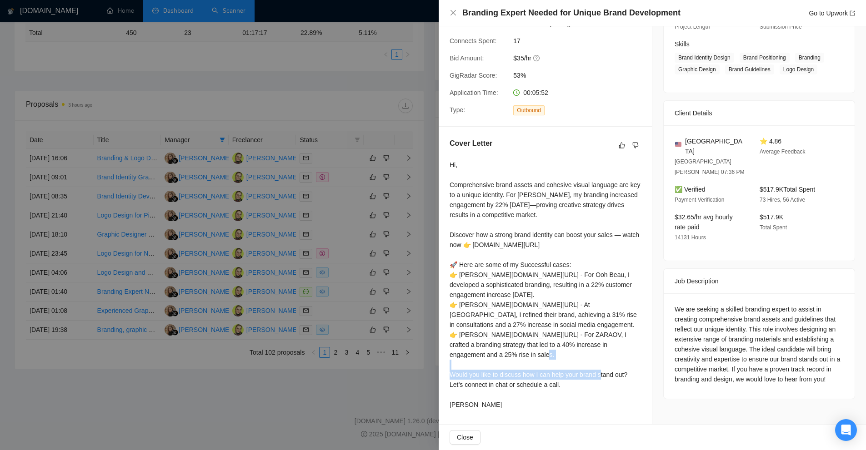
drag, startPoint x: 633, startPoint y: 362, endPoint x: 467, endPoint y: 365, distance: 165.9
click at [467, 365] on div "Hi, Comprehensive brand assets and cohesive visual language are key to a unique…" at bounding box center [544, 285] width 191 height 250
click at [454, 364] on div "Hi, Comprehensive brand assets and cohesive visual language are key to a unique…" at bounding box center [544, 285] width 191 height 250
drag, startPoint x: 454, startPoint y: 364, endPoint x: 627, endPoint y: 371, distance: 173.2
click at [627, 371] on div "Hi, Comprehensive brand assets and cohesive visual language are key to a unique…" at bounding box center [544, 285] width 191 height 250
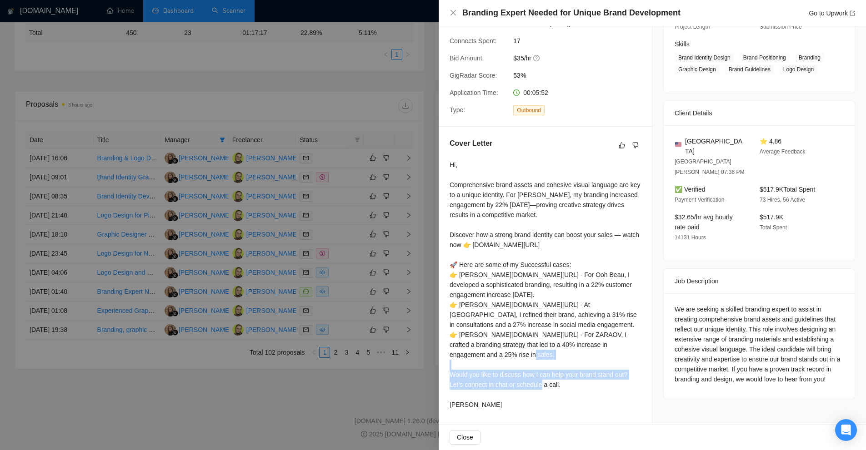
click at [627, 371] on div "Hi, Comprehensive brand assets and cohesive visual language are key to a unique…" at bounding box center [544, 285] width 191 height 250
click at [621, 363] on div "Hi, Comprehensive brand assets and cohesive visual language are key to a unique…" at bounding box center [544, 285] width 191 height 250
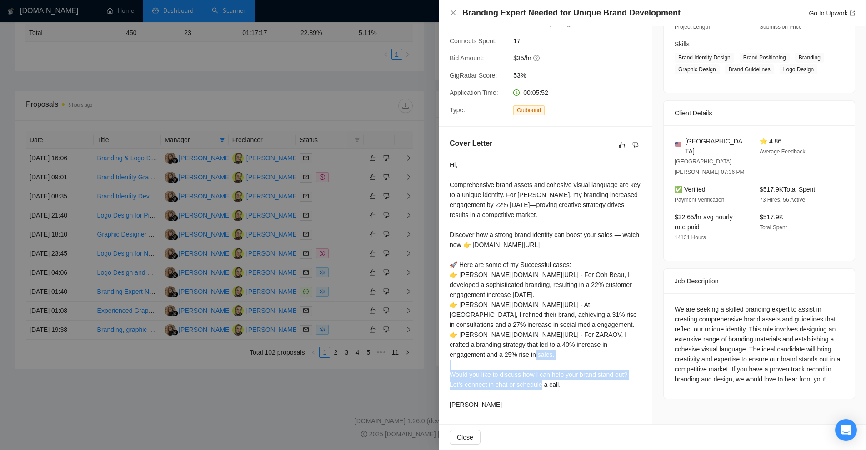
click at [621, 363] on div "Hi, Comprehensive brand assets and cohesive visual language are key to a unique…" at bounding box center [544, 285] width 191 height 250
click at [628, 363] on div "Hi, Comprehensive brand assets and cohesive visual language are key to a unique…" at bounding box center [544, 285] width 191 height 250
drag, startPoint x: 631, startPoint y: 363, endPoint x: 448, endPoint y: 362, distance: 182.7
click at [448, 362] on div "Cover Letter Hi, Comprehensive brand assets and cohesive visual language are ke…" at bounding box center [544, 275] width 213 height 297
drag, startPoint x: 563, startPoint y: 374, endPoint x: 451, endPoint y: 373, distance: 112.2
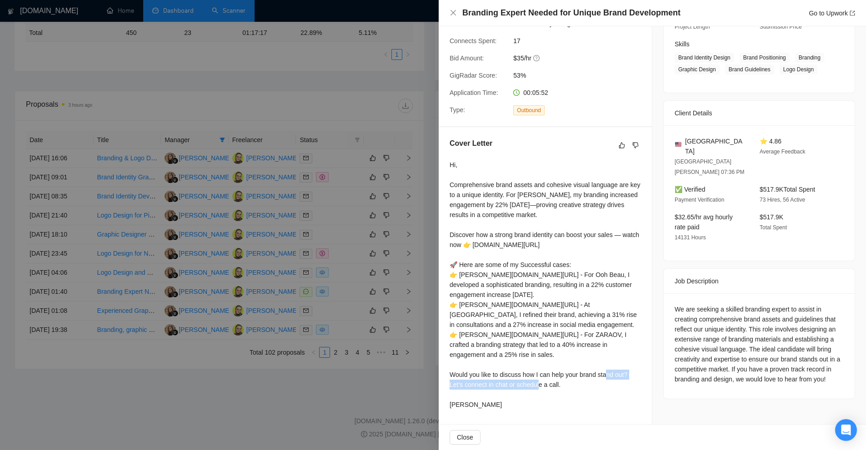
click at [451, 373] on div "Hi, Comprehensive brand assets and cohesive visual language are key to a unique…" at bounding box center [544, 285] width 191 height 250
drag, startPoint x: 451, startPoint y: 373, endPoint x: 577, endPoint y: 373, distance: 125.4
click at [577, 373] on div "Hi, Comprehensive brand assets and cohesive visual language are key to a unique…" at bounding box center [544, 285] width 191 height 250
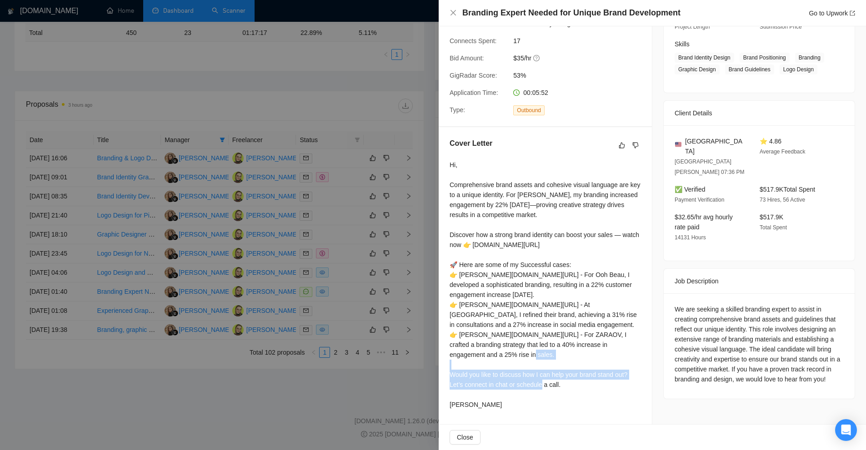
click at [577, 373] on div "Hi, Comprehensive brand assets and cohesive visual language are key to a unique…" at bounding box center [544, 285] width 191 height 250
click at [388, 308] on div at bounding box center [433, 225] width 866 height 450
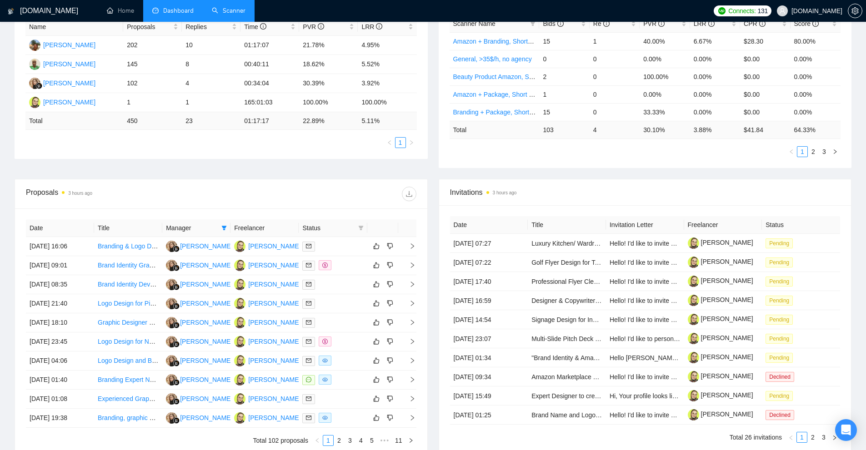
scroll to position [270, 0]
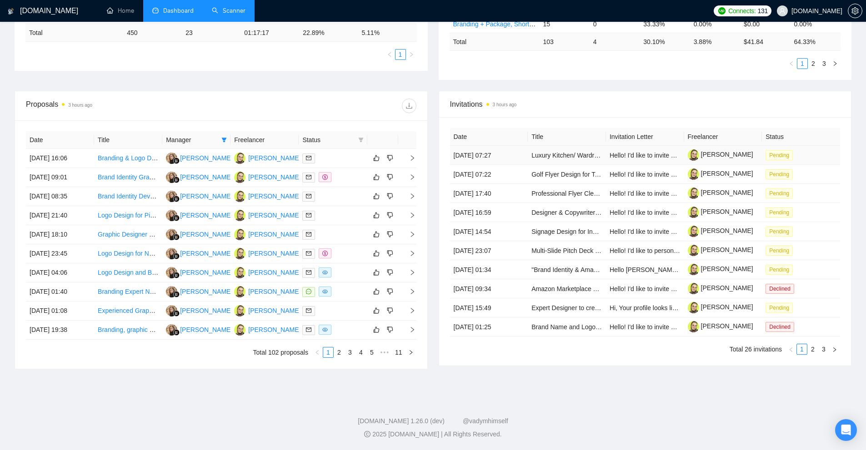
click at [514, 159] on td "[DATE] 07:27" at bounding box center [489, 155] width 78 height 19
click at [355, 276] on div at bounding box center [332, 273] width 61 height 10
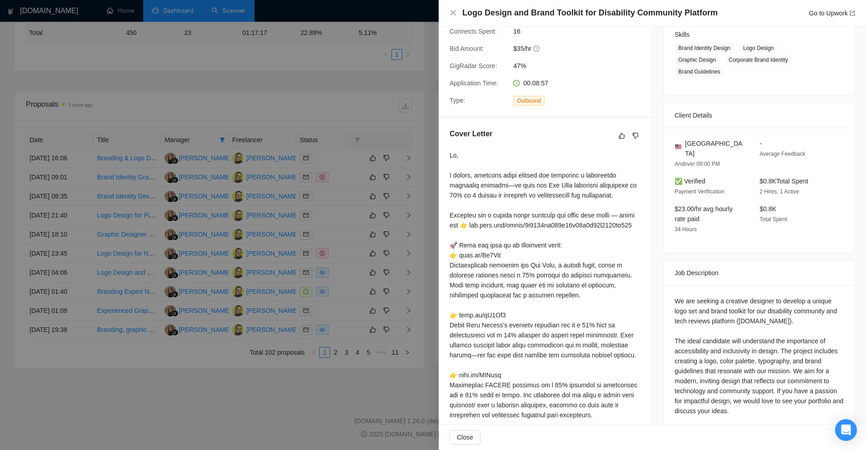
scroll to position [257, 0]
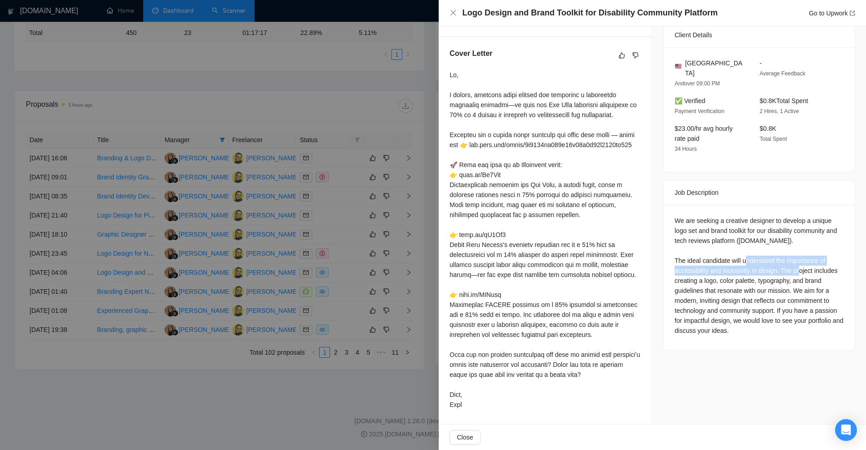
drag, startPoint x: 741, startPoint y: 206, endPoint x: 782, endPoint y: 219, distance: 44.0
click at [782, 219] on div "We are seeking a creative designer to develop a unique logo set and brand toolk…" at bounding box center [758, 276] width 169 height 120
click at [791, 253] on div "We are seeking a creative designer to develop a unique logo set and brand toolk…" at bounding box center [758, 276] width 169 height 120
drag, startPoint x: 786, startPoint y: 214, endPoint x: 682, endPoint y: 234, distance: 106.8
click at [682, 234] on div "We are seeking a creative designer to develop a unique logo set and brand toolk…" at bounding box center [758, 276] width 169 height 120
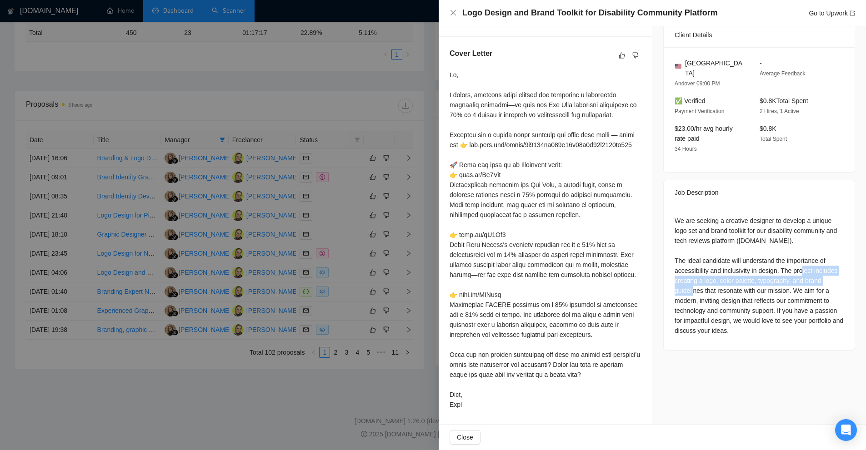
click at [677, 234] on div "We are seeking a creative designer to develop a unique logo set and brand toolk…" at bounding box center [758, 276] width 169 height 120
click at [683, 228] on div "We are seeking a creative designer to develop a unique logo set and brand toolk…" at bounding box center [758, 276] width 169 height 120
drag, startPoint x: 683, startPoint y: 228, endPoint x: 721, endPoint y: 229, distance: 38.2
click at [721, 229] on div "We are seeking a creative designer to develop a unique logo set and brand toolk…" at bounding box center [758, 276] width 169 height 120
click at [721, 230] on div "We are seeking a creative designer to develop a unique logo set and brand toolk…" at bounding box center [758, 276] width 169 height 120
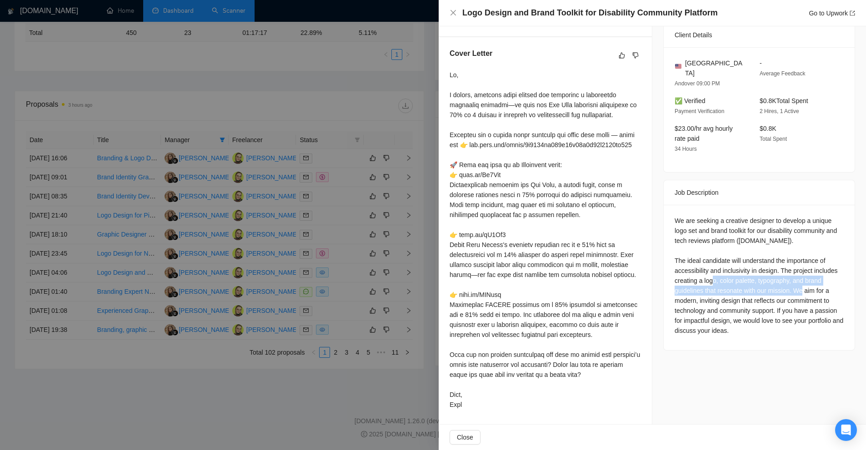
drag, startPoint x: 698, startPoint y: 223, endPoint x: 786, endPoint y: 237, distance: 89.8
click at [786, 237] on div "We are seeking a creative designer to develop a unique logo set and brand toolk…" at bounding box center [758, 276] width 169 height 120
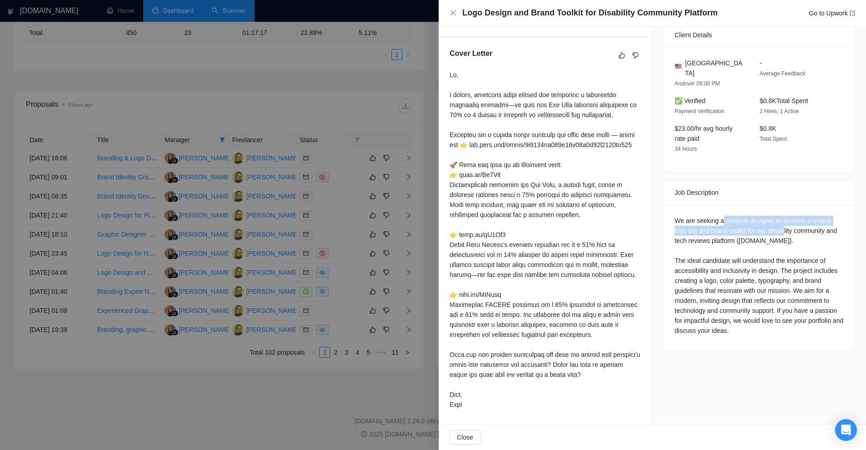
drag, startPoint x: 719, startPoint y: 170, endPoint x: 782, endPoint y: 182, distance: 64.2
click at [782, 216] on div "We are seeking a creative designer to develop a unique logo set and brand toolk…" at bounding box center [758, 276] width 169 height 120
click at [766, 216] on div "We are seeking a creative designer to develop a unique logo set and brand toolk…" at bounding box center [758, 276] width 169 height 120
drag, startPoint x: 766, startPoint y: 179, endPoint x: 709, endPoint y: 187, distance: 58.3
click at [709, 216] on div "We are seeking a creative designer to develop a unique logo set and brand toolk…" at bounding box center [758, 276] width 169 height 120
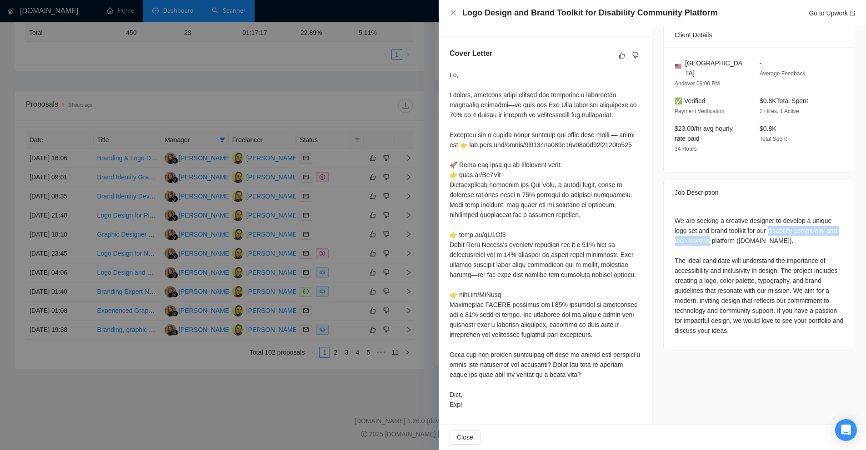
click at [772, 216] on div "We are seeking a creative designer to develop a unique logo set and brand toolk…" at bounding box center [758, 276] width 169 height 120
drag, startPoint x: 772, startPoint y: 179, endPoint x: 722, endPoint y: 190, distance: 50.7
click at [722, 216] on div "We are seeking a creative designer to develop a unique logo set and brand toolk…" at bounding box center [758, 276] width 169 height 120
click at [736, 216] on div "We are seeking a creative designer to develop a unique logo set and brand toolk…" at bounding box center [758, 276] width 169 height 120
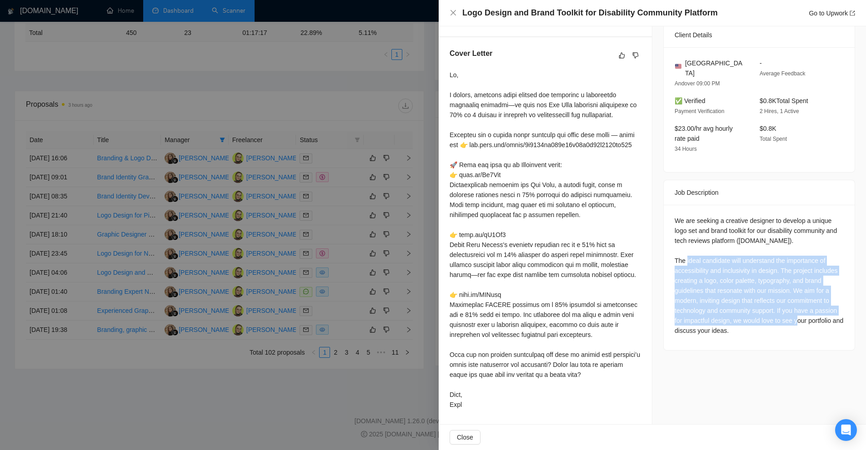
drag, startPoint x: 793, startPoint y: 263, endPoint x: 783, endPoint y: 271, distance: 13.6
click at [783, 271] on div "We are seeking a creative designer to develop a unique logo set and brand toolk…" at bounding box center [758, 276] width 169 height 120
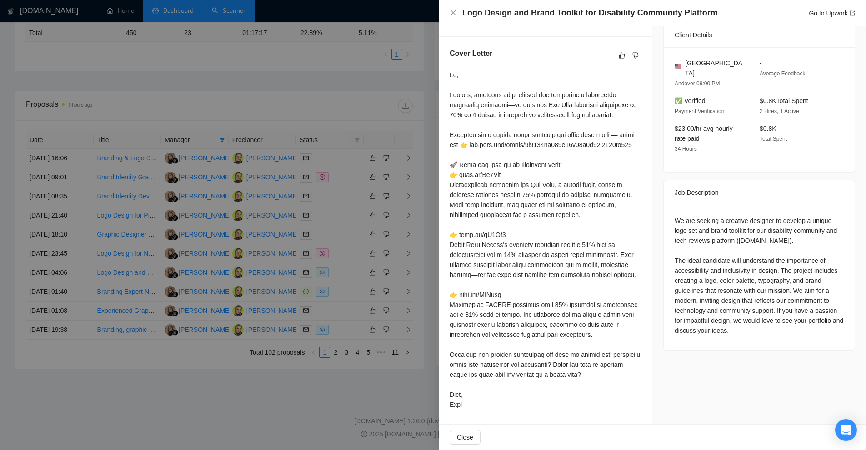
click at [784, 274] on div "We are seeking a creative designer to develop a unique logo set and brand toolk…" at bounding box center [758, 276] width 169 height 120
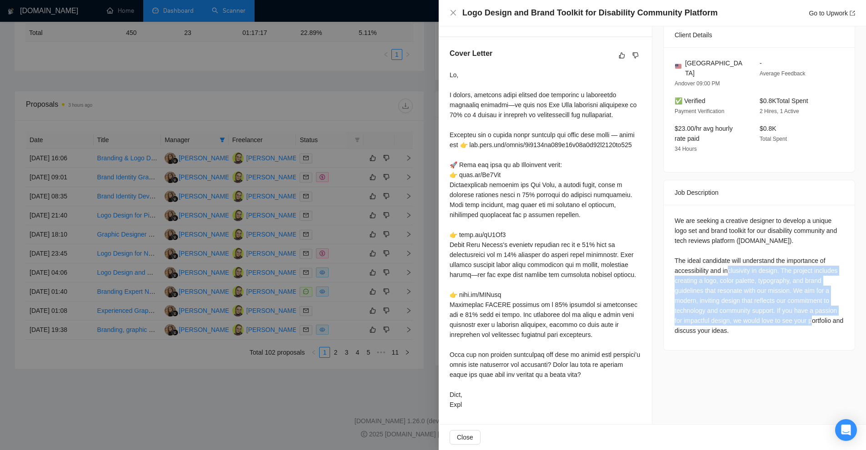
drag, startPoint x: 738, startPoint y: 229, endPoint x: 790, endPoint y: 265, distance: 62.8
click at [795, 264] on div "We are seeking a creative designer to develop a unique logo set and brand toolk…" at bounding box center [758, 276] width 169 height 120
click at [790, 265] on div "We are seeking a creative designer to develop a unique logo set and brand toolk…" at bounding box center [758, 276] width 169 height 120
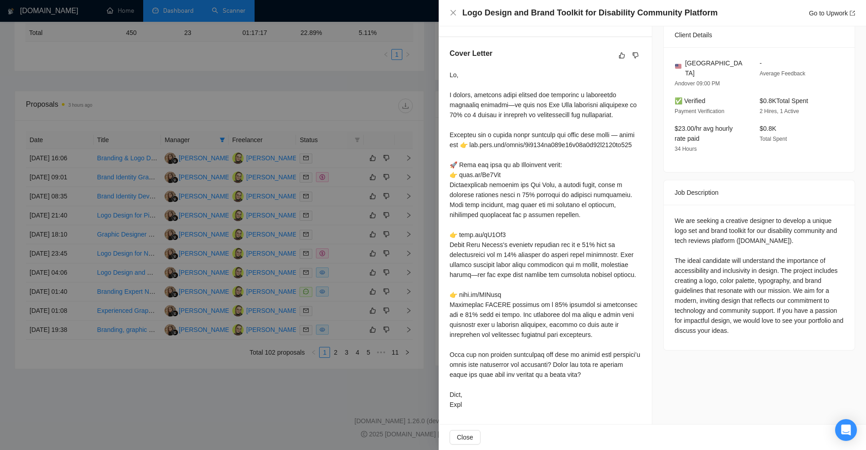
click at [733, 216] on div "We are seeking a creative designer to develop a unique logo set and brand toolk…" at bounding box center [758, 276] width 169 height 120
click at [770, 216] on div "We are seeking a creative designer to develop a unique logo set and brand toolk…" at bounding box center [758, 276] width 169 height 120
drag, startPoint x: 770, startPoint y: 177, endPoint x: 726, endPoint y: 190, distance: 46.3
click at [726, 216] on div "We are seeking a creative designer to develop a unique logo set and brand toolk…" at bounding box center [758, 276] width 169 height 120
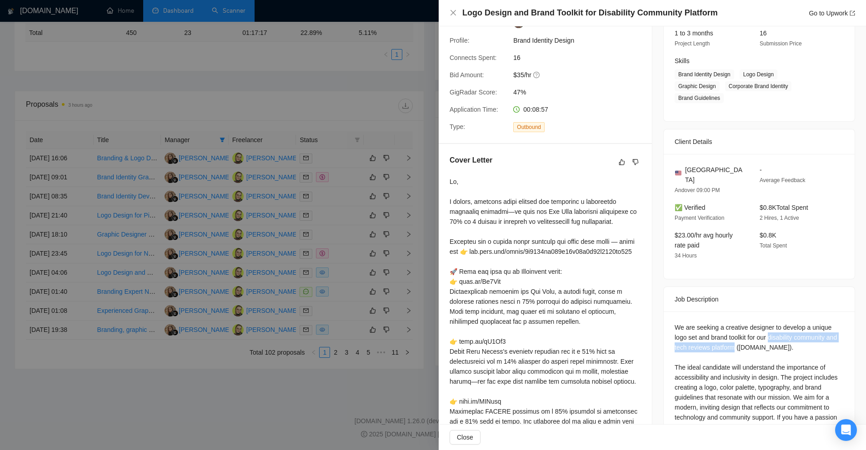
scroll to position [211, 0]
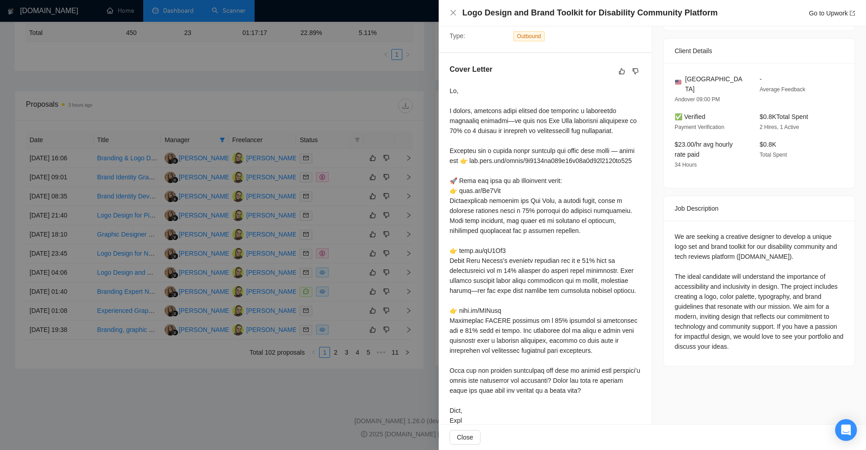
click at [324, 115] on div at bounding box center [433, 225] width 866 height 450
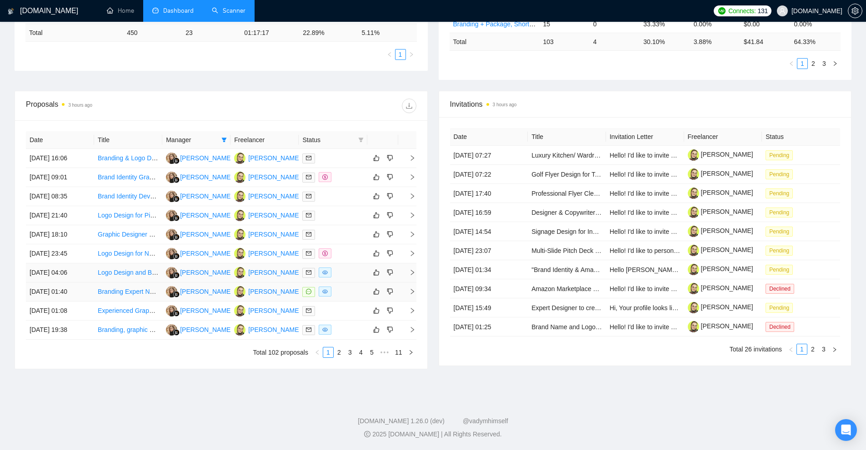
click at [326, 287] on div "Viewed - The proposal has been viewed" at bounding box center [326, 287] width 0 height 0
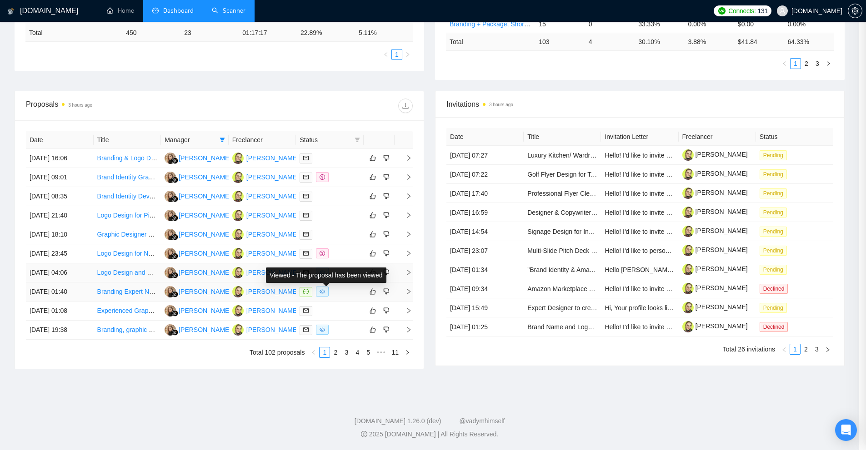
scroll to position [147, 0]
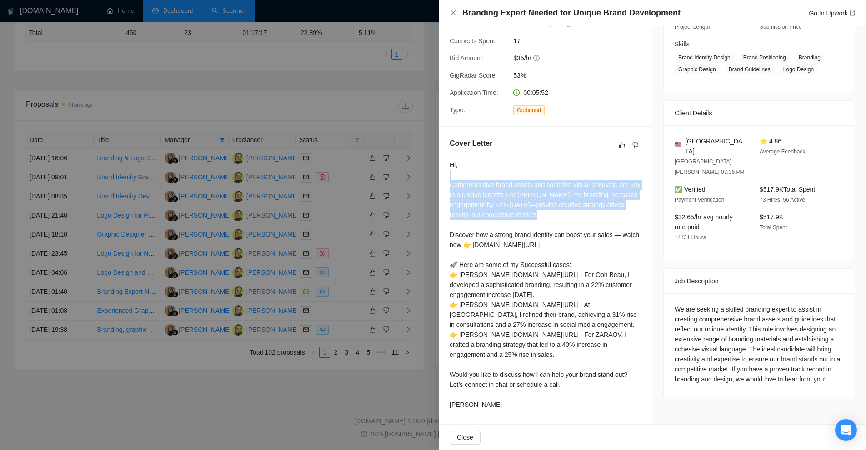
drag, startPoint x: 449, startPoint y: 168, endPoint x: 576, endPoint y: 210, distance: 133.6
click at [576, 210] on div "Cover Letter Hi, Comprehensive brand assets and cohesive visual language are ke…" at bounding box center [544, 275] width 213 height 297
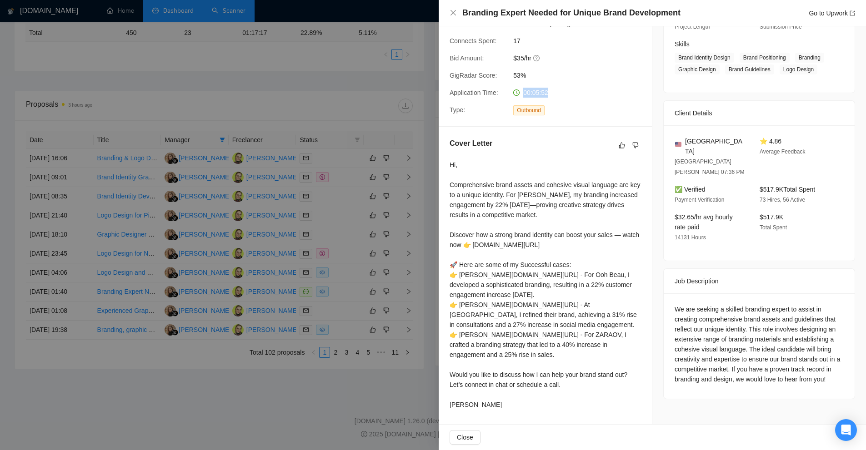
drag, startPoint x: 611, startPoint y: 90, endPoint x: 561, endPoint y: 84, distance: 49.8
click at [561, 84] on div "Proposal Details Date: [DATE] 01:40 Scanner: V2_Branding, Short Prompt, >36$/h,…" at bounding box center [544, 7] width 213 height 237
click at [561, 88] on div "00:05:52" at bounding box center [557, 93] width 96 height 10
drag, startPoint x: 561, startPoint y: 84, endPoint x: 547, endPoint y: 86, distance: 14.7
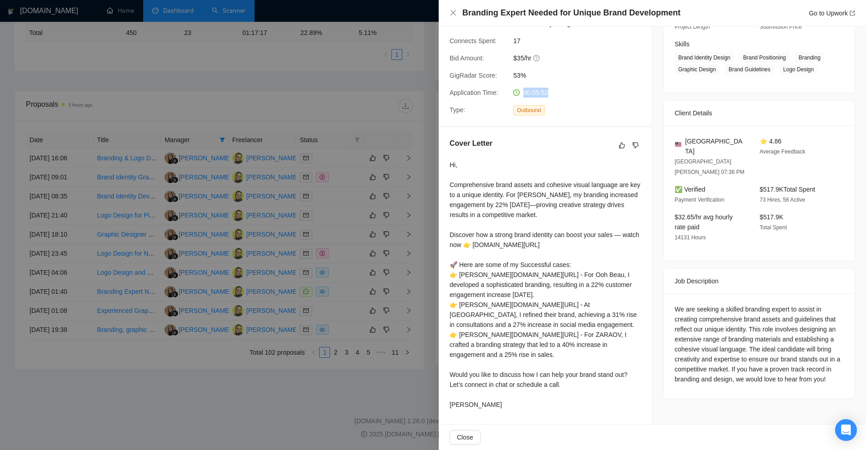
click at [547, 88] on div "00:05:52" at bounding box center [557, 93] width 96 height 10
click at [303, 169] on div at bounding box center [433, 225] width 866 height 450
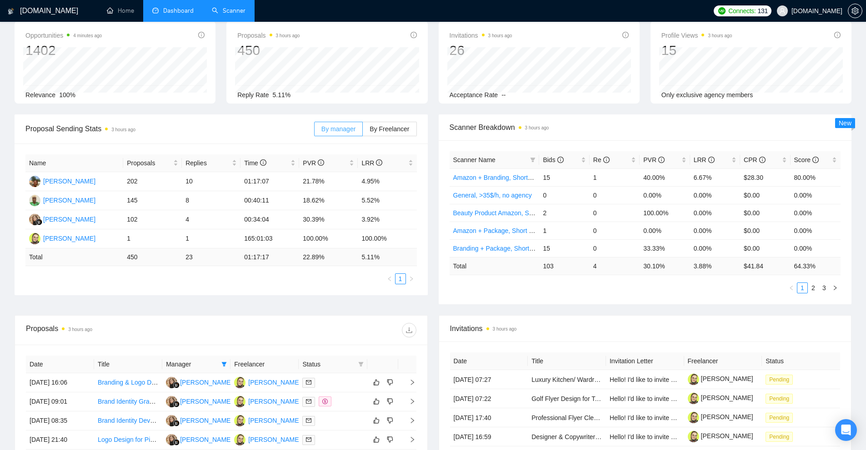
scroll to position [0, 0]
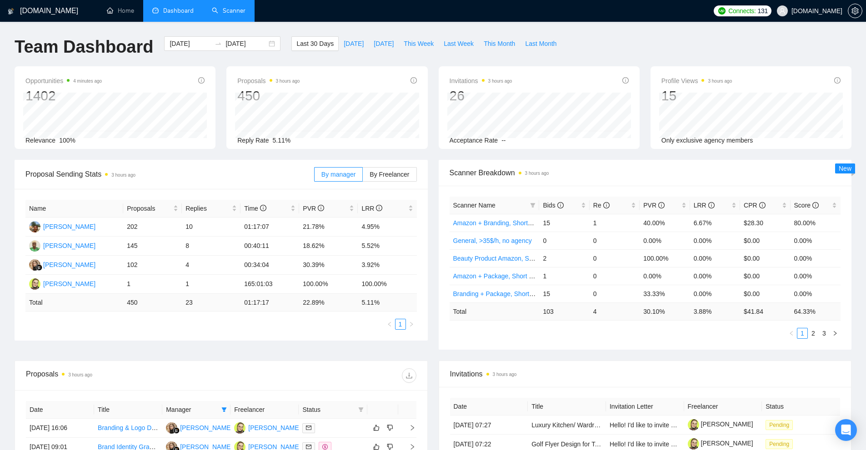
click at [227, 15] on link "Scanner" at bounding box center [229, 11] width 34 height 8
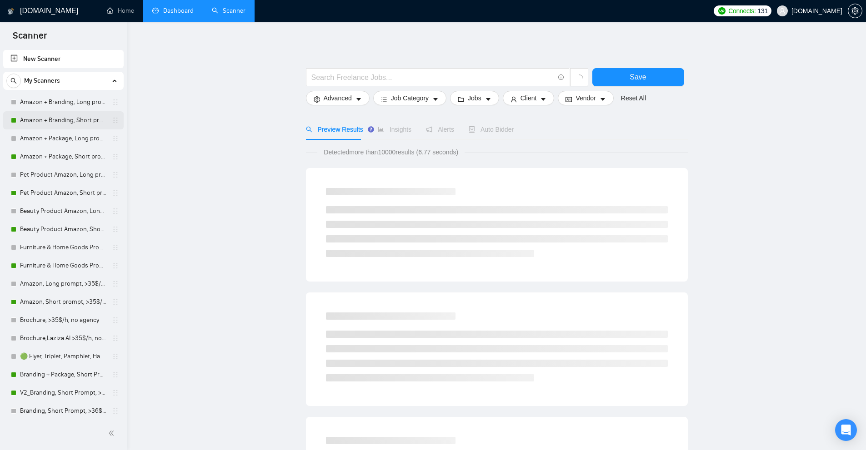
click at [65, 113] on link "Amazon + Branding, Short prompt, >35$/h, no agency" at bounding box center [63, 120] width 86 height 18
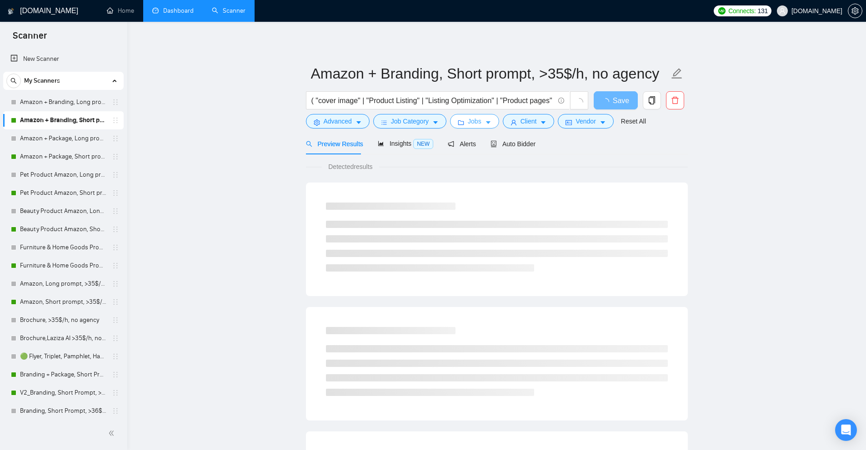
click at [468, 124] on span "Jobs" at bounding box center [475, 121] width 14 height 10
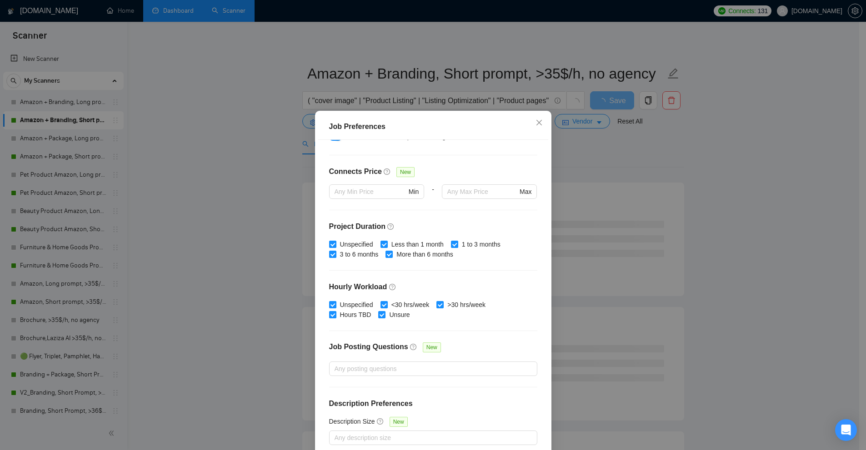
scroll to position [45, 0]
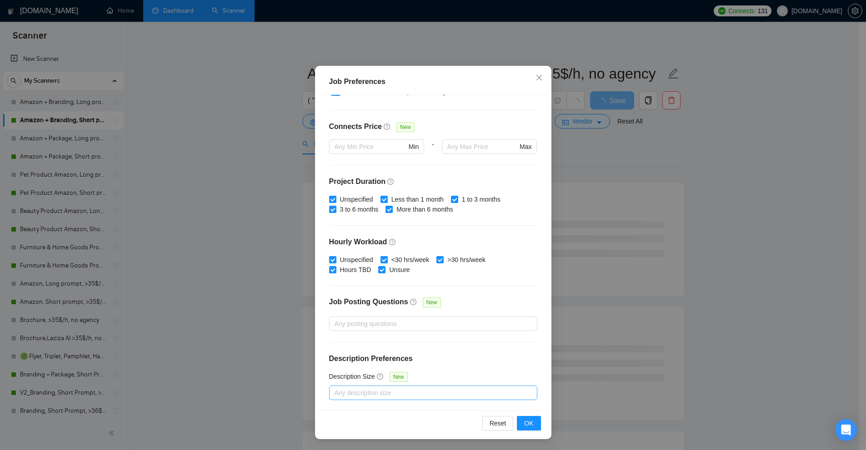
click at [379, 396] on div at bounding box center [428, 393] width 194 height 11
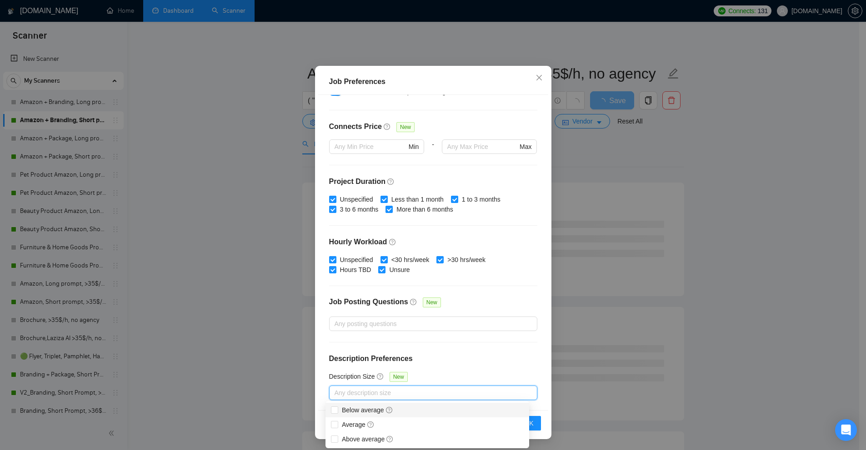
click at [700, 224] on div "Job Preferences Budget Project Type All Fixed Price Hourly Rate Fixed Price Bud…" at bounding box center [433, 225] width 866 height 450
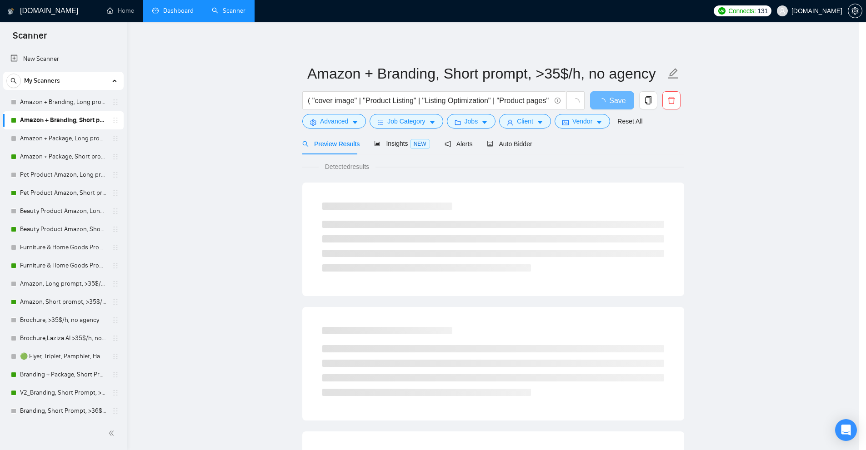
scroll to position [0, 0]
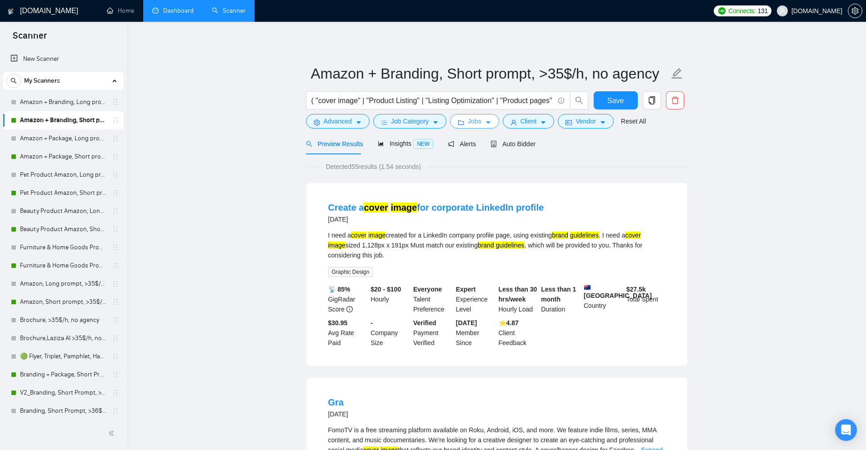
click at [461, 116] on button "Jobs" at bounding box center [474, 121] width 49 height 15
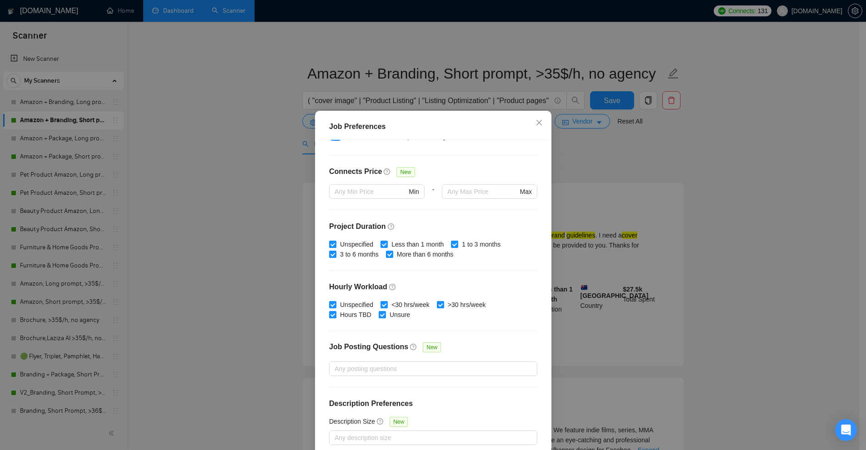
scroll to position [45, 0]
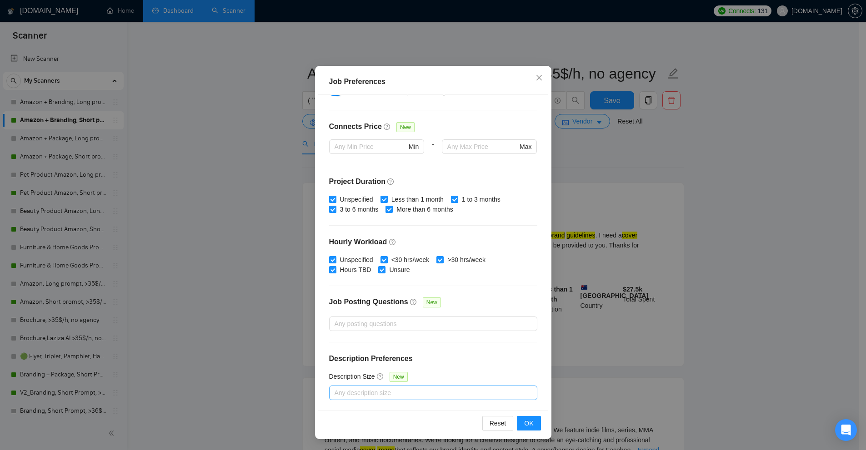
click at [354, 392] on div at bounding box center [428, 393] width 194 height 11
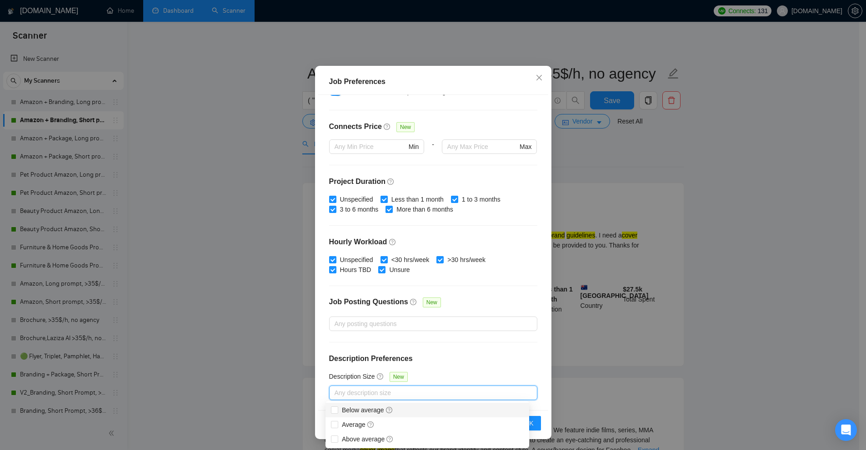
click at [340, 410] on span "Below average" at bounding box center [367, 410] width 59 height 10
click at [337, 410] on input "Below average" at bounding box center [334, 410] width 6 height 6
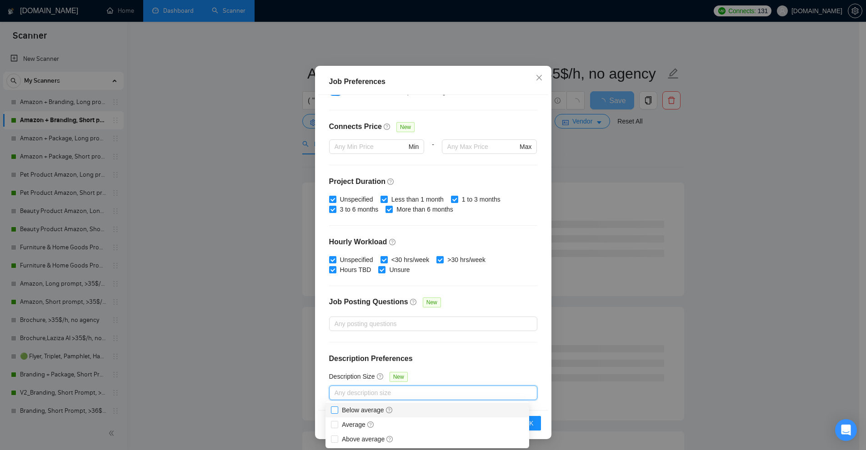
click at [336, 408] on input "Below average" at bounding box center [334, 410] width 6 height 6
checkbox input "true"
click at [705, 268] on div "Job Preferences Budget Project Type All Fixed Price Hourly Rate Fixed Price Bud…" at bounding box center [433, 225] width 866 height 450
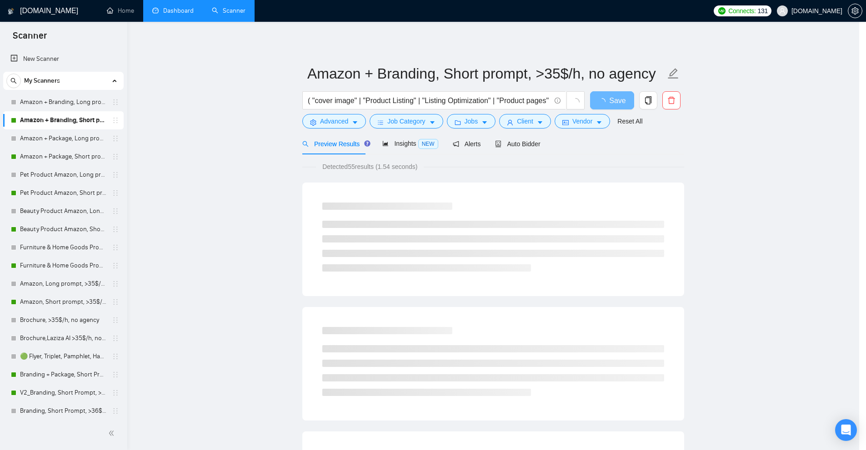
scroll to position [0, 0]
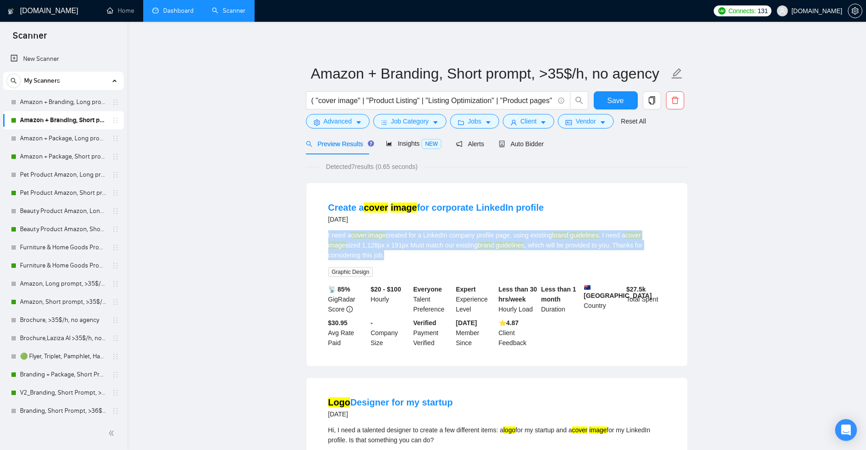
drag, startPoint x: 323, startPoint y: 234, endPoint x: 415, endPoint y: 251, distance: 94.4
click at [415, 251] on li "Create a cover image for corporate LinkedIn profile [DATE] I need a cover image…" at bounding box center [496, 274] width 359 height 161
click at [415, 251] on div "I need a cover image created for a LinkedIn company profile page, using existin…" at bounding box center [496, 245] width 337 height 30
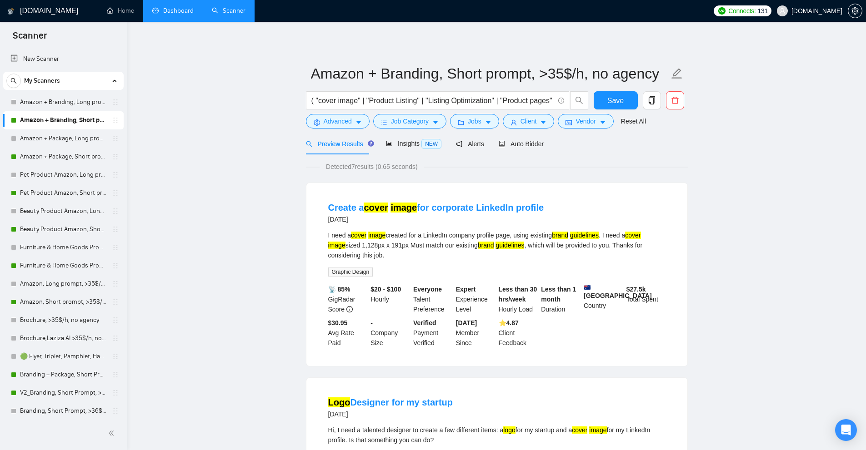
click at [415, 251] on div "I need a cover image created for a LinkedIn company profile page, using existin…" at bounding box center [496, 245] width 337 height 30
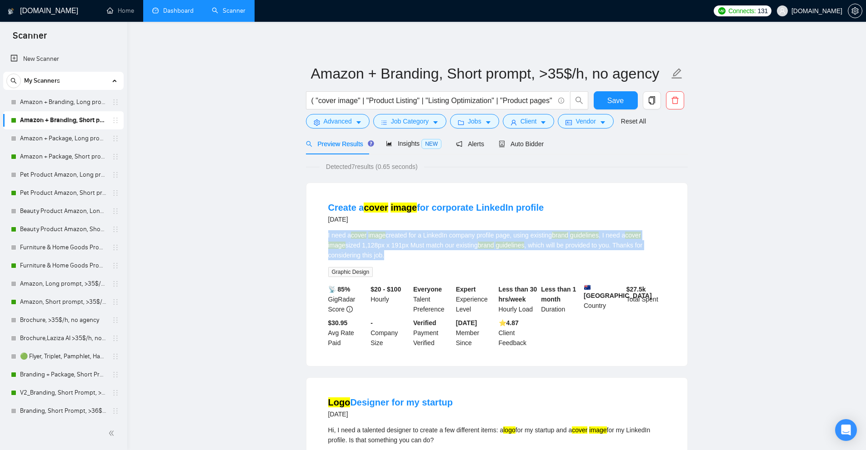
drag, startPoint x: 415, startPoint y: 251, endPoint x: 379, endPoint y: 240, distance: 37.5
click at [379, 240] on div "I need a cover image created for a LinkedIn company profile page, using existin…" at bounding box center [496, 245] width 337 height 30
click at [468, 239] on div "I need a cover image created for a LinkedIn company profile page, using existin…" at bounding box center [496, 245] width 337 height 30
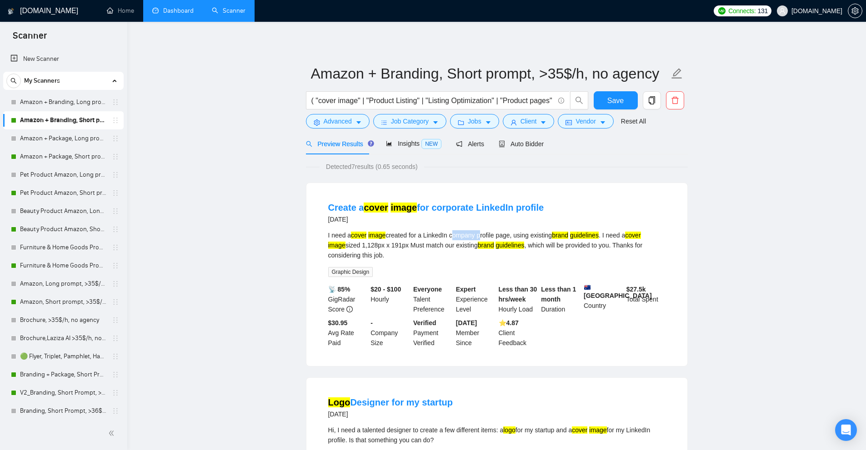
click at [468, 239] on div "I need a cover image created for a LinkedIn company profile page, using existin…" at bounding box center [496, 245] width 337 height 30
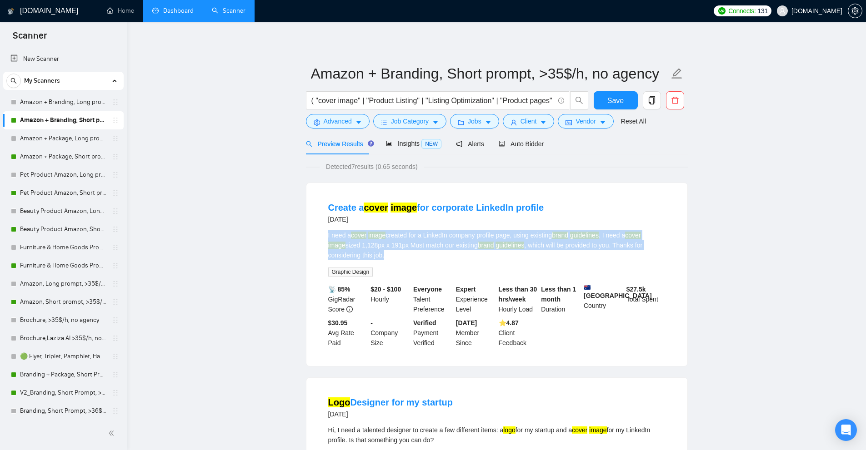
click at [468, 239] on div "I need a cover image created for a LinkedIn company profile page, using existin…" at bounding box center [496, 245] width 337 height 30
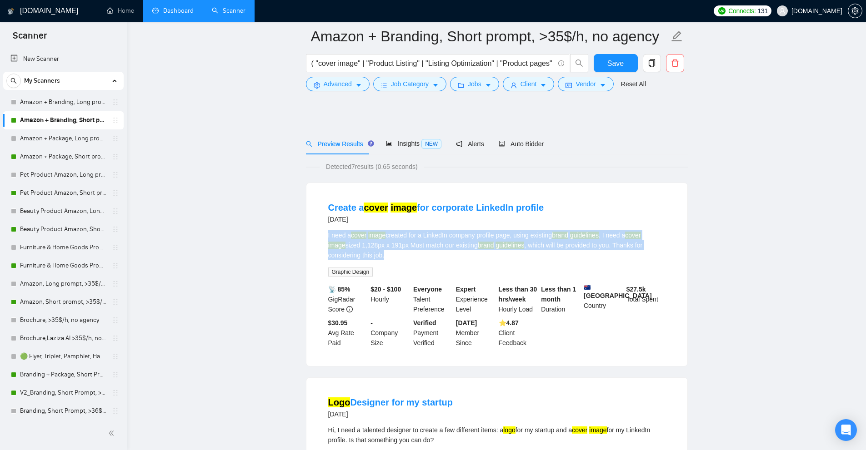
scroll to position [91, 0]
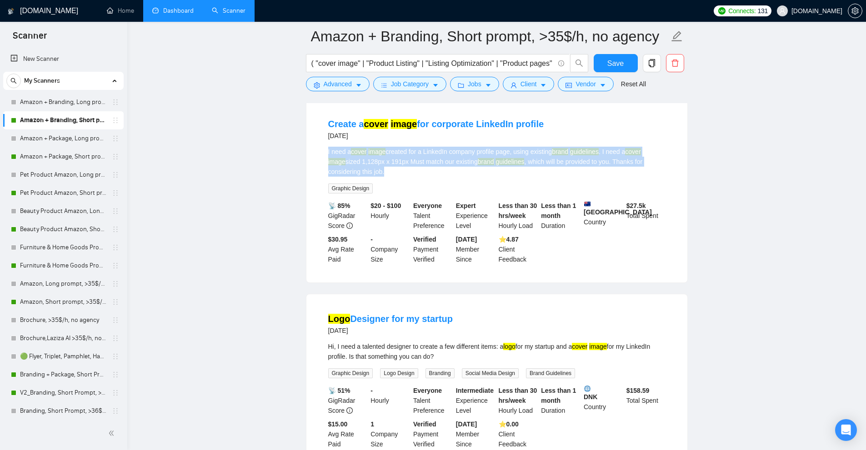
click at [520, 172] on div "I need a cover image created for a LinkedIn company profile page, using existin…" at bounding box center [496, 162] width 337 height 30
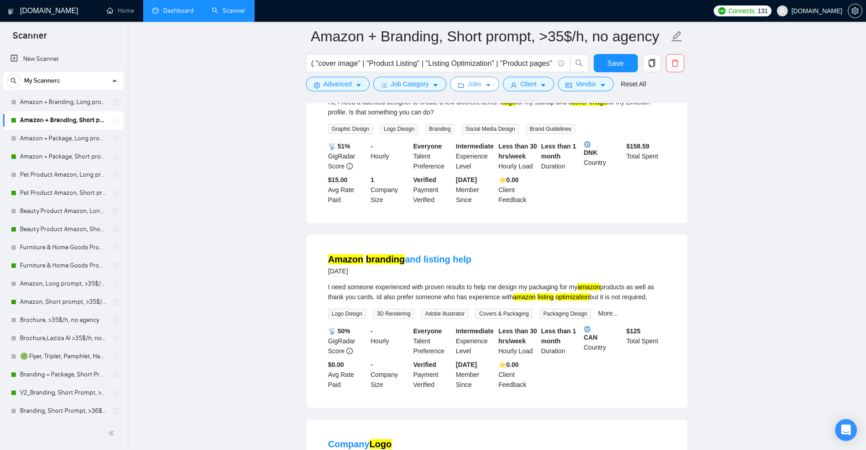
scroll to position [0, 0]
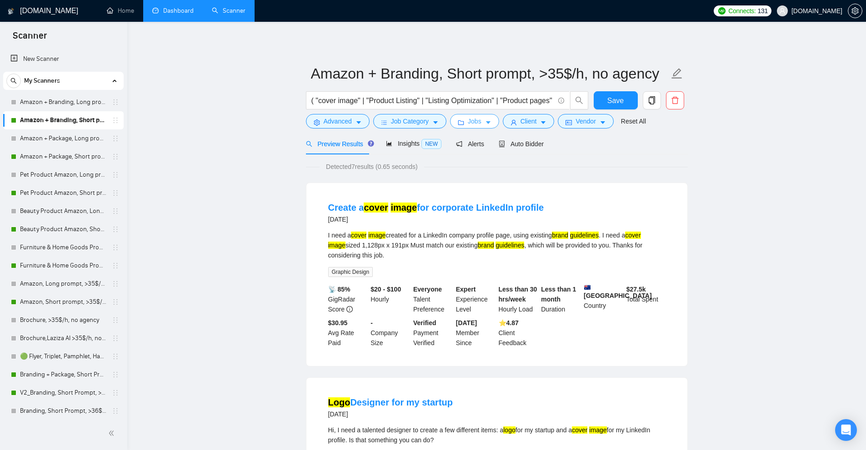
click at [478, 117] on span "Jobs" at bounding box center [475, 121] width 14 height 10
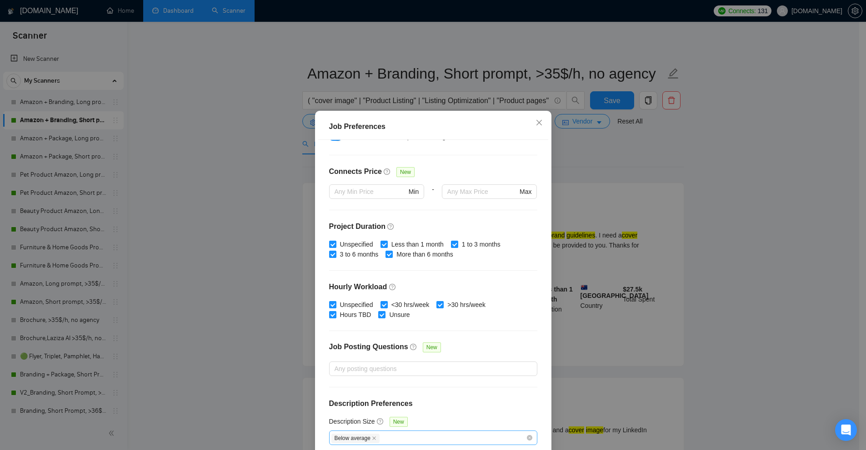
scroll to position [45, 0]
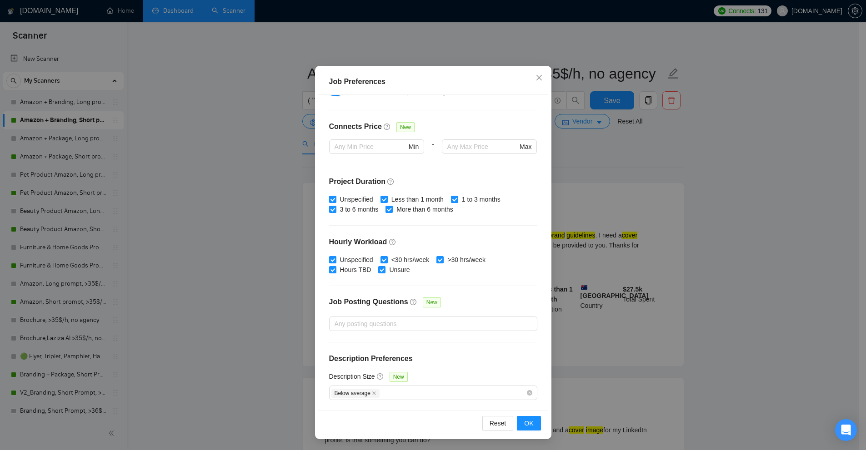
click at [686, 249] on div "Job Preferences Budget Project Type All Fixed Price Hourly Rate Fixed Price Bud…" at bounding box center [433, 225] width 866 height 450
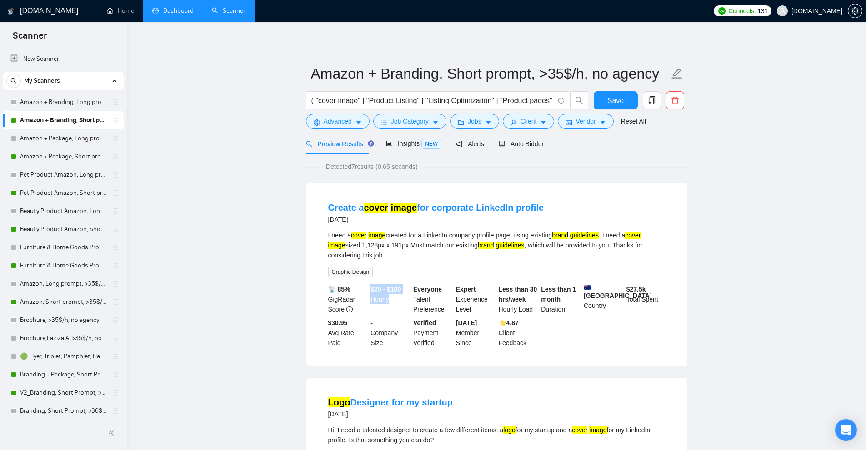
drag, startPoint x: 371, startPoint y: 286, endPoint x: 417, endPoint y: 298, distance: 47.4
click at [412, 298] on div "📡 85% GigRadar Score $20 - $100 Hourly Everyone Talent Preference Expert Experi…" at bounding box center [496, 316] width 341 height 64
click at [567, 302] on div "Less than 1 month Duration" at bounding box center [560, 299] width 43 height 30
click at [540, 123] on icon "caret-down" at bounding box center [543, 122] width 6 height 6
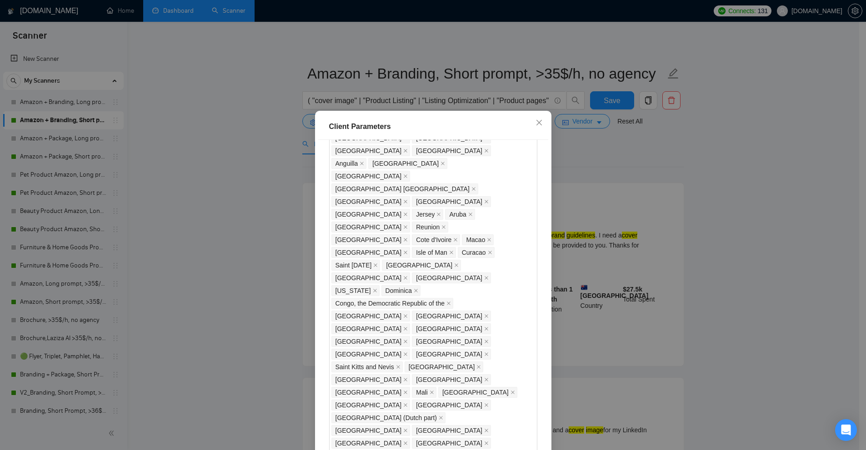
scroll to position [636, 0]
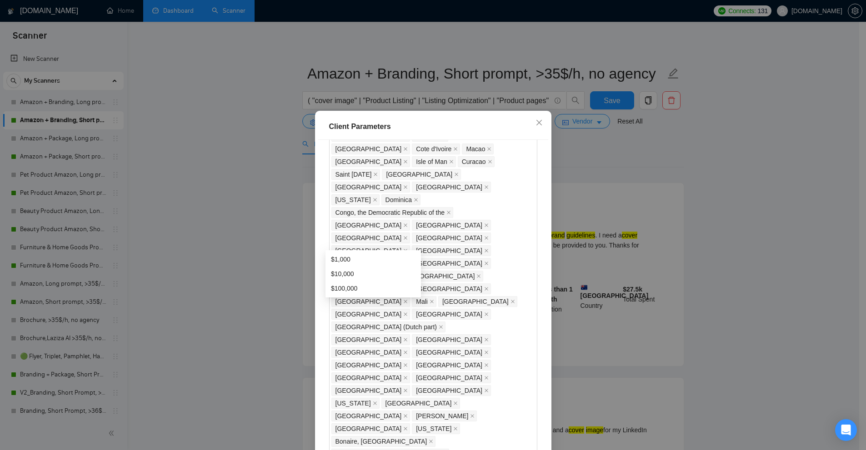
drag, startPoint x: 284, startPoint y: 237, endPoint x: 311, endPoint y: 234, distance: 26.9
click at [303, 234] on div "Client Parameters Client Location Include Client Countries Select Exclude Clien…" at bounding box center [433, 225] width 866 height 450
click at [683, 246] on div "Client Parameters Client Location Include Client Countries Select Exclude Clien…" at bounding box center [433, 225] width 866 height 450
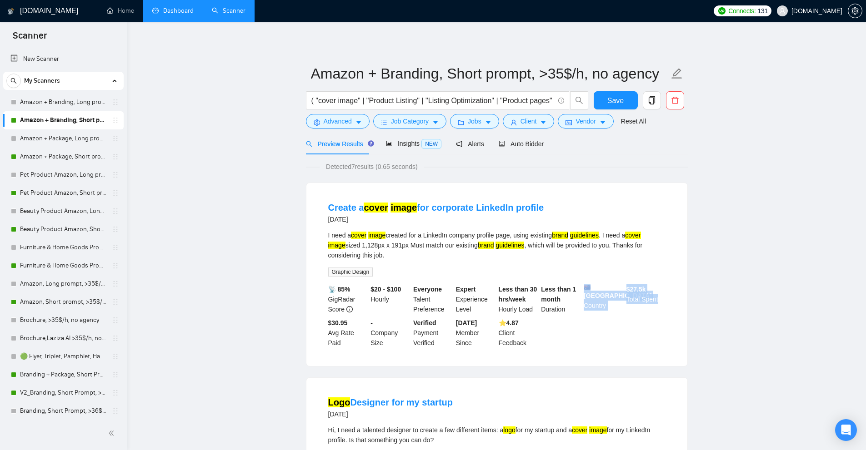
drag, startPoint x: 628, startPoint y: 284, endPoint x: 667, endPoint y: 294, distance: 40.0
click at [667, 294] on li "Create a cover image for corporate LinkedIn profile [DATE] I need a cover image…" at bounding box center [496, 274] width 359 height 161
click at [660, 294] on div "$ 27.5k Total Spent" at bounding box center [645, 299] width 43 height 30
click at [594, 263] on div "I need a cover image created for a LinkedIn company profile page, using existin…" at bounding box center [496, 253] width 337 height 47
click at [346, 237] on div "I need a cover image created for a LinkedIn company profile page, using existin…" at bounding box center [496, 245] width 337 height 30
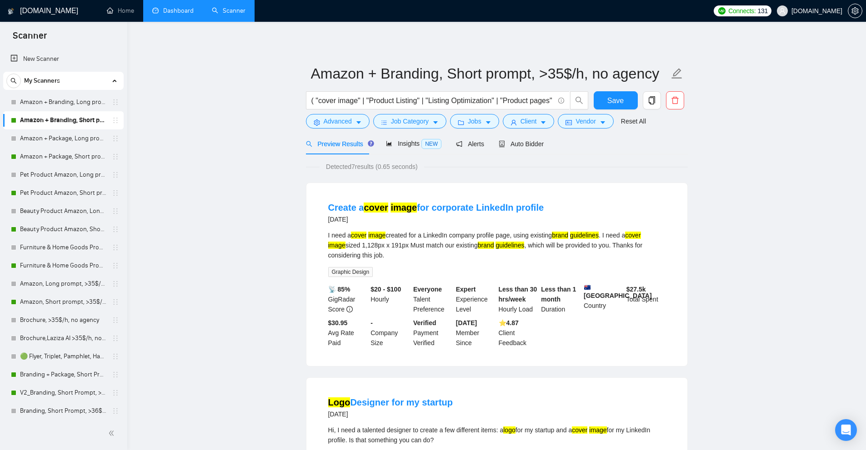
click at [346, 237] on div "I need a cover image created for a LinkedIn company profile page, using existin…" at bounding box center [496, 245] width 337 height 30
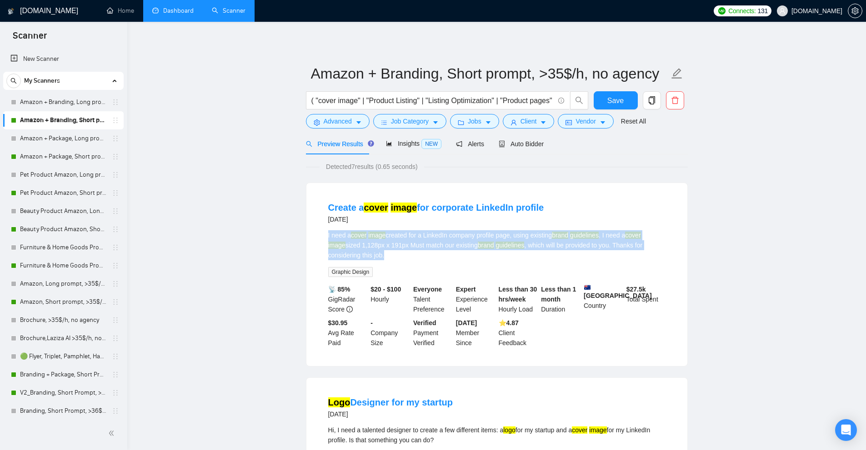
click at [346, 237] on div "I need a cover image created for a LinkedIn company profile page, using existin…" at bounding box center [496, 245] width 337 height 30
click at [619, 259] on div "I need a cover image created for a LinkedIn company profile page, using existin…" at bounding box center [496, 245] width 337 height 30
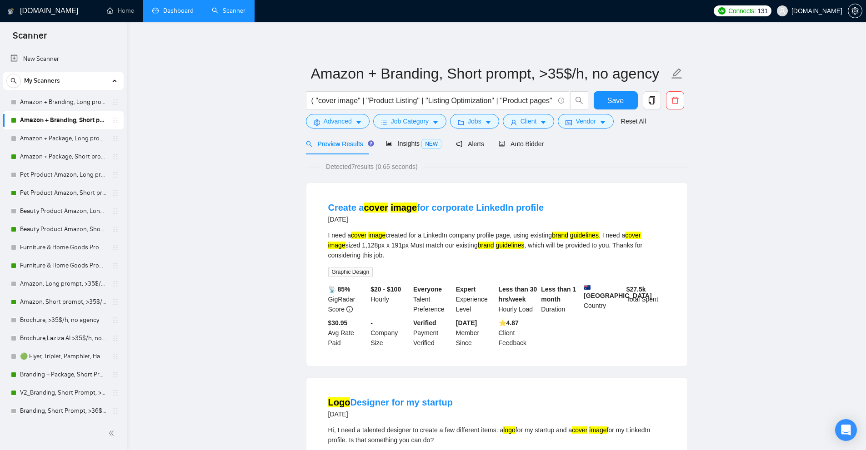
click at [619, 259] on div "I need a cover image created for a LinkedIn company profile page, using existin…" at bounding box center [496, 245] width 337 height 30
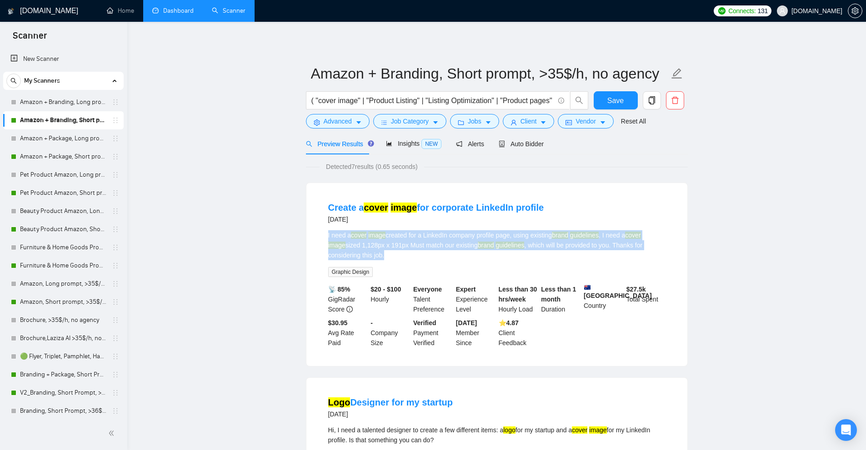
click at [619, 259] on div "I need a cover image created for a LinkedIn company profile page, using existin…" at bounding box center [496, 245] width 337 height 30
click at [654, 257] on div "I need a cover image created for a LinkedIn company profile page, using existin…" at bounding box center [496, 245] width 337 height 30
drag, startPoint x: 307, startPoint y: 232, endPoint x: 476, endPoint y: 260, distance: 171.3
click at [476, 260] on div "Create a cover image for corporate LinkedIn profile [DATE] I need a cover image…" at bounding box center [496, 274] width 381 height 183
click at [476, 260] on div "I need a cover image created for a LinkedIn company profile page, using existin…" at bounding box center [496, 245] width 337 height 30
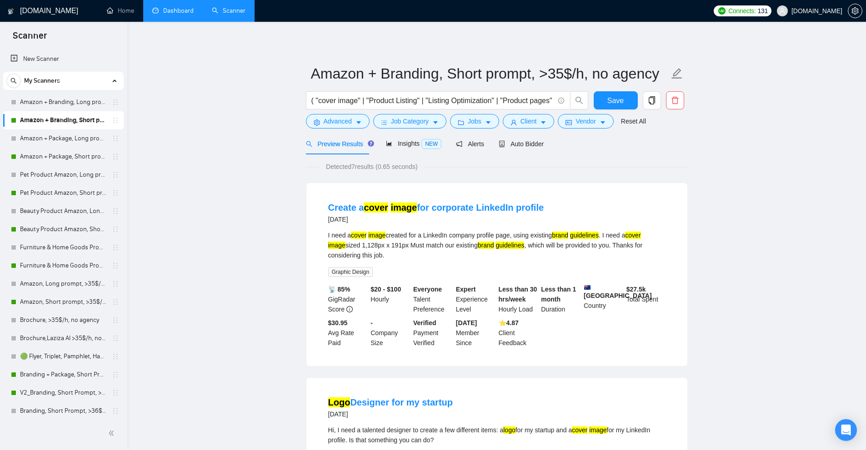
click at [476, 260] on div "I need a cover image created for a LinkedIn company profile page, using existin…" at bounding box center [496, 245] width 337 height 30
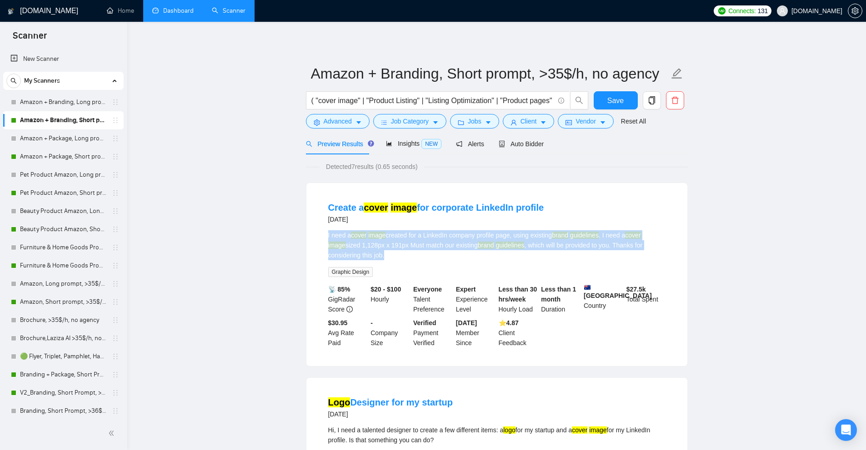
click at [476, 260] on div "I need a cover image created for a LinkedIn company profile page, using existin…" at bounding box center [496, 245] width 337 height 30
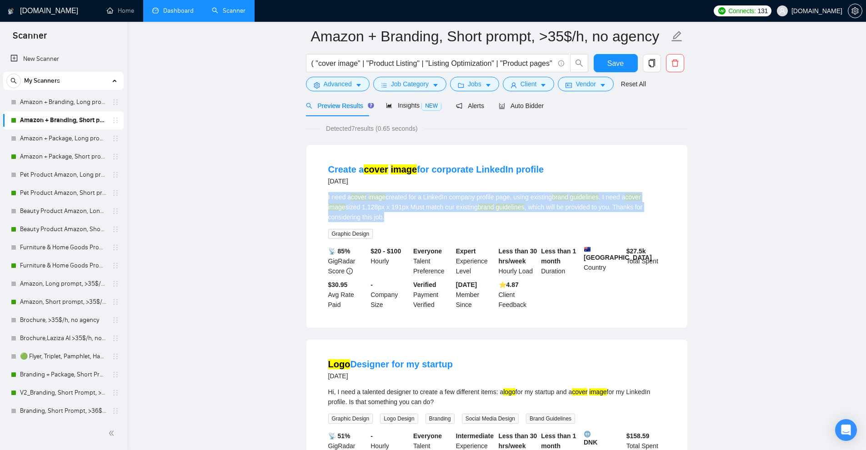
click at [601, 203] on div "I need a cover image created for a LinkedIn company profile page, using existin…" at bounding box center [496, 207] width 337 height 30
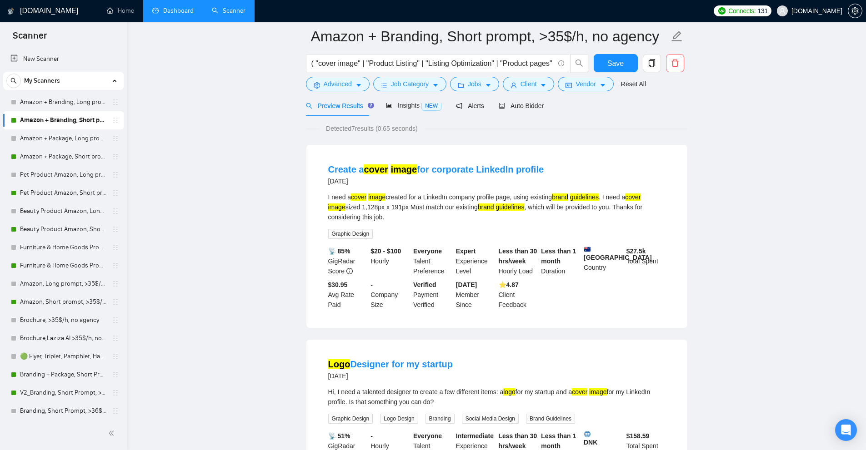
click at [582, 213] on div "I need a cover image created for a LinkedIn company profile page, using existin…" at bounding box center [496, 207] width 337 height 30
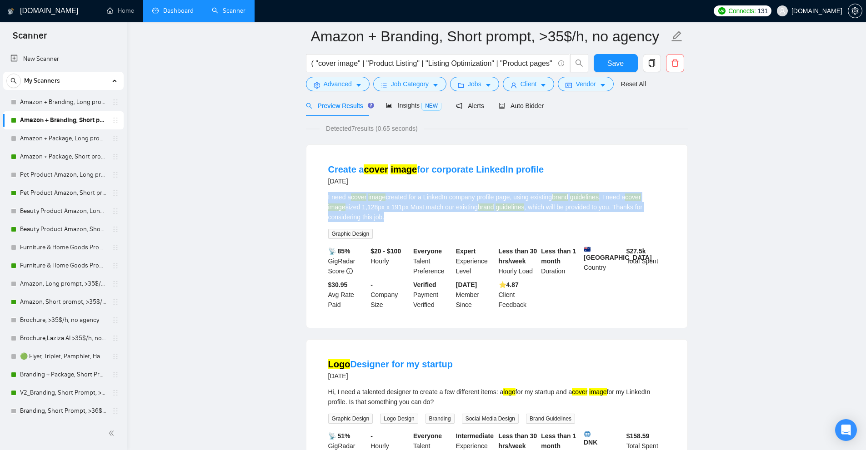
drag, startPoint x: 325, startPoint y: 196, endPoint x: 561, endPoint y: 218, distance: 236.9
click at [561, 218] on li "Create a cover image for corporate LinkedIn profile [DATE] I need a cover image…" at bounding box center [496, 236] width 359 height 161
click at [561, 218] on div "I need a cover image created for a LinkedIn company profile page, using existin…" at bounding box center [496, 207] width 337 height 30
drag, startPoint x: 302, startPoint y: 167, endPoint x: 338, endPoint y: 224, distance: 67.4
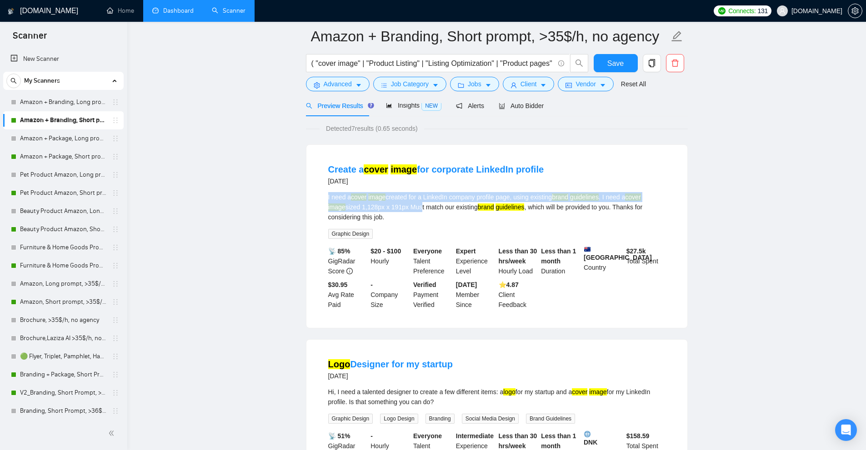
drag, startPoint x: 310, startPoint y: 197, endPoint x: 401, endPoint y: 209, distance: 92.1
click at [401, 209] on div "Create a cover image for corporate LinkedIn profile [DATE] I need a cover image…" at bounding box center [496, 236] width 381 height 183
click at [401, 209] on div "I need a cover image created for a LinkedIn company profile page, using existin…" at bounding box center [496, 207] width 337 height 30
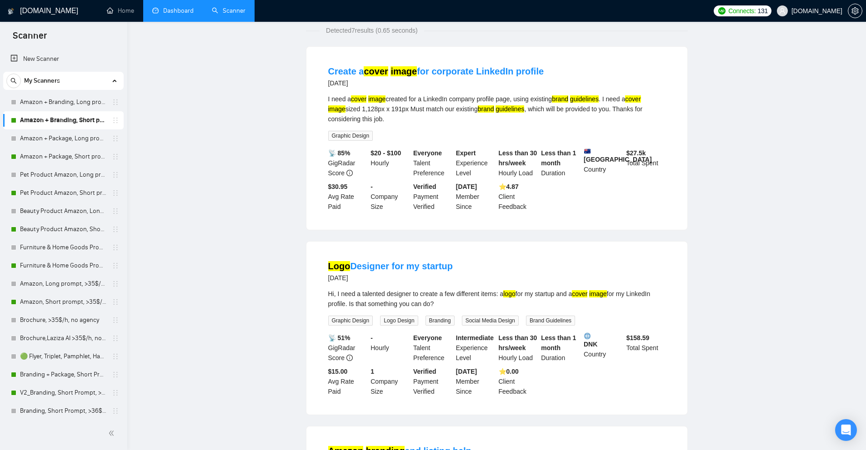
scroll to position [0, 0]
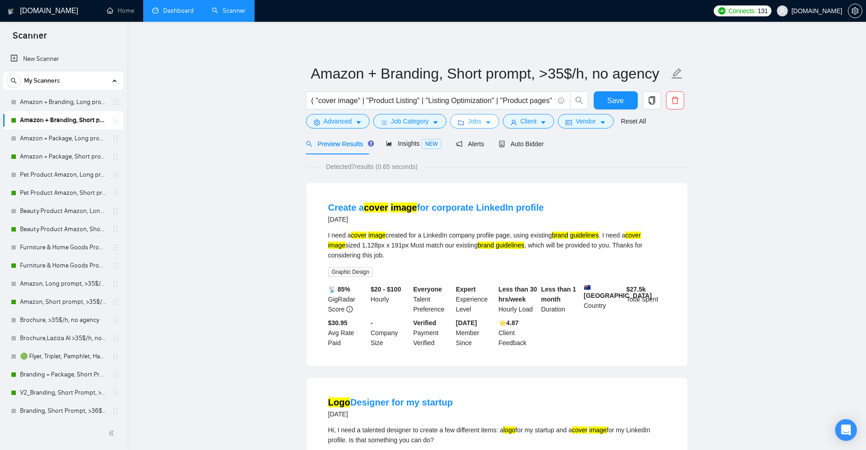
click at [485, 124] on icon "caret-down" at bounding box center [488, 122] width 6 height 6
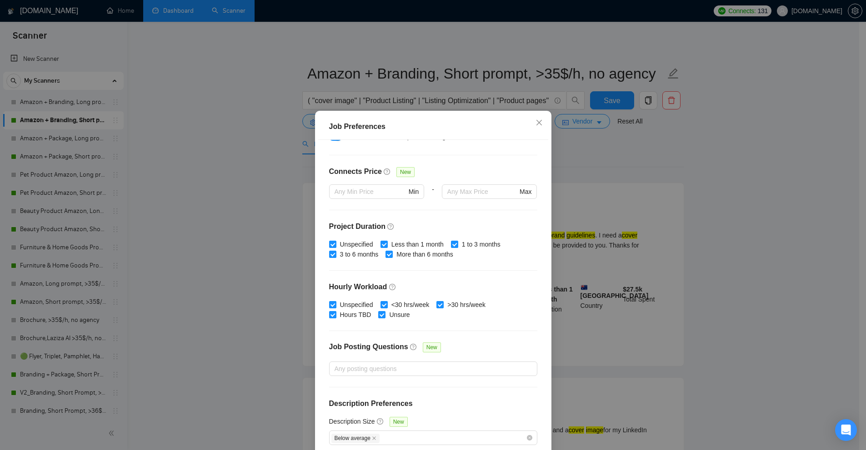
click at [159, 172] on div "Job Preferences Budget Project Type All Fixed Price Hourly Rate Fixed Price Bud…" at bounding box center [433, 225] width 866 height 450
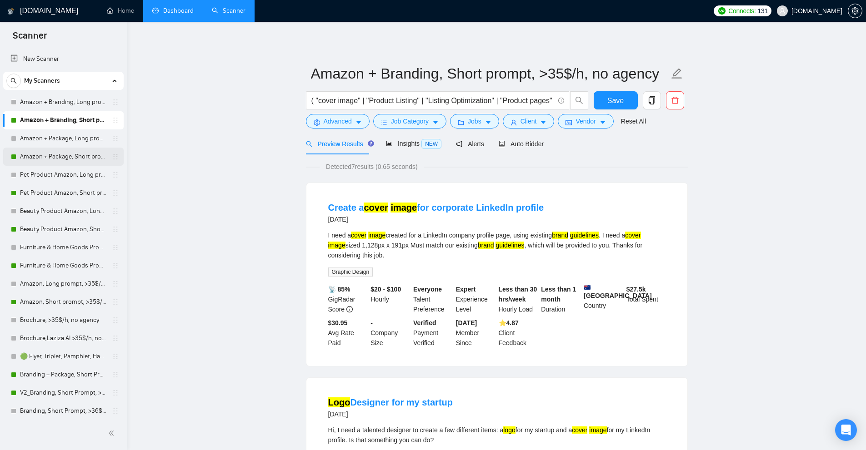
click at [65, 155] on link "Amazon + Package, Short prompt, >35$/h, no agency" at bounding box center [63, 157] width 86 height 18
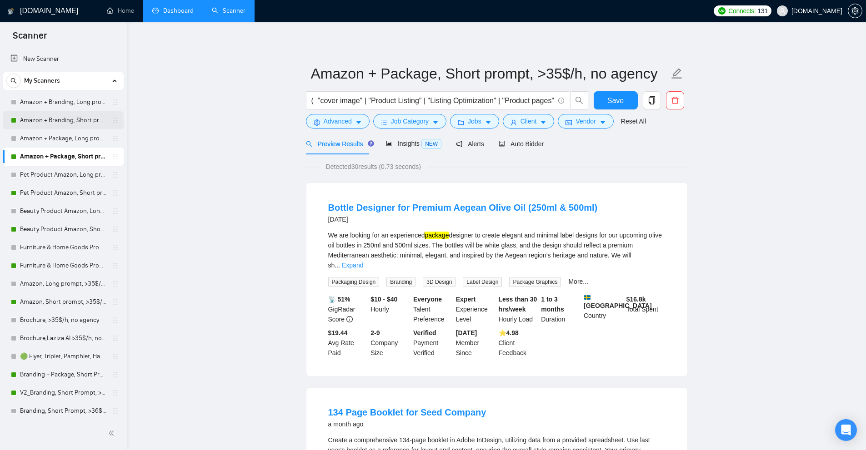
click at [90, 115] on link "Amazon + Branding, Short prompt, >35$/h, no agency" at bounding box center [63, 120] width 86 height 18
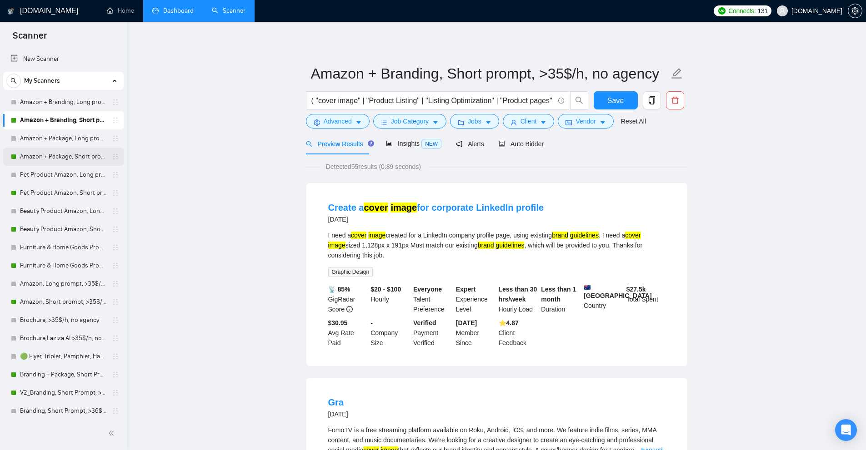
click at [57, 164] on link "Amazon + Package, Short prompt, >35$/h, no agency" at bounding box center [63, 157] width 86 height 18
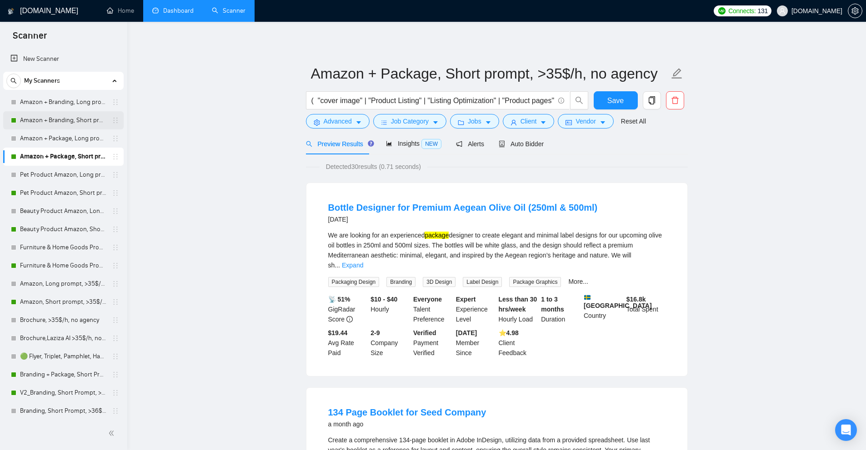
click at [44, 122] on link "Amazon + Branding, Short prompt, >35$/h, no agency" at bounding box center [63, 120] width 86 height 18
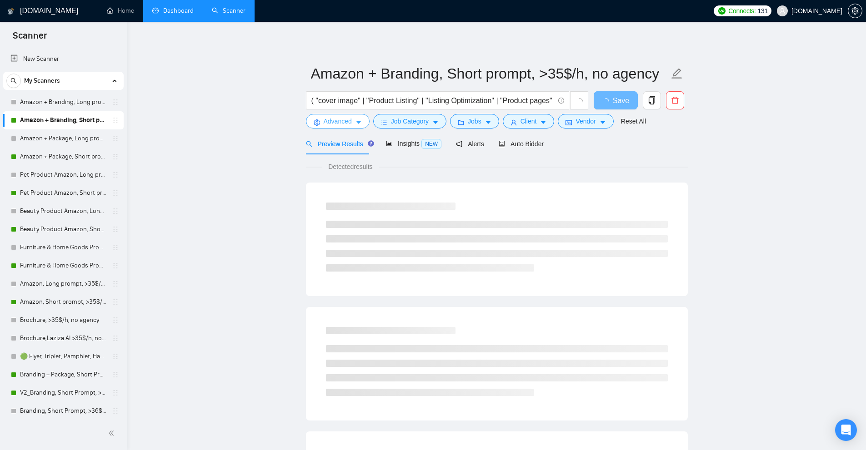
click at [338, 121] on span "Advanced" at bounding box center [337, 121] width 28 height 10
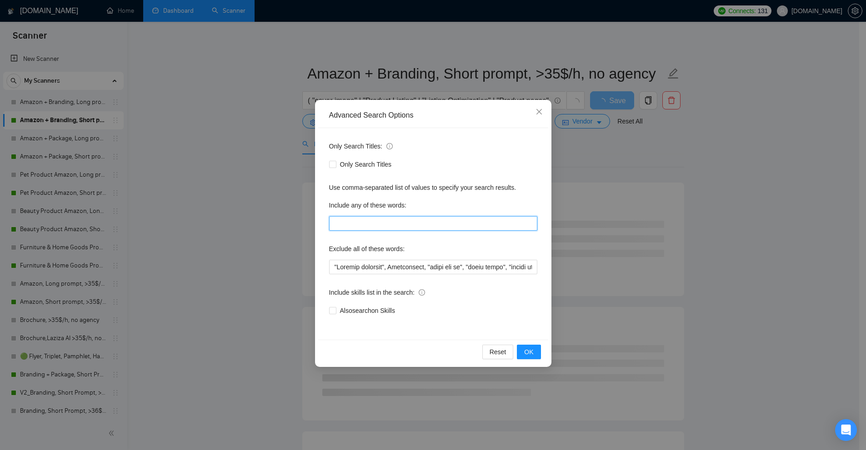
click at [380, 224] on input "text" at bounding box center [433, 223] width 208 height 15
paste input ""to apply", "please include", "please\, include", "if you are interested", "ple…"
type input ""to apply", "please include", "please\, include", "if you are interested", "ple…"
click at [735, 247] on div "Advanced Search Options Only Search Titles: Only Search Titles Use comma-separa…" at bounding box center [433, 225] width 866 height 450
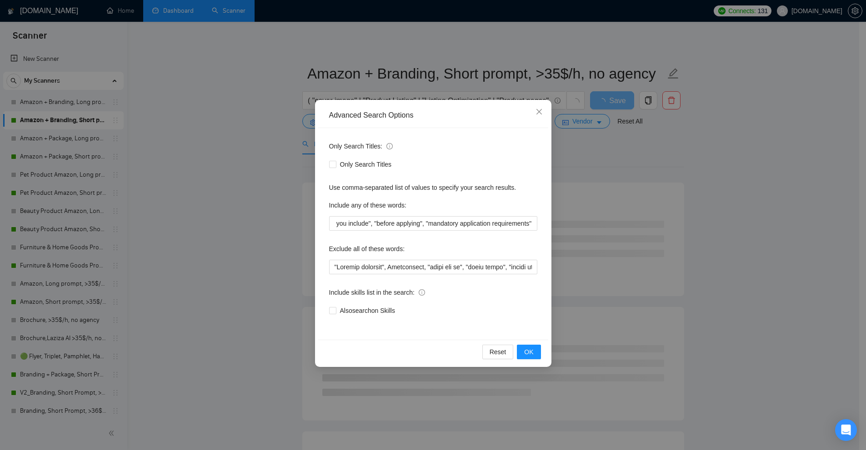
scroll to position [0, 0]
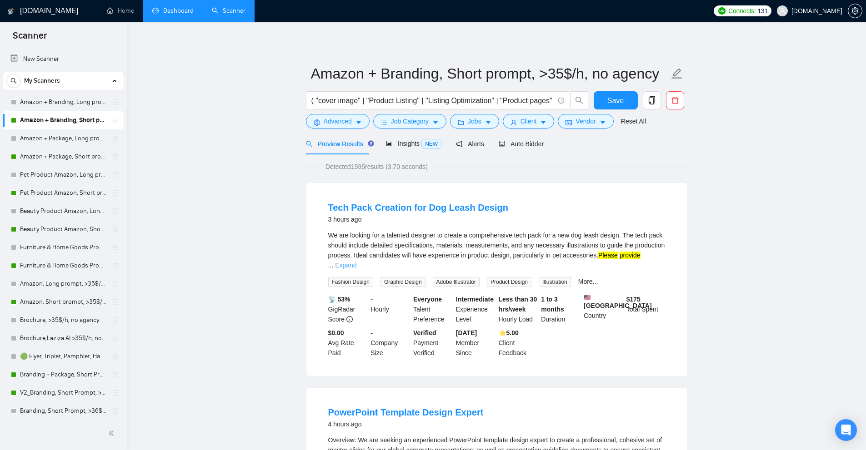
click at [356, 262] on link "Expand" at bounding box center [345, 265] width 21 height 7
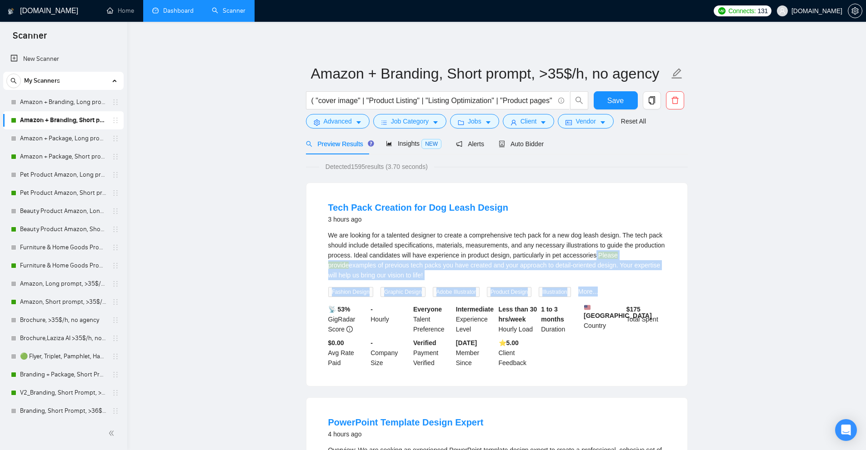
drag, startPoint x: 617, startPoint y: 252, endPoint x: 649, endPoint y: 282, distance: 44.4
click at [649, 282] on div "We are looking for a talented designer to create a comprehensive tech pack for …" at bounding box center [496, 263] width 337 height 67
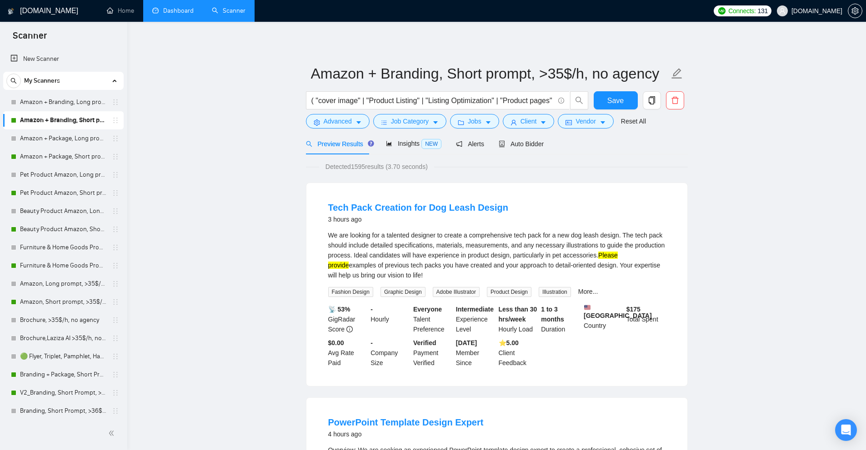
click at [649, 282] on div "We are looking for a talented designer to create a comprehensive tech pack for …" at bounding box center [496, 263] width 337 height 67
drag, startPoint x: 600, startPoint y: 249, endPoint x: 521, endPoint y: 274, distance: 82.5
click at [521, 274] on div "We are looking for a talented designer to create a comprehensive tech pack for …" at bounding box center [496, 255] width 337 height 50
drag, startPoint x: 361, startPoint y: 269, endPoint x: 389, endPoint y: 267, distance: 27.8
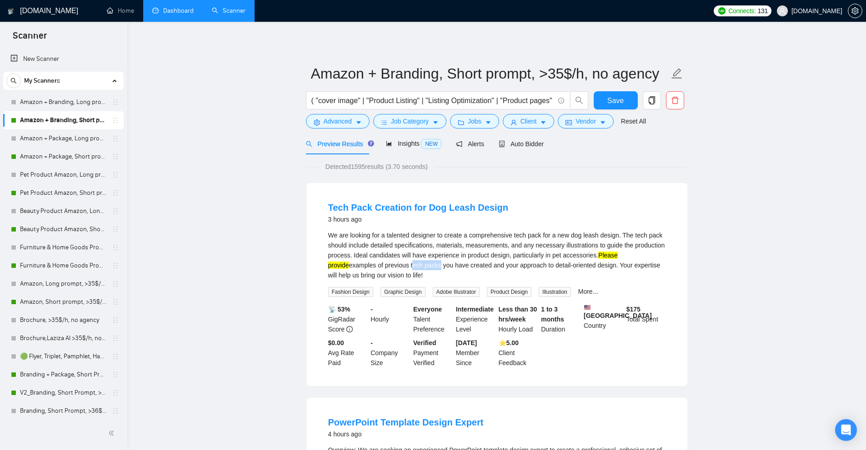
click at [389, 267] on div "We are looking for a talented designer to create a comprehensive tech pack for …" at bounding box center [496, 255] width 337 height 50
drag, startPoint x: 619, startPoint y: 266, endPoint x: 559, endPoint y: 268, distance: 59.5
click at [520, 267] on div "We are looking for a talented designer to create a comprehensive tech pack for …" at bounding box center [496, 255] width 337 height 50
click at [574, 266] on div "We are looking for a talented designer to create a comprehensive tech pack for …" at bounding box center [496, 255] width 337 height 50
drag, startPoint x: 568, startPoint y: 262, endPoint x: 401, endPoint y: 267, distance: 167.3
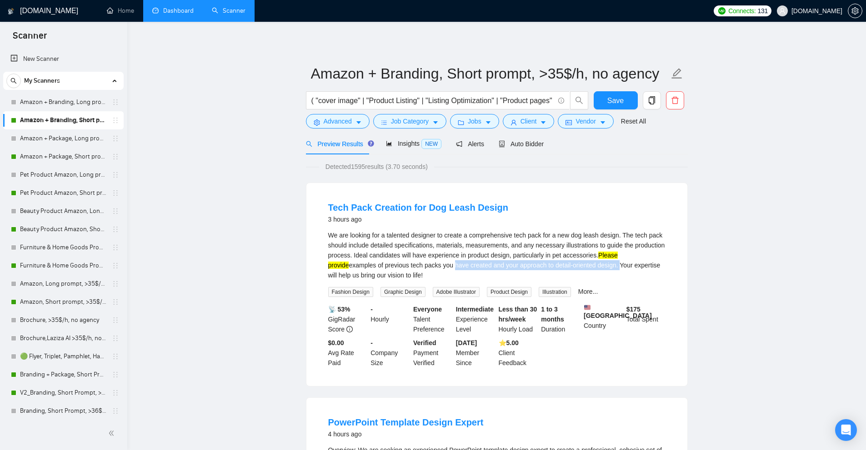
click at [401, 267] on div "We are looking for a talented designer to create a comprehensive tech pack for …" at bounding box center [496, 255] width 337 height 50
click at [462, 266] on div "We are looking for a talented designer to create a comprehensive tech pack for …" at bounding box center [496, 255] width 337 height 50
drag, startPoint x: 454, startPoint y: 266, endPoint x: 566, endPoint y: 268, distance: 112.2
click at [566, 268] on div "We are looking for a talented designer to create a comprehensive tech pack for …" at bounding box center [496, 255] width 337 height 50
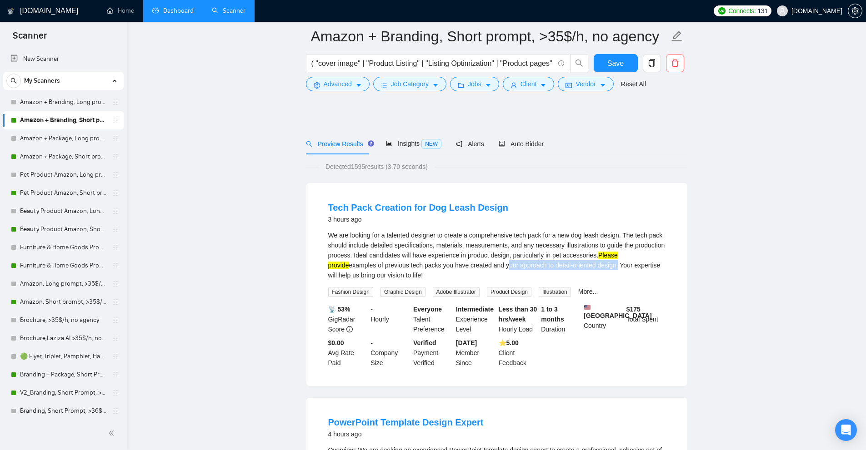
scroll to position [45, 0]
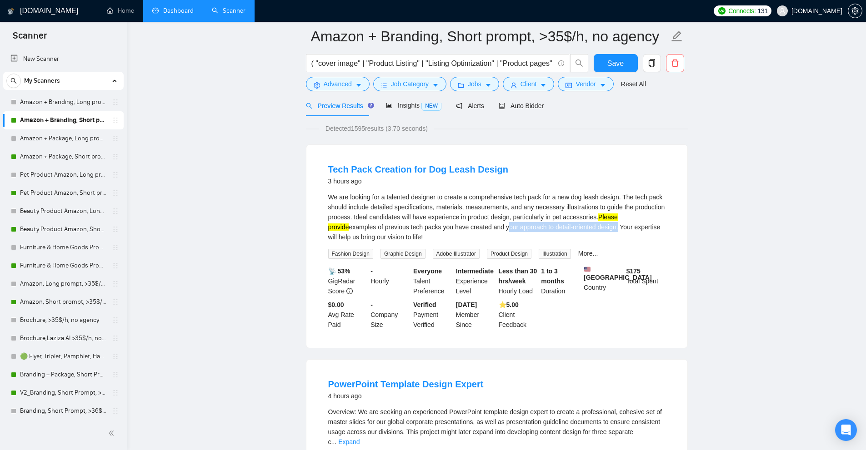
drag, startPoint x: 598, startPoint y: 225, endPoint x: 646, endPoint y: 236, distance: 48.9
click at [646, 236] on div "We are looking for a talented designer to create a comprehensive tech pack for …" at bounding box center [496, 217] width 337 height 50
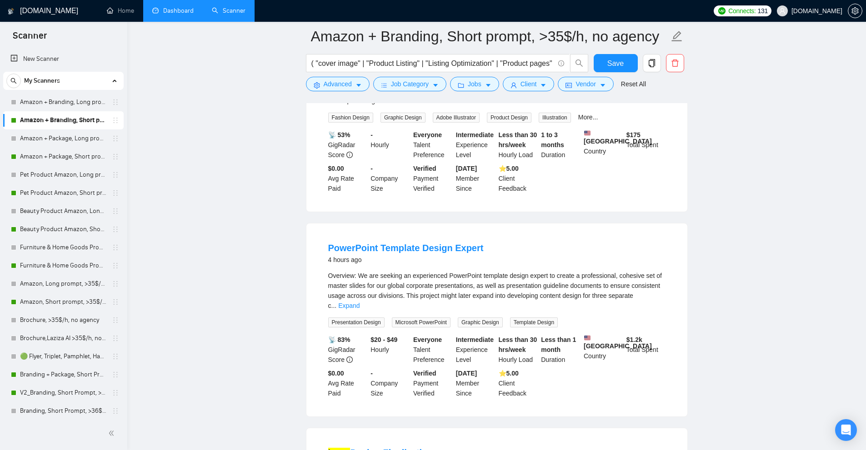
scroll to position [227, 0]
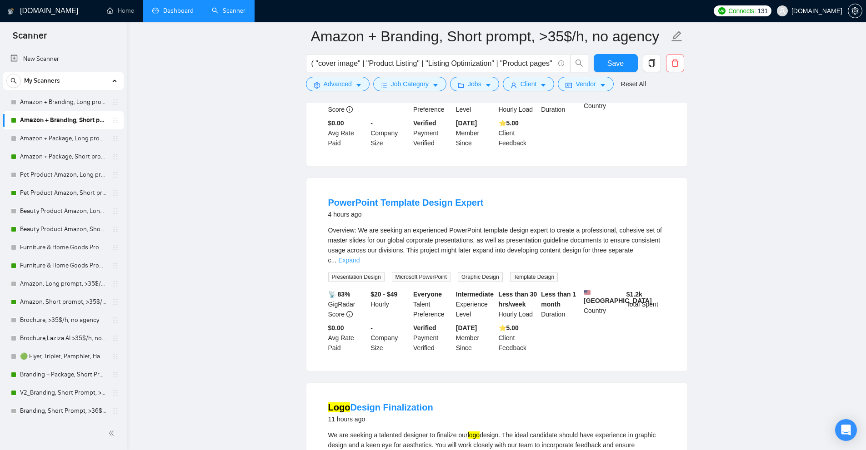
click at [359, 257] on link "Expand" at bounding box center [348, 260] width 21 height 7
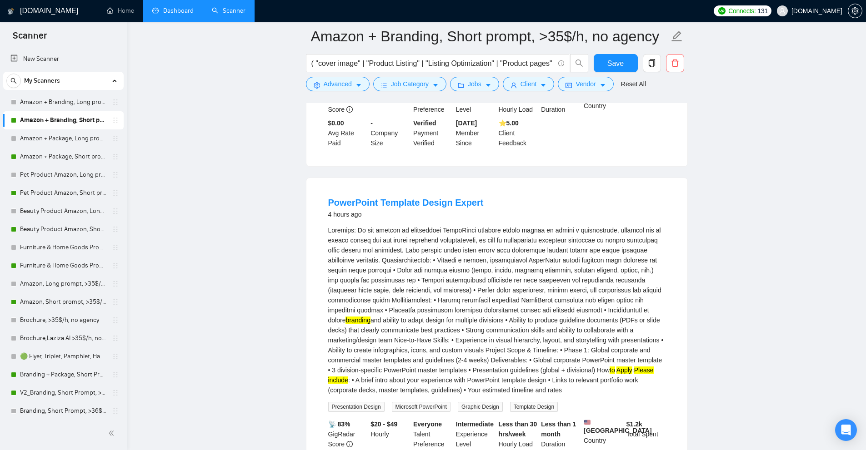
scroll to position [273, 0]
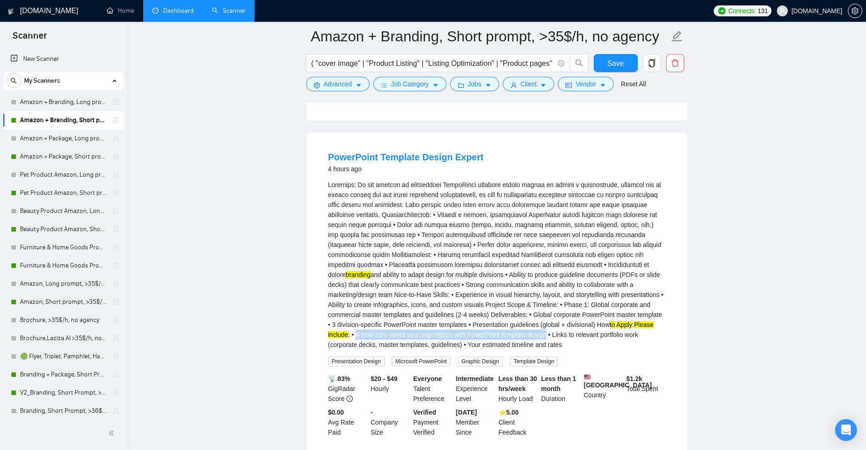
drag, startPoint x: 630, startPoint y: 330, endPoint x: 484, endPoint y: 342, distance: 146.3
click at [484, 342] on div "branding and ability to adapt design for multiple divisions • Ability to produc…" at bounding box center [496, 265] width 337 height 170
drag, startPoint x: 484, startPoint y: 342, endPoint x: 414, endPoint y: 342, distance: 70.0
click at [414, 342] on div "branding and ability to adapt design for multiple divisions • Ability to produc…" at bounding box center [496, 265] width 337 height 170
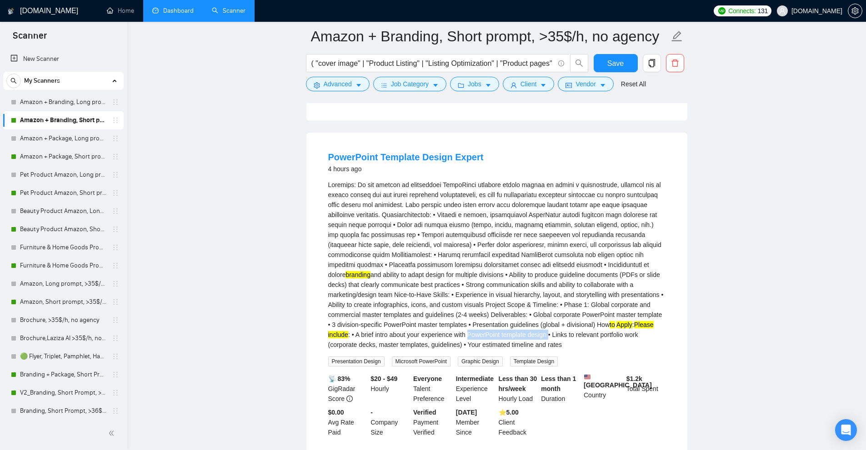
click at [414, 342] on div "branding and ability to adapt design for multiple divisions • Ability to produc…" at bounding box center [496, 265] width 337 height 170
drag, startPoint x: 414, startPoint y: 342, endPoint x: 491, endPoint y: 342, distance: 77.2
click at [491, 342] on div "branding and ability to adapt design for multiple divisions • Ability to produc…" at bounding box center [496, 265] width 337 height 170
click at [602, 358] on div "branding and ability to adapt design for multiple divisions • Ability to produc…" at bounding box center [496, 273] width 337 height 187
drag, startPoint x: 318, startPoint y: 155, endPoint x: 507, endPoint y: 241, distance: 207.8
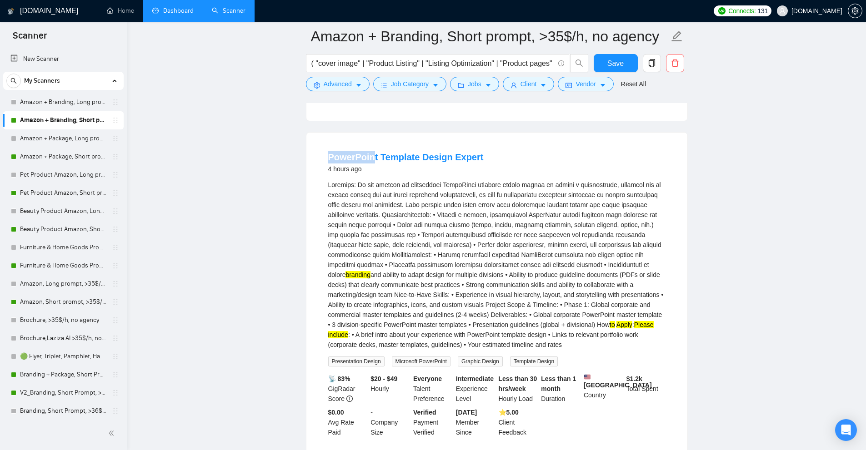
click at [385, 165] on li "PowerPoint Template Design Expert 4 hours ago branding and ability to adapt des…" at bounding box center [496, 294] width 359 height 301
click at [507, 242] on div "branding and ability to adapt design for multiple divisions • Ability to produc…" at bounding box center [496, 265] width 337 height 170
drag, startPoint x: 398, startPoint y: 162, endPoint x: 377, endPoint y: 159, distance: 21.1
click at [377, 159] on li "PowerPoint Template Design Expert 4 hours ago branding and ability to adapt des…" at bounding box center [496, 294] width 359 height 301
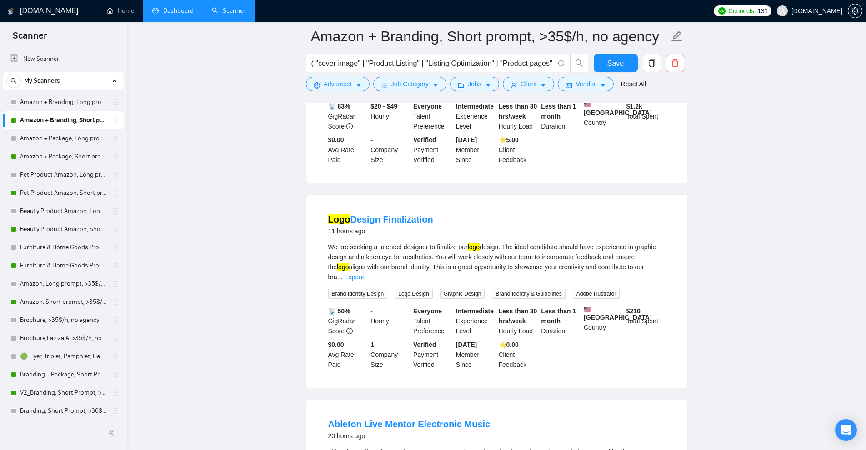
scroll to position [591, 0]
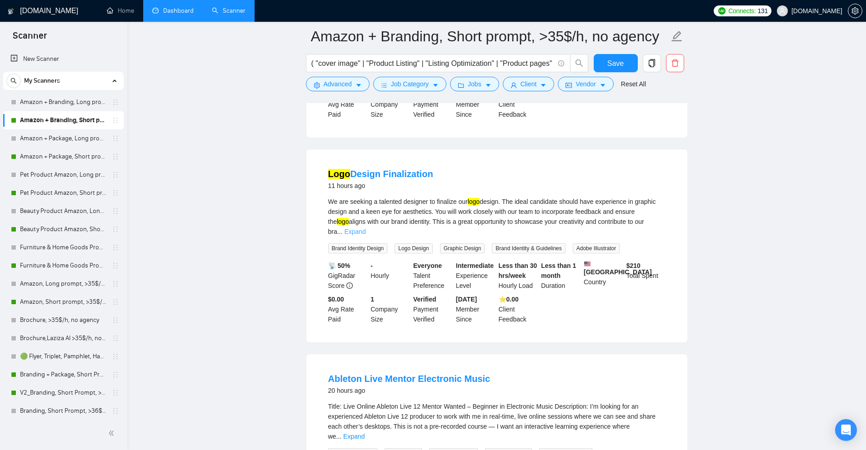
click at [365, 235] on link "Expand" at bounding box center [354, 231] width 21 height 7
drag, startPoint x: 488, startPoint y: 179, endPoint x: 383, endPoint y: 174, distance: 104.6
click at [383, 174] on li "Logo Design Finalization 11 hours ago We are seeking a talented designer to fin…" at bounding box center [496, 245] width 359 height 171
click at [513, 235] on mark "logo" at bounding box center [519, 231] width 12 height 7
drag, startPoint x: 475, startPoint y: 174, endPoint x: 441, endPoint y: 243, distance: 76.8
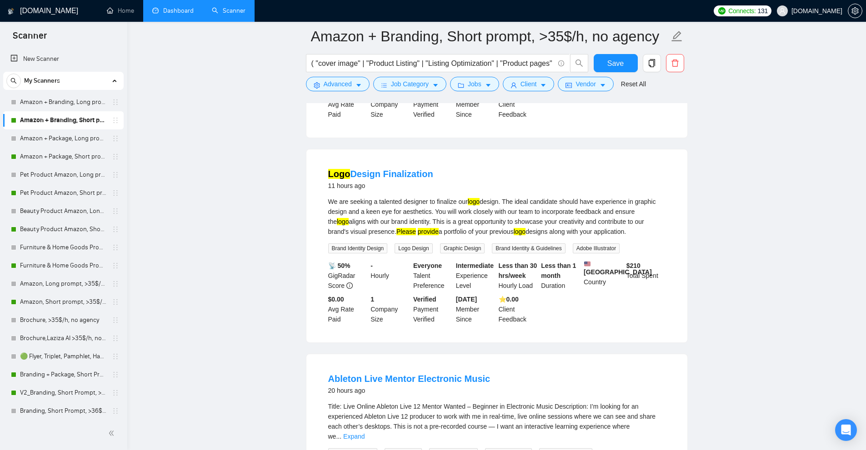
click at [376, 176] on li "Logo Design Finalization 11 hours ago We are seeking a talented designer to fin…" at bounding box center [496, 245] width 359 height 171
click at [447, 228] on div "We are seeking a talented designer to finalize our logo design. The ideal candi…" at bounding box center [496, 217] width 337 height 40
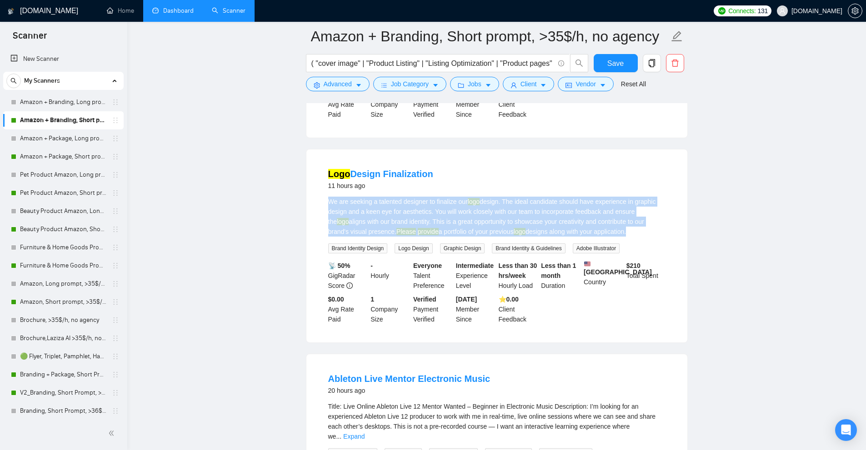
click at [447, 228] on div "We are seeking a talented designer to finalize our logo design. The ideal candi…" at bounding box center [496, 217] width 337 height 40
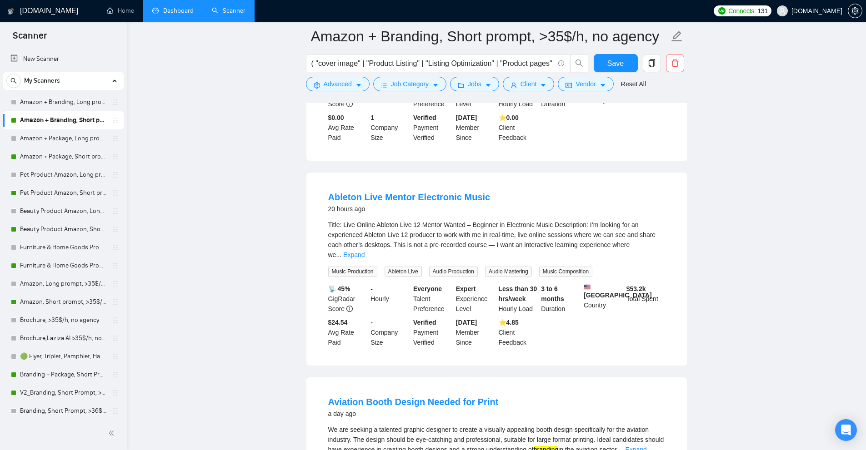
scroll to position [818, 0]
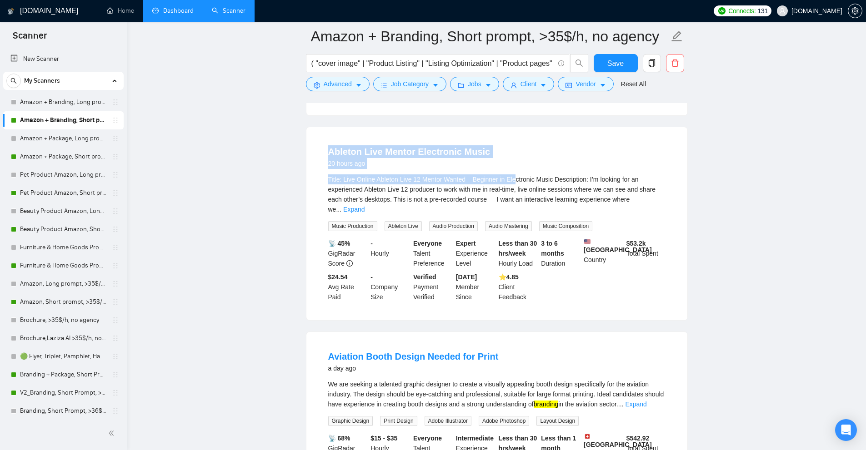
drag, startPoint x: 312, startPoint y: 164, endPoint x: 556, endPoint y: 194, distance: 245.8
click at [551, 194] on div "Ableton Live Mentor Electronic Music 20 hours ago Title: Live Online Ableton Li…" at bounding box center [496, 223] width 381 height 193
click at [658, 214] on div "Title: Live Online Ableton Live 12 Mentor Wanted – Beginner in Electronic Music…" at bounding box center [496, 194] width 337 height 40
click at [364, 212] on link "Expand" at bounding box center [353, 209] width 21 height 7
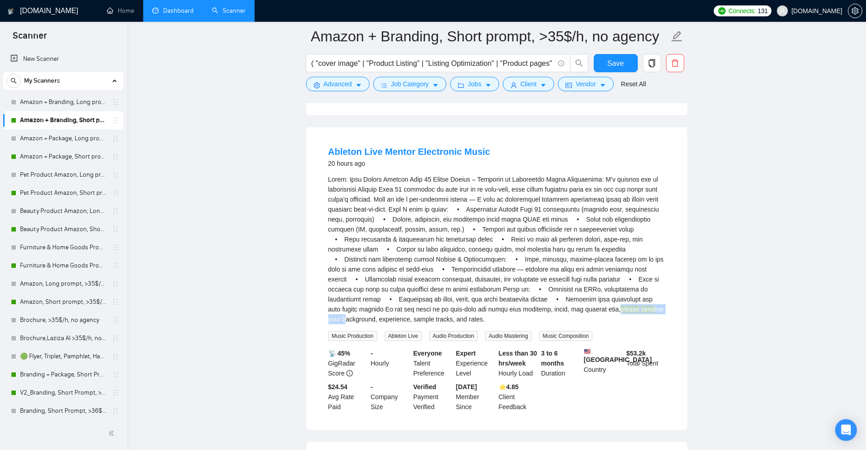
drag, startPoint x: 537, startPoint y: 323, endPoint x: 614, endPoint y: 334, distance: 77.2
click at [600, 324] on div "please send me your background, experience, sample tracks, and rates." at bounding box center [496, 249] width 337 height 150
click at [617, 336] on div "please send me your background, experience, sample tracks, and rates. Music Pro…" at bounding box center [496, 257] width 337 height 167
drag, startPoint x: 606, startPoint y: 329, endPoint x: 356, endPoint y: 325, distance: 249.9
click at [323, 331] on li "Ableton Live Mentor Electronic Music 20 hours ago please send me your backgroun…" at bounding box center [496, 278] width 359 height 281
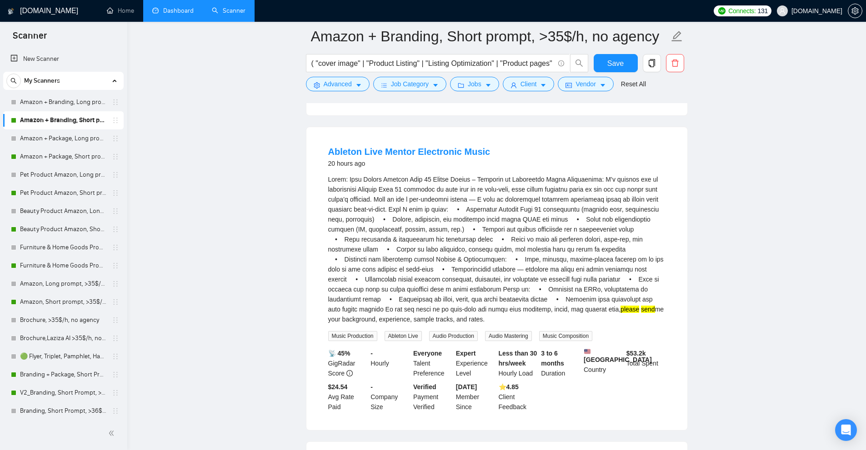
click at [388, 324] on div "please send me your background, experience, sample tracks, and rates." at bounding box center [496, 249] width 337 height 150
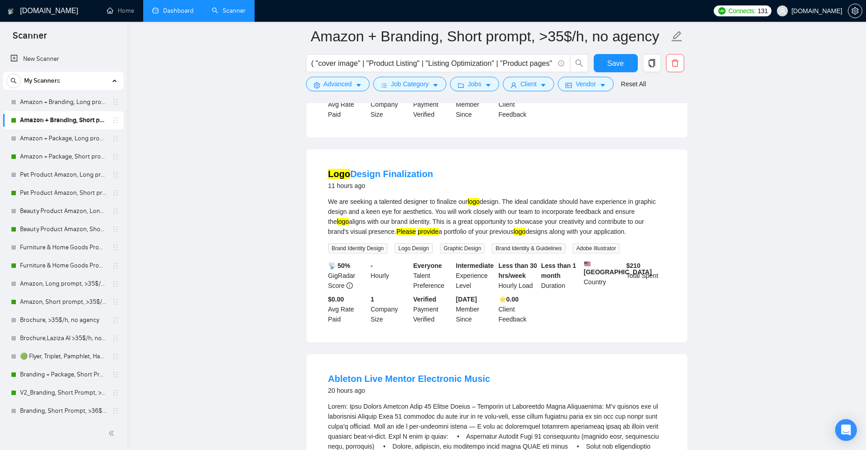
scroll to position [318, 0]
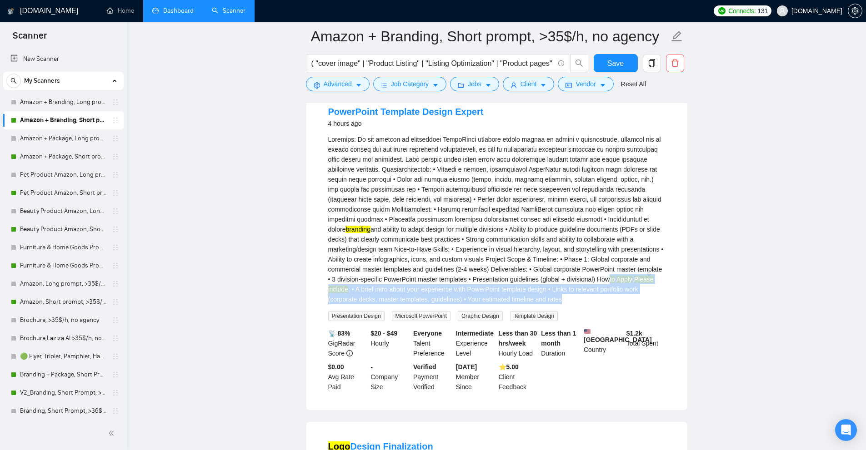
drag, startPoint x: 549, startPoint y: 287, endPoint x: 607, endPoint y: 308, distance: 61.4
click at [607, 304] on div "branding and ability to adapt design for multiple divisions • Ability to produc…" at bounding box center [496, 219] width 337 height 170
drag, startPoint x: 607, startPoint y: 308, endPoint x: 547, endPoint y: 287, distance: 63.4
click at [547, 287] on div "branding and ability to adapt design for multiple divisions • Ability to produc…" at bounding box center [496, 219] width 337 height 170
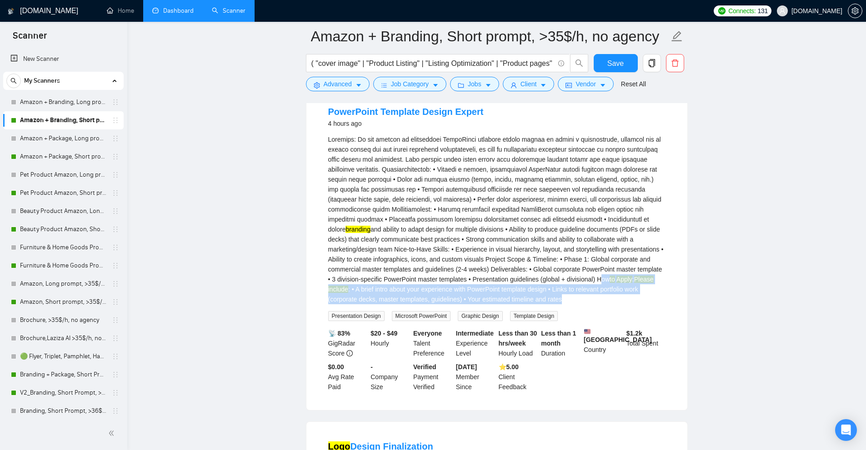
click at [547, 287] on div "branding and ability to adapt design for multiple divisions • Ability to produc…" at bounding box center [496, 219] width 337 height 170
drag, startPoint x: 547, startPoint y: 287, endPoint x: 570, endPoint y: 302, distance: 27.0
click at [570, 302] on div "branding and ability to adapt design for multiple divisions • Ability to produc…" at bounding box center [496, 219] width 337 height 170
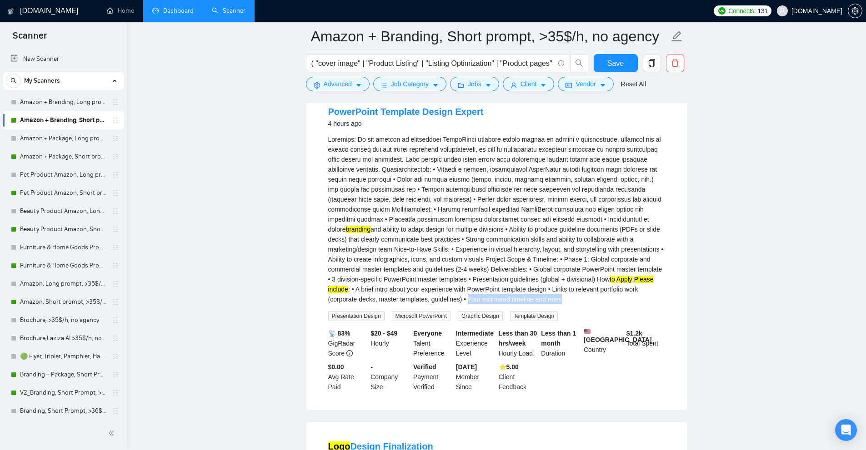
drag, startPoint x: 490, startPoint y: 305, endPoint x: 396, endPoint y: 305, distance: 94.0
click at [396, 304] on div "branding and ability to adapt design for multiple divisions • Ability to produc…" at bounding box center [496, 219] width 337 height 170
click at [488, 304] on div "branding and ability to adapt design for multiple divisions • Ability to produc…" at bounding box center [496, 219] width 337 height 170
drag, startPoint x: 488, startPoint y: 306, endPoint x: 397, endPoint y: 305, distance: 91.8
click at [397, 304] on div "branding and ability to adapt design for multiple divisions • Ability to produc…" at bounding box center [496, 219] width 337 height 170
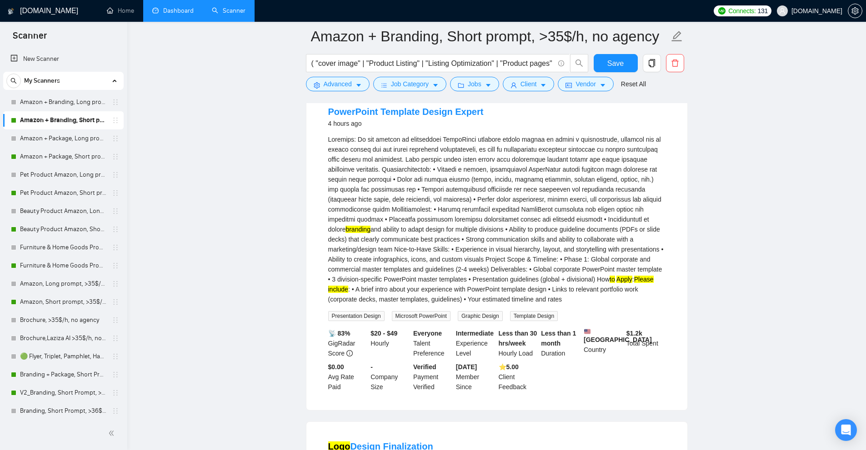
click at [489, 280] on div "branding and ability to adapt design for multiple divisions • Ability to produc…" at bounding box center [496, 219] width 337 height 170
drag, startPoint x: 494, startPoint y: 301, endPoint x: 399, endPoint y: 306, distance: 95.1
click at [399, 304] on div "branding and ability to adapt design for multiple divisions • Ability to produc…" at bounding box center [496, 219] width 337 height 170
click at [344, 87] on span "Advanced" at bounding box center [337, 84] width 28 height 10
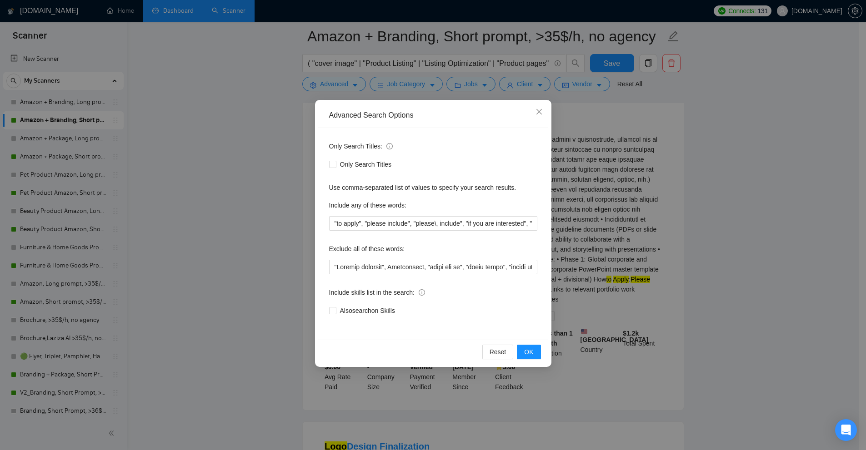
click at [645, 216] on div "Advanced Search Options Only Search Titles: Only Search Titles Use comma-separa…" at bounding box center [433, 225] width 866 height 450
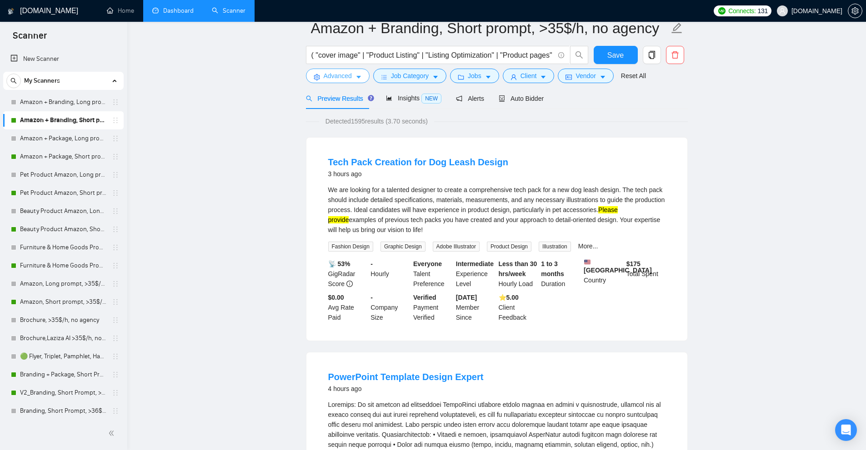
scroll to position [0, 0]
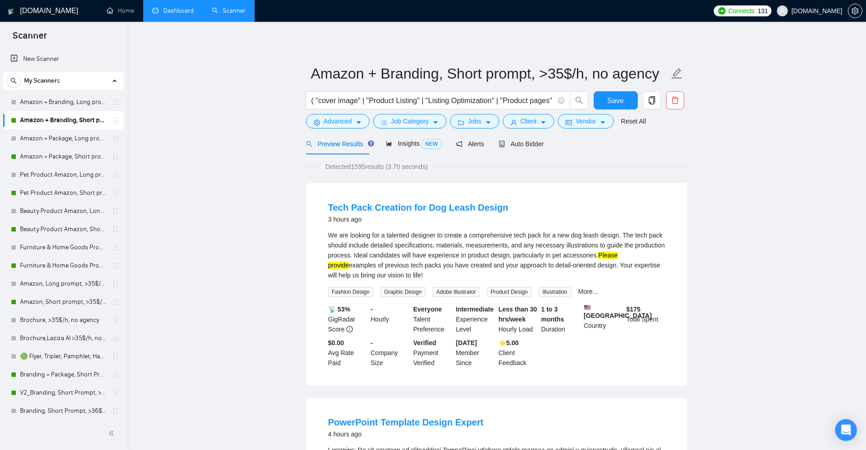
click at [525, 132] on form "Amazon + Branding, Short prompt, >35$/h, no agency ( "cover image" | "Product L…" at bounding box center [497, 96] width 382 height 74
click at [521, 142] on span "Auto Bidder" at bounding box center [520, 143] width 45 height 7
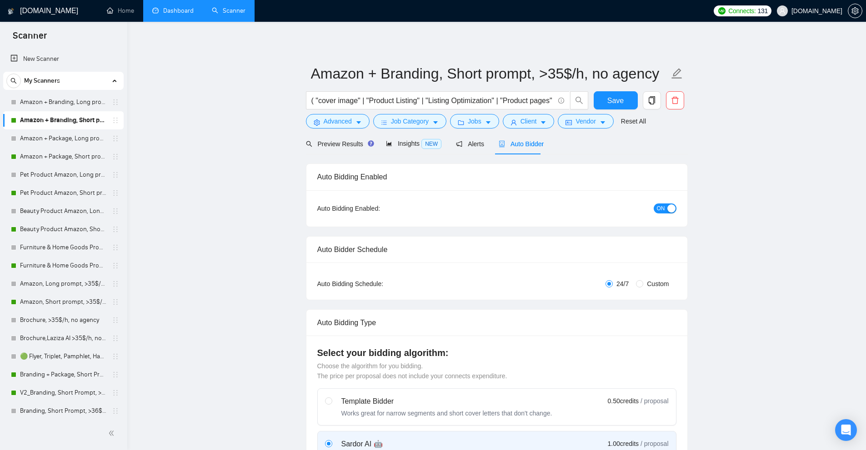
click at [177, 7] on link "Dashboard" at bounding box center [172, 11] width 41 height 8
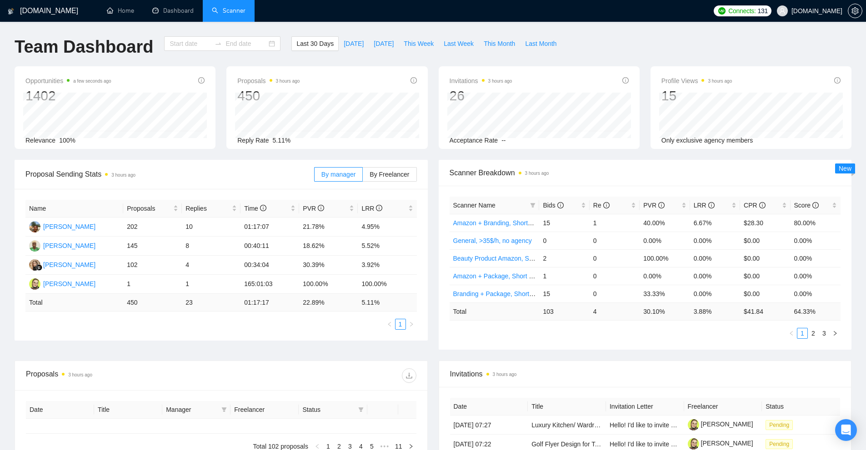
type input "[DATE]"
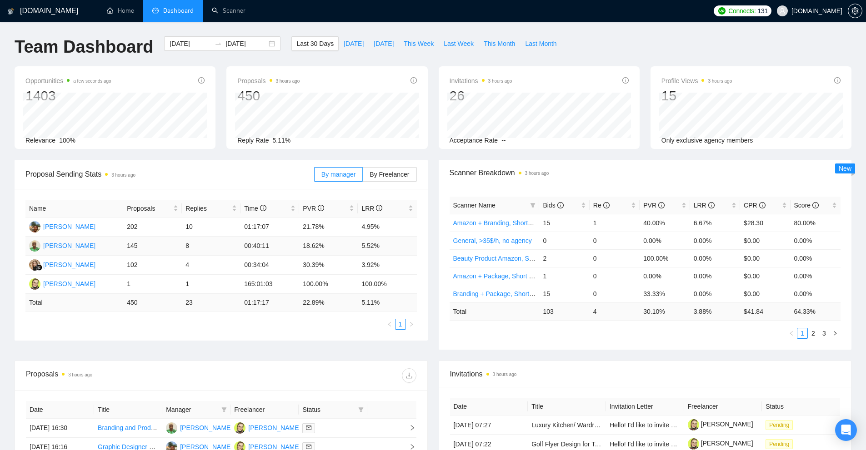
scroll to position [227, 0]
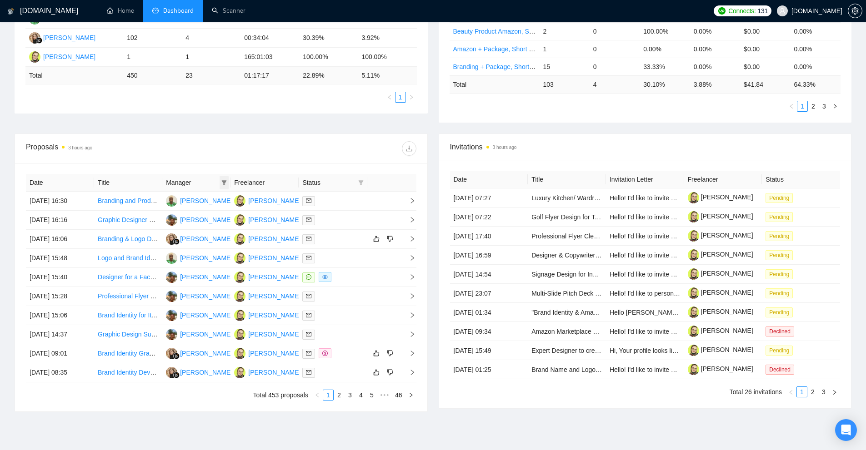
click at [224, 183] on icon "filter" at bounding box center [224, 182] width 5 height 5
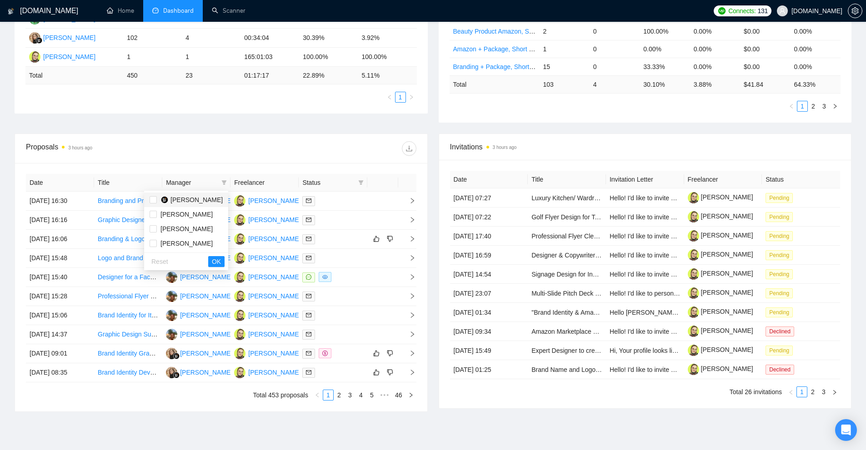
click at [197, 201] on span "[PERSON_NAME]" at bounding box center [196, 199] width 52 height 7
checkbox input "true"
click at [216, 260] on span "OK" at bounding box center [216, 262] width 9 height 10
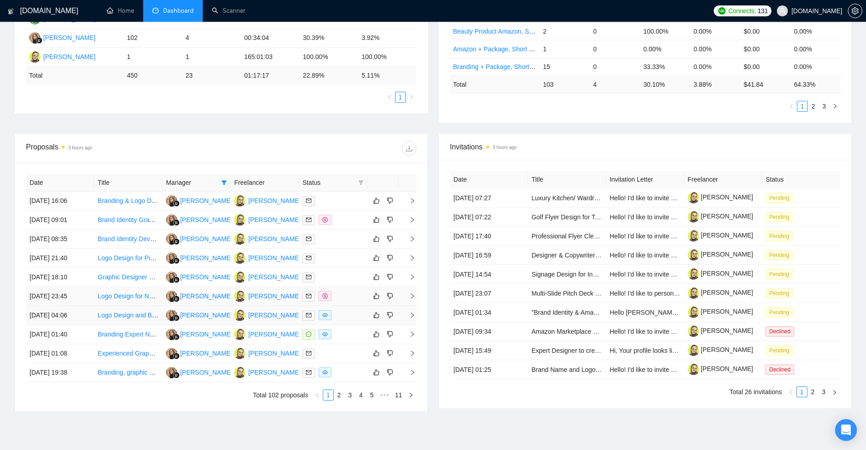
click at [340, 314] on div at bounding box center [332, 315] width 61 height 10
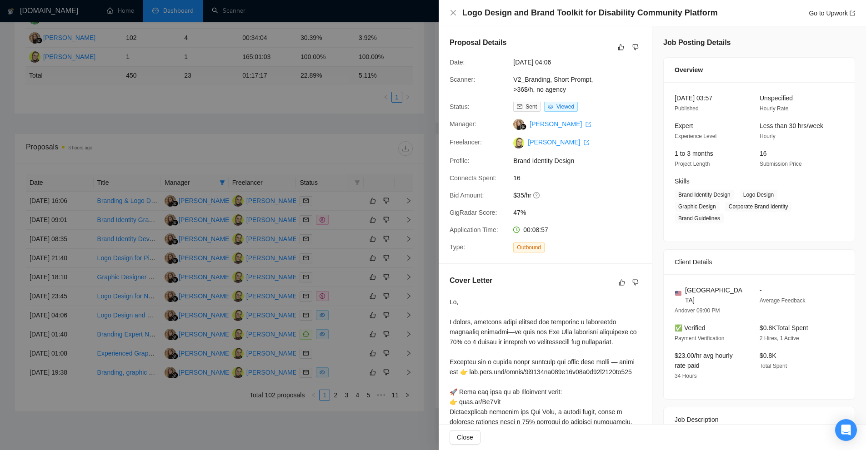
scroll to position [257, 0]
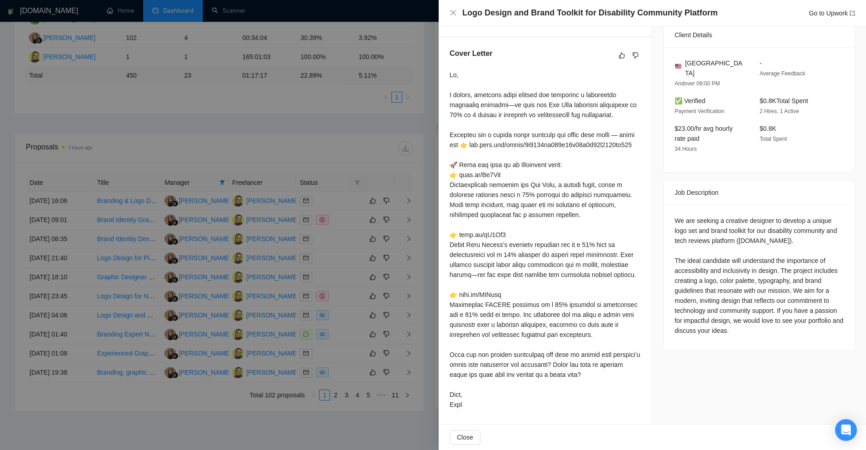
click at [722, 224] on div "We are seeking a creative designer to develop a unique logo set and brand toolk…" at bounding box center [758, 276] width 169 height 120
click at [666, 255] on div "We are seeking a creative designer to develop a unique logo set and brand toolk…" at bounding box center [758, 277] width 191 height 145
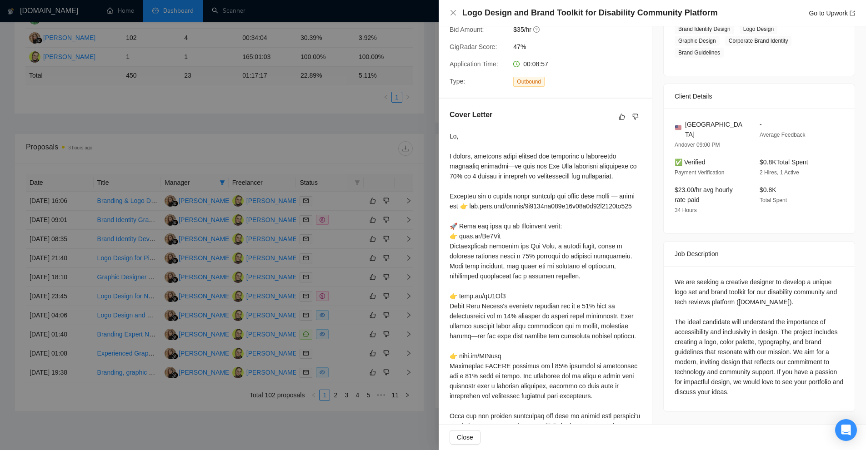
click at [326, 264] on div at bounding box center [433, 225] width 866 height 450
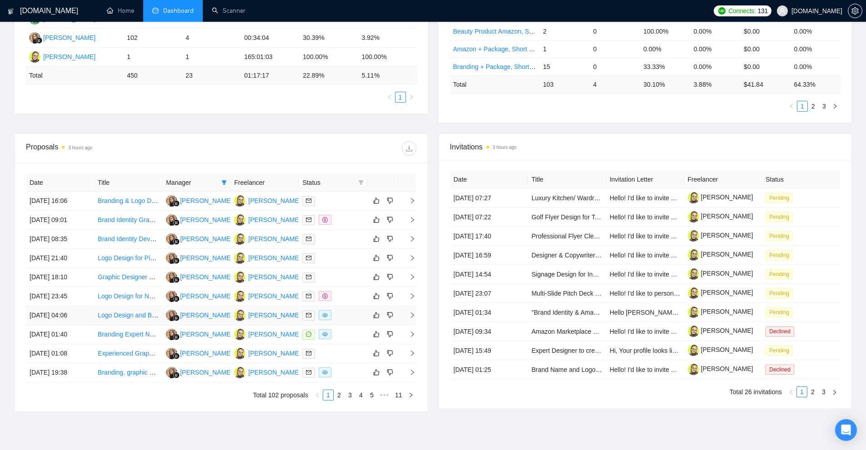
click at [336, 316] on div at bounding box center [332, 315] width 61 height 10
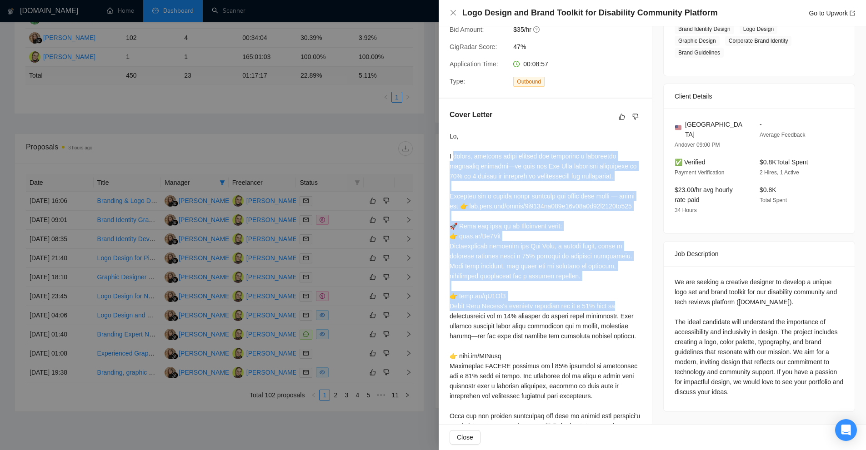
drag, startPoint x: 456, startPoint y: 153, endPoint x: 637, endPoint y: 333, distance: 255.7
click at [635, 331] on div at bounding box center [544, 301] width 191 height 340
click at [637, 333] on div "Cover Letter" at bounding box center [544, 292] width 213 height 387
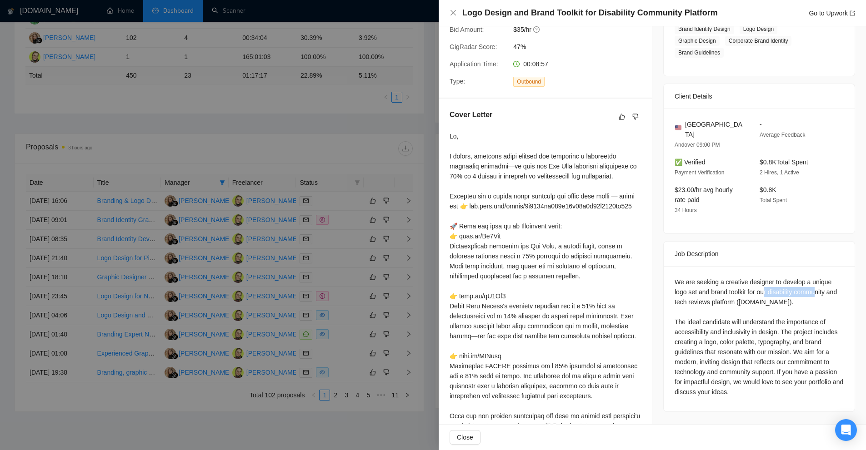
drag, startPoint x: 770, startPoint y: 269, endPoint x: 816, endPoint y: 267, distance: 46.4
click at [816, 277] on div "We are seeking a creative designer to develop a unique logo set and brand toolk…" at bounding box center [758, 337] width 169 height 120
click at [813, 277] on div "We are seeking a creative designer to develop a unique logo set and brand toolk…" at bounding box center [758, 337] width 169 height 120
click at [774, 277] on div "We are seeking a creative designer to develop a unique logo set and brand toolk…" at bounding box center [758, 337] width 169 height 120
drag, startPoint x: 774, startPoint y: 268, endPoint x: 790, endPoint y: 272, distance: 16.4
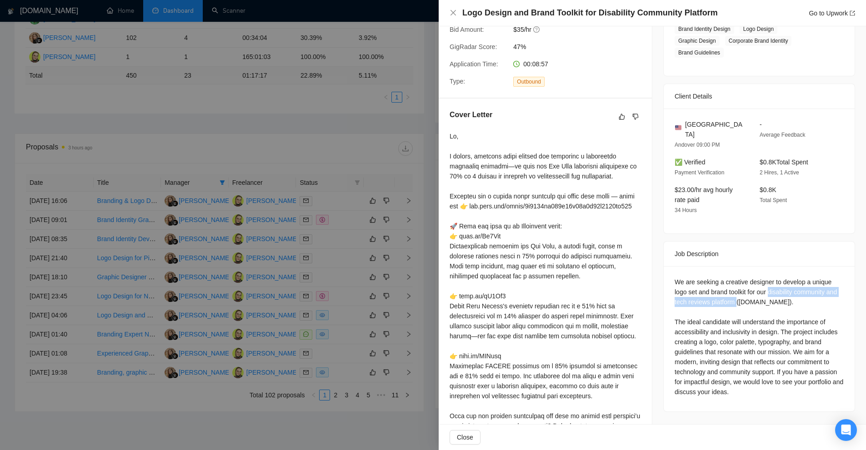
click at [744, 280] on div "We are seeking a creative designer to develop a unique logo set and brand toolk…" at bounding box center [758, 337] width 169 height 120
click at [790, 277] on div "We are seeking a creative designer to develop a unique logo set and brand toolk…" at bounding box center [758, 337] width 169 height 120
click at [778, 277] on div "We are seeking a creative designer to develop a unique logo set and brand toolk…" at bounding box center [758, 337] width 169 height 120
drag, startPoint x: 778, startPoint y: 270, endPoint x: 714, endPoint y: 278, distance: 64.5
click at [714, 278] on div "We are seeking a creative designer to develop a unique logo set and brand toolk…" at bounding box center [758, 337] width 169 height 120
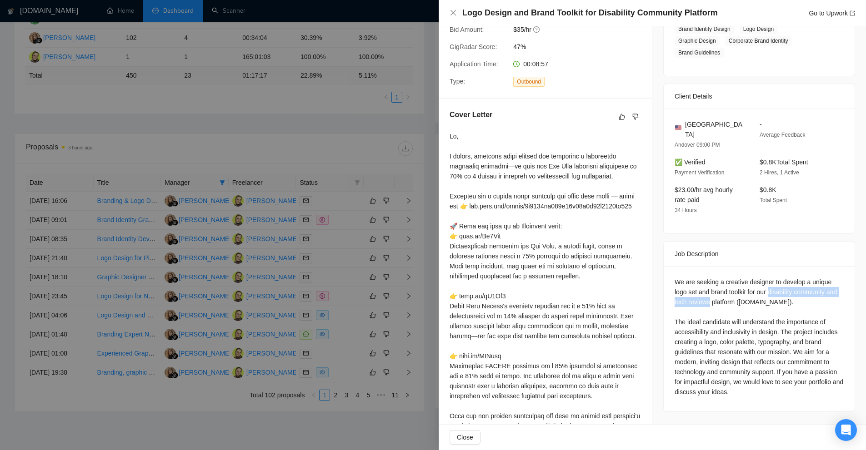
click at [714, 278] on div "We are seeking a creative designer to develop a unique logo set and brand toolk…" at bounding box center [758, 337] width 169 height 120
drag, startPoint x: 714, startPoint y: 278, endPoint x: 734, endPoint y: 278, distance: 20.4
click at [734, 278] on div "We are seeking a creative designer to develop a unique logo set and brand toolk…" at bounding box center [758, 337] width 169 height 120
drag, startPoint x: 734, startPoint y: 278, endPoint x: 774, endPoint y: 271, distance: 40.1
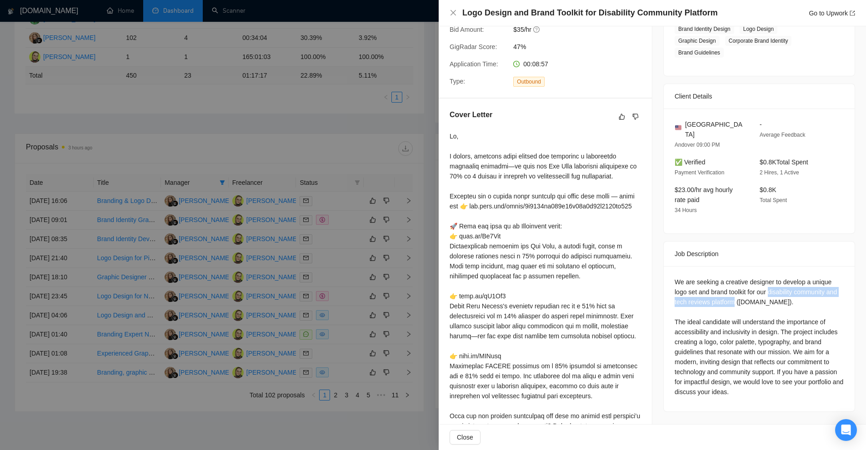
click at [778, 277] on div "We are seeking a creative designer to develop a unique logo set and brand toolk…" at bounding box center [758, 337] width 169 height 120
click at [763, 278] on div "We are seeking a creative designer to develop a unique logo set and brand toolk…" at bounding box center [758, 337] width 169 height 120
drag, startPoint x: 763, startPoint y: 278, endPoint x: 777, endPoint y: 278, distance: 14.1
click at [786, 278] on div "We are seeking a creative designer to develop a unique logo set and brand toolk…" at bounding box center [758, 337] width 169 height 120
click at [580, 287] on div at bounding box center [544, 301] width 191 height 340
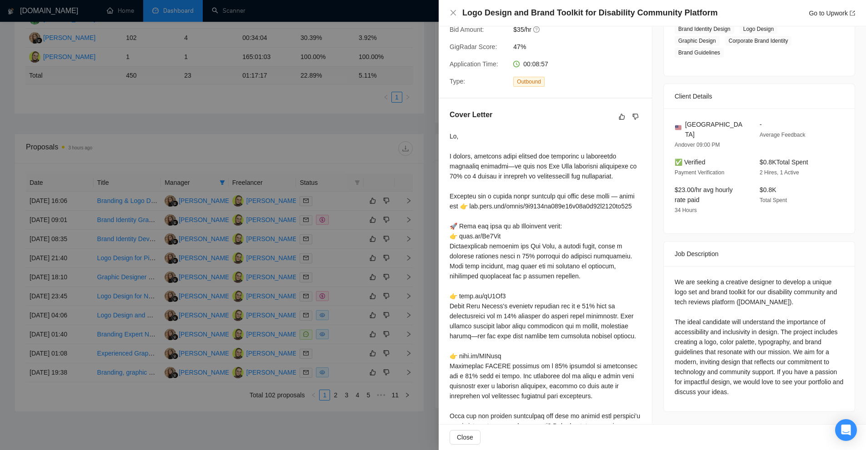
click at [460, 266] on div at bounding box center [544, 301] width 191 height 340
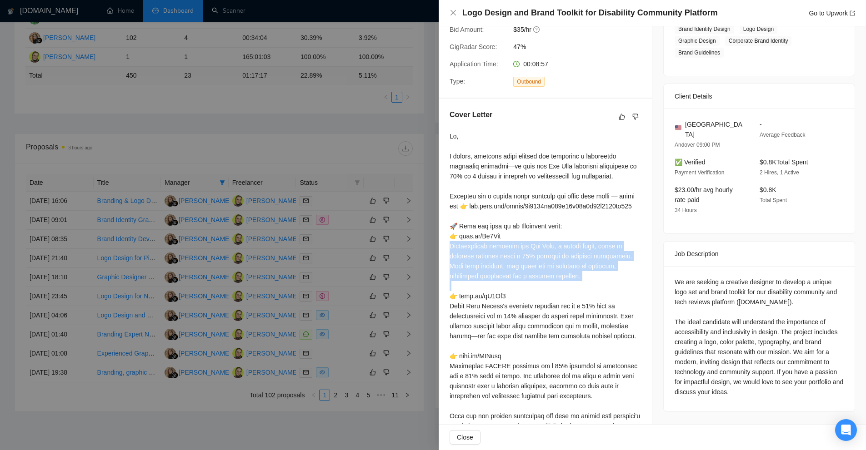
drag, startPoint x: 460, startPoint y: 266, endPoint x: 600, endPoint y: 303, distance: 144.6
click at [600, 303] on div at bounding box center [544, 301] width 191 height 340
click at [532, 287] on div at bounding box center [544, 301] width 191 height 340
click at [453, 264] on div at bounding box center [544, 301] width 191 height 340
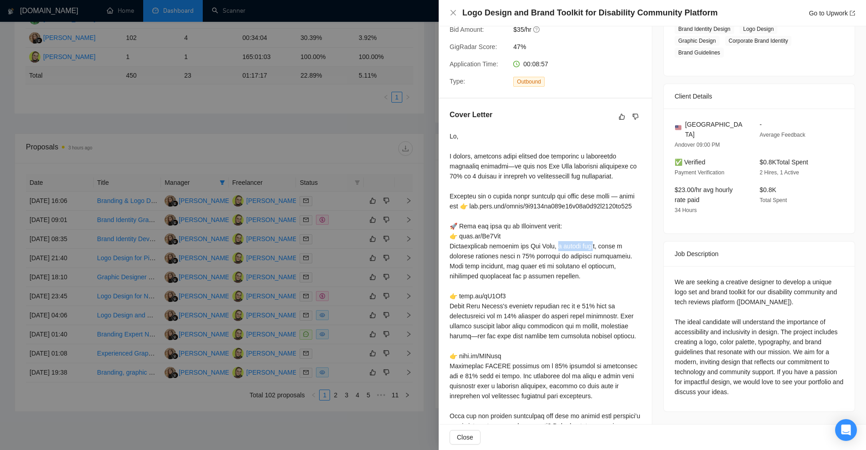
drag, startPoint x: 557, startPoint y: 267, endPoint x: 597, endPoint y: 269, distance: 39.6
click at [597, 269] on div at bounding box center [544, 301] width 191 height 340
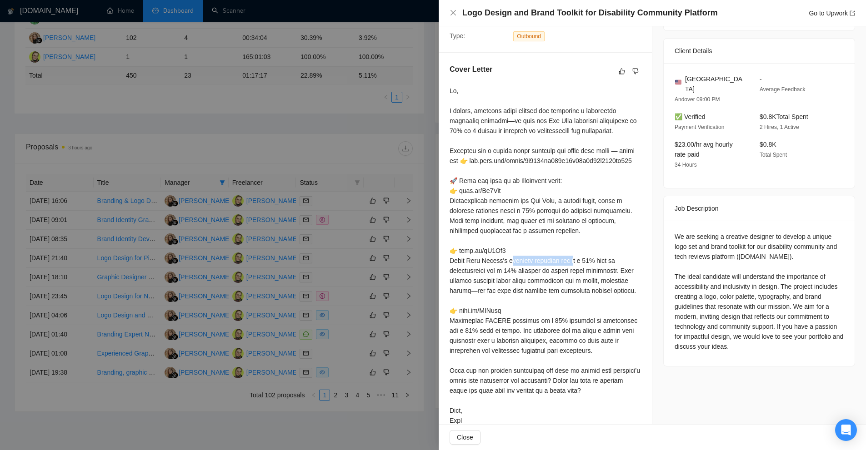
drag, startPoint x: 512, startPoint y: 281, endPoint x: 512, endPoint y: 294, distance: 12.3
click at [564, 282] on div at bounding box center [544, 256] width 191 height 340
drag, startPoint x: 507, startPoint y: 293, endPoint x: 599, endPoint y: 294, distance: 92.2
click at [597, 294] on div at bounding box center [544, 256] width 191 height 340
click at [587, 305] on div at bounding box center [544, 256] width 191 height 340
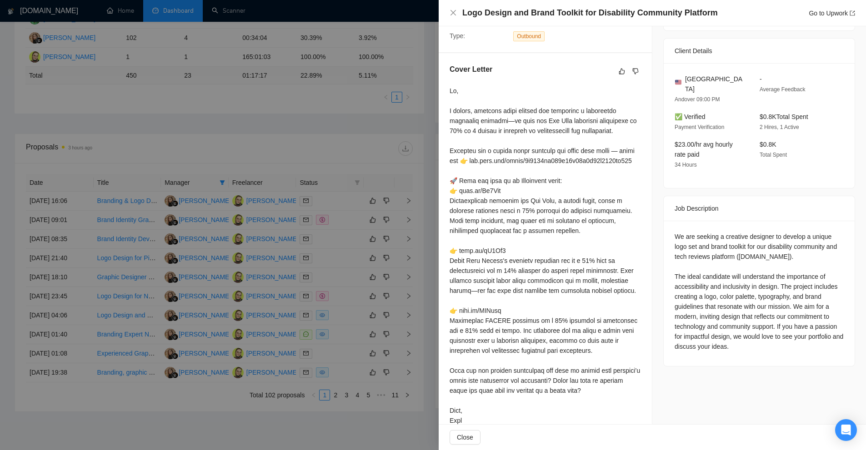
click at [605, 292] on div at bounding box center [544, 256] width 191 height 340
drag, startPoint x: 605, startPoint y: 292, endPoint x: 547, endPoint y: 293, distance: 58.2
click at [547, 289] on div at bounding box center [544, 256] width 191 height 340
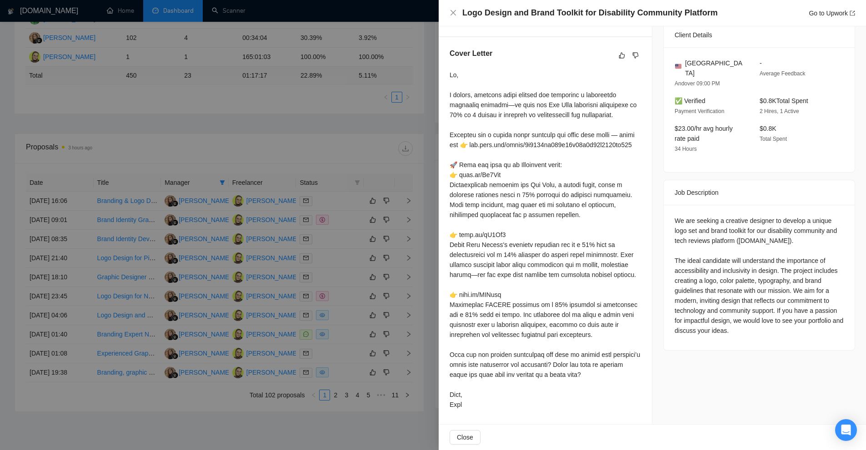
click at [593, 264] on div at bounding box center [544, 240] width 191 height 340
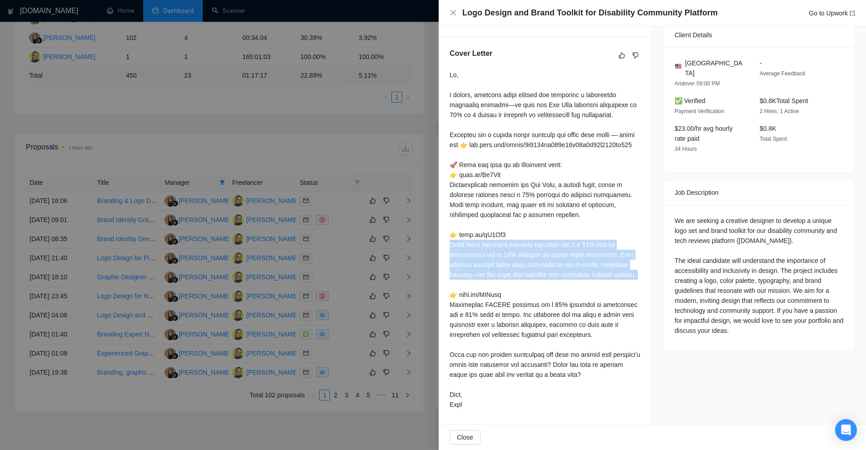
click at [593, 264] on div at bounding box center [544, 240] width 191 height 340
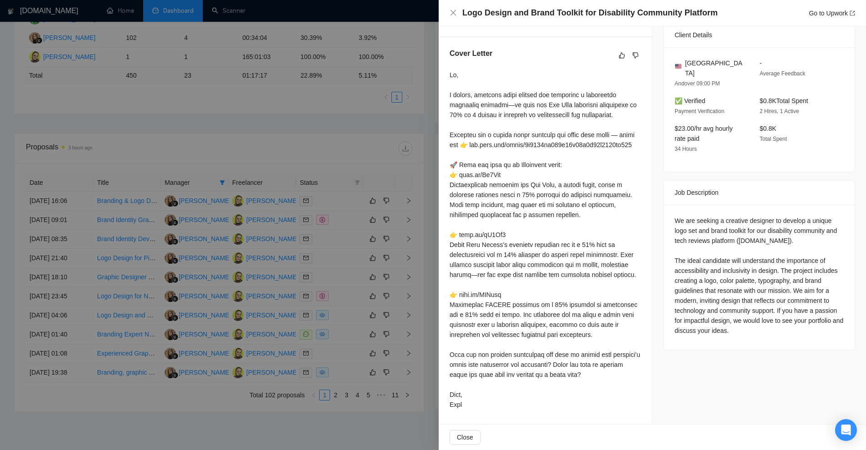
click at [633, 227] on div at bounding box center [544, 240] width 191 height 340
click at [533, 248] on div at bounding box center [544, 240] width 191 height 340
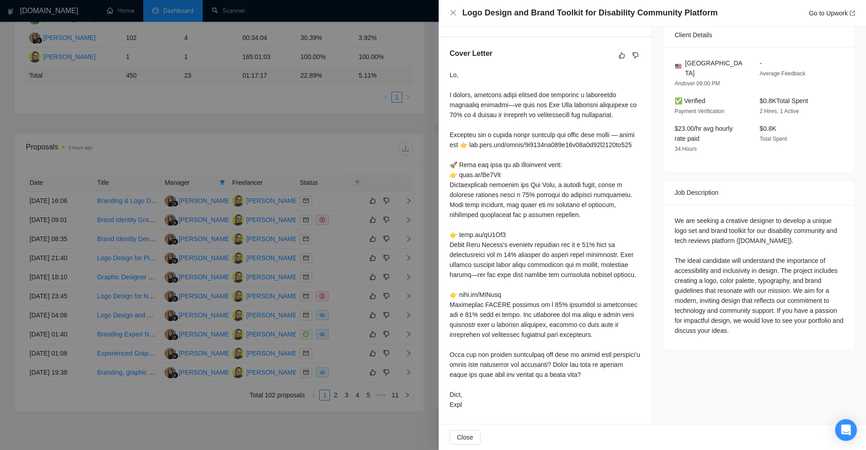
click at [450, 267] on div at bounding box center [544, 240] width 191 height 340
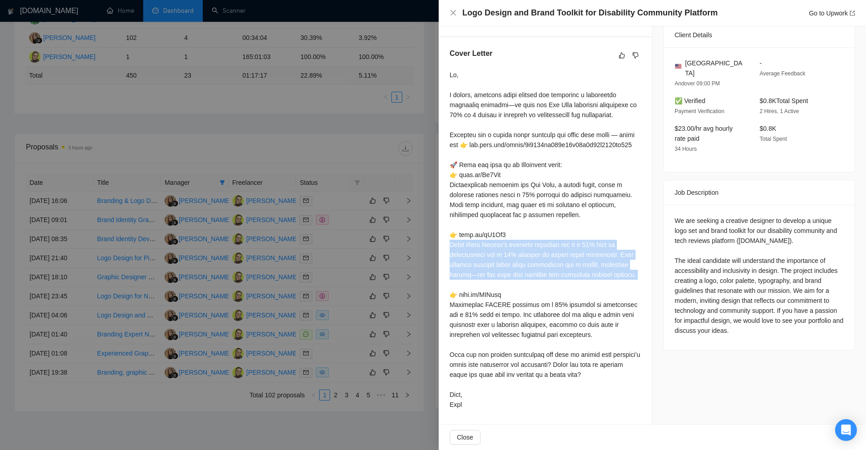
click at [450, 267] on div at bounding box center [544, 240] width 191 height 340
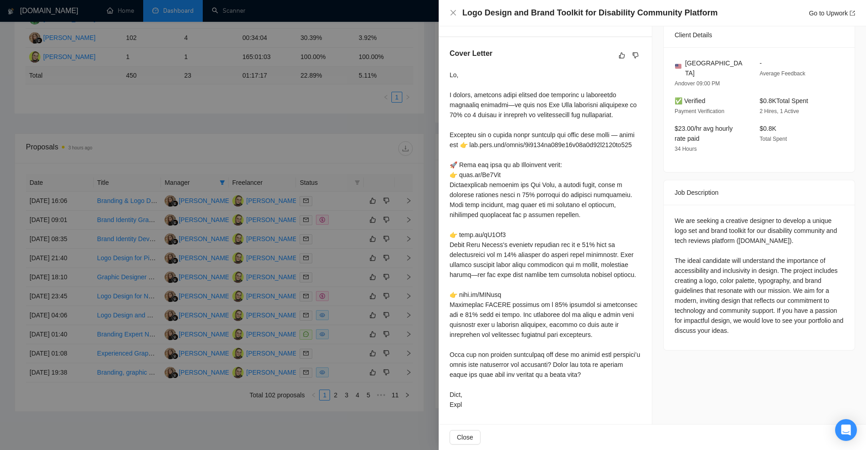
click at [498, 315] on div at bounding box center [544, 240] width 191 height 340
drag, startPoint x: 551, startPoint y: 301, endPoint x: 599, endPoint y: 319, distance: 50.9
click at [592, 322] on div at bounding box center [544, 240] width 191 height 340
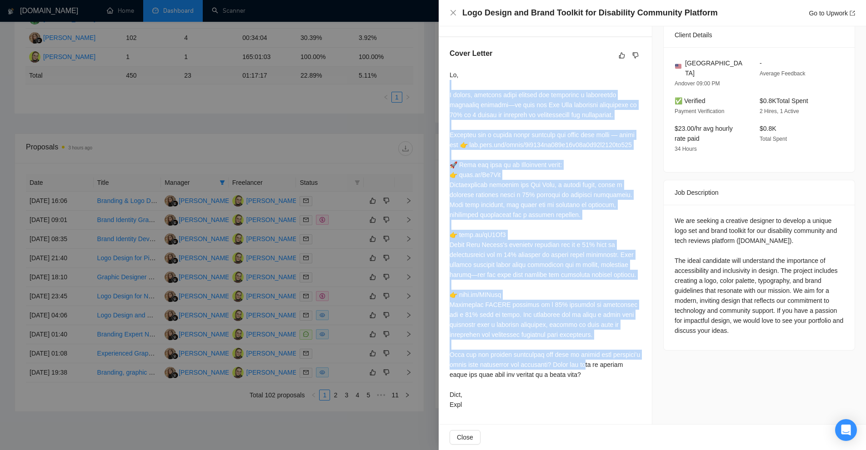
drag, startPoint x: 452, startPoint y: 55, endPoint x: 619, endPoint y: 367, distance: 353.7
click at [619, 367] on div at bounding box center [544, 240] width 191 height 340
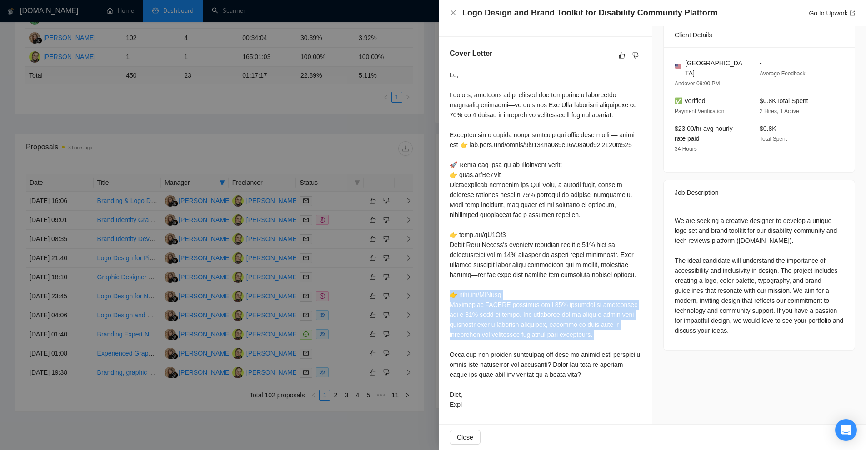
drag, startPoint x: 613, startPoint y: 344, endPoint x: 443, endPoint y: 296, distance: 176.5
click at [443, 296] on div "Cover Letter" at bounding box center [544, 230] width 213 height 387
click at [558, 293] on div at bounding box center [544, 240] width 191 height 340
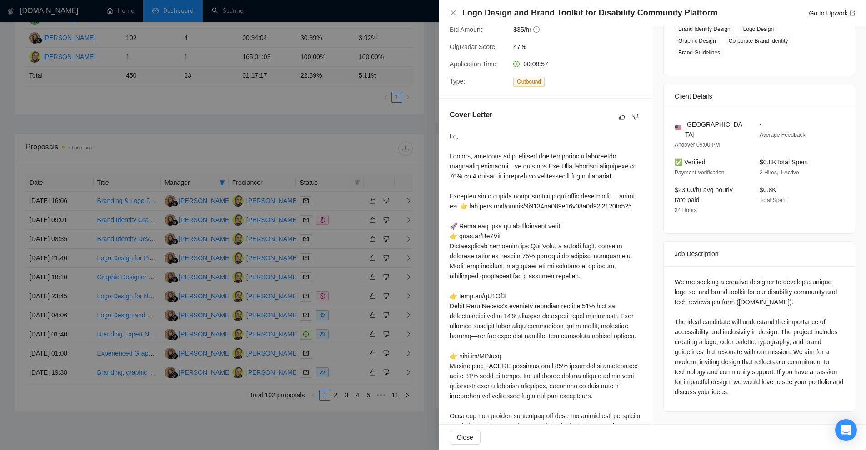
click at [766, 291] on div "We are seeking a creative designer to develop a unique logo set and brand toolk…" at bounding box center [758, 337] width 169 height 120
drag, startPoint x: 674, startPoint y: 255, endPoint x: 803, endPoint y: 280, distance: 132.0
click at [803, 280] on div "We are seeking a creative designer to develop a unique logo set and brand toolk…" at bounding box center [758, 337] width 169 height 120
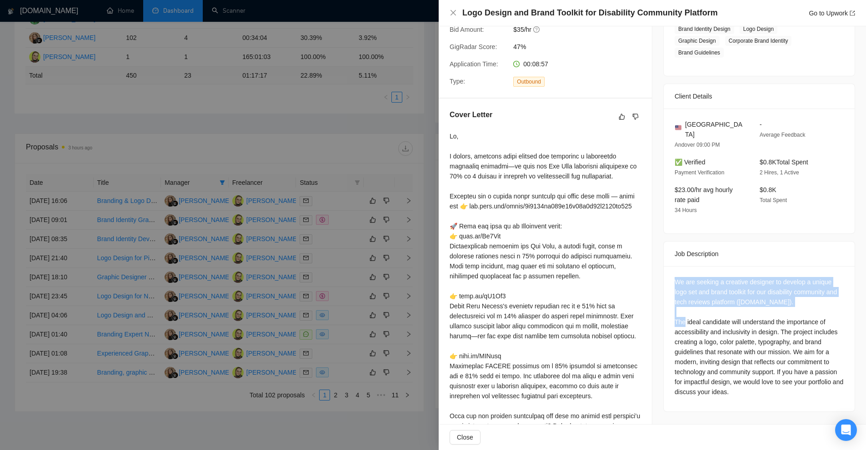
click at [803, 280] on div "We are seeking a creative designer to develop a unique logo set and brand toolk…" at bounding box center [758, 337] width 169 height 120
click at [811, 278] on div "We are seeking a creative designer to develop a unique logo set and brand toolk…" at bounding box center [758, 337] width 169 height 120
click at [758, 277] on div "We are seeking a creative designer to develop a unique logo set and brand toolk…" at bounding box center [758, 337] width 169 height 120
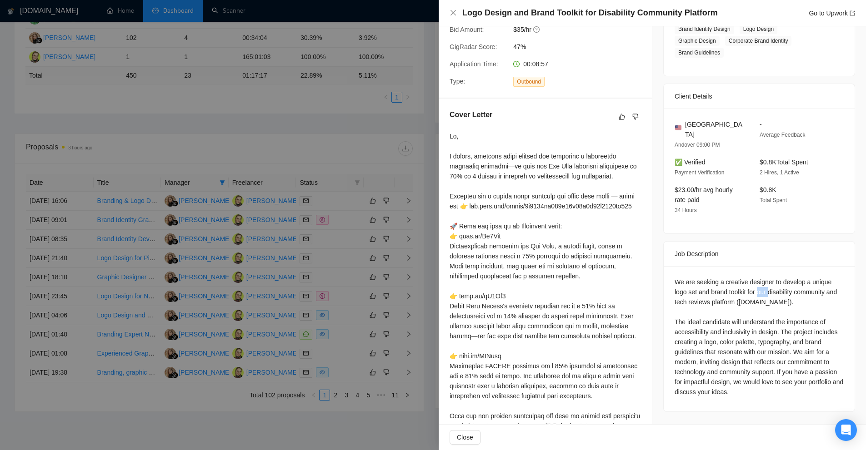
click at [758, 277] on div "We are seeking a creative designer to develop a unique logo set and brand toolk…" at bounding box center [758, 337] width 169 height 120
click at [811, 323] on div "We are seeking a creative designer to develop a unique logo set and brand toolk…" at bounding box center [758, 337] width 169 height 120
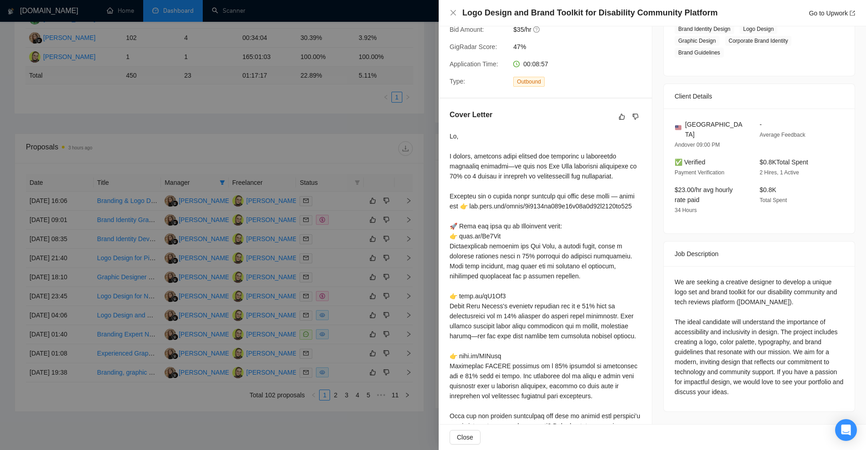
click at [775, 279] on div "We are seeking a creative designer to develop a unique logo set and brand toolk…" at bounding box center [758, 337] width 169 height 120
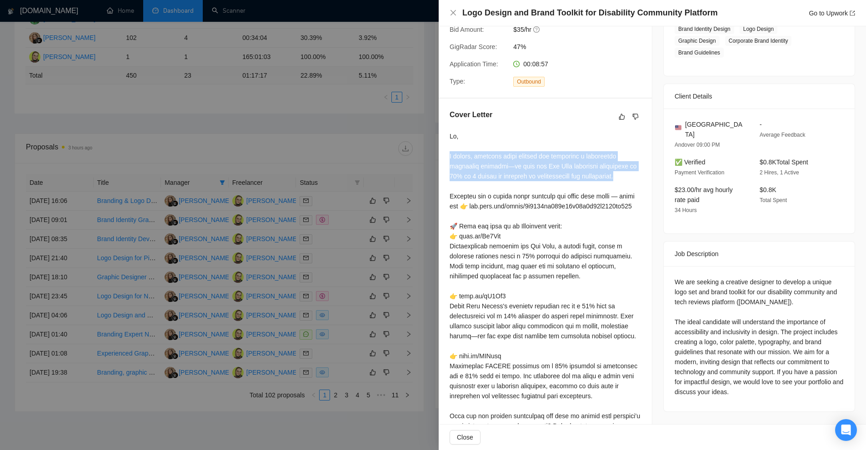
drag, startPoint x: 505, startPoint y: 186, endPoint x: 446, endPoint y: 157, distance: 65.4
click at [446, 157] on div "Cover Letter" at bounding box center [544, 292] width 213 height 387
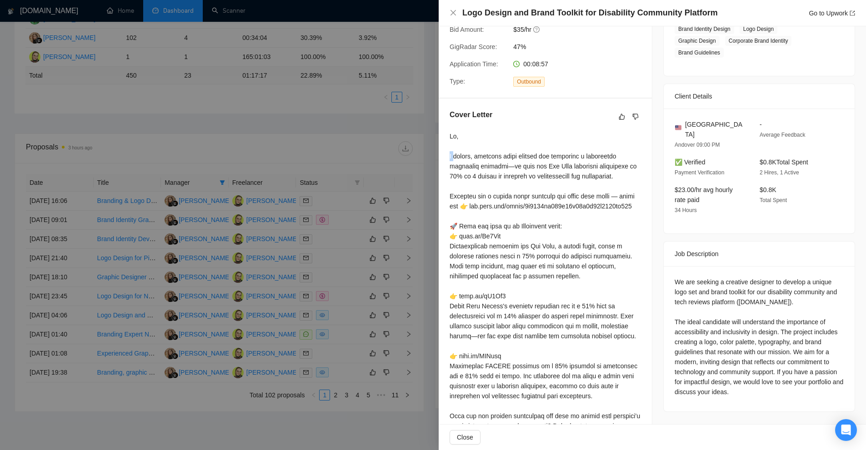
click at [446, 157] on div "Cover Letter" at bounding box center [544, 292] width 213 height 387
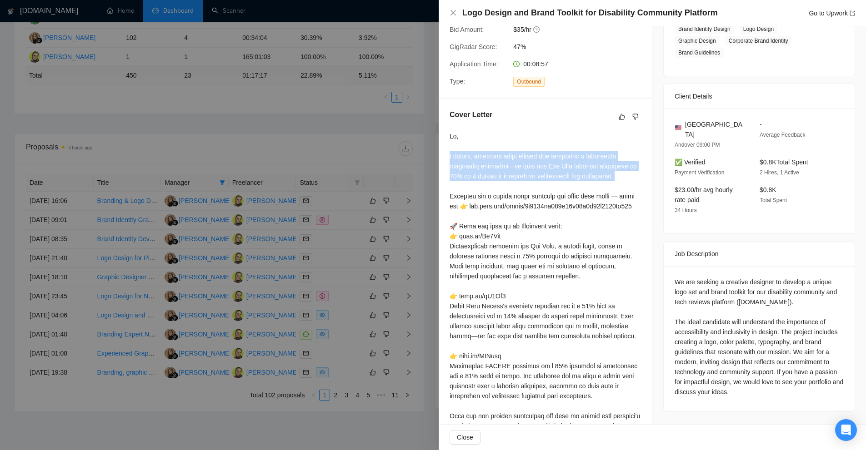
click at [446, 157] on div "Cover Letter" at bounding box center [544, 292] width 213 height 387
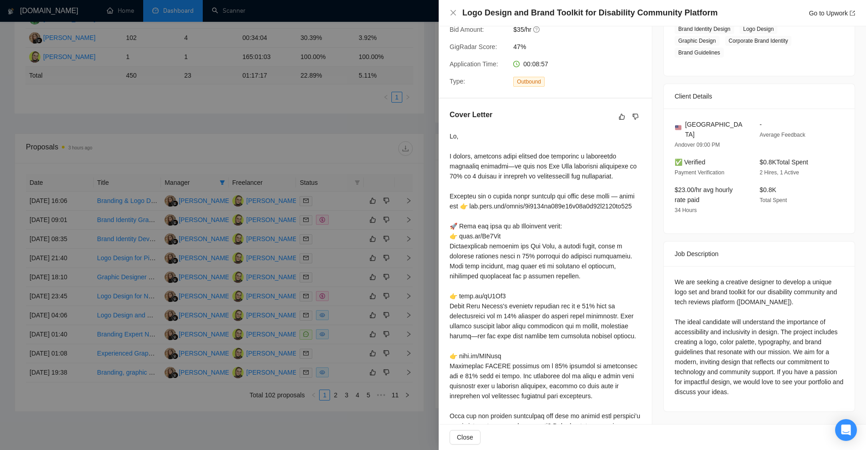
click at [534, 205] on div at bounding box center [544, 301] width 191 height 340
click at [677, 277] on div "We are seeking a creative designer to develop a unique logo set and brand toolk…" at bounding box center [758, 337] width 169 height 120
click at [503, 163] on div at bounding box center [544, 301] width 191 height 340
click at [527, 183] on div at bounding box center [544, 301] width 191 height 340
click at [548, 191] on div at bounding box center [544, 301] width 191 height 340
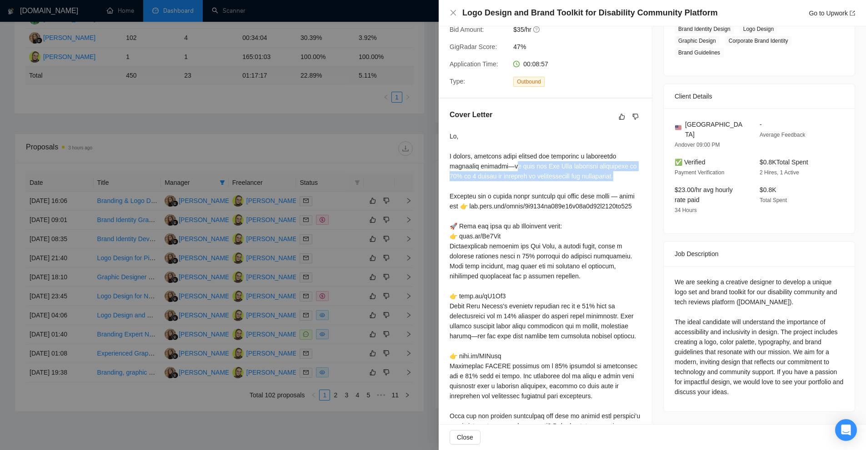
drag, startPoint x: 517, startPoint y: 164, endPoint x: 569, endPoint y: 186, distance: 56.6
click at [569, 186] on div at bounding box center [544, 301] width 191 height 340
drag, startPoint x: 682, startPoint y: 233, endPoint x: 692, endPoint y: 238, distance: 12.0
click at [692, 242] on div "Job Description" at bounding box center [758, 254] width 169 height 25
drag, startPoint x: 687, startPoint y: 308, endPoint x: 734, endPoint y: 372, distance: 79.1
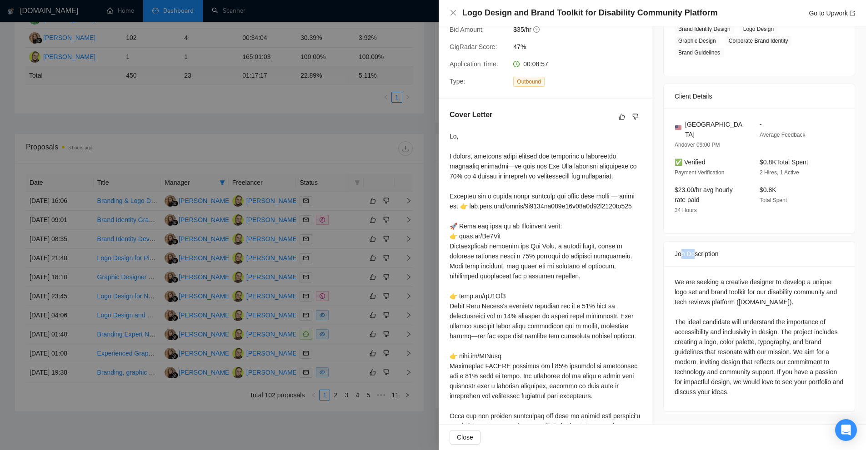
click at [734, 372] on div "We are seeking a creative designer to develop a unique logo set and brand toolk…" at bounding box center [758, 338] width 191 height 145
click at [736, 372] on div "We are seeking a creative designer to develop a unique logo set and brand toolk…" at bounding box center [758, 337] width 169 height 120
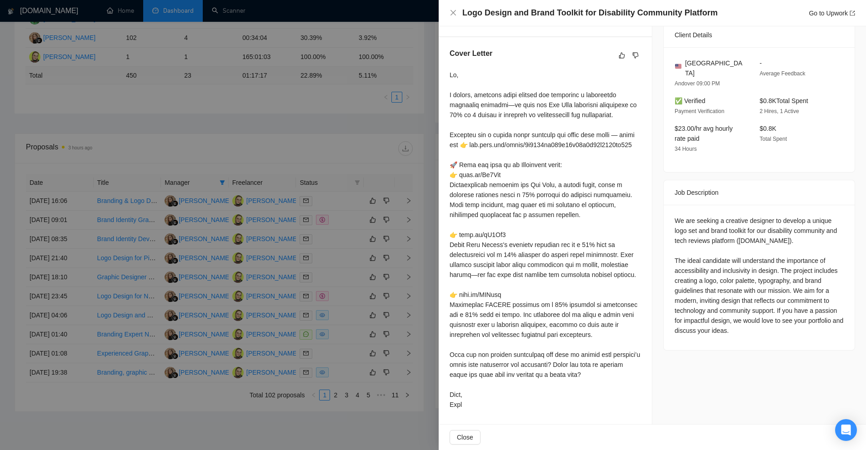
scroll to position [257, 0]
drag, startPoint x: 756, startPoint y: 283, endPoint x: 682, endPoint y: 215, distance: 100.7
click at [682, 215] on div "We are seeking a creative designer to develop a unique logo set and brand toolk…" at bounding box center [758, 277] width 191 height 145
click at [617, 222] on div at bounding box center [544, 240] width 191 height 340
click at [281, 266] on div at bounding box center [433, 225] width 866 height 450
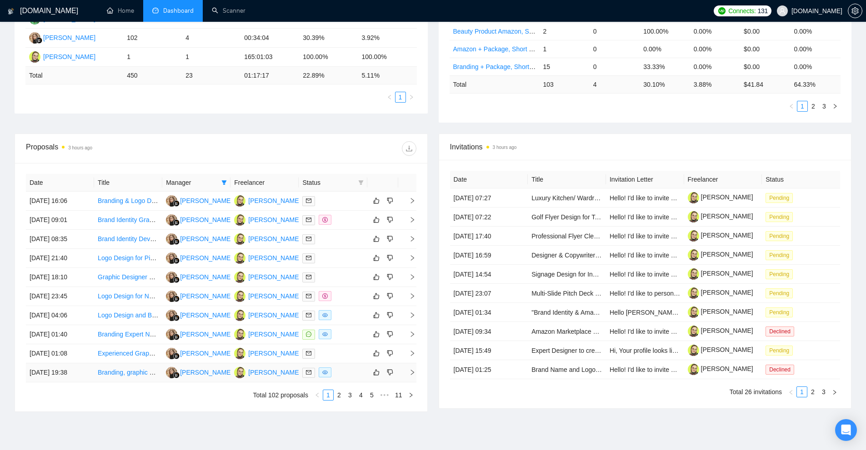
click at [346, 374] on div at bounding box center [332, 373] width 61 height 10
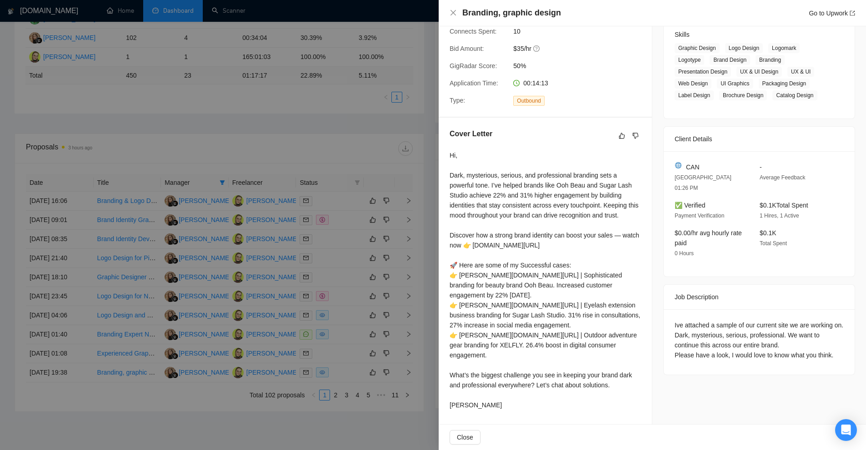
scroll to position [270, 0]
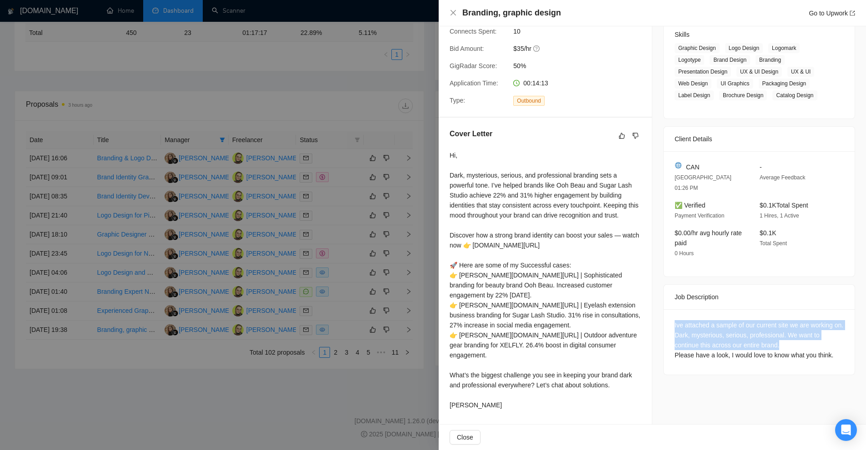
drag, startPoint x: 667, startPoint y: 311, endPoint x: 812, endPoint y: 337, distance: 148.2
click at [812, 337] on div "Ive attached a sample of our current site we are working on. Dark, mysterious, …" at bounding box center [758, 341] width 191 height 65
click at [812, 340] on div "Ive attached a sample of our current site we are working on. Dark, mysterious, …" at bounding box center [758, 340] width 169 height 40
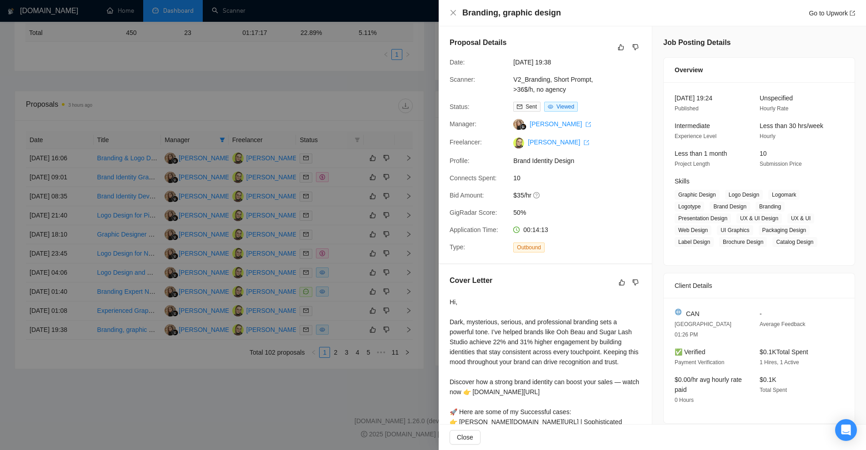
scroll to position [147, 0]
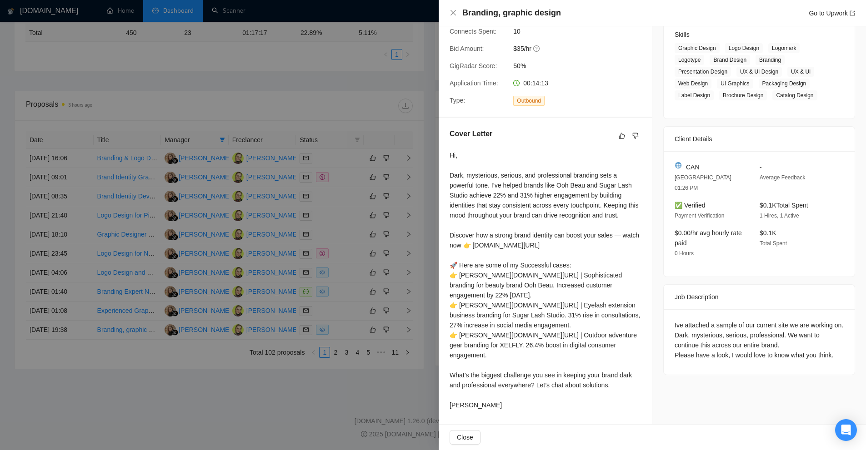
click at [410, 272] on div at bounding box center [433, 225] width 866 height 450
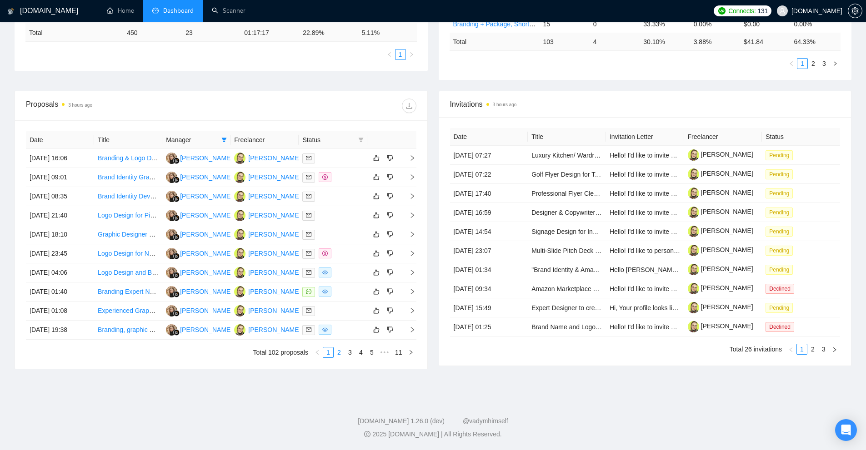
click at [340, 350] on link "2" at bounding box center [339, 353] width 10 height 10
click at [345, 155] on div at bounding box center [332, 158] width 61 height 10
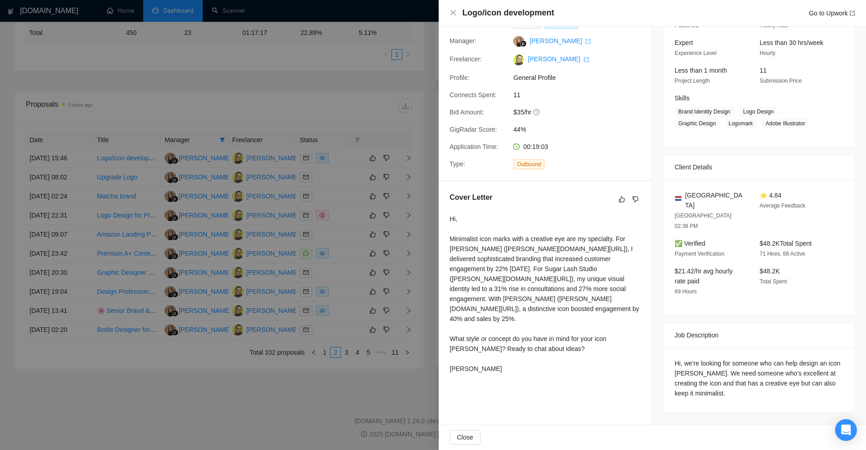
scroll to position [60, 0]
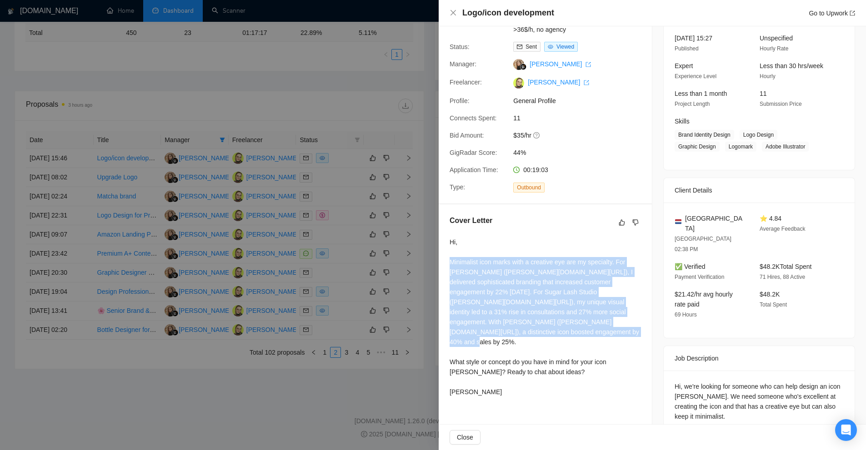
drag, startPoint x: 444, startPoint y: 258, endPoint x: 578, endPoint y: 345, distance: 159.3
click at [578, 345] on div "Cover Letter Hi, Minimalist icon marks with a creative eye are my specialty. Fo…" at bounding box center [544, 307] width 213 height 207
click at [578, 345] on div "Hi, Minimalist icon marks with a creative eye are my specialty. For [PERSON_NAM…" at bounding box center [544, 317] width 191 height 160
drag, startPoint x: 538, startPoint y: 320, endPoint x: 459, endPoint y: 260, distance: 99.6
click at [457, 259] on div "Hi, Minimalist icon marks with a creative eye are my specialty. For [PERSON_NAM…" at bounding box center [544, 317] width 191 height 160
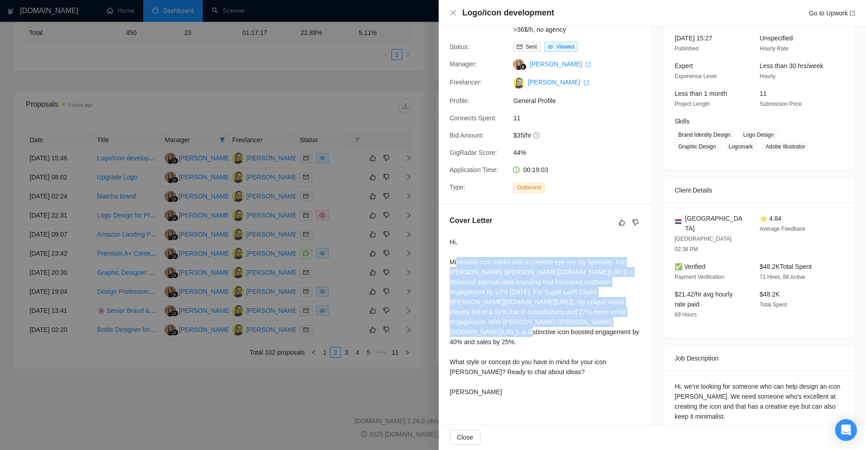
click at [459, 260] on div "Hi, Minimalist icon marks with a creative eye are my specialty. For [PERSON_NAM…" at bounding box center [544, 317] width 191 height 160
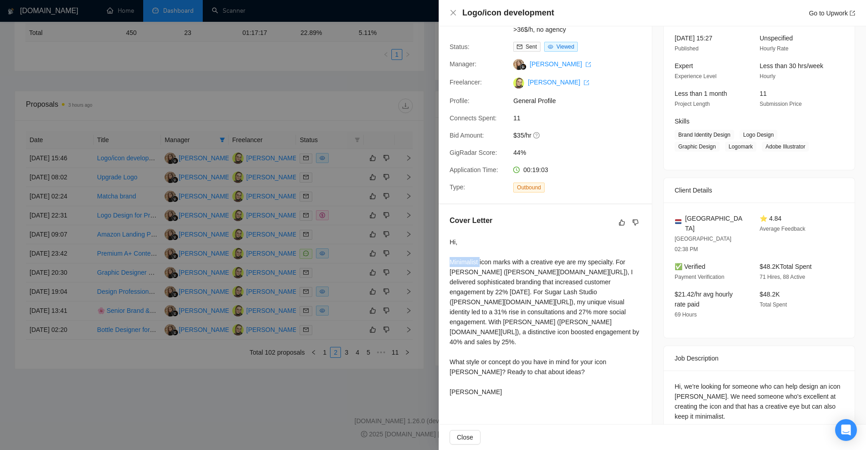
click at [459, 260] on div "Hi, Minimalist icon marks with a creative eye are my specialty. For [PERSON_NAM…" at bounding box center [544, 317] width 191 height 160
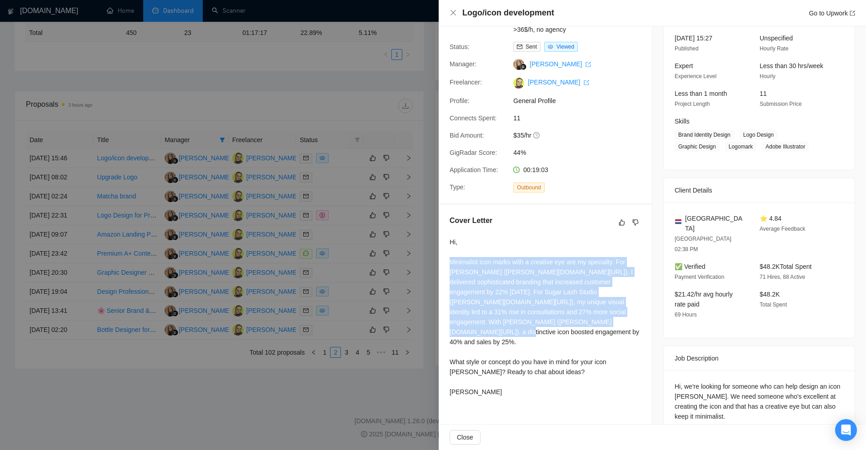
click at [459, 260] on div "Hi, Minimalist icon marks with a creative eye are my specialty. For [PERSON_NAM…" at bounding box center [544, 317] width 191 height 160
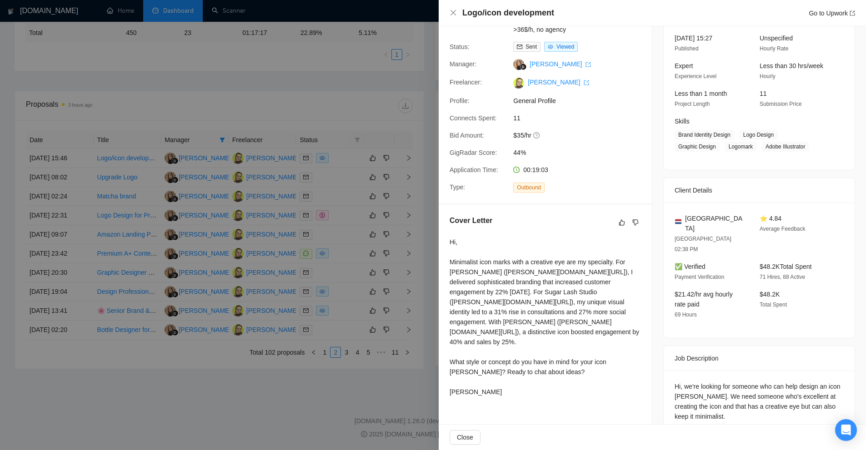
click at [695, 382] on div "Hi, we're looking for someone who can help design an icon [PERSON_NAME]. We nee…" at bounding box center [758, 402] width 169 height 40
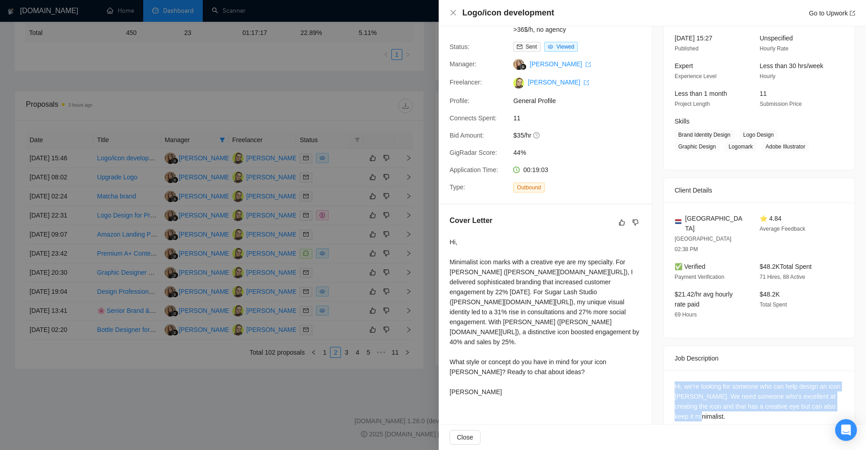
click at [695, 382] on div "Hi, we're looking for someone who can help design an icon [PERSON_NAME]. We nee…" at bounding box center [758, 402] width 169 height 40
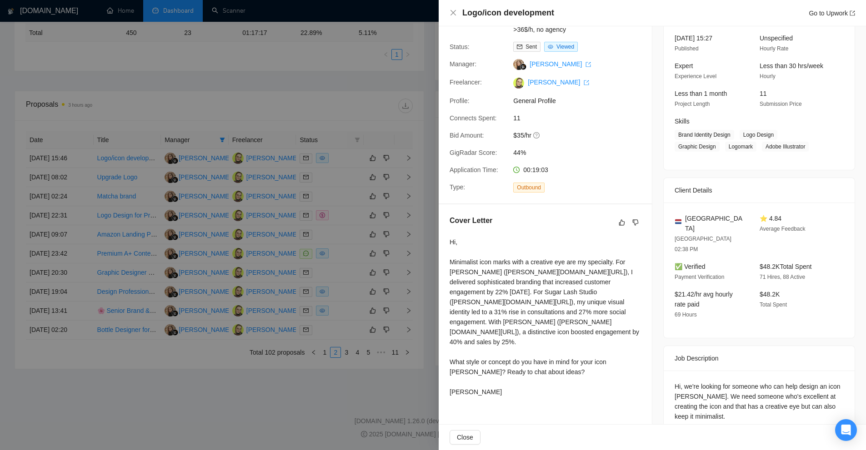
click at [470, 261] on div "Hi, Minimalist icon marks with a creative eye are my specialty. For [PERSON_NAM…" at bounding box center [544, 317] width 191 height 160
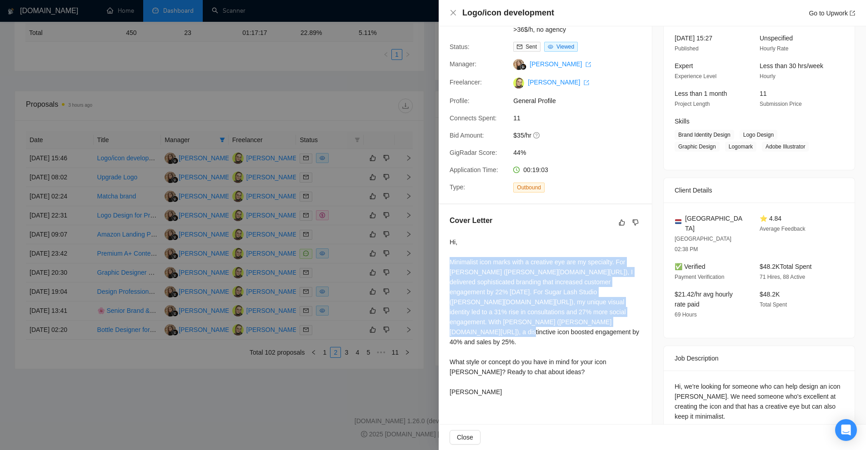
drag, startPoint x: 470, startPoint y: 261, endPoint x: 545, endPoint y: 311, distance: 90.1
click at [545, 311] on div "Hi, Minimalist icon marks with a creative eye are my specialty. For [PERSON_NAM…" at bounding box center [544, 317] width 191 height 160
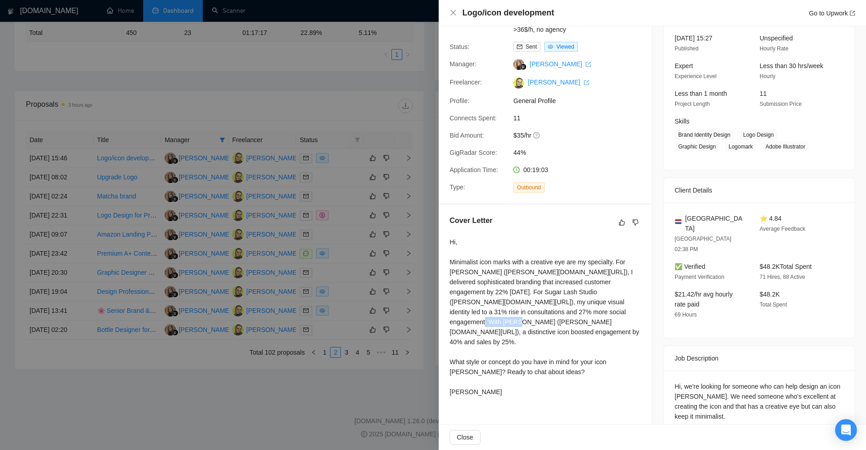
click at [545, 311] on div "Hi, Minimalist icon marks with a creative eye are my specialty. For [PERSON_NAM…" at bounding box center [544, 317] width 191 height 160
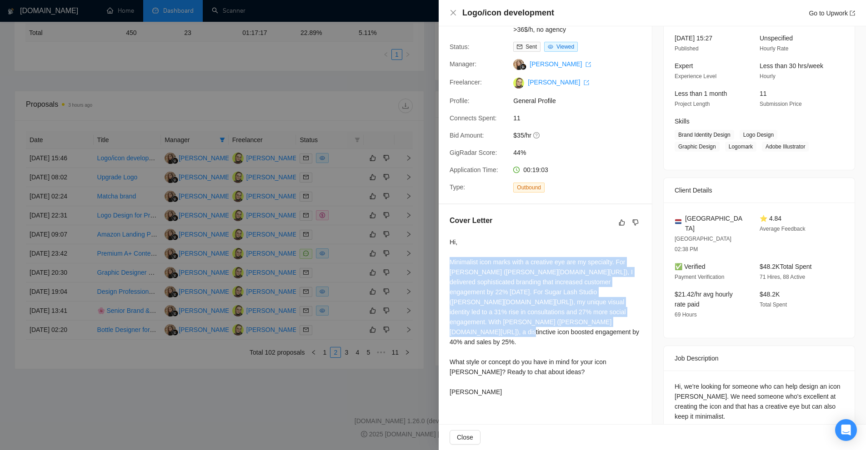
click at [545, 311] on div "Hi, Minimalist icon marks with a creative eye are my specialty. For [PERSON_NAM…" at bounding box center [544, 317] width 191 height 160
click at [560, 321] on div "Hi, Minimalist icon marks with a creative eye are my specialty. For [PERSON_NAM…" at bounding box center [544, 317] width 191 height 160
drag, startPoint x: 525, startPoint y: 275, endPoint x: 563, endPoint y: 320, distance: 59.3
click at [563, 320] on div "Hi, Minimalist icon marks with a creative eye are my specialty. For [PERSON_NAM…" at bounding box center [544, 317] width 191 height 160
drag, startPoint x: 563, startPoint y: 320, endPoint x: 557, endPoint y: 338, distance: 19.4
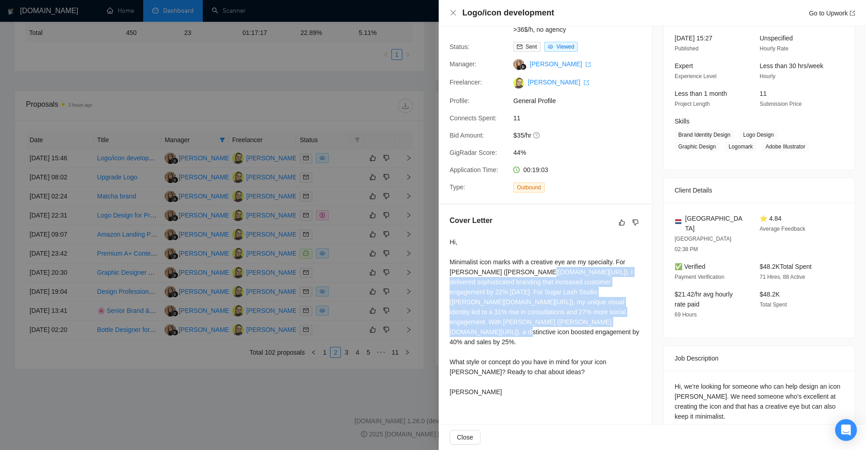
click at [563, 320] on div "Hi, Minimalist icon marks with a creative eye are my specialty. For [PERSON_NAM…" at bounding box center [544, 317] width 191 height 160
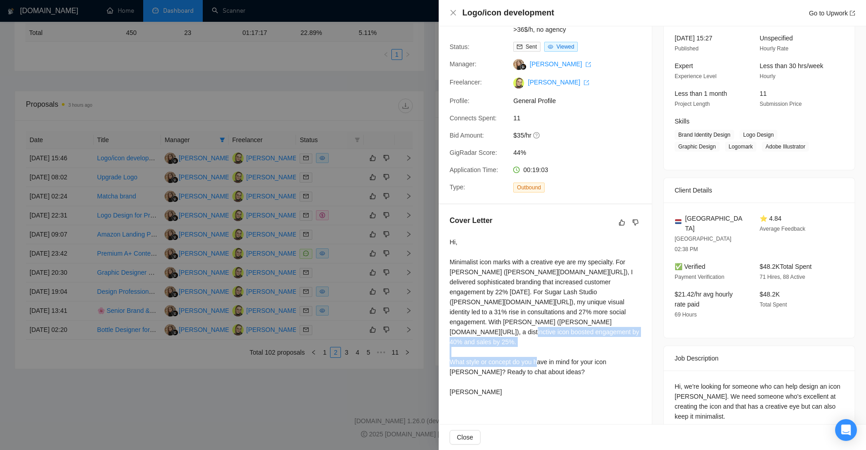
drag, startPoint x: 541, startPoint y: 356, endPoint x: 448, endPoint y: 342, distance: 93.3
click at [448, 342] on div "Cover Letter Hi, Minimalist icon marks with a creative eye are my specialty. Fo…" at bounding box center [544, 307] width 213 height 207
click at [487, 332] on div "Hi, Minimalist icon marks with a creative eye are my specialty. For [PERSON_NAM…" at bounding box center [544, 317] width 191 height 160
click at [403, 297] on div at bounding box center [433, 225] width 866 height 450
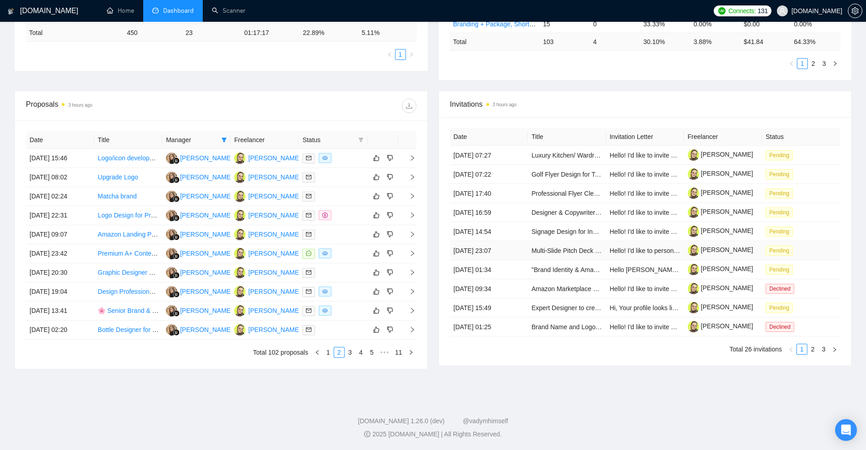
scroll to position [88, 0]
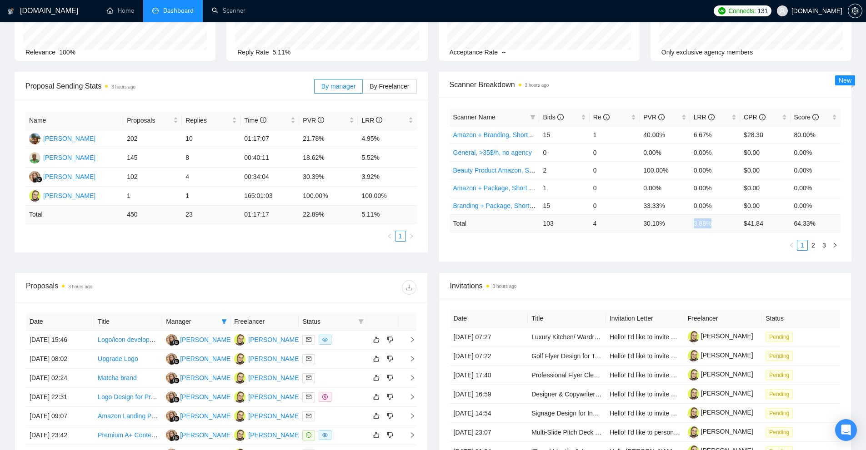
drag, startPoint x: 719, startPoint y: 229, endPoint x: 693, endPoint y: 229, distance: 25.9
click at [693, 229] on td "3.88 %" at bounding box center [715, 223] width 50 height 18
click at [690, 234] on div "Scanner Name Bids Re PVR LRR CPR Score Amazon + Branding, Short prompt, >35$/h,…" at bounding box center [644, 180] width 391 height 142
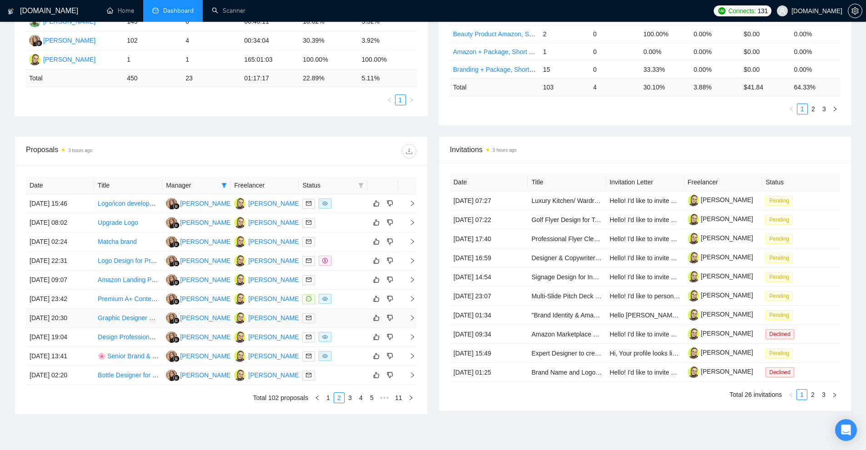
scroll to position [270, 0]
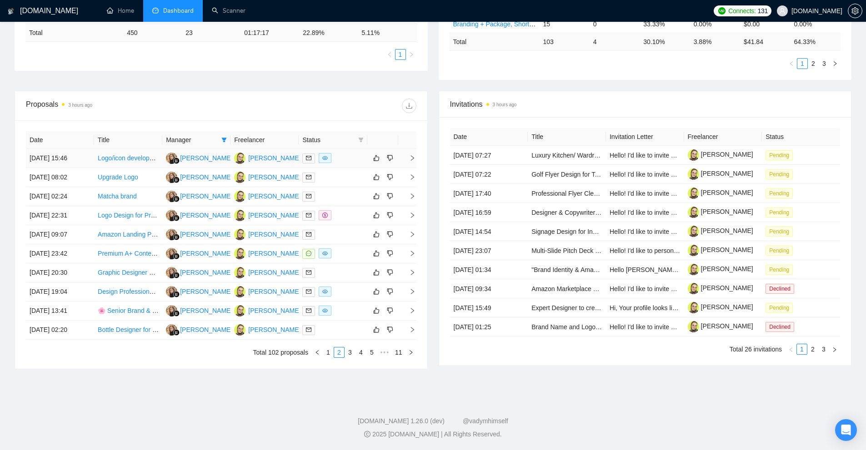
click at [344, 162] on div at bounding box center [332, 158] width 61 height 10
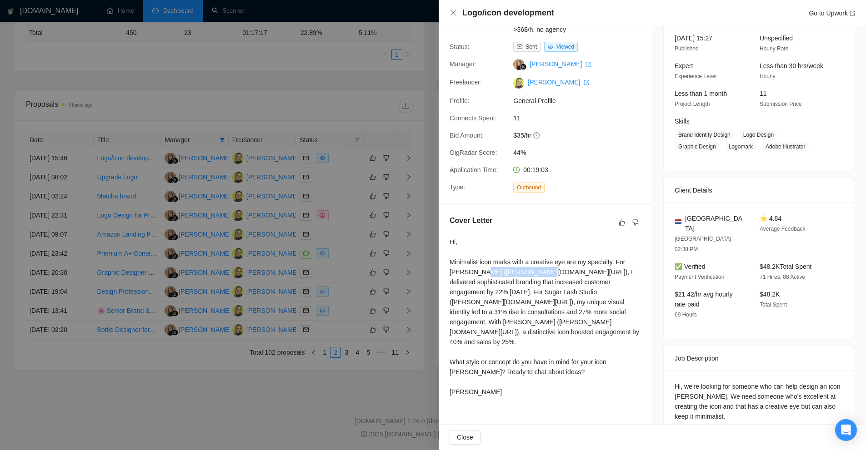
drag, startPoint x: 470, startPoint y: 274, endPoint x: 567, endPoint y: 308, distance: 102.4
click at [514, 277] on div "Hi, Minimalist icon marks with a creative eye are my specialty. For [PERSON_NAM…" at bounding box center [544, 317] width 191 height 160
click at [398, 231] on div at bounding box center [433, 225] width 866 height 450
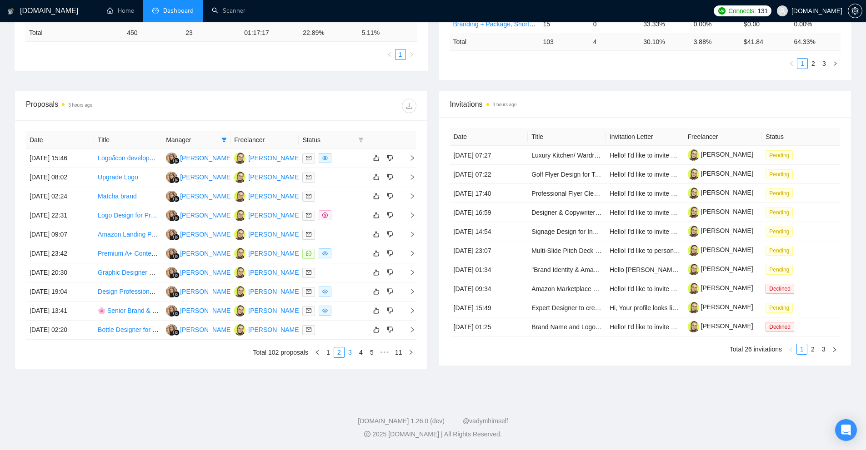
click at [353, 351] on link "3" at bounding box center [350, 353] width 10 height 10
click at [340, 159] on div at bounding box center [332, 158] width 61 height 10
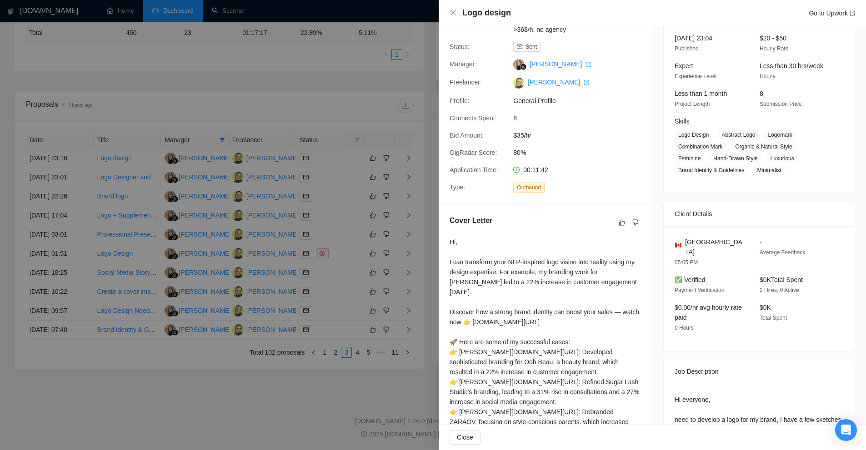
click at [333, 149] on div at bounding box center [433, 225] width 866 height 450
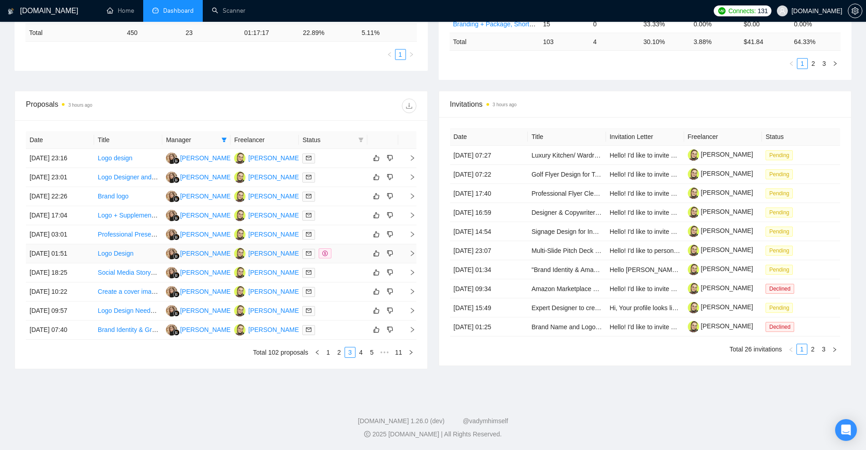
click at [354, 255] on div at bounding box center [332, 254] width 61 height 10
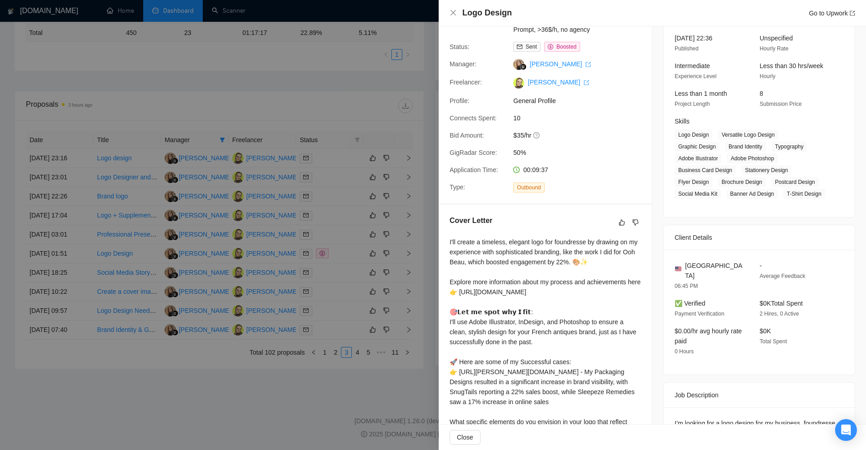
scroll to position [151, 0]
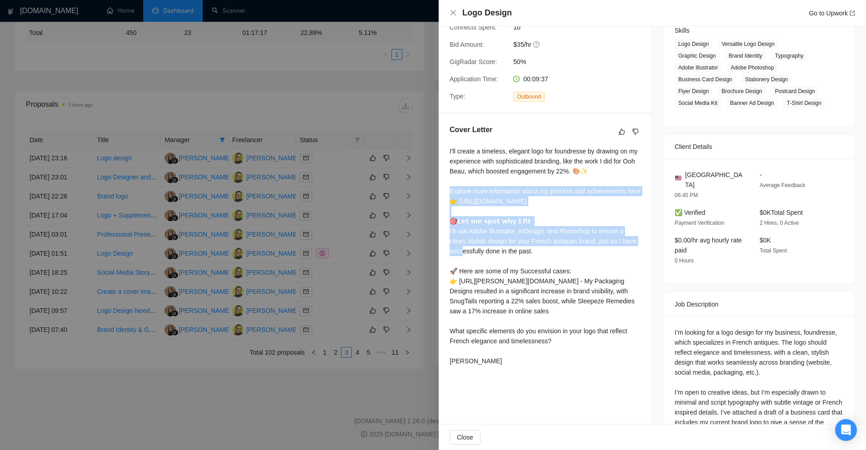
drag, startPoint x: 443, startPoint y: 188, endPoint x: 599, endPoint y: 246, distance: 166.5
click at [599, 246] on div "Cover Letter I'll create a timeless, elegant logo for foundresse by drawing on …" at bounding box center [544, 247] width 213 height 267
click at [599, 246] on div "I'll create a timeless, elegant logo for foundresse by drawing on my experience…" at bounding box center [544, 256] width 191 height 220
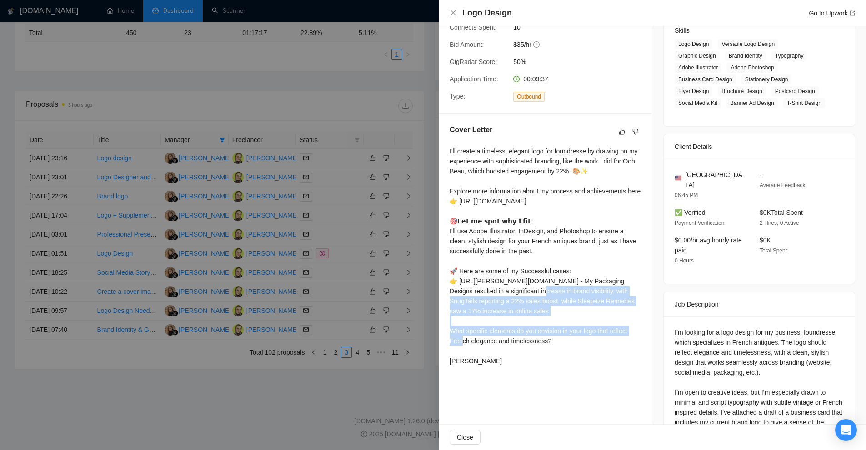
drag, startPoint x: 477, startPoint y: 335, endPoint x: 462, endPoint y: 304, distance: 34.8
click at [462, 304] on div "I'll create a timeless, elegant logo for foundresse by drawing on my experience…" at bounding box center [544, 256] width 191 height 220
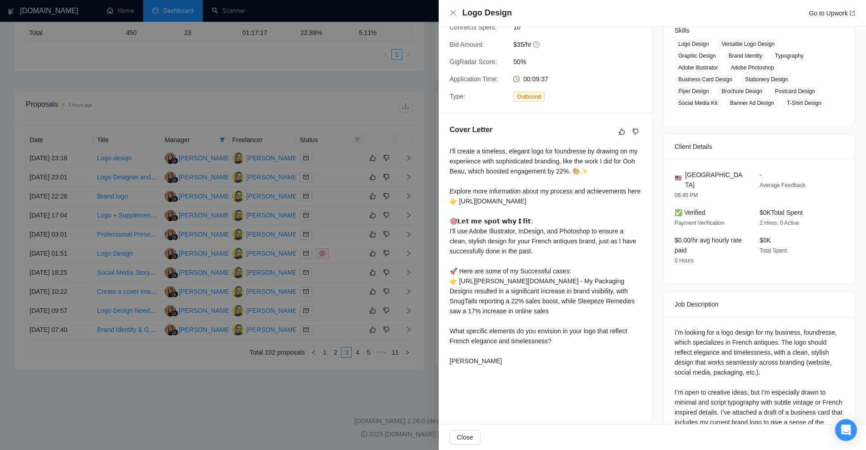
click at [562, 327] on div "I'll create a timeless, elegant logo for foundresse by drawing on my experience…" at bounding box center [544, 256] width 191 height 220
click at [349, 55] on div at bounding box center [433, 225] width 866 height 450
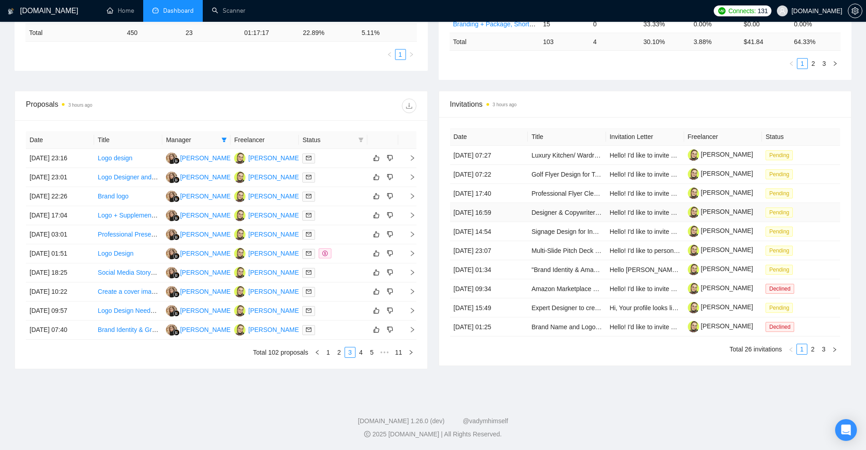
scroll to position [0, 0]
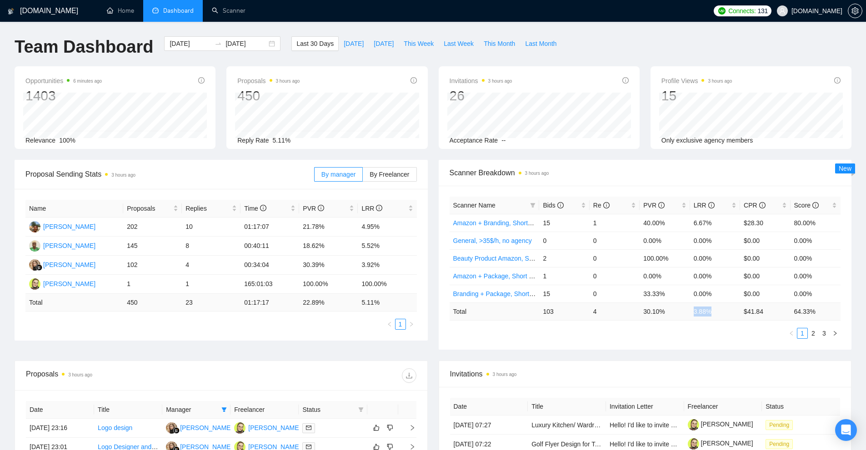
drag, startPoint x: 716, startPoint y: 313, endPoint x: 686, endPoint y: 314, distance: 30.0
click at [686, 314] on tr "Total 103 4 30.10 % 3.88 % $ 41.84 64.33 %" at bounding box center [644, 312] width 391 height 18
drag, startPoint x: 383, startPoint y: 229, endPoint x: 395, endPoint y: 234, distance: 13.2
click at [399, 232] on tr "[PERSON_NAME] 202 10 01:17:07 21.78% 4.95%" at bounding box center [220, 227] width 391 height 19
drag, startPoint x: 357, startPoint y: 242, endPoint x: 376, endPoint y: 254, distance: 22.7
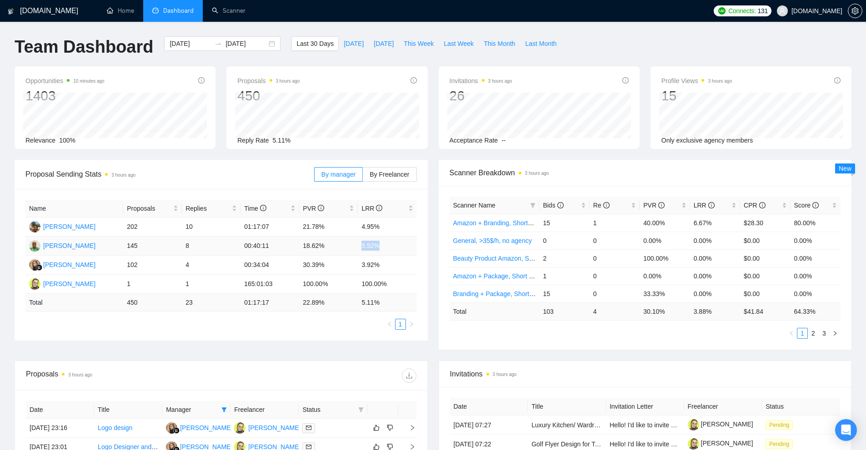
click at [389, 246] on tr "[PERSON_NAME] 145 8 00:40:11 18.62% 5.52%" at bounding box center [220, 246] width 391 height 19
drag, startPoint x: 363, startPoint y: 268, endPoint x: 387, endPoint y: 274, distance: 25.3
click at [401, 271] on tr "[PERSON_NAME] 102 4 00:34:04 30.39% 3.92%" at bounding box center [220, 265] width 391 height 19
drag, startPoint x: 357, startPoint y: 284, endPoint x: 421, endPoint y: 285, distance: 63.6
click at [420, 285] on div "Name Proposals Replies Time PVR LRR [PERSON_NAME] 202 10 01:17:07 21.78% 4.95% …" at bounding box center [221, 265] width 413 height 152
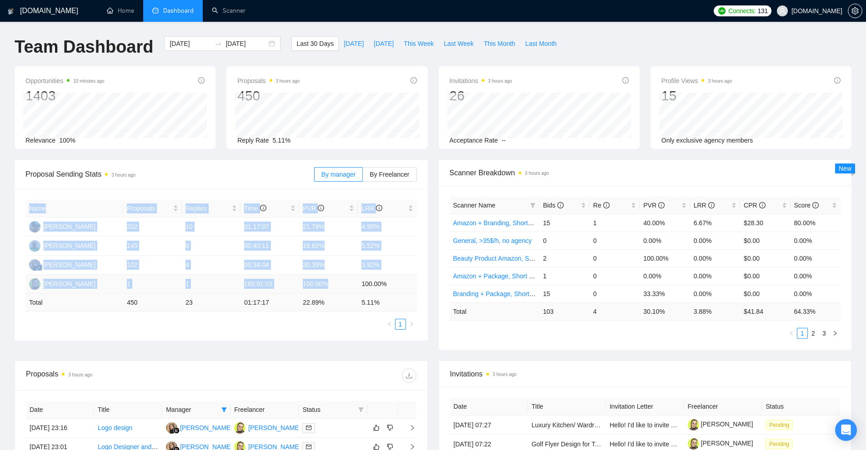
click at [413, 281] on td "100.00%" at bounding box center [387, 284] width 59 height 19
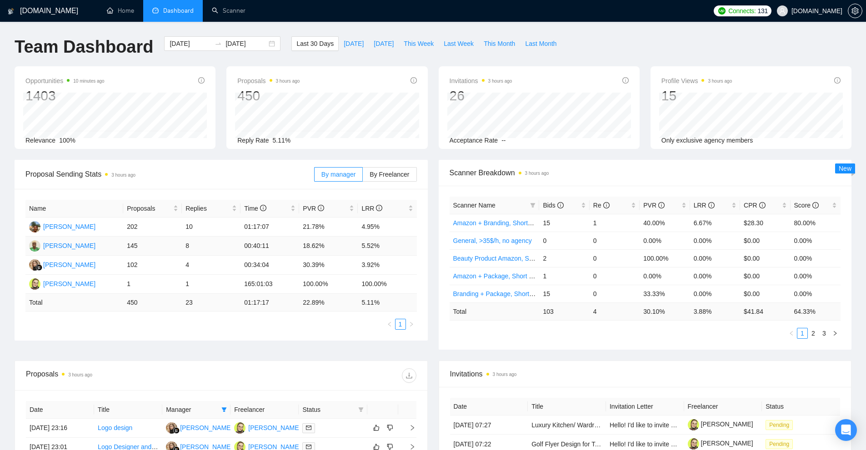
scroll to position [270, 0]
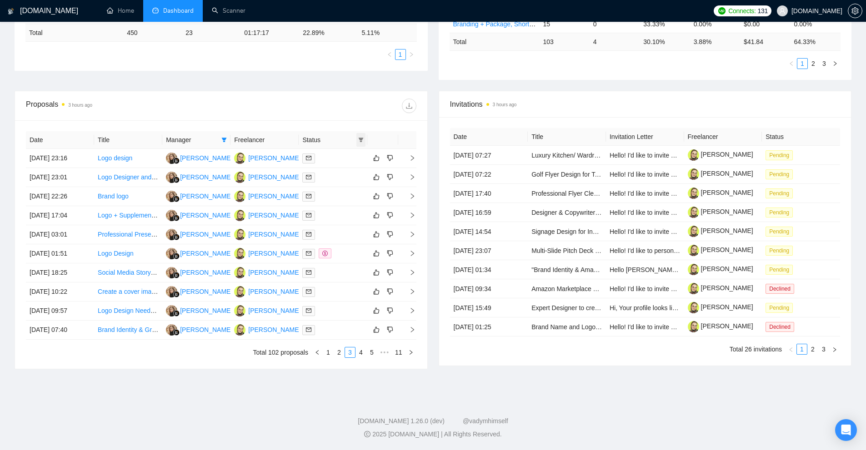
click at [358, 141] on icon "filter" at bounding box center [360, 139] width 5 height 5
drag, startPoint x: 329, startPoint y: 169, endPoint x: 353, endPoint y: 157, distance: 26.6
click at [353, 157] on ul "Chat Sent" at bounding box center [337, 164] width 55 height 33
click at [353, 157] on span "Chat" at bounding box center [338, 157] width 44 height 10
checkbox input "true"
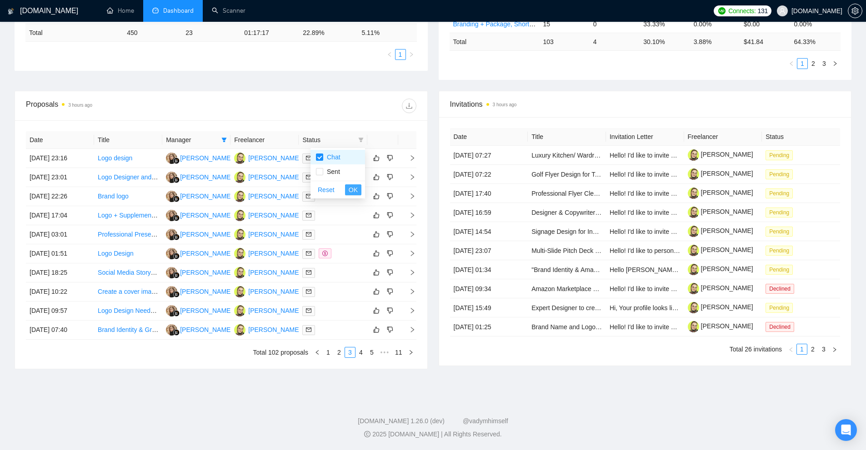
click at [349, 193] on span "OK" at bounding box center [352, 190] width 9 height 10
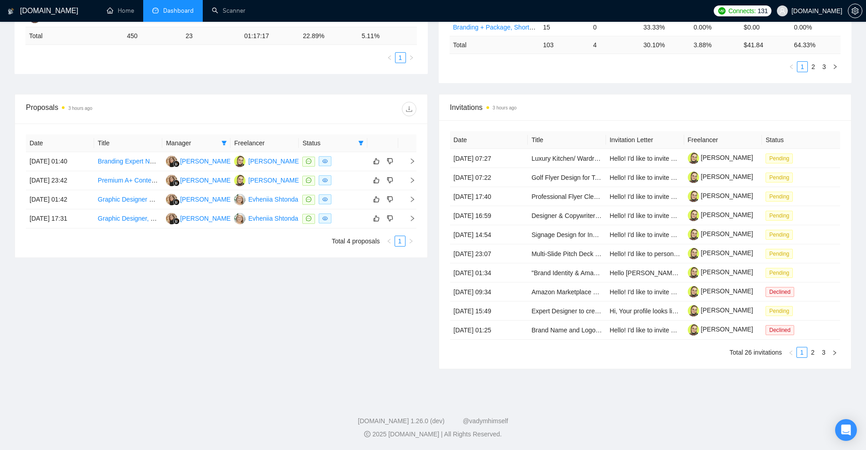
scroll to position [267, 0]
click at [344, 159] on div at bounding box center [332, 161] width 61 height 10
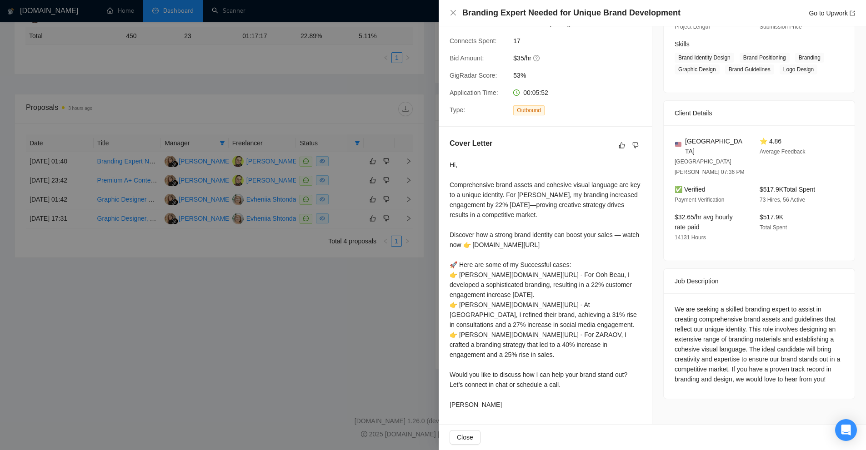
click at [359, 181] on div at bounding box center [433, 225] width 866 height 450
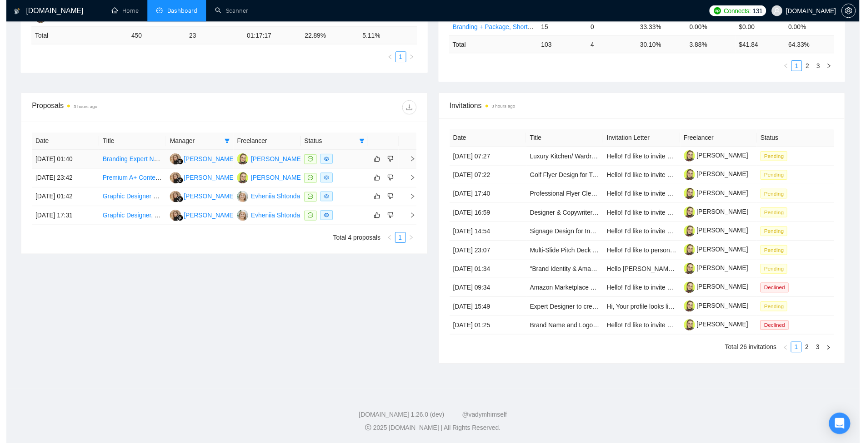
scroll to position [0, 0]
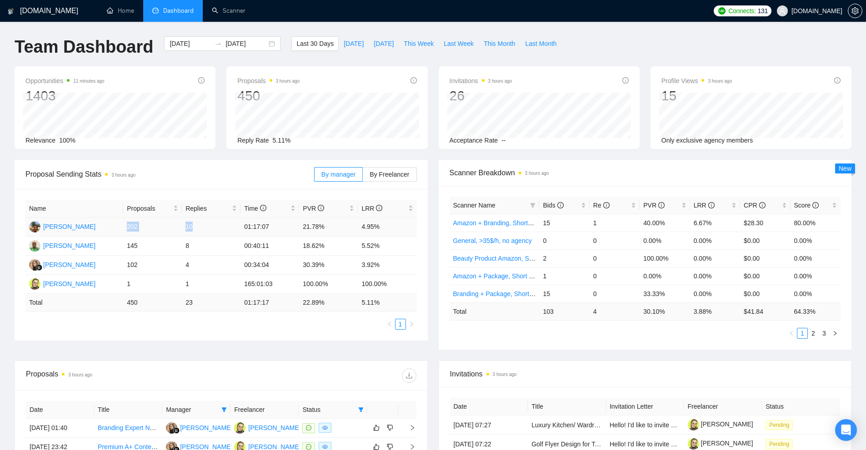
drag, startPoint x: 124, startPoint y: 229, endPoint x: 206, endPoint y: 226, distance: 81.4
click at [206, 226] on tr "[PERSON_NAME] 202 10 01:17:07 21.78% 4.95%" at bounding box center [220, 227] width 391 height 19
click at [132, 226] on td "202" at bounding box center [152, 227] width 59 height 19
drag, startPoint x: 132, startPoint y: 226, endPoint x: 191, endPoint y: 228, distance: 59.1
click at [191, 228] on tr "[PERSON_NAME] 202 10 01:17:07 21.78% 4.95%" at bounding box center [220, 227] width 391 height 19
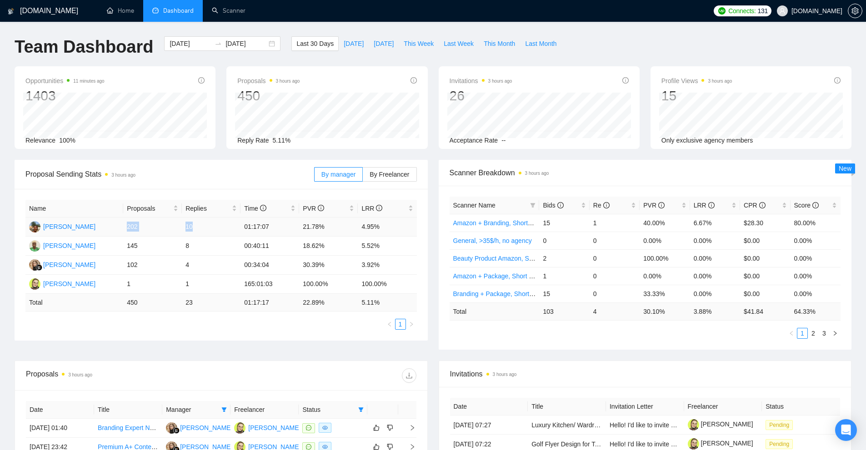
click at [191, 228] on td "10" at bounding box center [211, 227] width 59 height 19
drag, startPoint x: 191, startPoint y: 228, endPoint x: 129, endPoint y: 228, distance: 62.2
click at [129, 228] on tr "[PERSON_NAME] 202 10 01:17:07 21.78% 4.95%" at bounding box center [220, 227] width 391 height 19
click at [129, 228] on td "202" at bounding box center [152, 227] width 59 height 19
drag, startPoint x: 129, startPoint y: 228, endPoint x: 193, endPoint y: 223, distance: 64.3
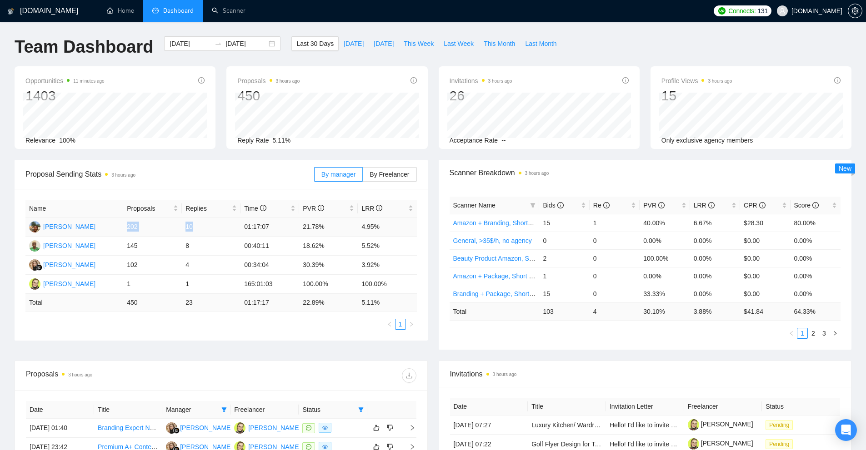
click at [193, 223] on tr "[PERSON_NAME] 202 10 01:17:07 21.78% 4.95%" at bounding box center [220, 227] width 391 height 19
click at [193, 223] on td "10" at bounding box center [211, 227] width 59 height 19
drag, startPoint x: 450, startPoint y: 136, endPoint x: 518, endPoint y: 138, distance: 68.6
click at [518, 138] on div "Acceptance Rate --" at bounding box center [538, 140] width 179 height 10
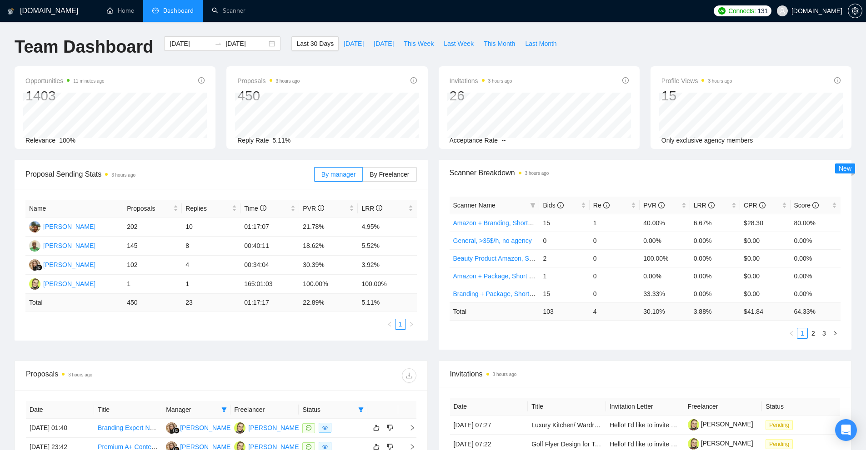
click at [518, 138] on div "Acceptance Rate --" at bounding box center [538, 140] width 179 height 10
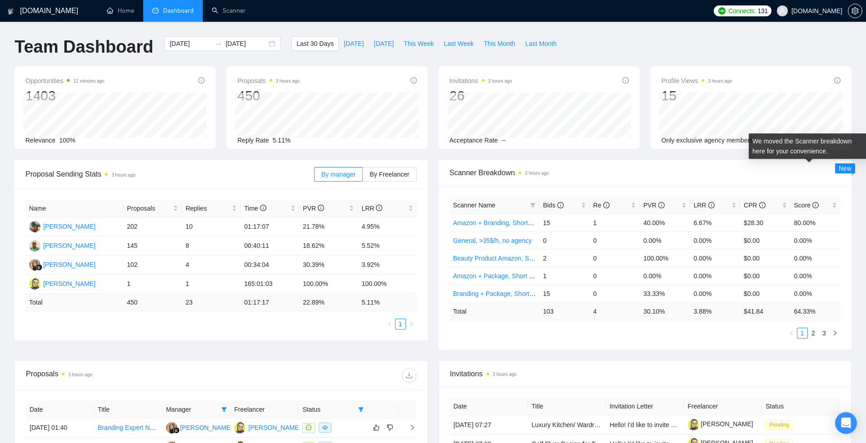
click at [847, 168] on span "New" at bounding box center [844, 168] width 13 height 7
click at [843, 168] on span "New" at bounding box center [844, 168] width 13 height 7
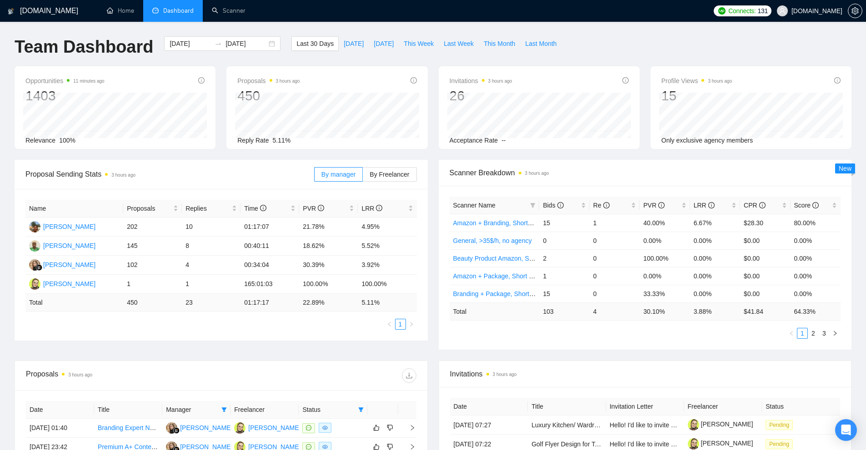
click at [489, 164] on div "Scanner Breakdown 3 hours ago" at bounding box center [644, 173] width 391 height 26
